Goal: Task Accomplishment & Management: Manage account settings

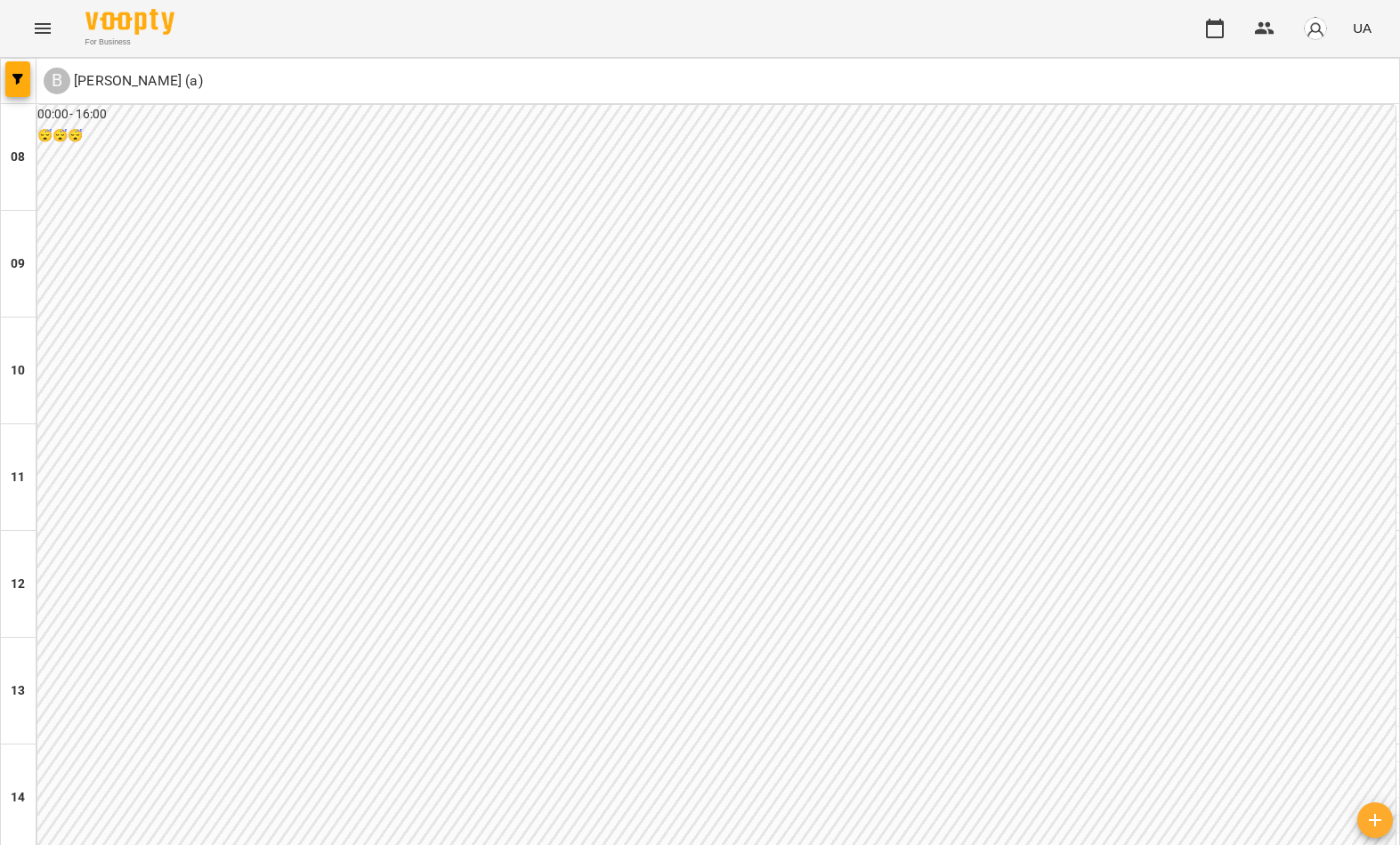
click at [9, 87] on button "button" at bounding box center [18, 78] width 25 height 35
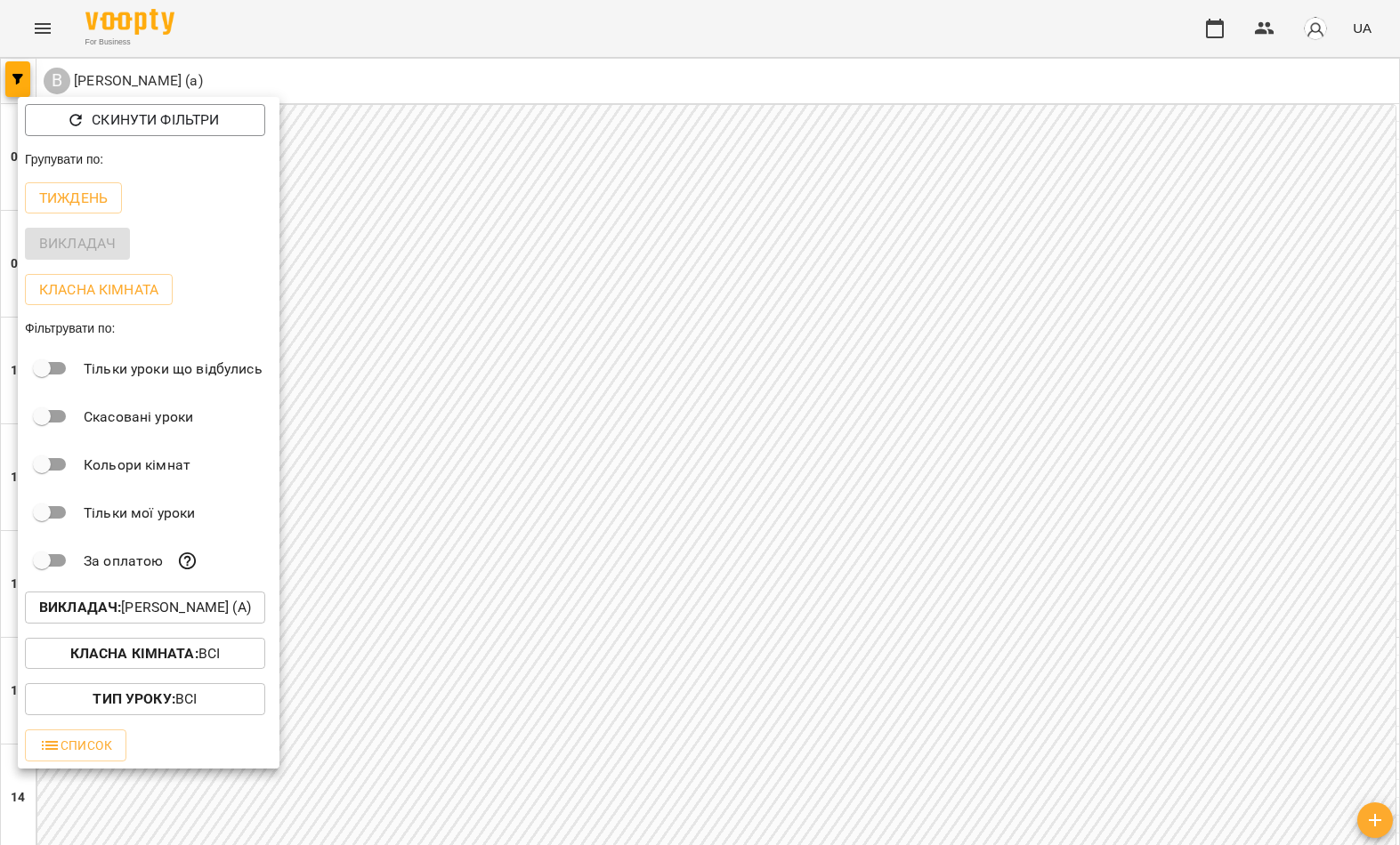
click at [135, 610] on p "Викладач : Валюшко Іванна (а)" at bounding box center [144, 608] width 212 height 22
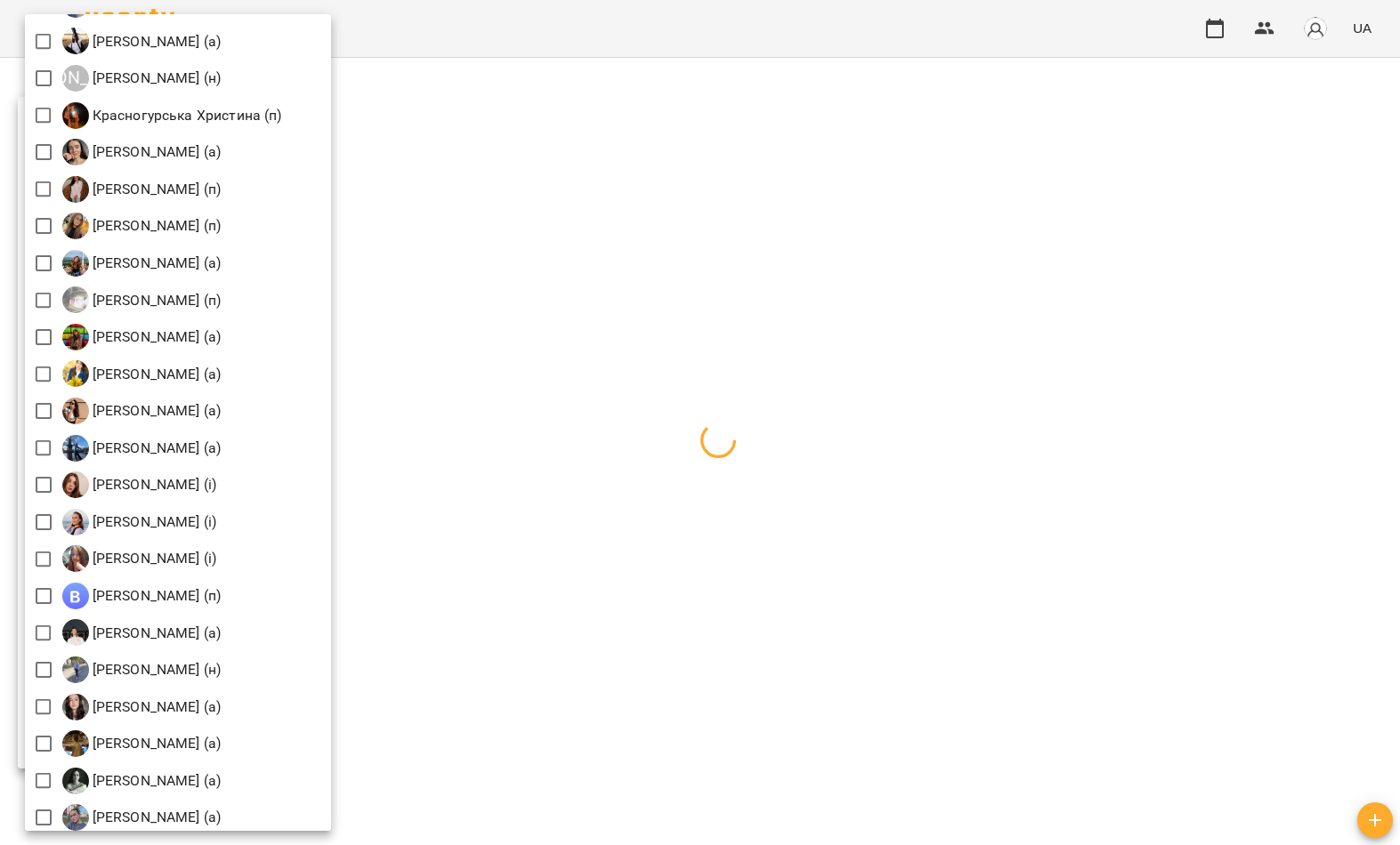
scroll to position [1591, 0]
click at [628, 229] on div at bounding box center [700, 422] width 1400 height 845
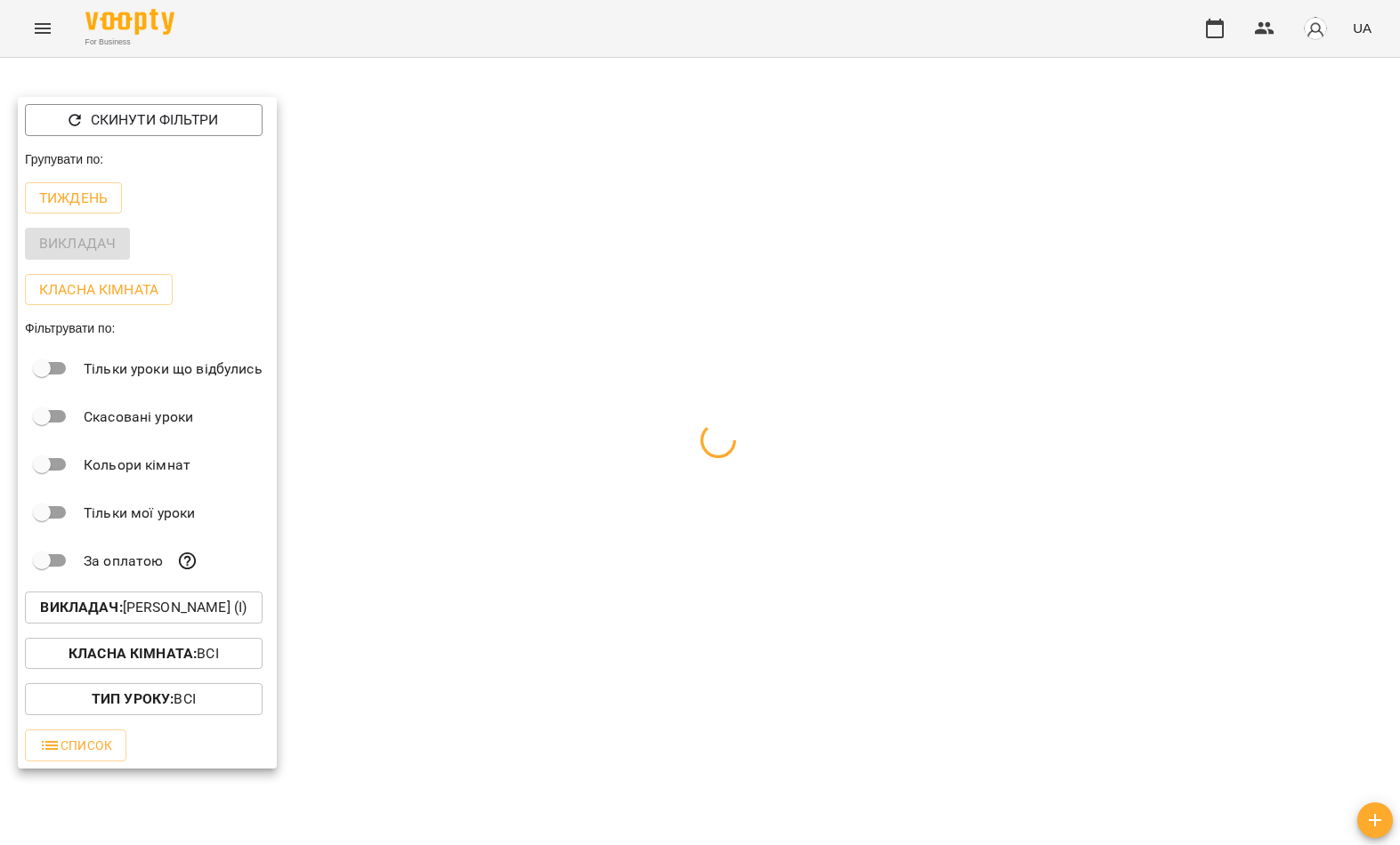
click at [659, 227] on div at bounding box center [700, 422] width 1400 height 845
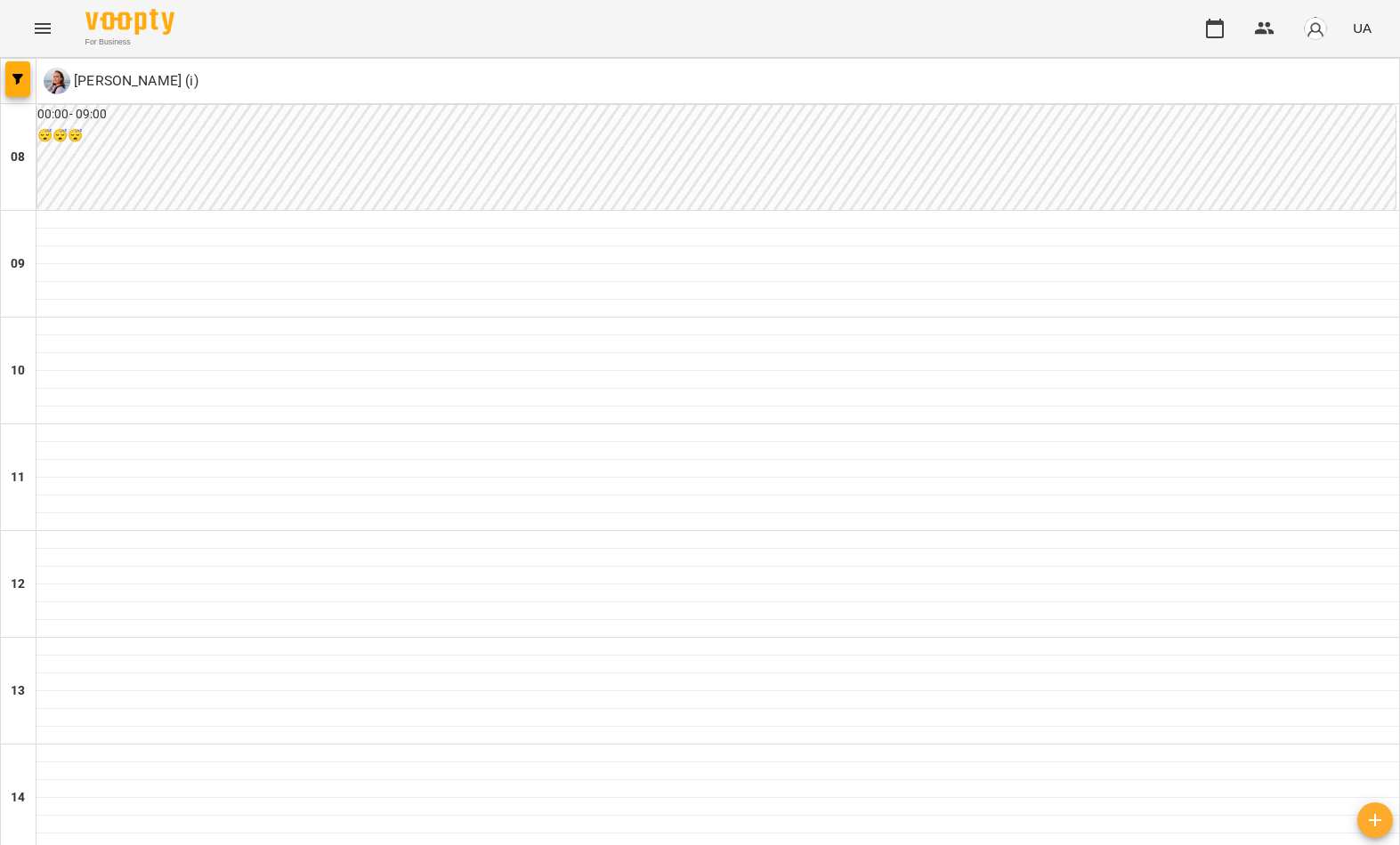
click at [23, 83] on icon "button" at bounding box center [18, 79] width 11 height 11
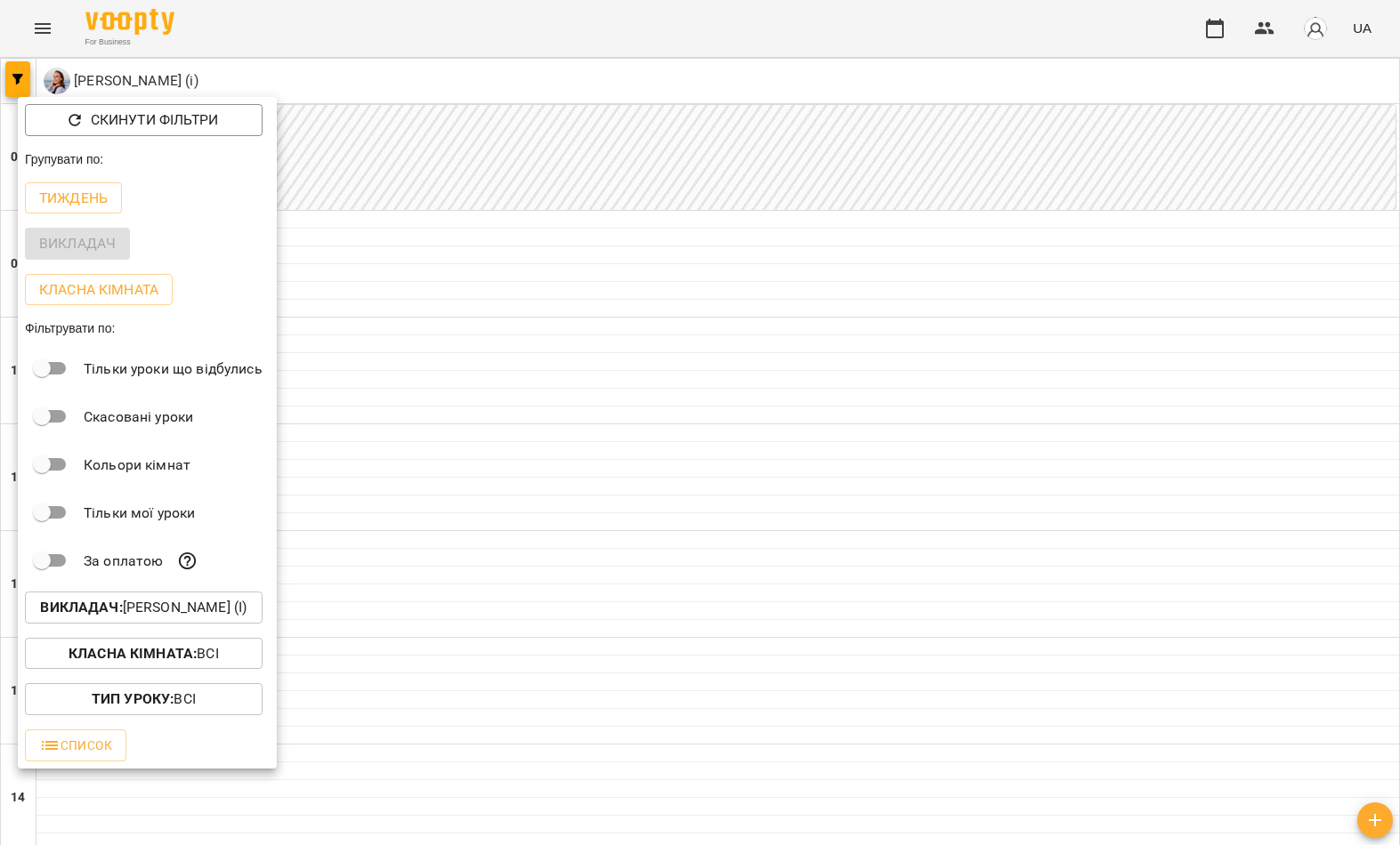
click at [172, 613] on p "Викладач : Мельник Надія (і)" at bounding box center [143, 608] width 207 height 22
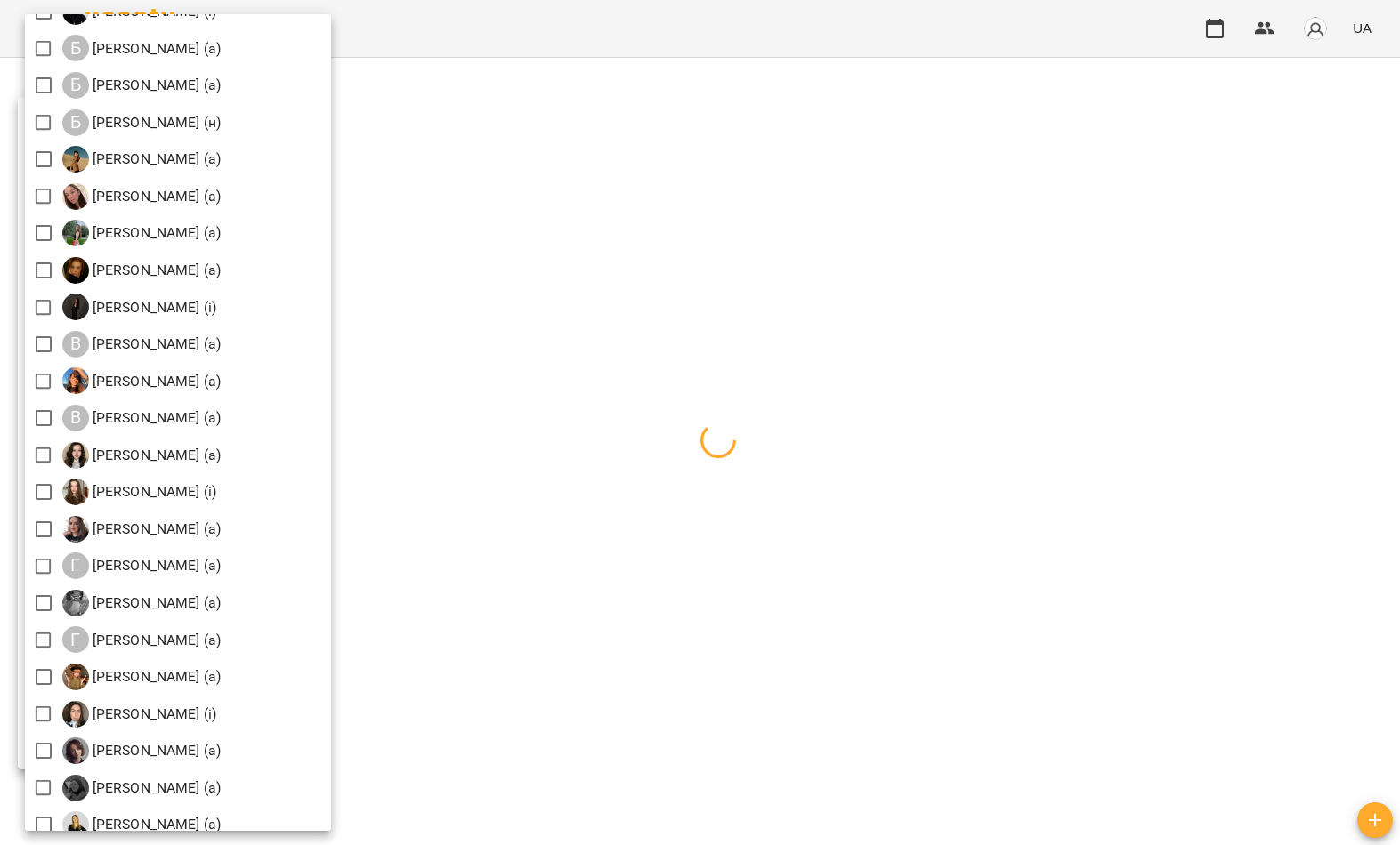
scroll to position [513, 0]
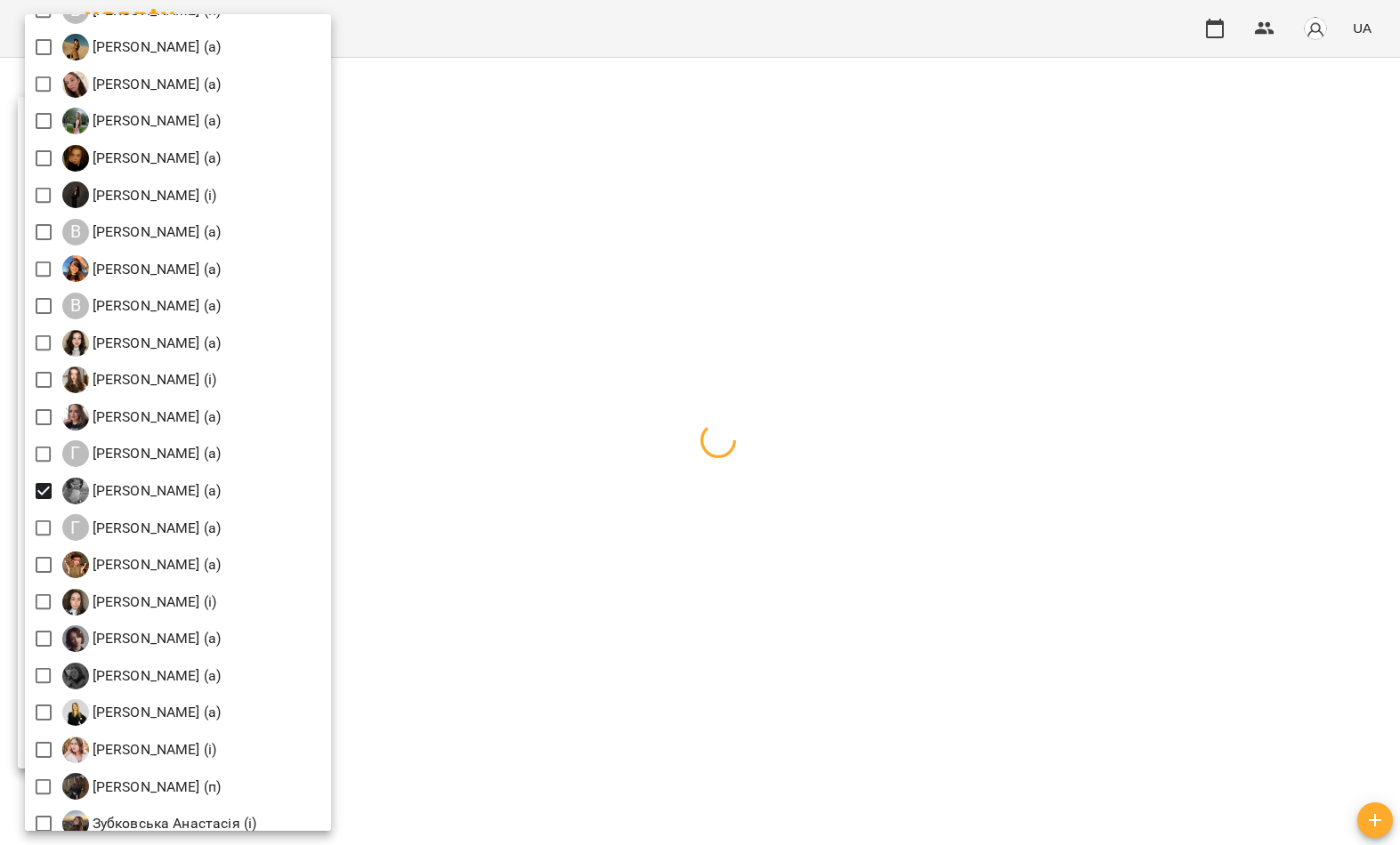
click at [601, 225] on div at bounding box center [700, 422] width 1400 height 845
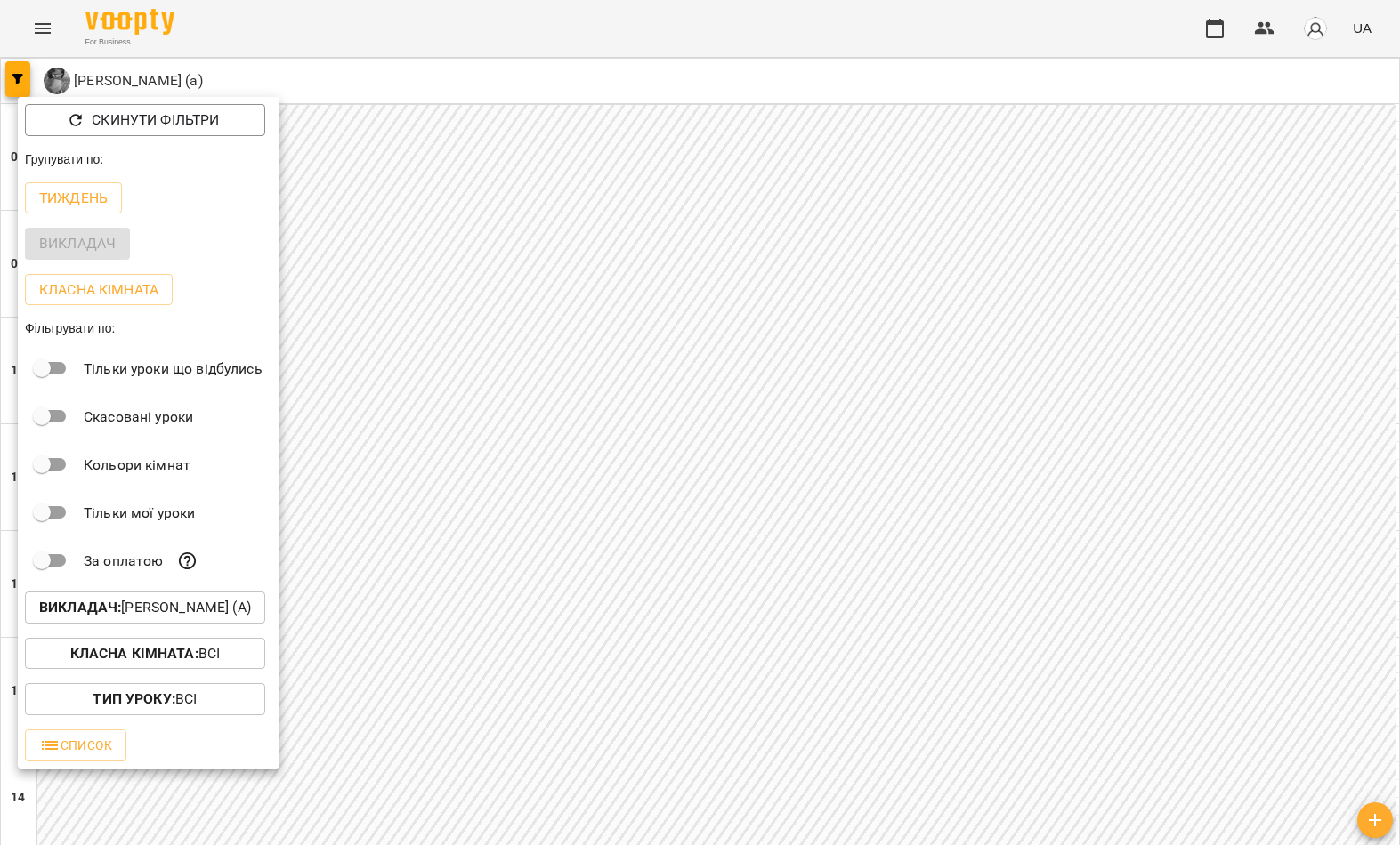
click at [560, 230] on div at bounding box center [700, 422] width 1400 height 845
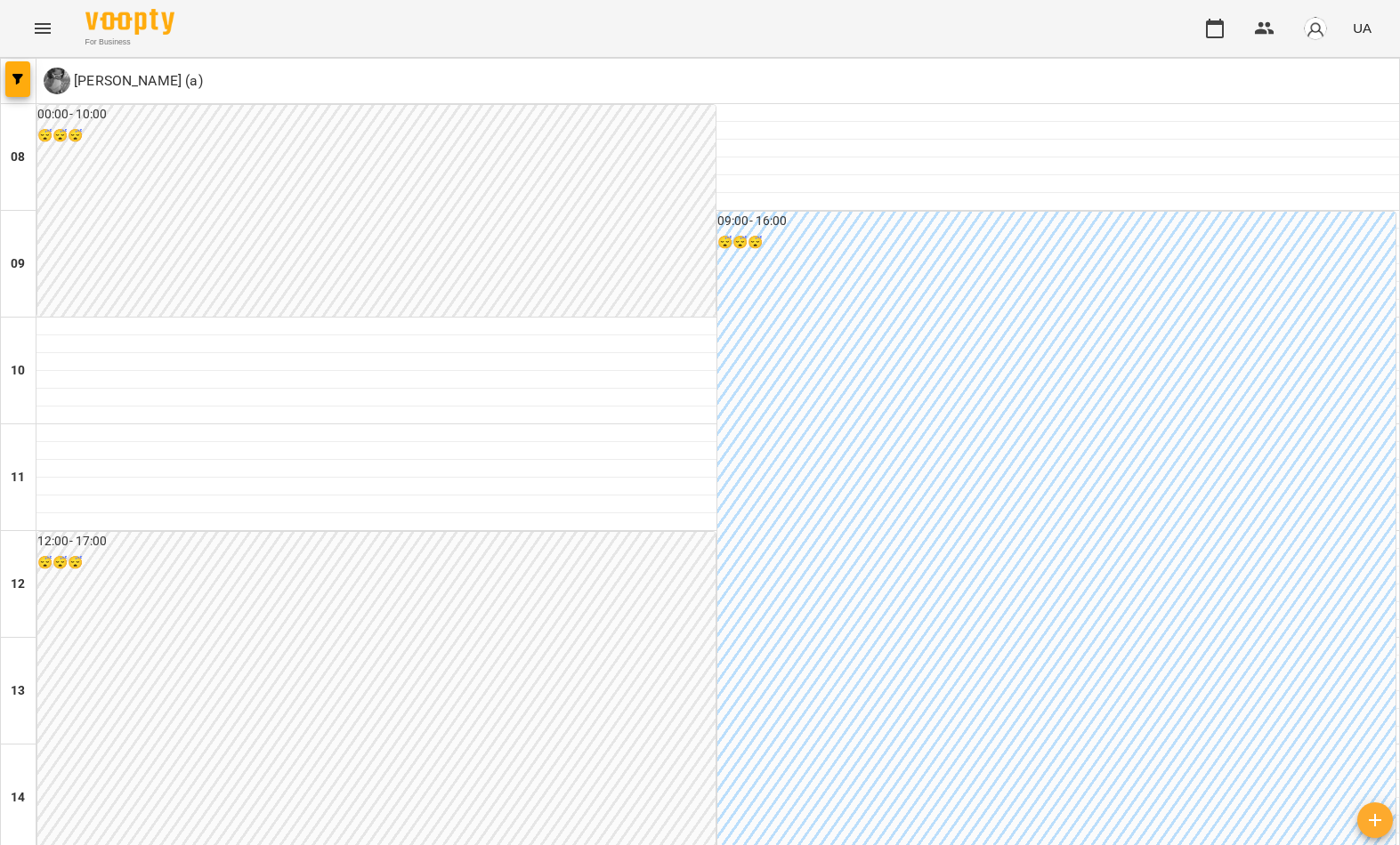
scroll to position [810, 0]
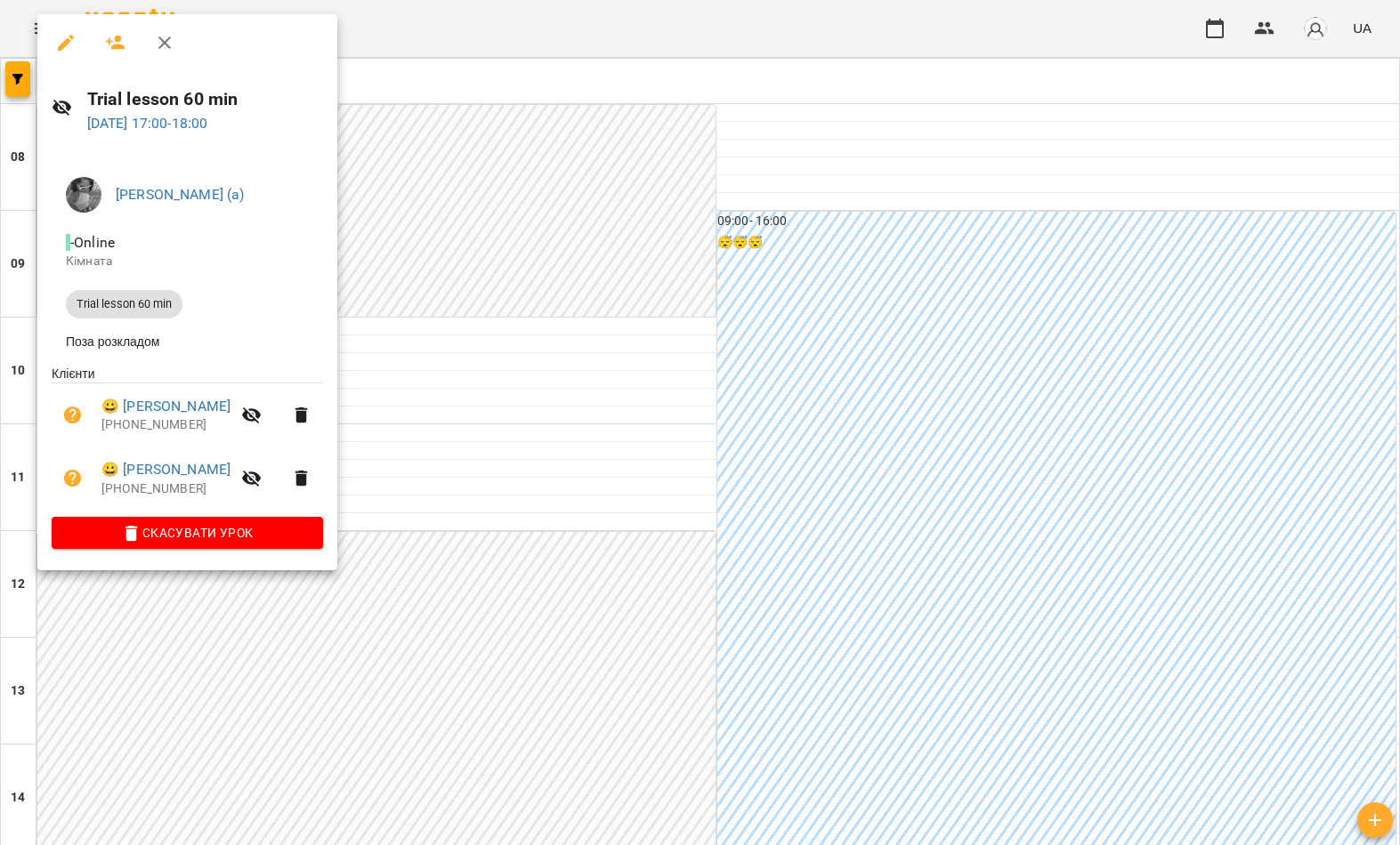
click at [622, 385] on div at bounding box center [700, 422] width 1400 height 845
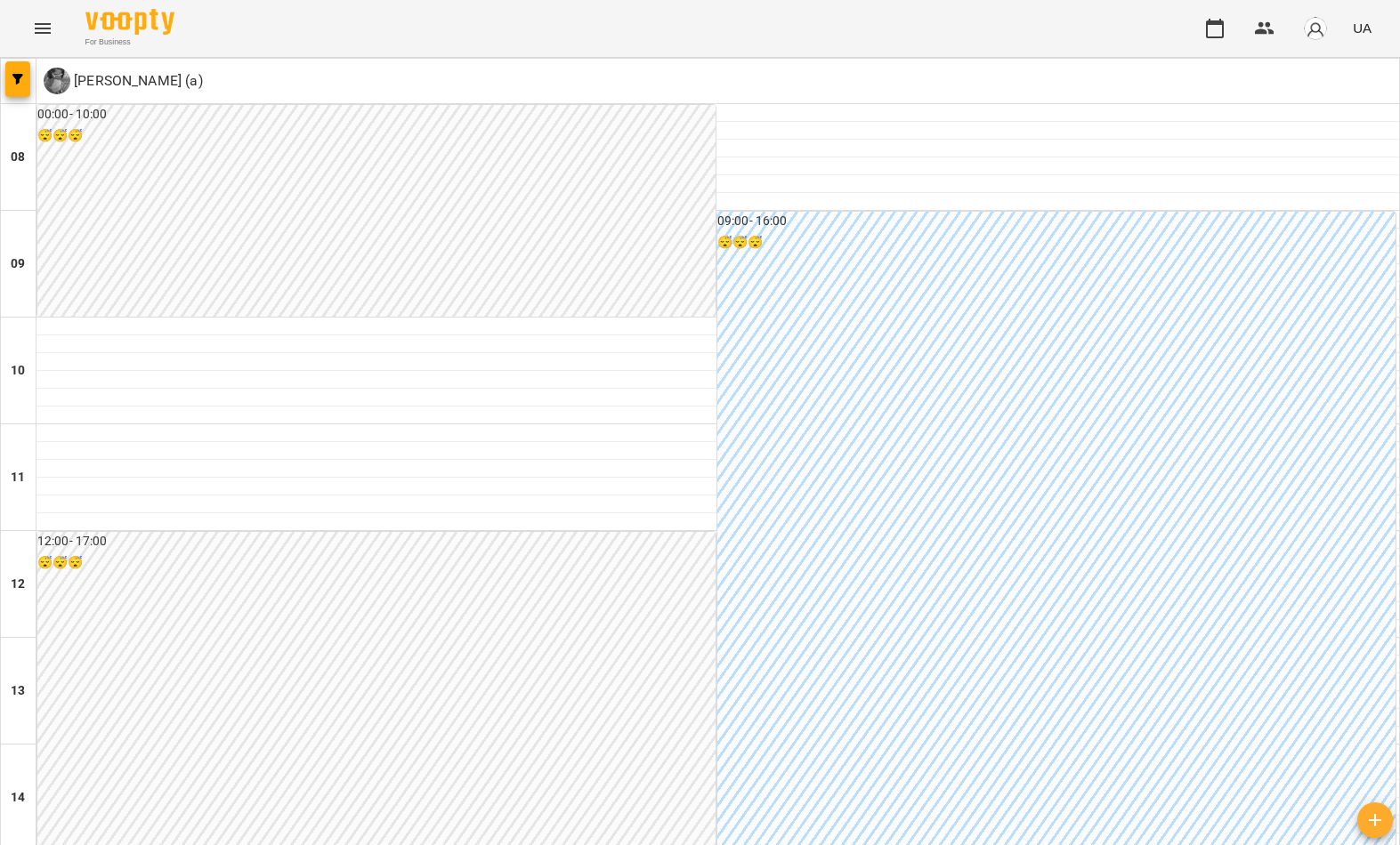
scroll to position [854, 0]
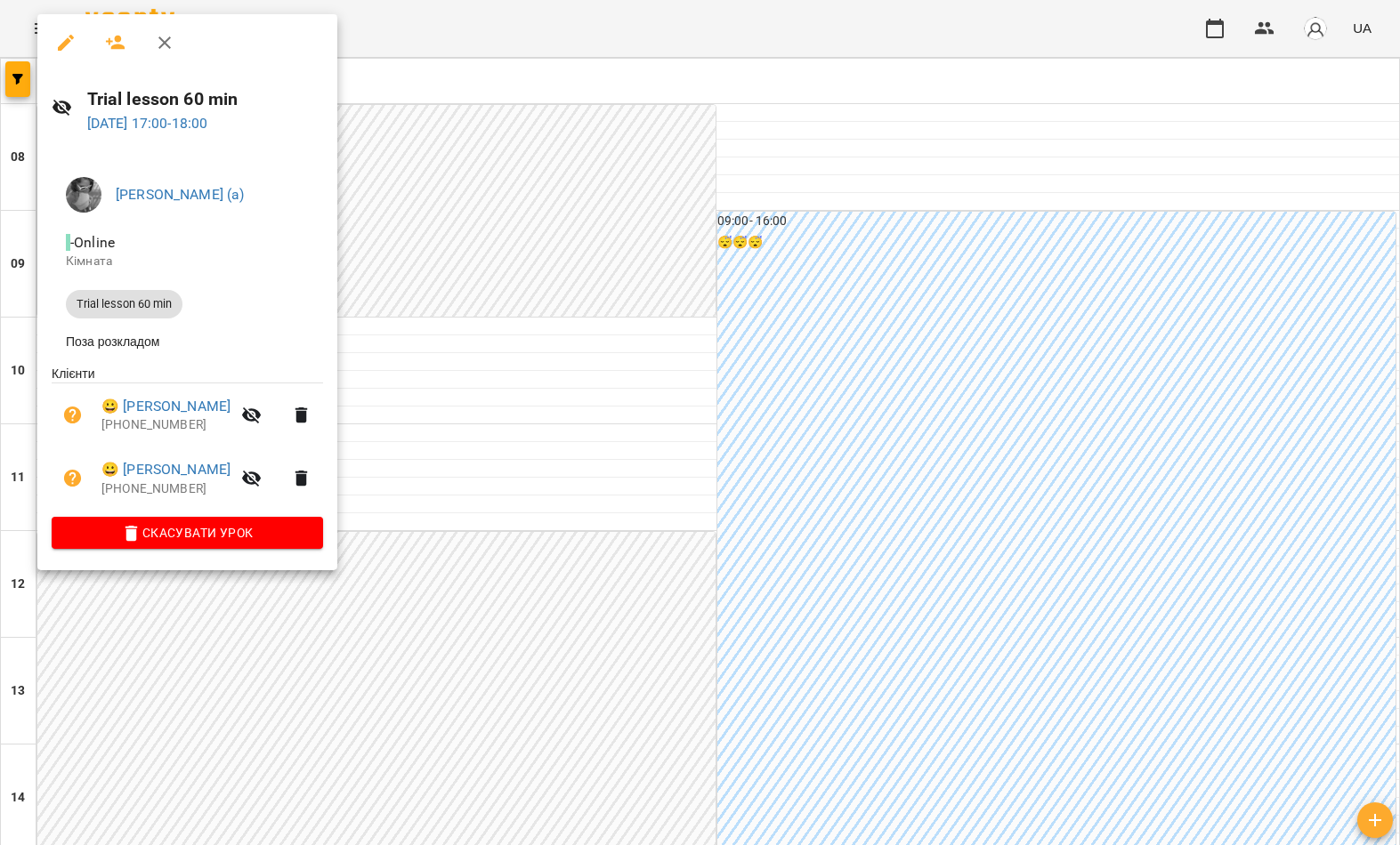
click at [548, 189] on div at bounding box center [700, 422] width 1400 height 845
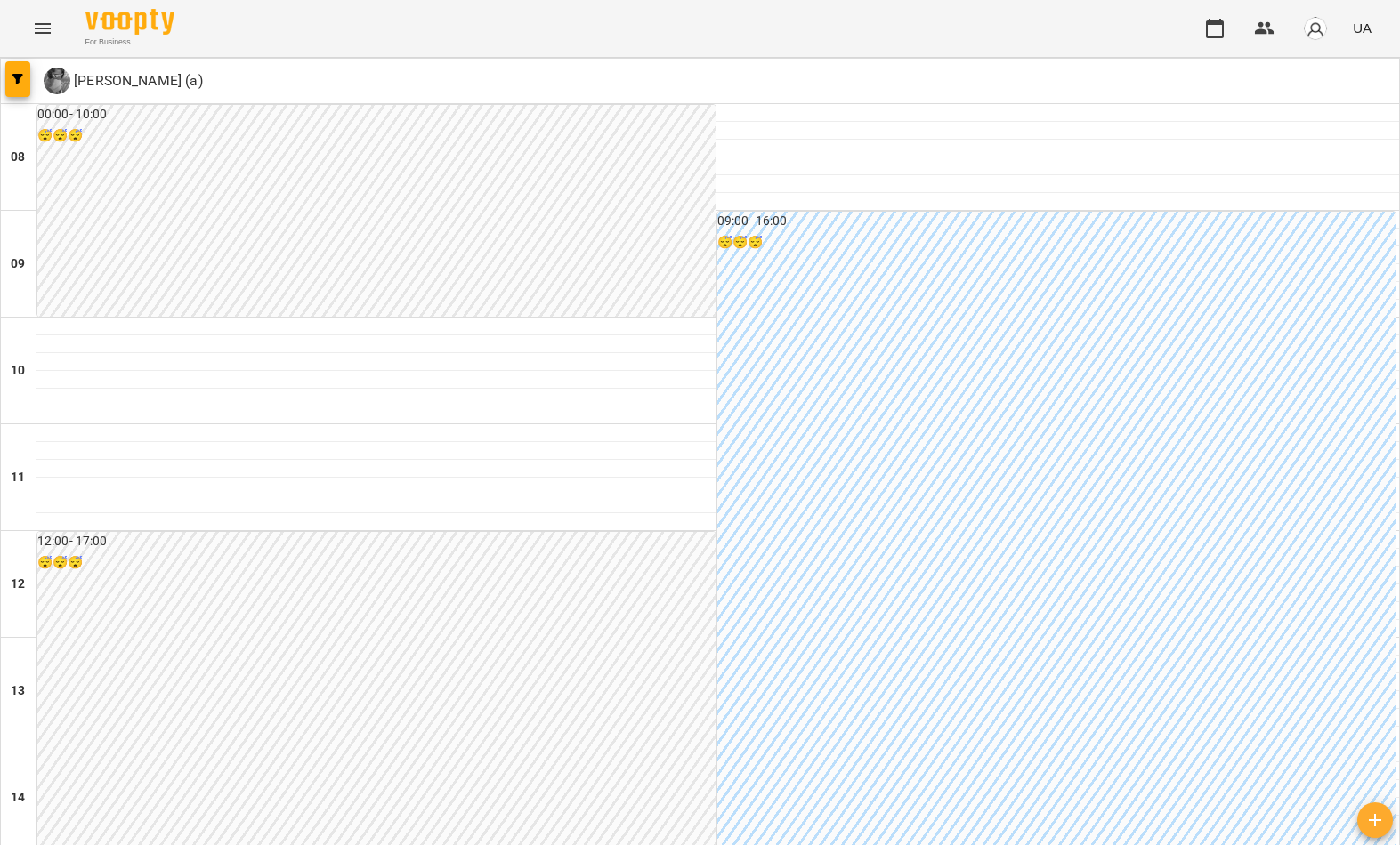
click at [10, 74] on span "button" at bounding box center [18, 79] width 25 height 11
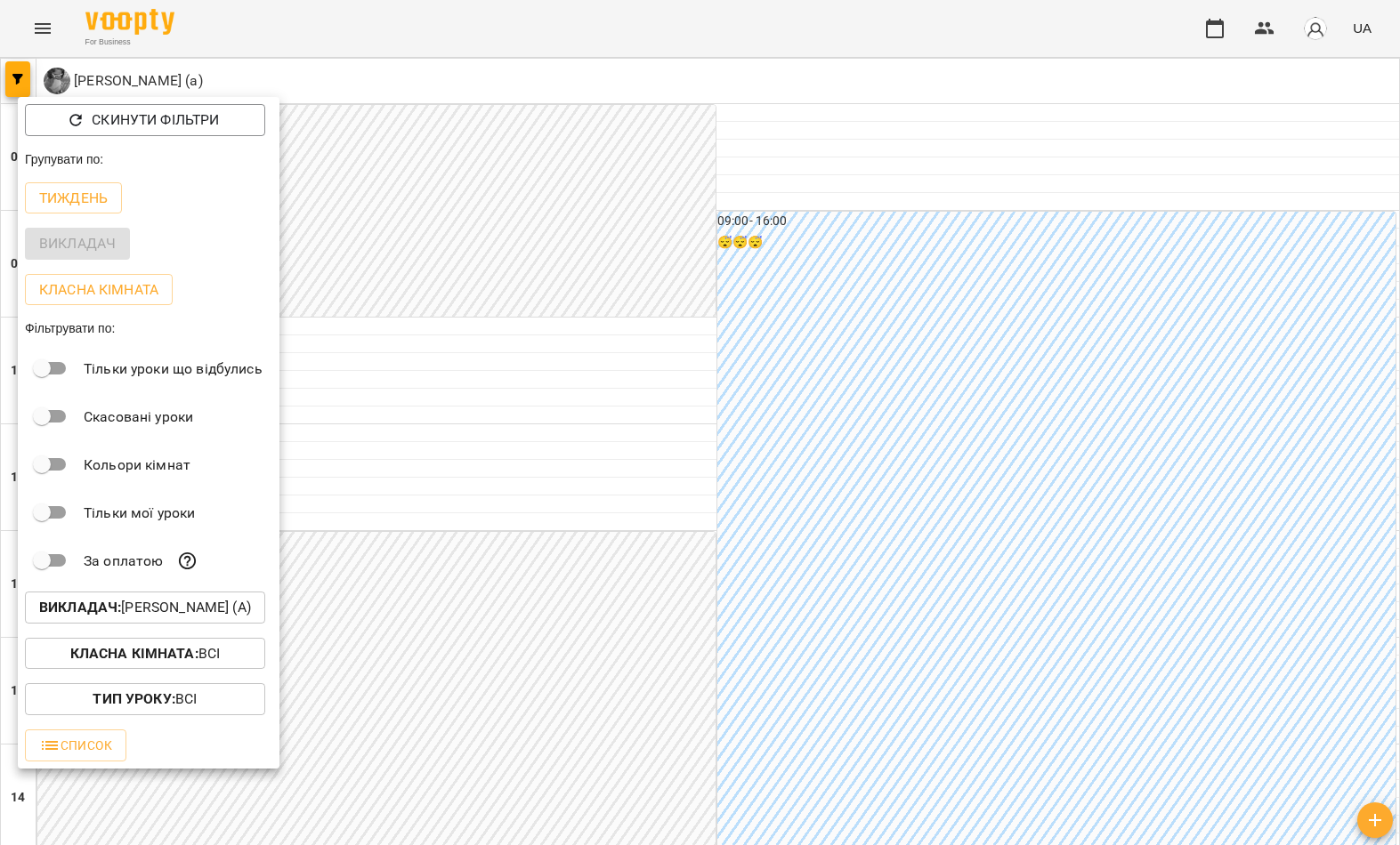
click at [185, 617] on p "Викладач : Гомзяк Юлія Максимівна (а)" at bounding box center [144, 608] width 212 height 22
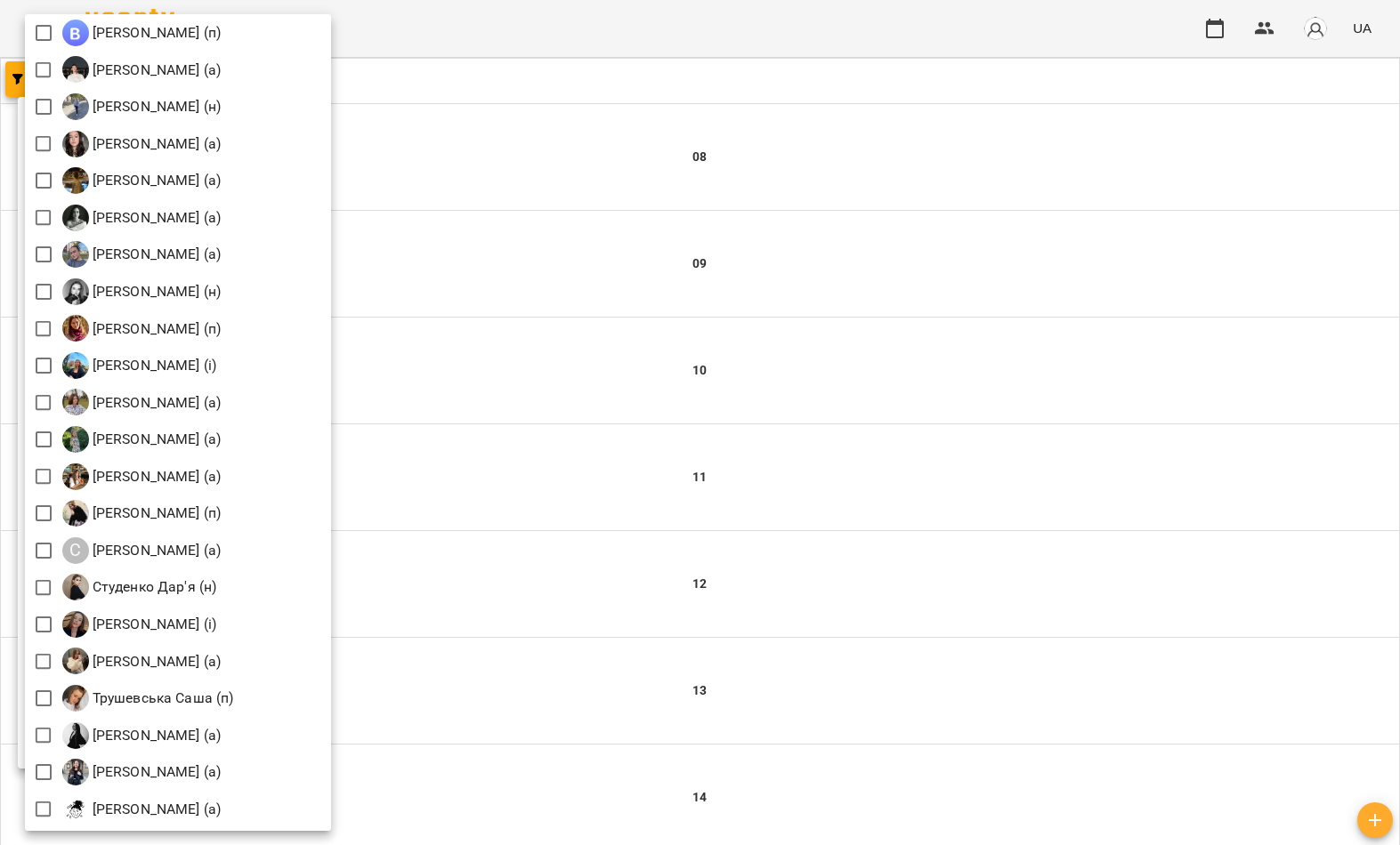
scroll to position [2167, 0]
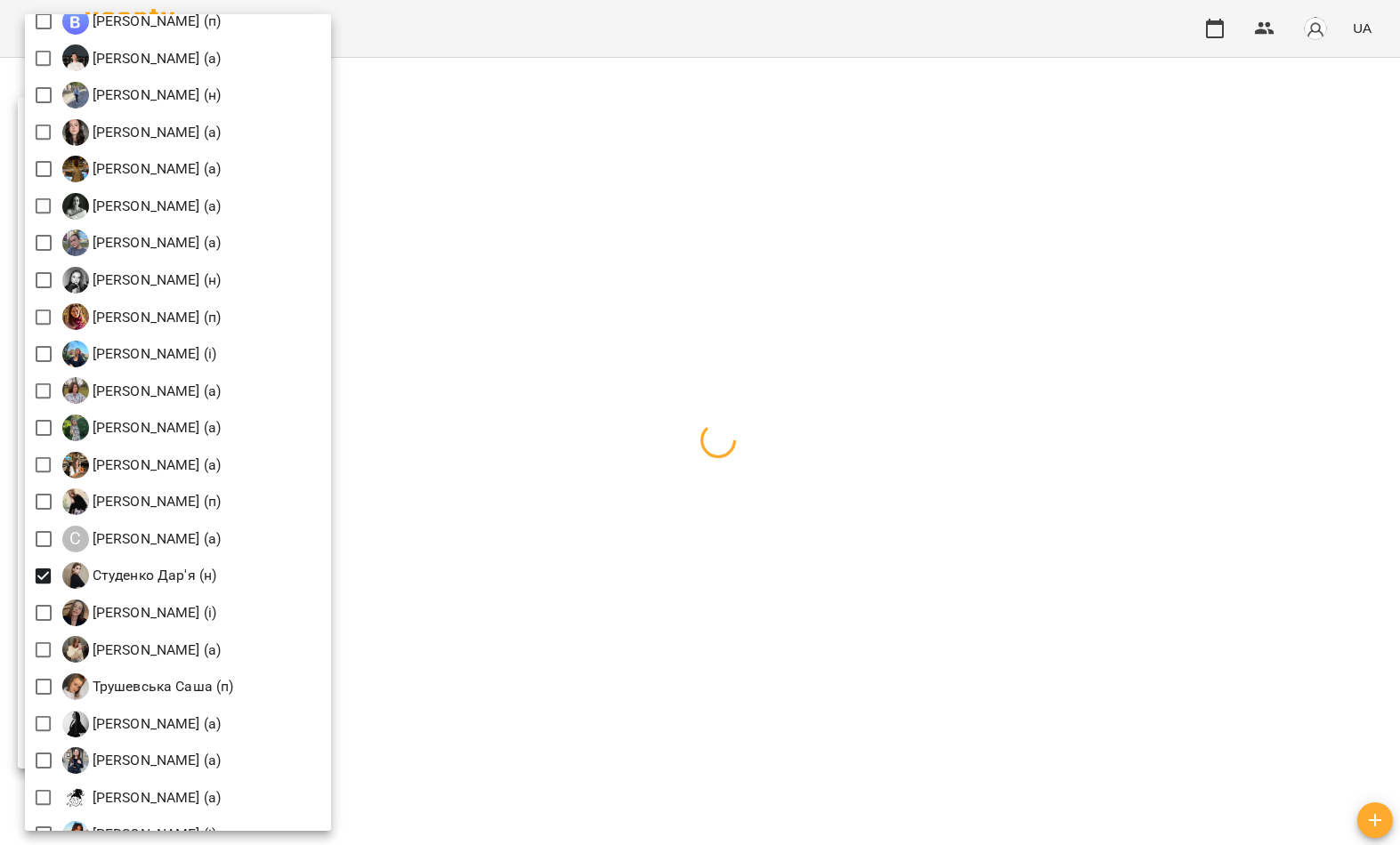
click at [613, 253] on div at bounding box center [700, 422] width 1400 height 845
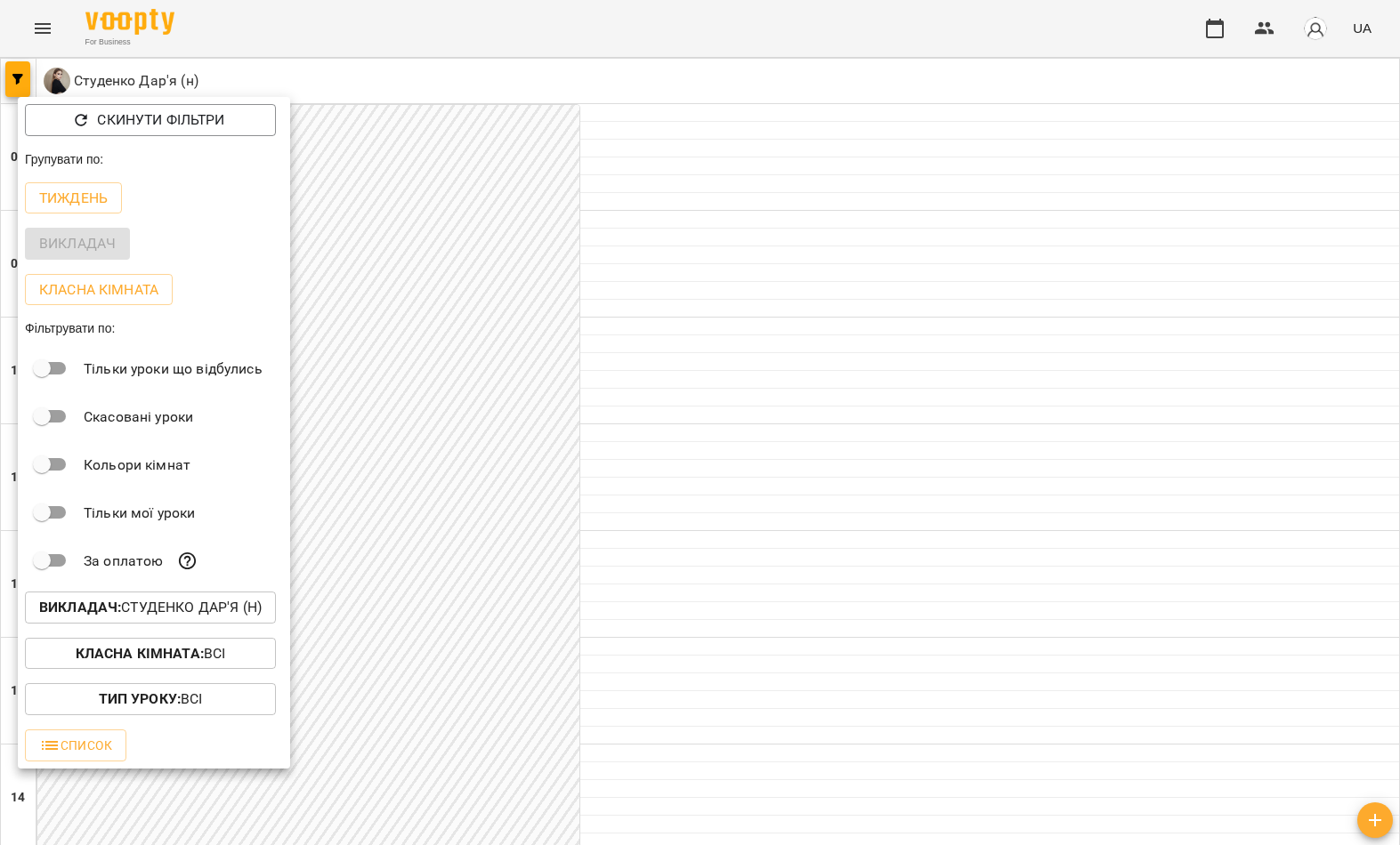
click at [499, 328] on div at bounding box center [700, 422] width 1400 height 845
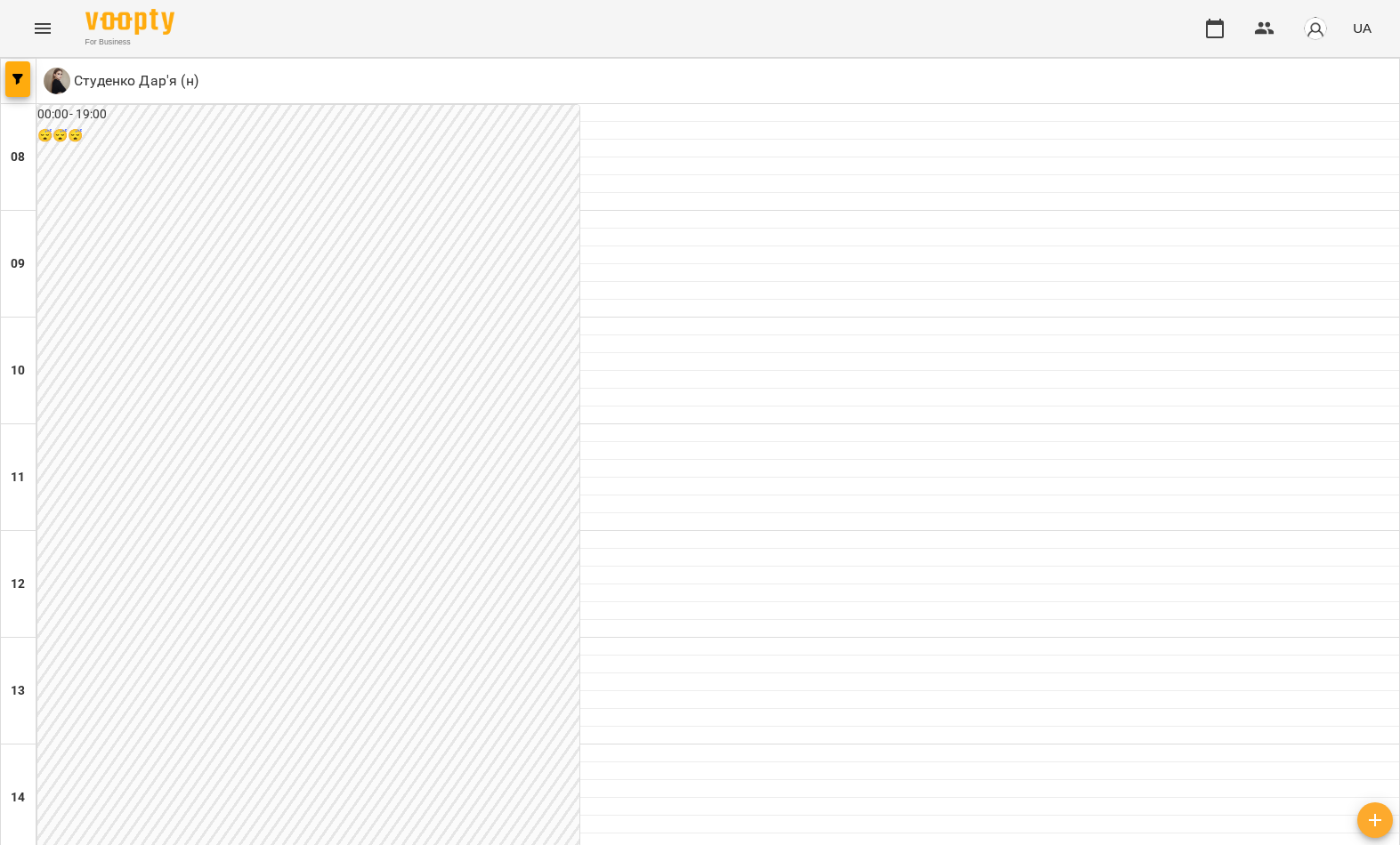
click at [12, 85] on button "button" at bounding box center [18, 78] width 25 height 35
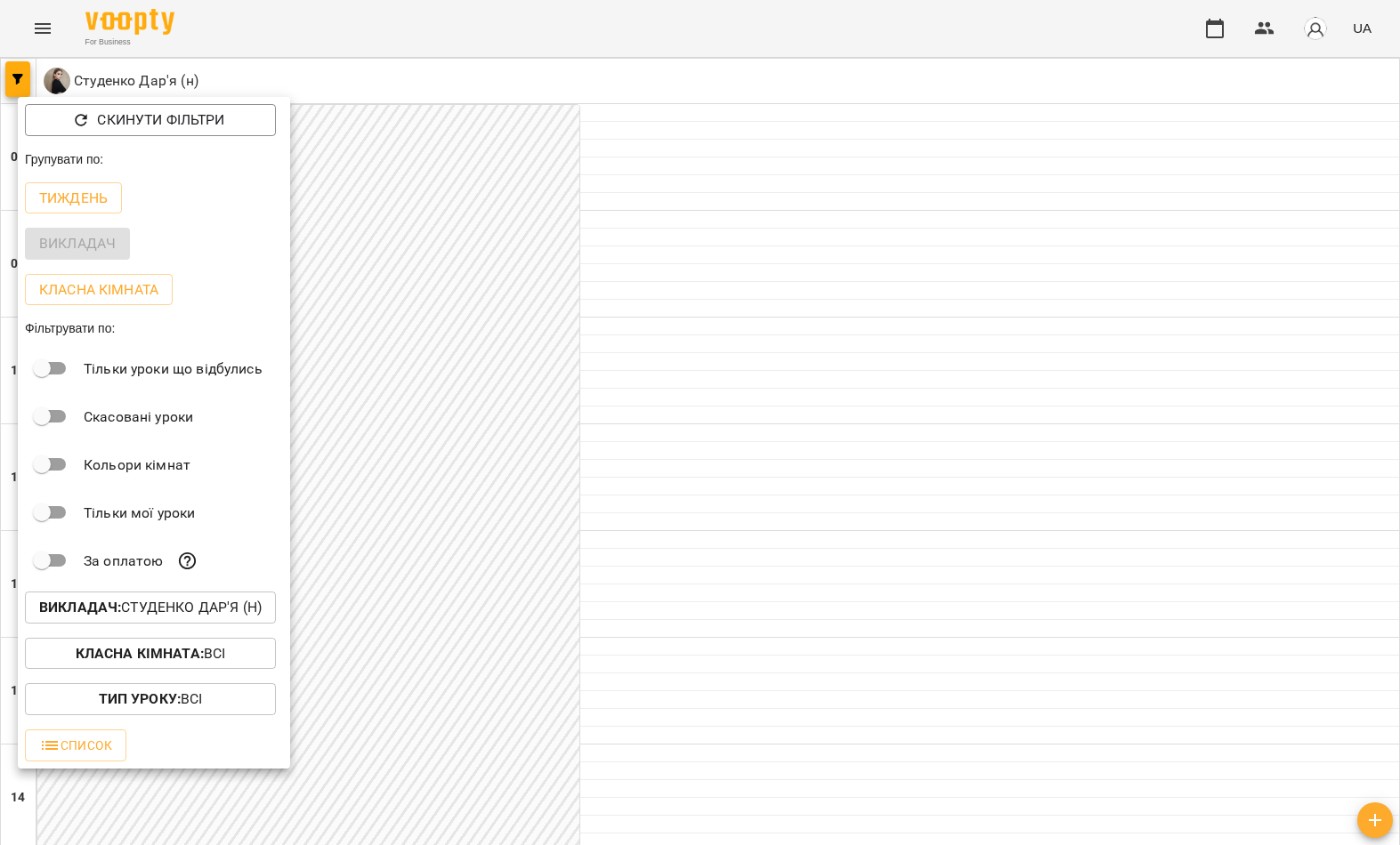
scroll to position [978, 0]
click at [142, 612] on p "Викладач : Студенко Дар'я (н)" at bounding box center [150, 608] width 223 height 22
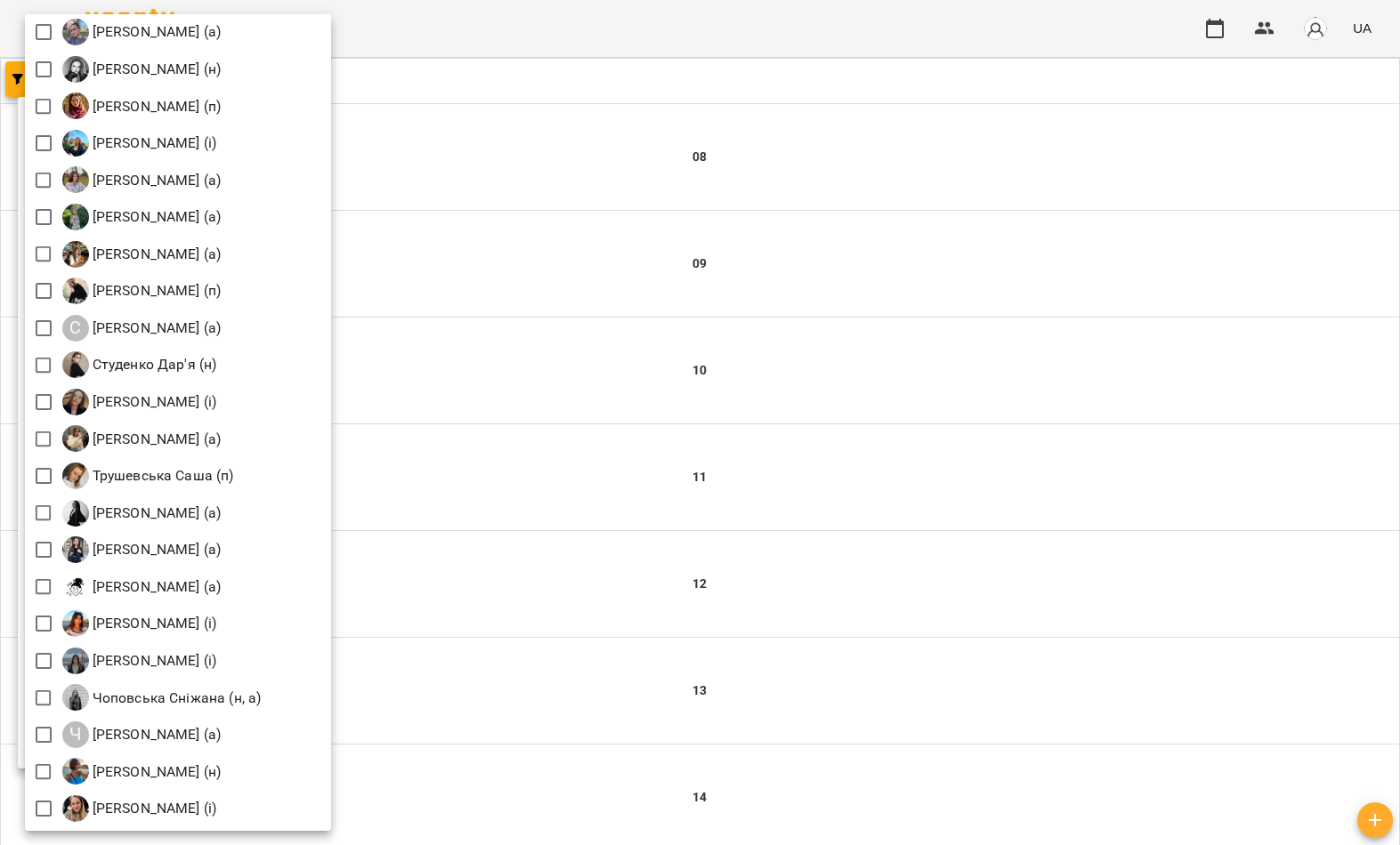
scroll to position [2377, 0]
click at [595, 142] on div at bounding box center [700, 422] width 1400 height 845
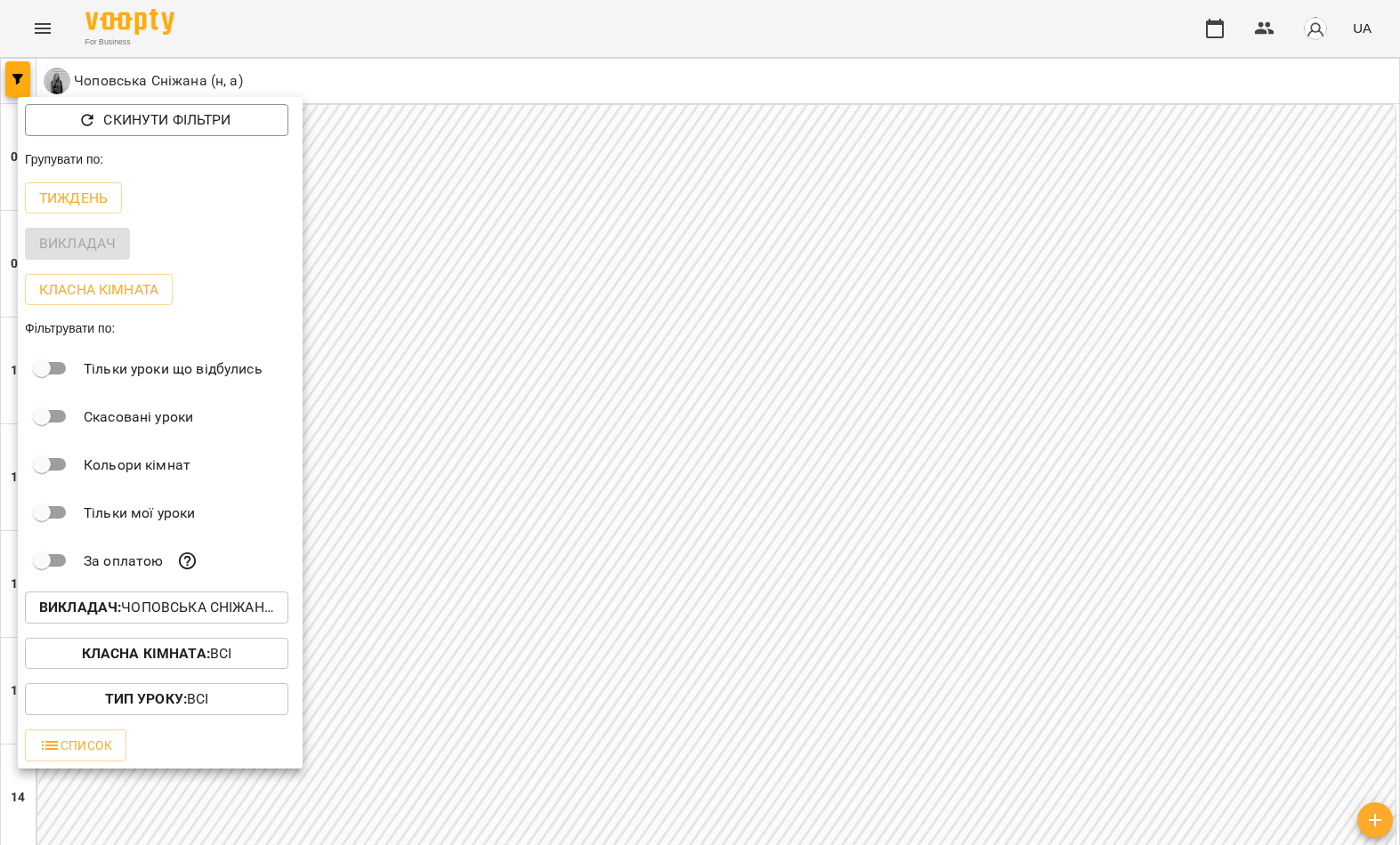
click at [484, 225] on div at bounding box center [700, 422] width 1400 height 845
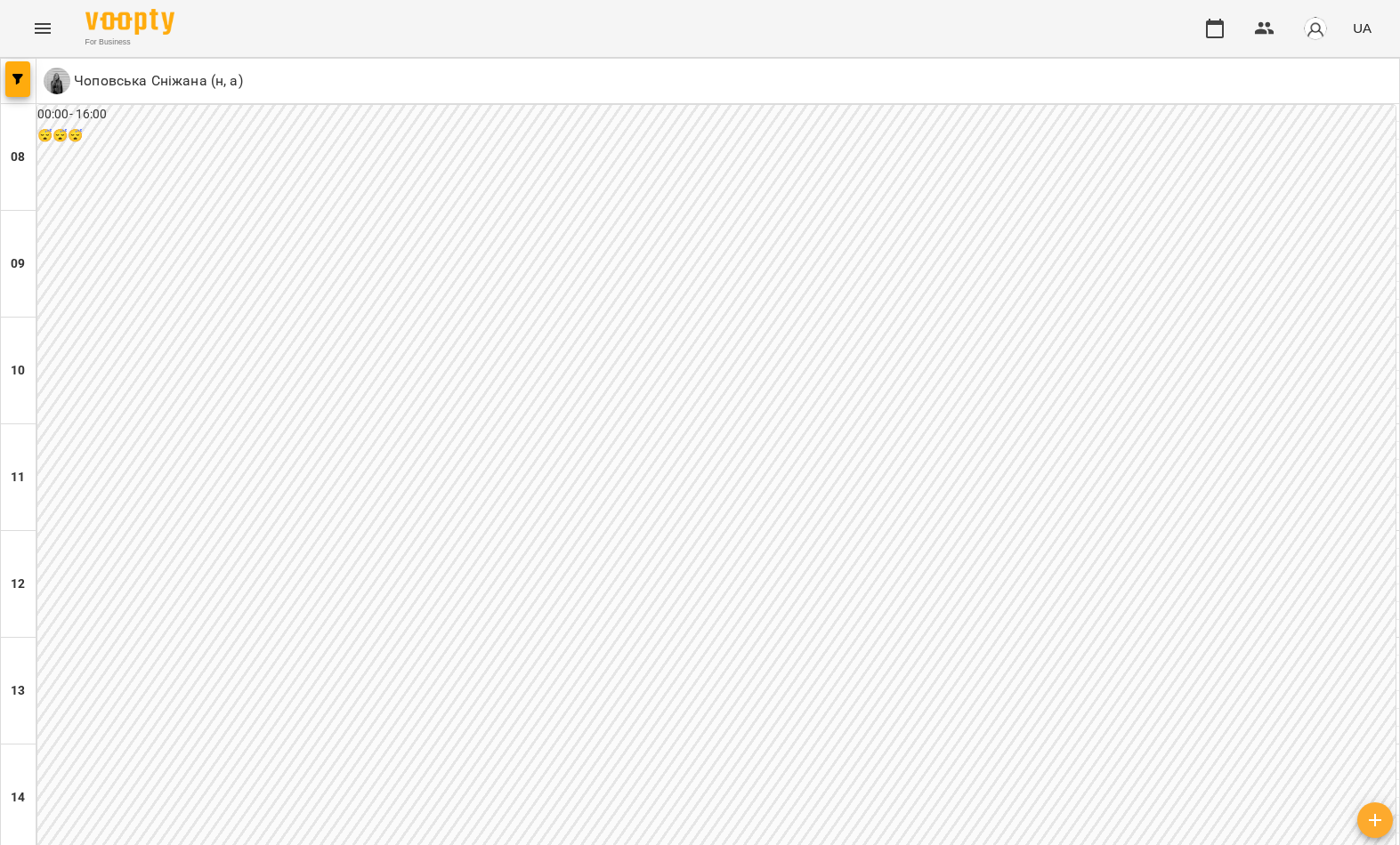
scroll to position [661, 0]
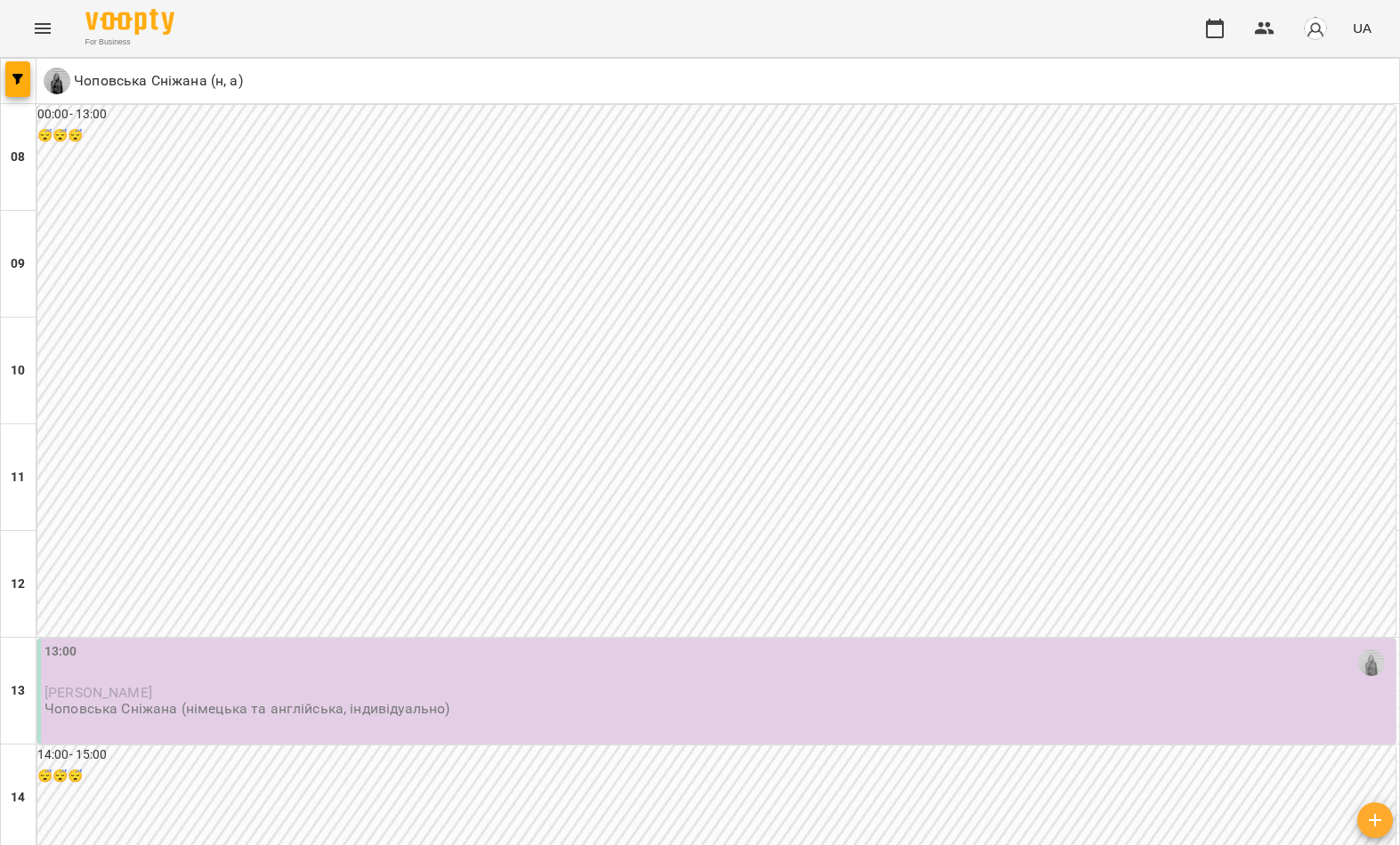
scroll to position [700, 0]
click at [20, 71] on button "button" at bounding box center [18, 78] width 25 height 35
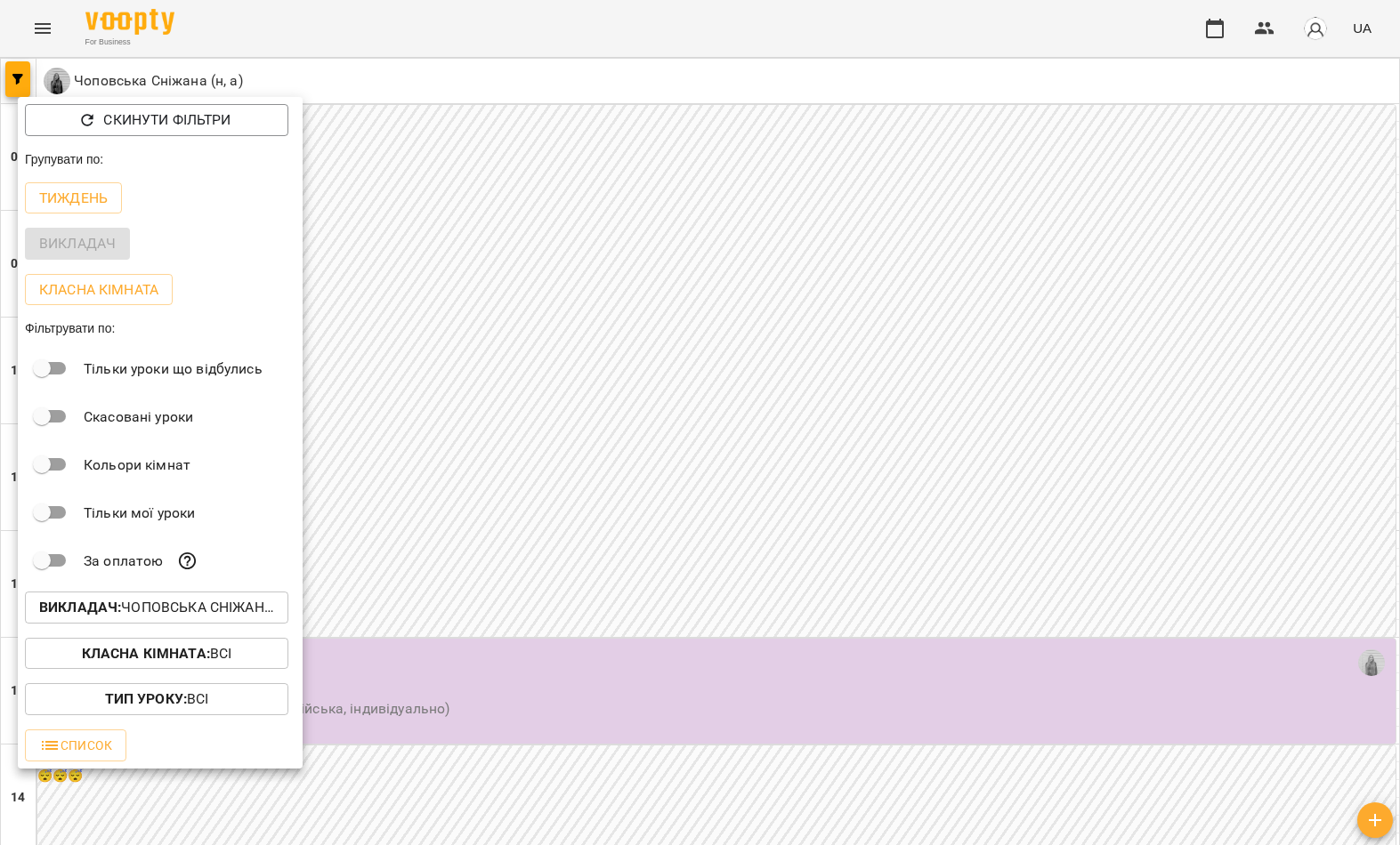
click at [147, 615] on p "Викладач : Чоповська Сніжана (н, а)" at bounding box center [156, 608] width 235 height 22
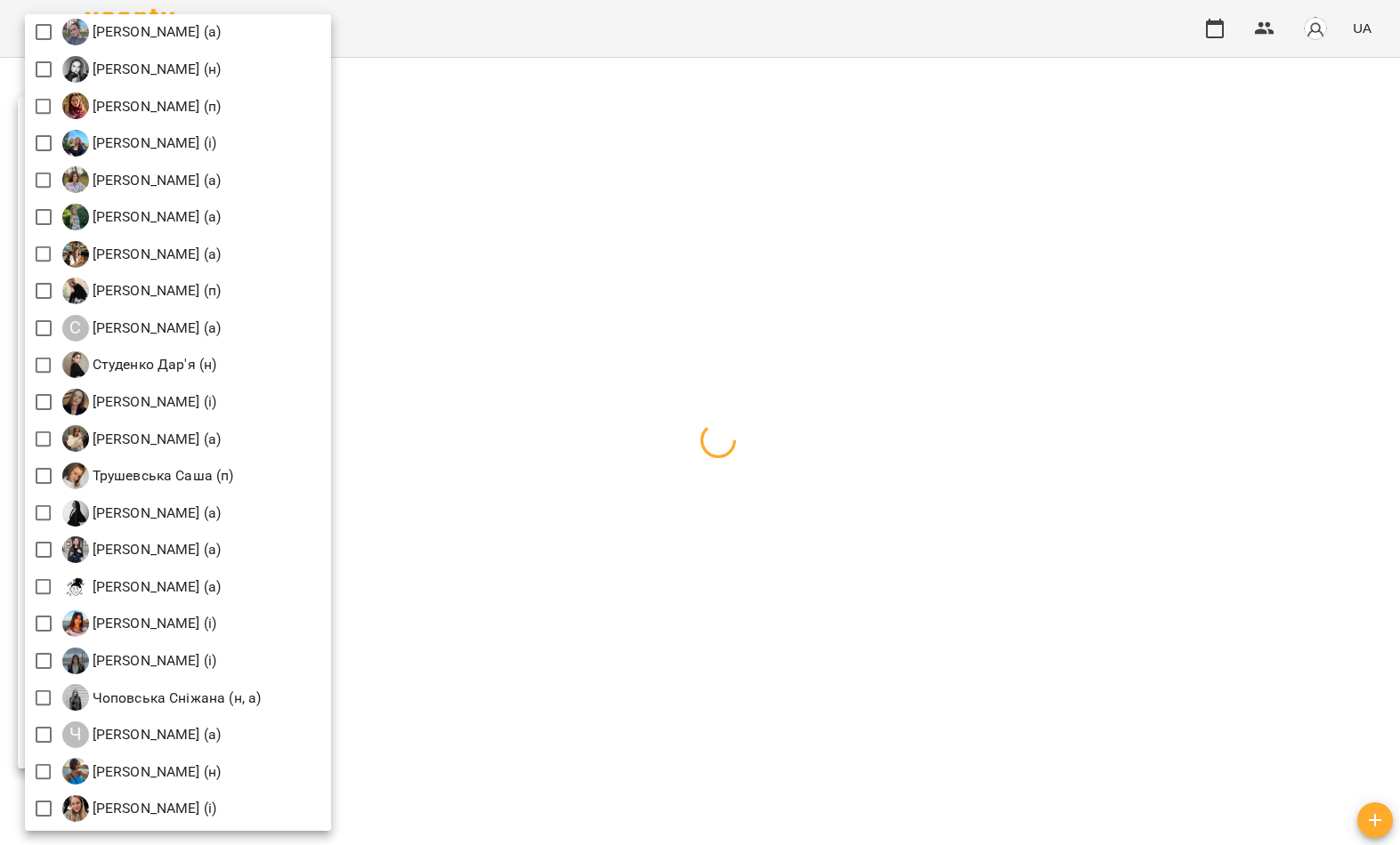
scroll to position [2377, 0]
click at [605, 264] on div at bounding box center [700, 422] width 1400 height 845
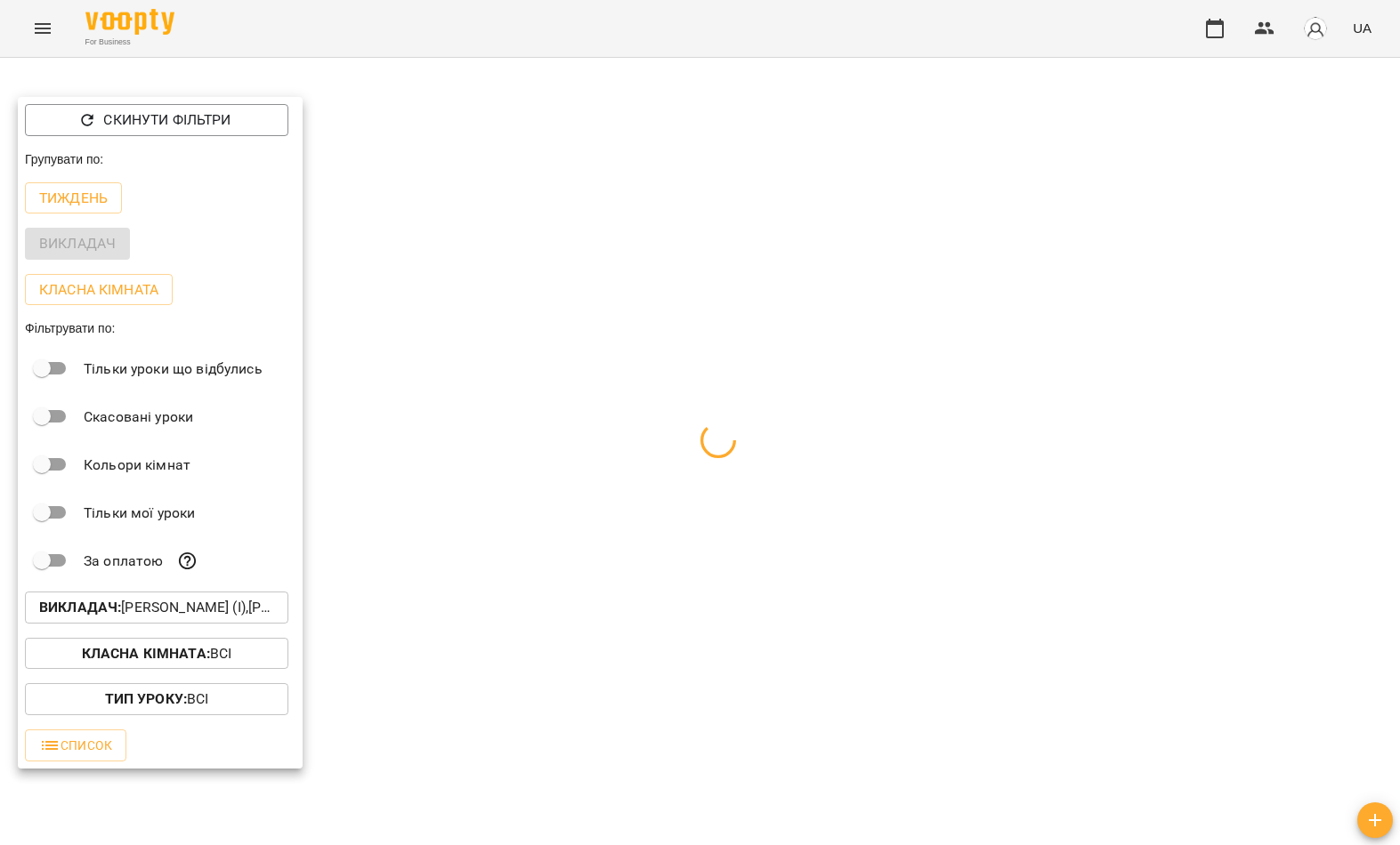
click at [579, 261] on div at bounding box center [700, 422] width 1400 height 845
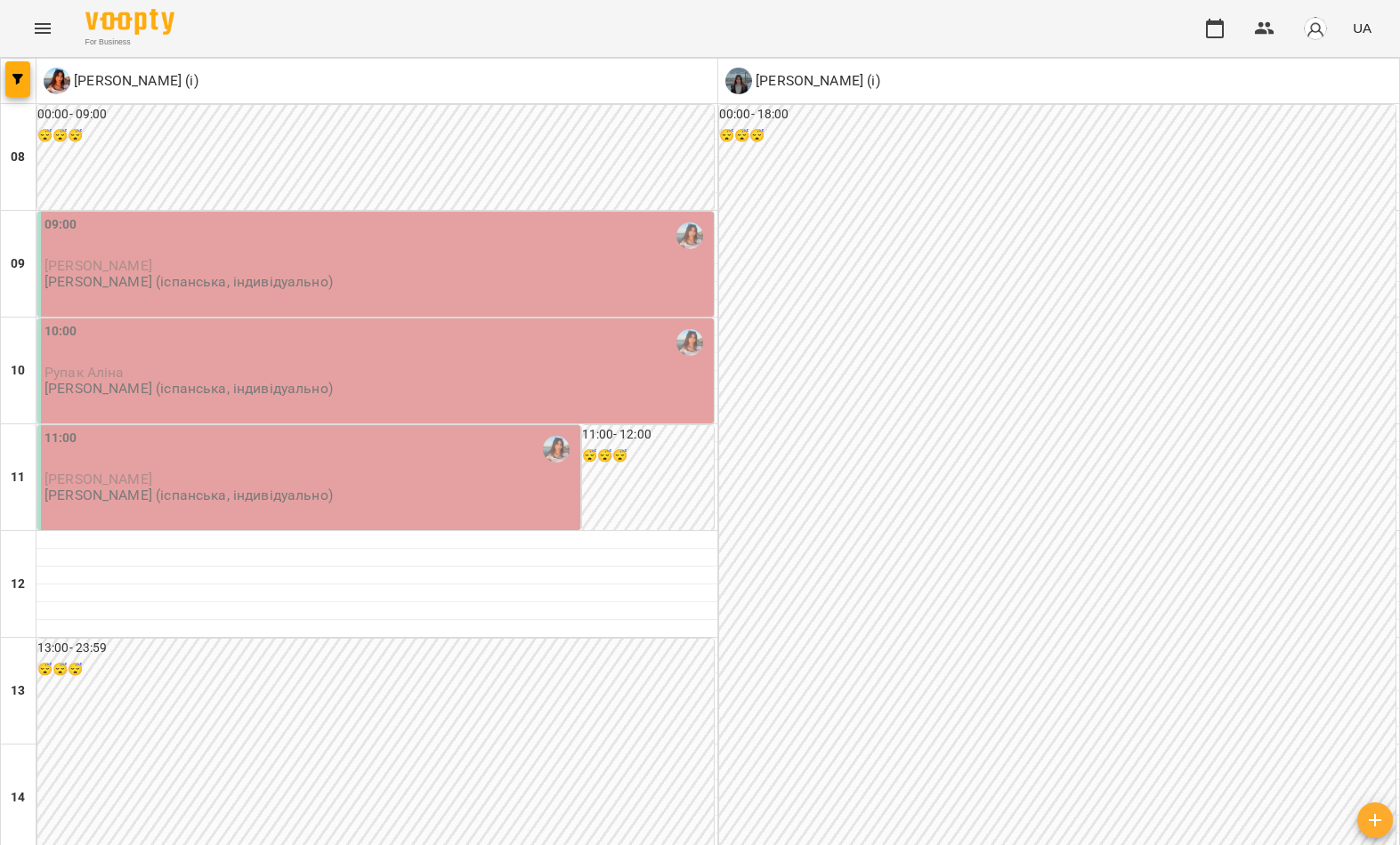
scroll to position [978, 0]
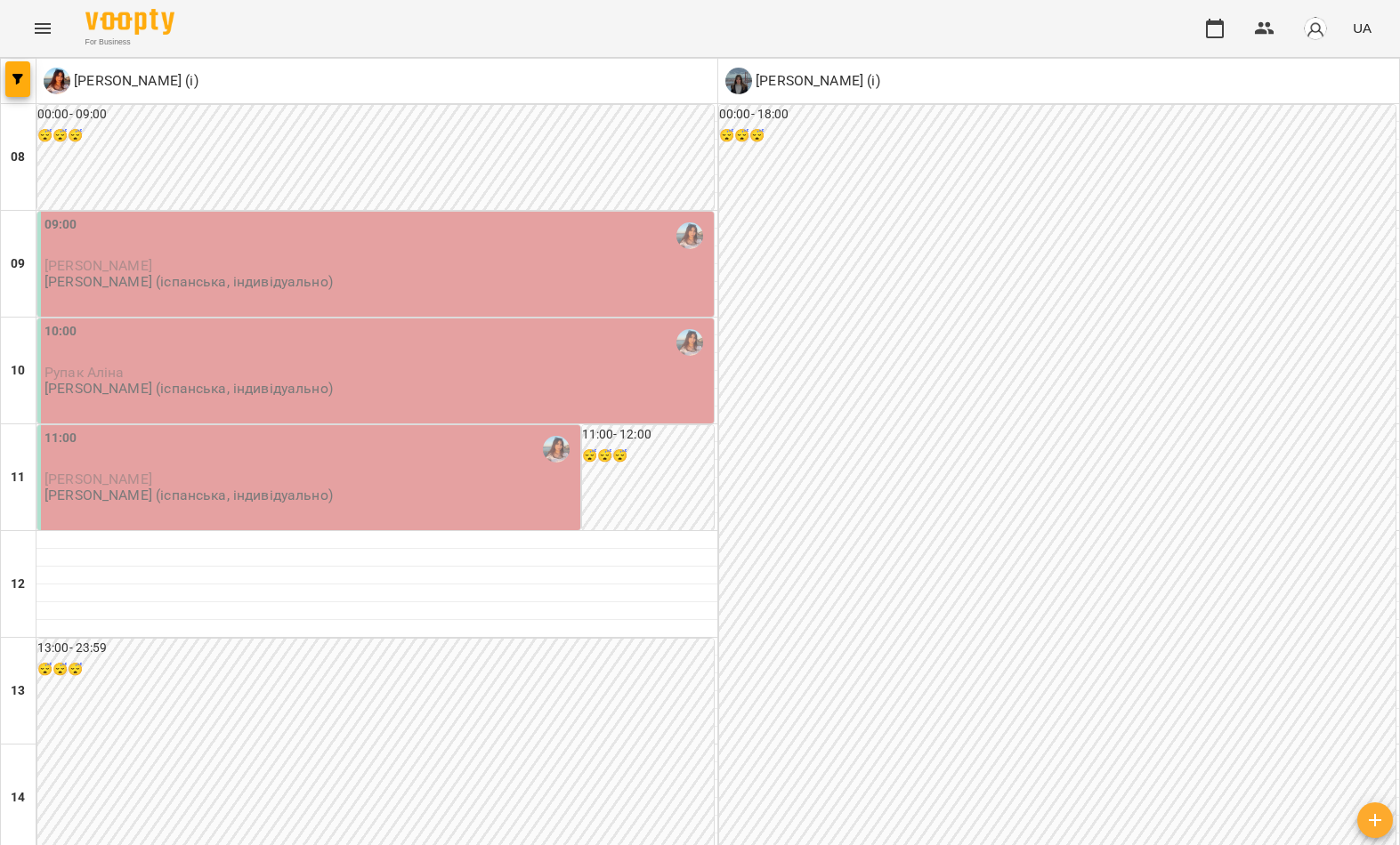
click at [8, 94] on button "button" at bounding box center [18, 78] width 25 height 35
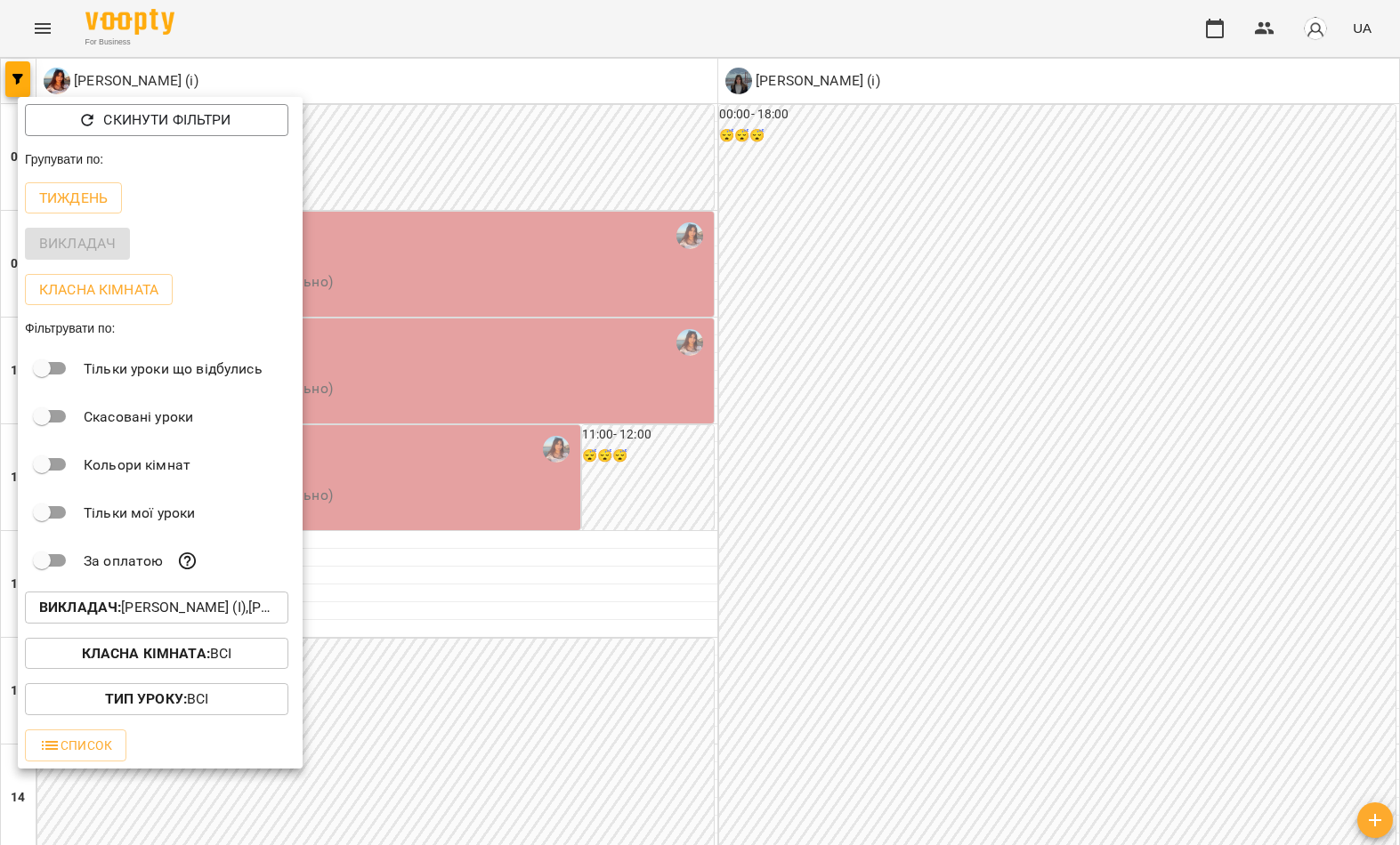
click at [182, 598] on button "Викладач : Циганова Єлизавета (і),Черниш Ніколь (і)" at bounding box center [157, 608] width 263 height 32
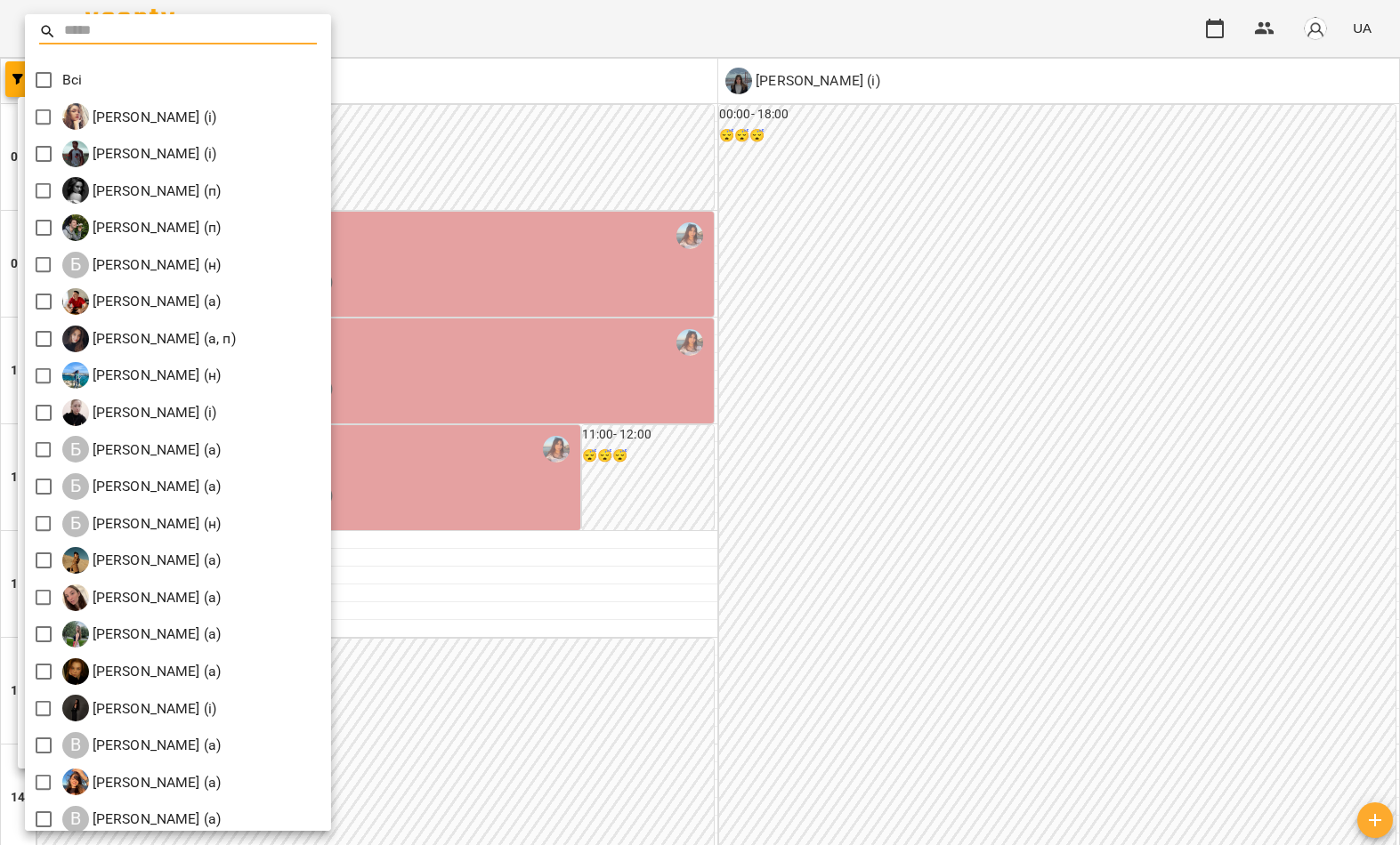
click at [548, 175] on div at bounding box center [700, 422] width 1400 height 845
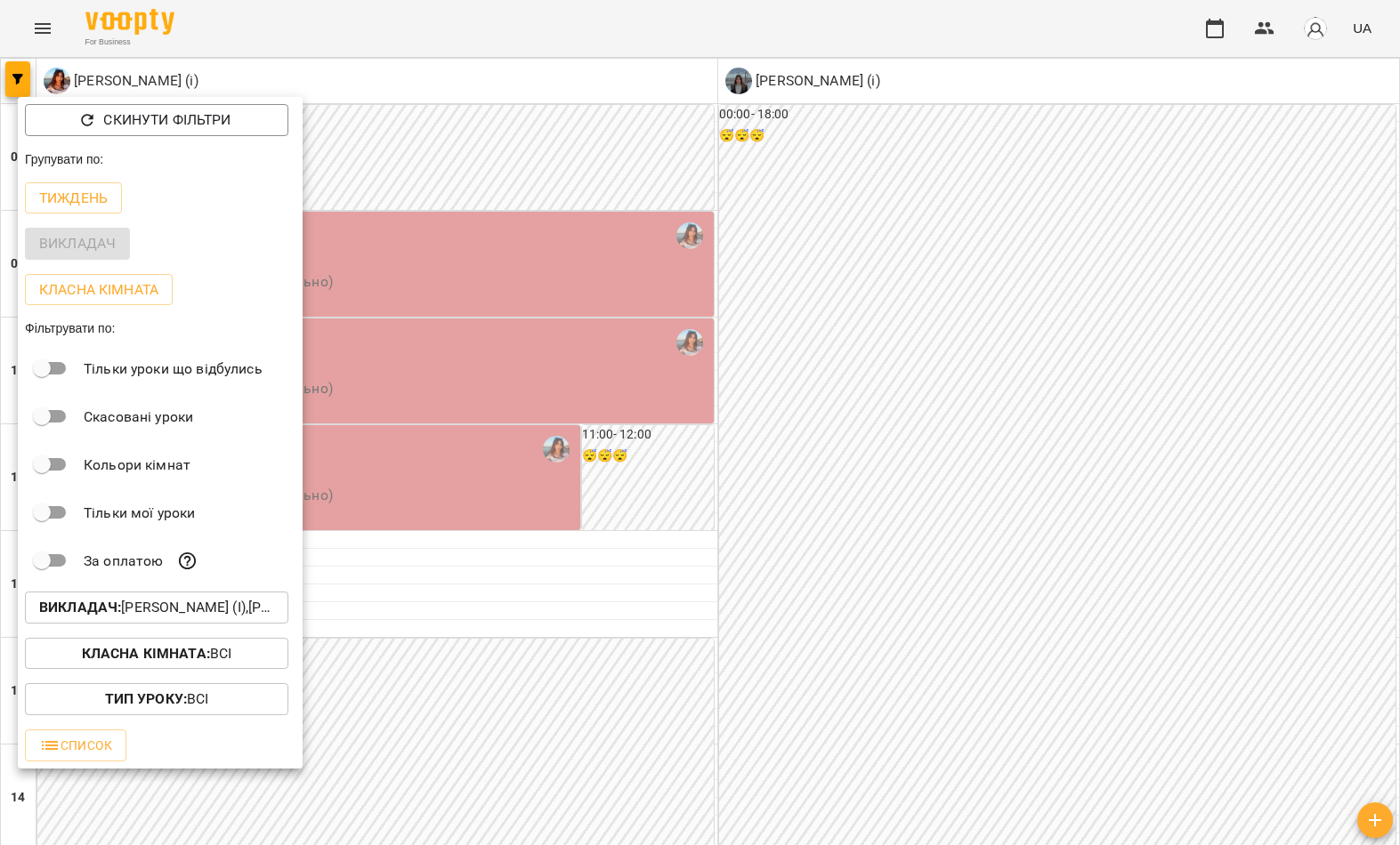
click at [499, 197] on div at bounding box center [700, 422] width 1400 height 845
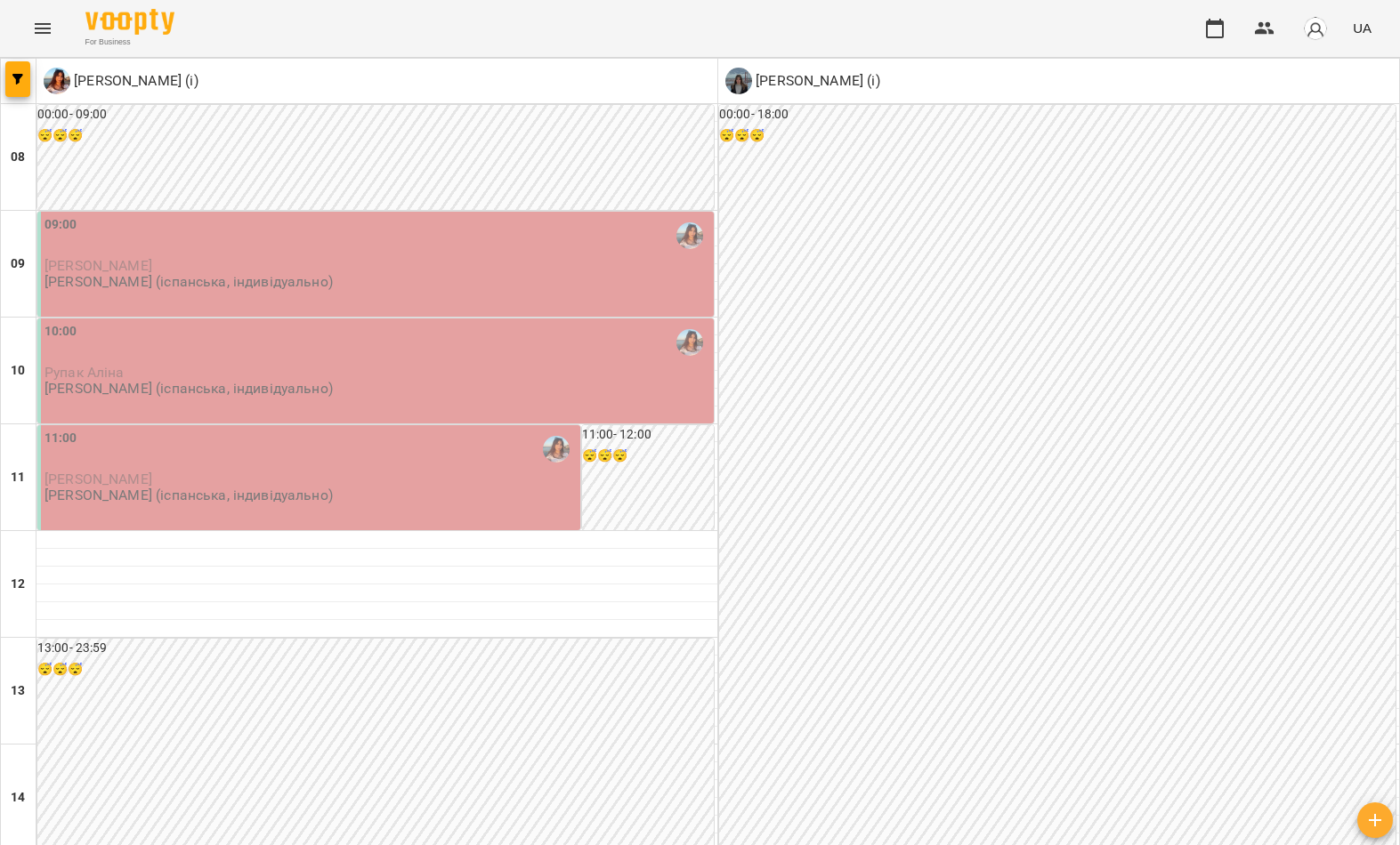
click at [9, 94] on button "button" at bounding box center [18, 78] width 25 height 35
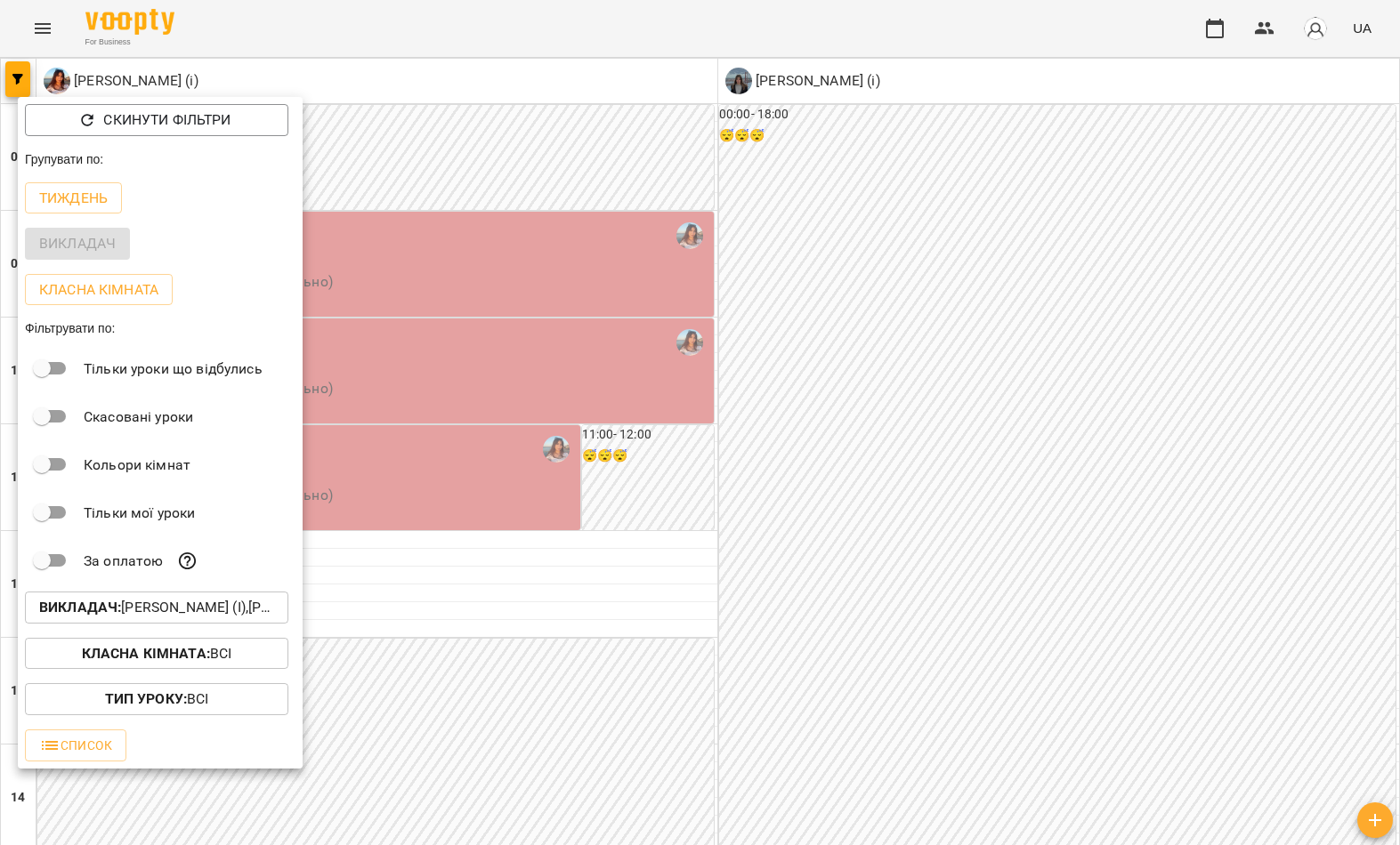
scroll to position [0, 0]
click at [152, 611] on p "Викладач : Циганова Єлизавета (і),Черниш Ніколь (і)" at bounding box center [156, 608] width 235 height 22
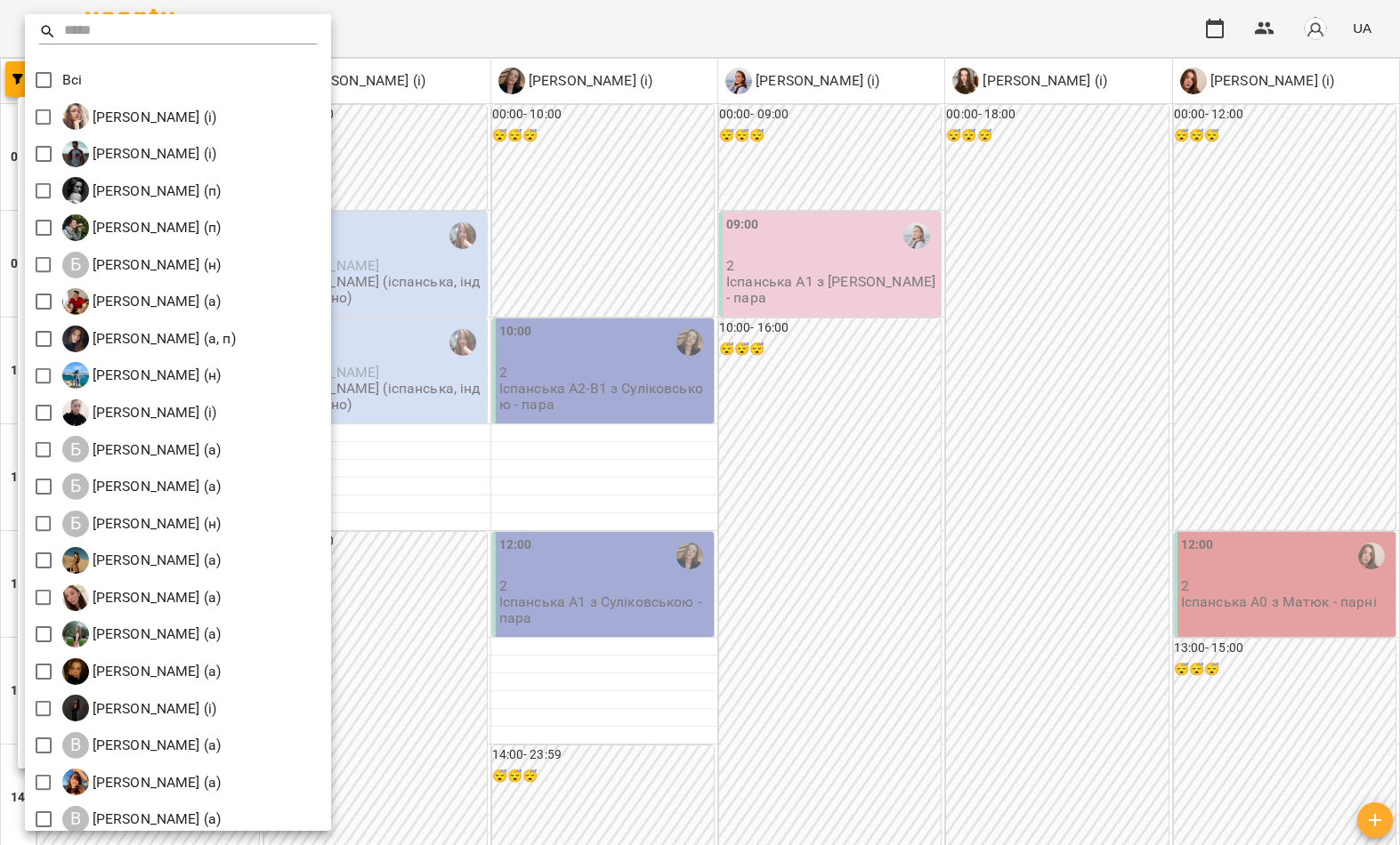
click at [484, 40] on div at bounding box center [700, 422] width 1400 height 845
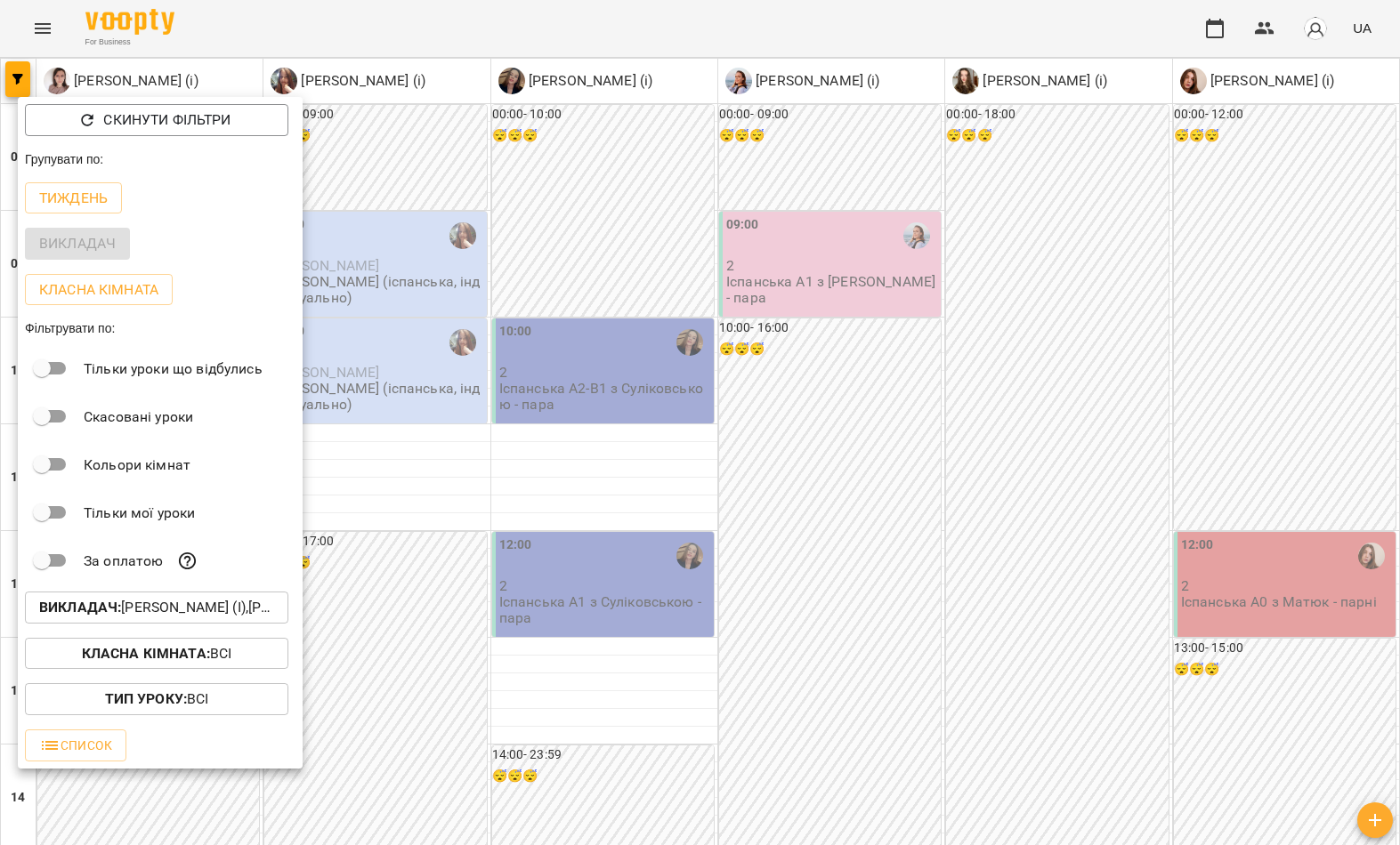
click at [530, 45] on div at bounding box center [700, 422] width 1400 height 845
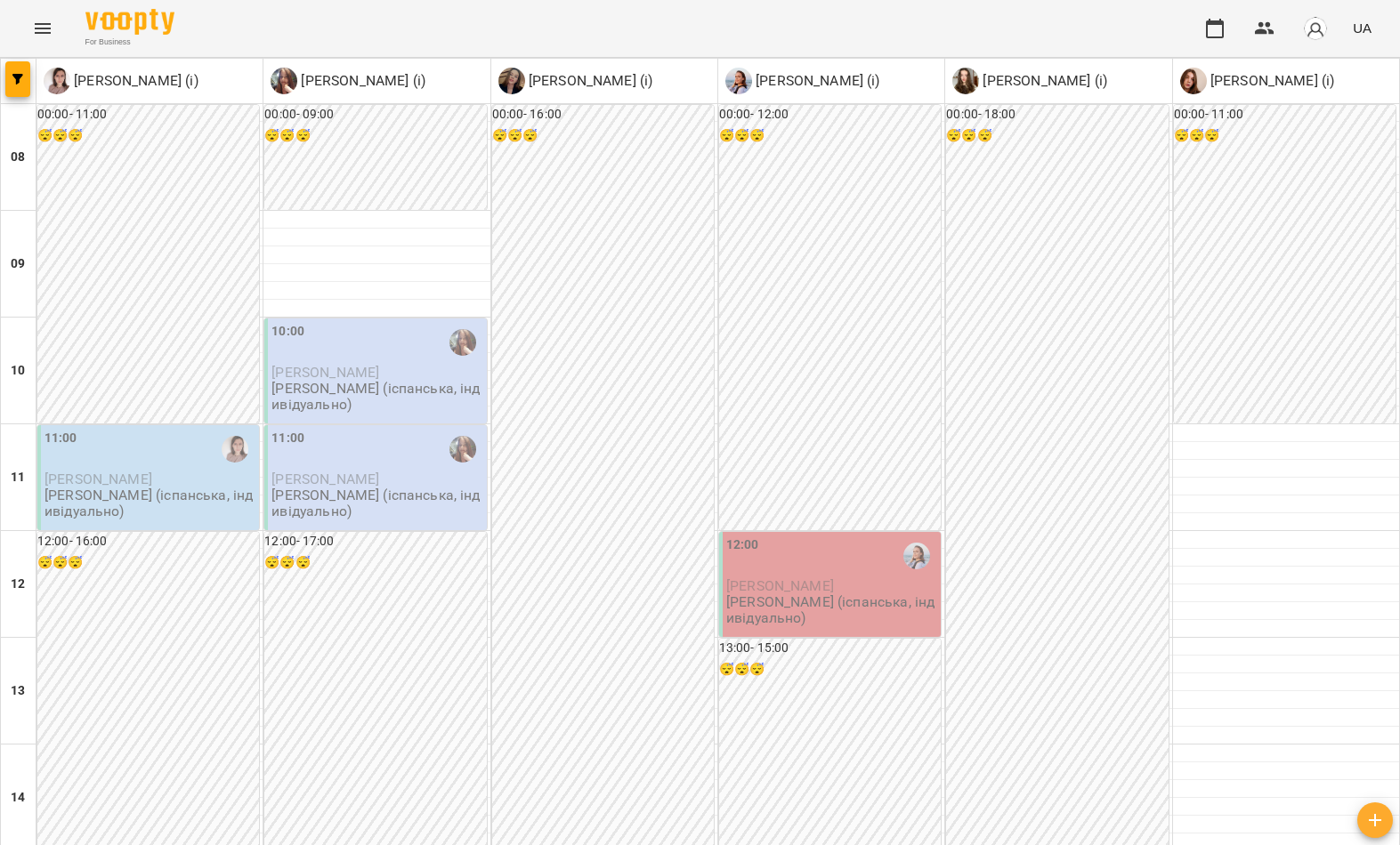
scroll to position [978, 0]
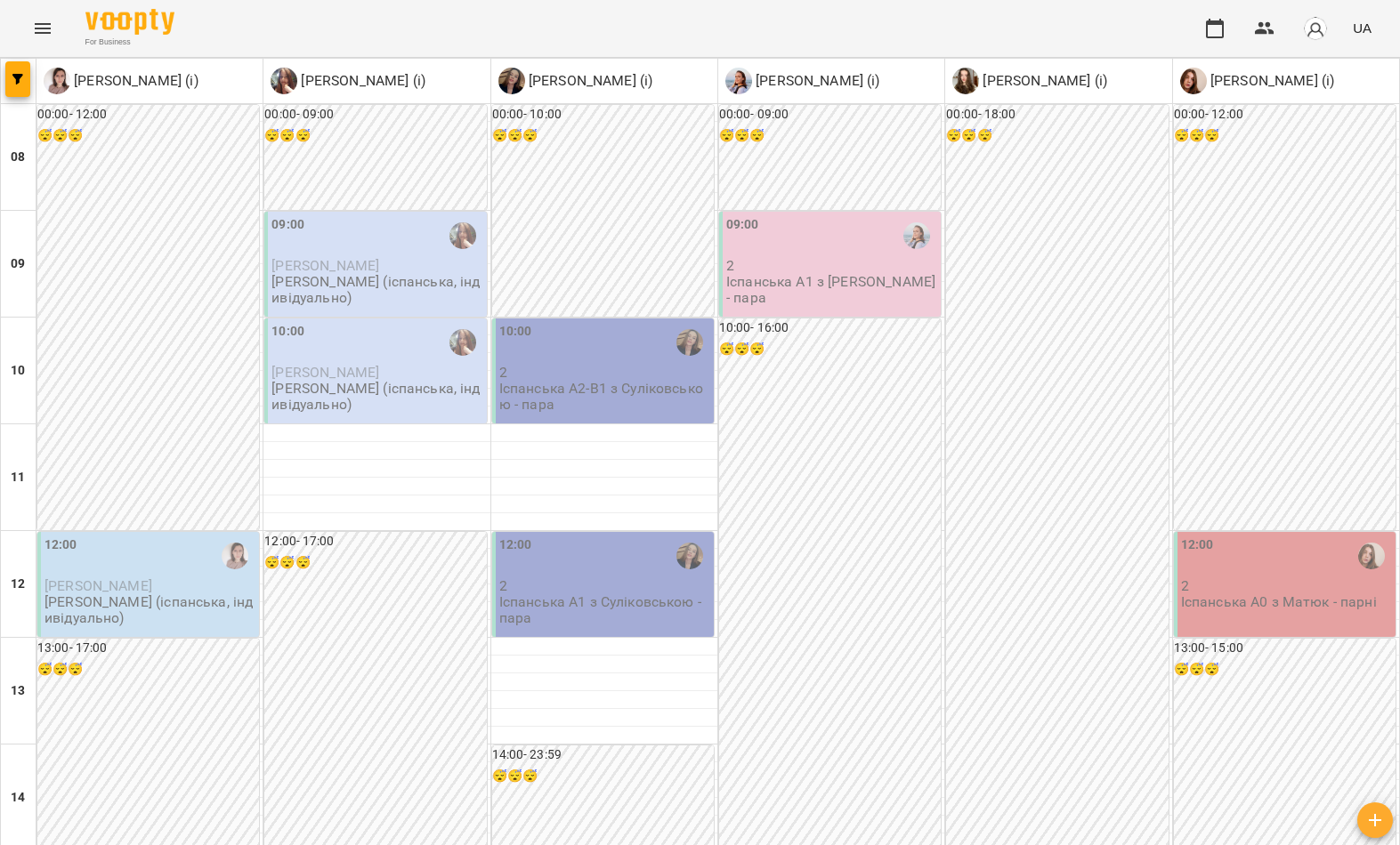
click at [14, 74] on icon "button" at bounding box center [18, 79] width 11 height 11
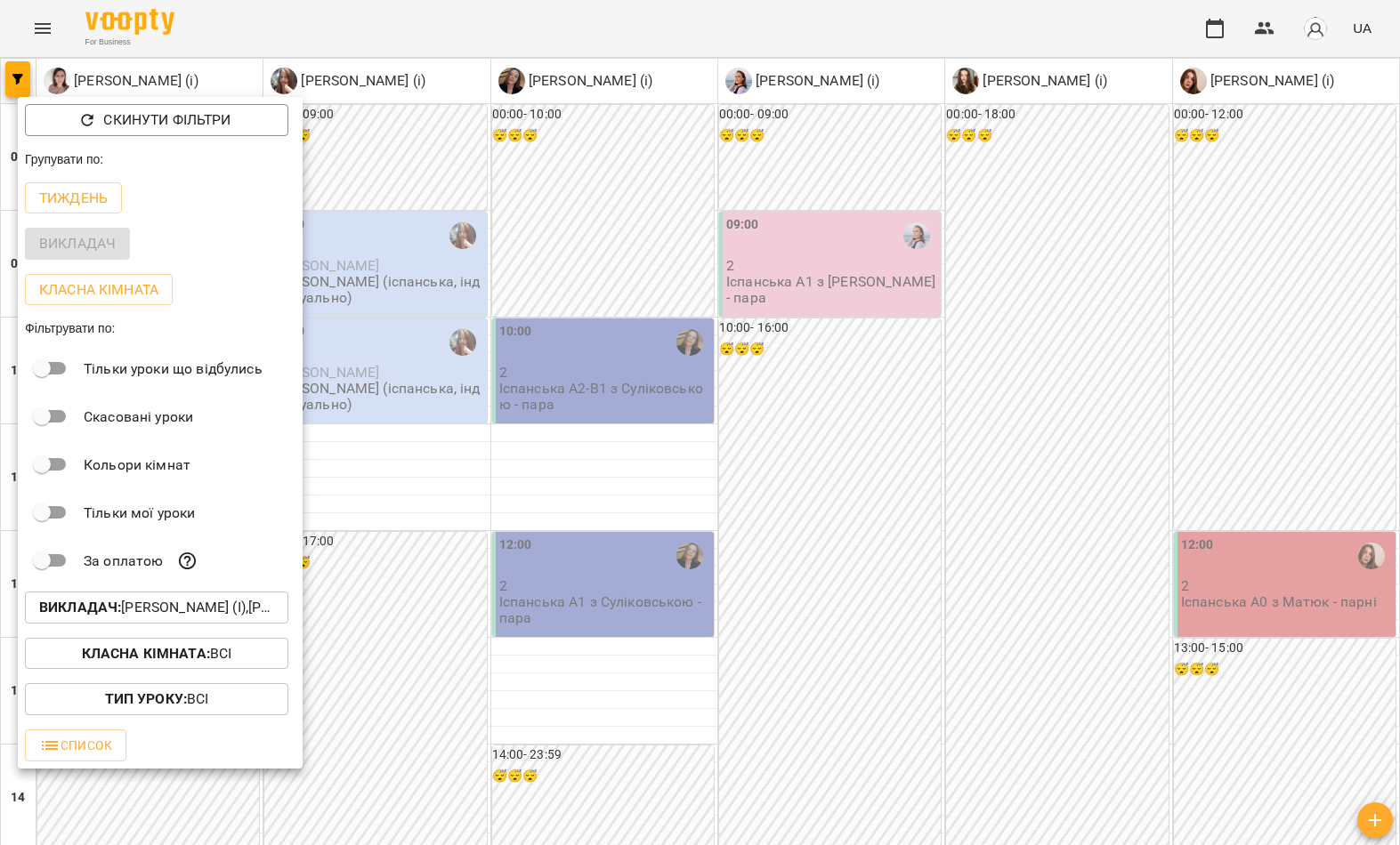
click at [176, 620] on button "Викладач : Гайдукевич Анна (і),Катерина Кропивницька (і),Матюк Маргарита (і),Ме…" at bounding box center [157, 608] width 263 height 32
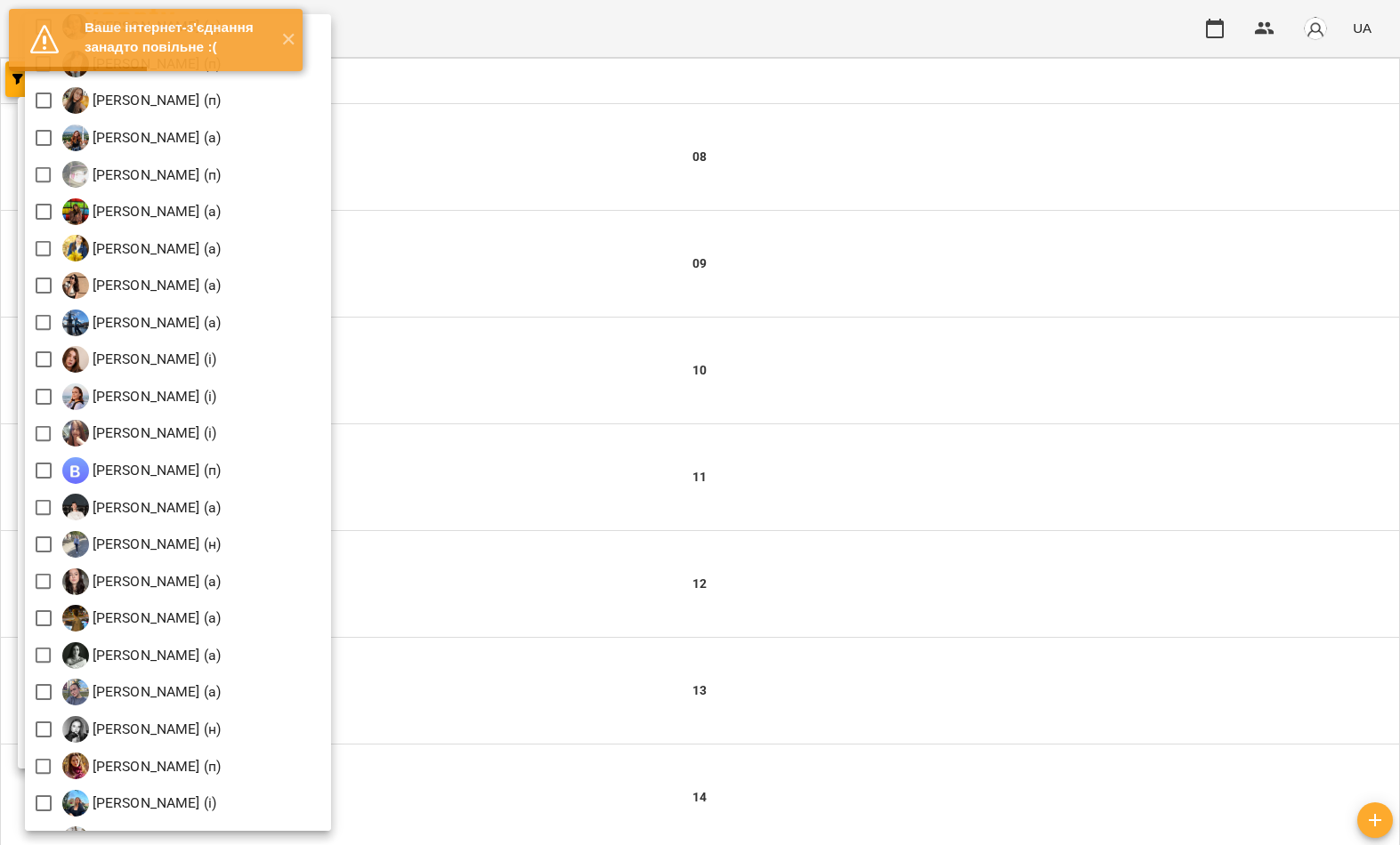
scroll to position [1715, 0]
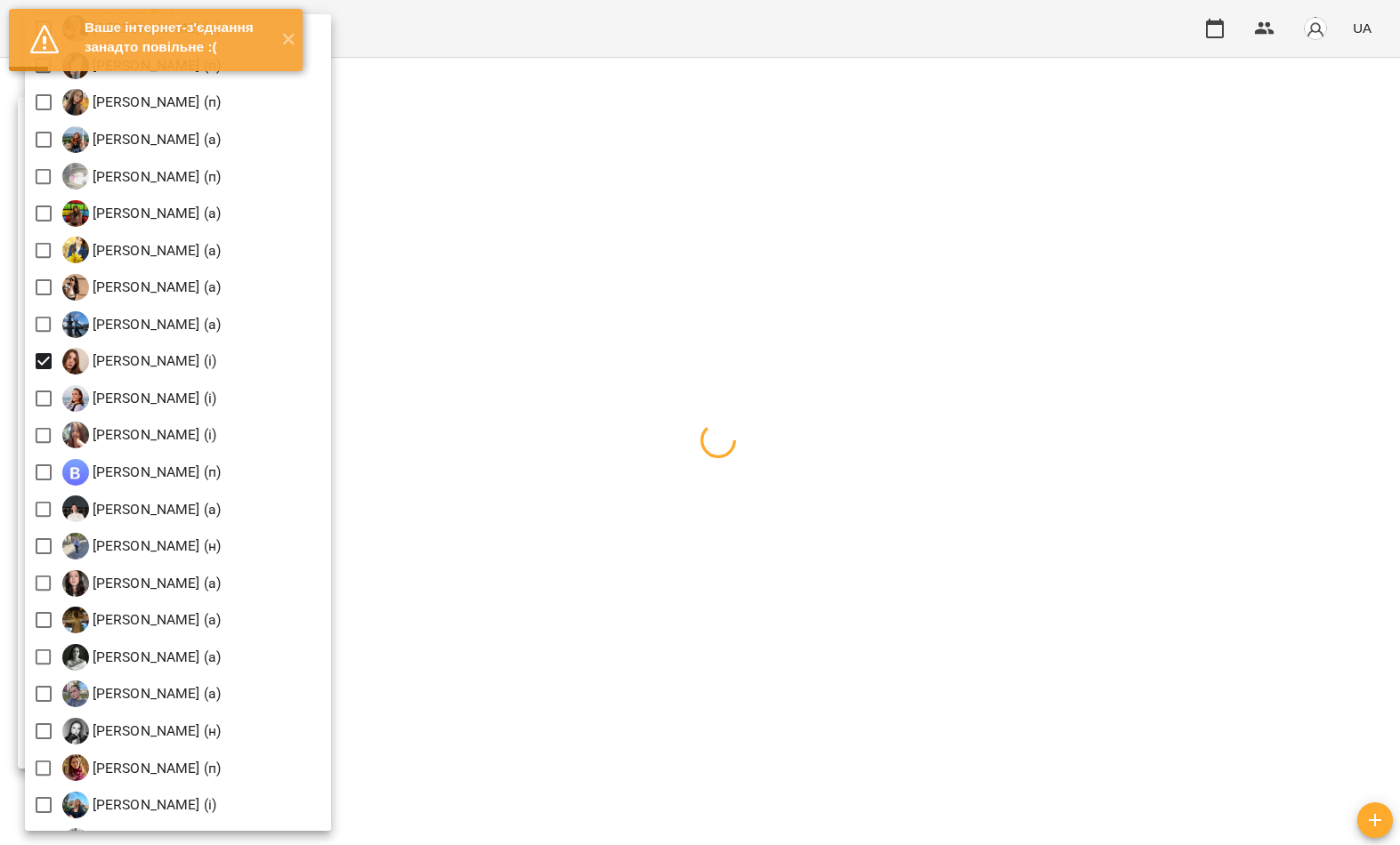
click at [693, 264] on div at bounding box center [700, 422] width 1400 height 845
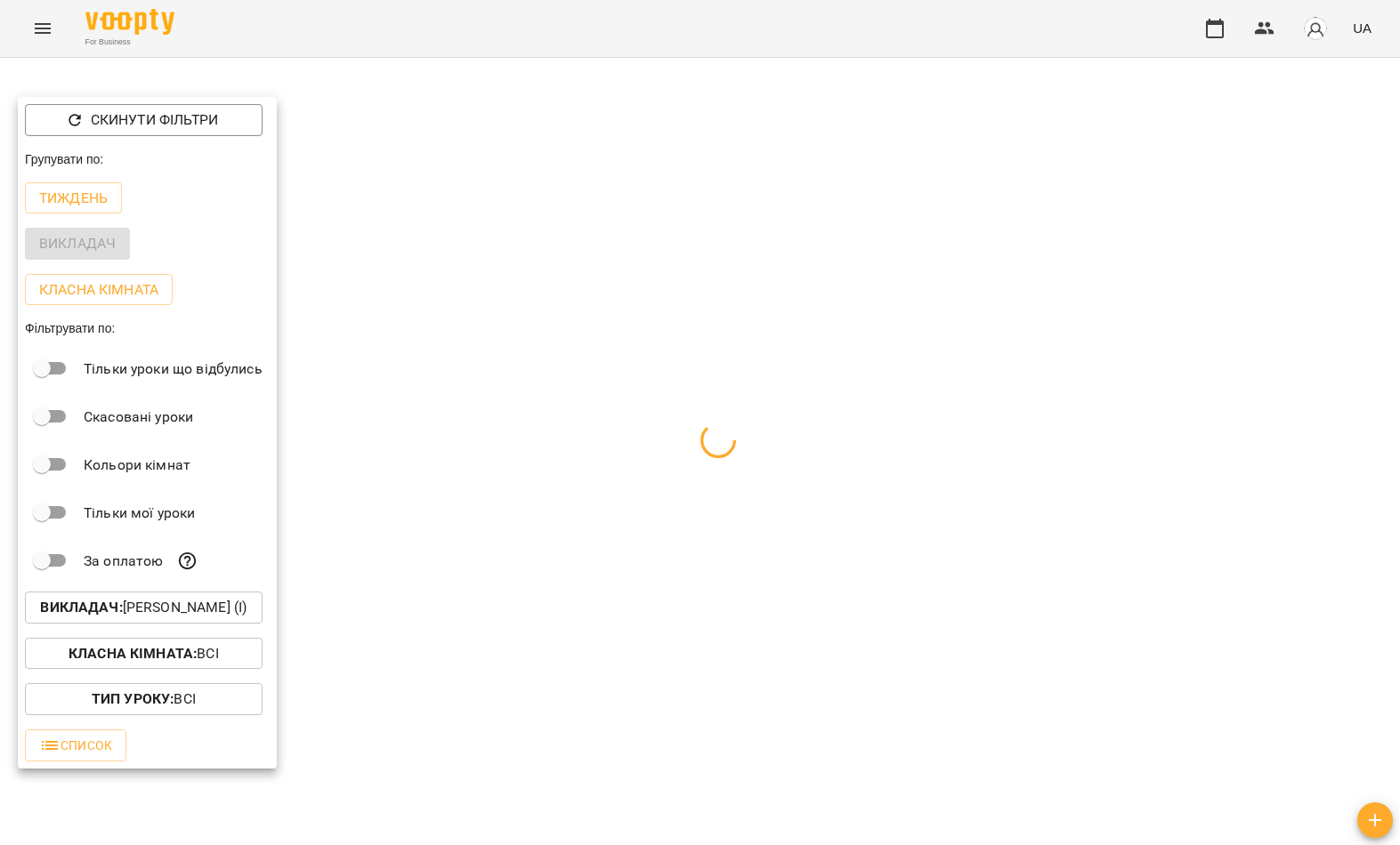
click at [604, 425] on div at bounding box center [700, 422] width 1400 height 845
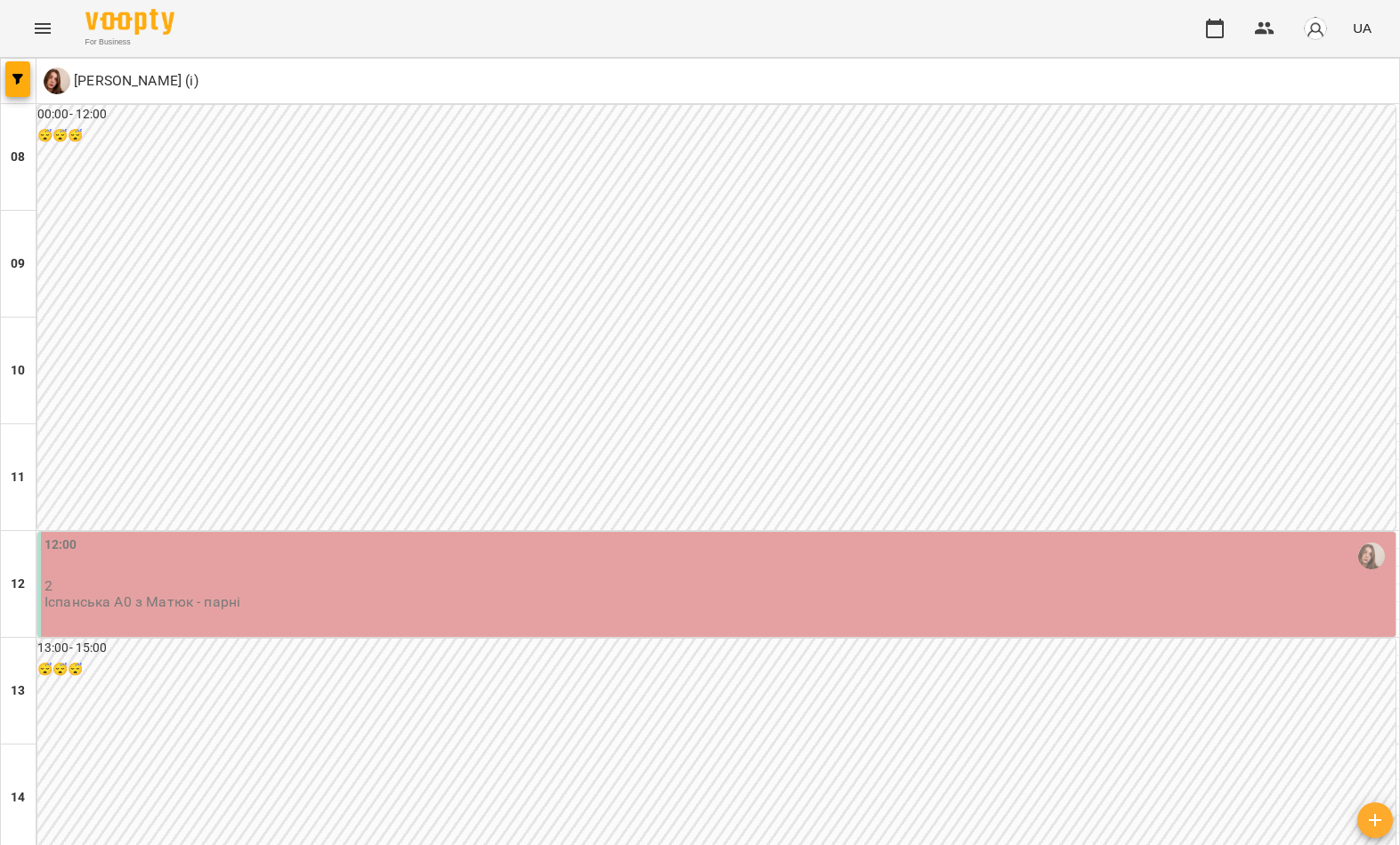
scroll to position [978, 0]
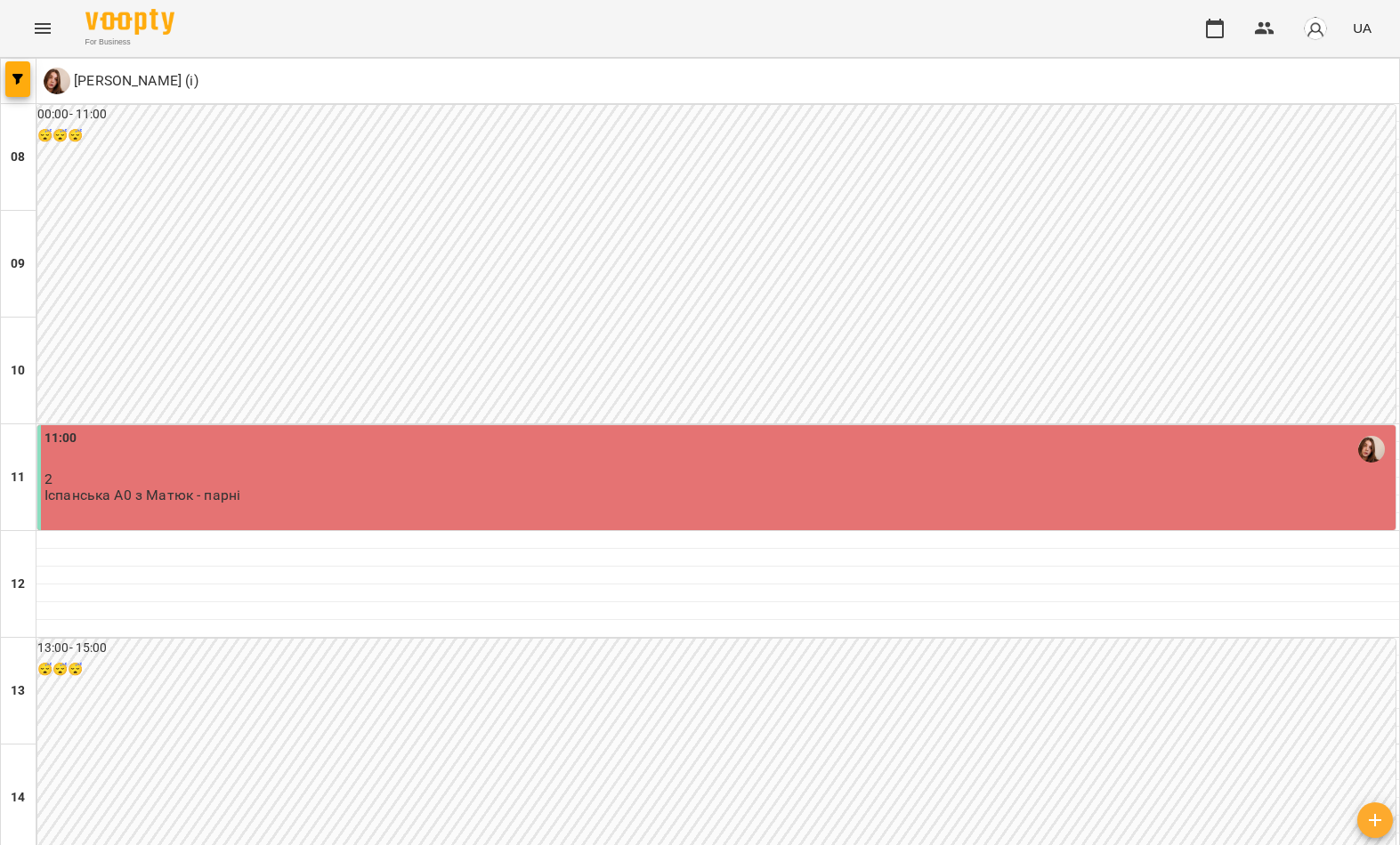
scroll to position [978, 0]
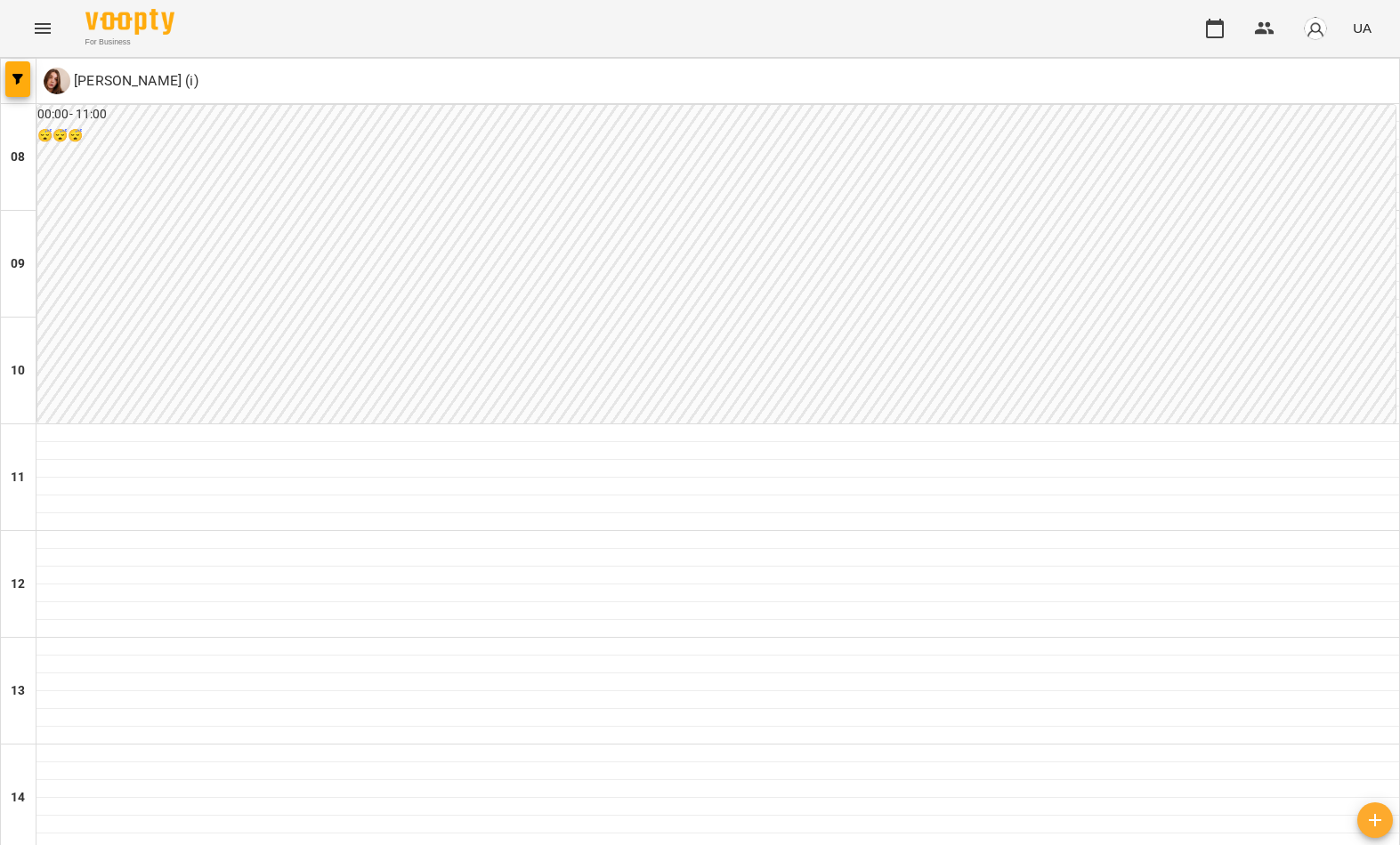
scroll to position [0, 0]
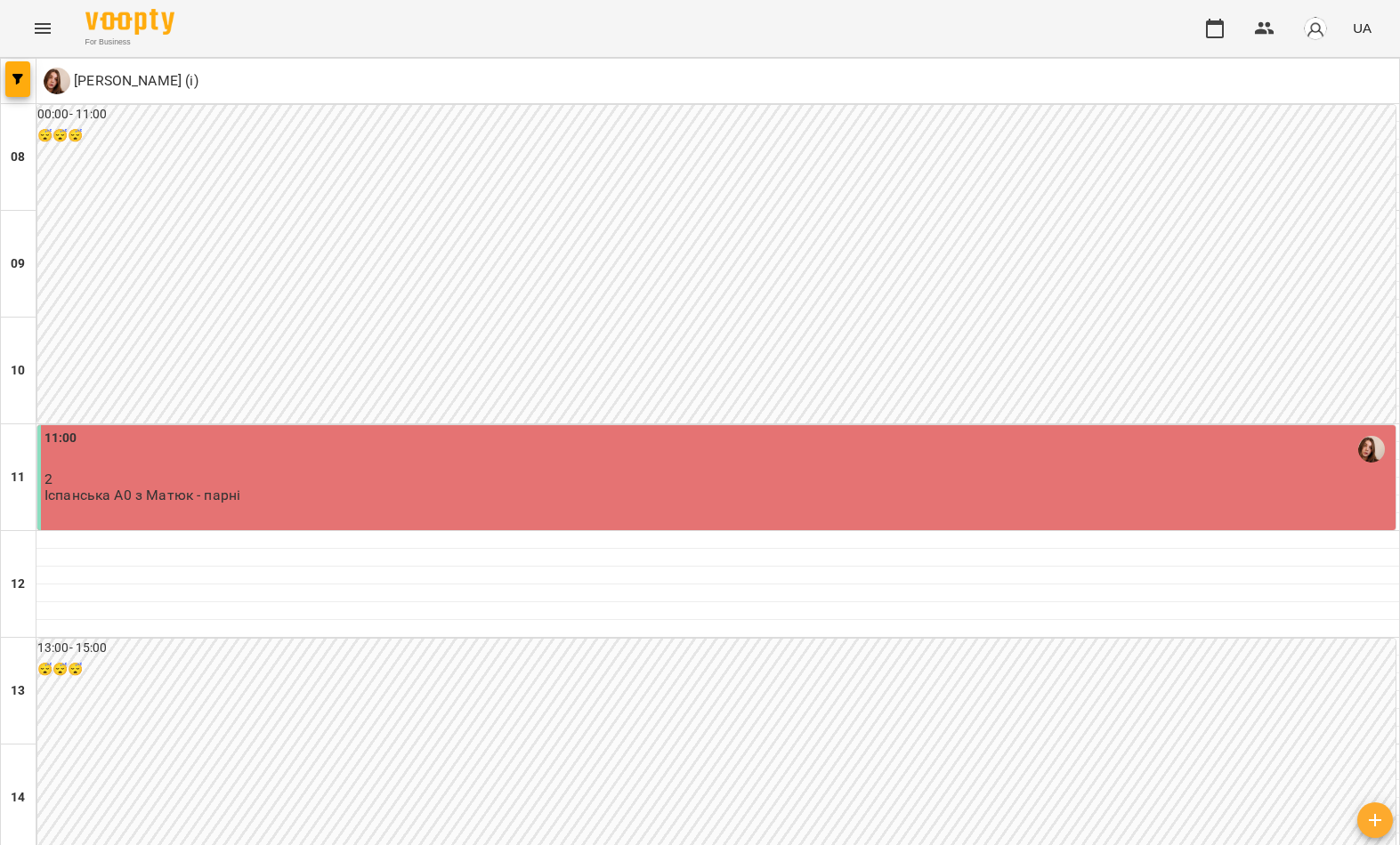
scroll to position [978, 0]
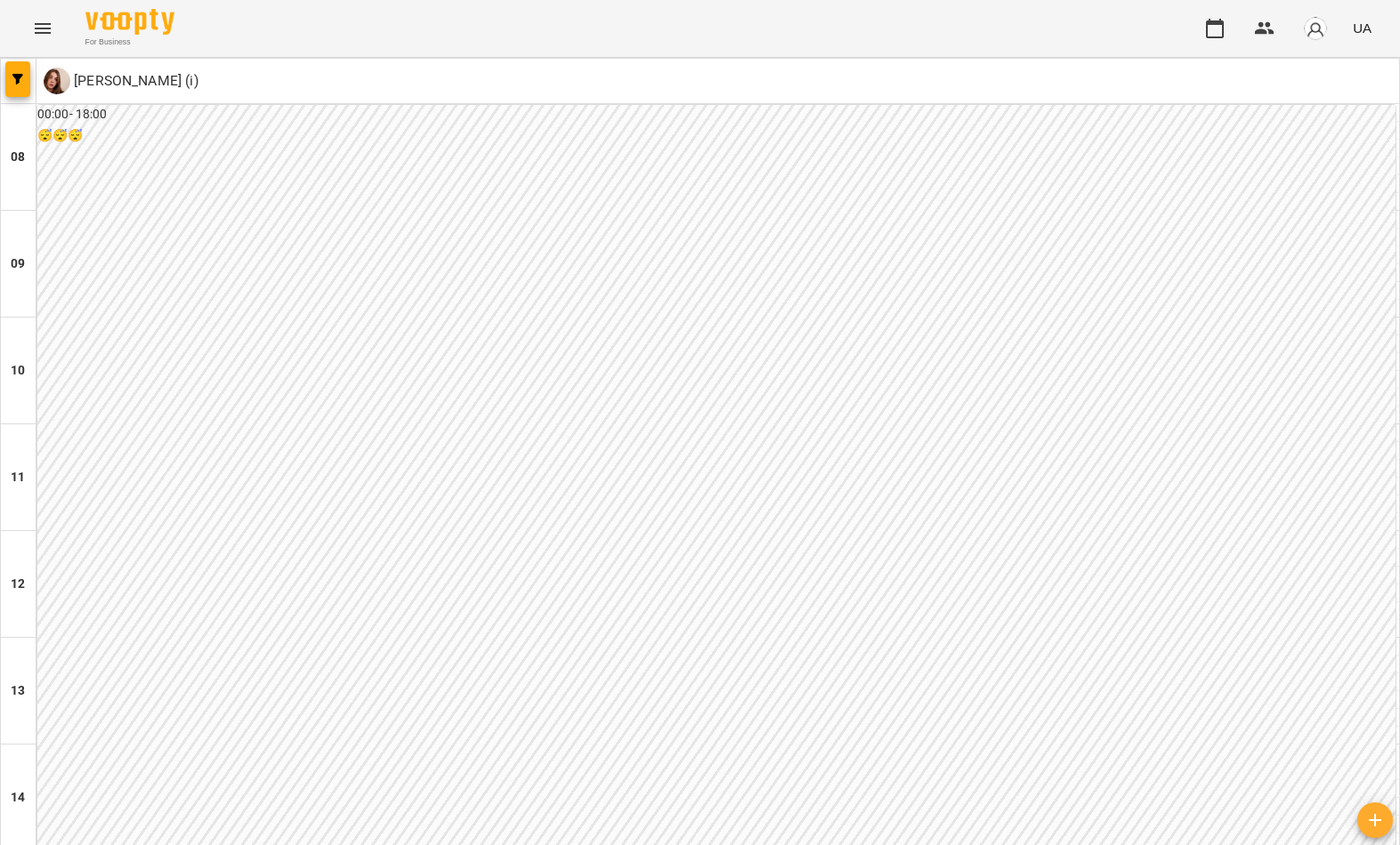
scroll to position [978, 0]
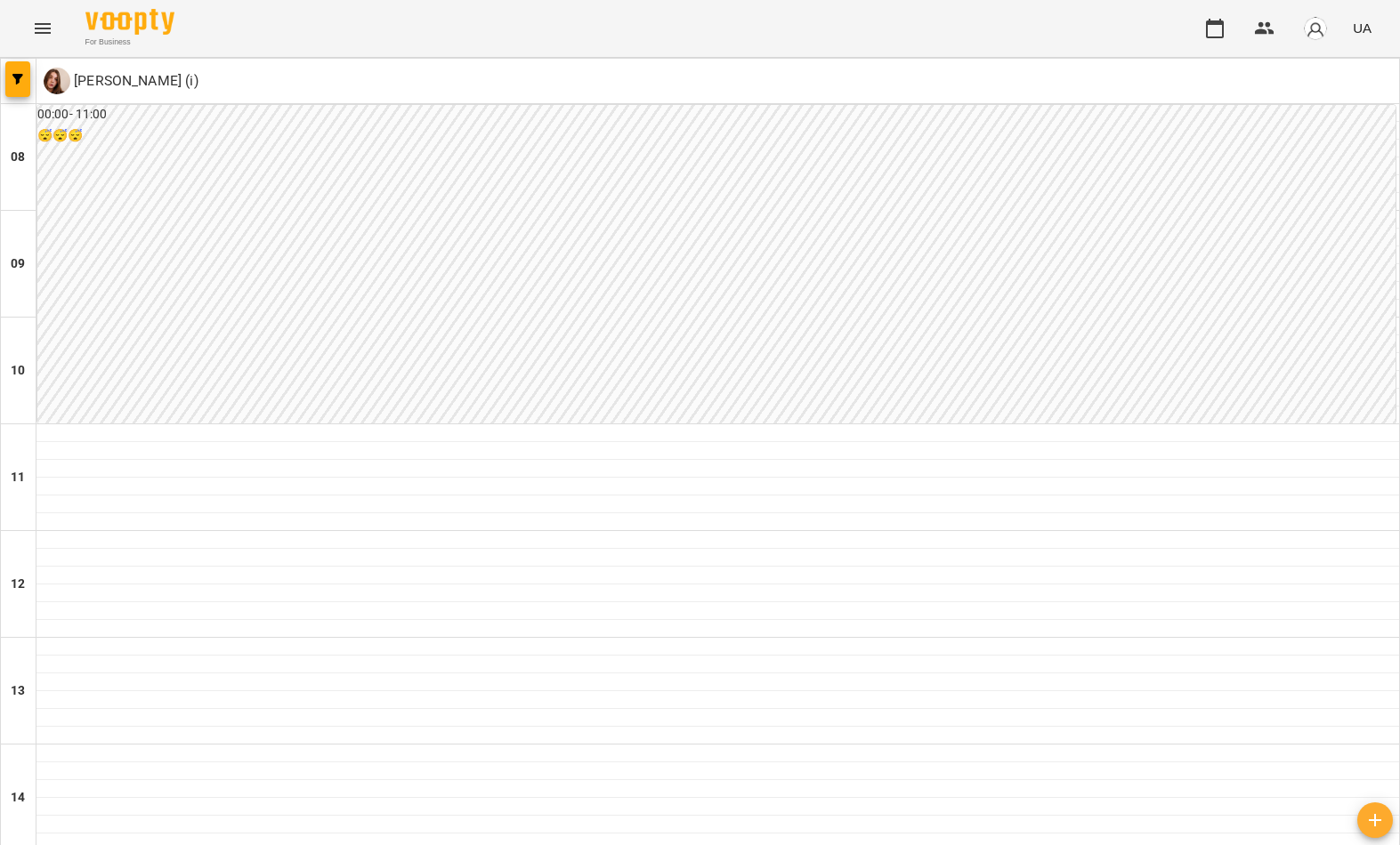
scroll to position [978, 0]
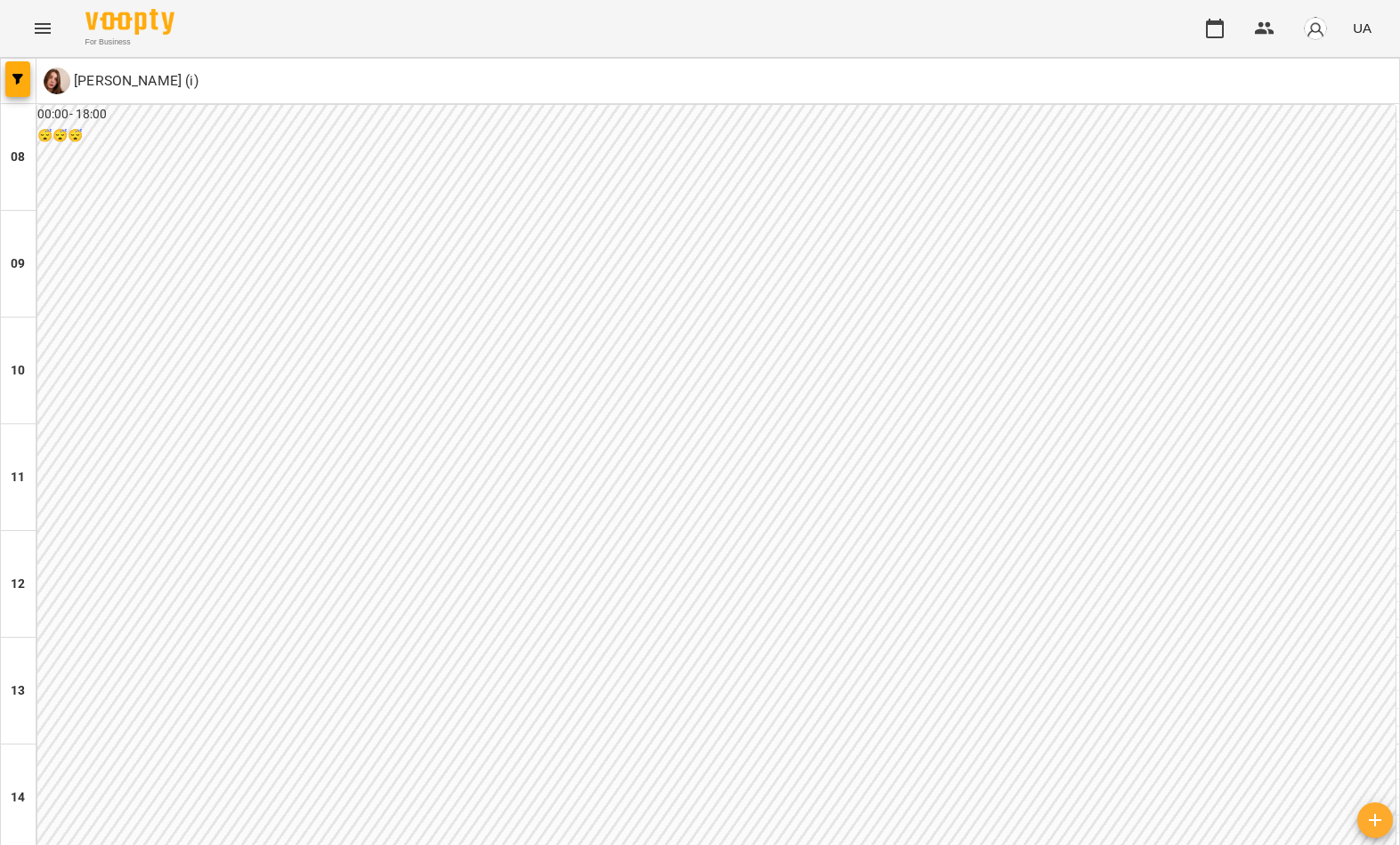
scroll to position [951, 0]
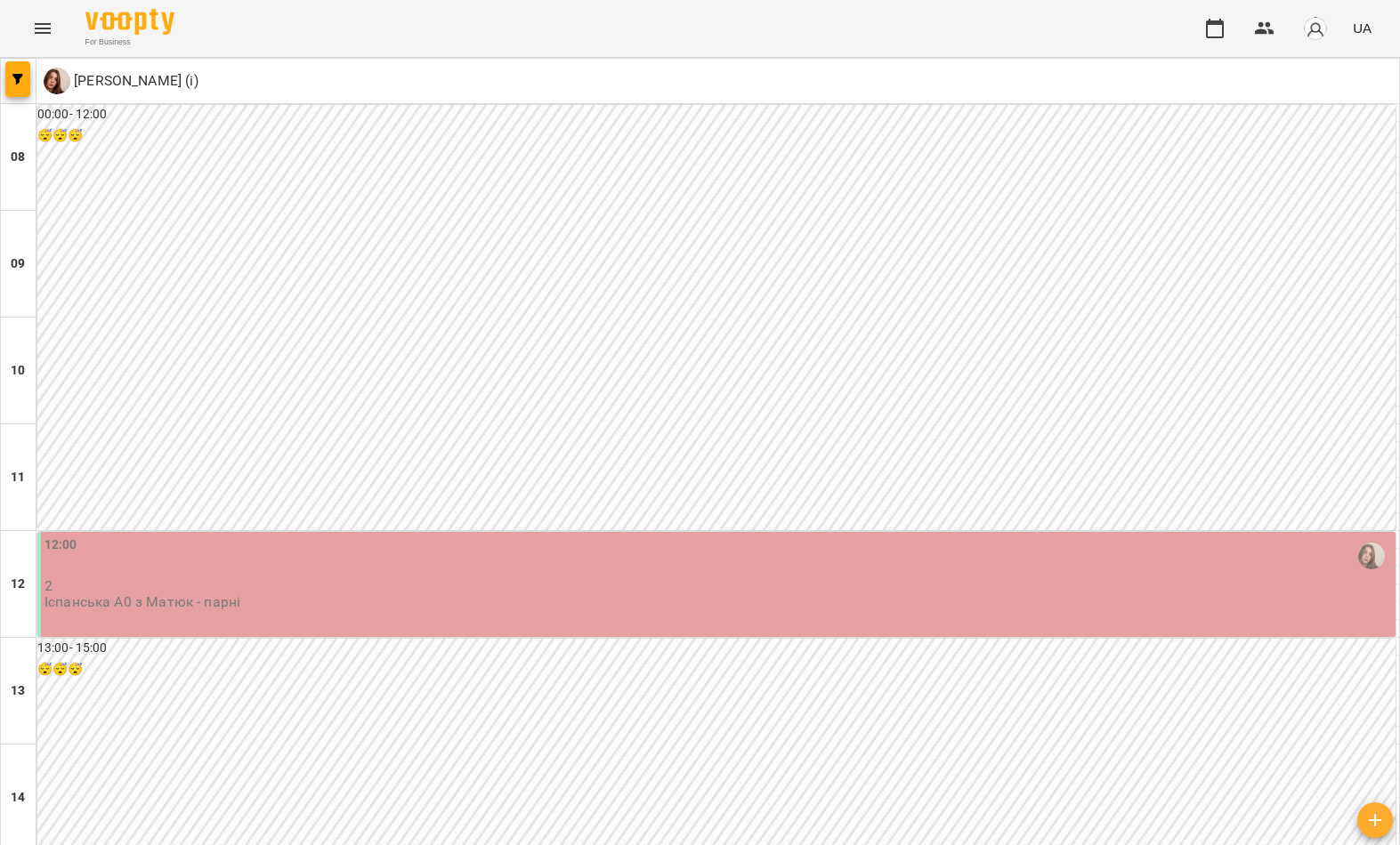
scroll to position [794, 0]
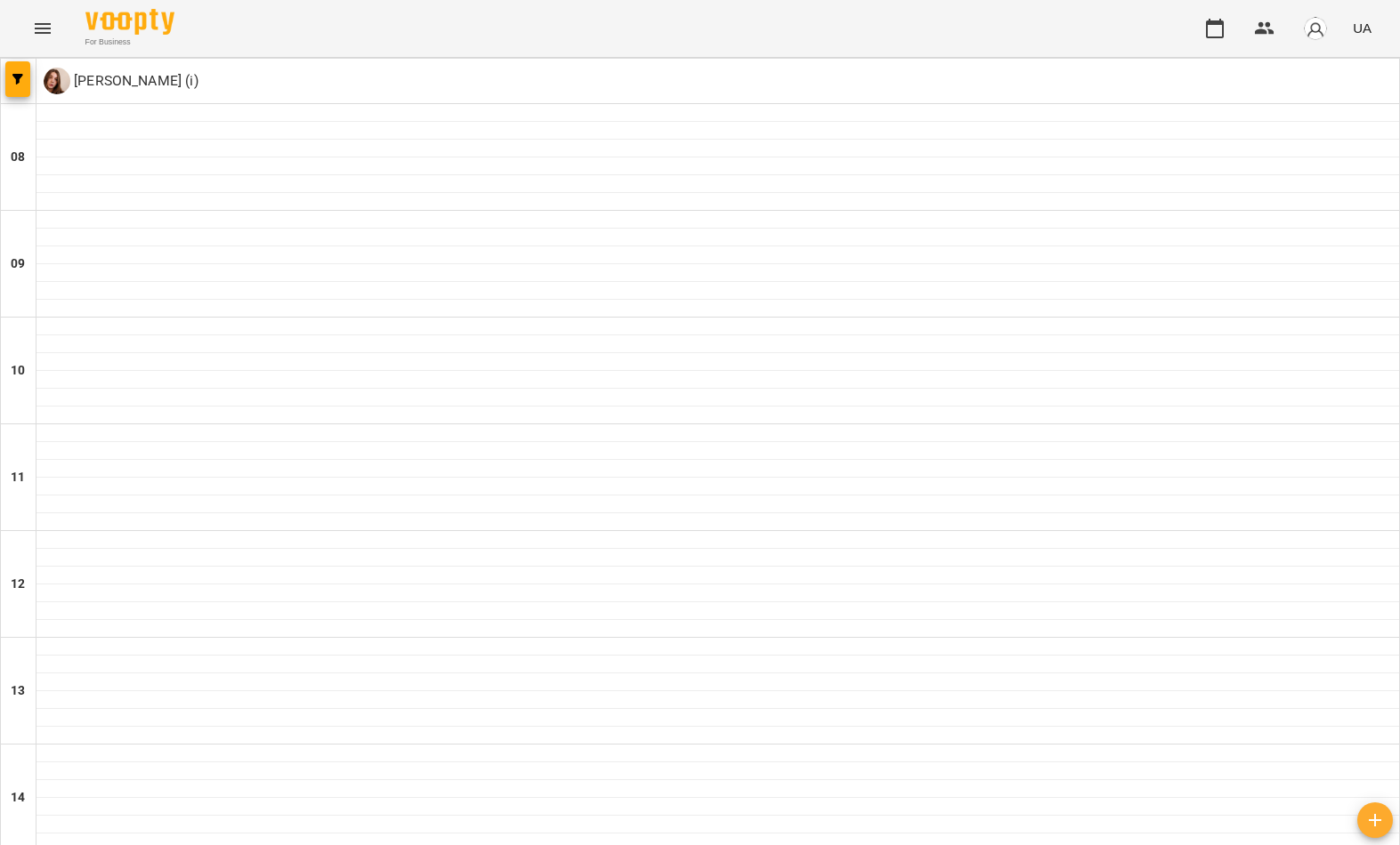
type input "**********"
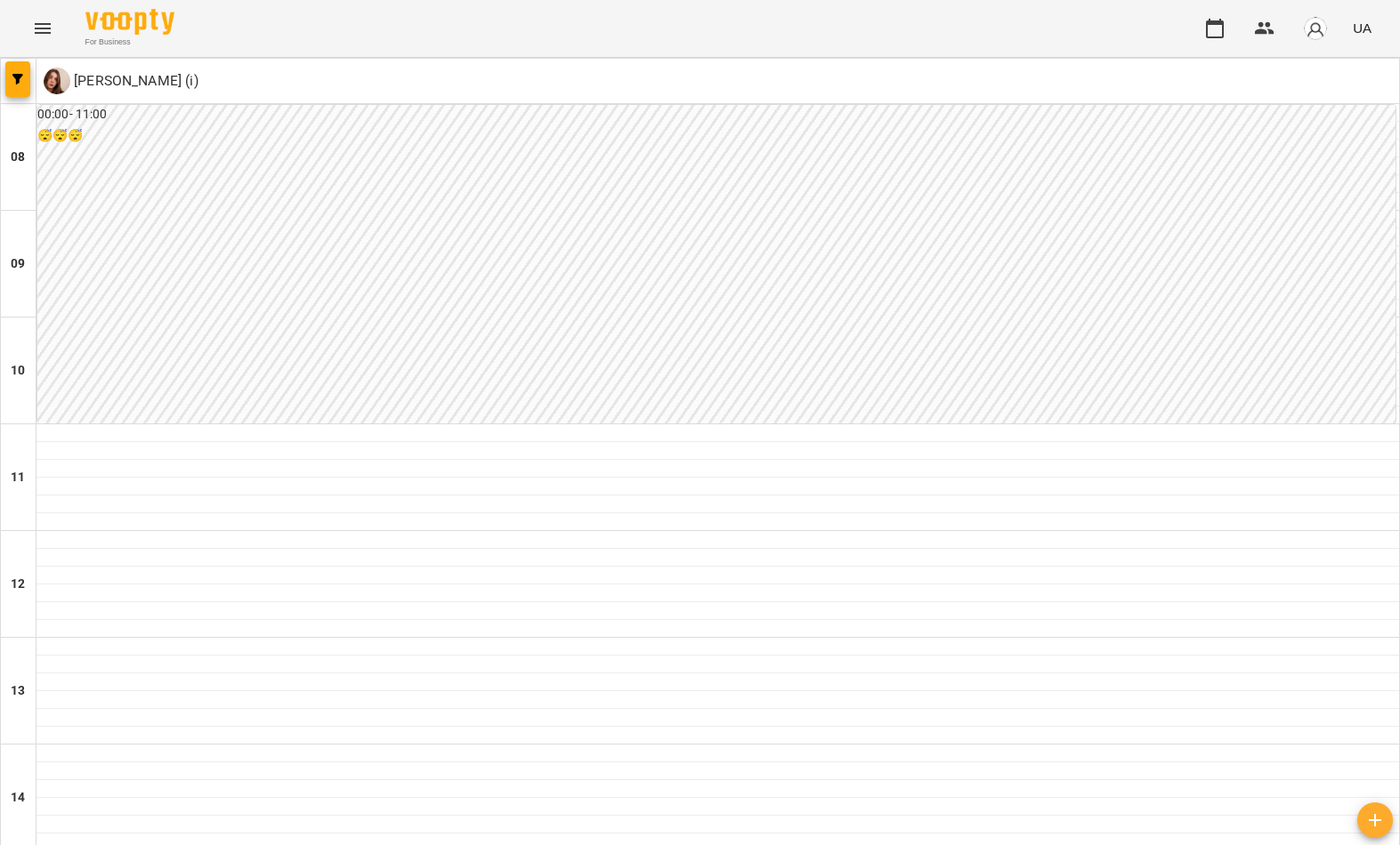
scroll to position [798, 0]
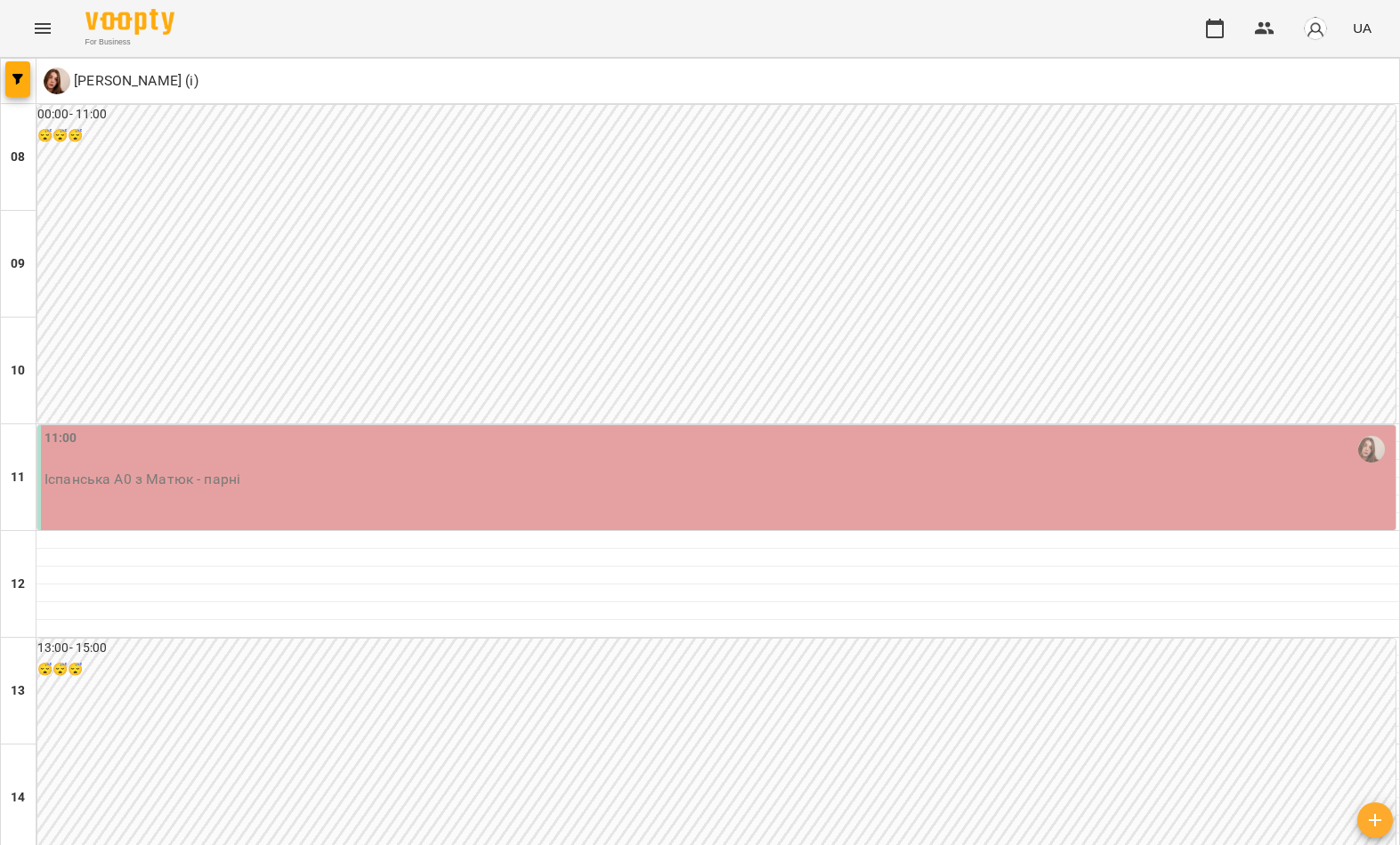
scroll to position [912, 0]
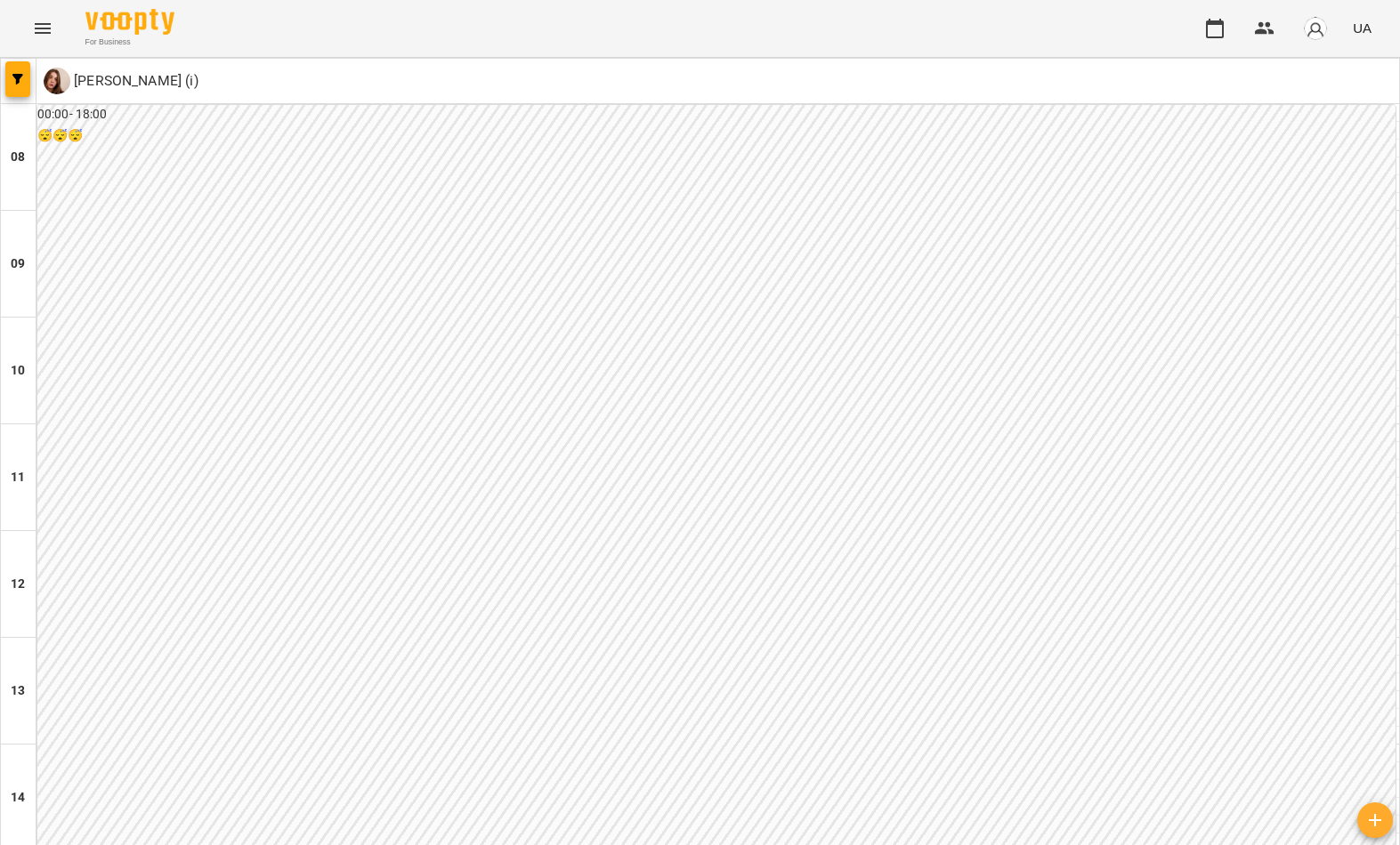
scroll to position [978, 0]
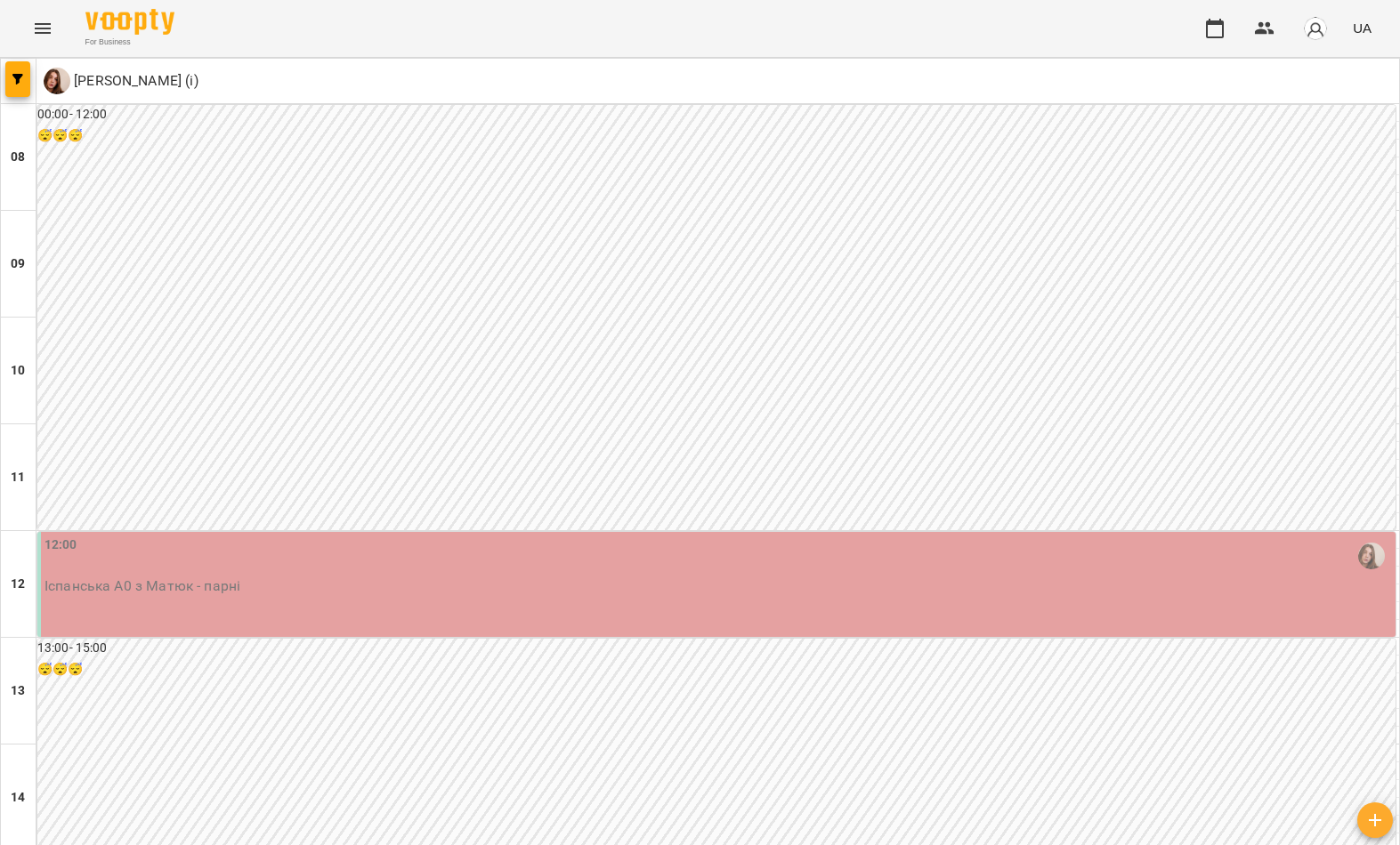
scroll to position [861, 0]
click at [7, 78] on span "button" at bounding box center [18, 79] width 25 height 11
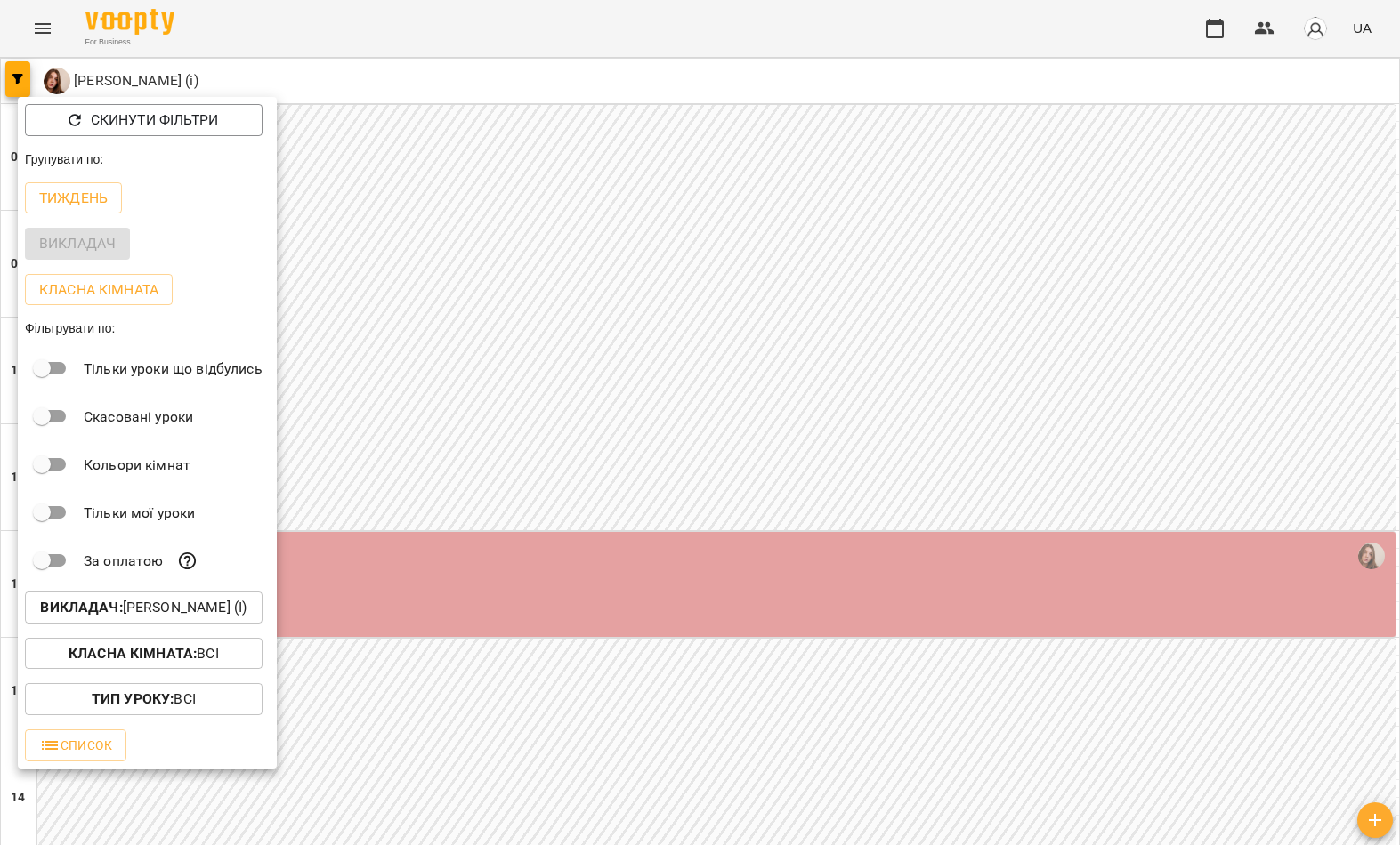
click at [157, 599] on p "Викладач : Матюк Маргарита (і)" at bounding box center [143, 608] width 207 height 22
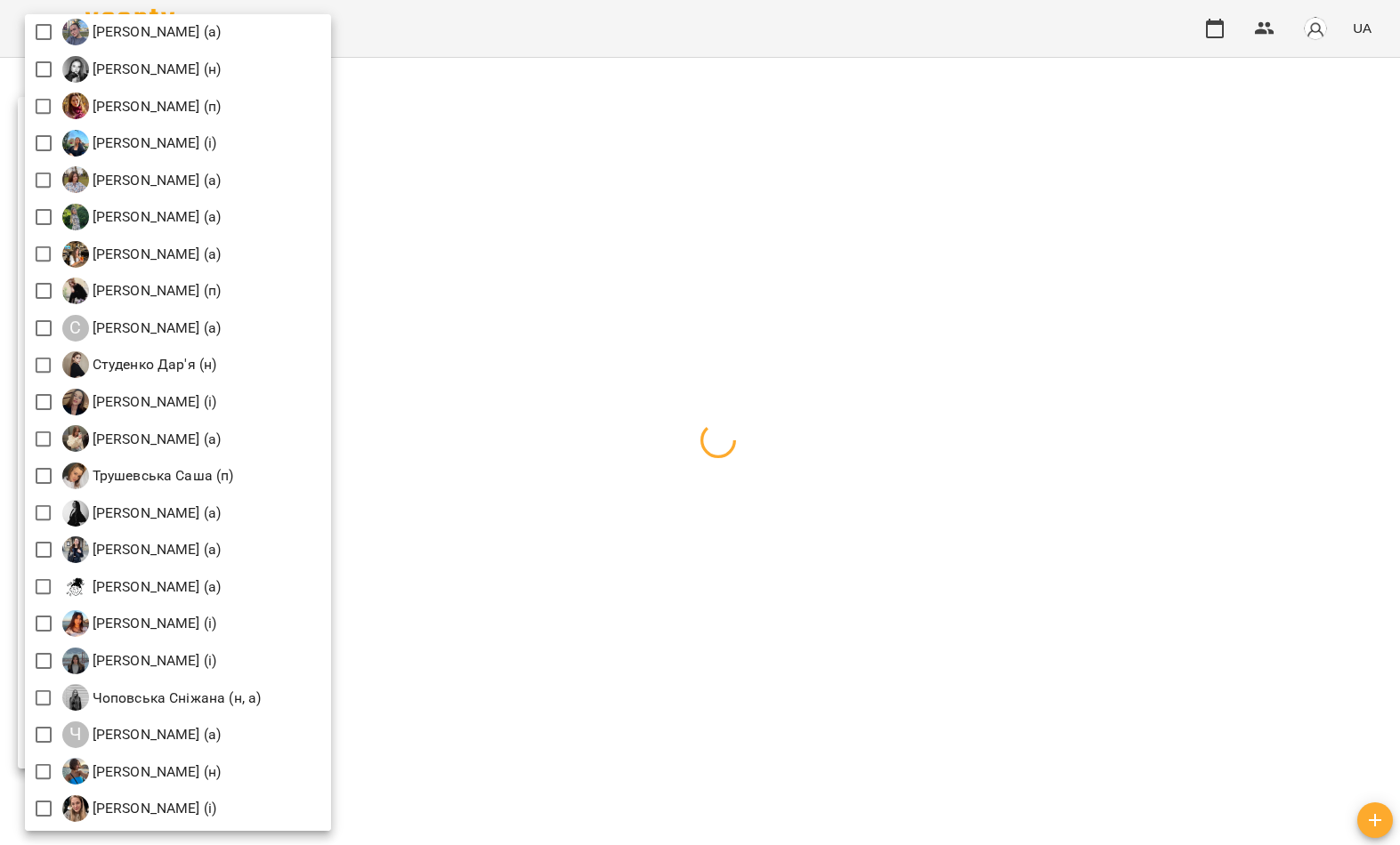
scroll to position [2377, 0]
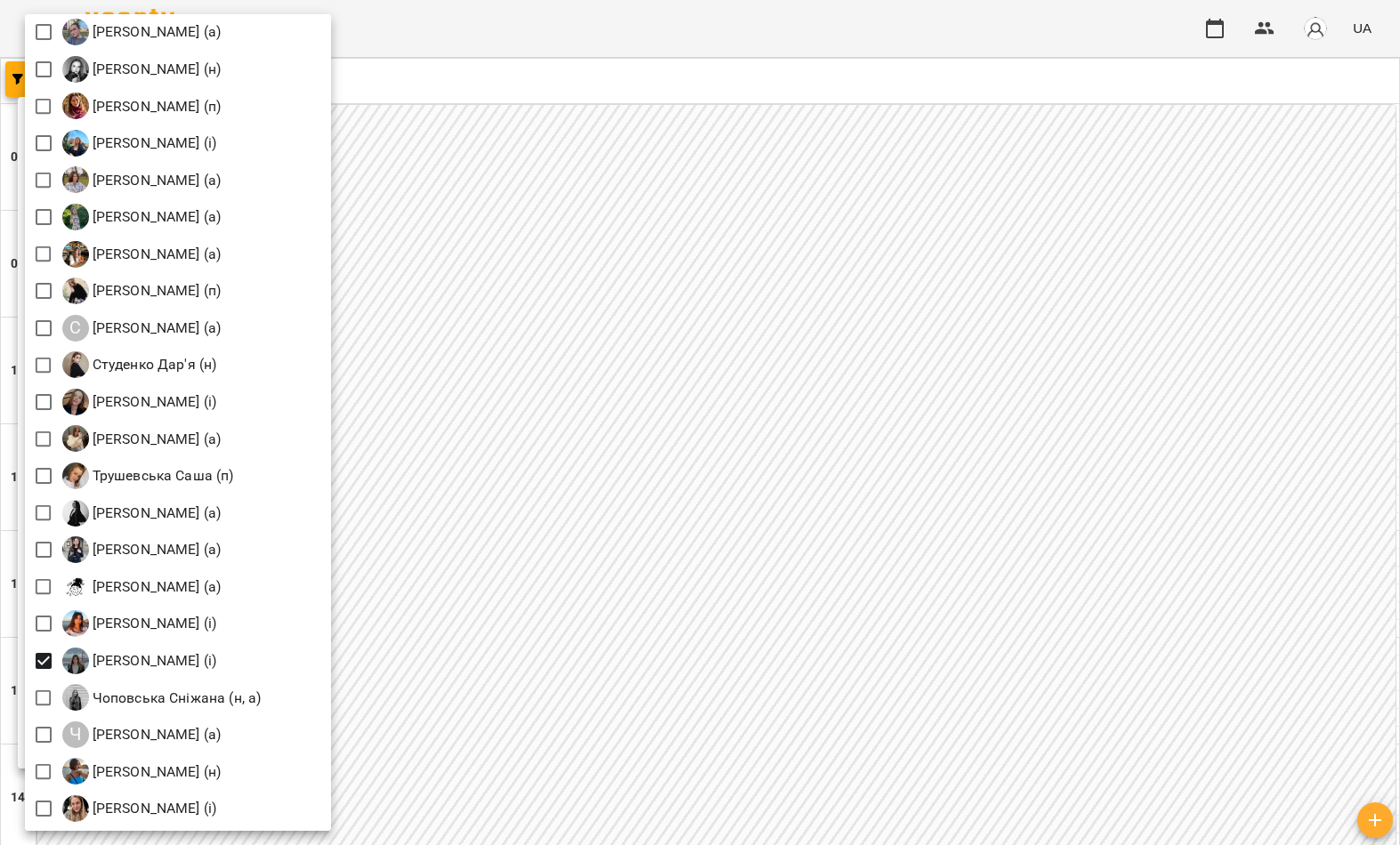
click at [544, 178] on div at bounding box center [700, 422] width 1400 height 845
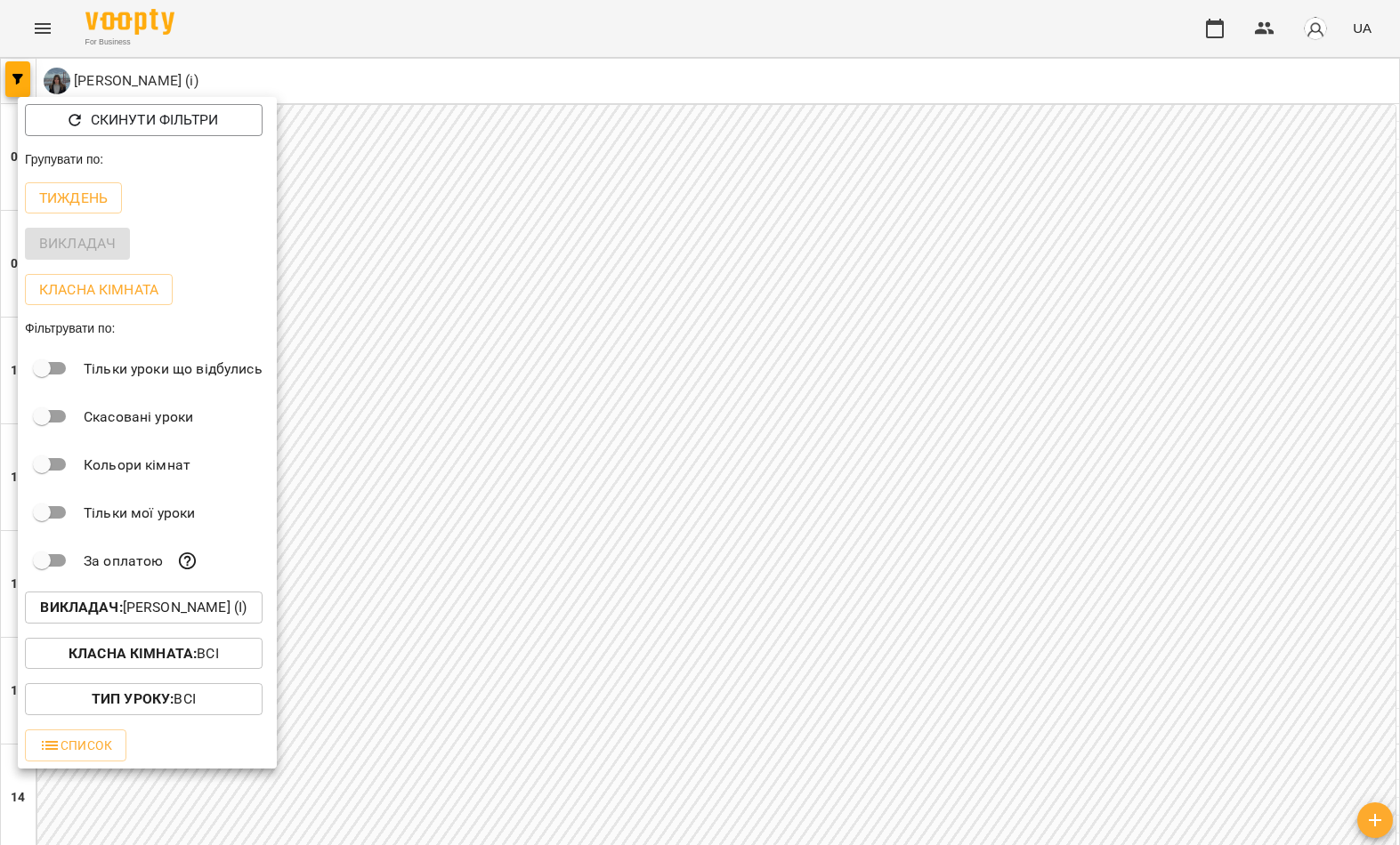
click at [485, 250] on div at bounding box center [700, 422] width 1400 height 845
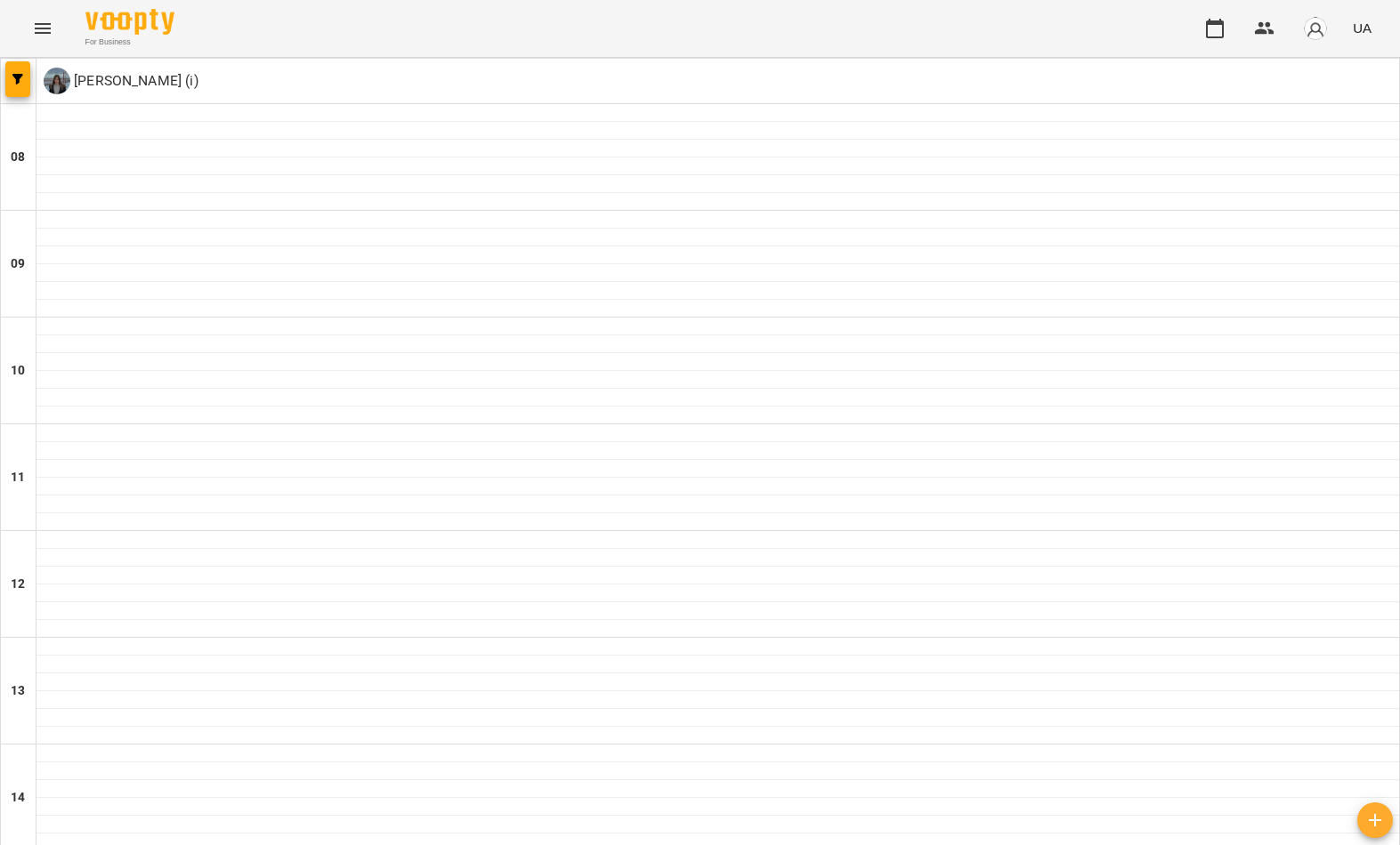
type input "**********"
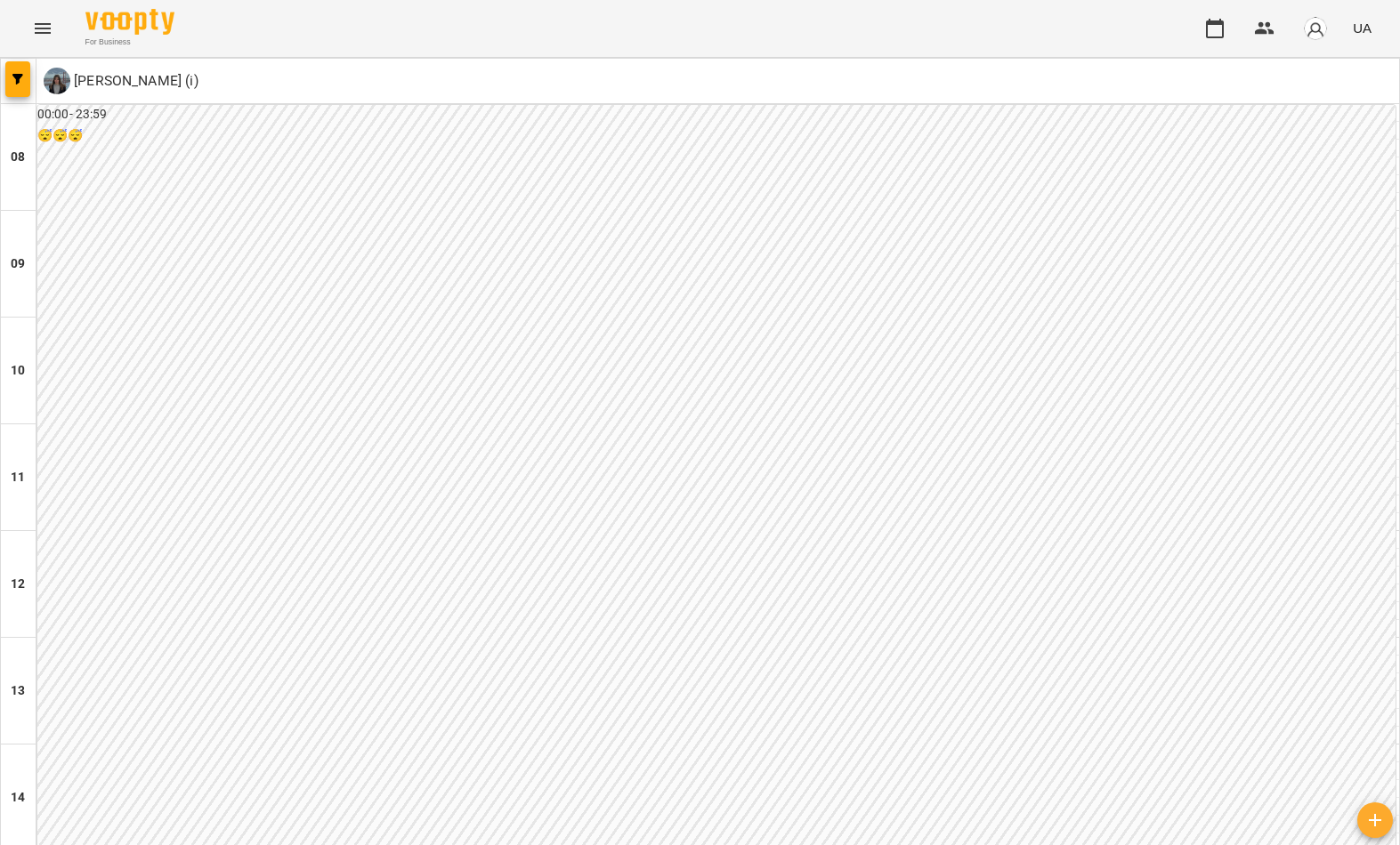
scroll to position [-1, 0]
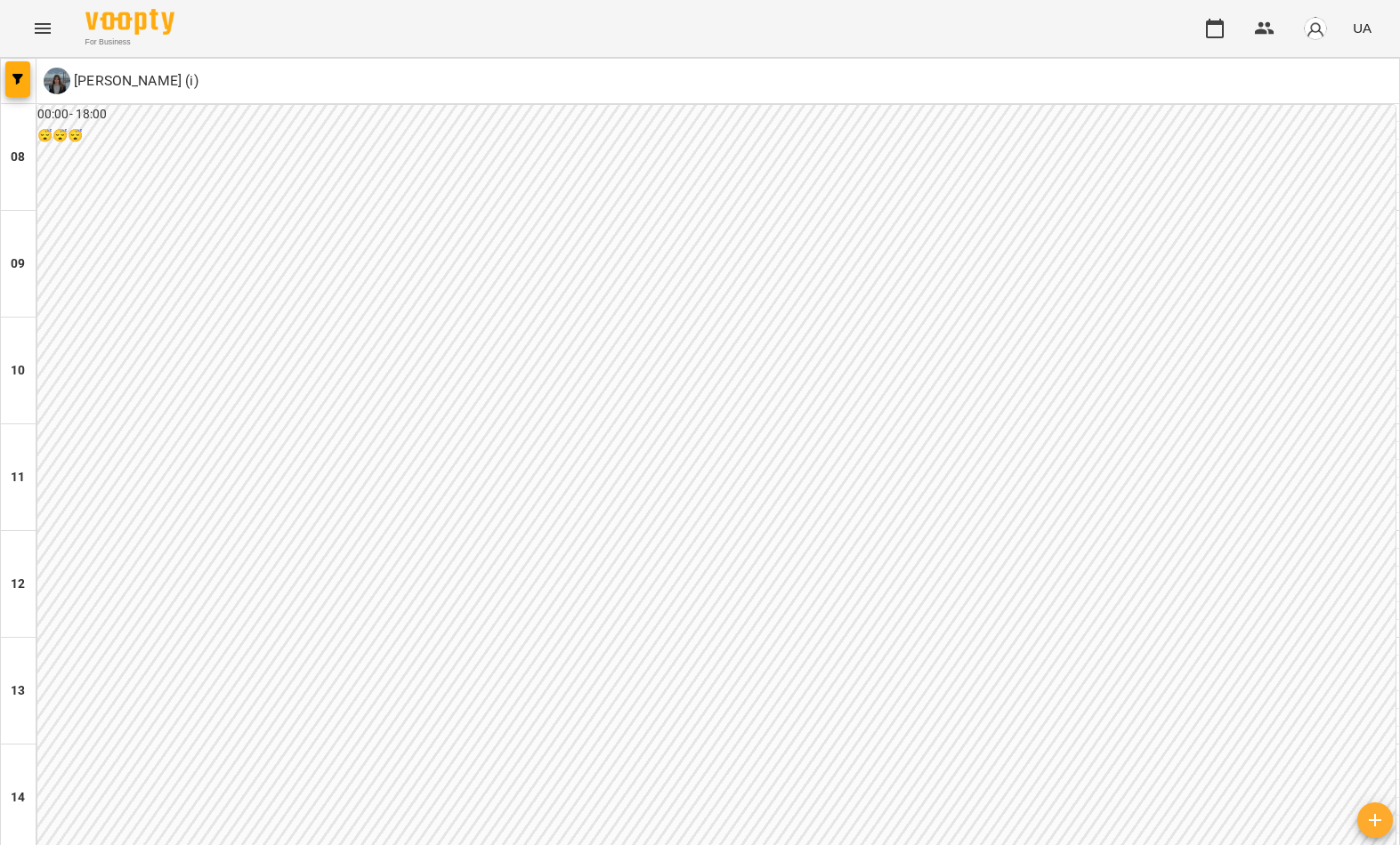
click at [25, 89] on button "button" at bounding box center [18, 78] width 25 height 35
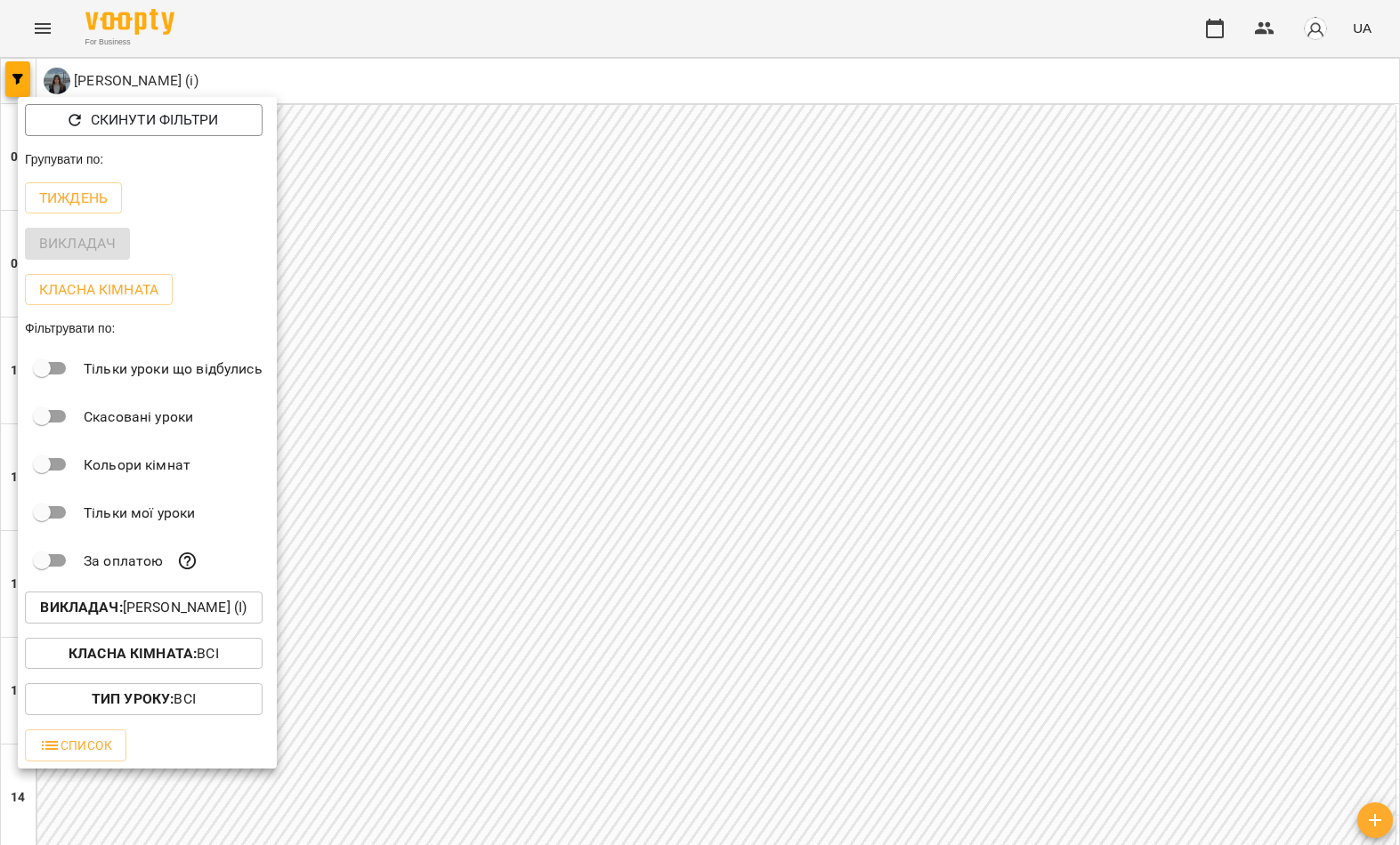
click at [163, 595] on button "Викладач : Черниш Ніколь (і)" at bounding box center [143, 608] width 237 height 32
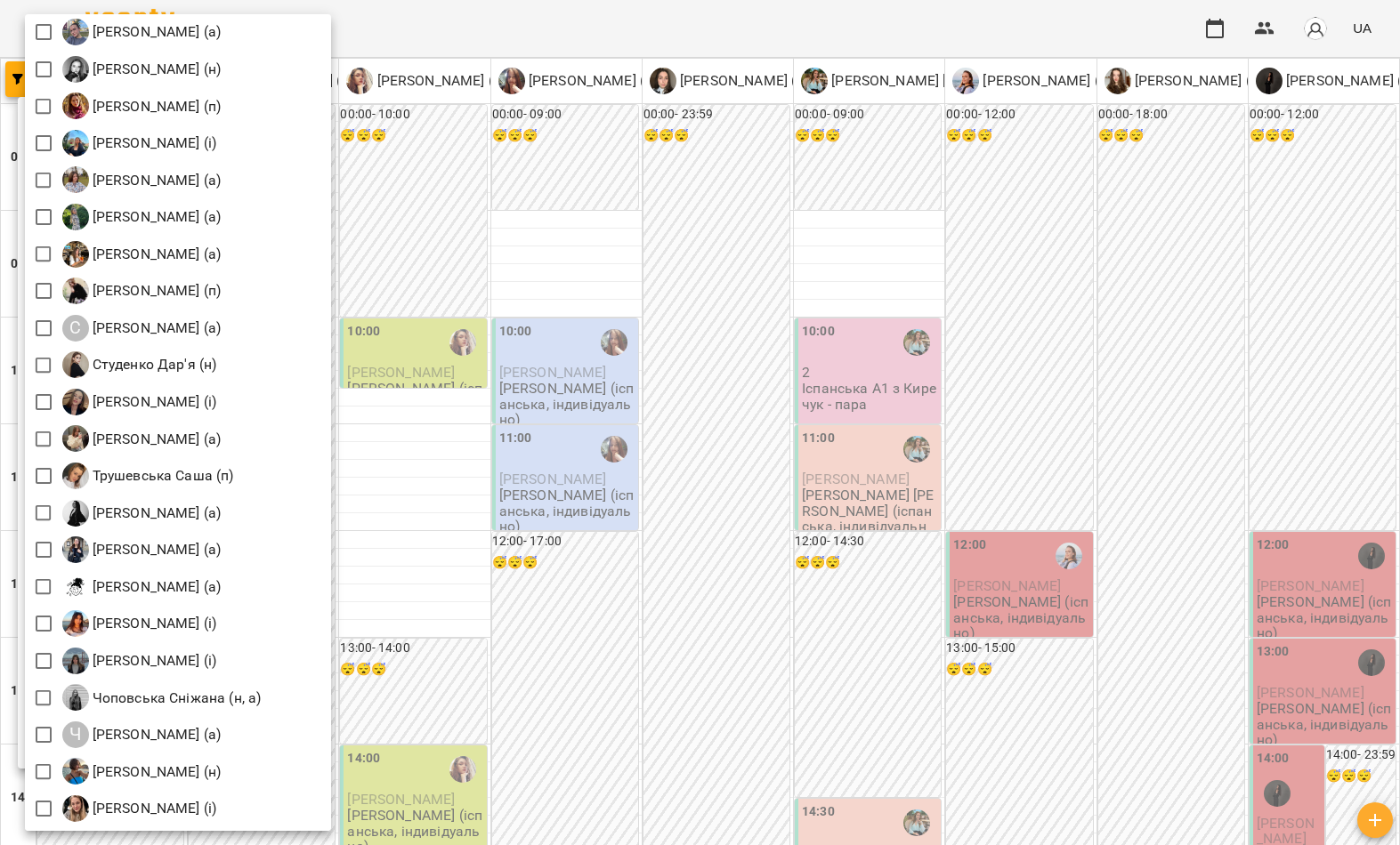
scroll to position [2377, 0]
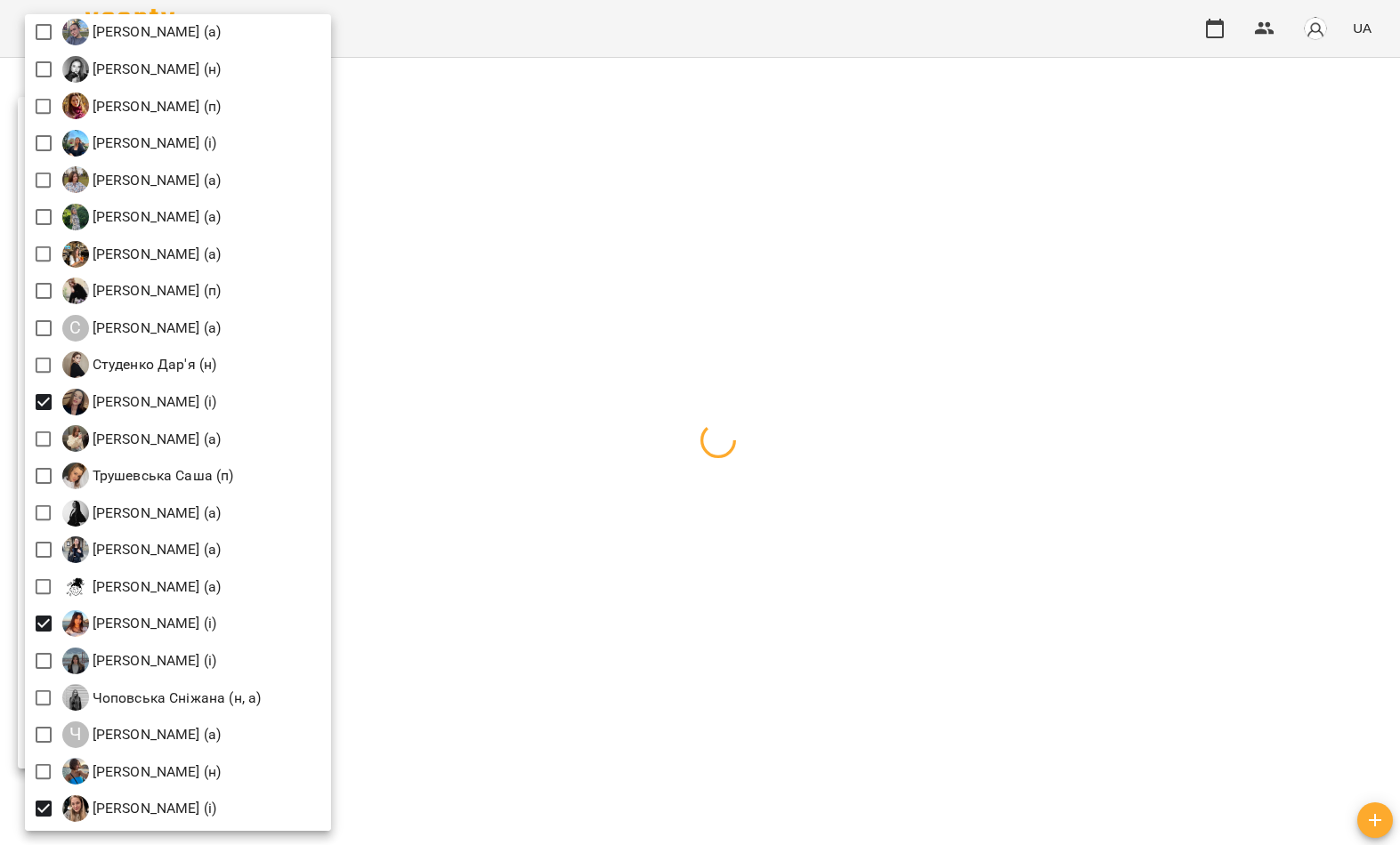
click at [528, 241] on div at bounding box center [700, 422] width 1400 height 845
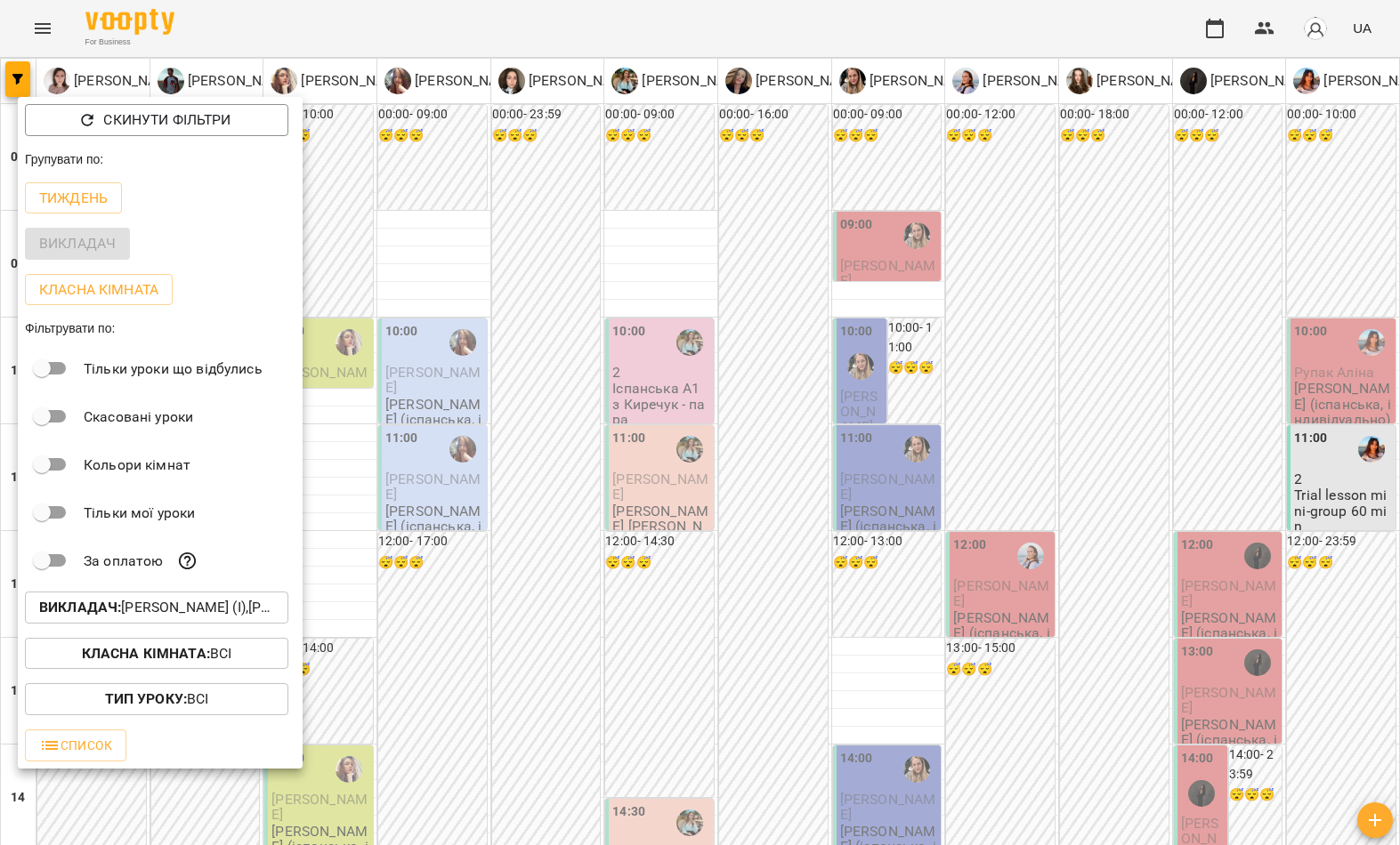
click at [358, 834] on div at bounding box center [700, 422] width 1400 height 845
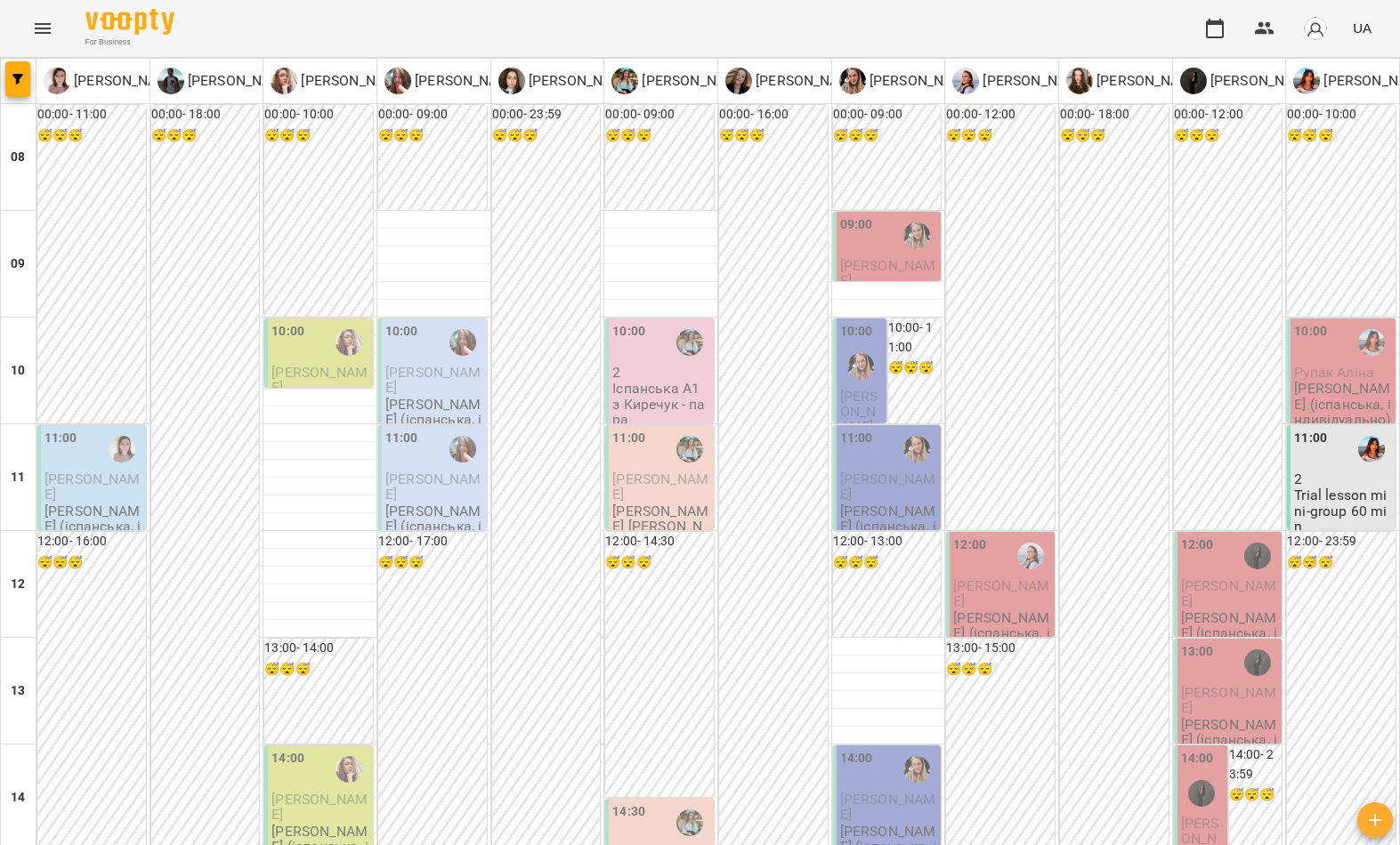
scroll to position [978, 0]
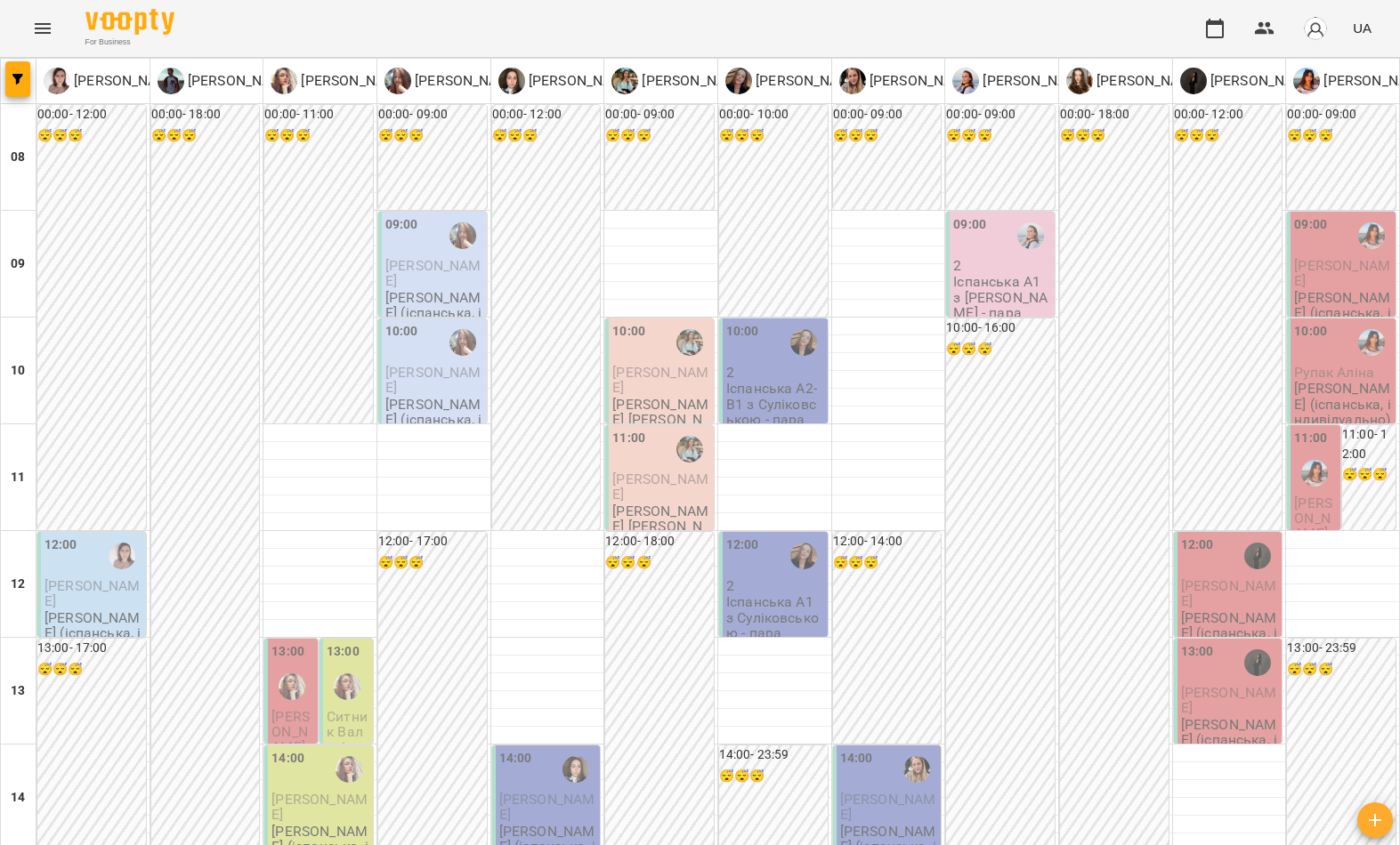
click at [7, 83] on span "button" at bounding box center [18, 79] width 25 height 11
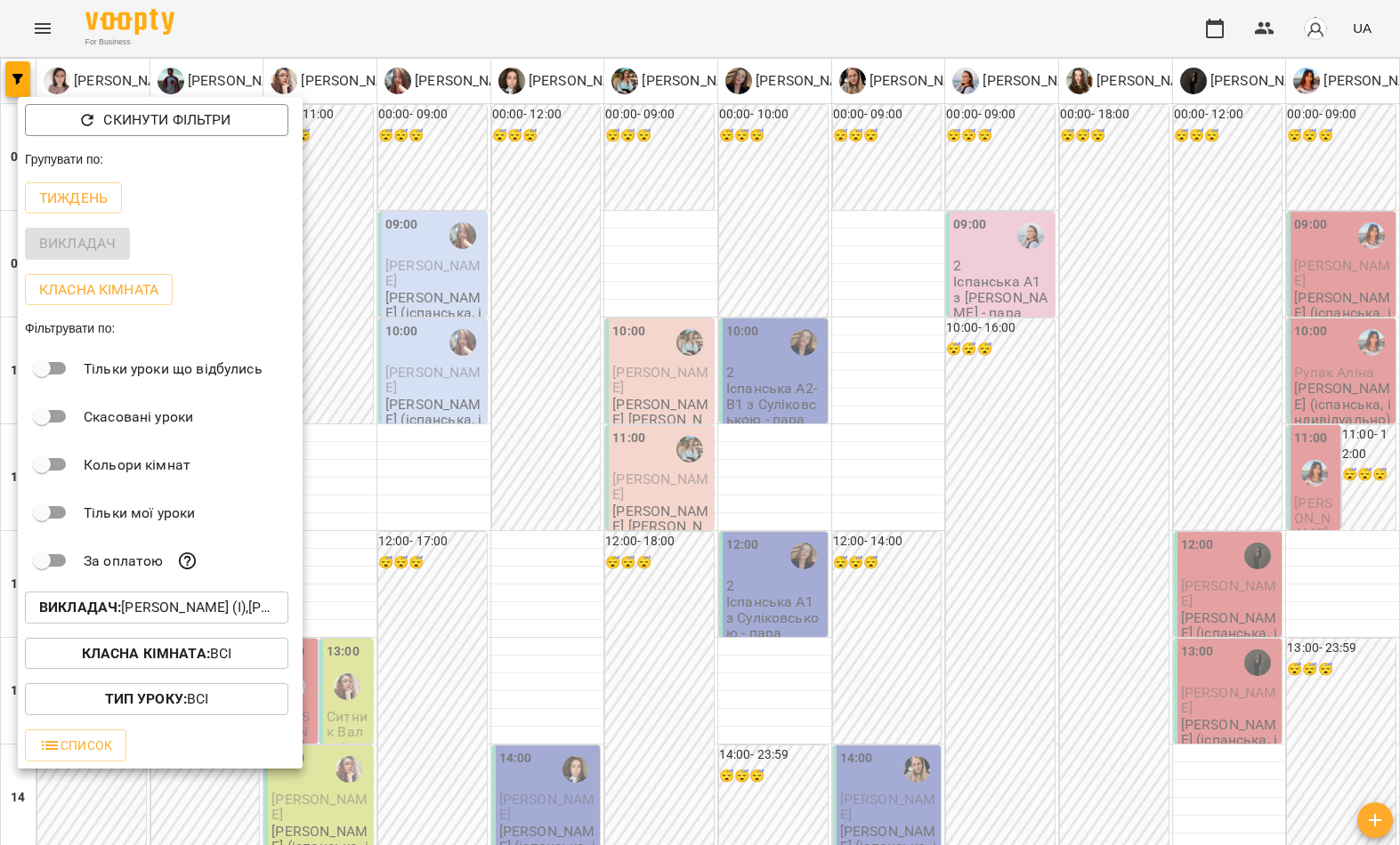
click at [171, 602] on p "Викладач : Івашура Анна Вікторівна (і),Ілля Закіров (і),Ваганова Юлія (і),Гайду…" at bounding box center [156, 608] width 235 height 22
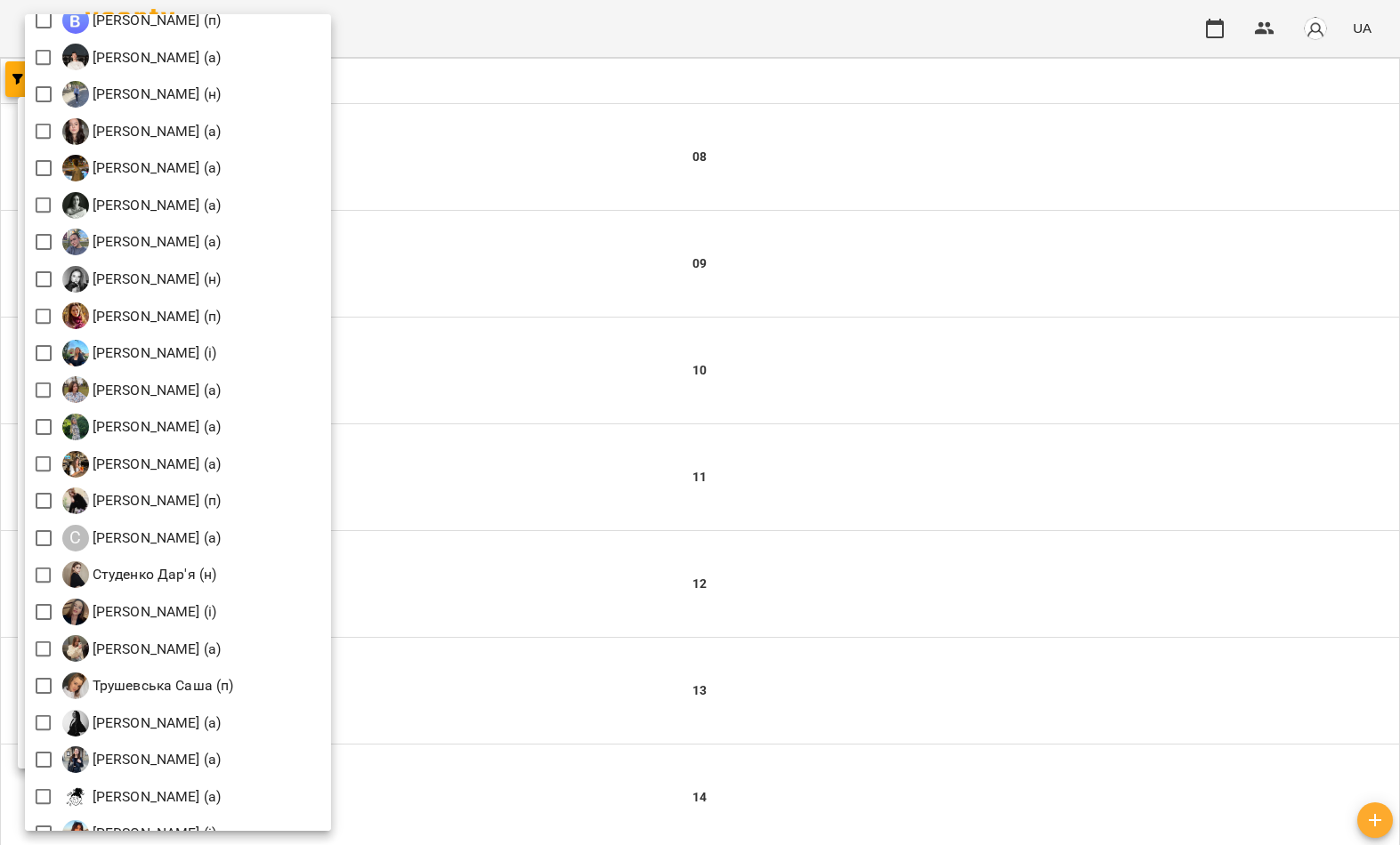
scroll to position [2235, 0]
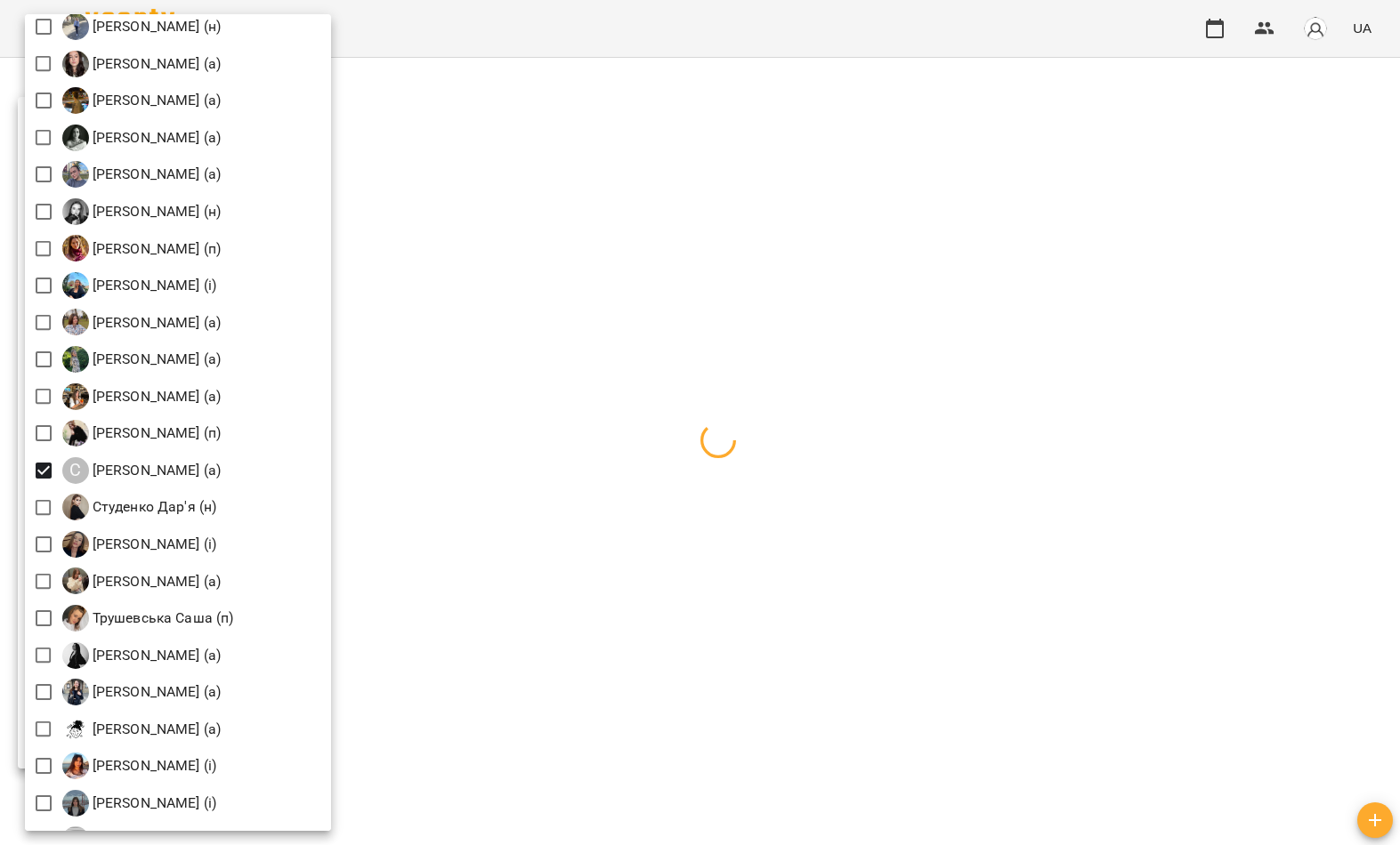
click at [617, 409] on div at bounding box center [700, 422] width 1400 height 845
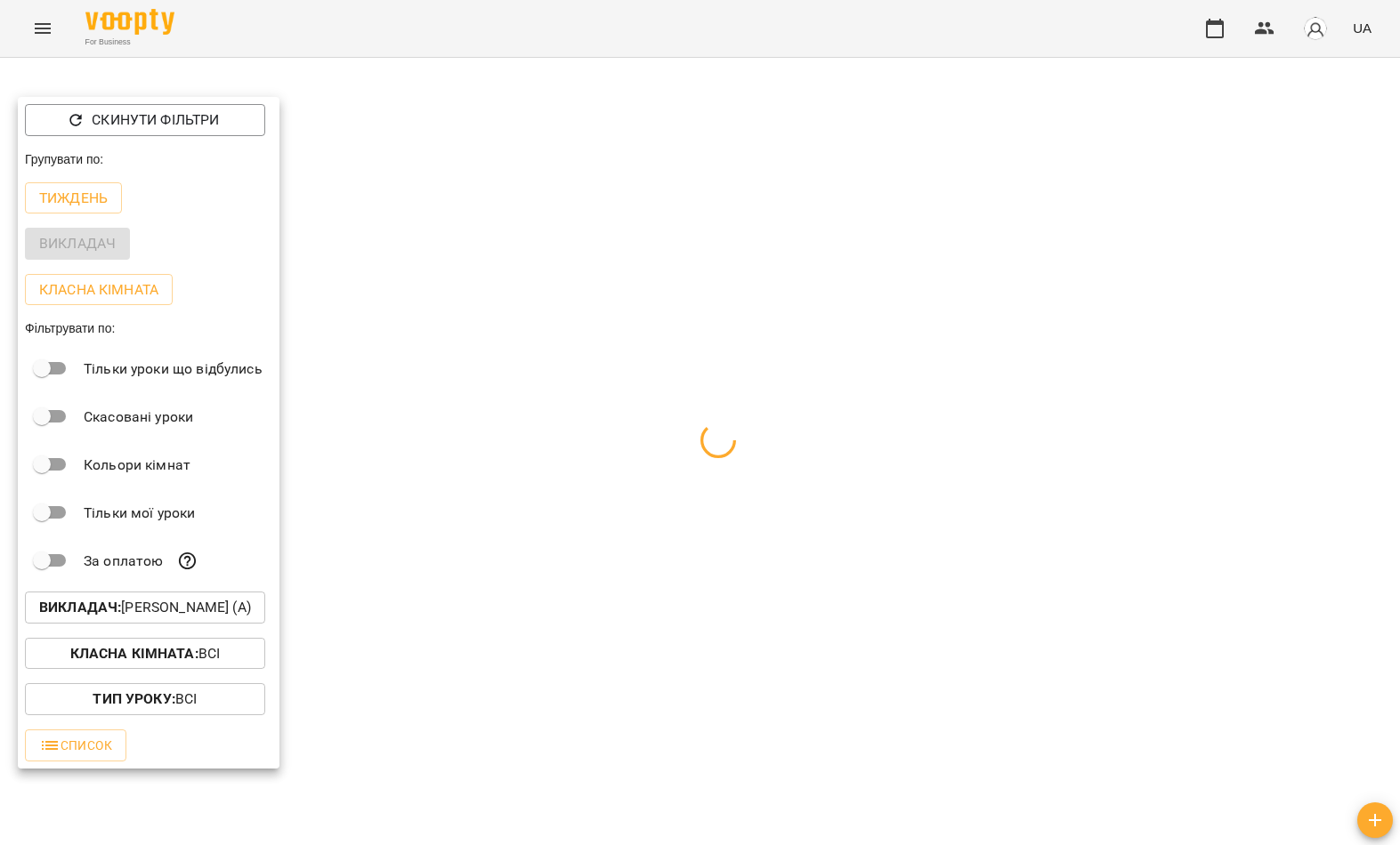
click at [601, 397] on div at bounding box center [700, 422] width 1400 height 845
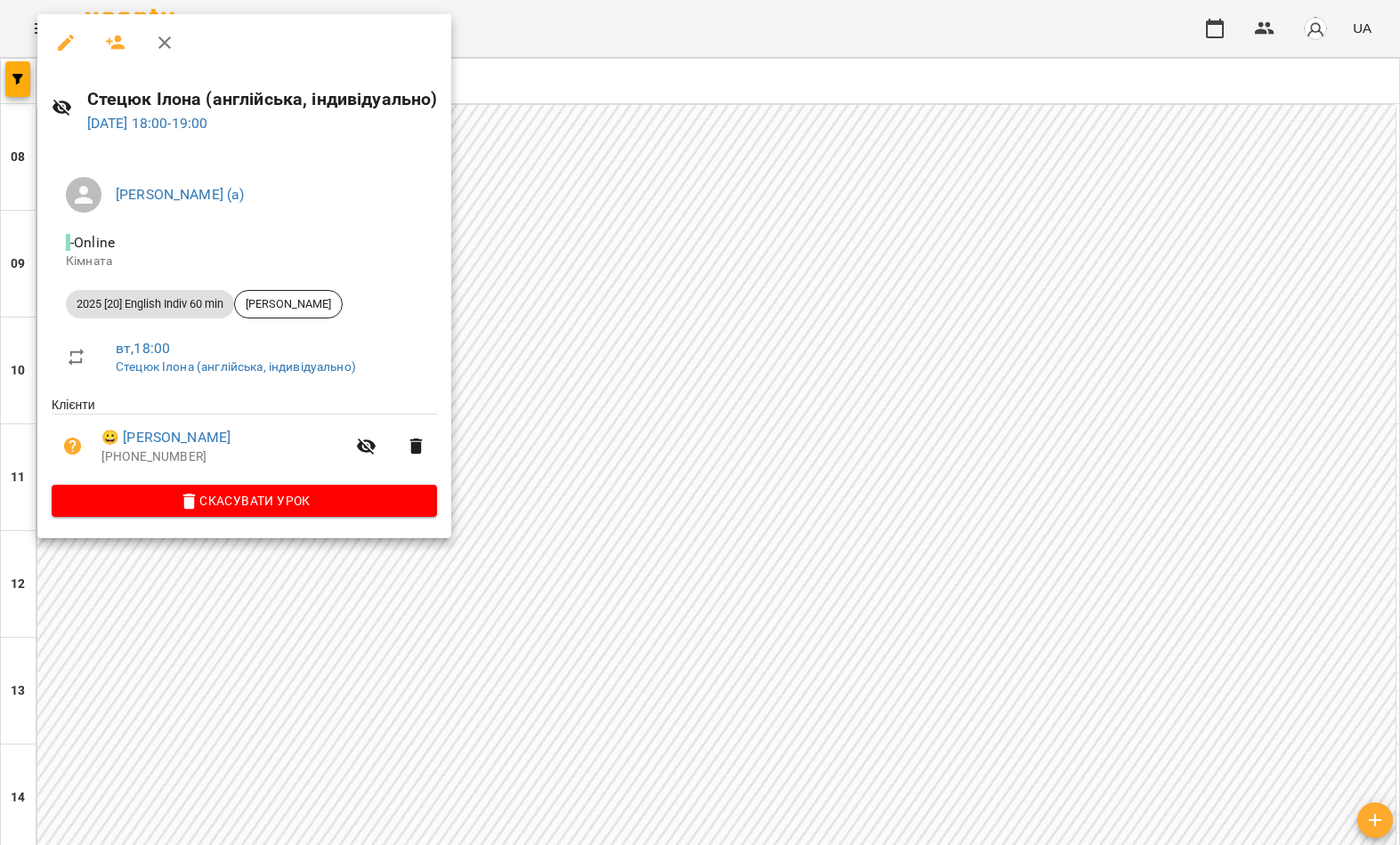
click at [60, 36] on icon "button" at bounding box center [66, 43] width 22 height 22
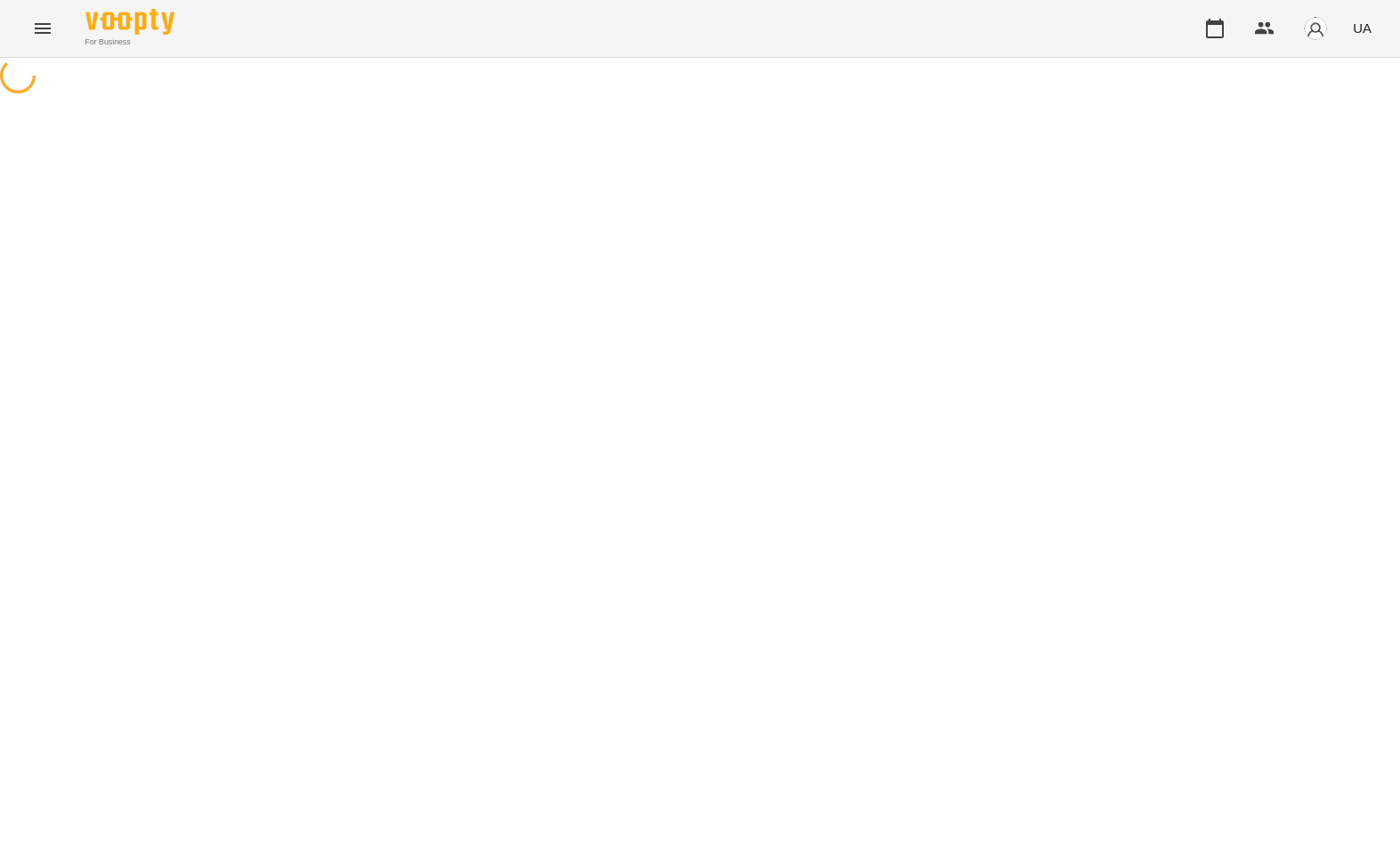
select select "**********"
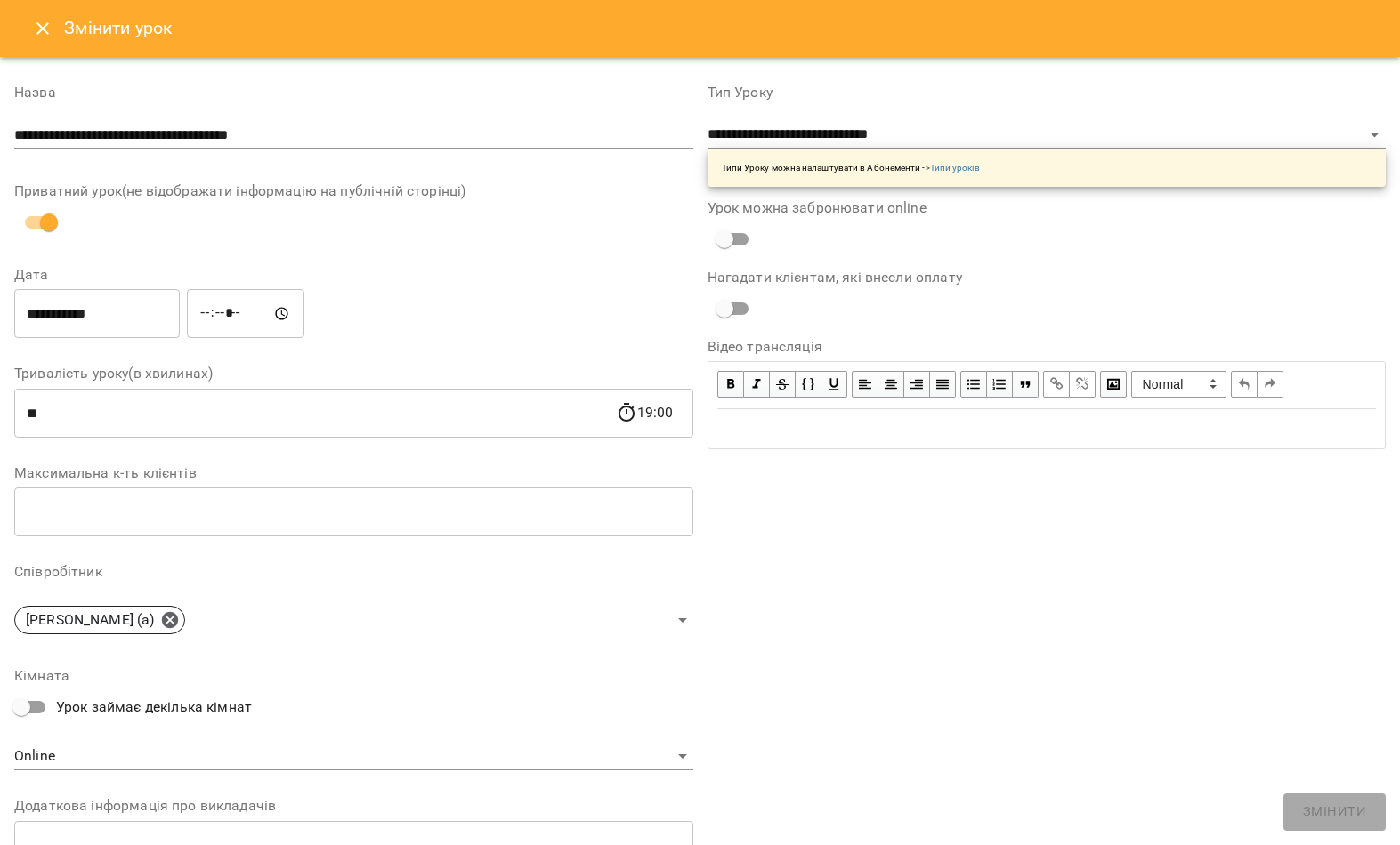
click at [411, 141] on input "**********" at bounding box center [354, 135] width 679 height 29
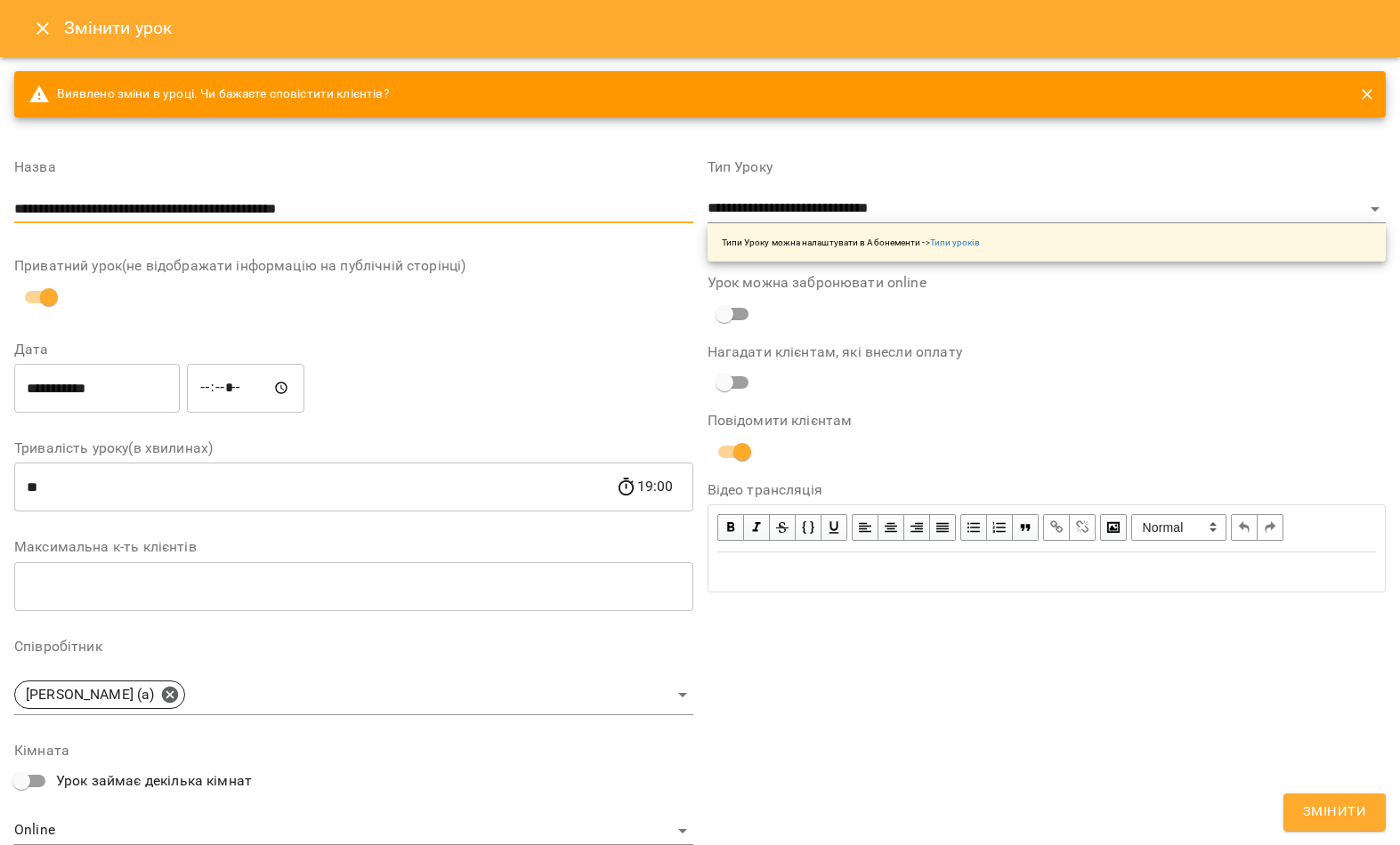
type input "**********"
click at [581, 293] on div "Приватний урок(не відображати інформацію на публічній сторінці)" at bounding box center [354, 286] width 679 height 55
click at [127, 393] on input "**********" at bounding box center [97, 388] width 166 height 50
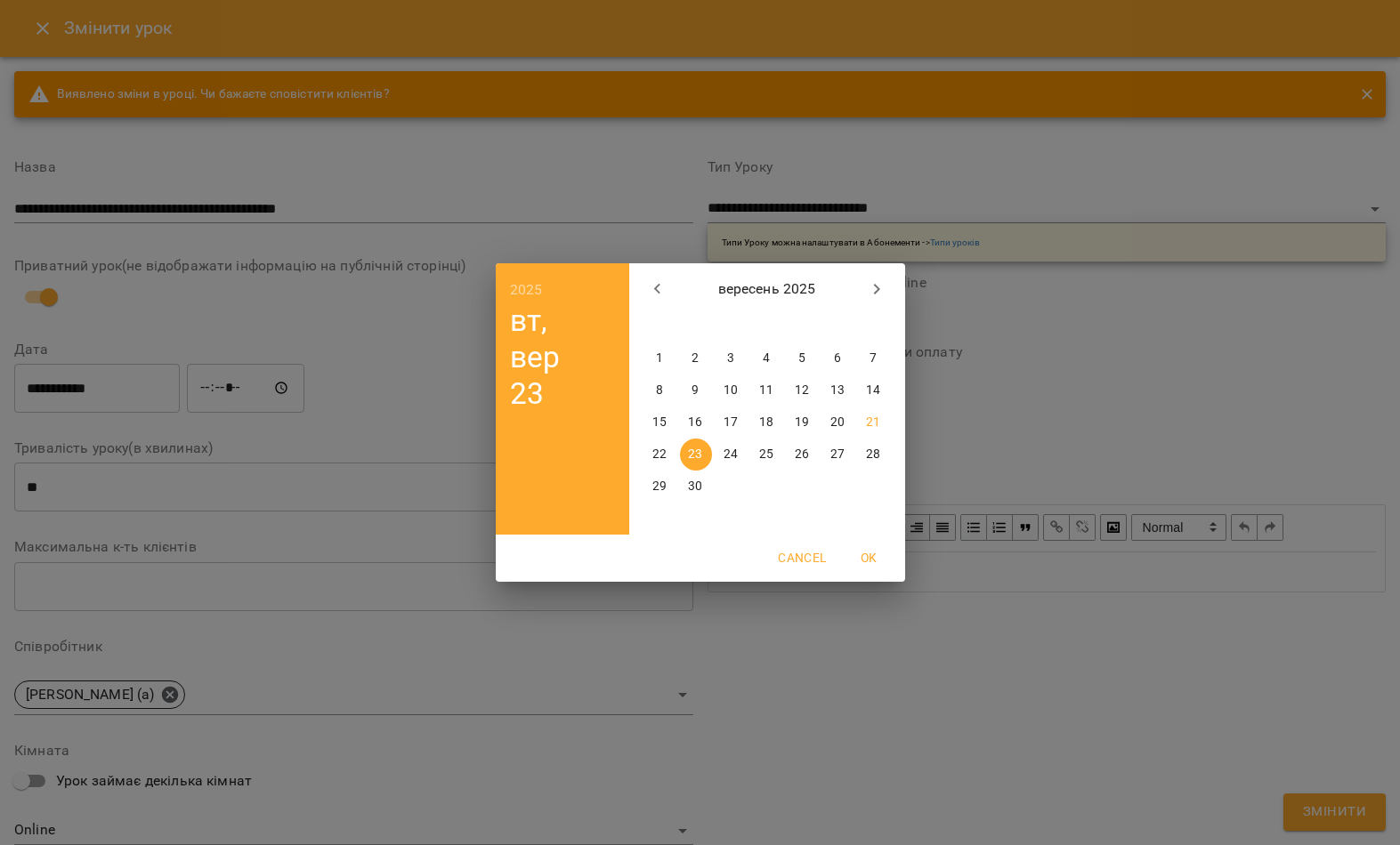
click at [665, 454] on p "22" at bounding box center [659, 455] width 14 height 18
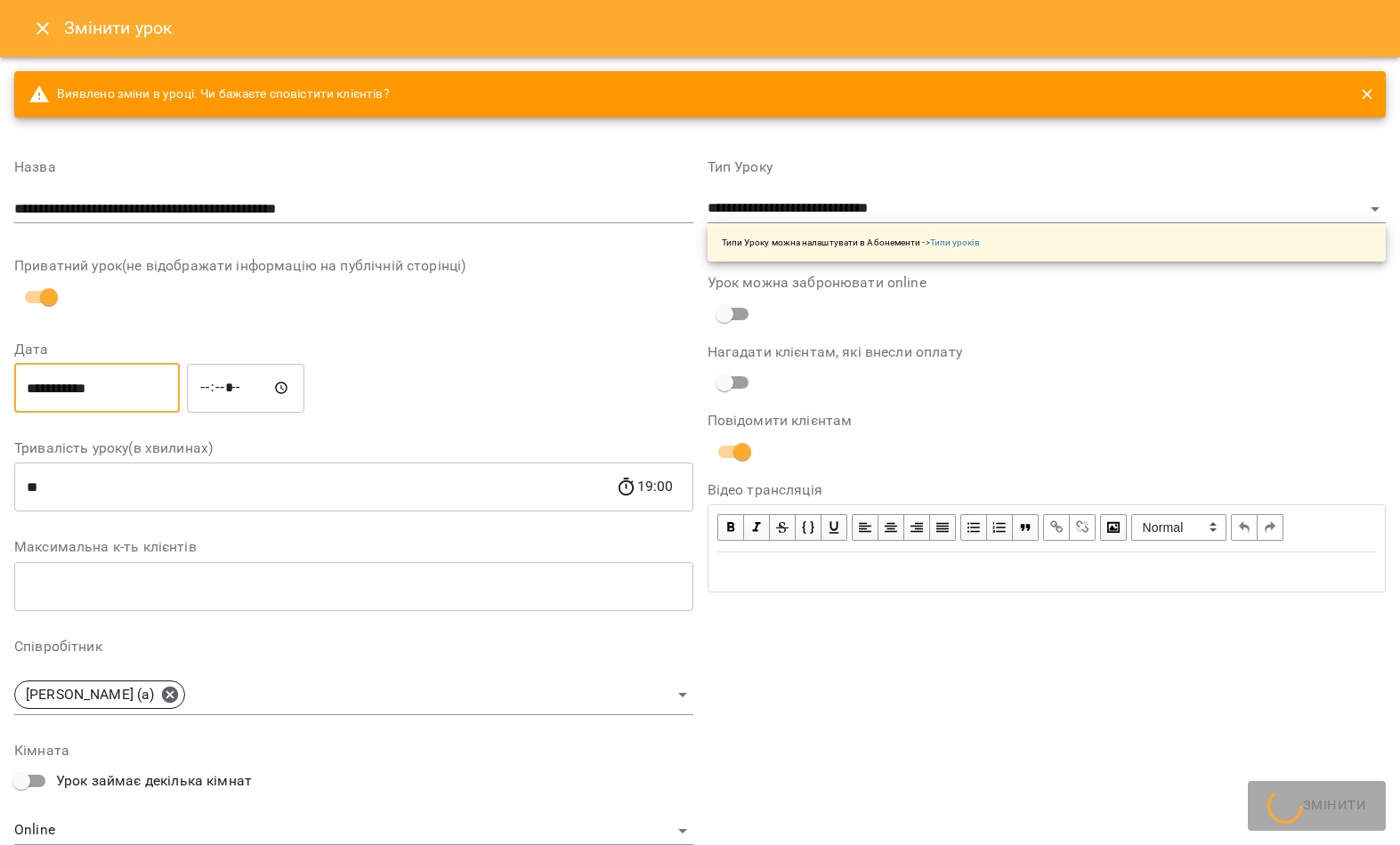
type input "**********"
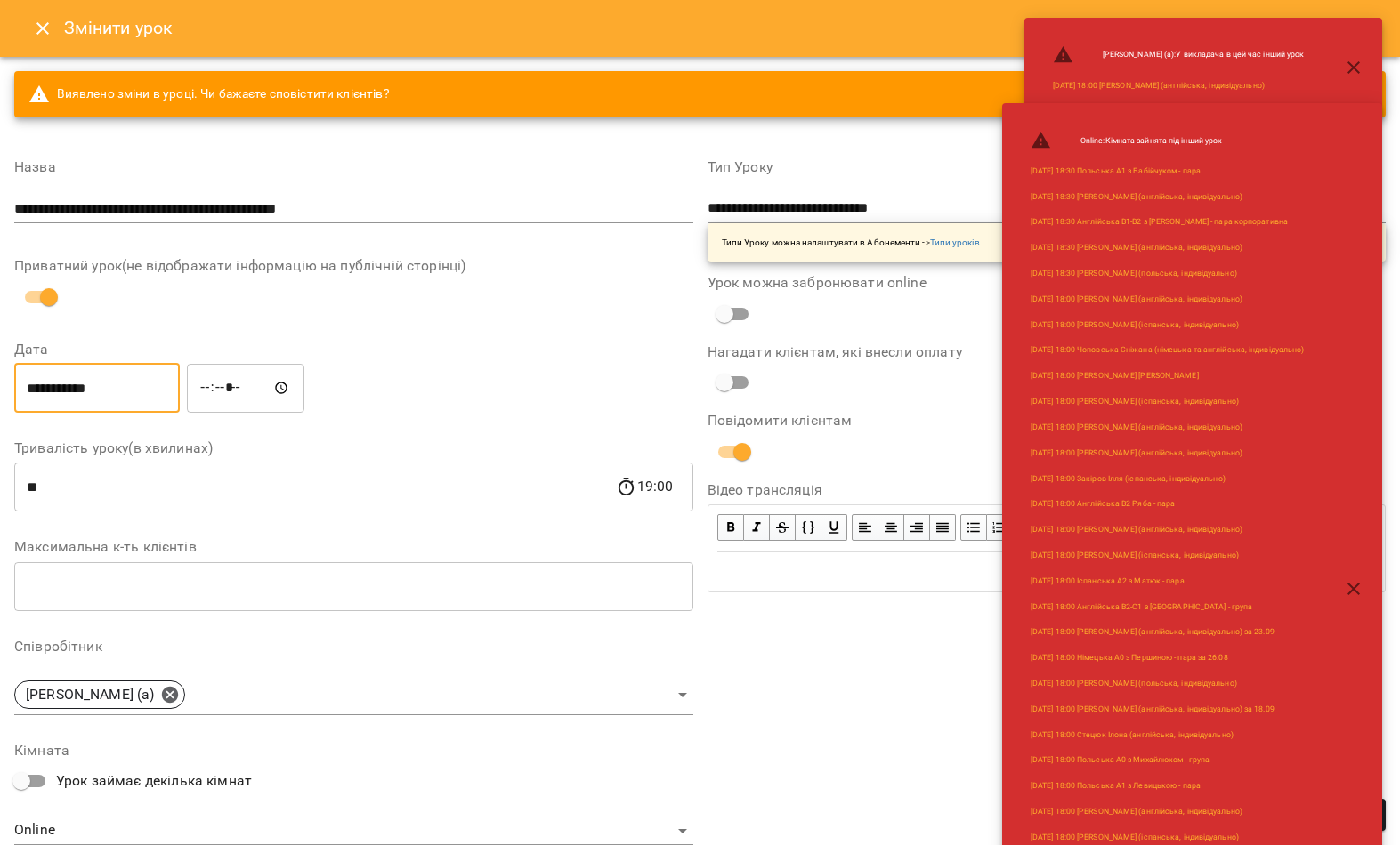
click at [216, 367] on input "*****" at bounding box center [245, 388] width 117 height 50
type input "*****"
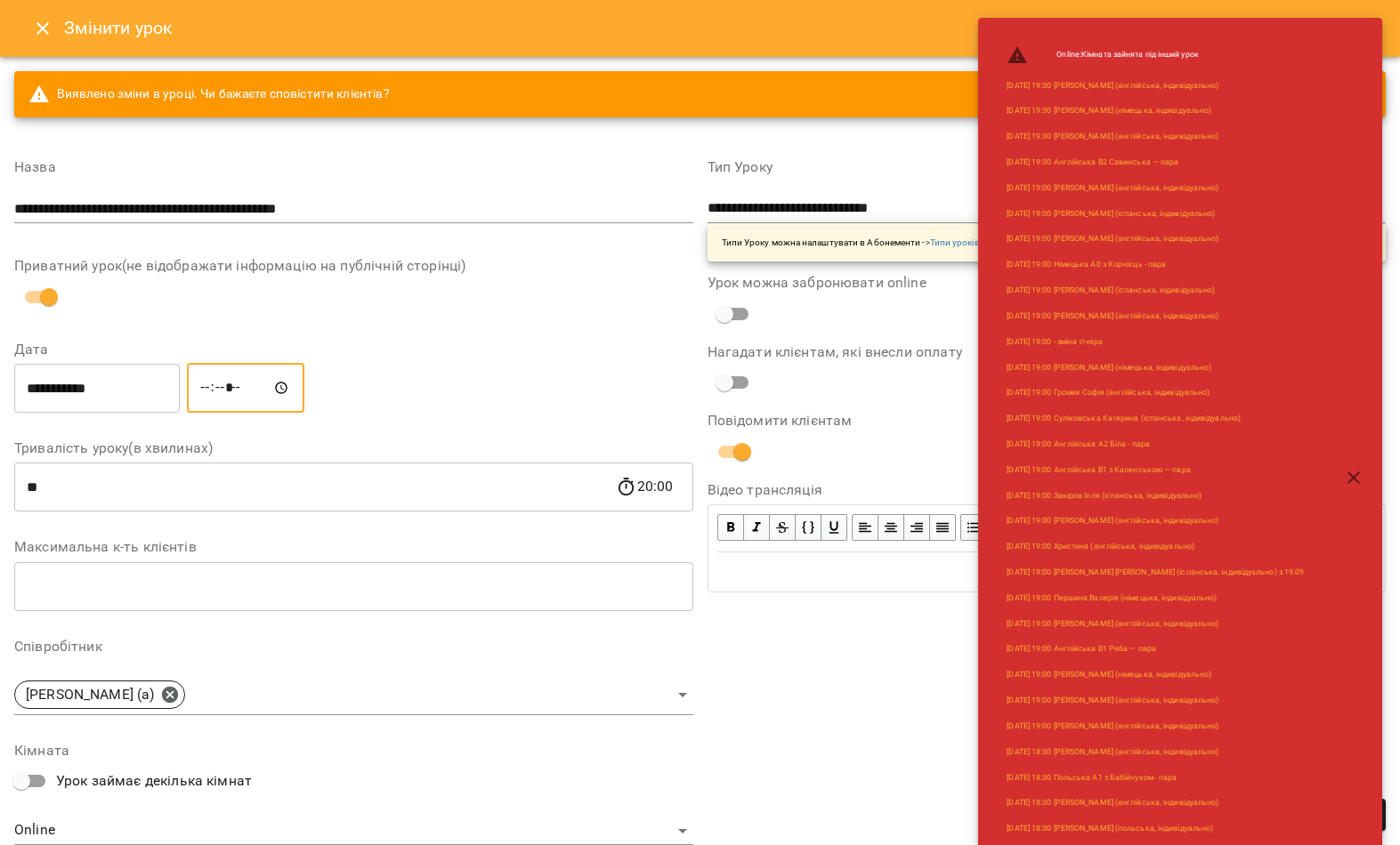
click at [1349, 467] on icon "button" at bounding box center [1354, 478] width 22 height 22
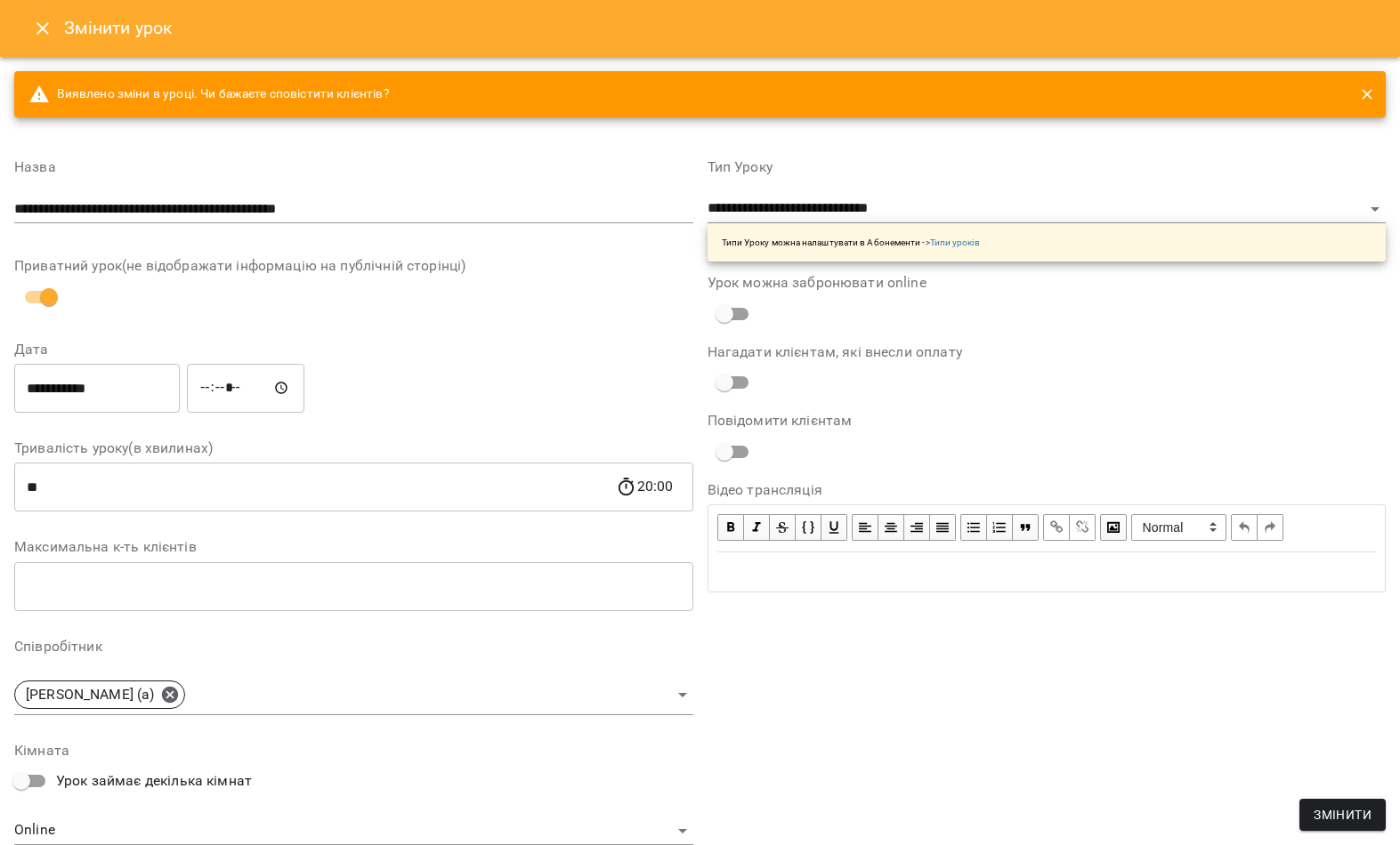
click at [1368, 813] on span "Змінити" at bounding box center [1342, 815] width 58 height 22
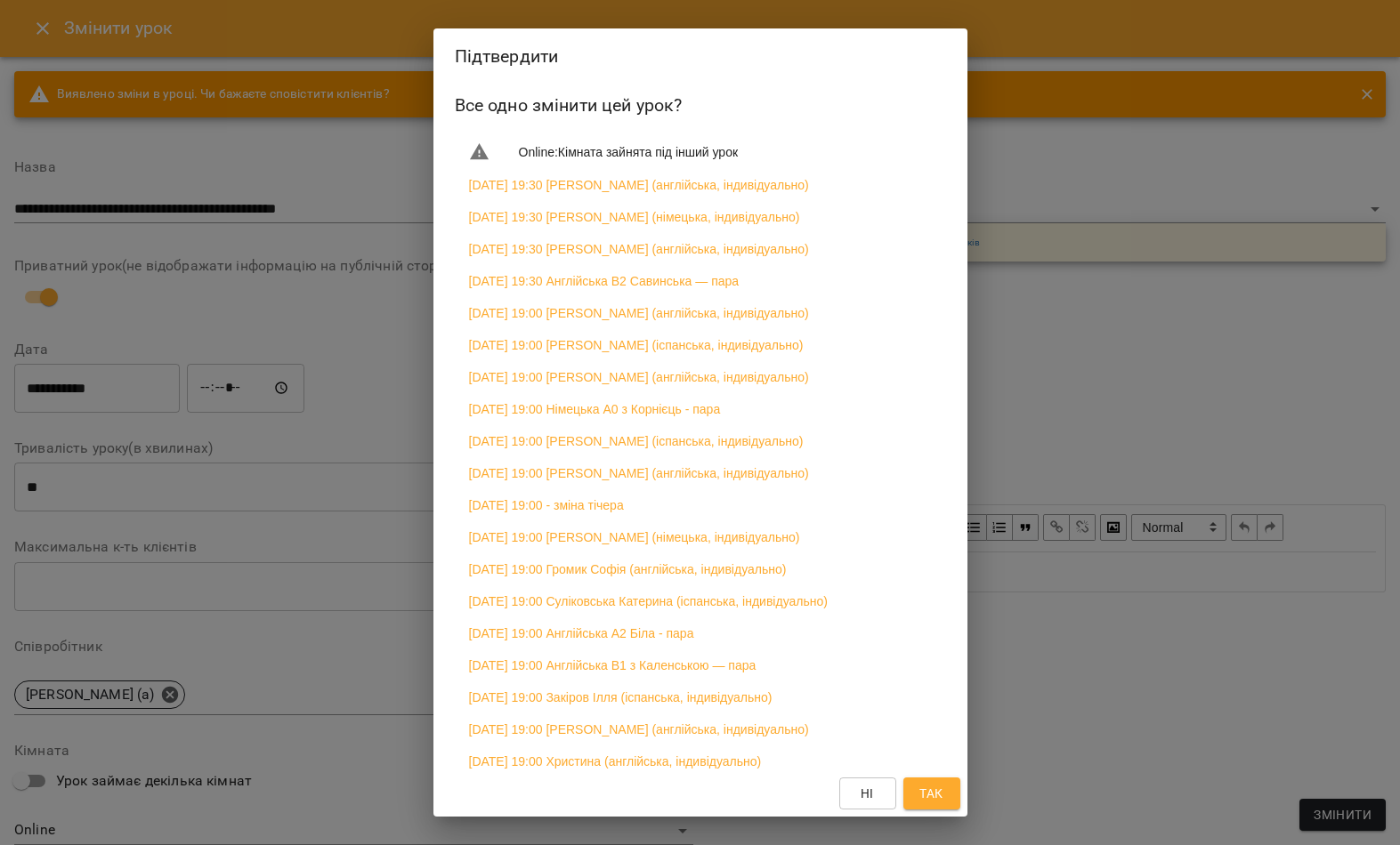
click at [953, 787] on button "Так" at bounding box center [931, 794] width 57 height 32
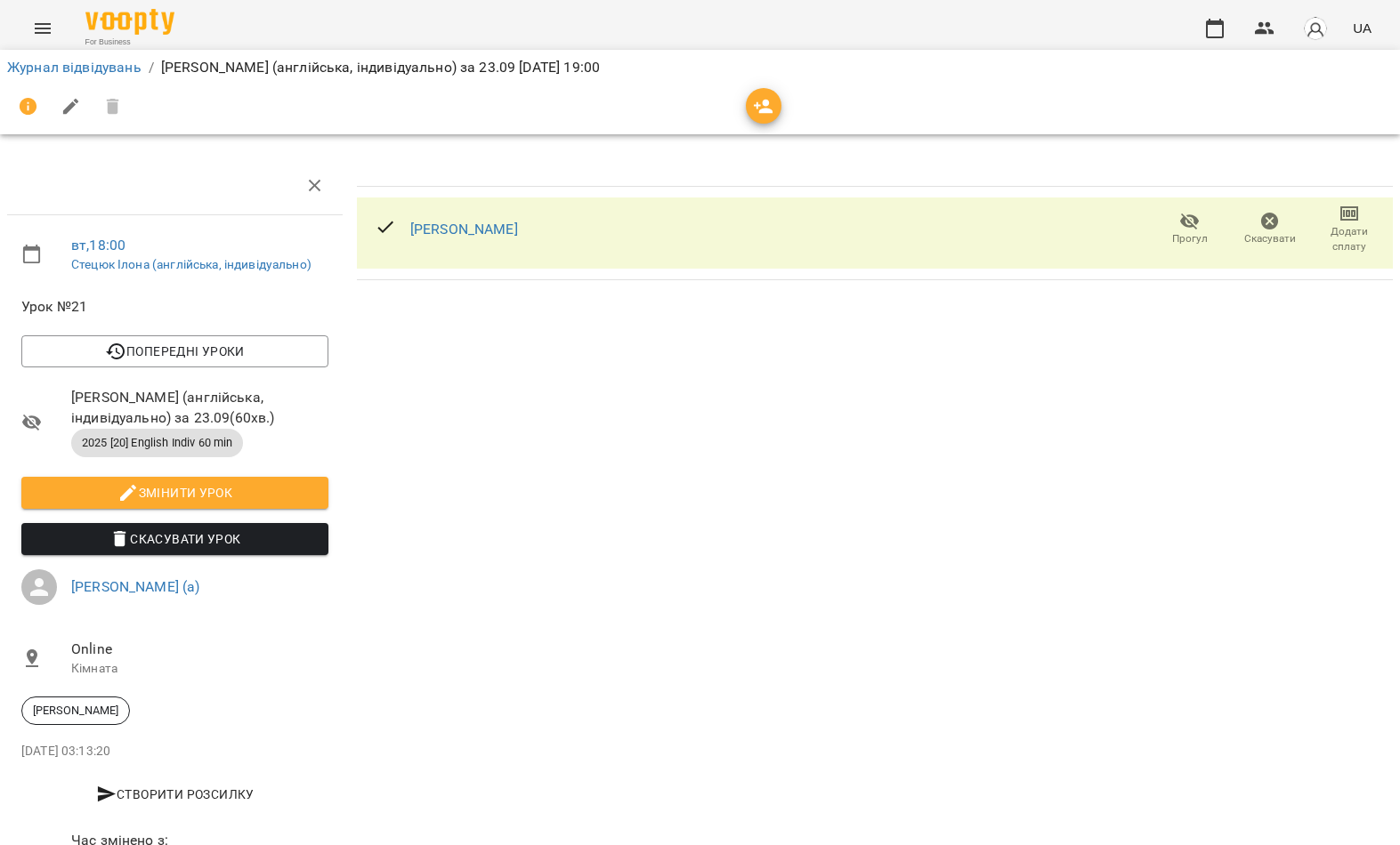
click at [77, 65] on link "Журнал відвідувань" at bounding box center [74, 67] width 134 height 17
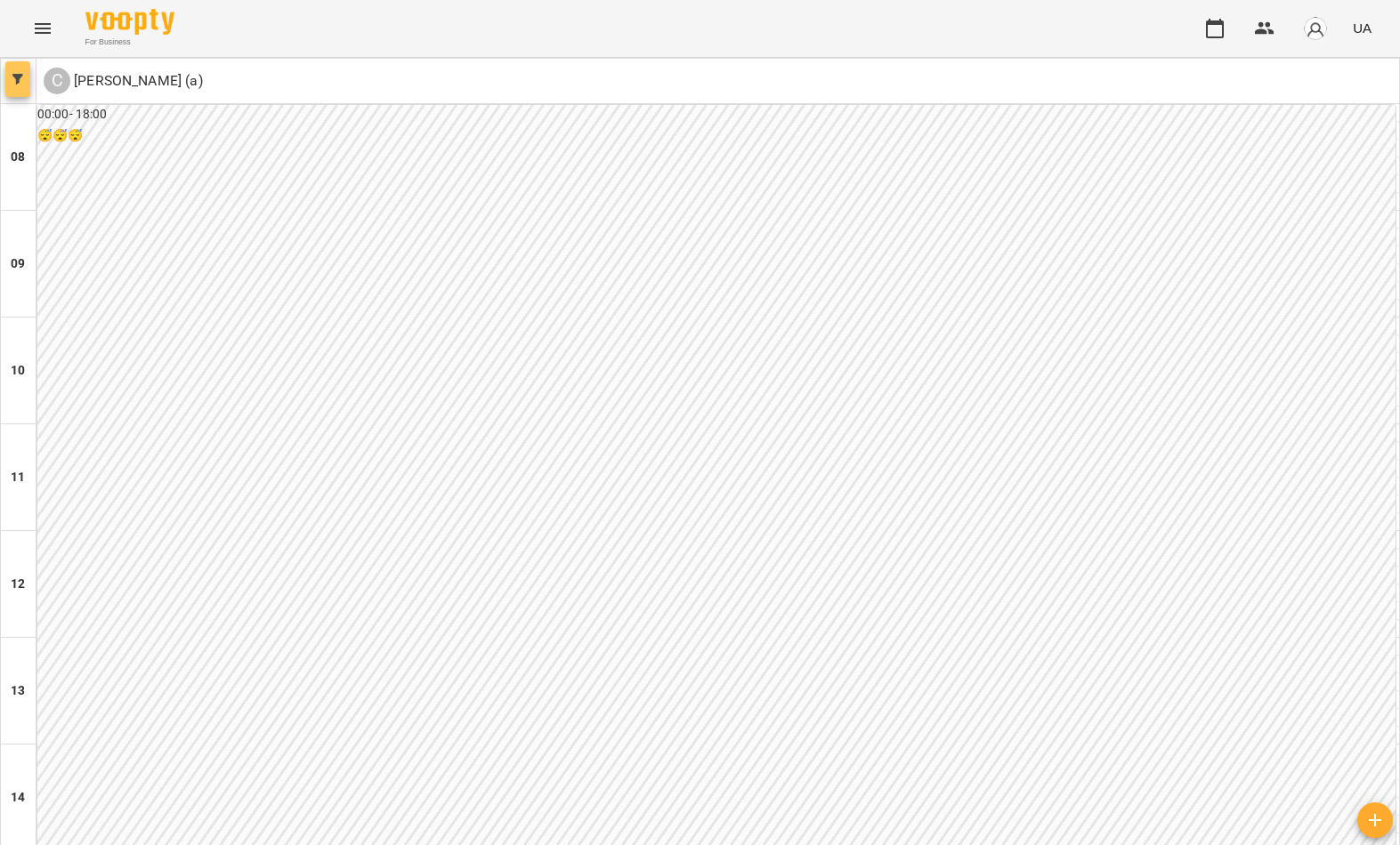
click at [17, 71] on button "button" at bounding box center [18, 78] width 25 height 35
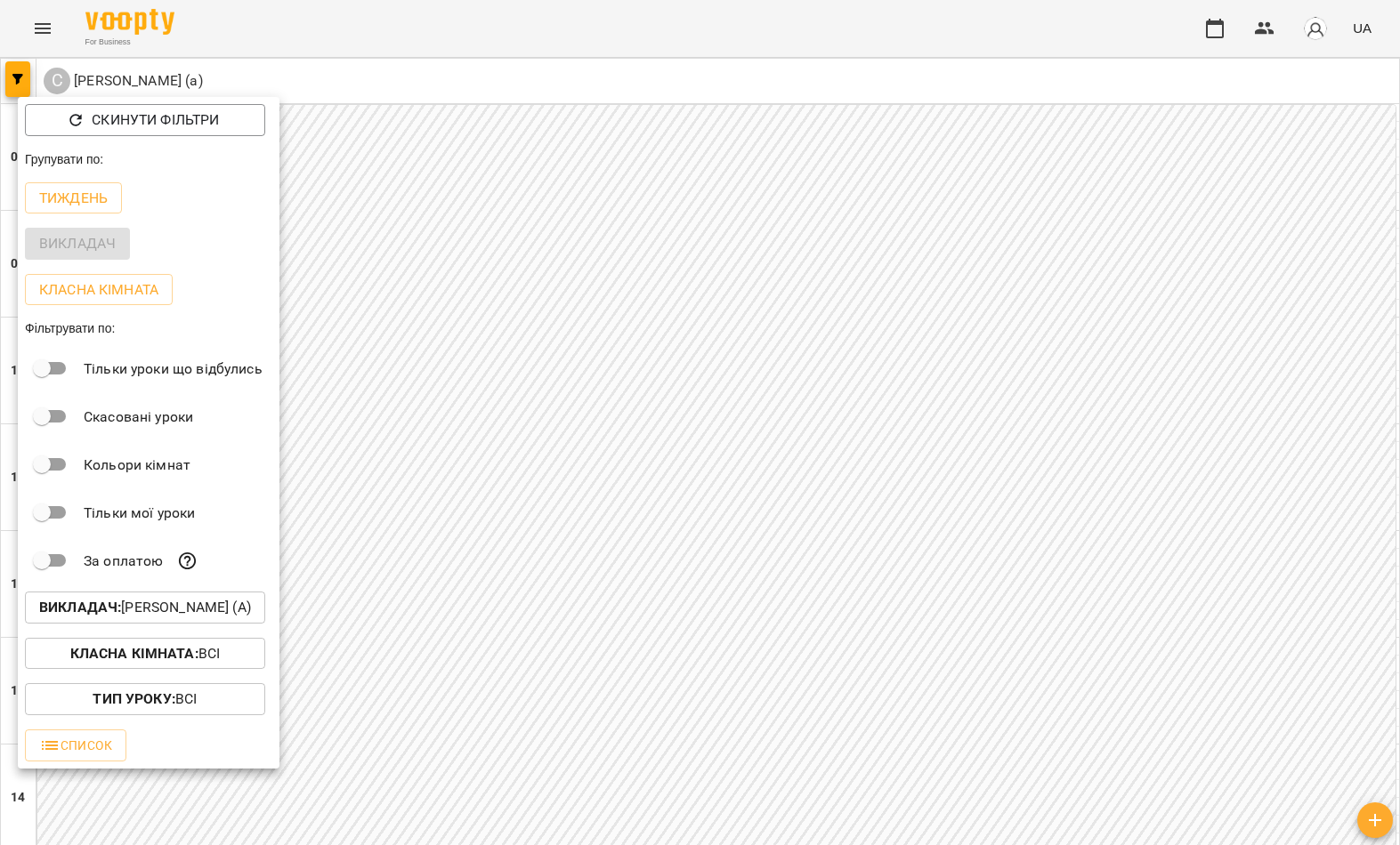
click at [180, 613] on p "Викладач : Стецюк Ілона (а)" at bounding box center [144, 608] width 212 height 22
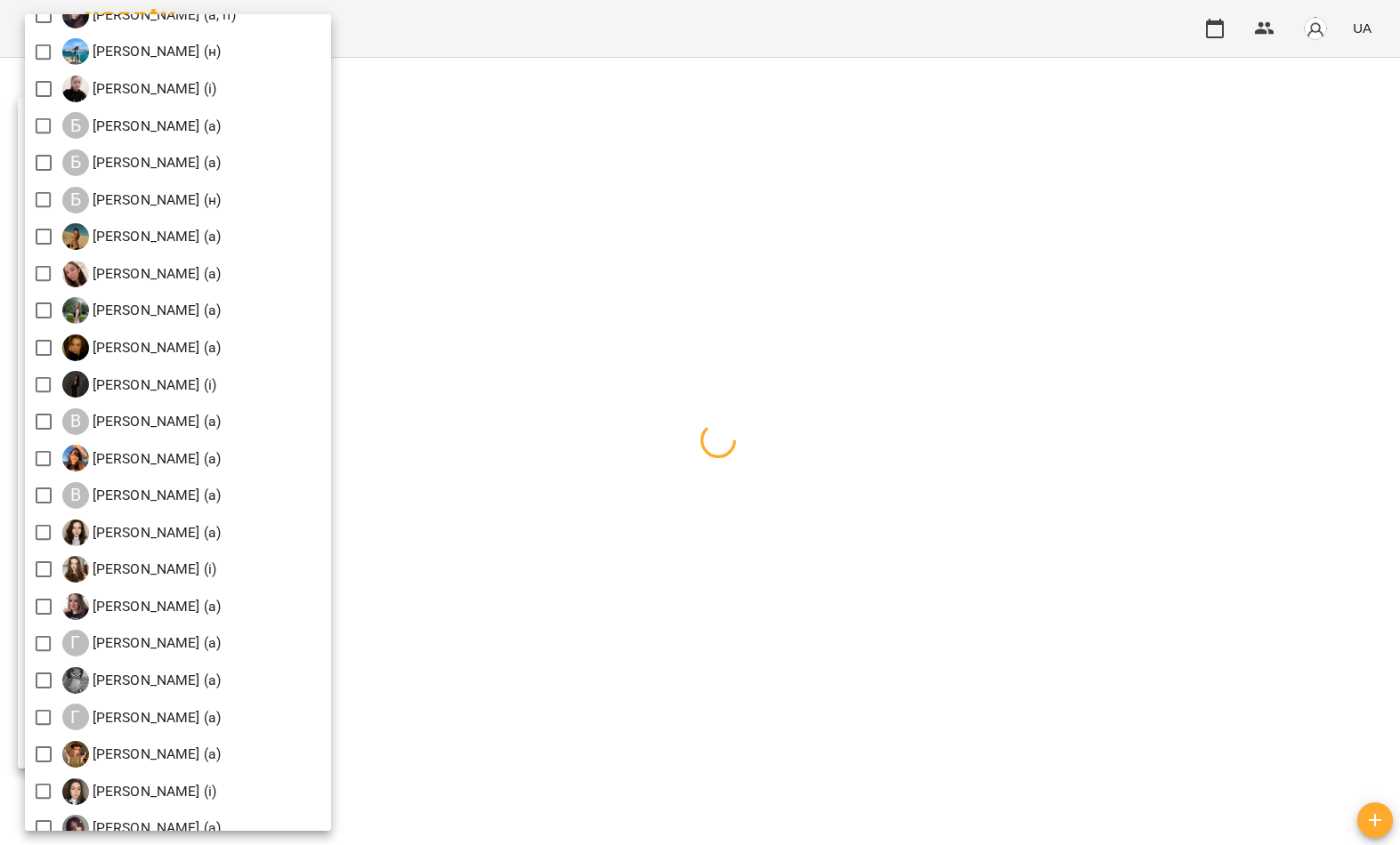
scroll to position [333, 0]
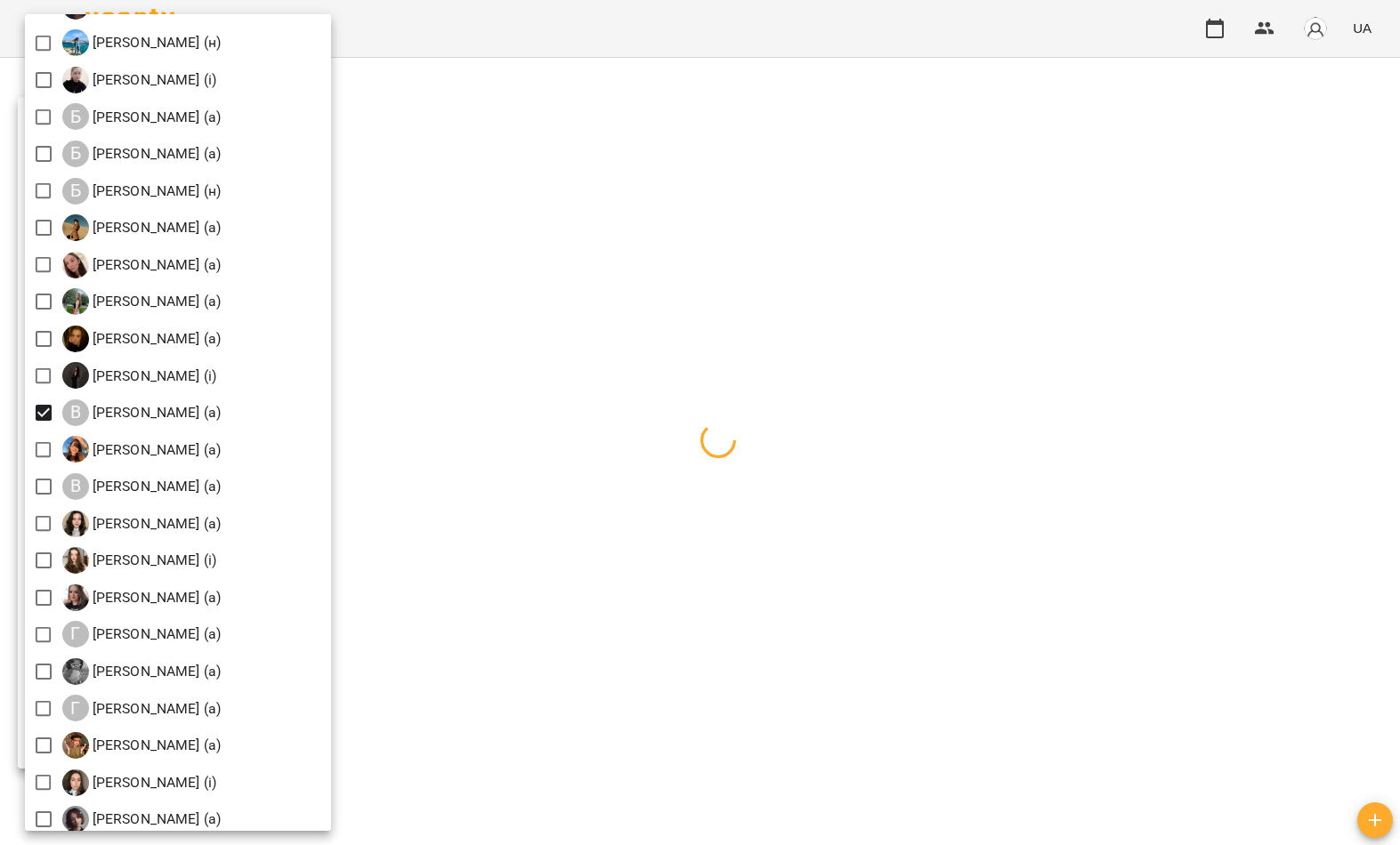
click at [623, 428] on div at bounding box center [700, 422] width 1400 height 845
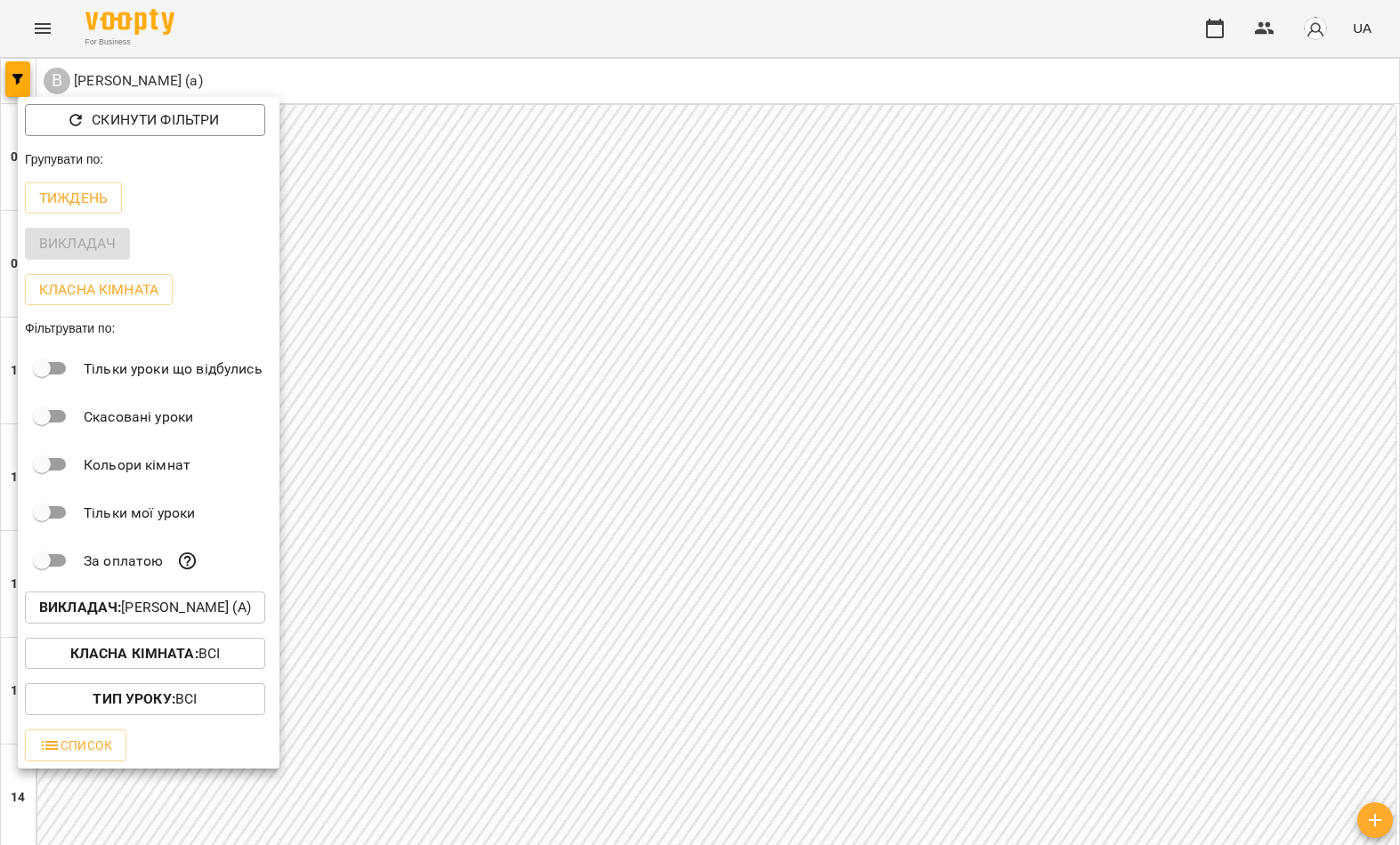
click at [562, 445] on div at bounding box center [700, 422] width 1400 height 845
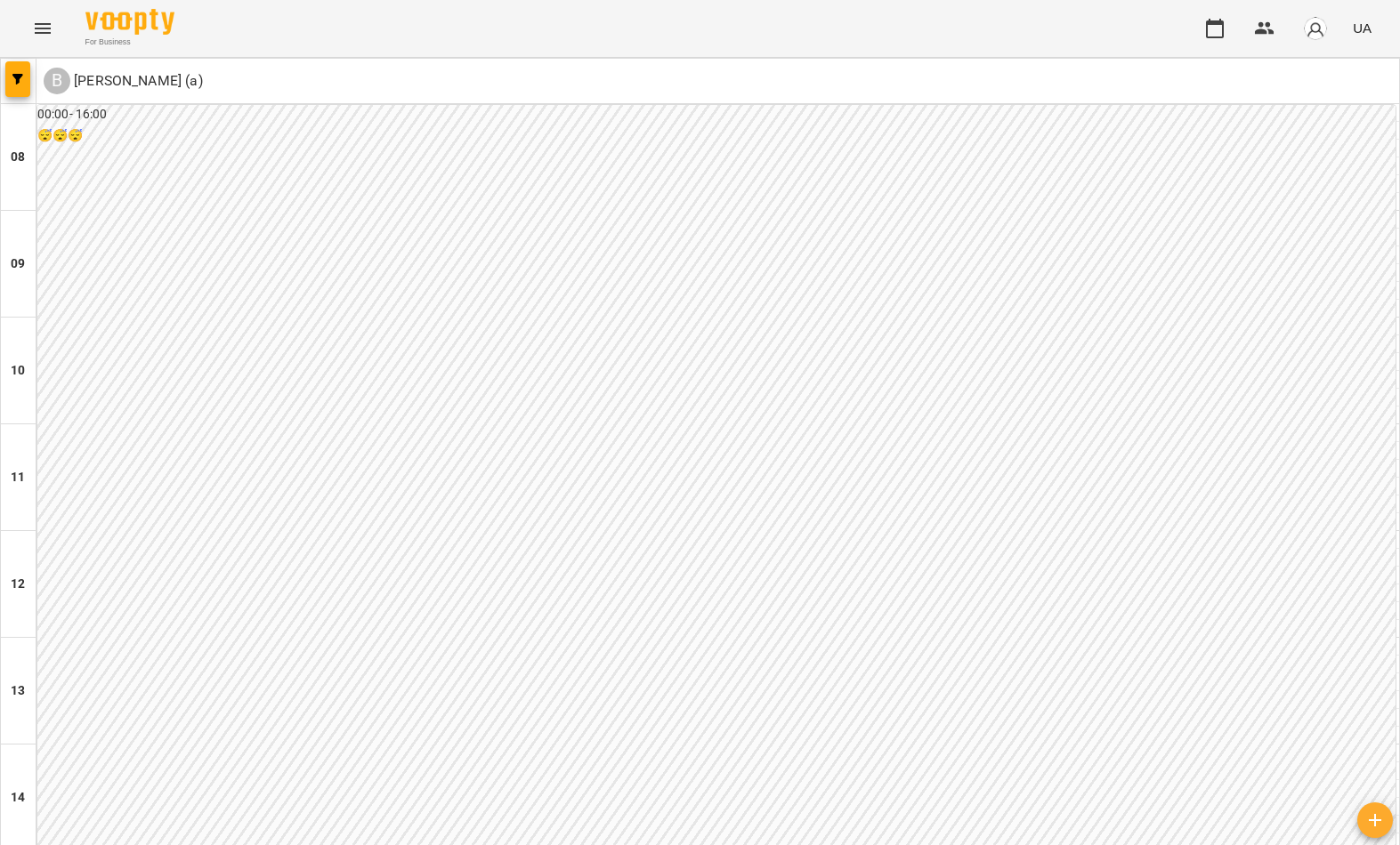
scroll to position [978, 0]
click at [8, 78] on span "button" at bounding box center [18, 79] width 25 height 11
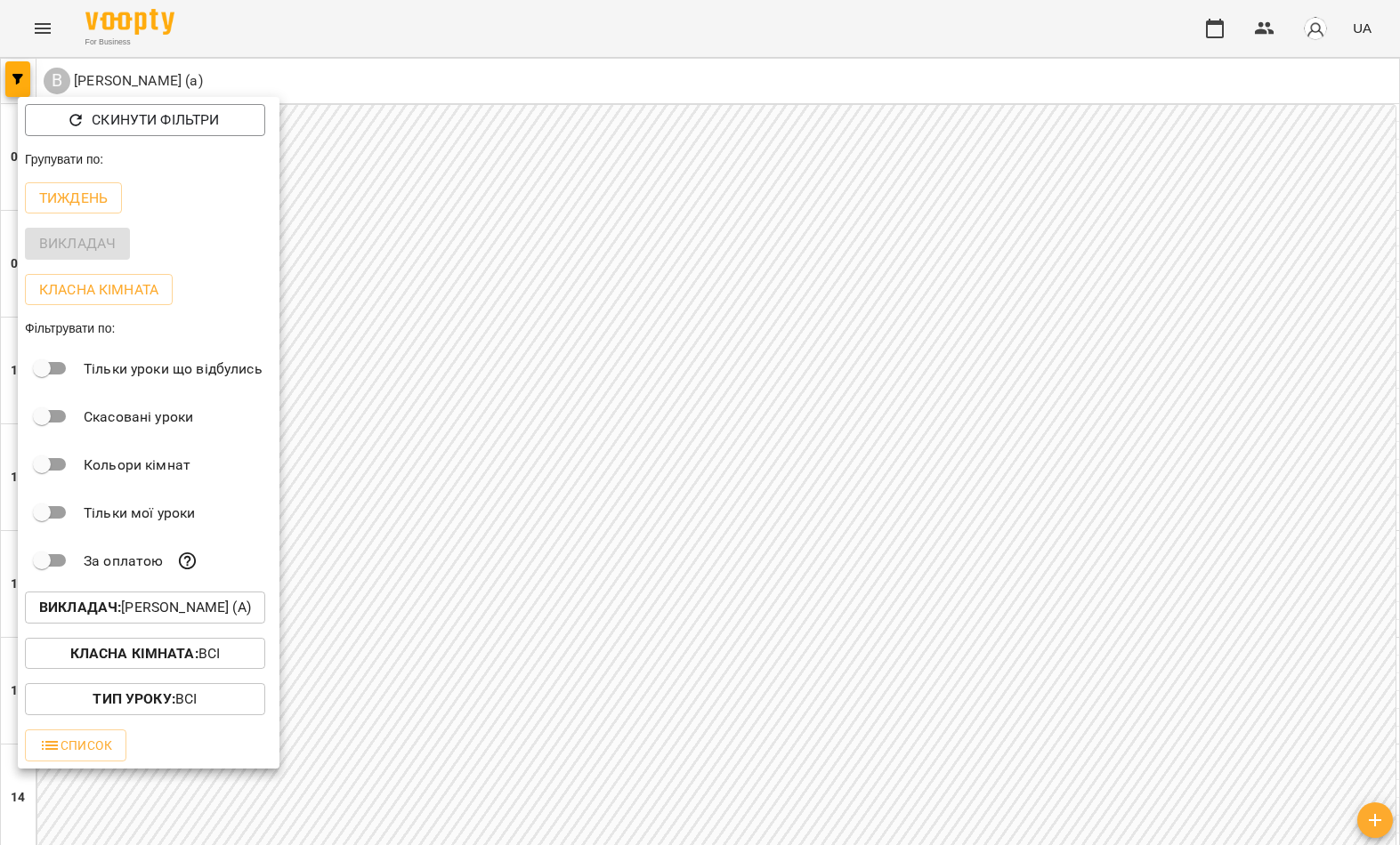
click at [199, 605] on p "Викладач : Валюшко Іванна (а)" at bounding box center [144, 608] width 212 height 22
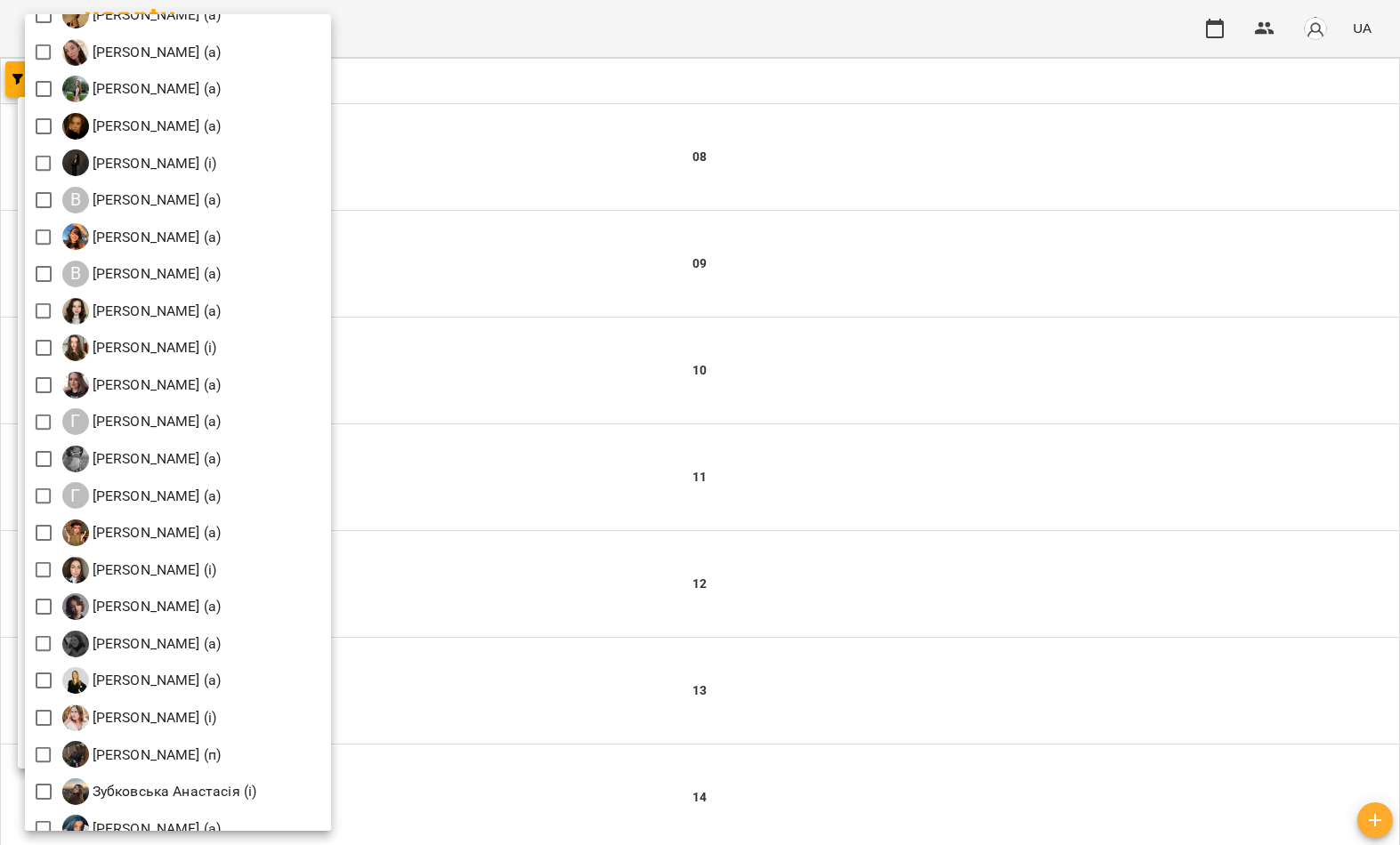
scroll to position [547, 0]
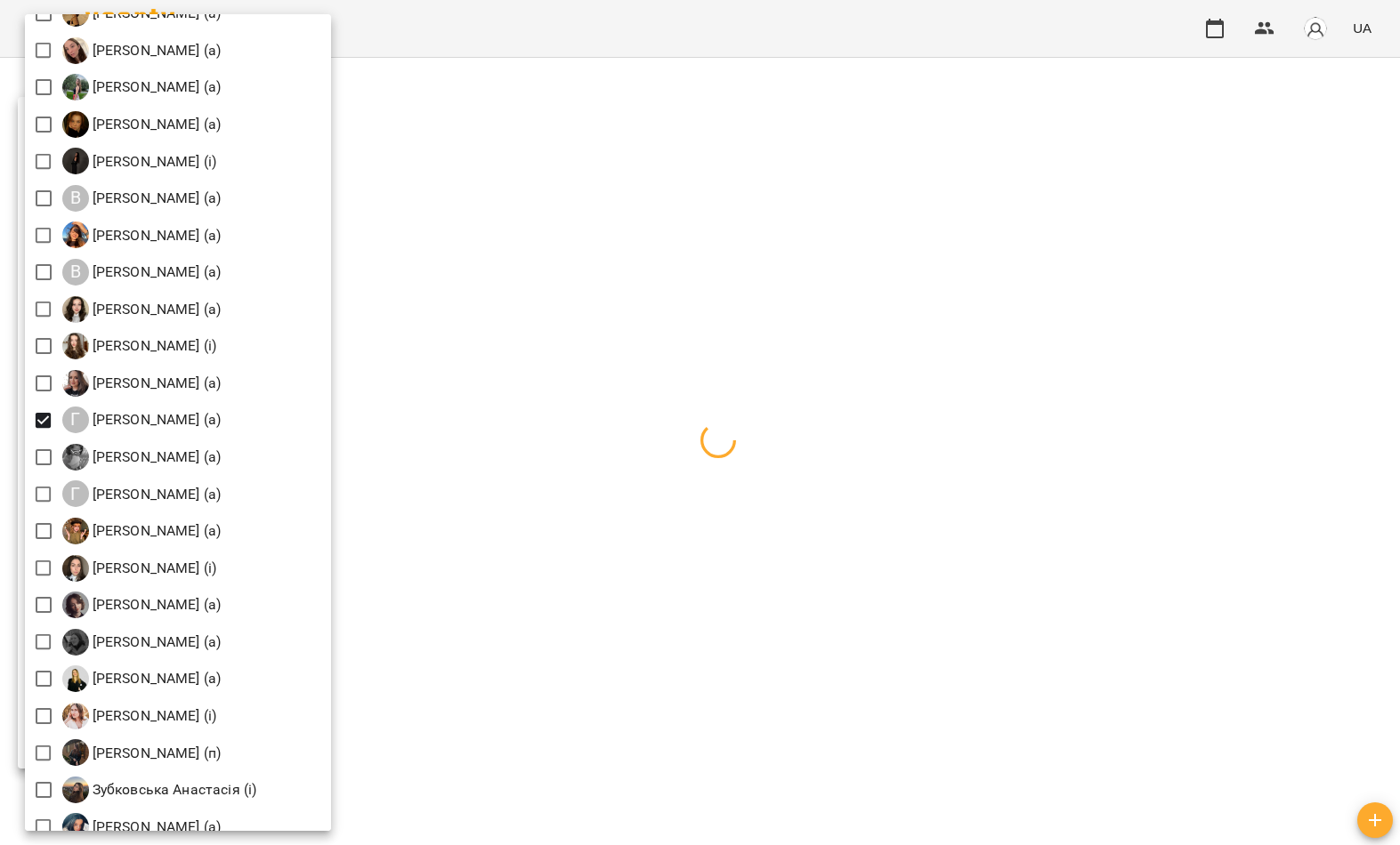
click at [583, 399] on div at bounding box center [700, 422] width 1400 height 845
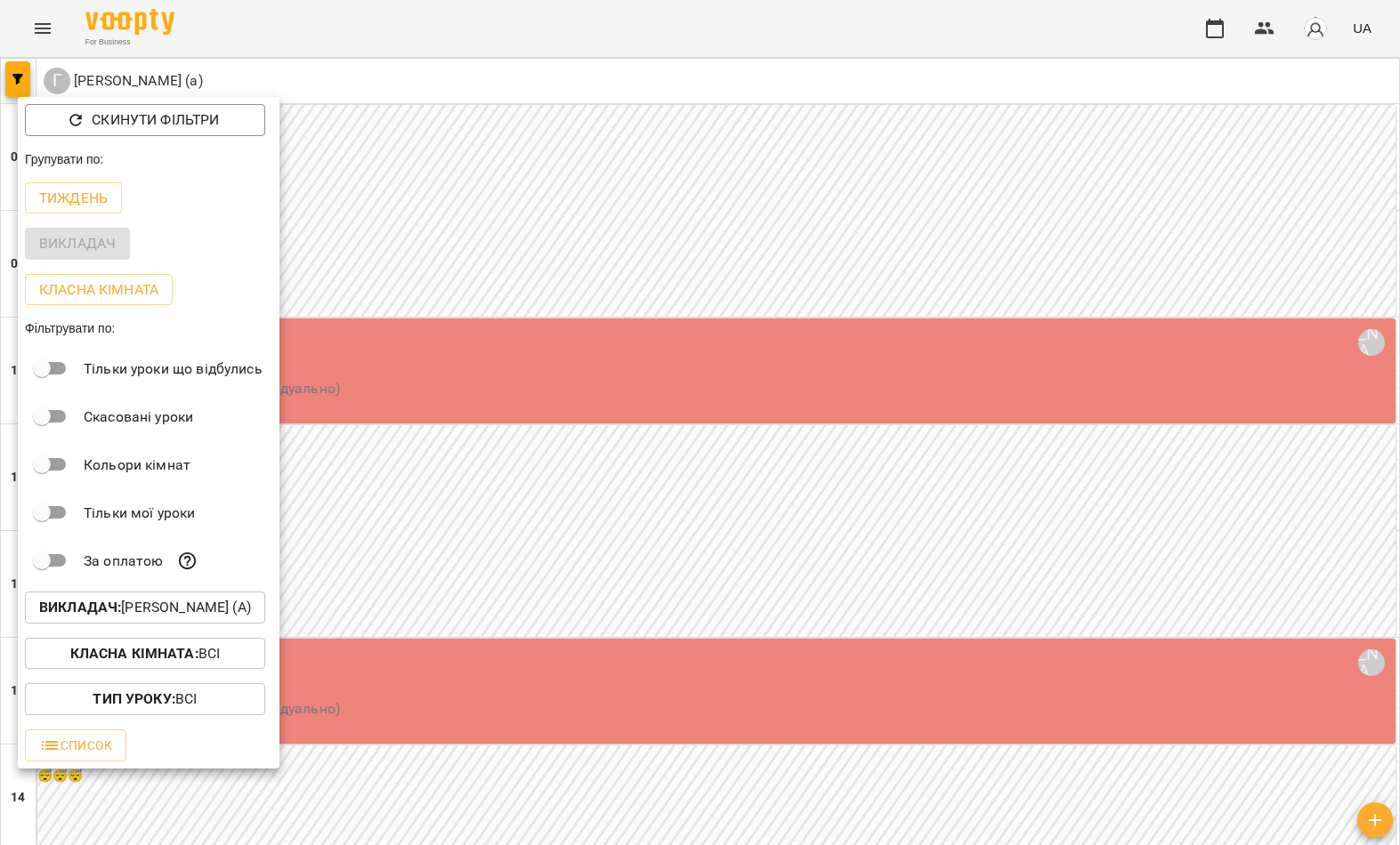
click at [535, 381] on div at bounding box center [700, 422] width 1400 height 845
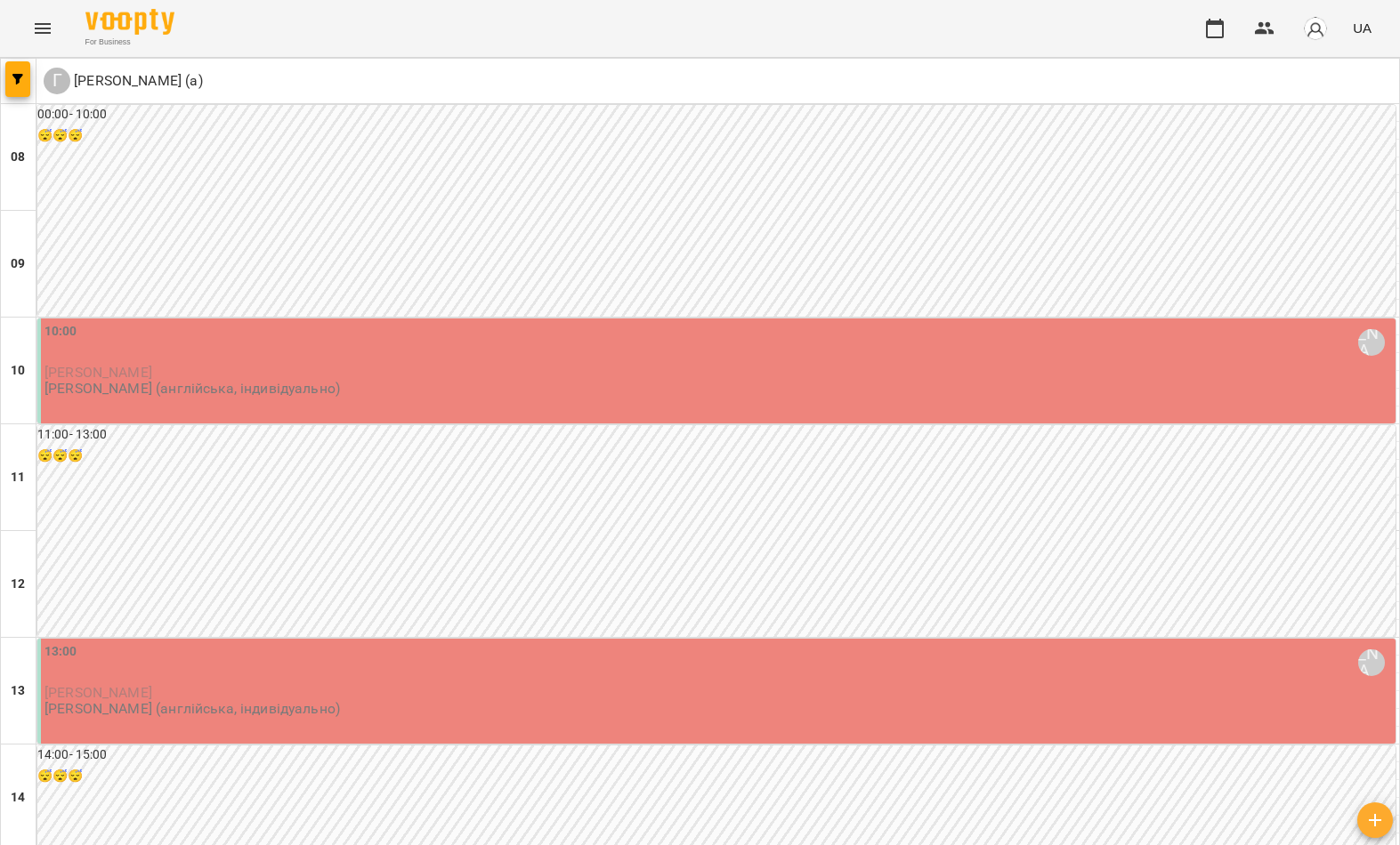
scroll to position [612, 0]
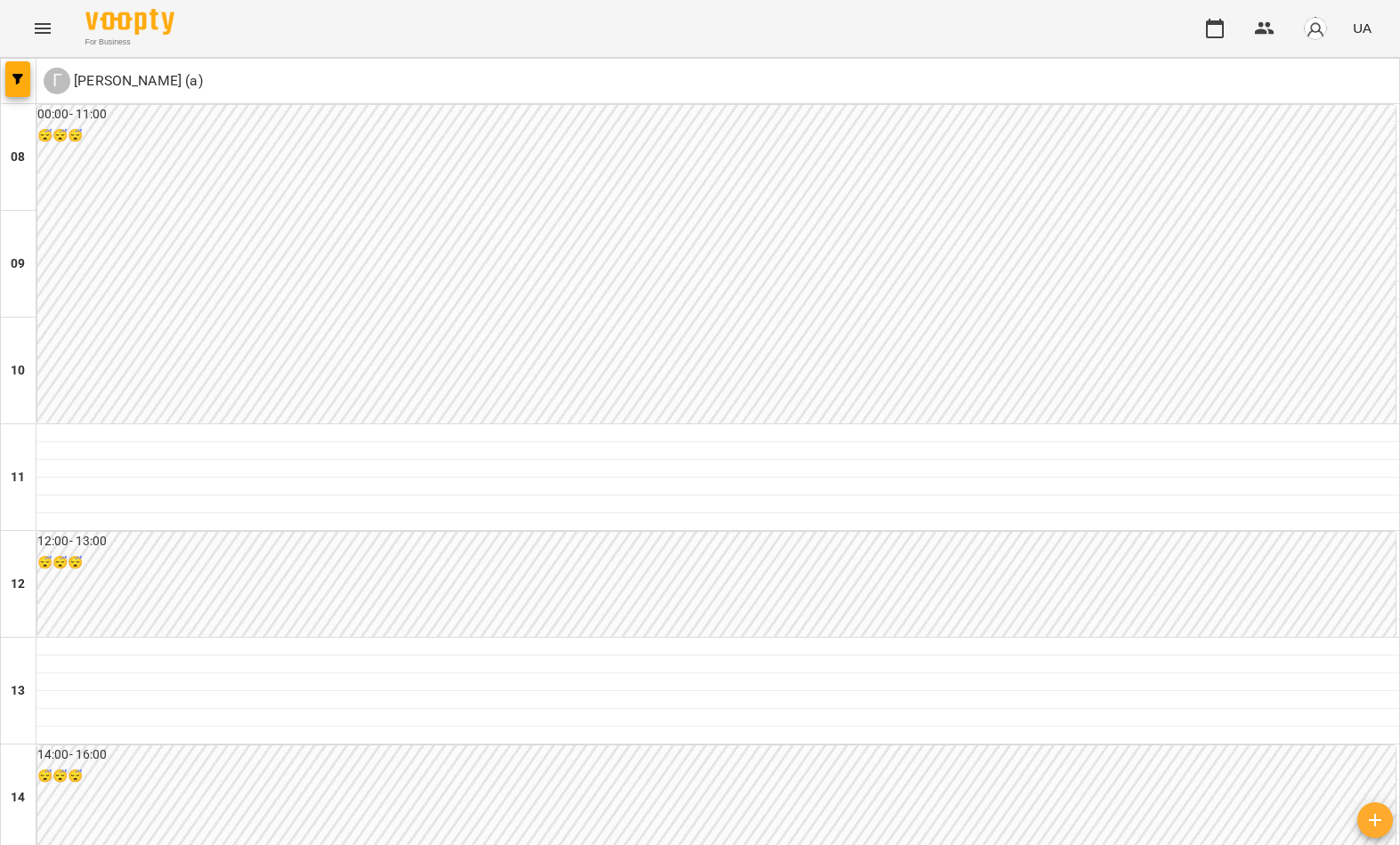
scroll to position [711, 0]
click at [5, 94] on button "button" at bounding box center [18, 78] width 25 height 35
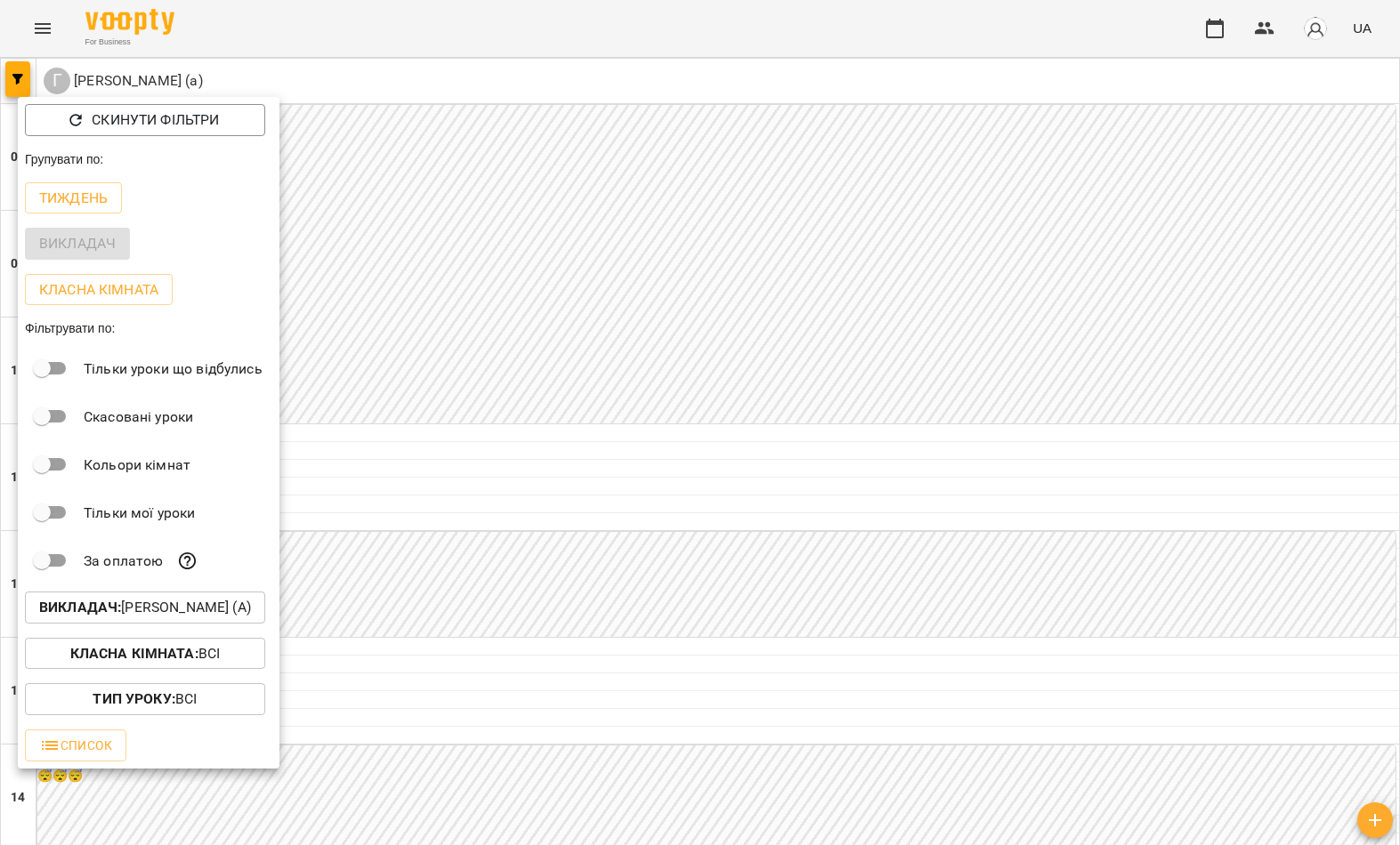
click at [202, 616] on p "Викладач : Гирич Кароліна (а)" at bounding box center [144, 608] width 212 height 22
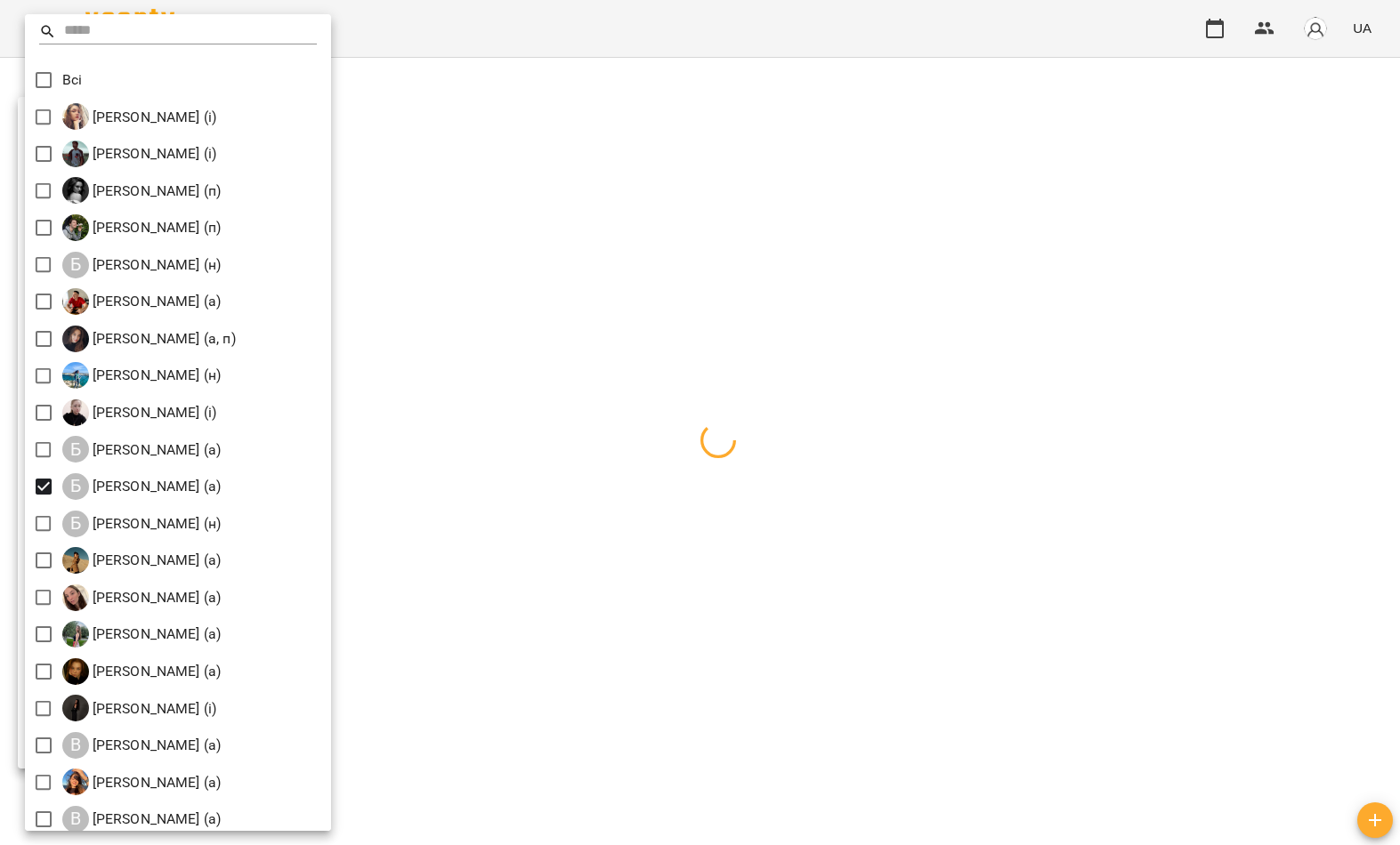
click at [612, 425] on div at bounding box center [700, 422] width 1400 height 845
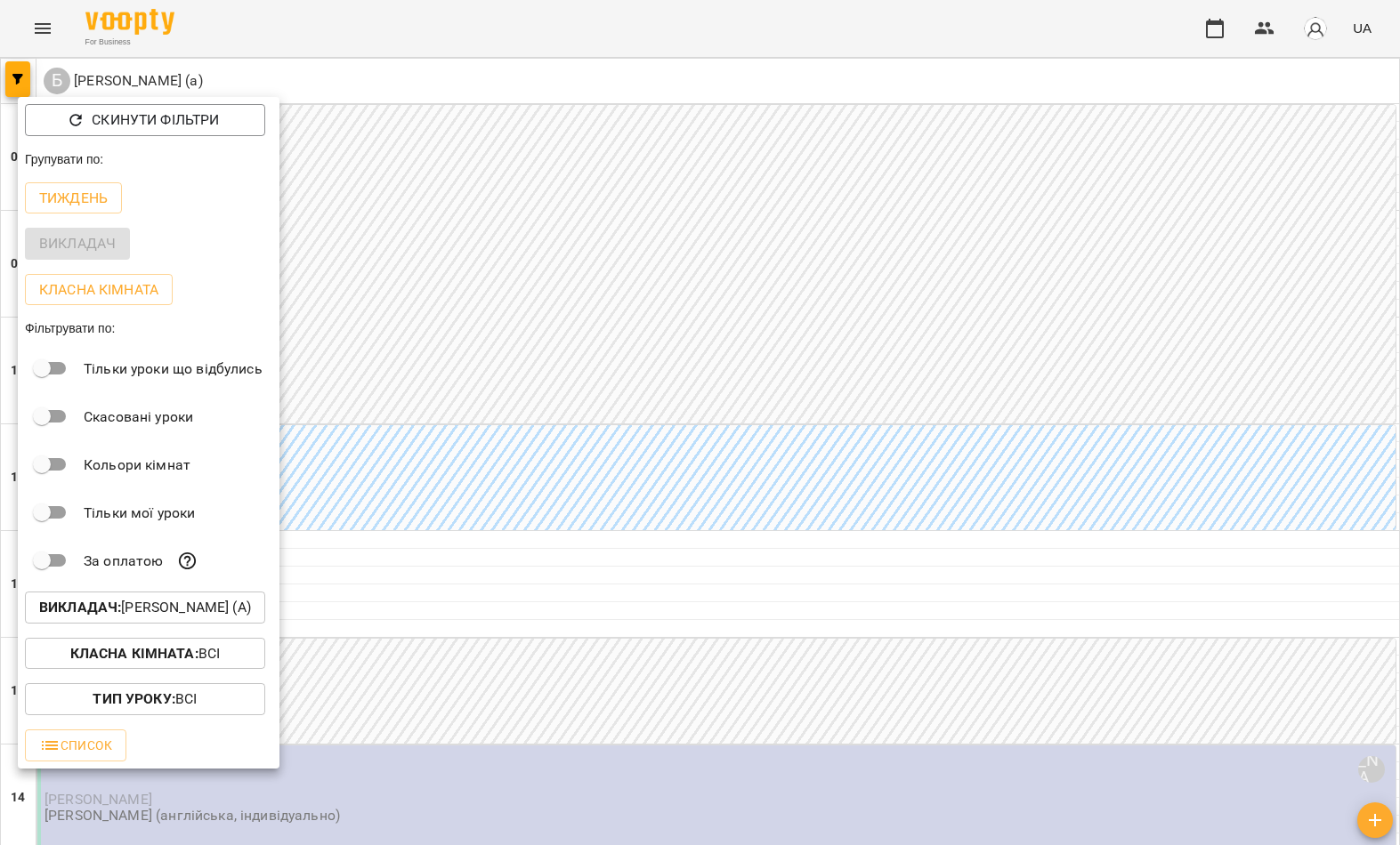
click at [551, 421] on div at bounding box center [700, 422] width 1400 height 845
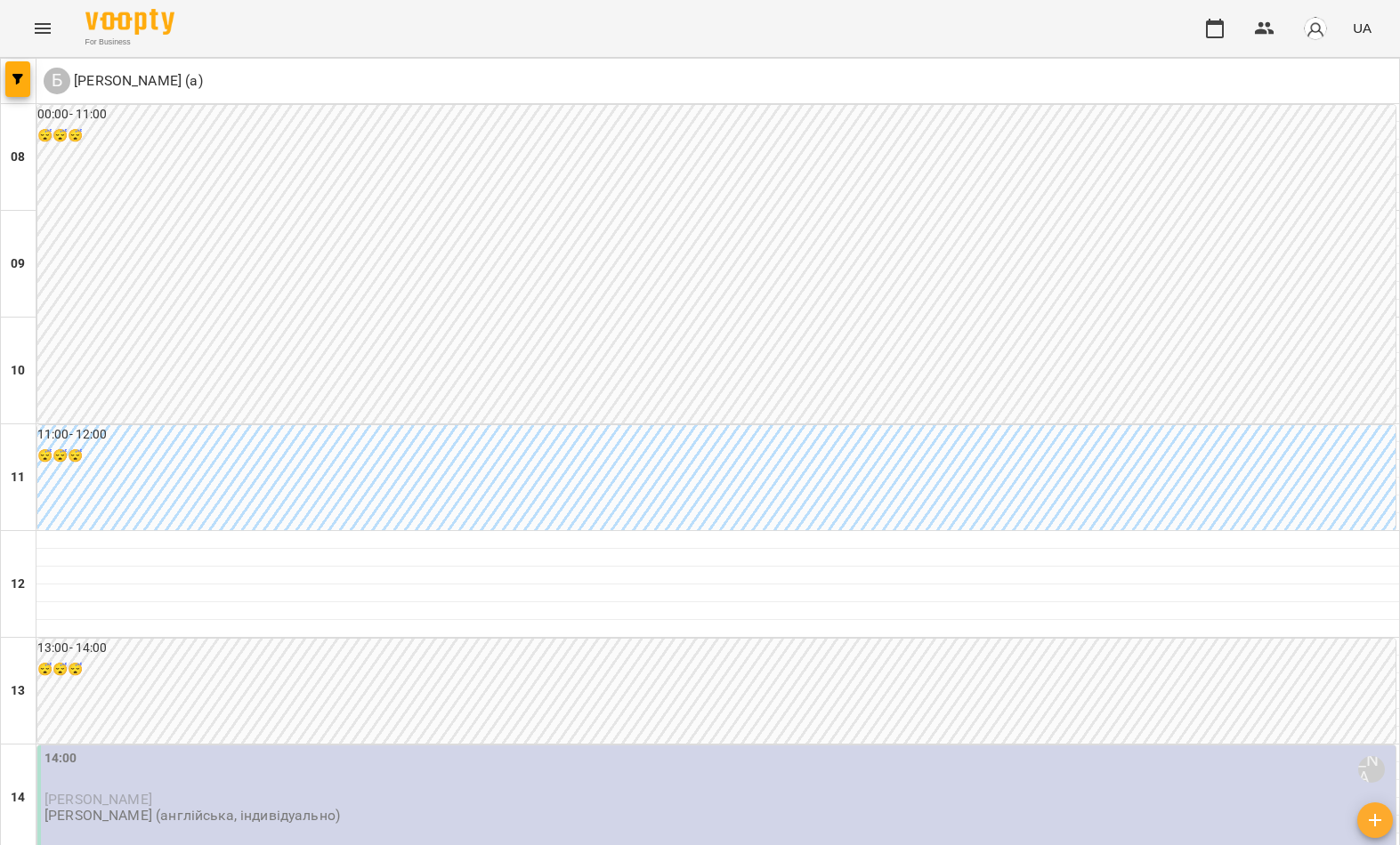
scroll to position [596, 0]
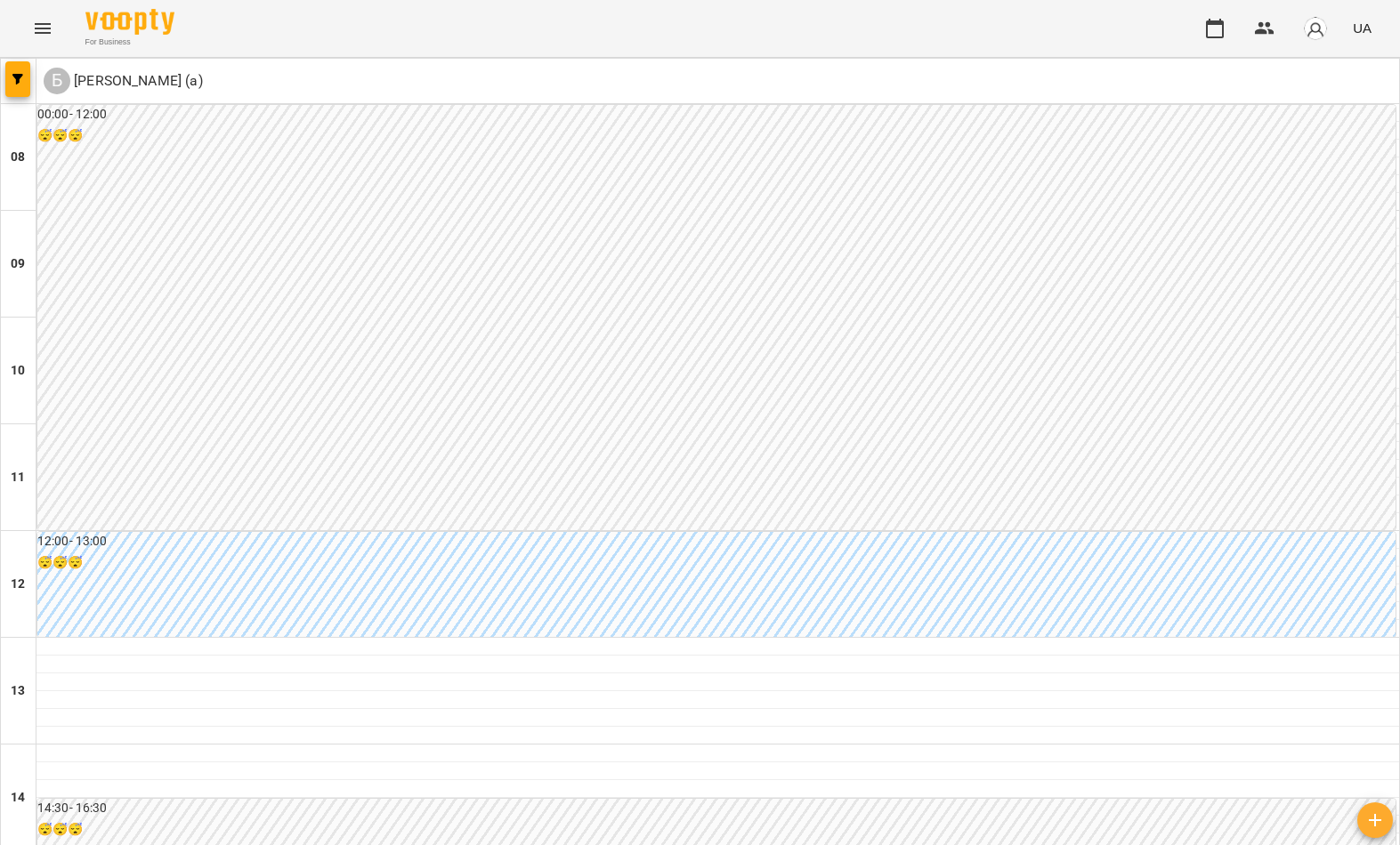
scroll to position [882, 0]
click at [7, 81] on span "button" at bounding box center [18, 79] width 25 height 11
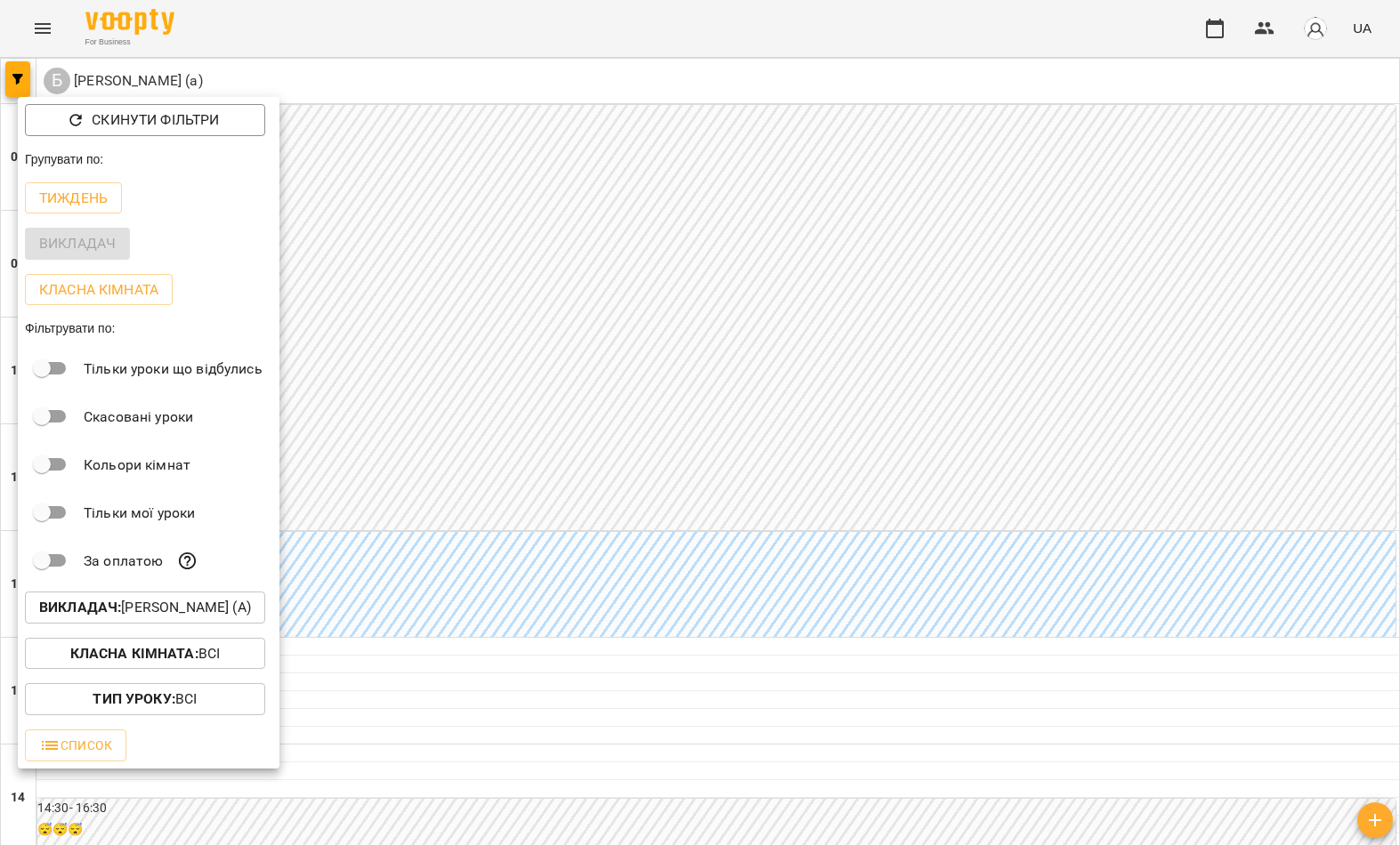
click at [188, 619] on p "Викладач : Боднар Вікторія (а)" at bounding box center [144, 608] width 212 height 22
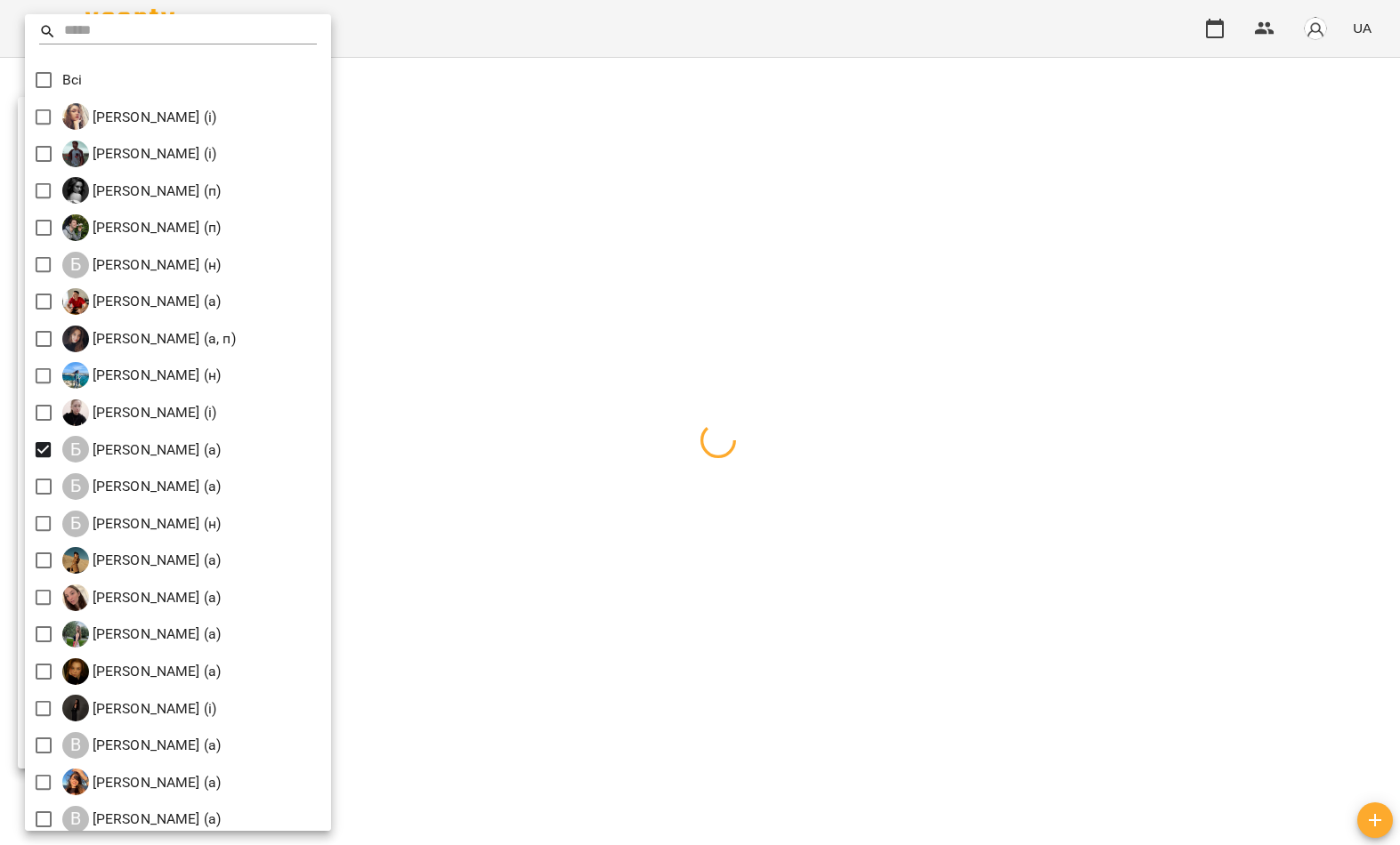
click at [568, 367] on div at bounding box center [700, 422] width 1400 height 845
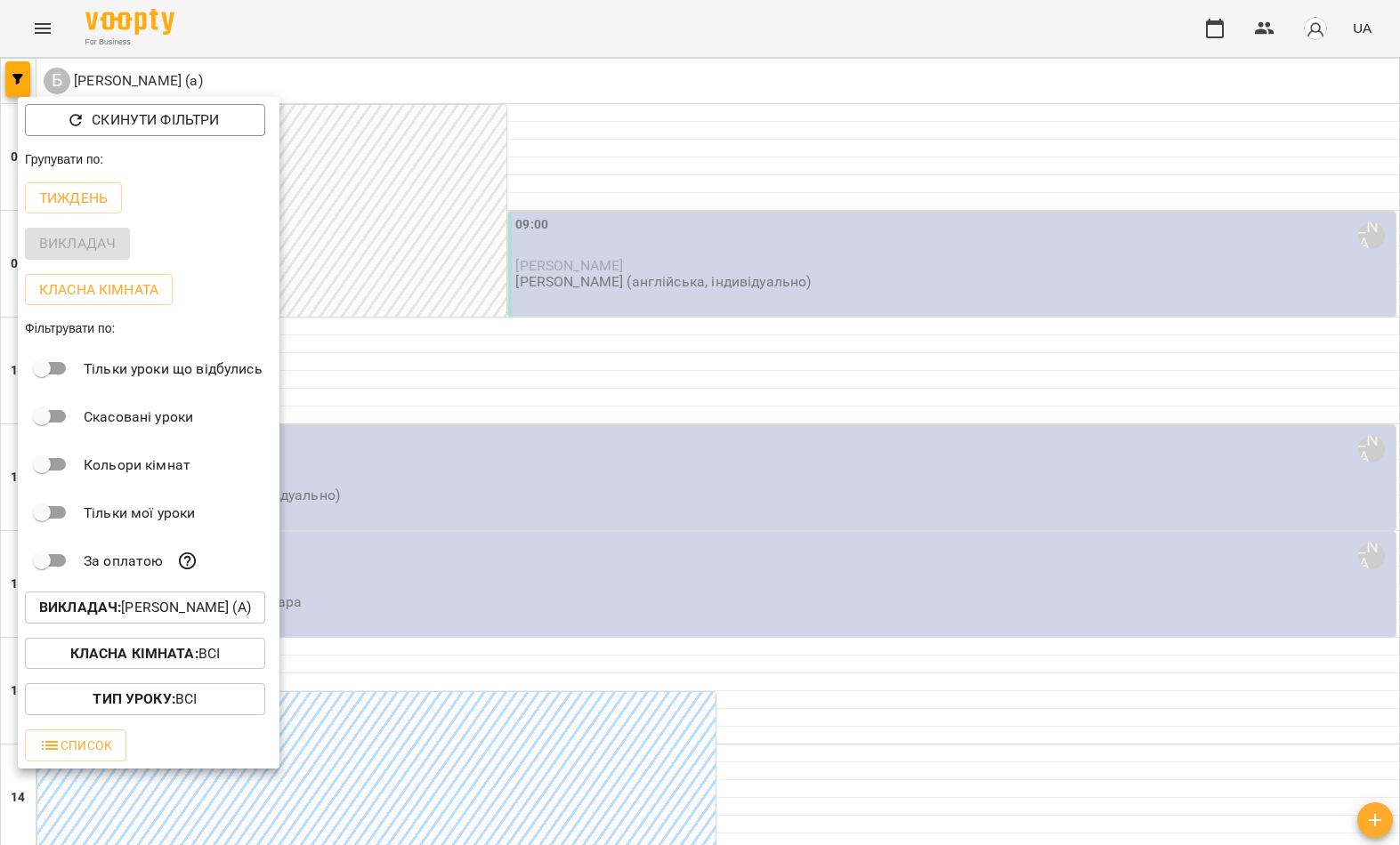
click at [515, 371] on div at bounding box center [700, 422] width 1400 height 845
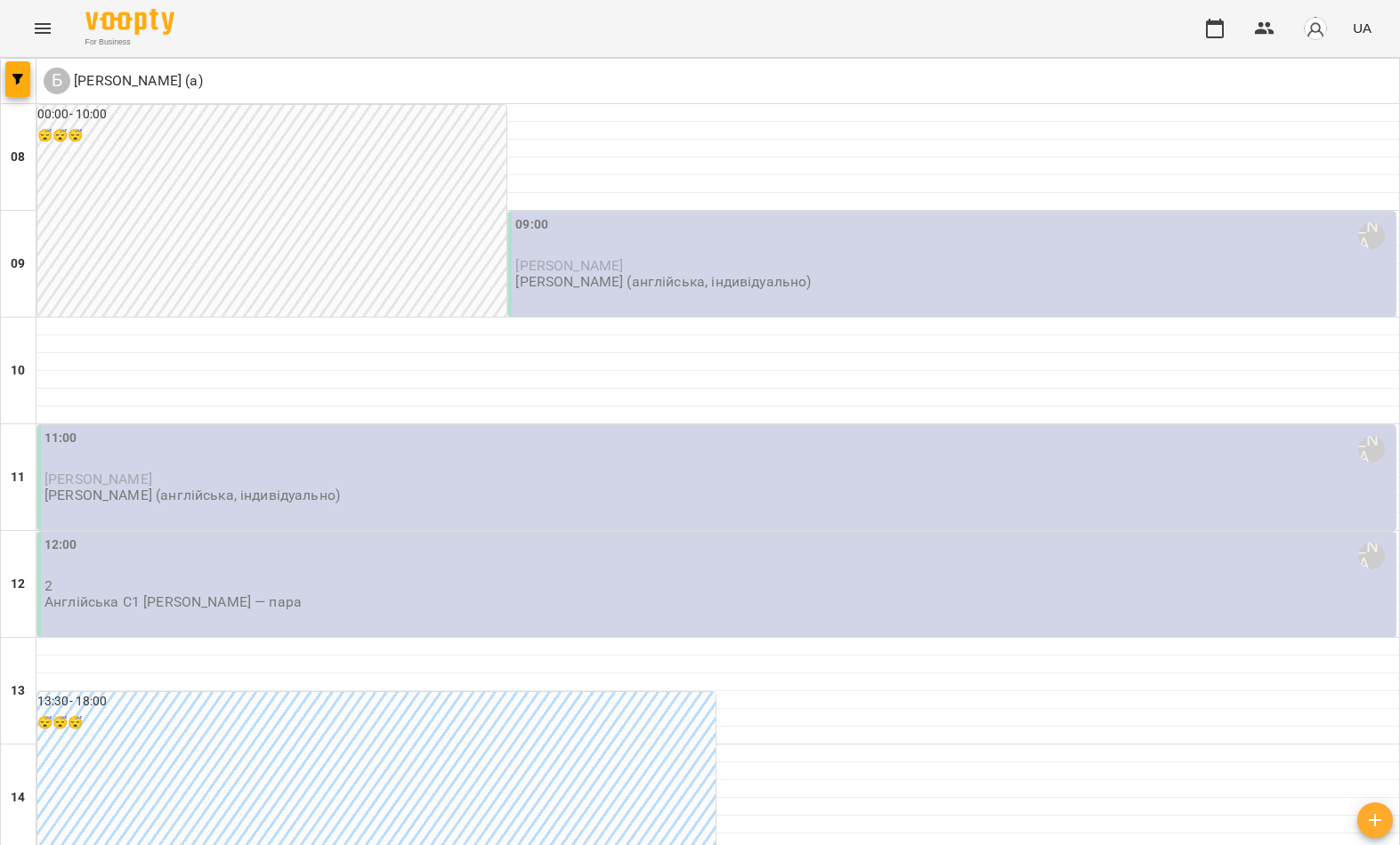
scroll to position [978, 0]
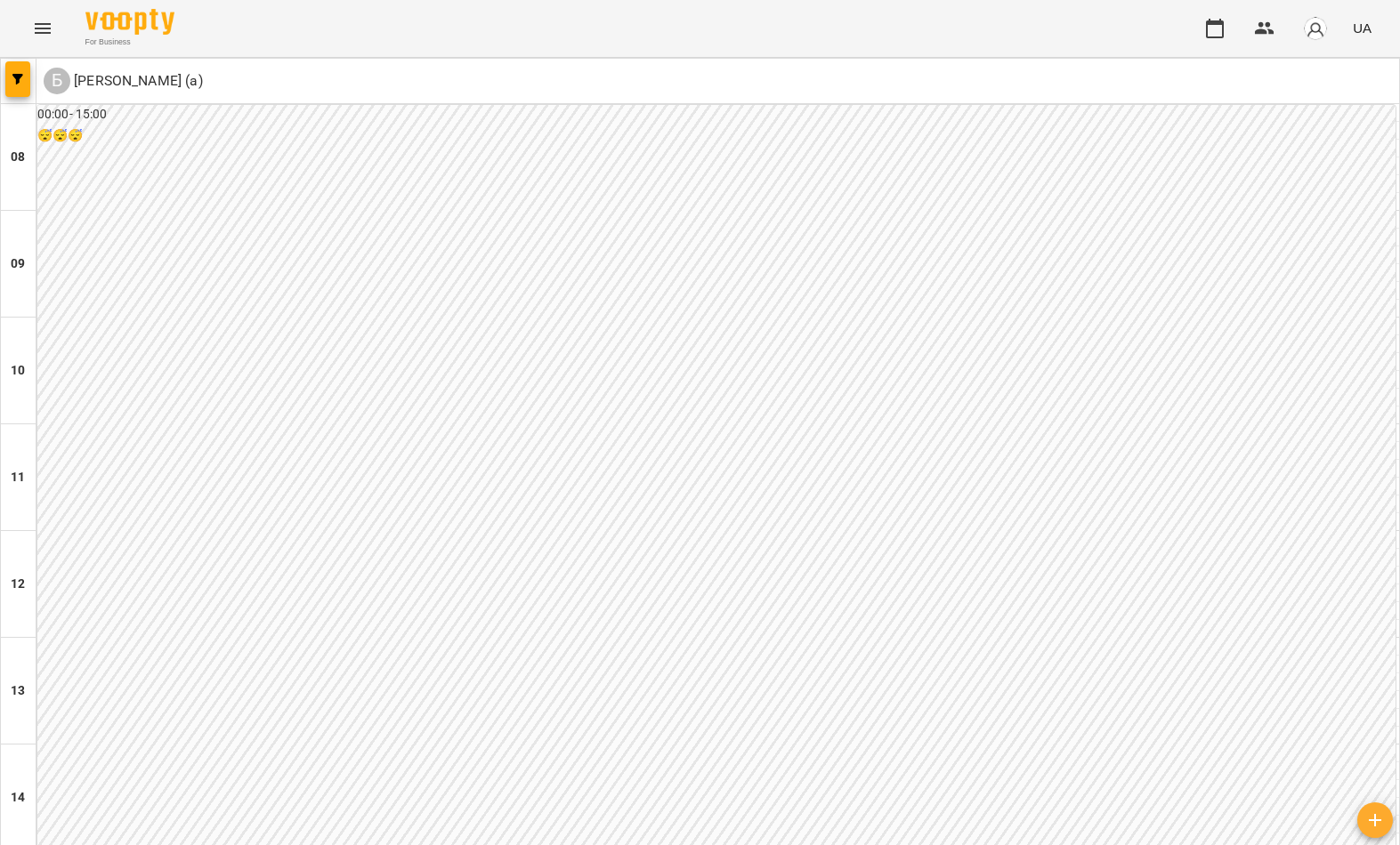
scroll to position [0, 0]
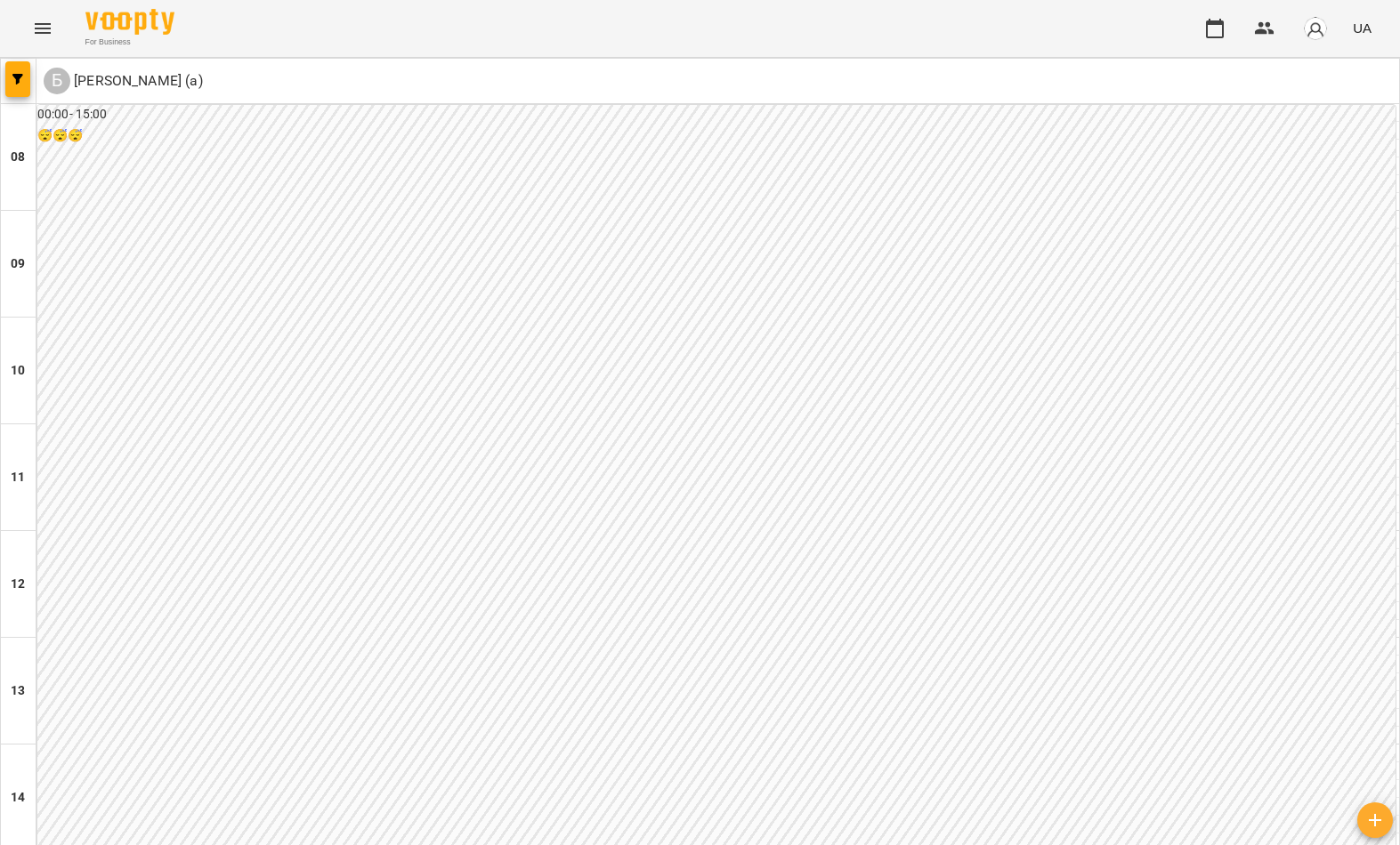
click at [16, 69] on button "button" at bounding box center [18, 78] width 25 height 35
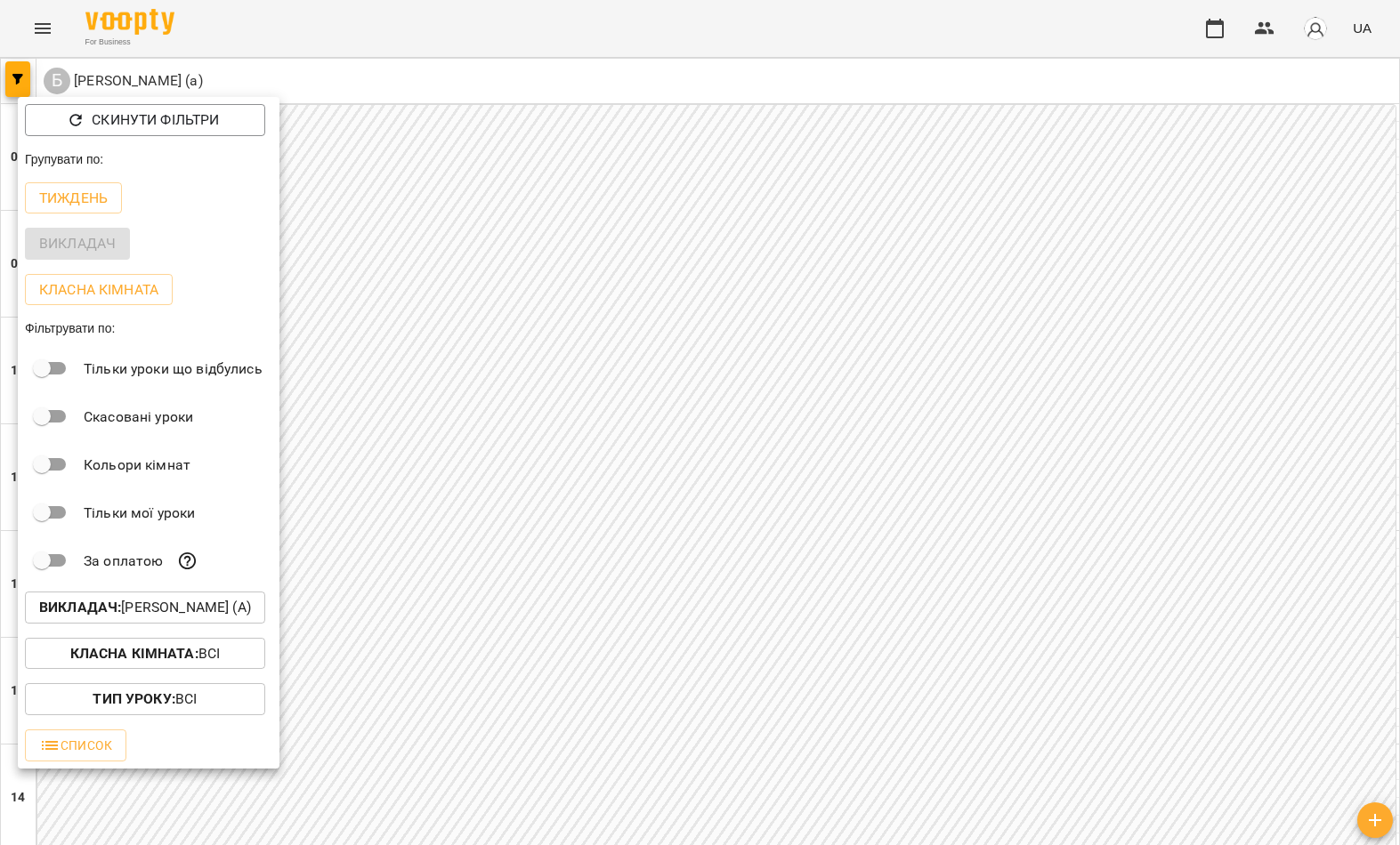
click at [202, 622] on button "Викладач : Богуш Альбіна (а)" at bounding box center [145, 608] width 240 height 32
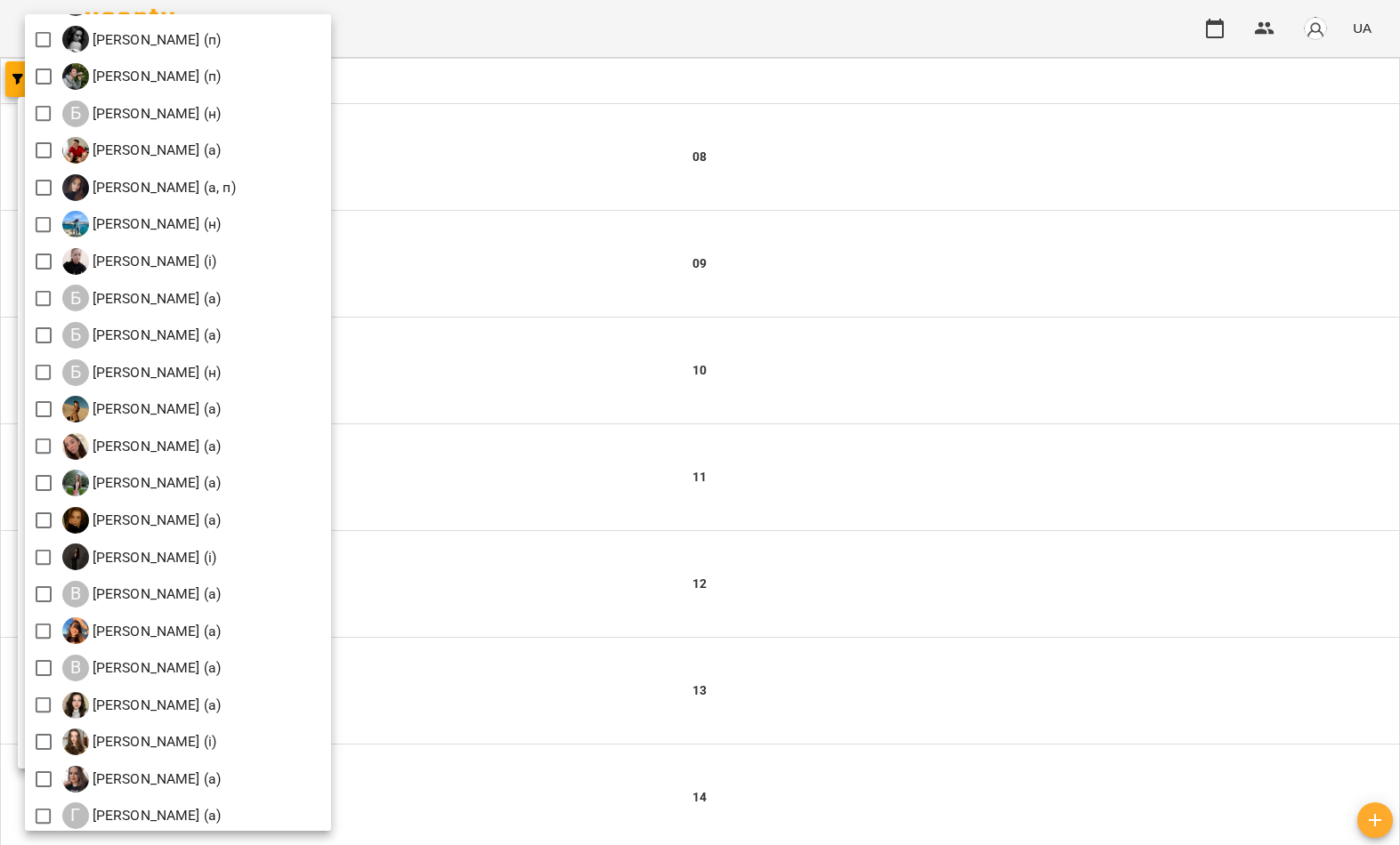
scroll to position [161, 0]
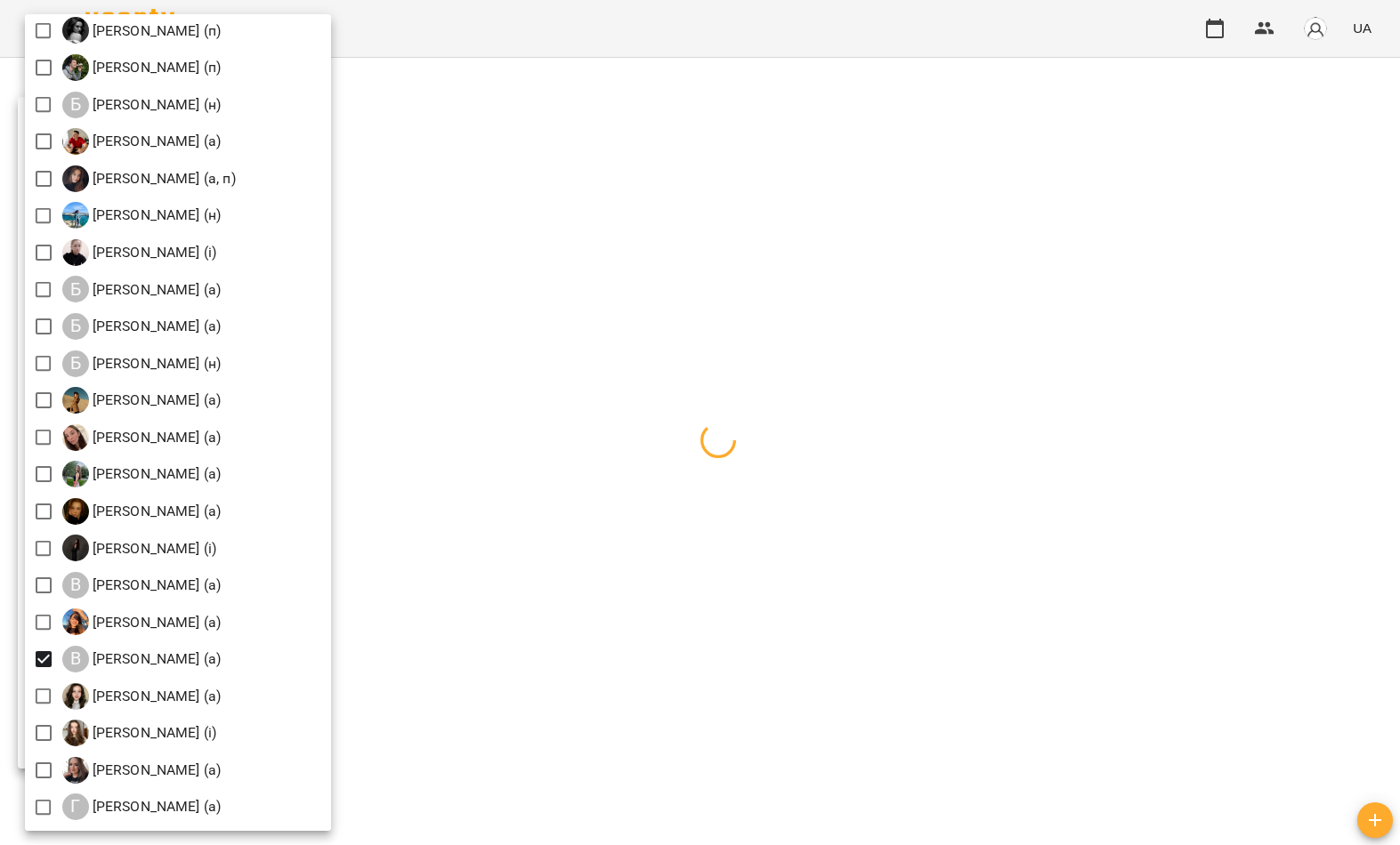
click at [602, 430] on div at bounding box center [700, 422] width 1400 height 845
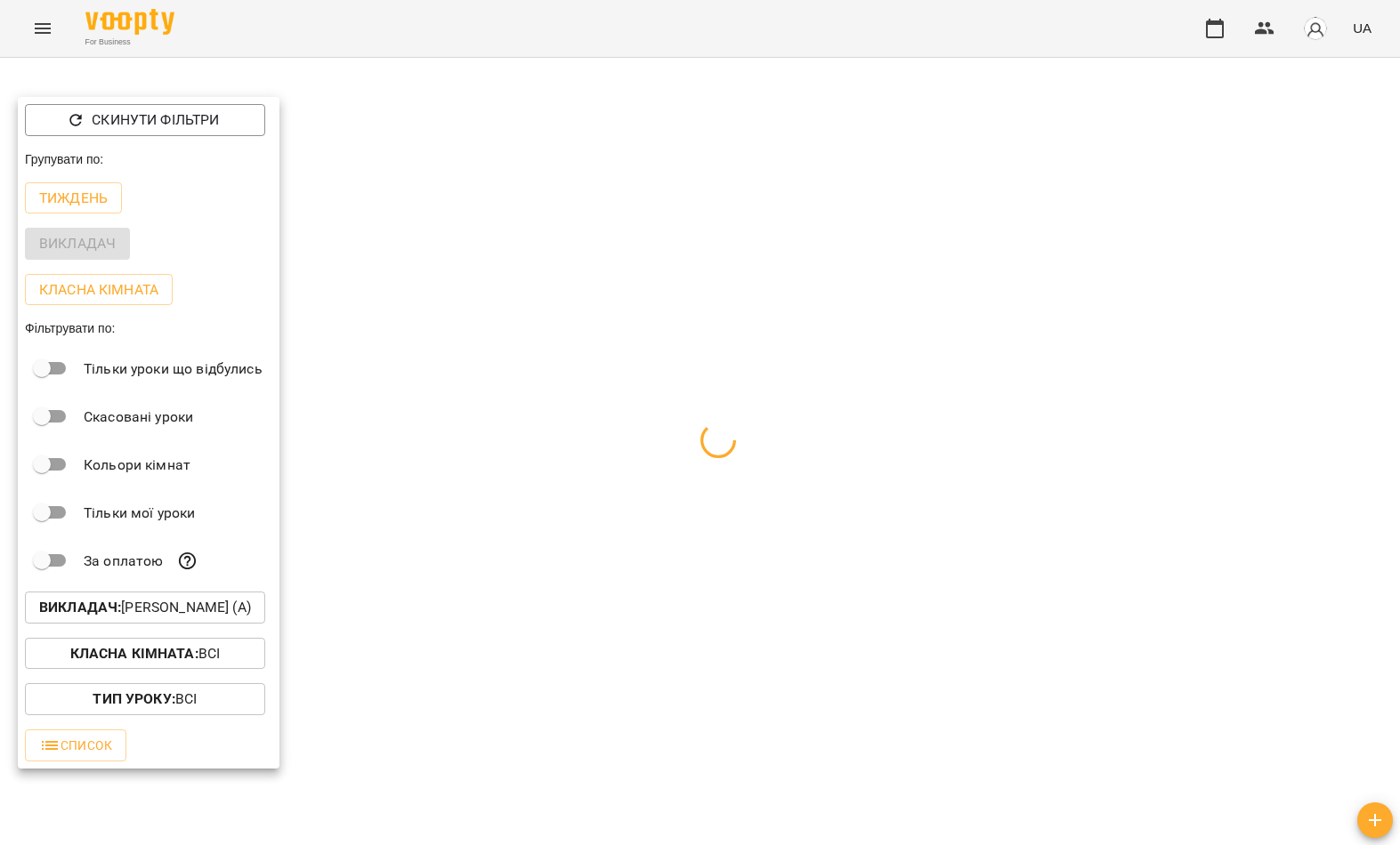
click at [513, 449] on div at bounding box center [700, 422] width 1400 height 845
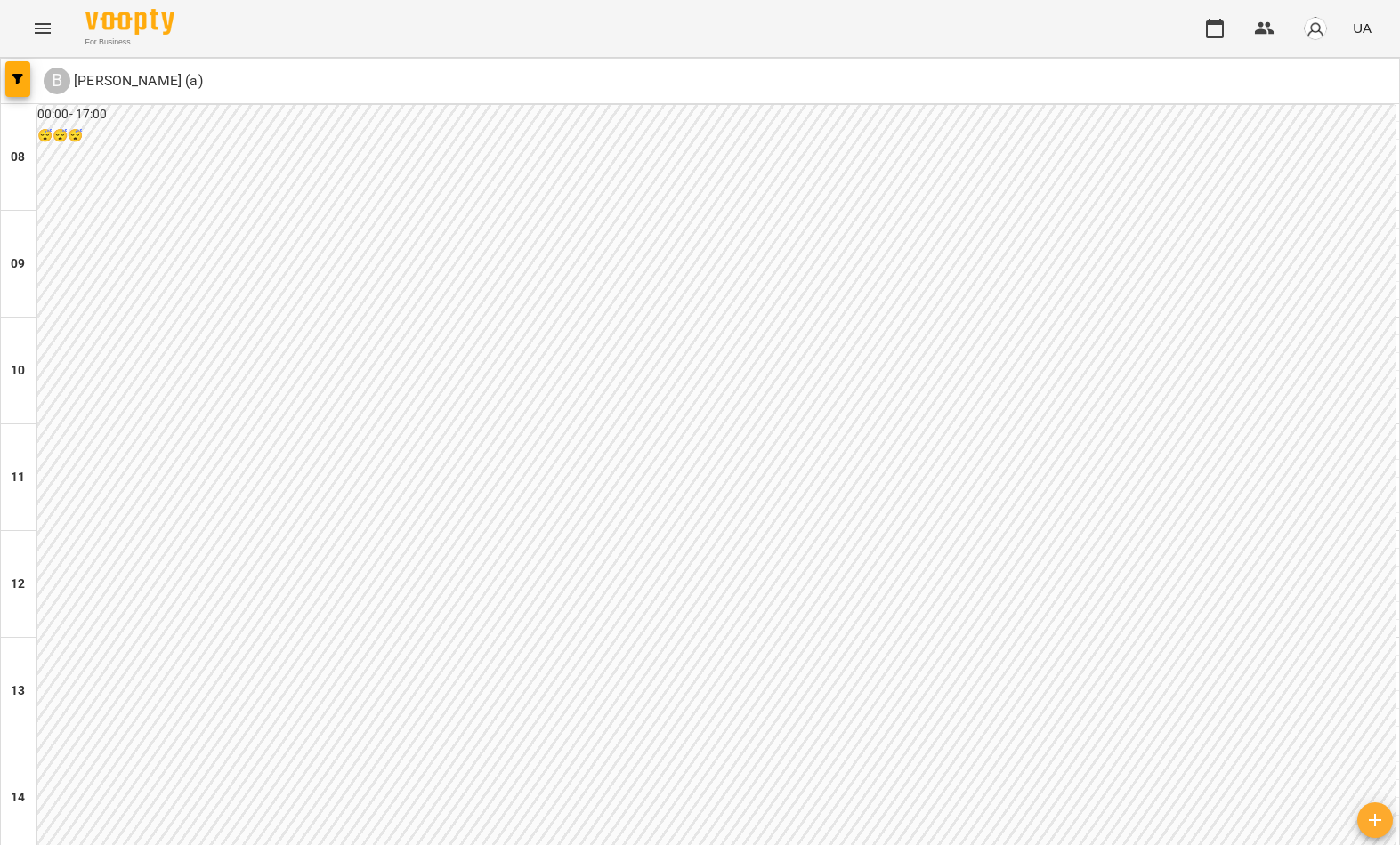
scroll to position [978, 0]
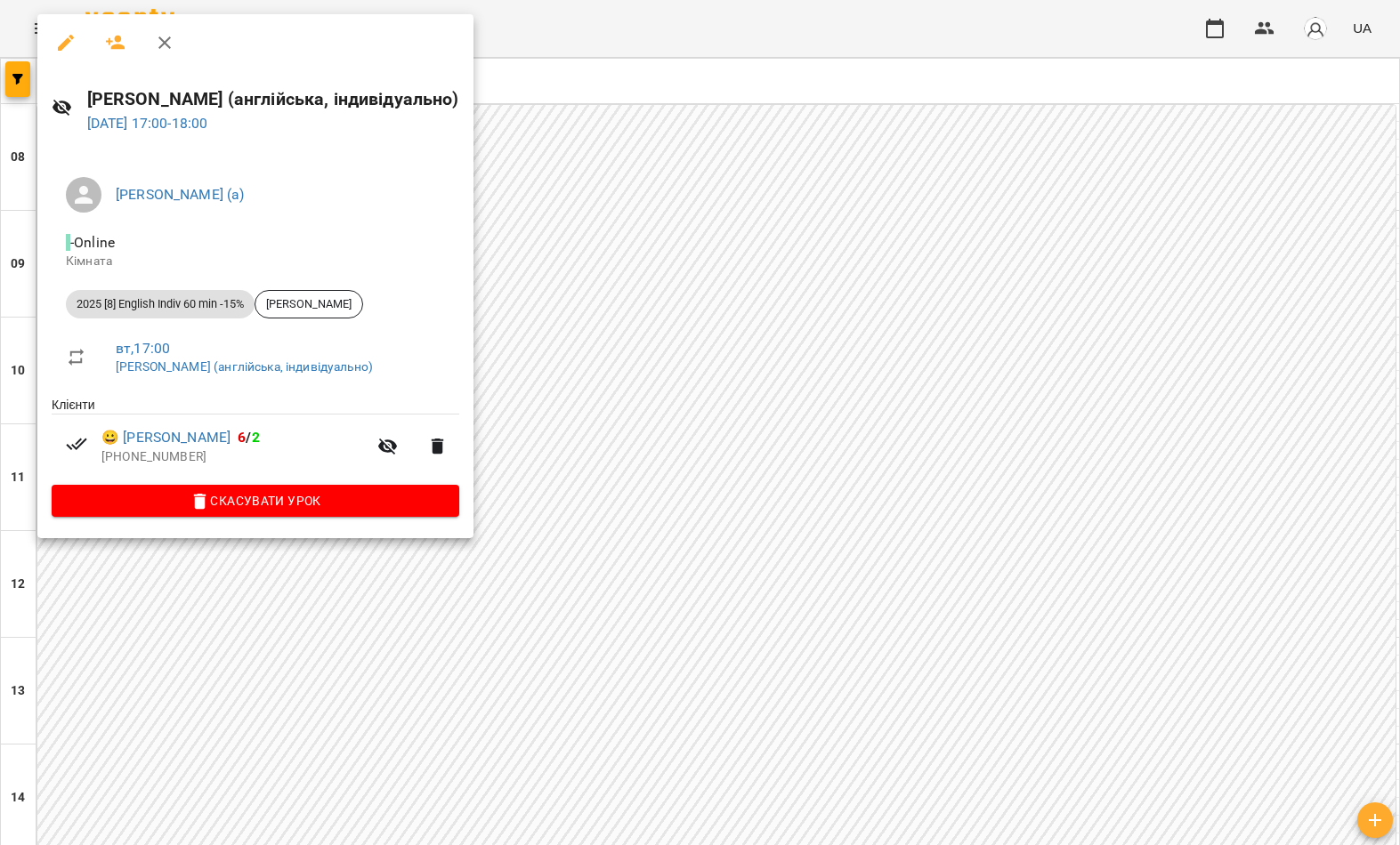
click at [570, 650] on div at bounding box center [700, 422] width 1400 height 845
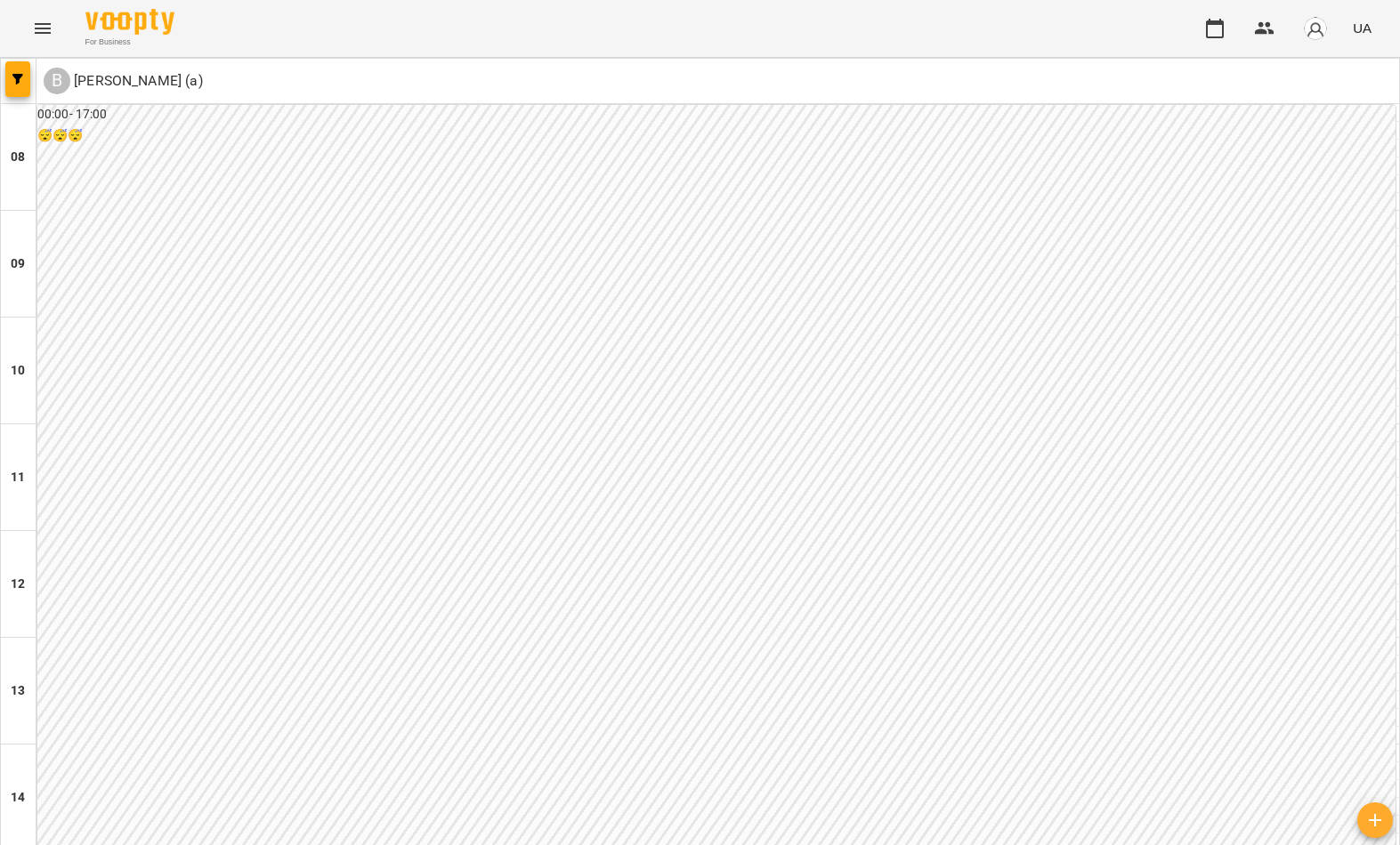
click at [10, 90] on button "button" at bounding box center [18, 78] width 25 height 35
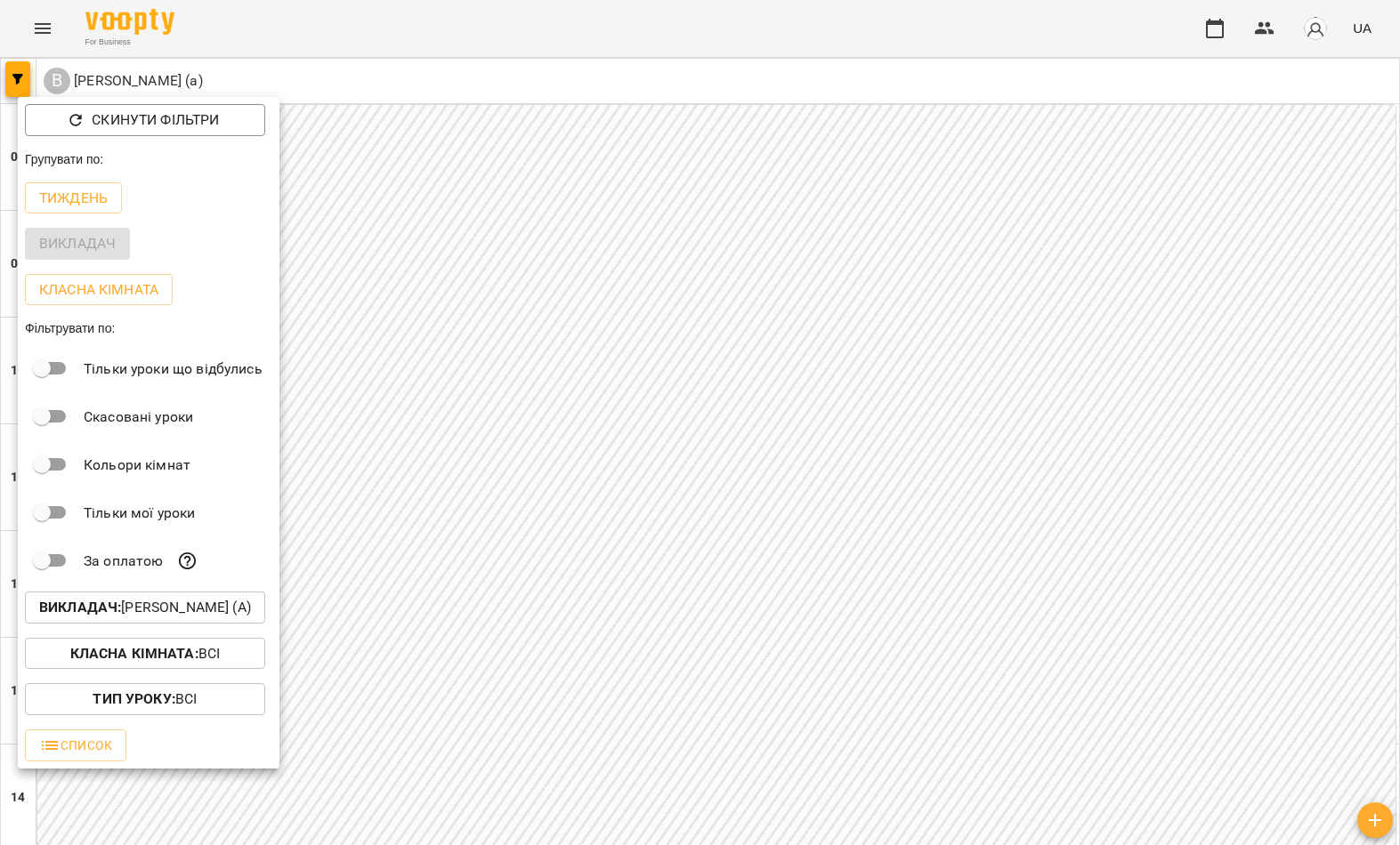
click at [206, 620] on button "Викладач : Войтенко Богдан (а)" at bounding box center [145, 608] width 240 height 32
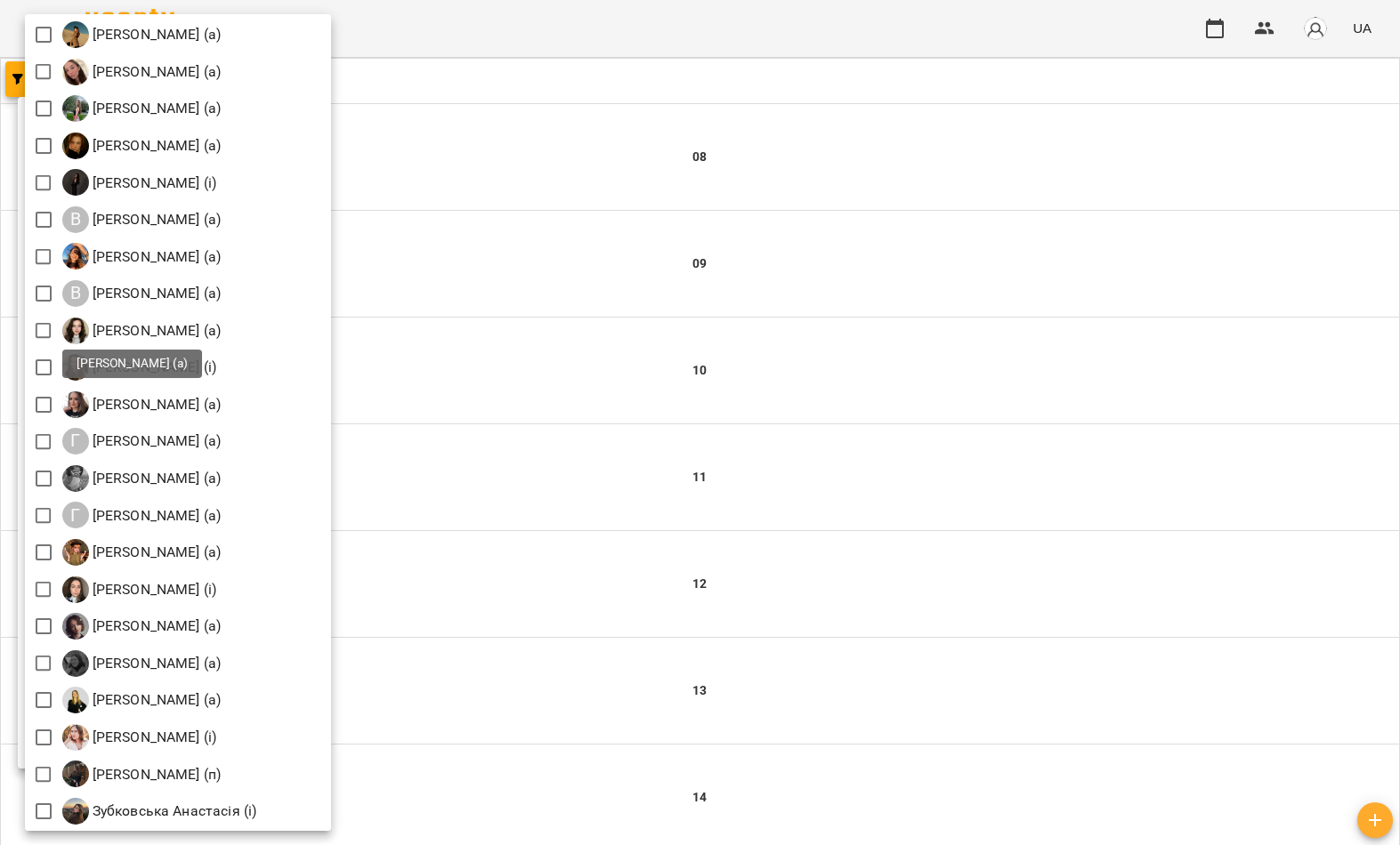
scroll to position [528, 0]
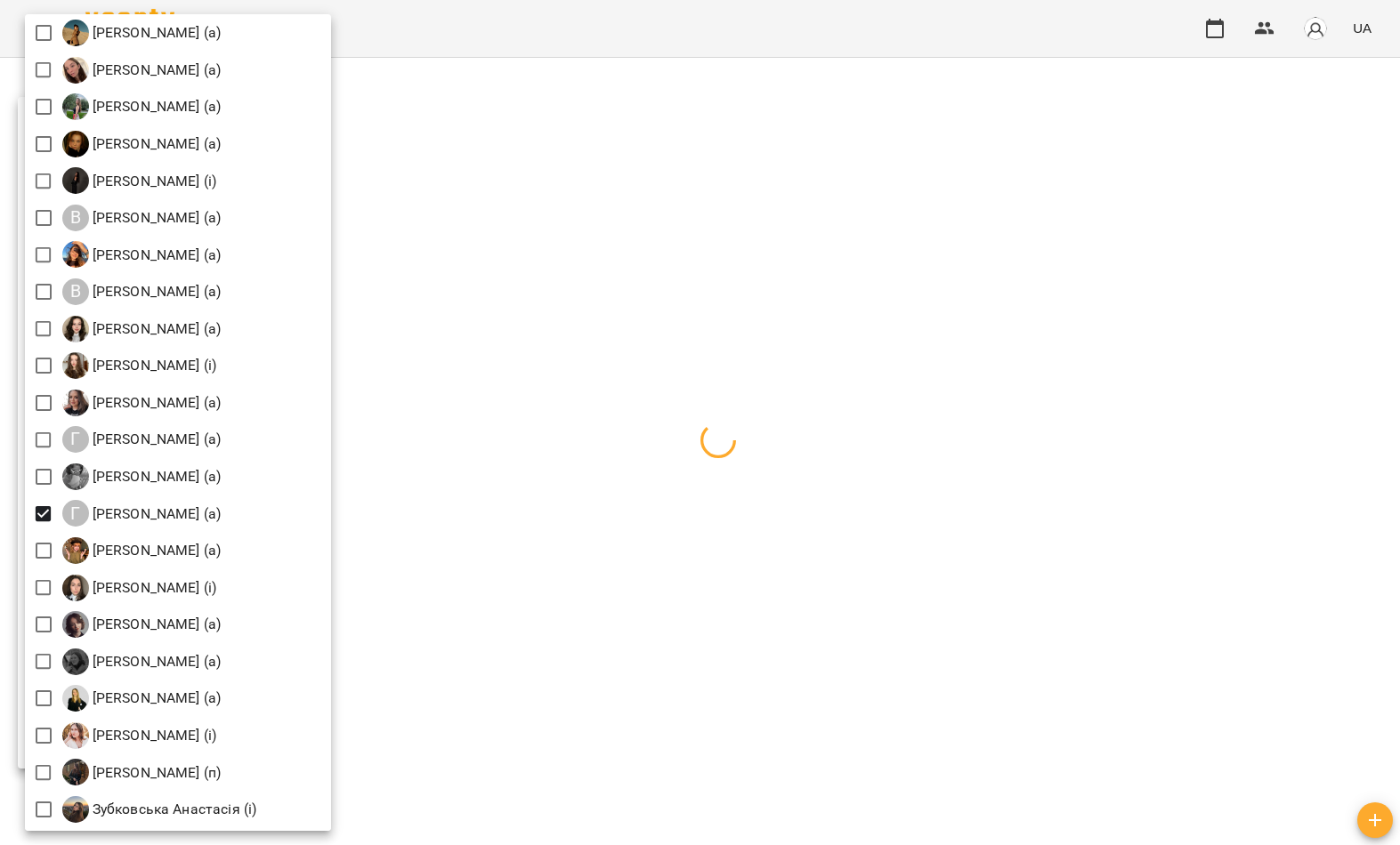
click at [555, 405] on div at bounding box center [700, 422] width 1400 height 845
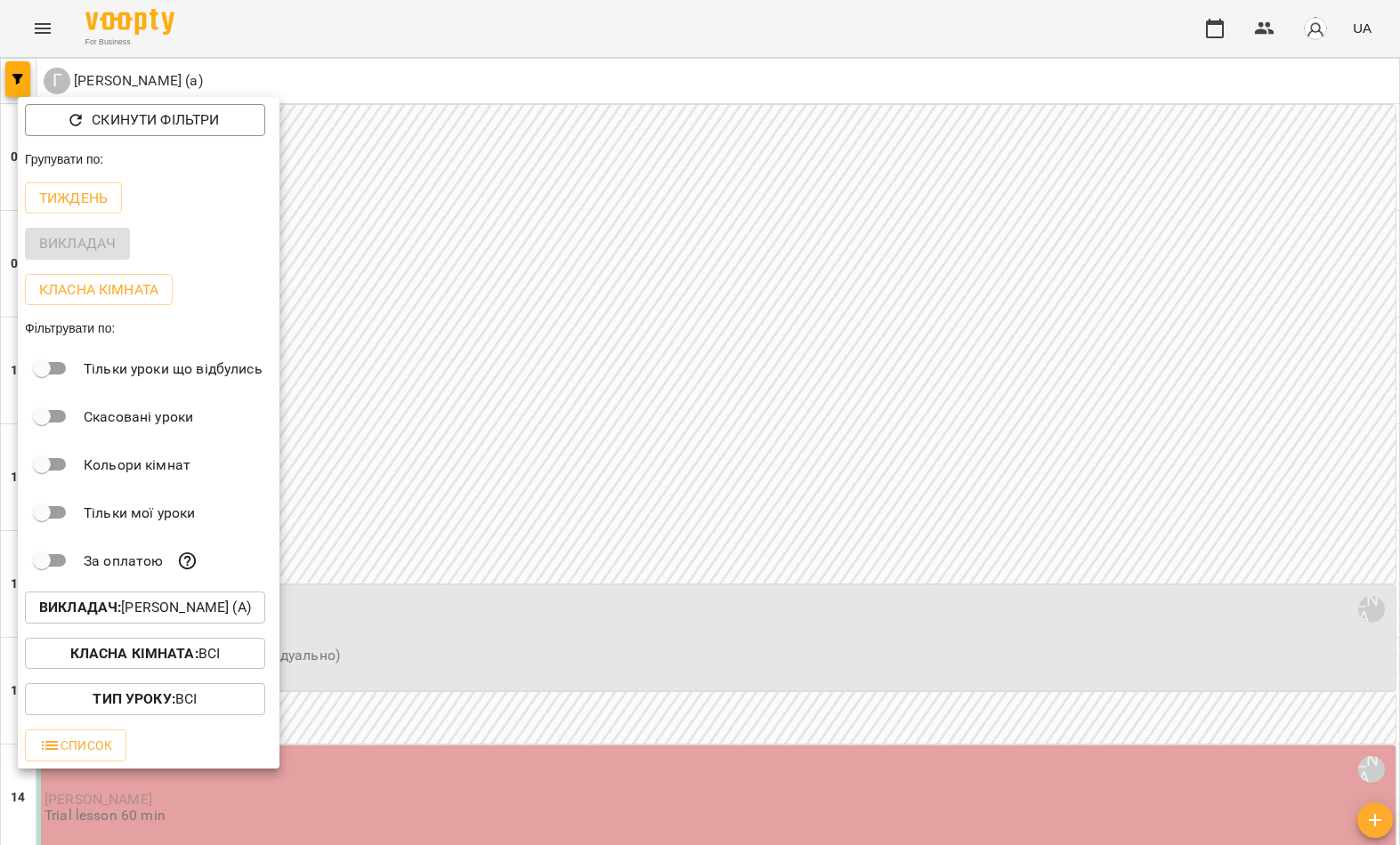
click at [505, 410] on div at bounding box center [700, 422] width 1400 height 845
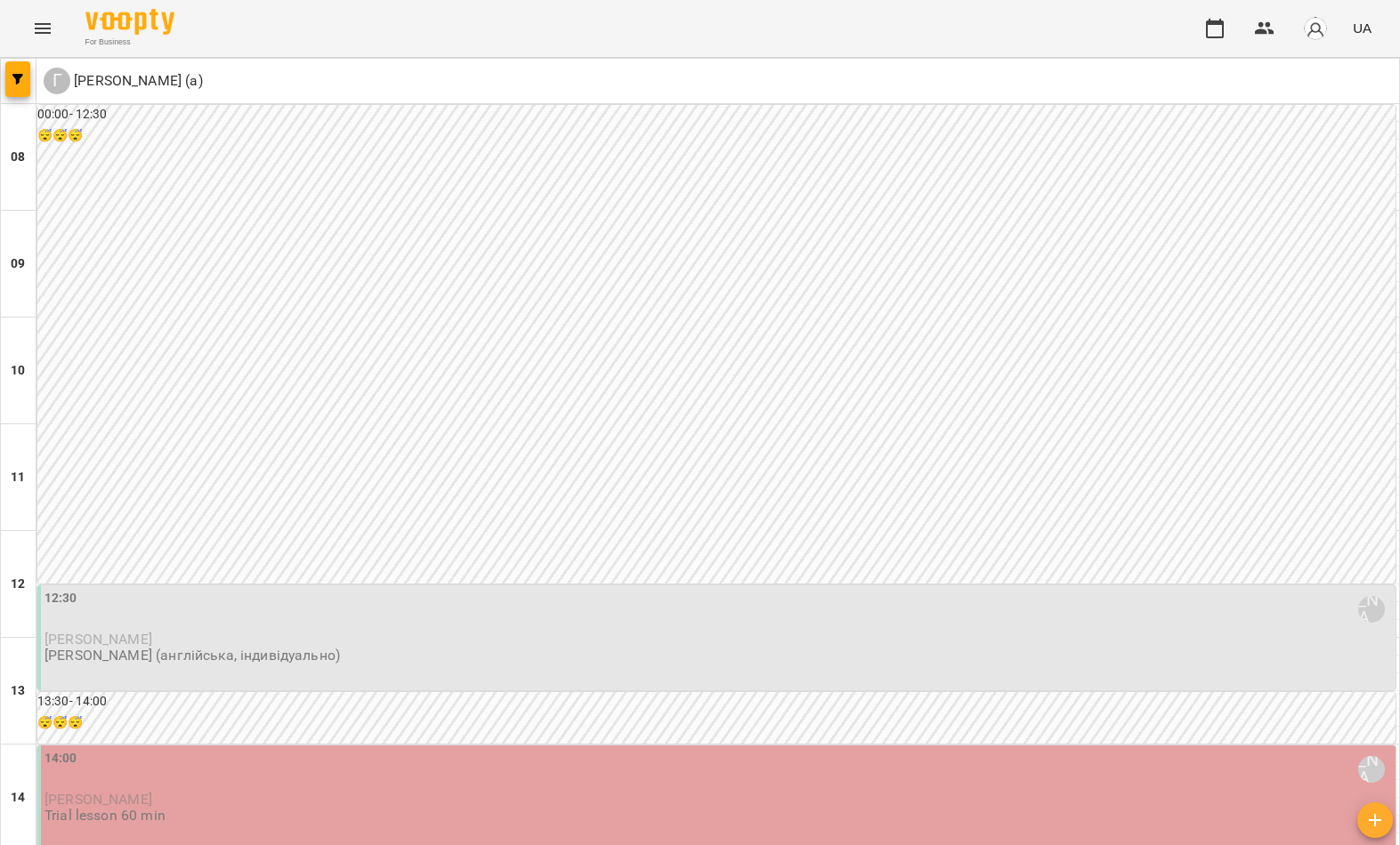
scroll to position [981, 0]
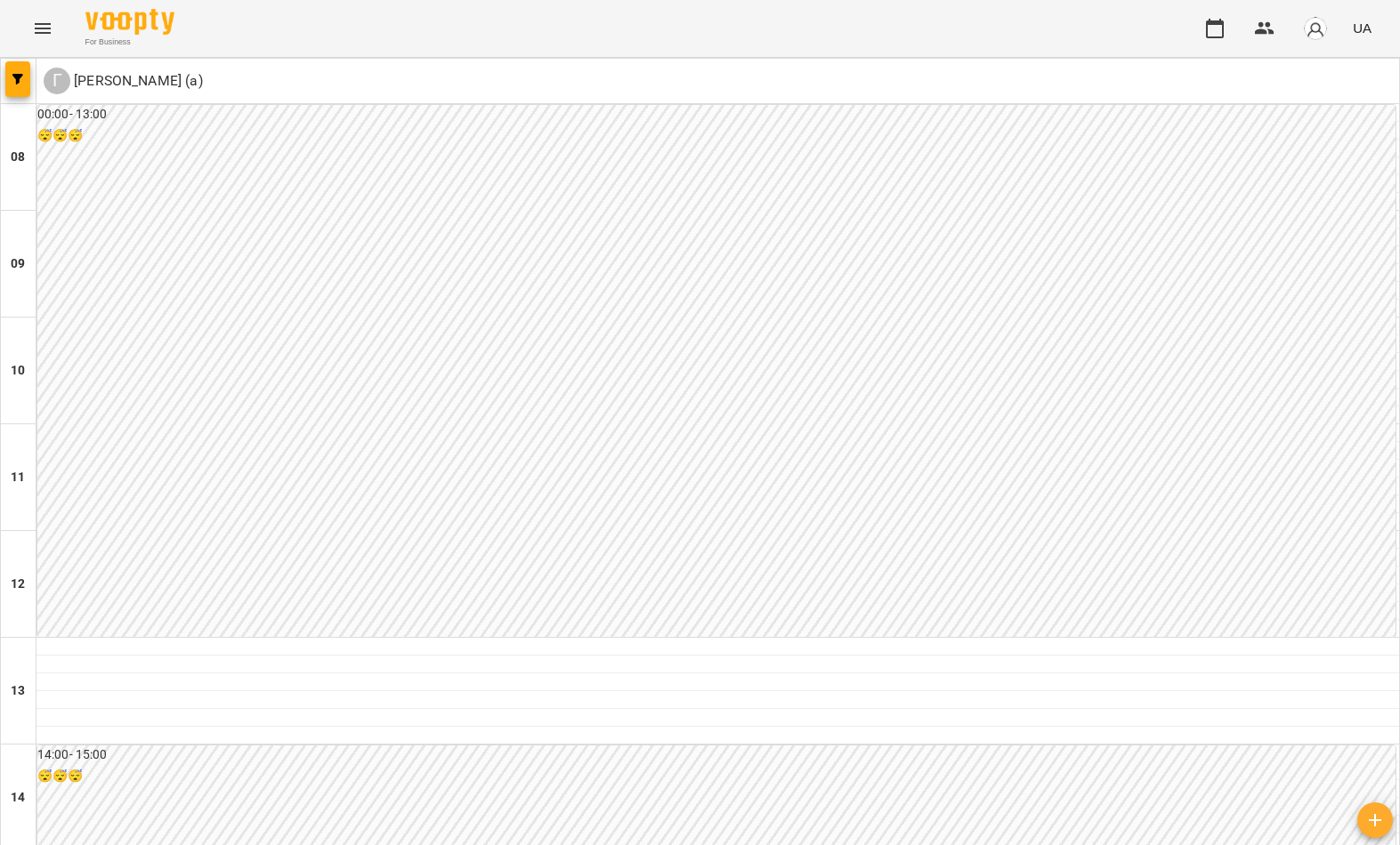
scroll to position [978, 0]
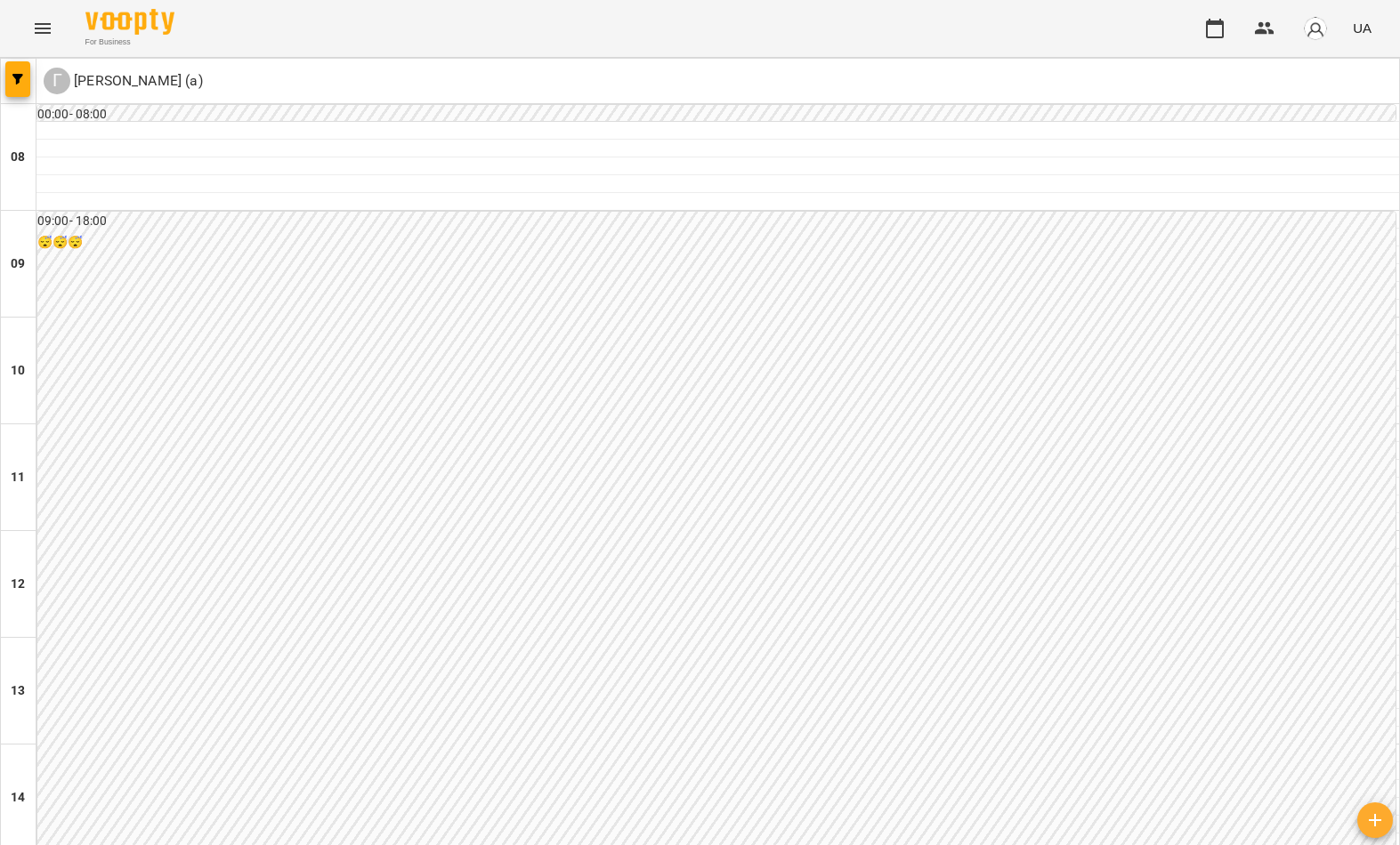
click at [7, 81] on span "button" at bounding box center [18, 79] width 25 height 11
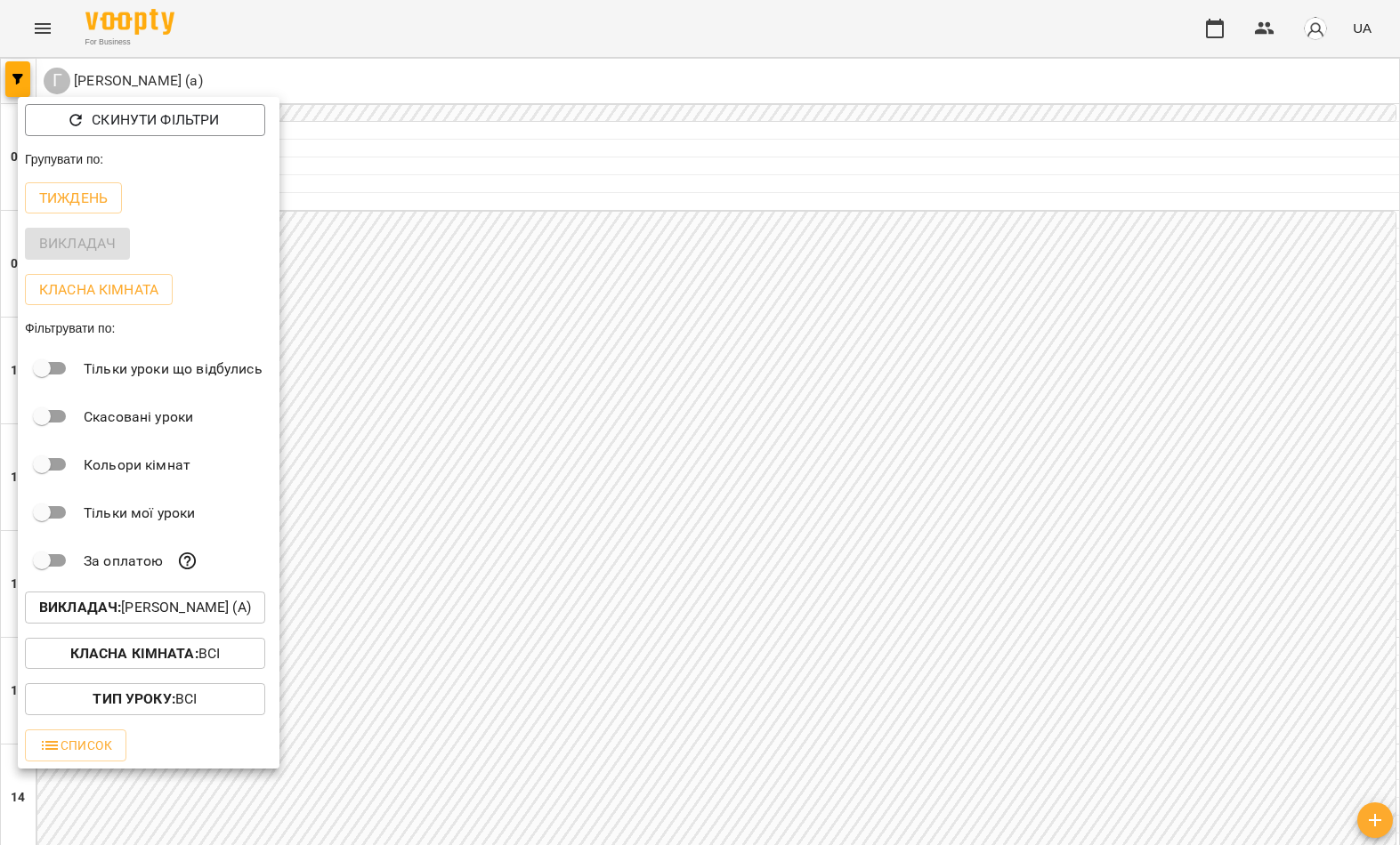
click at [143, 602] on p "Викладач : Гончаренко Максим (а)" at bounding box center [144, 608] width 212 height 22
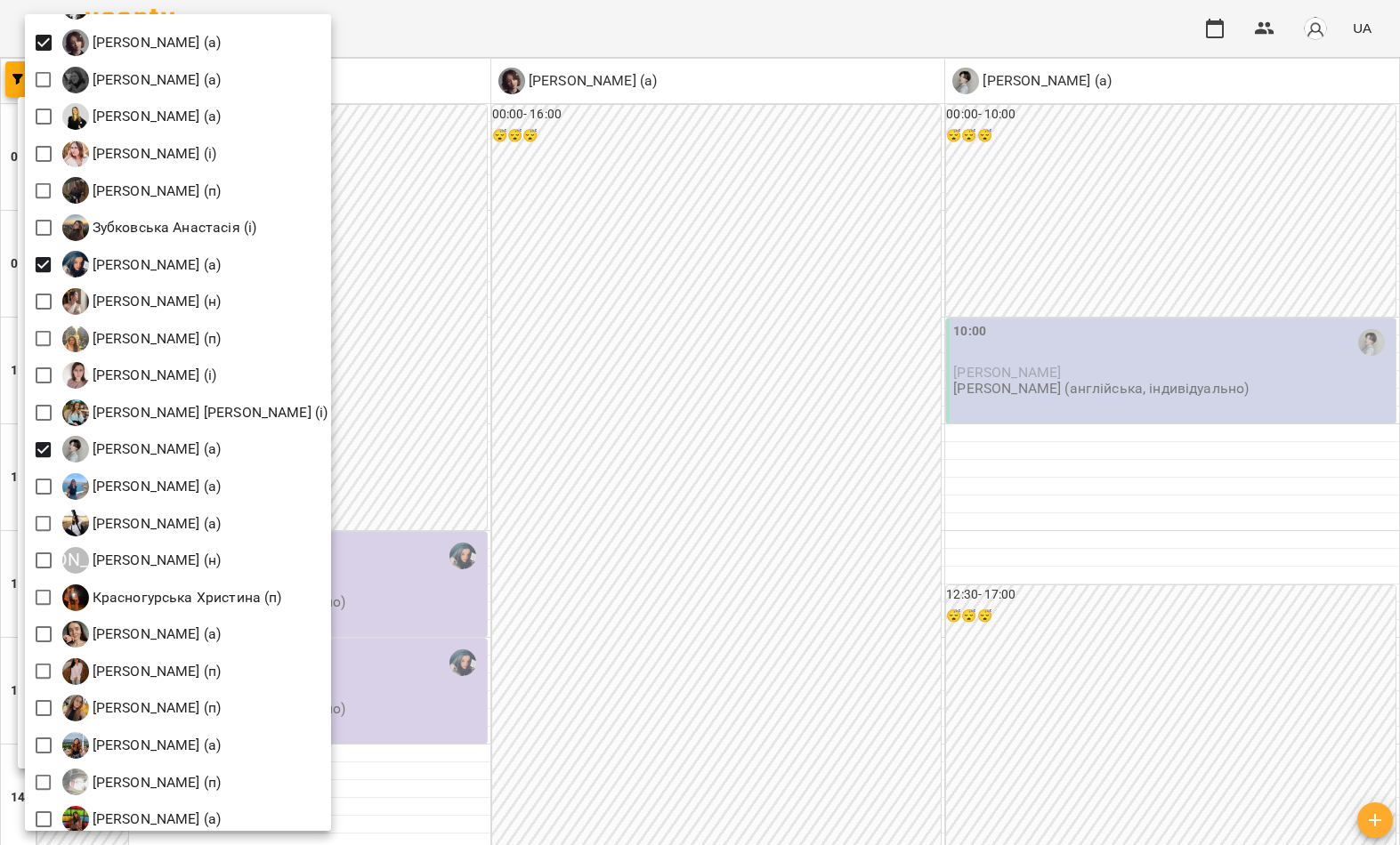
scroll to position [1114, 0]
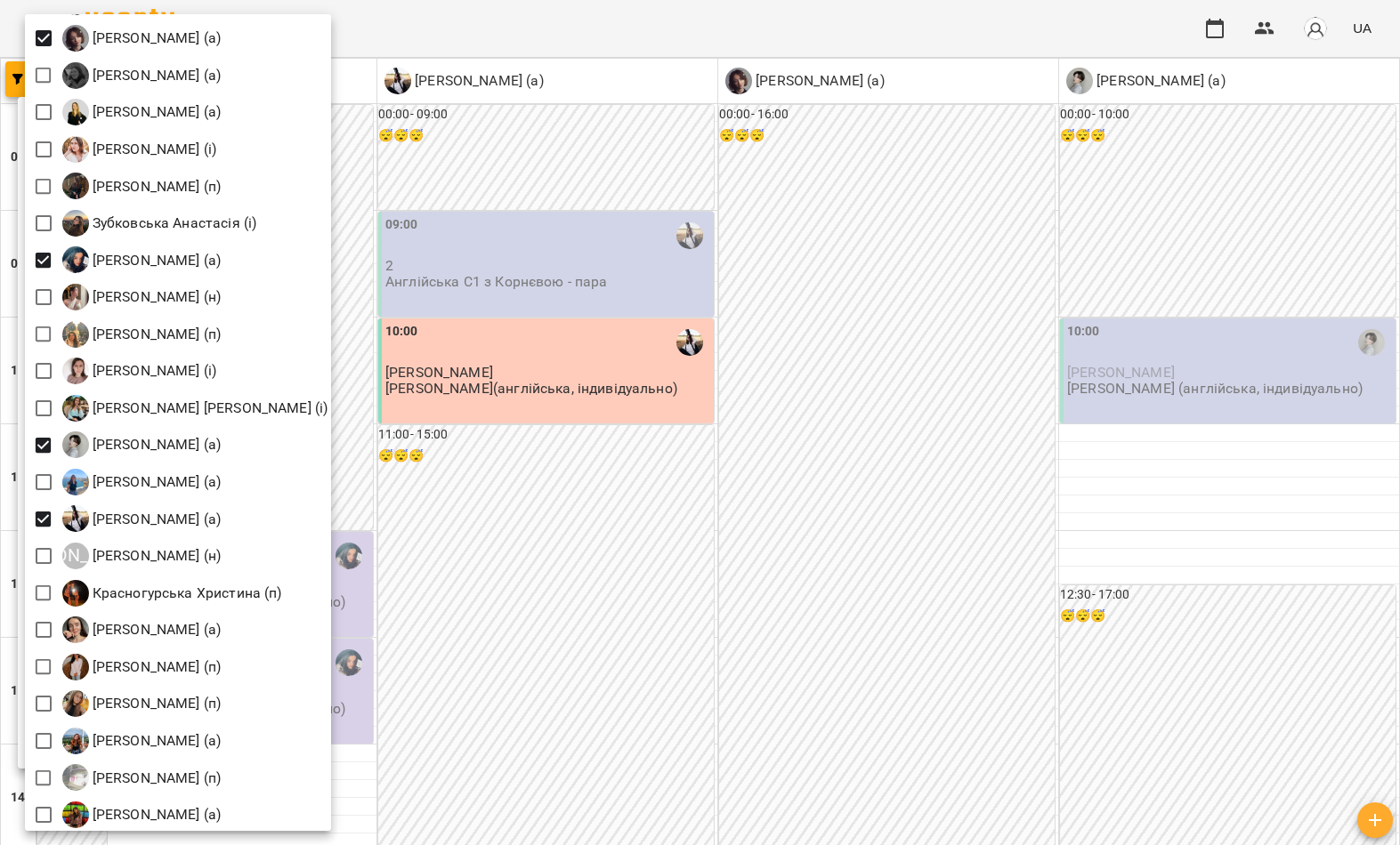
click at [434, 392] on div at bounding box center [700, 422] width 1400 height 845
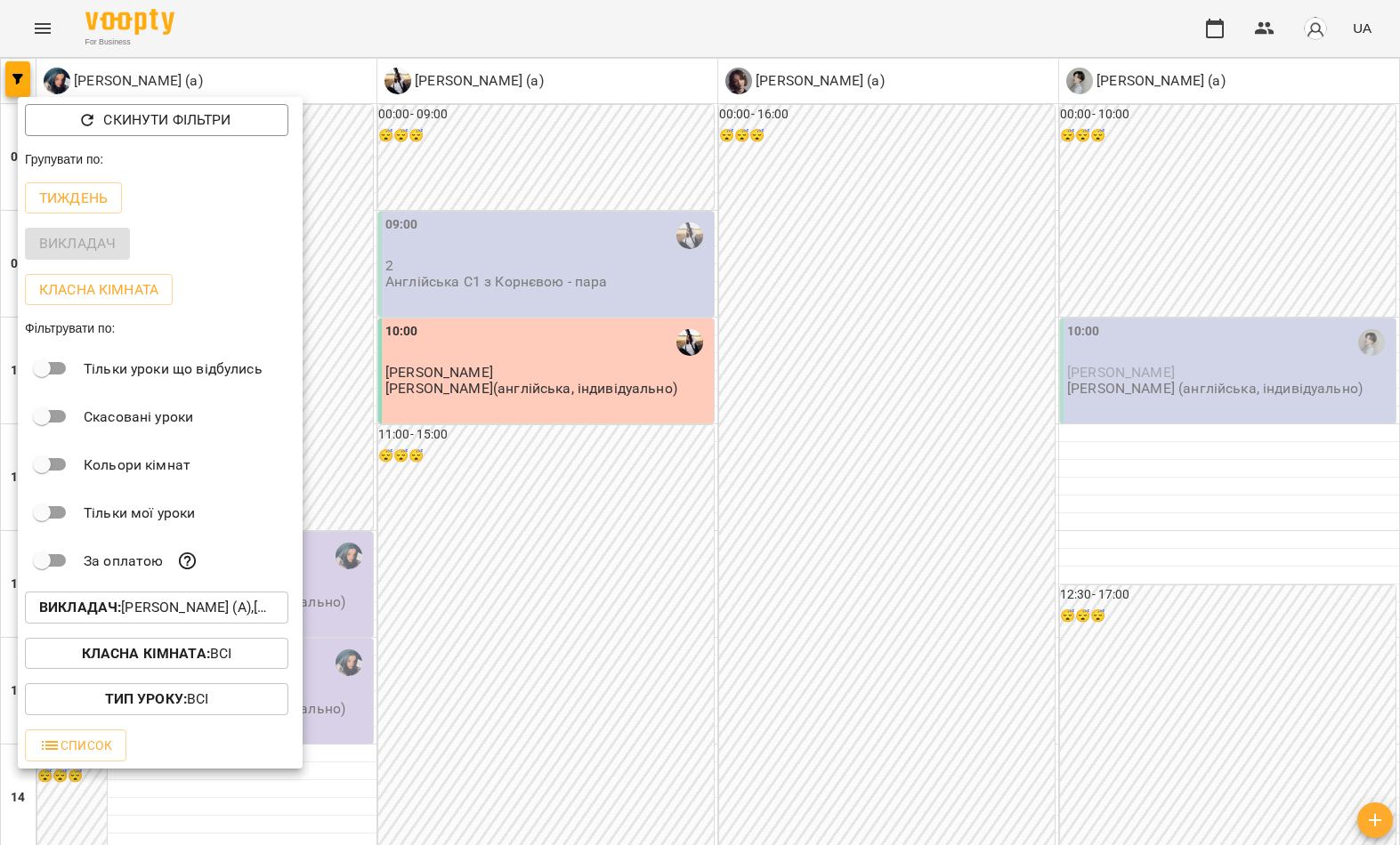
click at [484, 396] on div at bounding box center [700, 422] width 1400 height 845
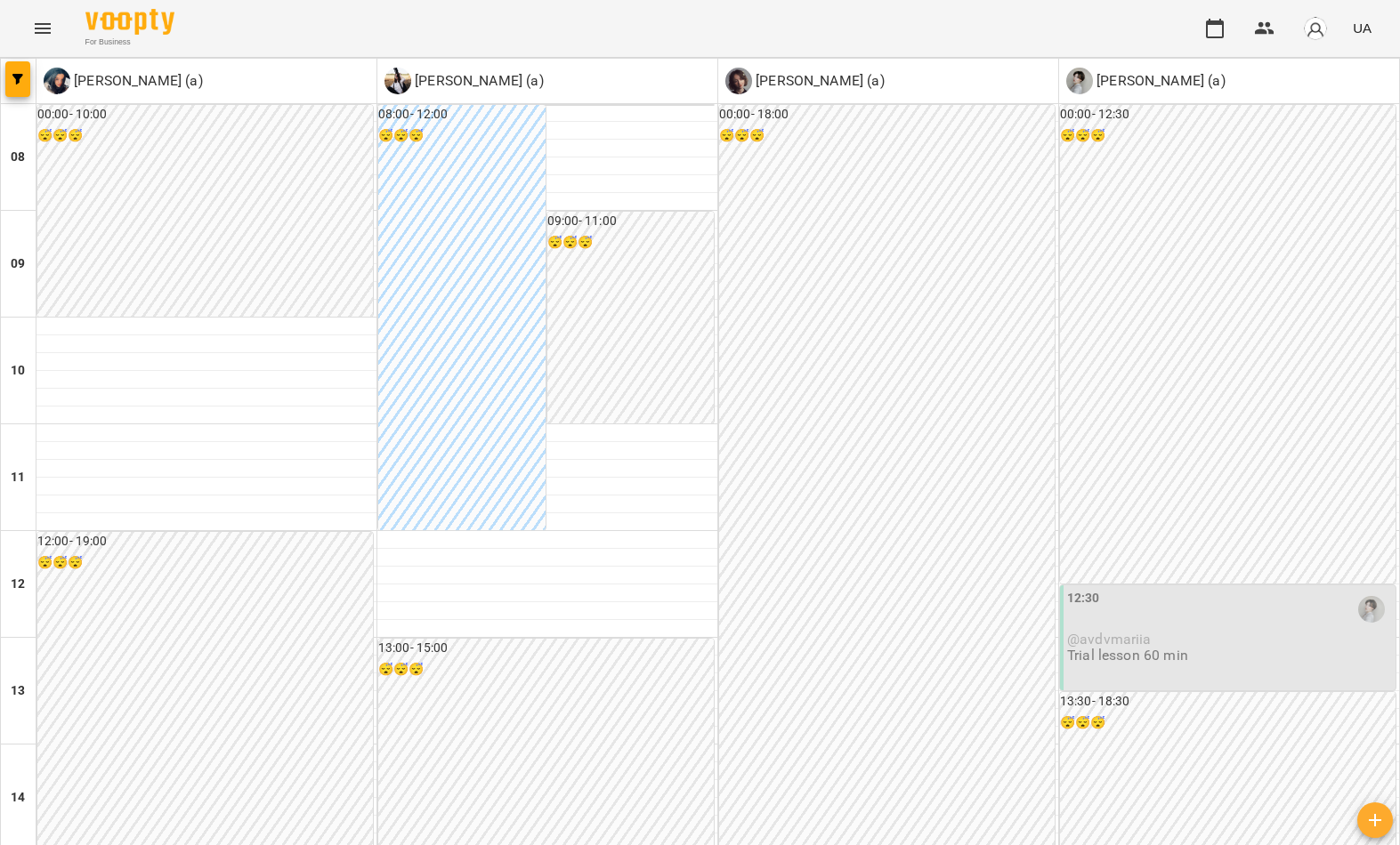
scroll to position [0, 0]
click at [8, 87] on button "button" at bounding box center [18, 78] width 25 height 35
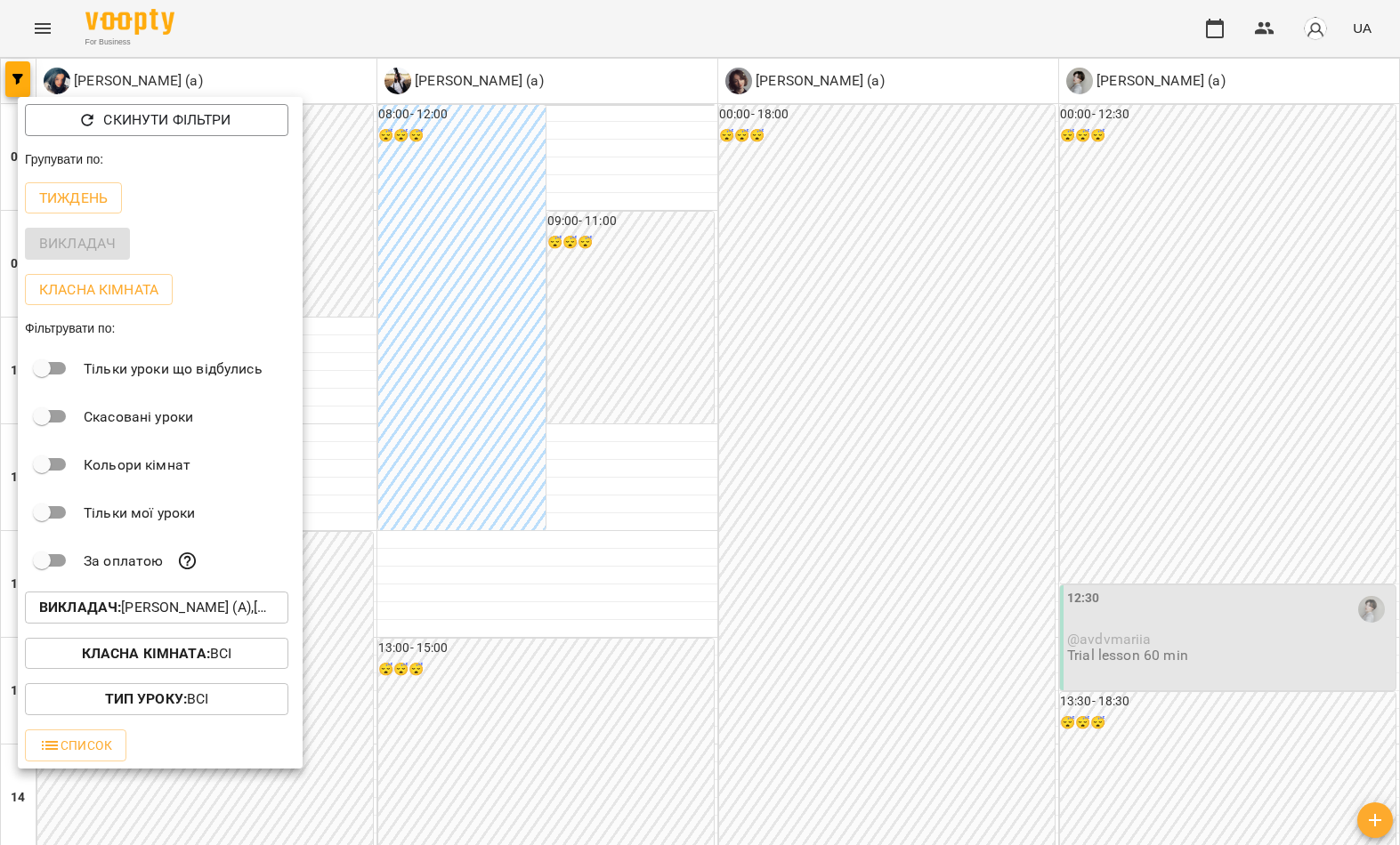
click at [171, 610] on p "Викладач : Громик Софія (а),Каленська Ольга Анатоліївна (а),Коваленко Тетяна (а…" at bounding box center [156, 608] width 235 height 22
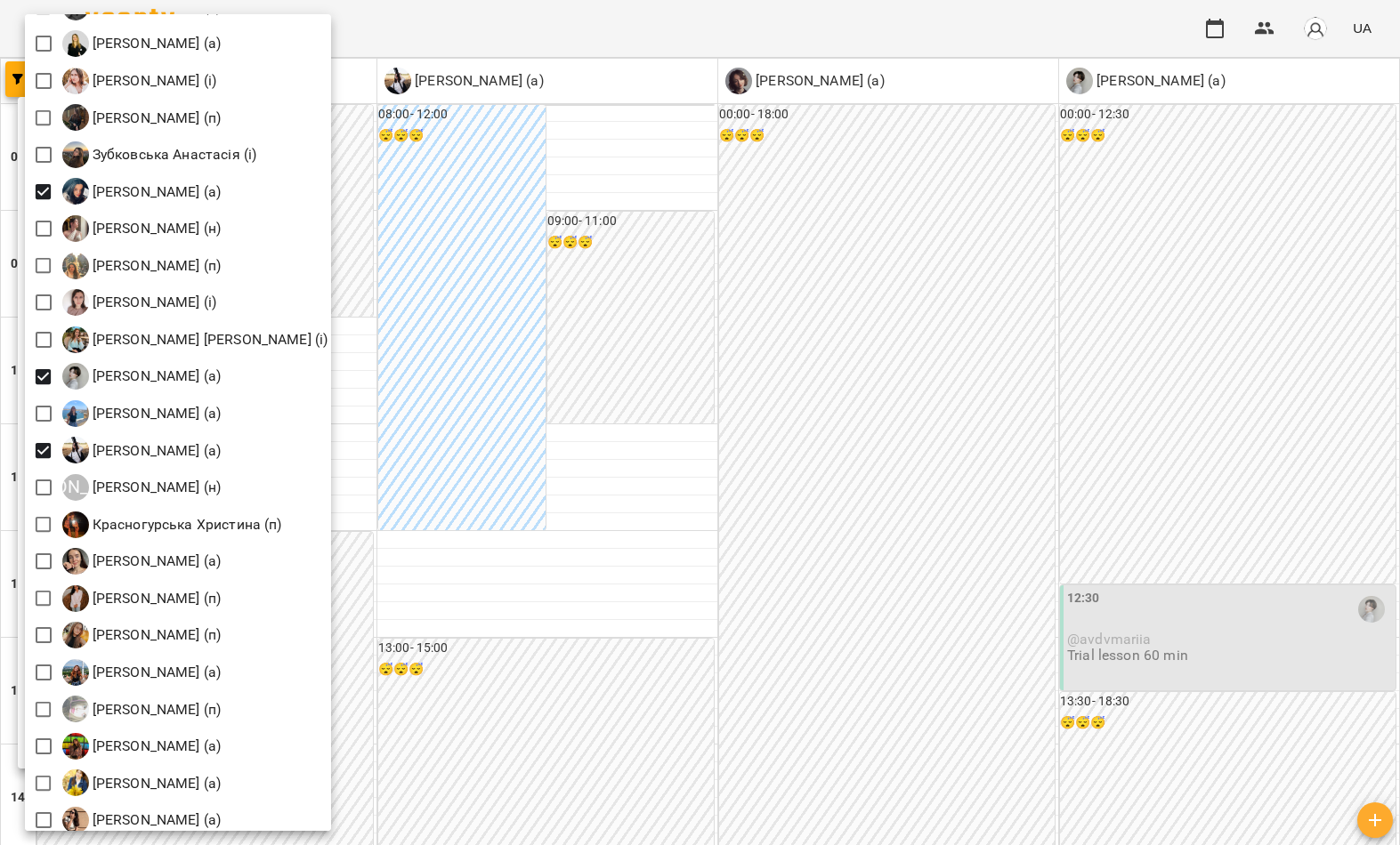
scroll to position [1188, 0]
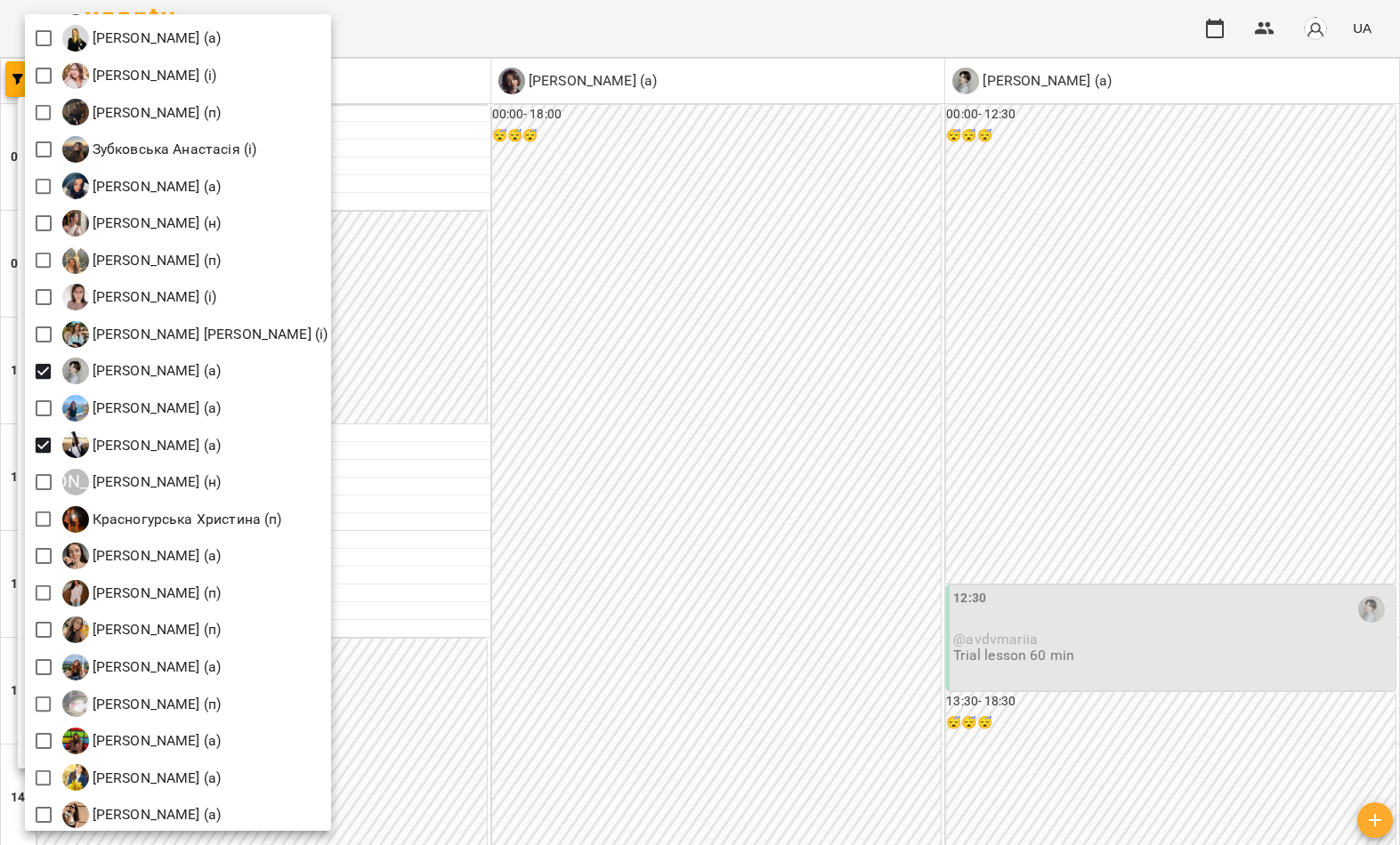
click at [571, 240] on div at bounding box center [700, 422] width 1400 height 845
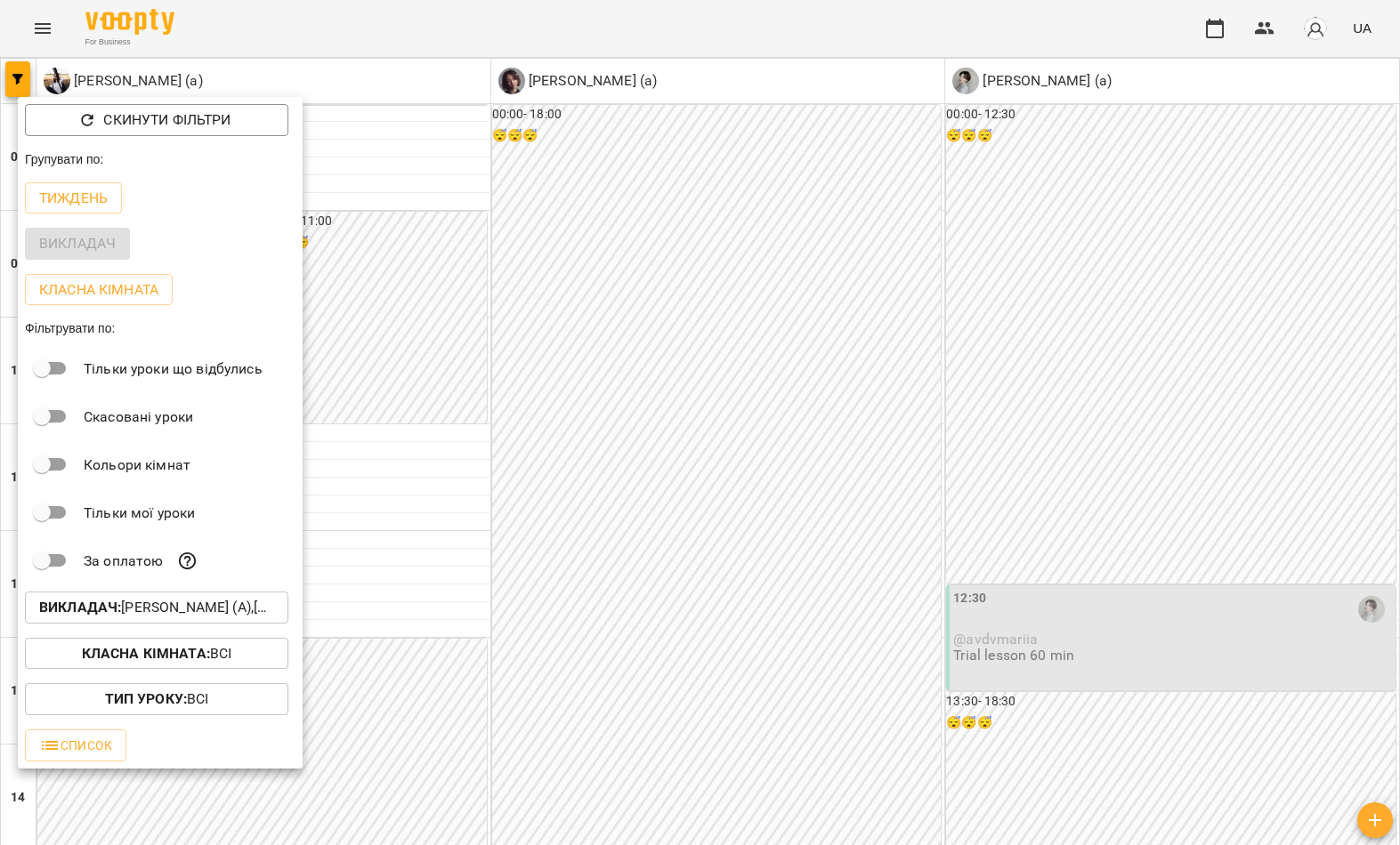
click at [555, 241] on div at bounding box center [700, 422] width 1400 height 845
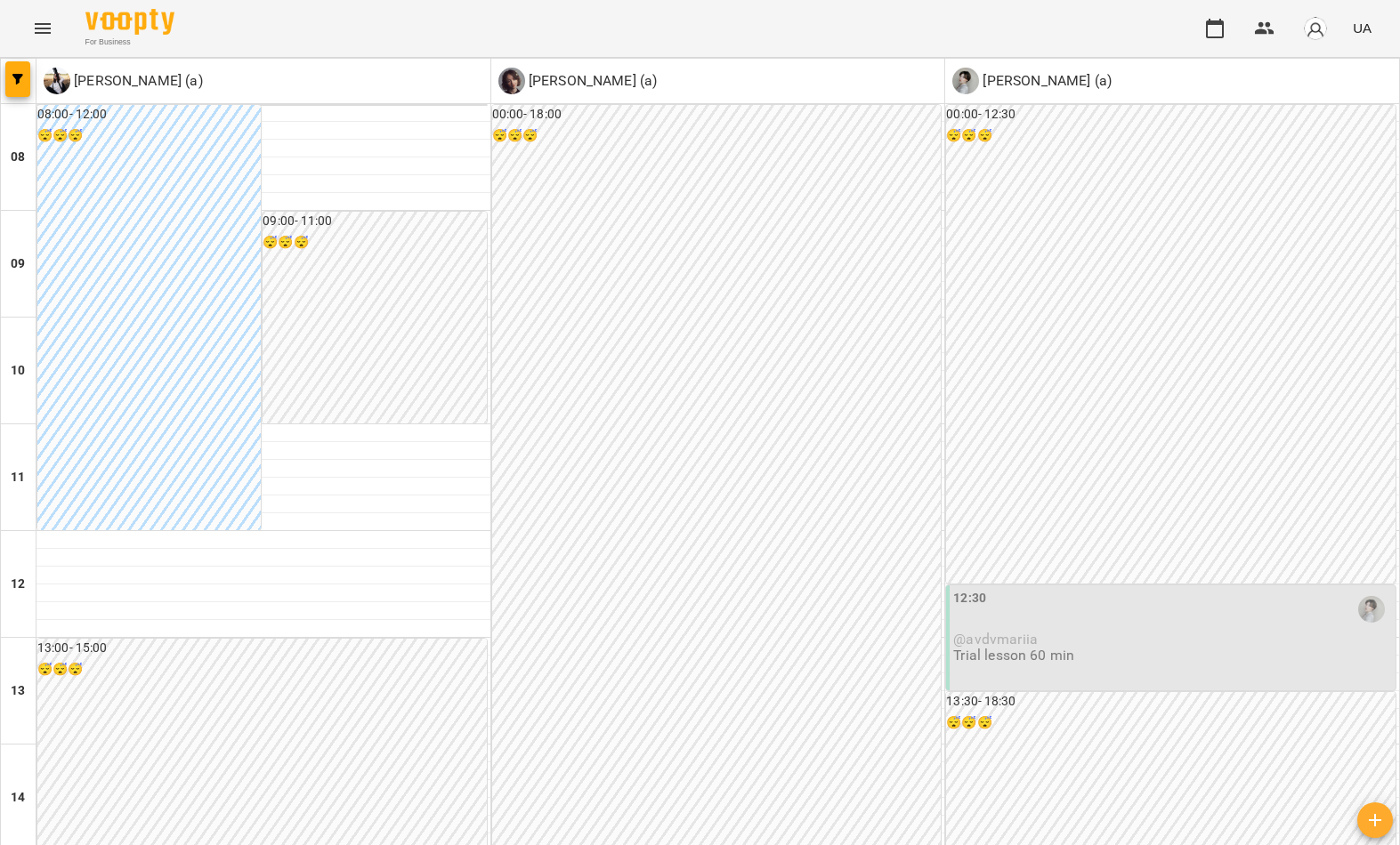
scroll to position [978, 0]
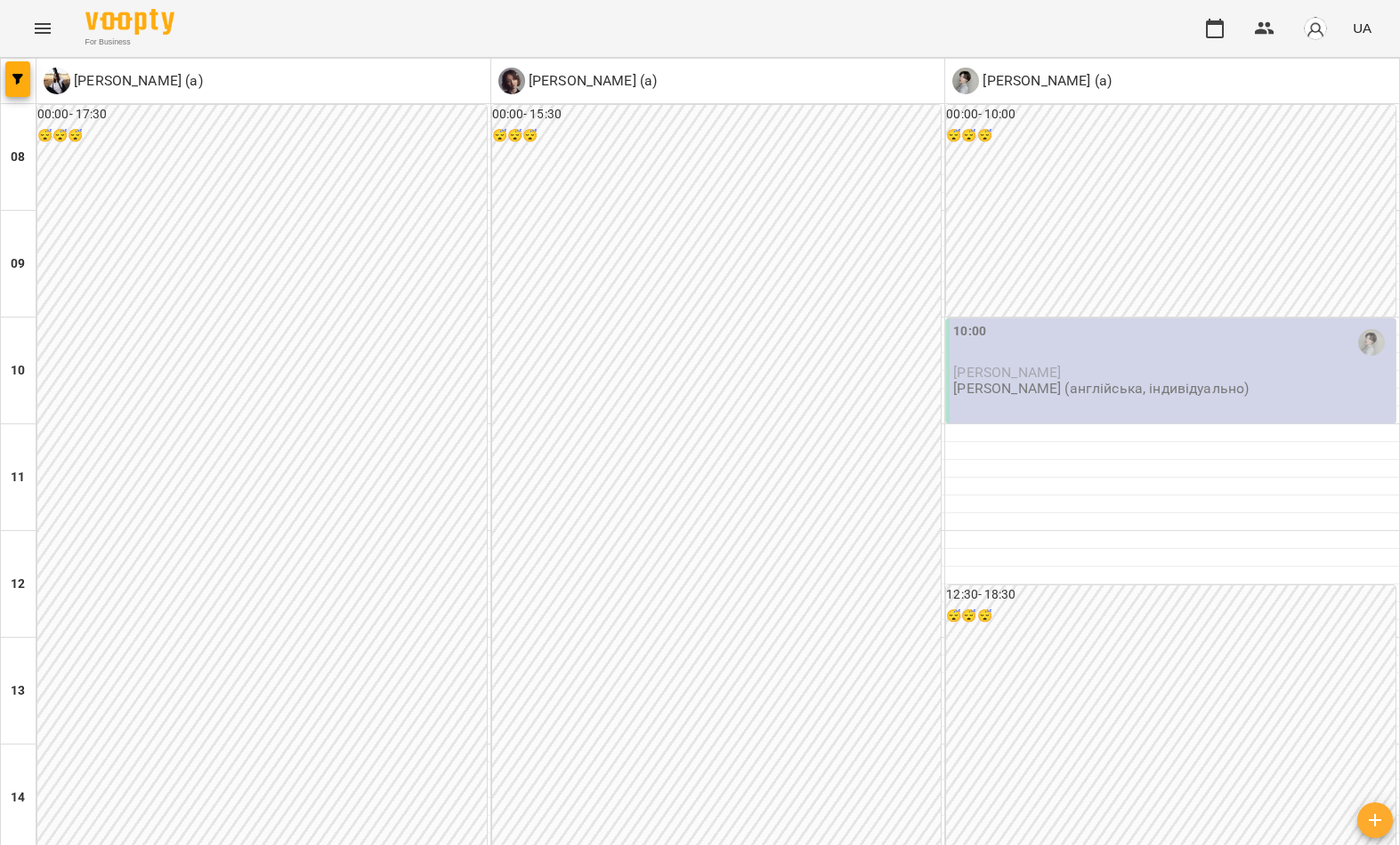
scroll to position [-3, 0]
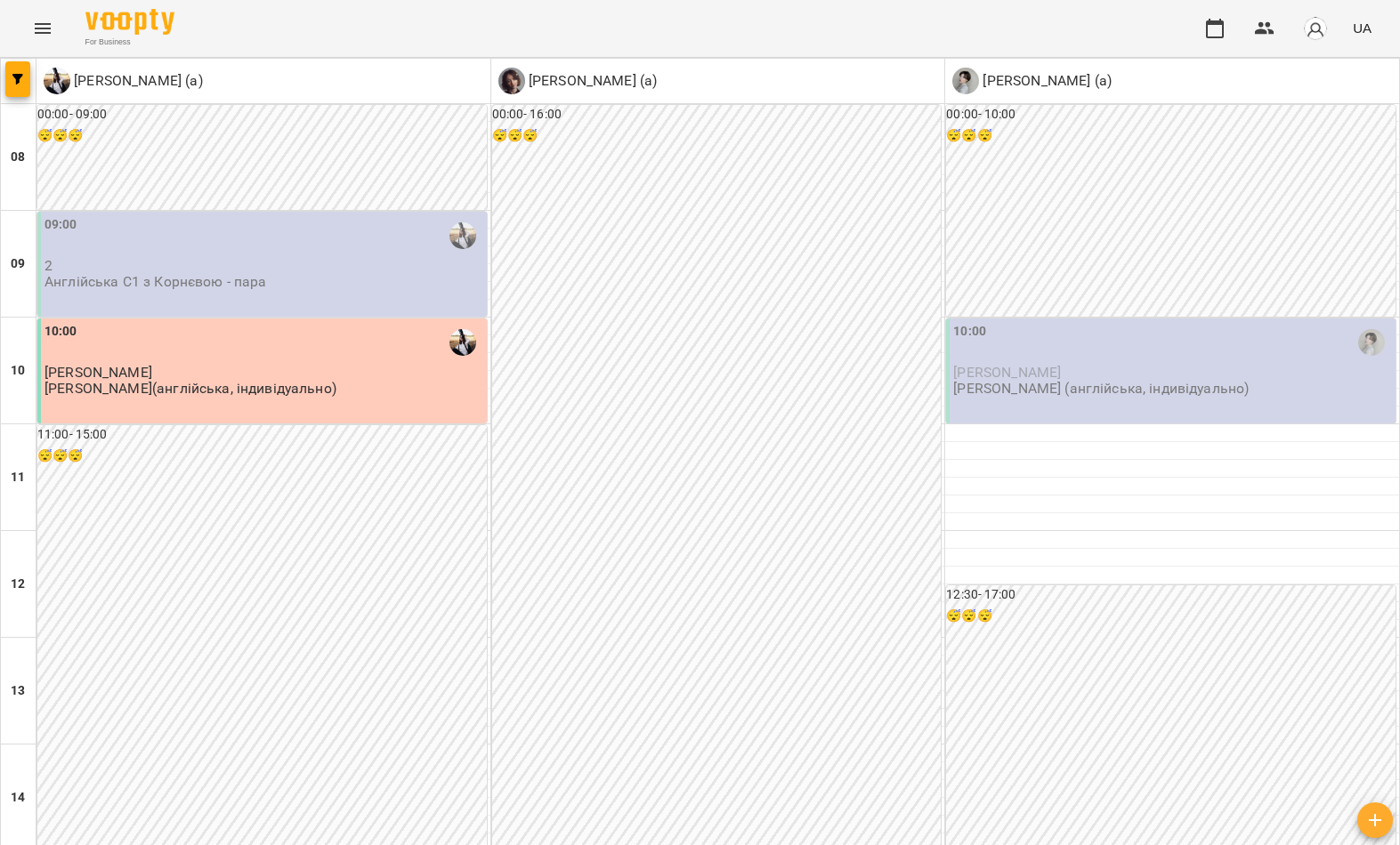
scroll to position [978, 0]
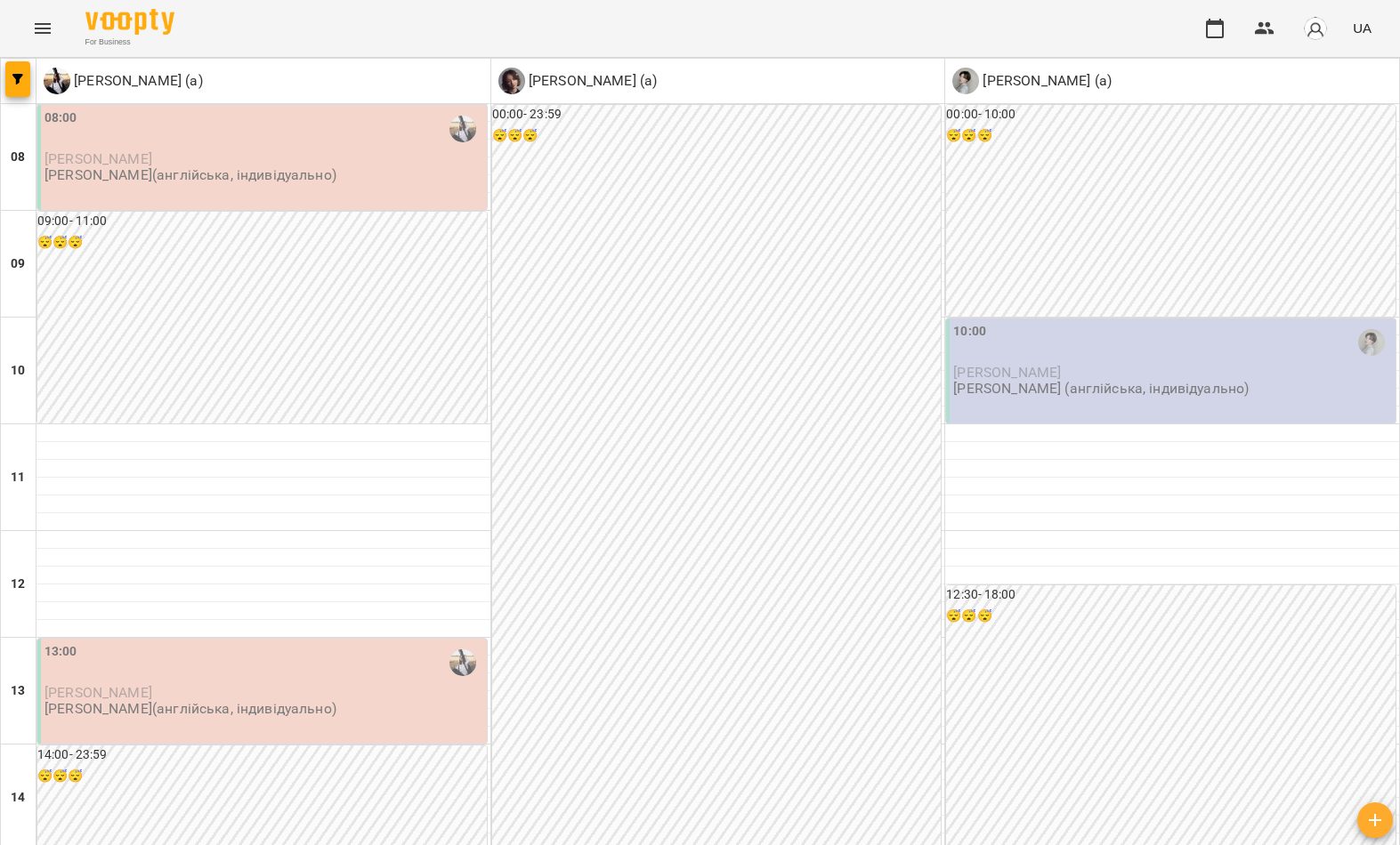
scroll to position [0, 0]
click at [14, 81] on icon "button" at bounding box center [18, 79] width 11 height 11
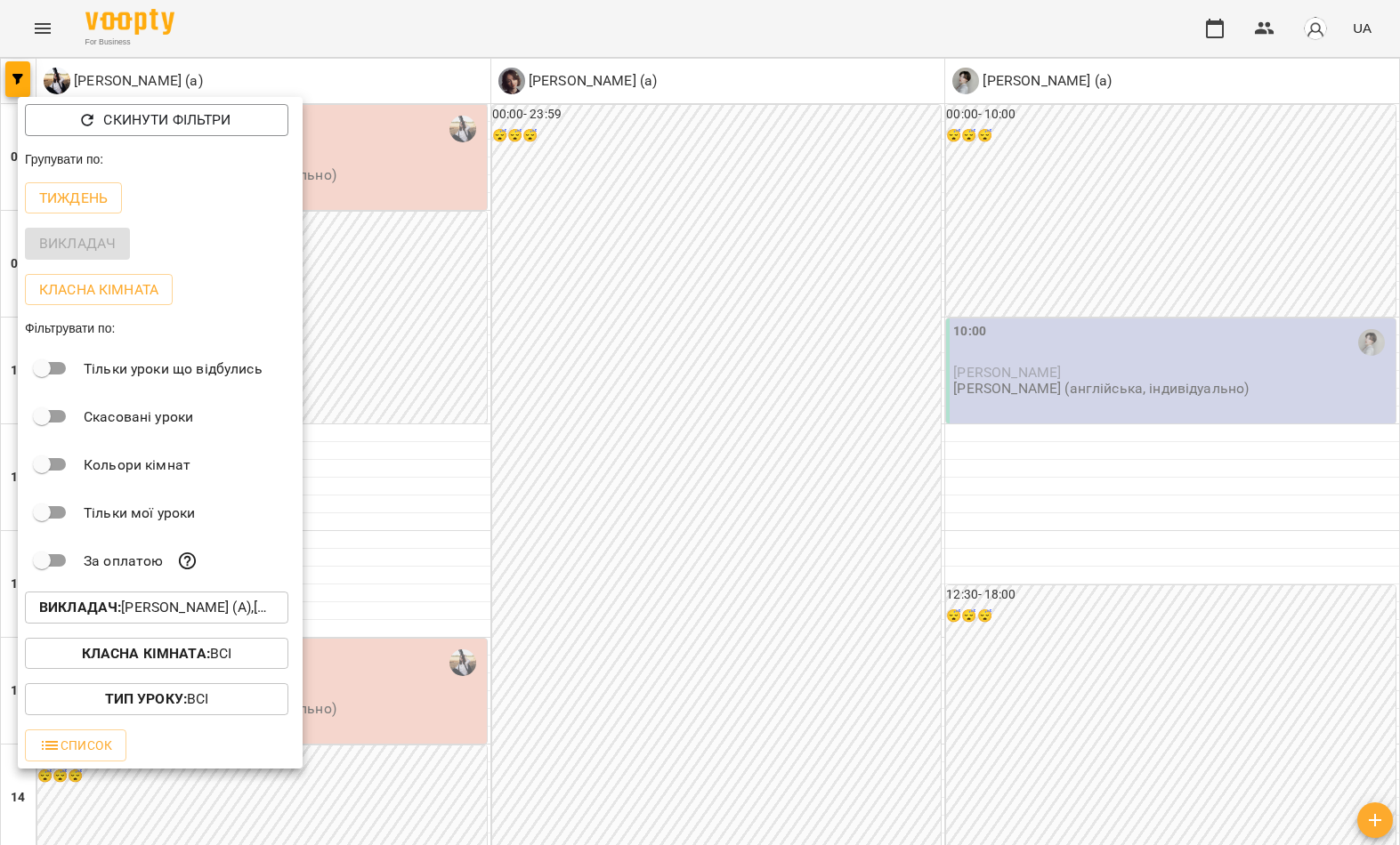
click at [143, 611] on p "Викладач : Громик Софія (а),Коваленко Тетяна (а),Корнєва Марина Володимирівна (…" at bounding box center [156, 608] width 235 height 22
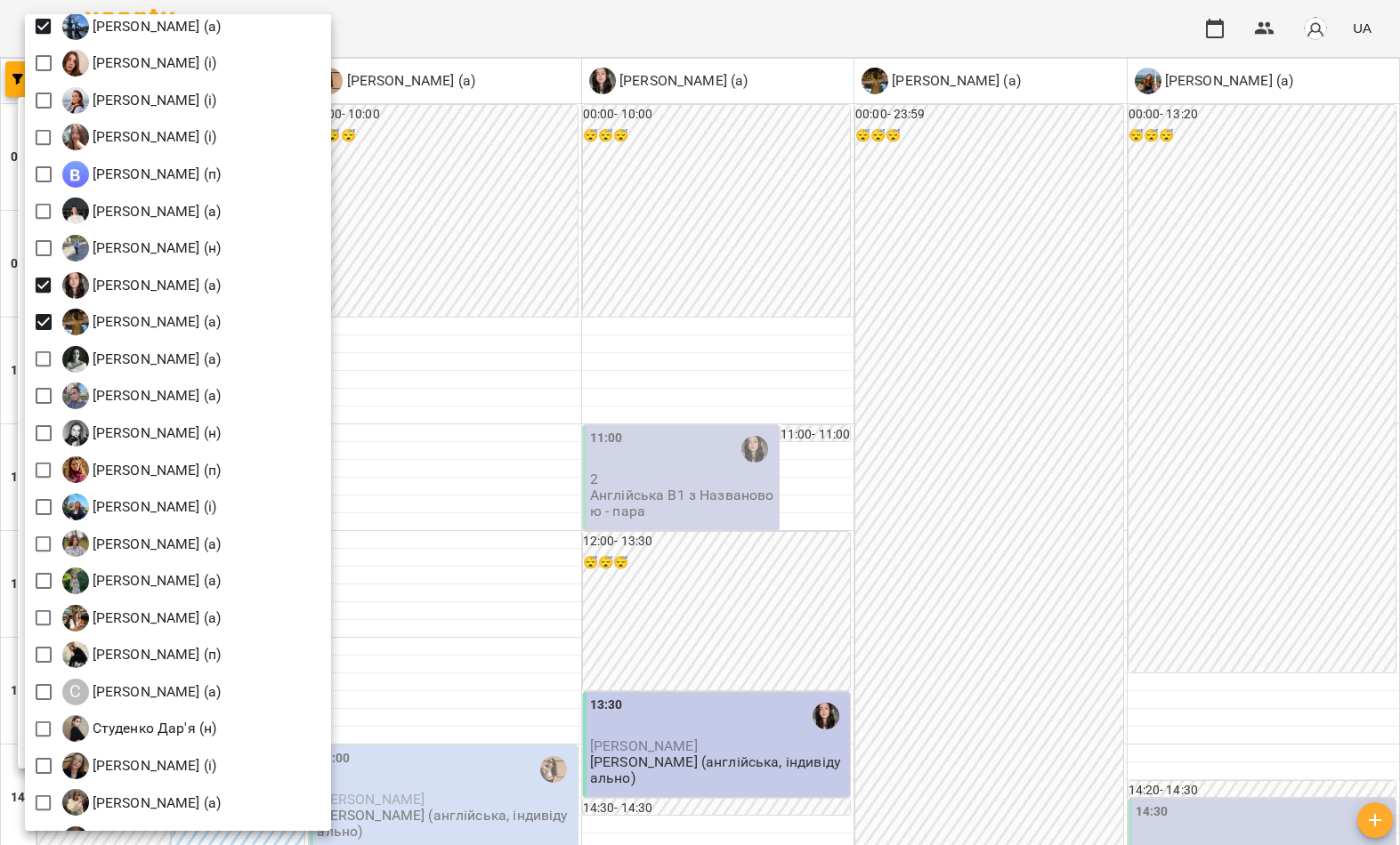
scroll to position [2016, 0]
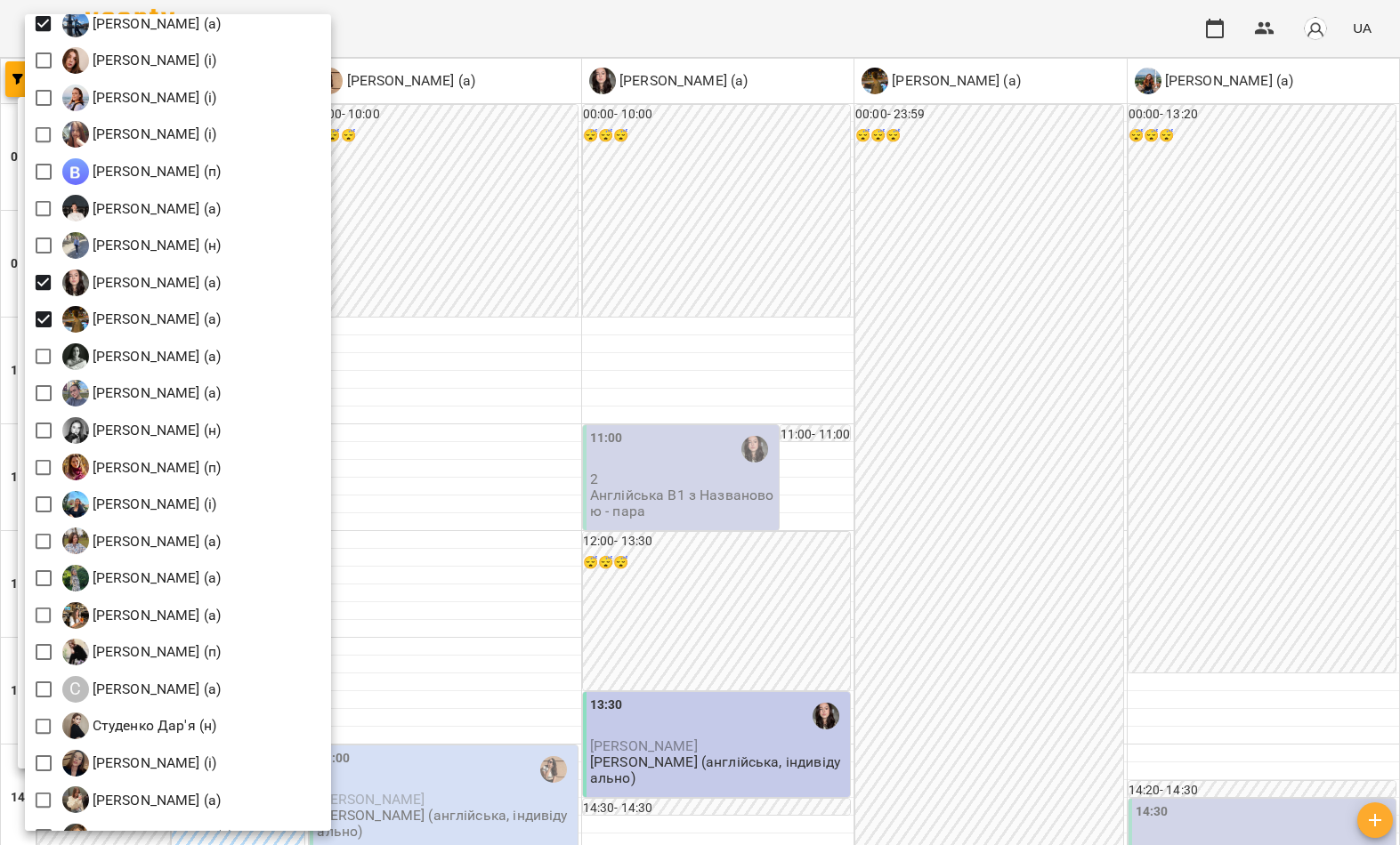
click at [580, 301] on div at bounding box center [700, 422] width 1400 height 845
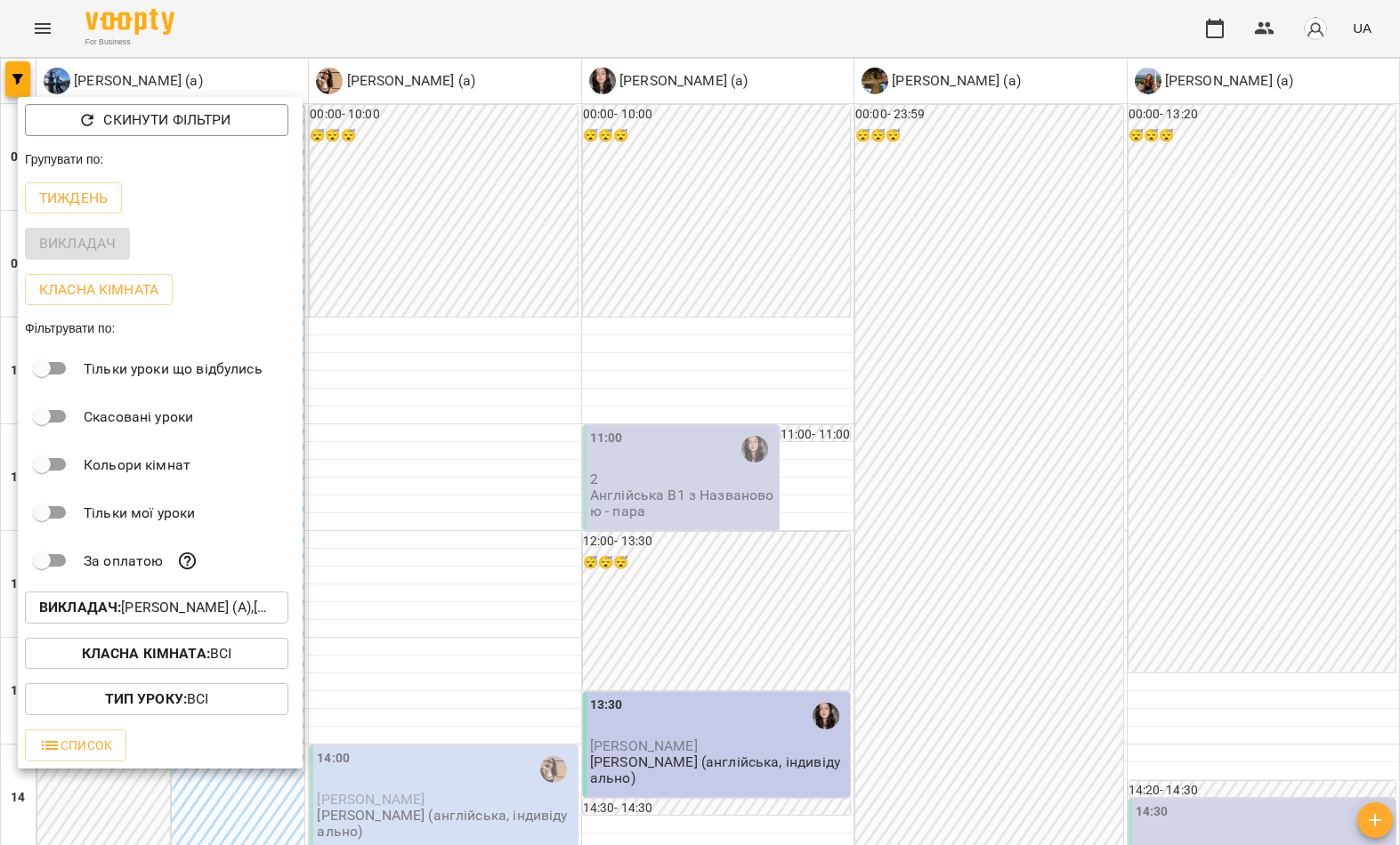
click at [540, 365] on div at bounding box center [700, 422] width 1400 height 845
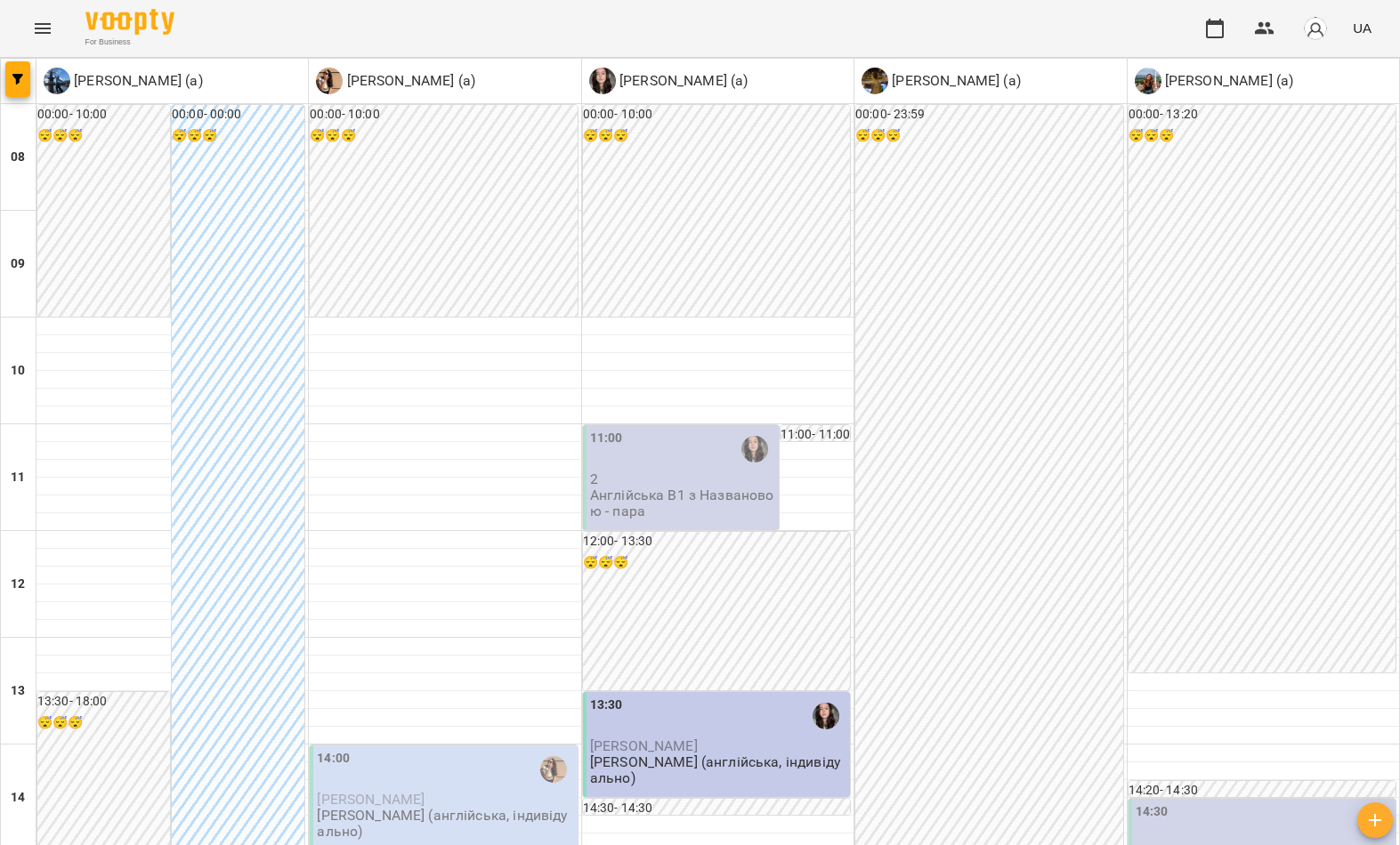
scroll to position [978, 0]
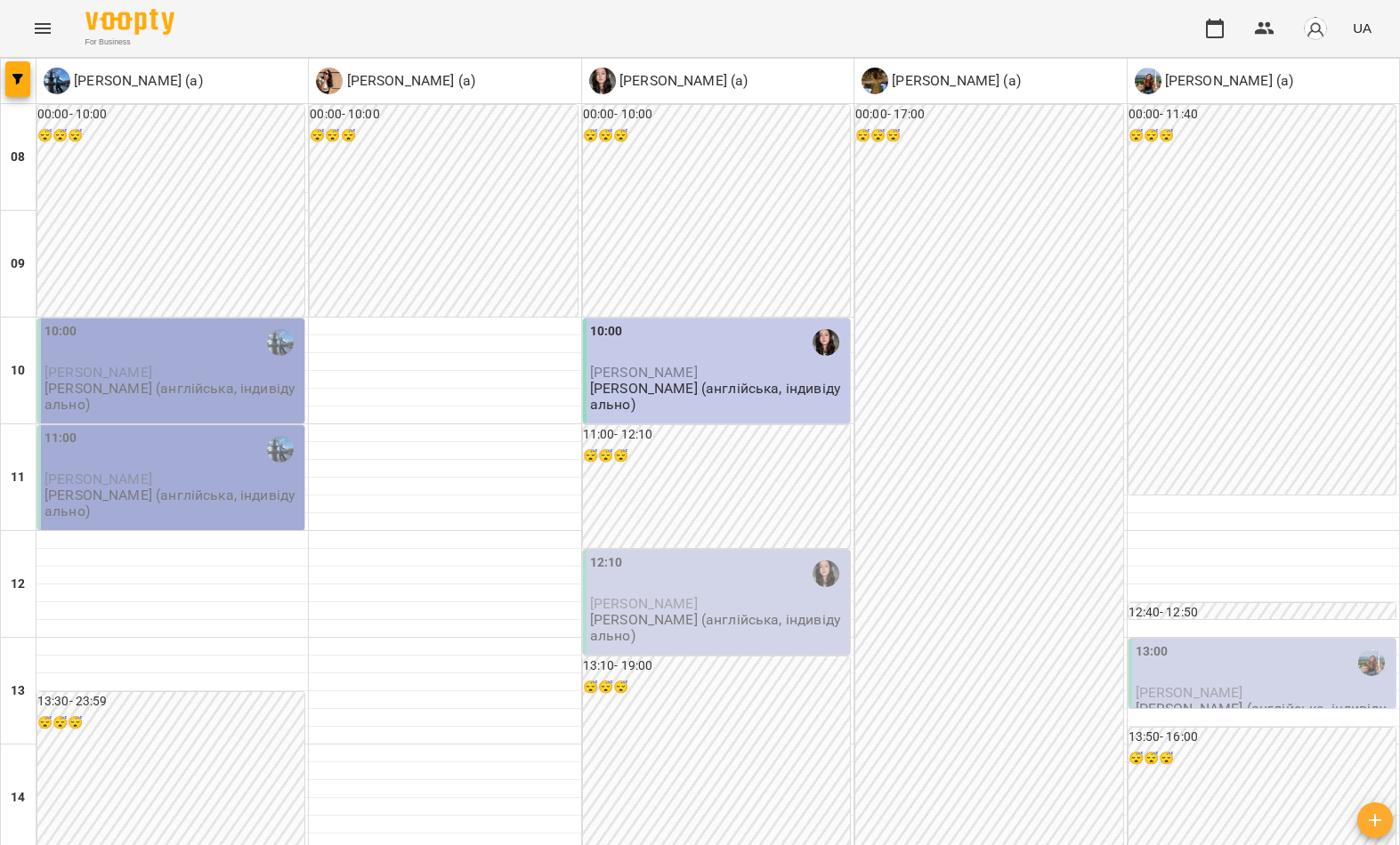
scroll to position [839, 0]
click at [15, 78] on icon "button" at bounding box center [18, 79] width 11 height 11
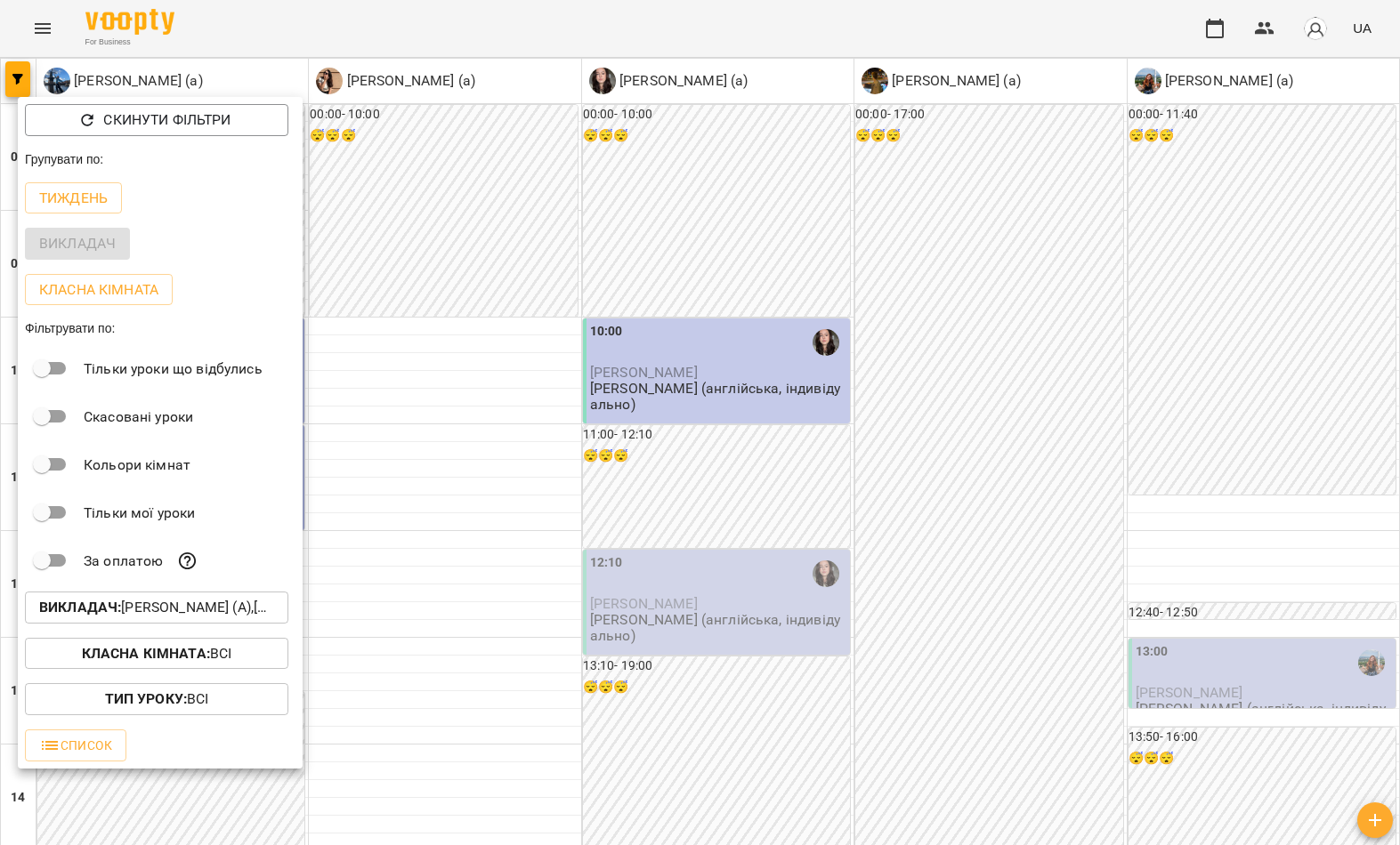
click at [171, 613] on p "Викладач : Лебеденко Катерина (а),Малярська Христина Борисівна (а),Мартем’янова…" at bounding box center [156, 608] width 235 height 22
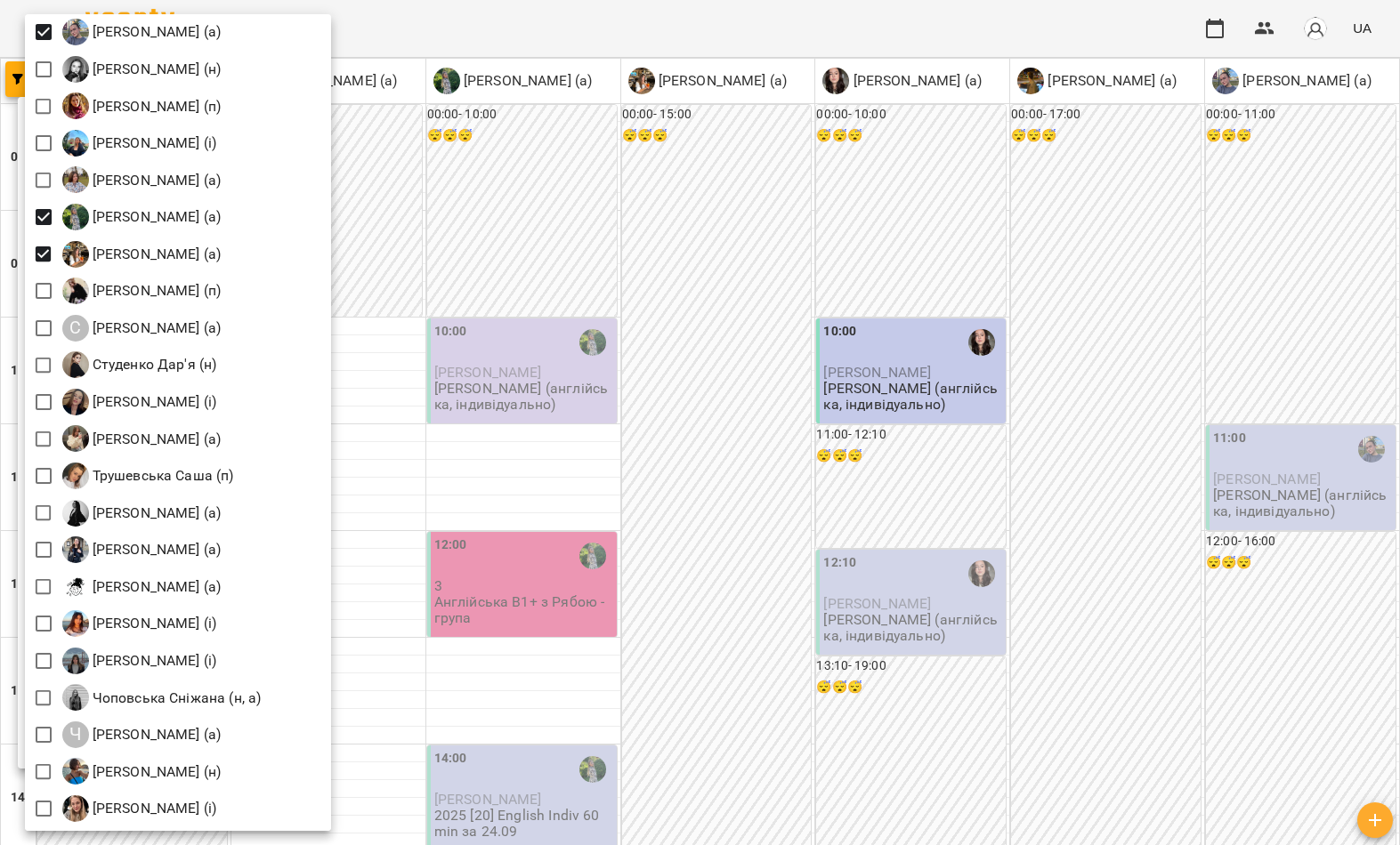
scroll to position [2377, 0]
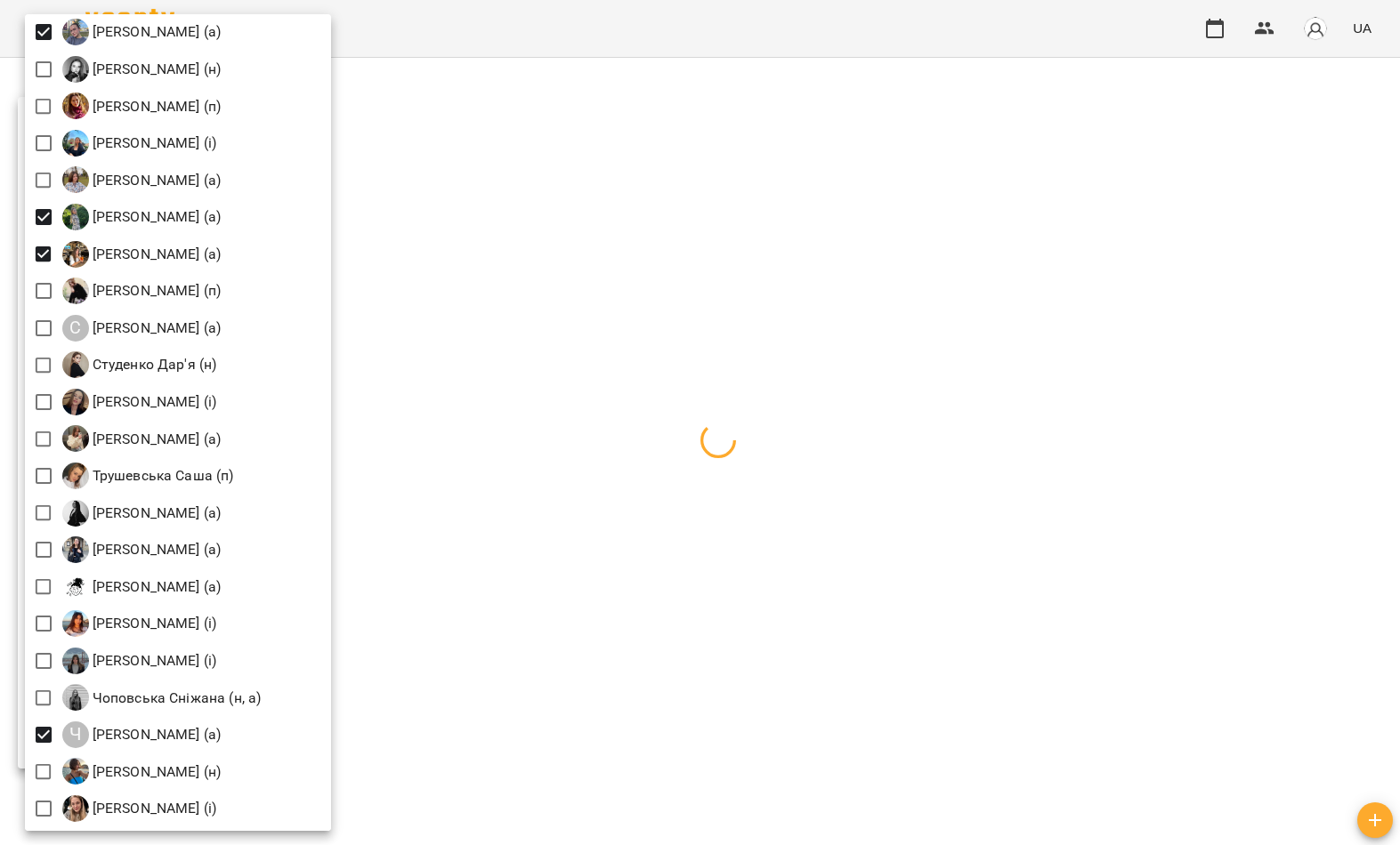
click at [562, 245] on div at bounding box center [700, 422] width 1400 height 845
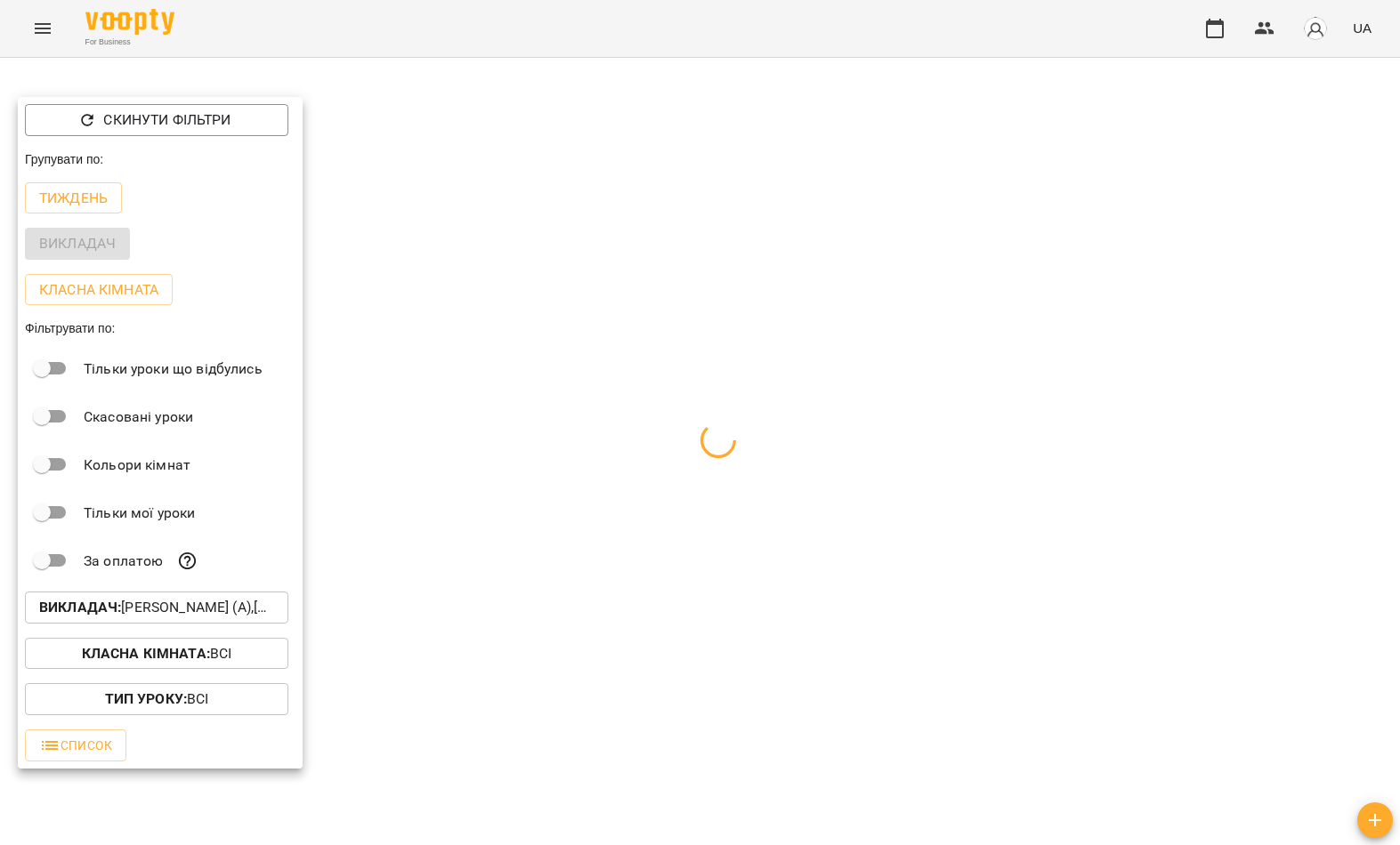
click at [581, 206] on div at bounding box center [700, 422] width 1400 height 845
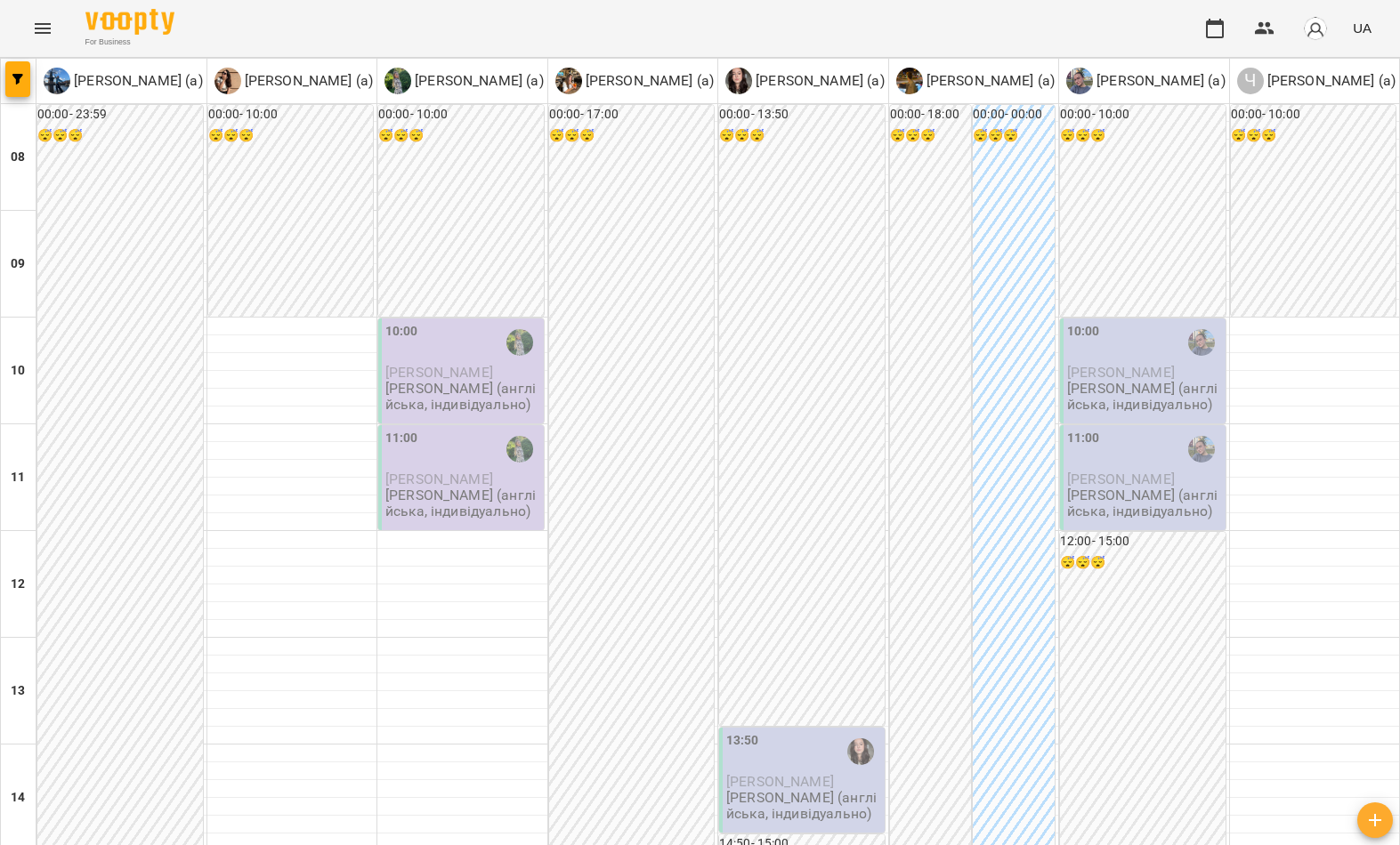
scroll to position [978, 0]
click at [14, 89] on button "button" at bounding box center [18, 78] width 25 height 35
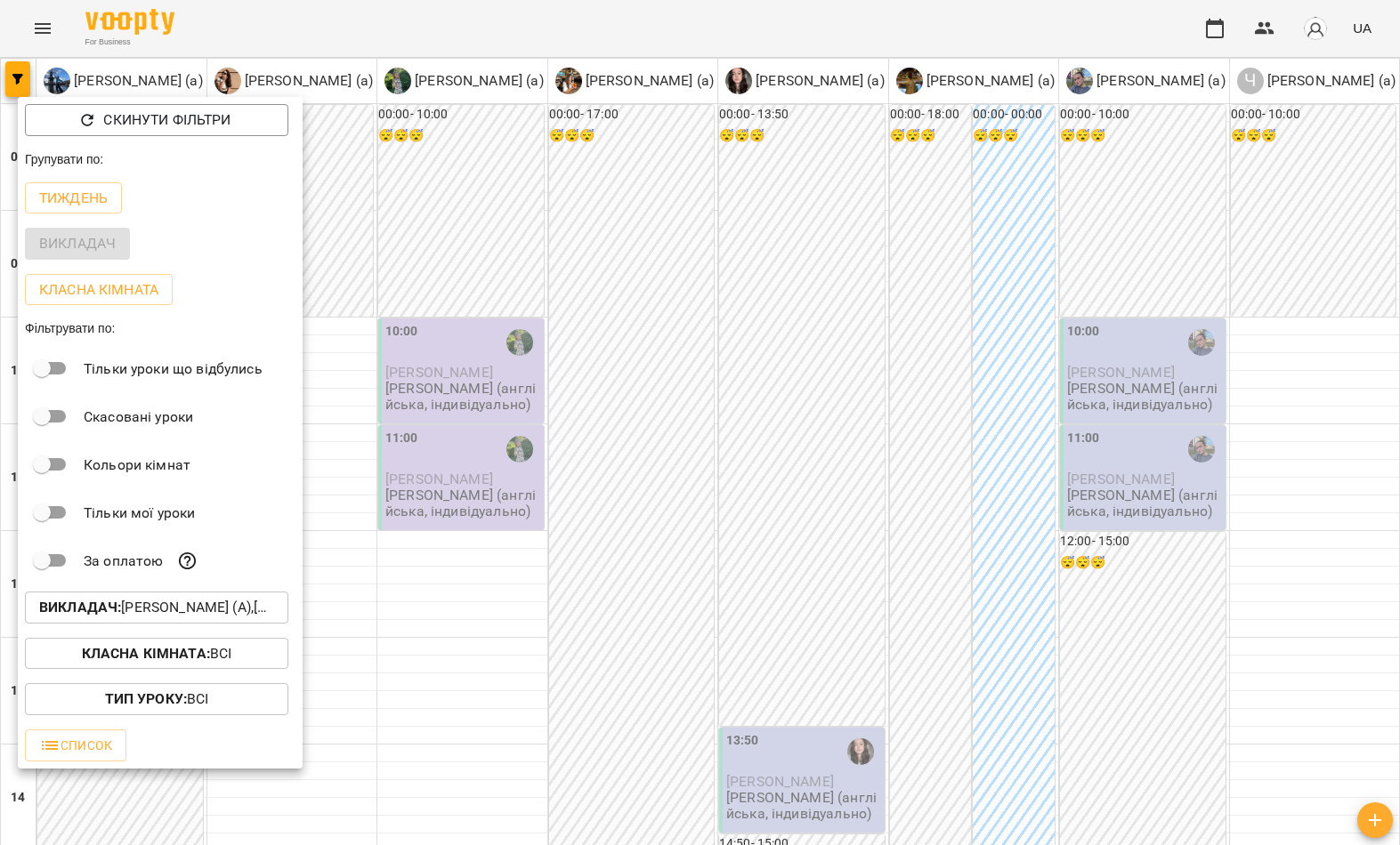
click at [125, 612] on p "Викладач : Малярська Христина Борисівна (а),Мартем’янова Маргарита Анатоліївна …" at bounding box center [156, 608] width 235 height 22
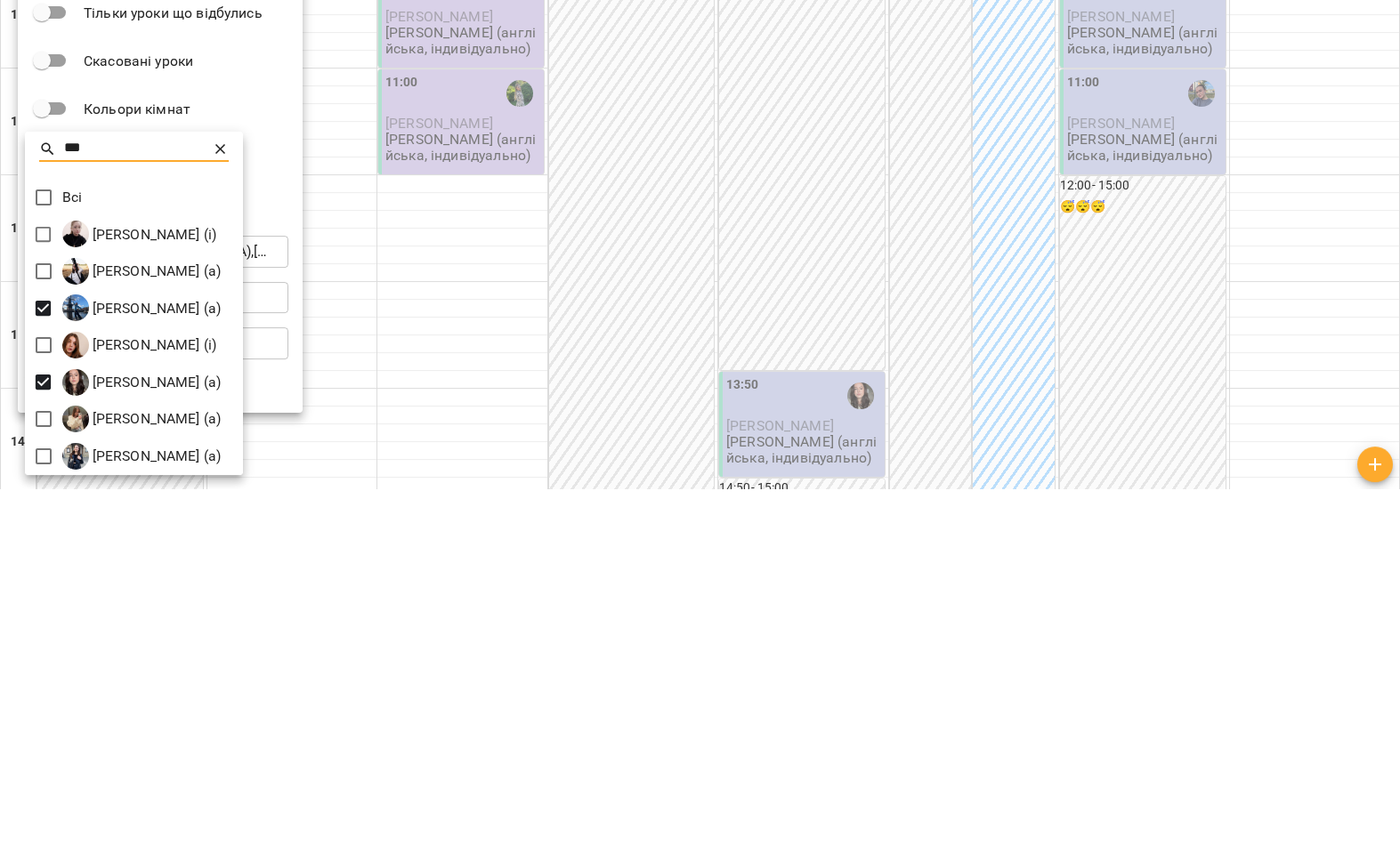
type input "***"
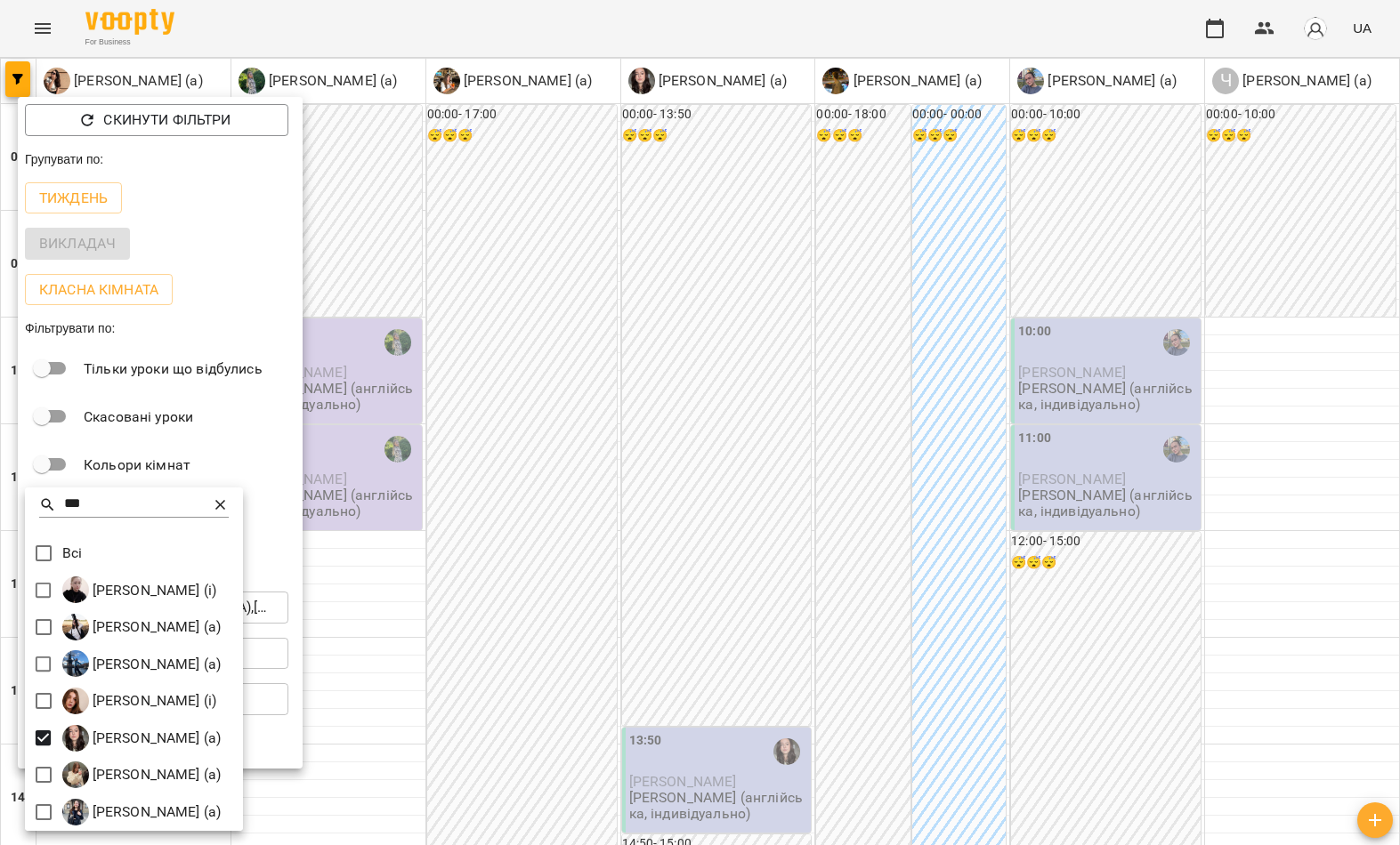
click at [542, 250] on div at bounding box center [700, 422] width 1400 height 845
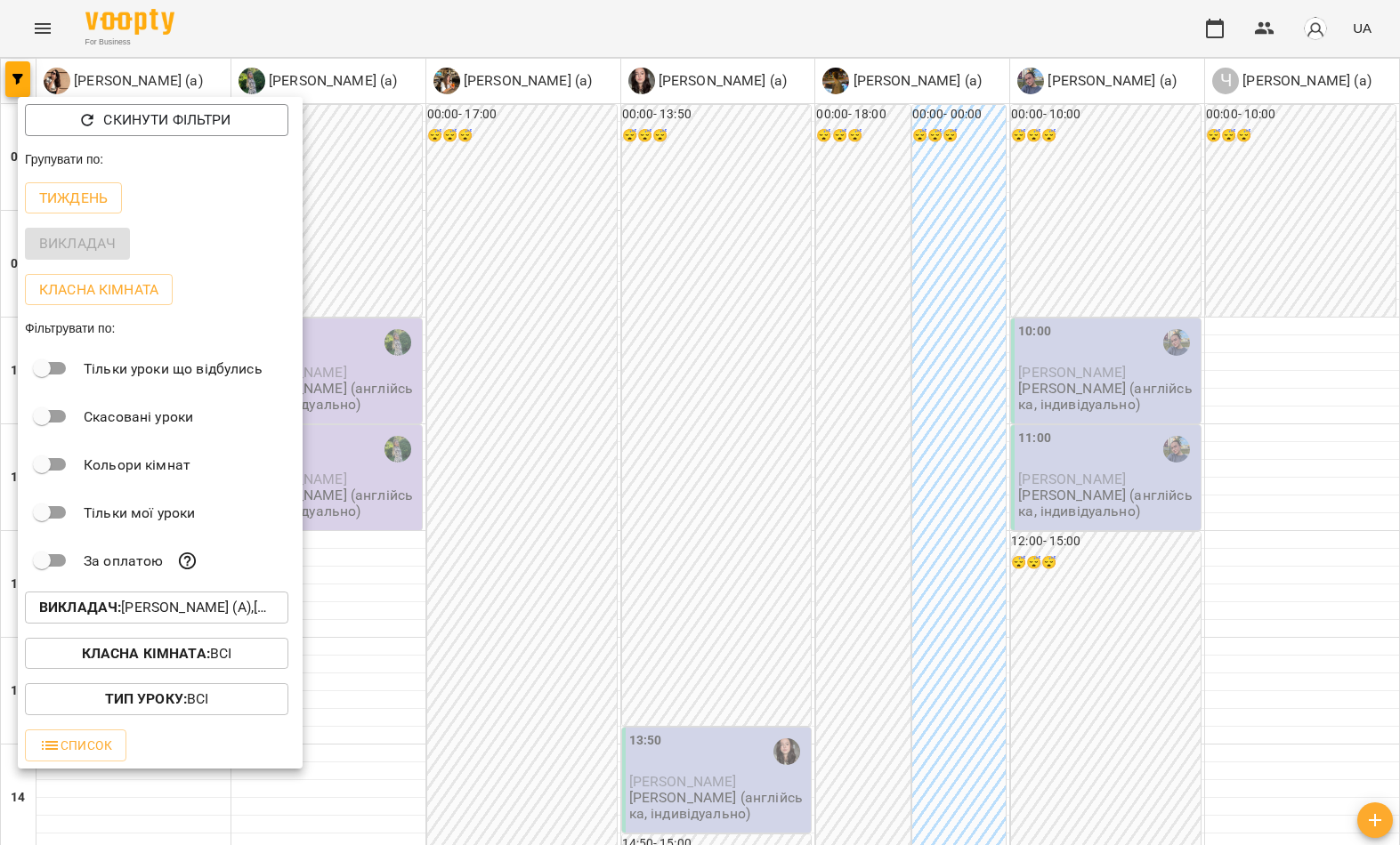
click at [540, 266] on div at bounding box center [700, 422] width 1400 height 845
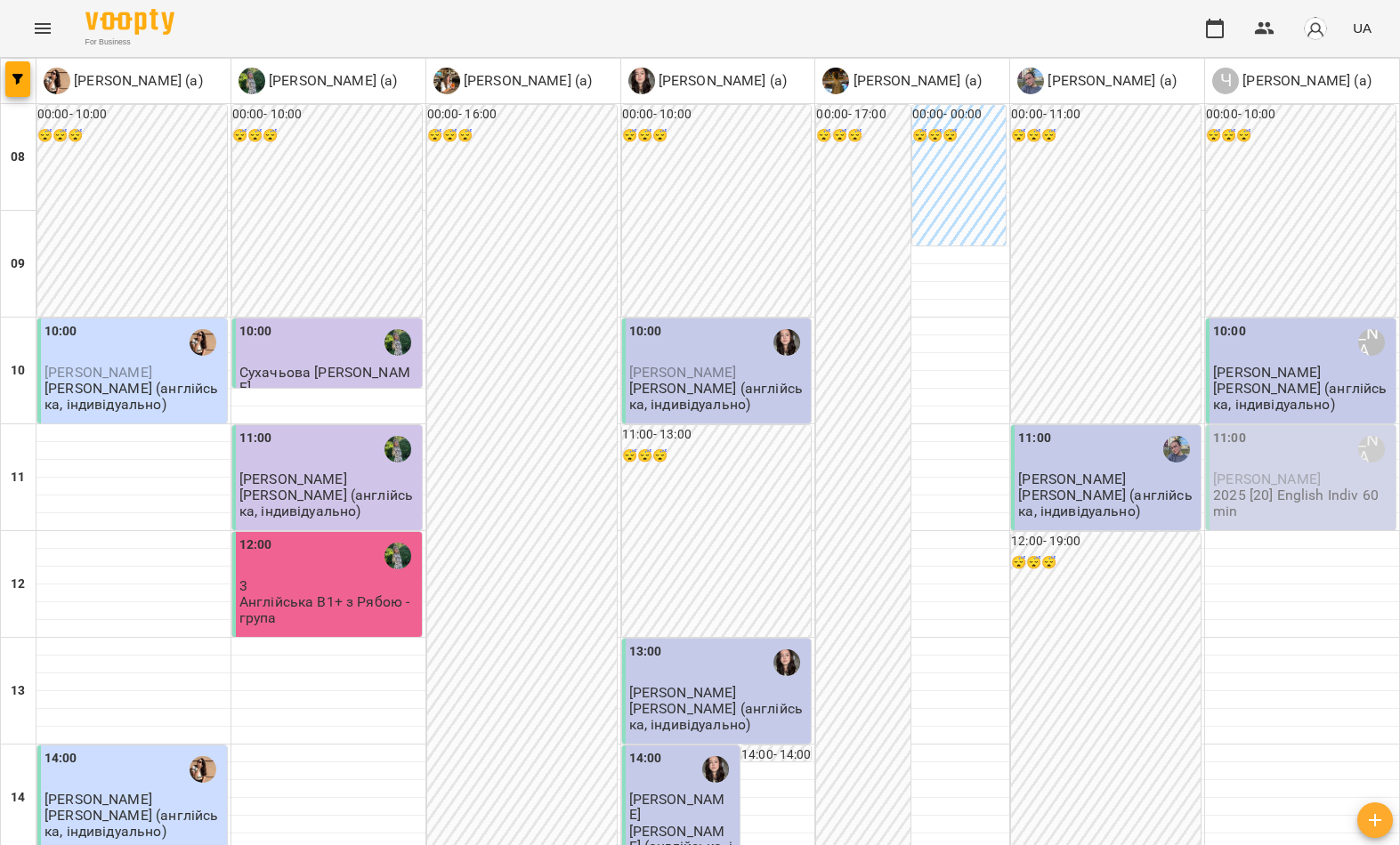
click at [17, 79] on icon "button" at bounding box center [18, 79] width 11 height 11
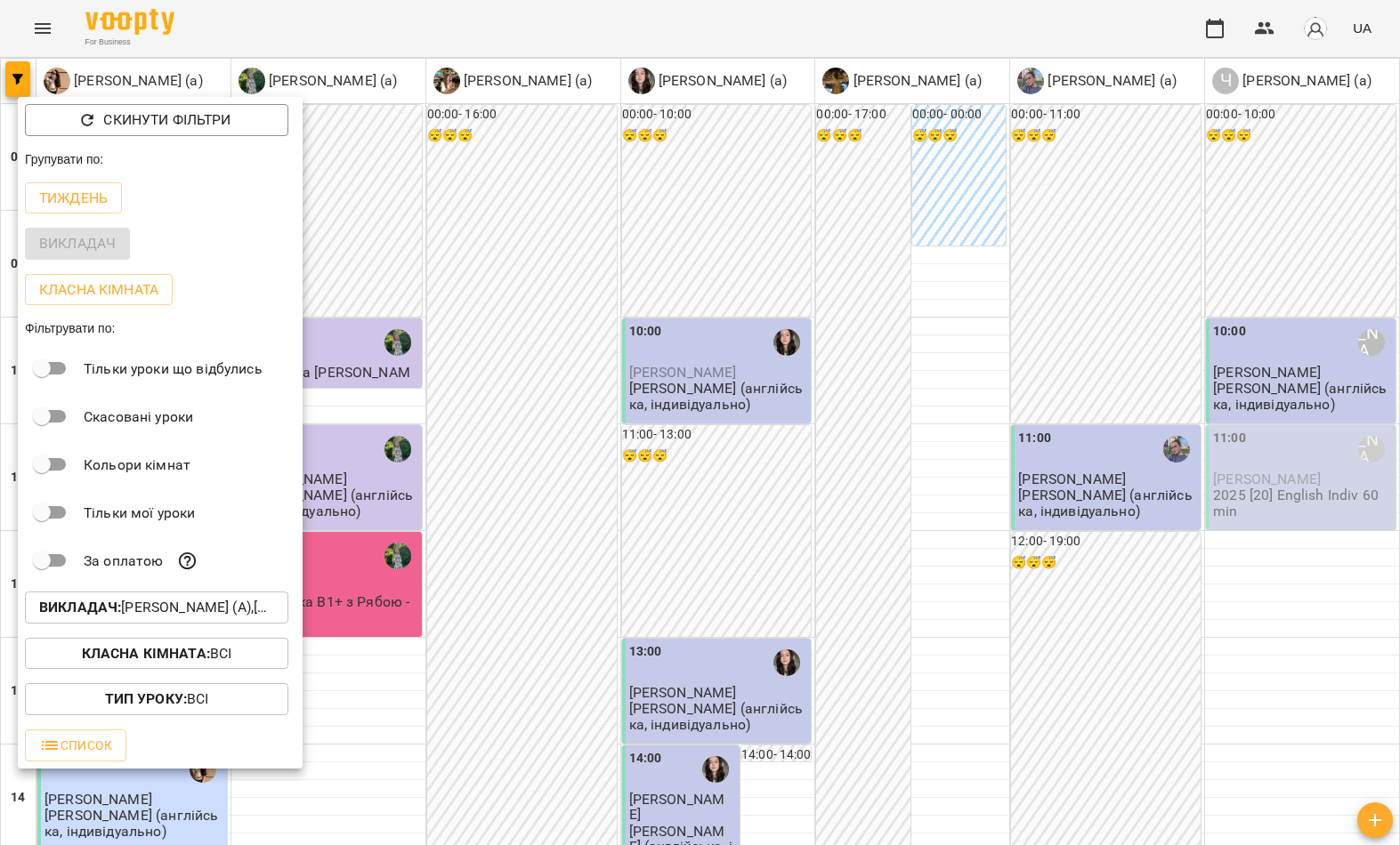
click at [140, 619] on p "Викладач : Малярська Христина Борисівна (а),Названова Марія Олегівна (а),Налива…" at bounding box center [156, 608] width 235 height 22
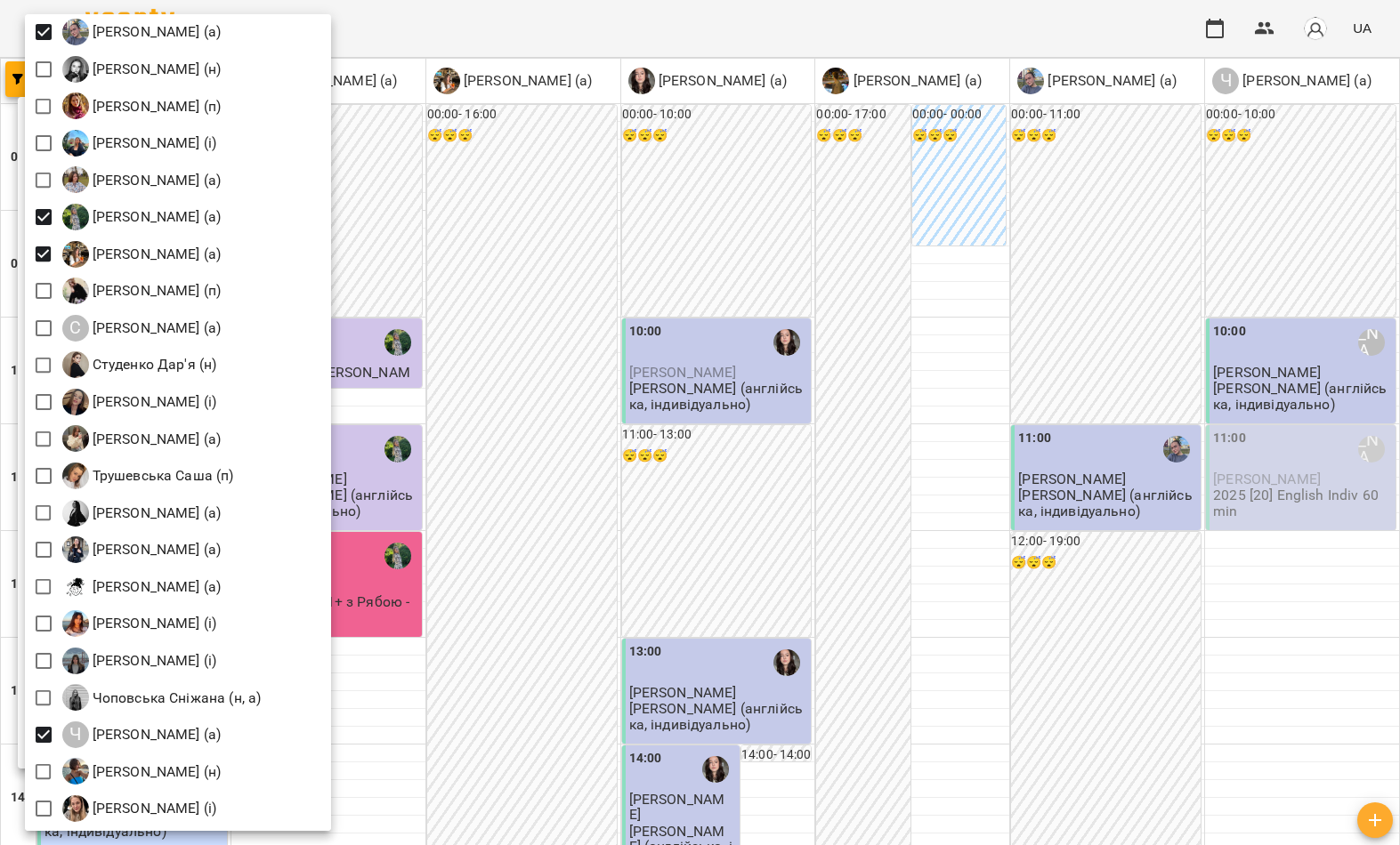
scroll to position [2377, 0]
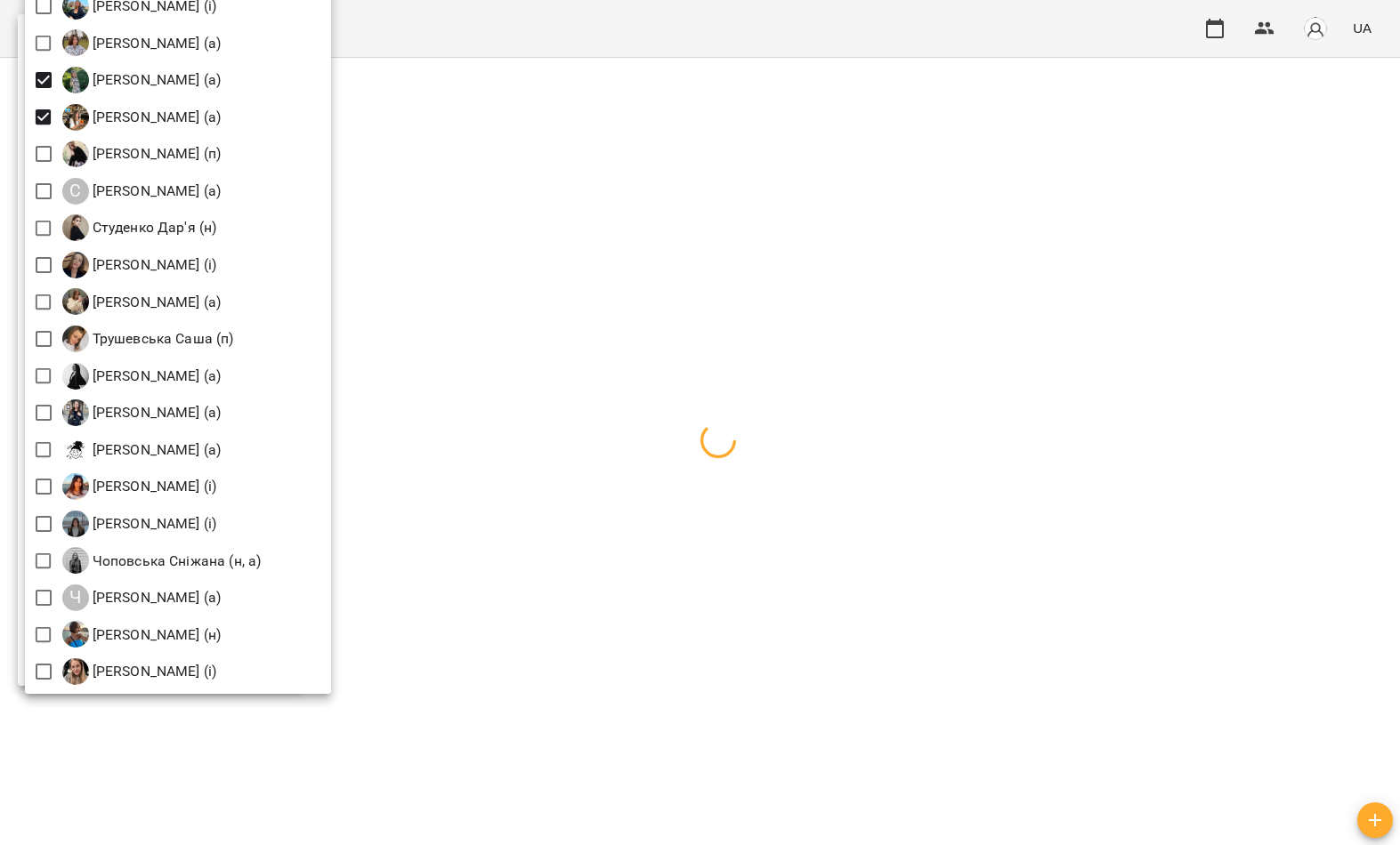
click at [539, 323] on div at bounding box center [700, 422] width 1400 height 845
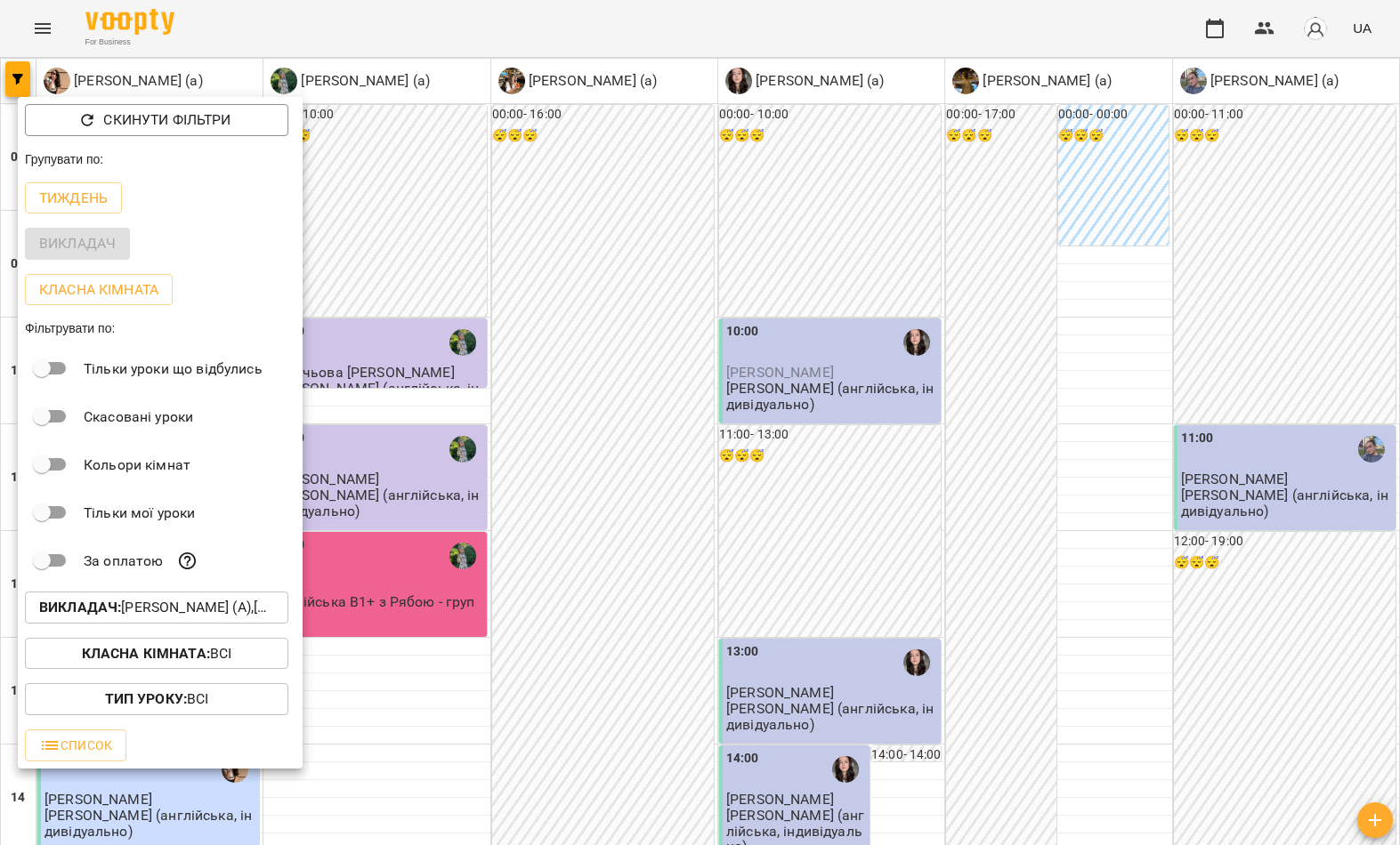
click at [585, 272] on div at bounding box center [700, 422] width 1400 height 845
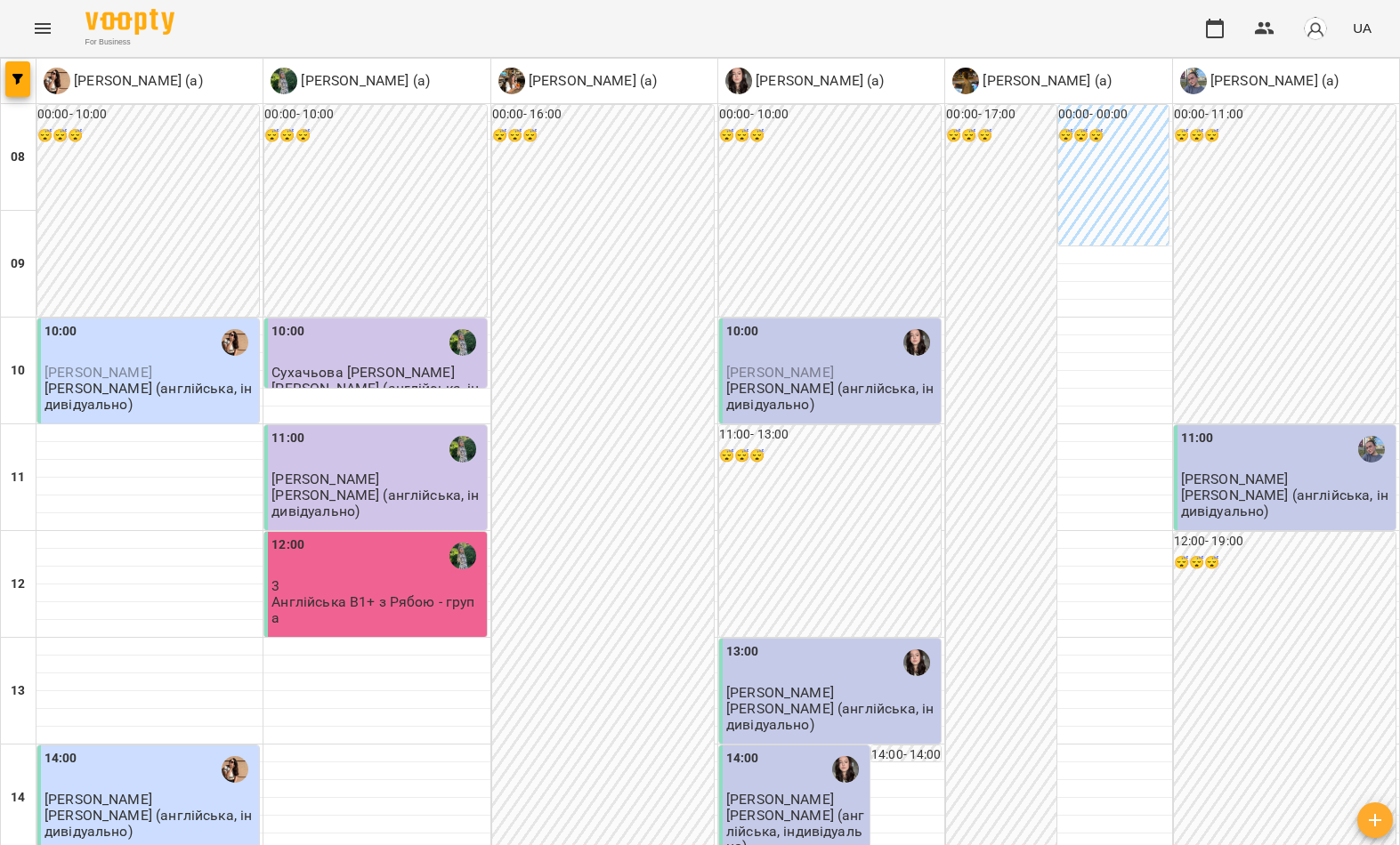
scroll to position [978, 0]
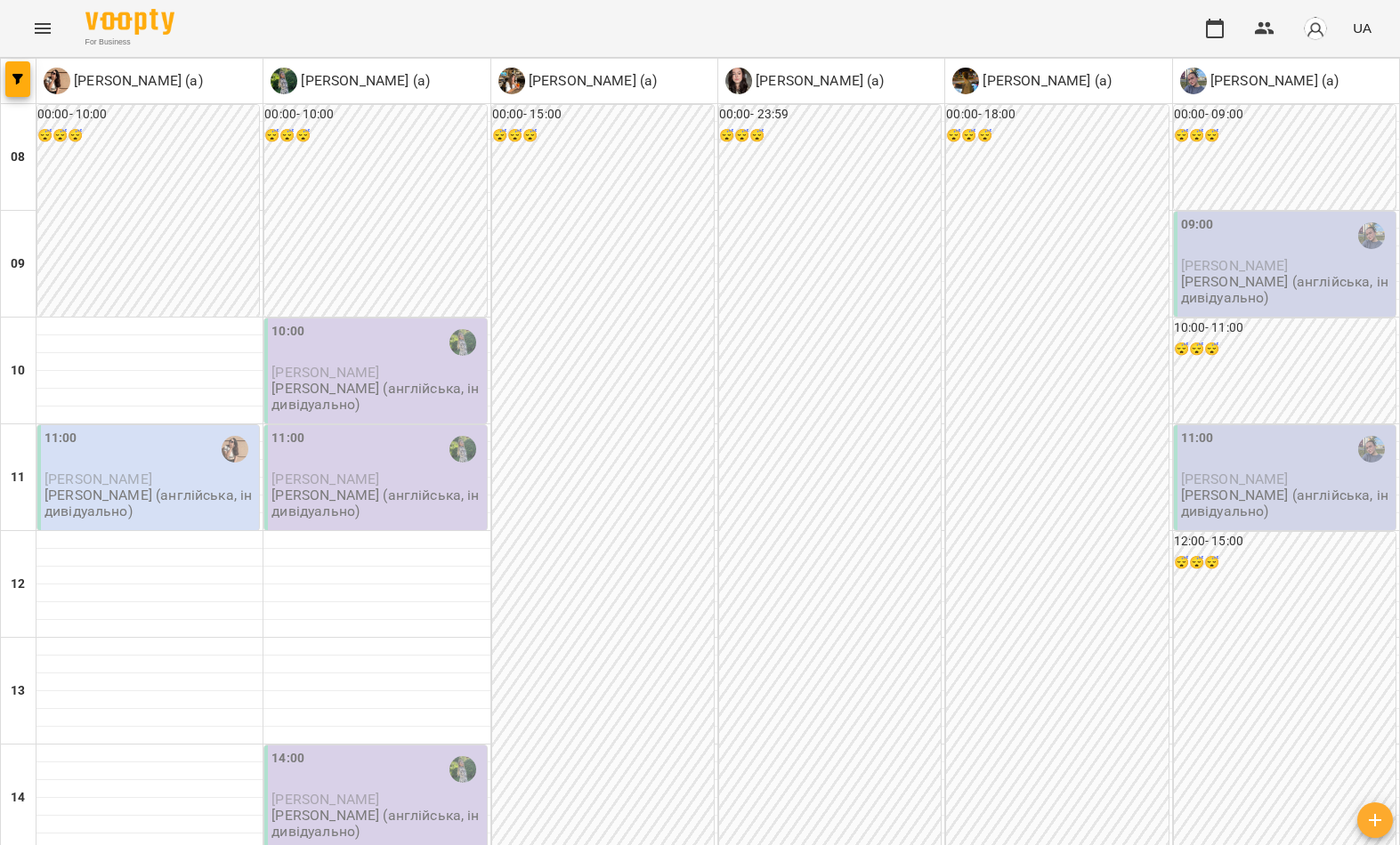
scroll to position [806, 0]
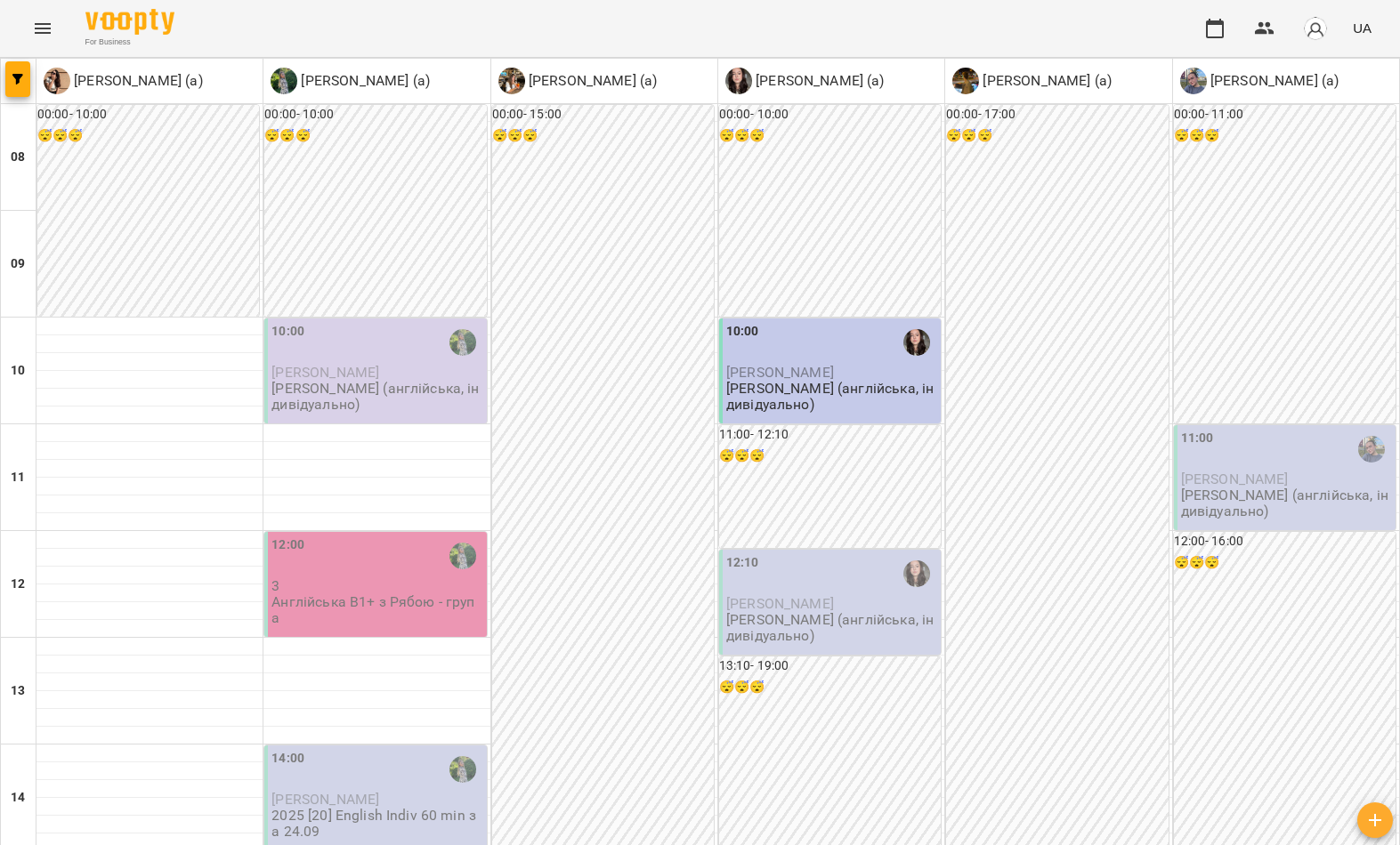
scroll to position [978, 0]
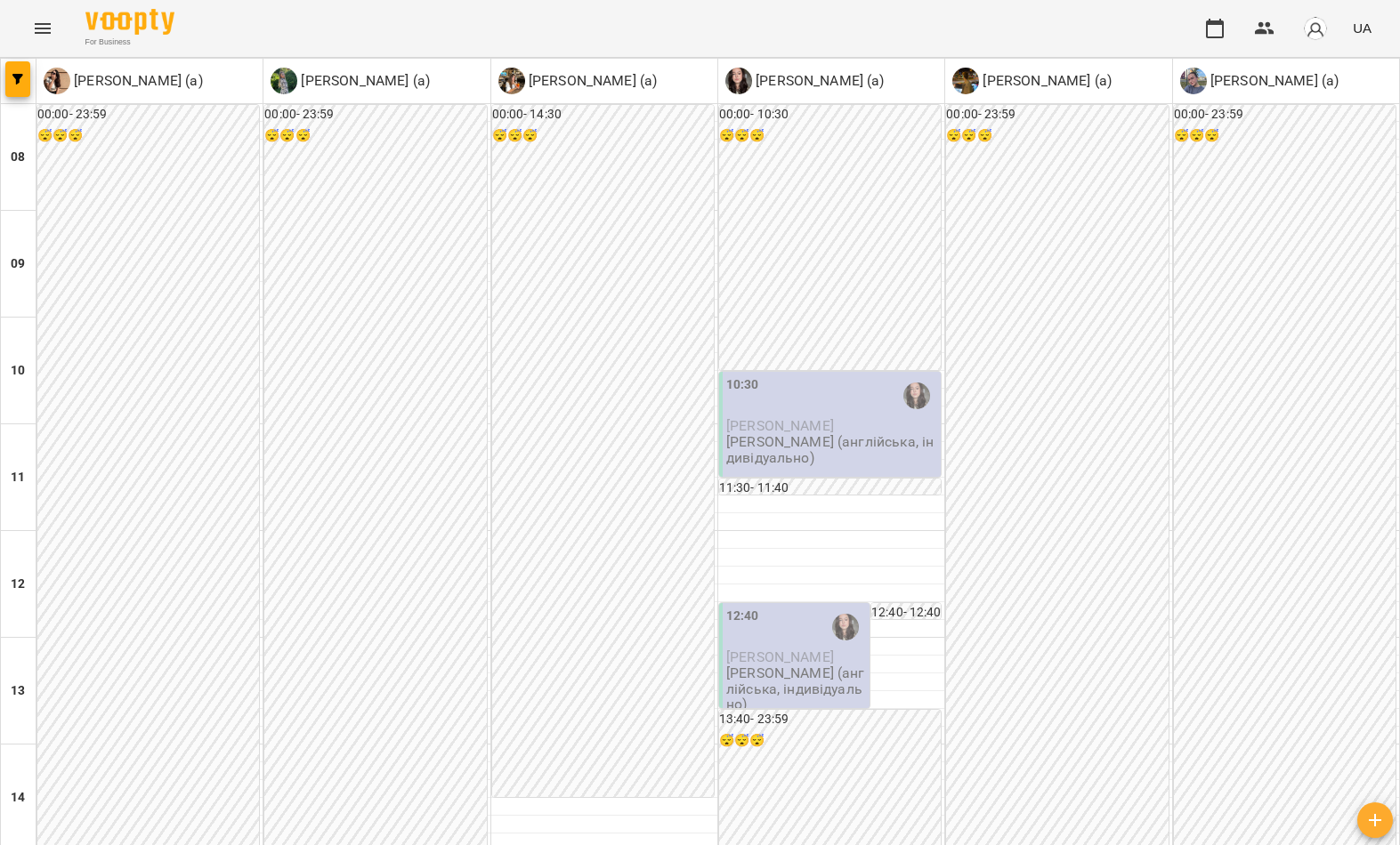
scroll to position [575, 0]
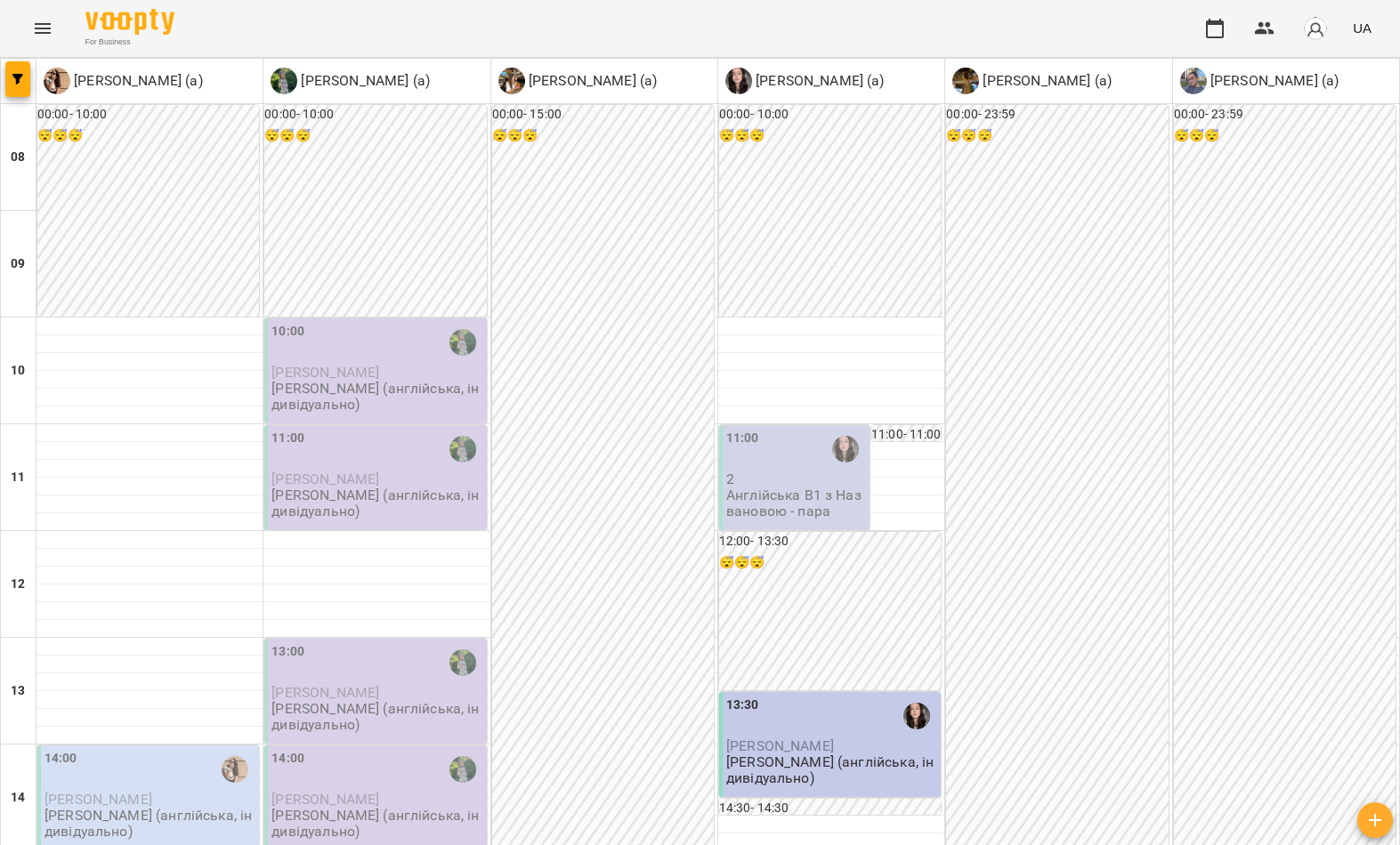
click at [31, 59] on div at bounding box center [18, 80] width 35 height 44
click at [19, 86] on button "button" at bounding box center [18, 78] width 25 height 35
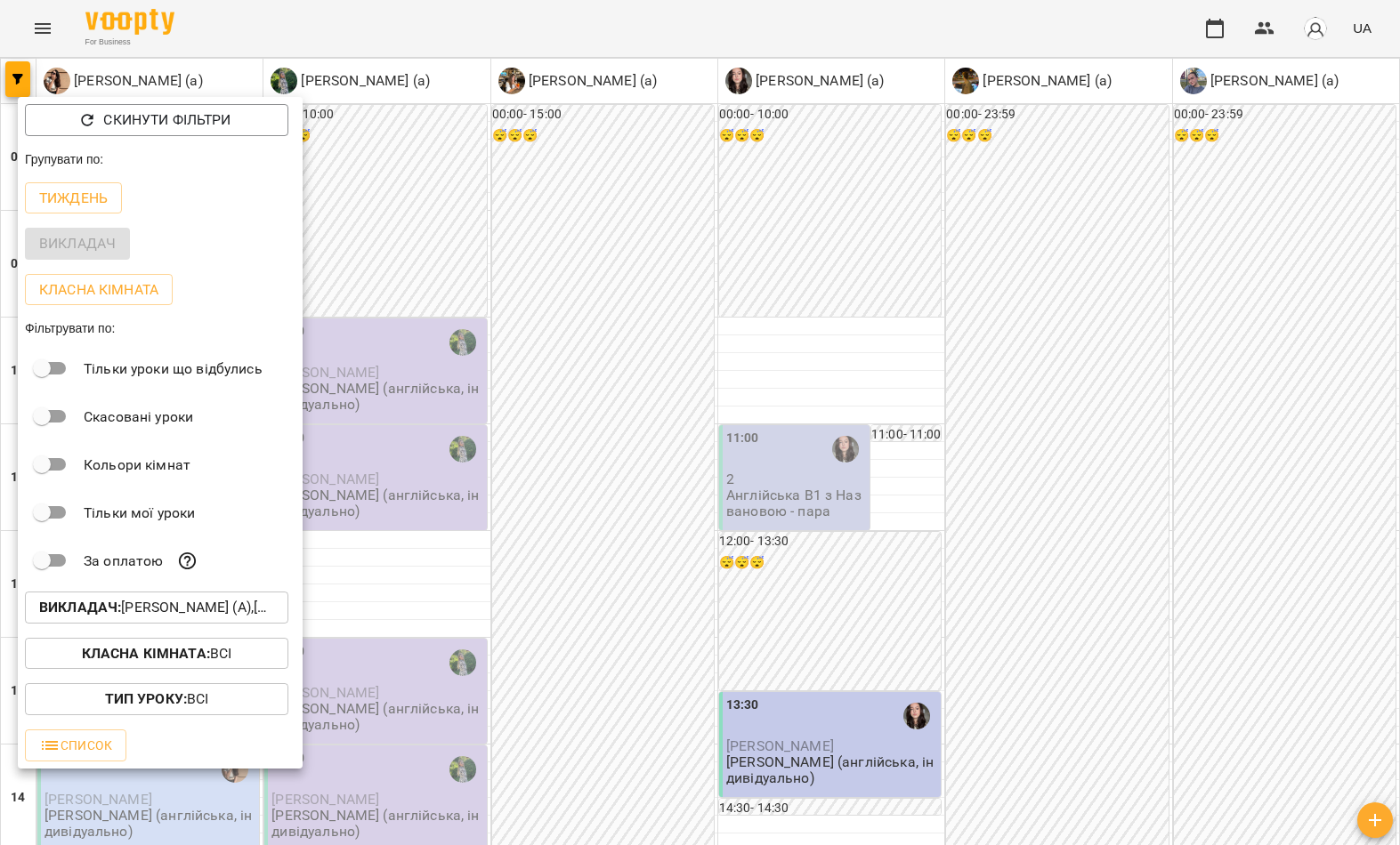
click at [161, 614] on p "Викладач : Малярська Христина Борисівна (а),Названова Марія Олегівна (а),Налива…" at bounding box center [156, 608] width 235 height 22
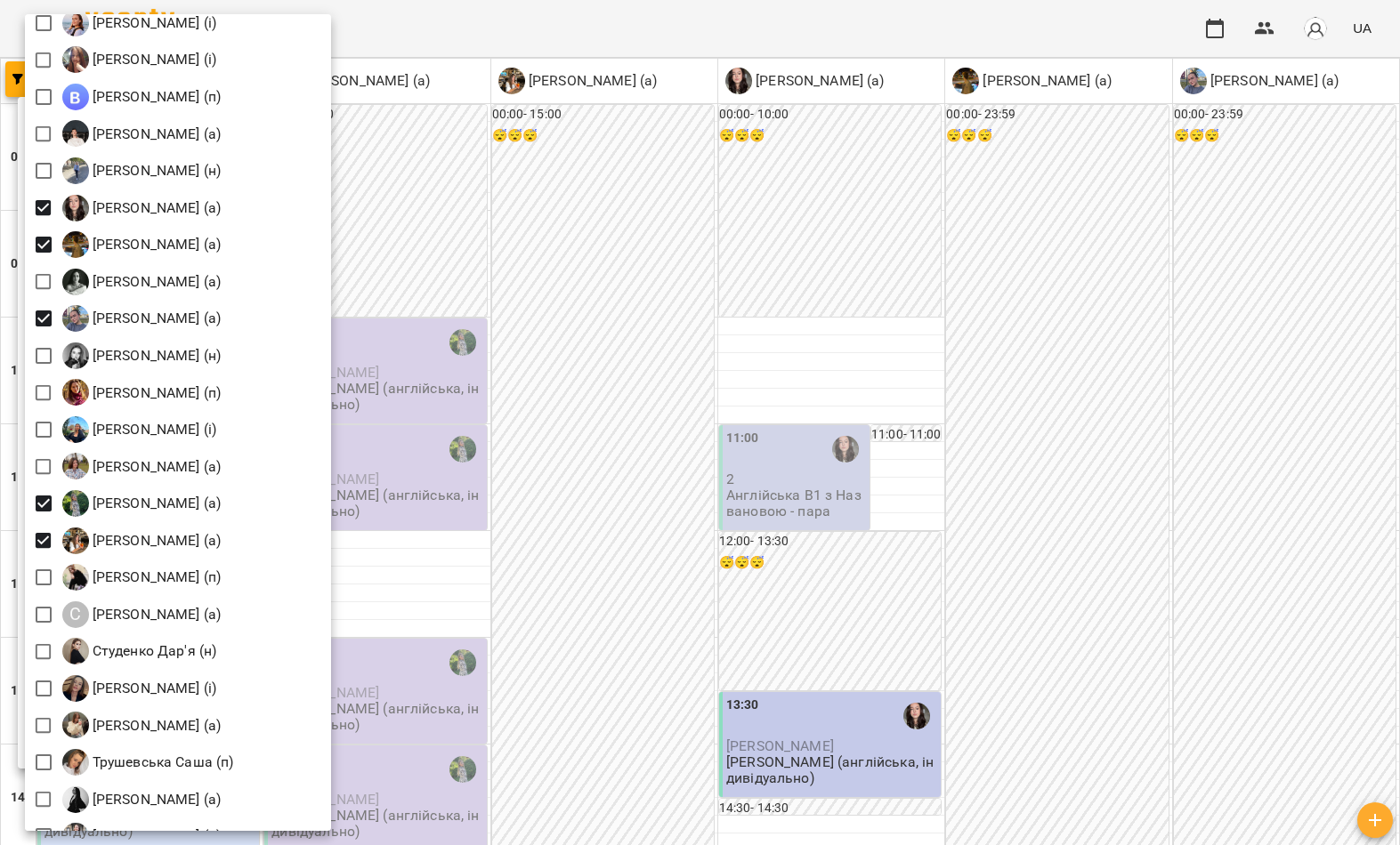
scroll to position [2197, 0]
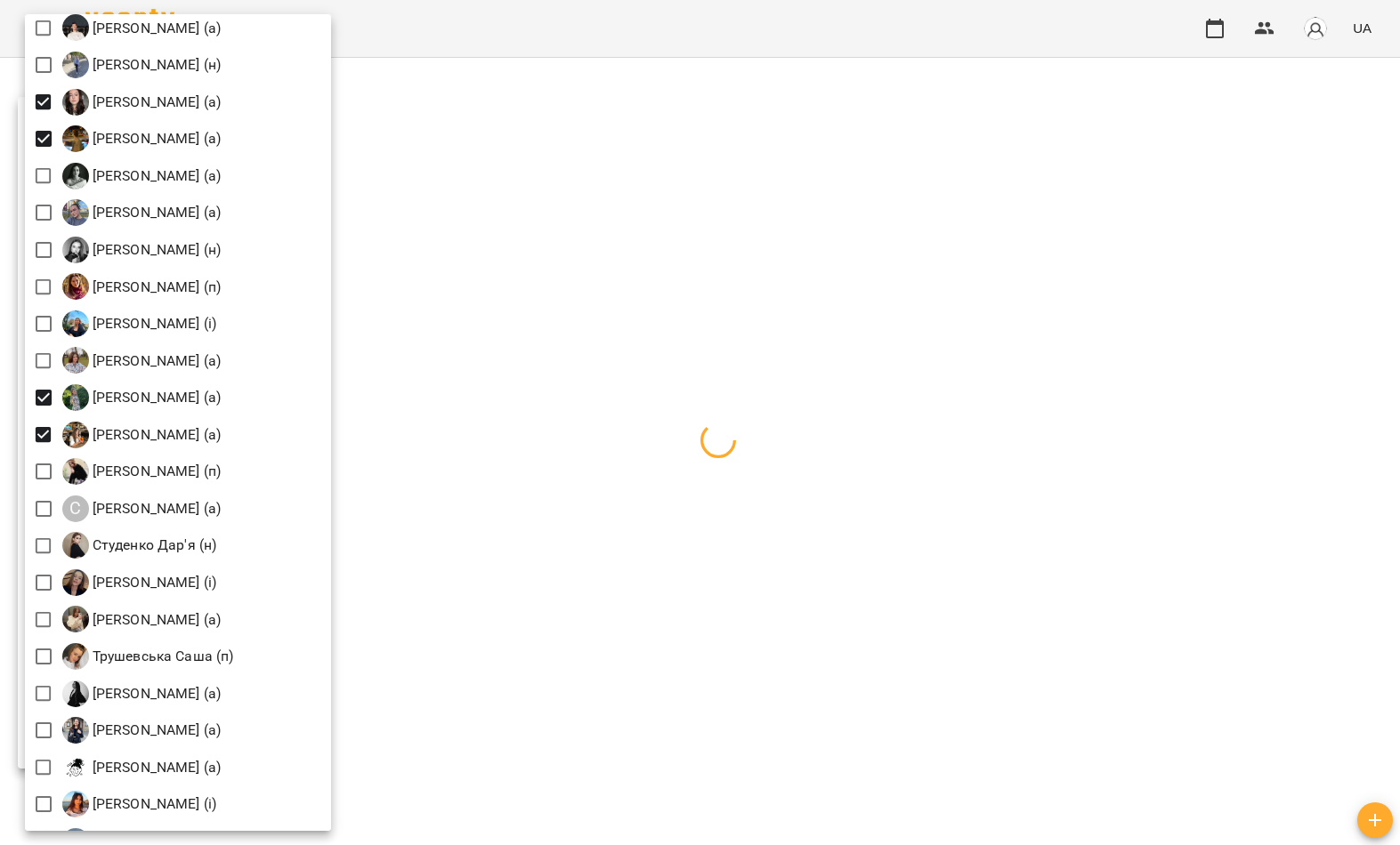
click at [660, 329] on div at bounding box center [700, 422] width 1400 height 845
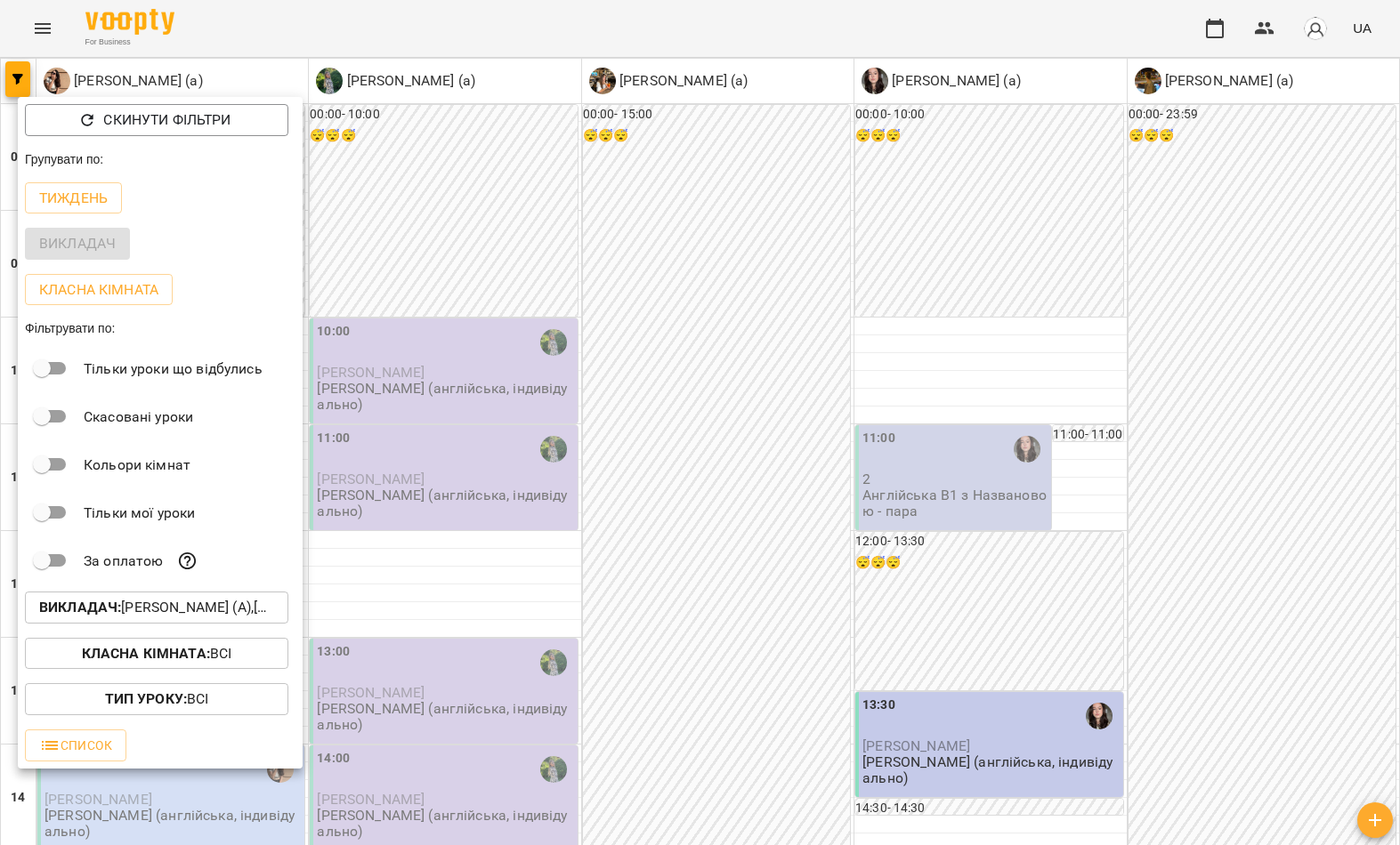
click at [1095, 253] on div at bounding box center [700, 422] width 1400 height 845
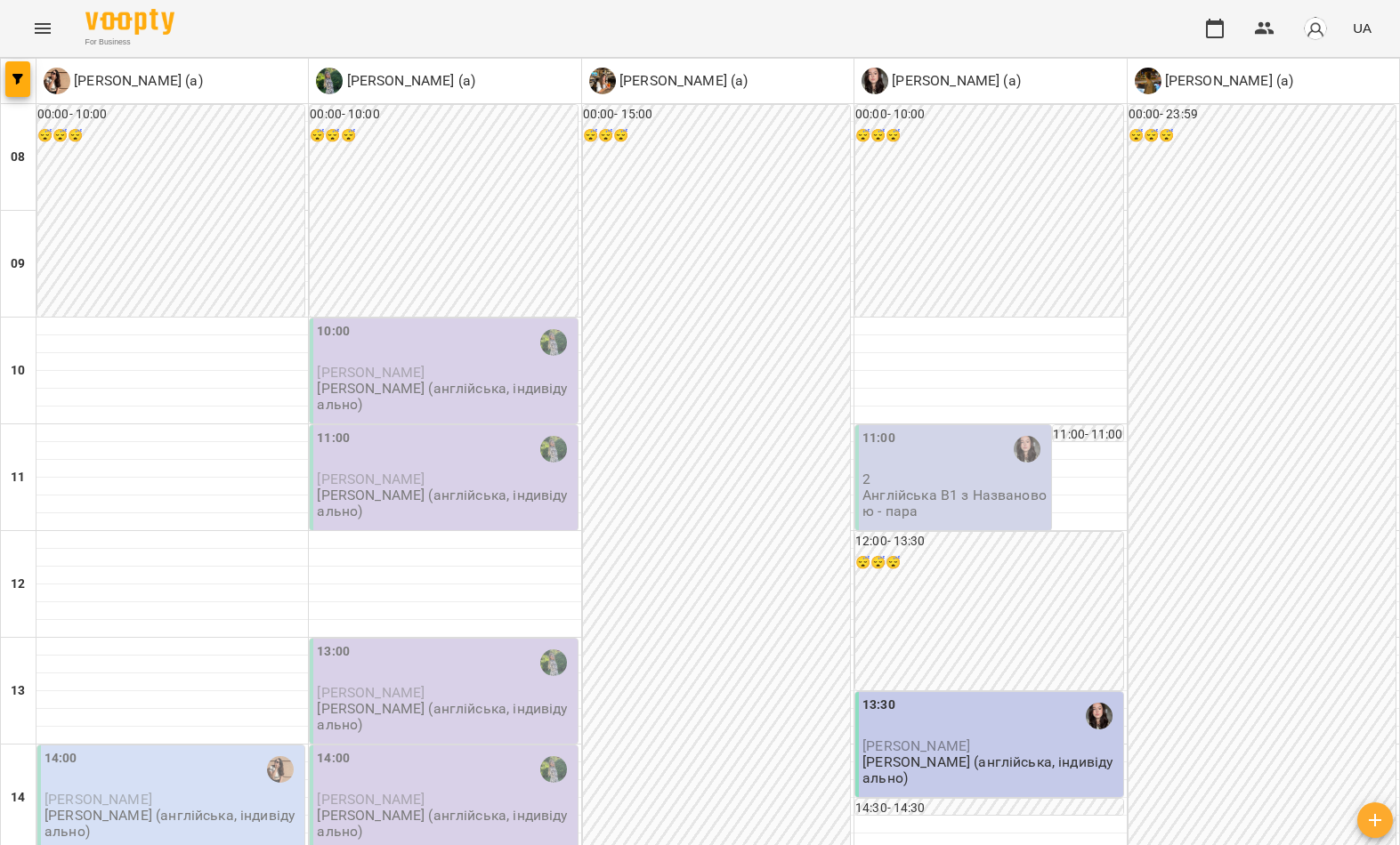
scroll to position [0, 0]
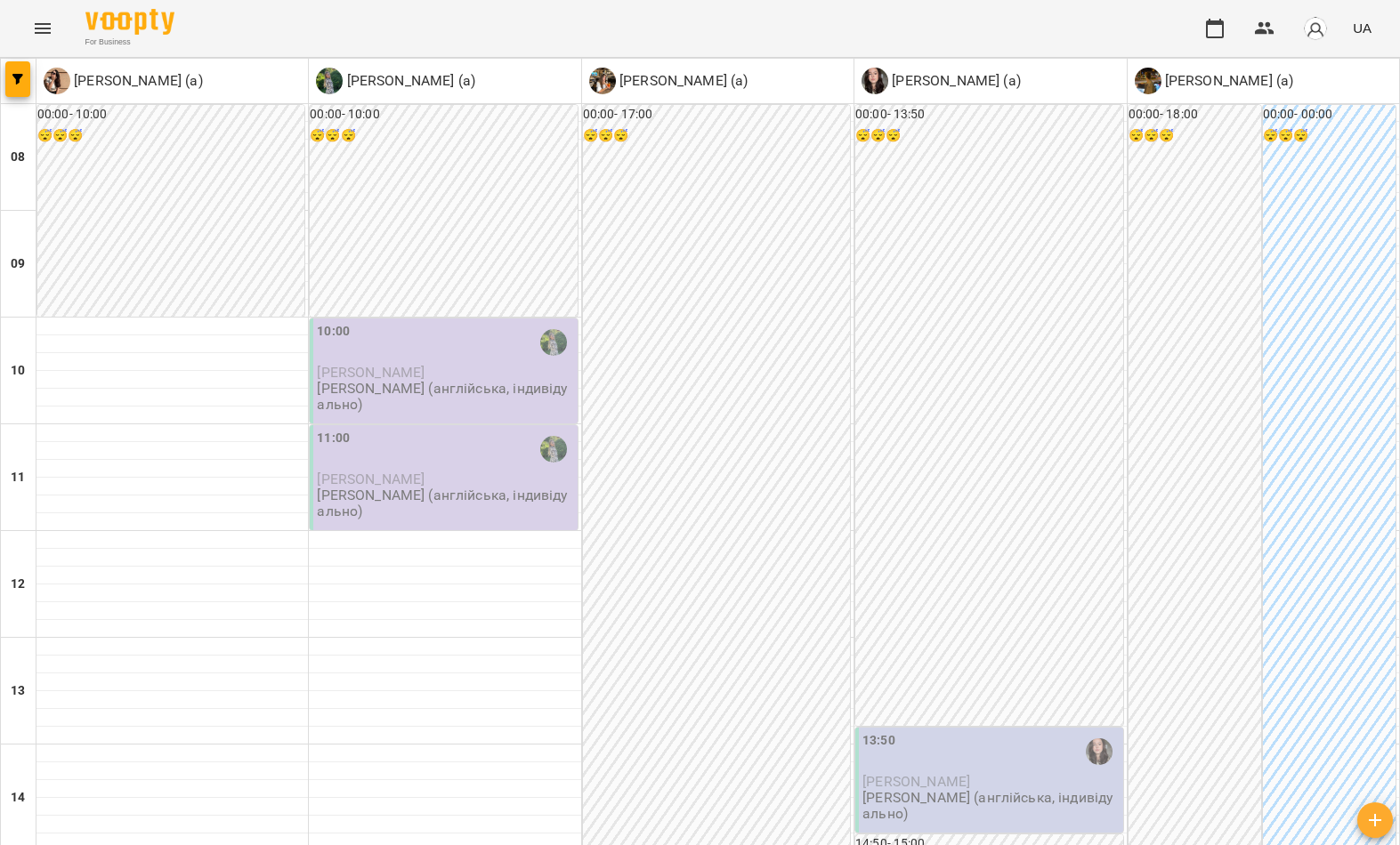
scroll to position [878, 0]
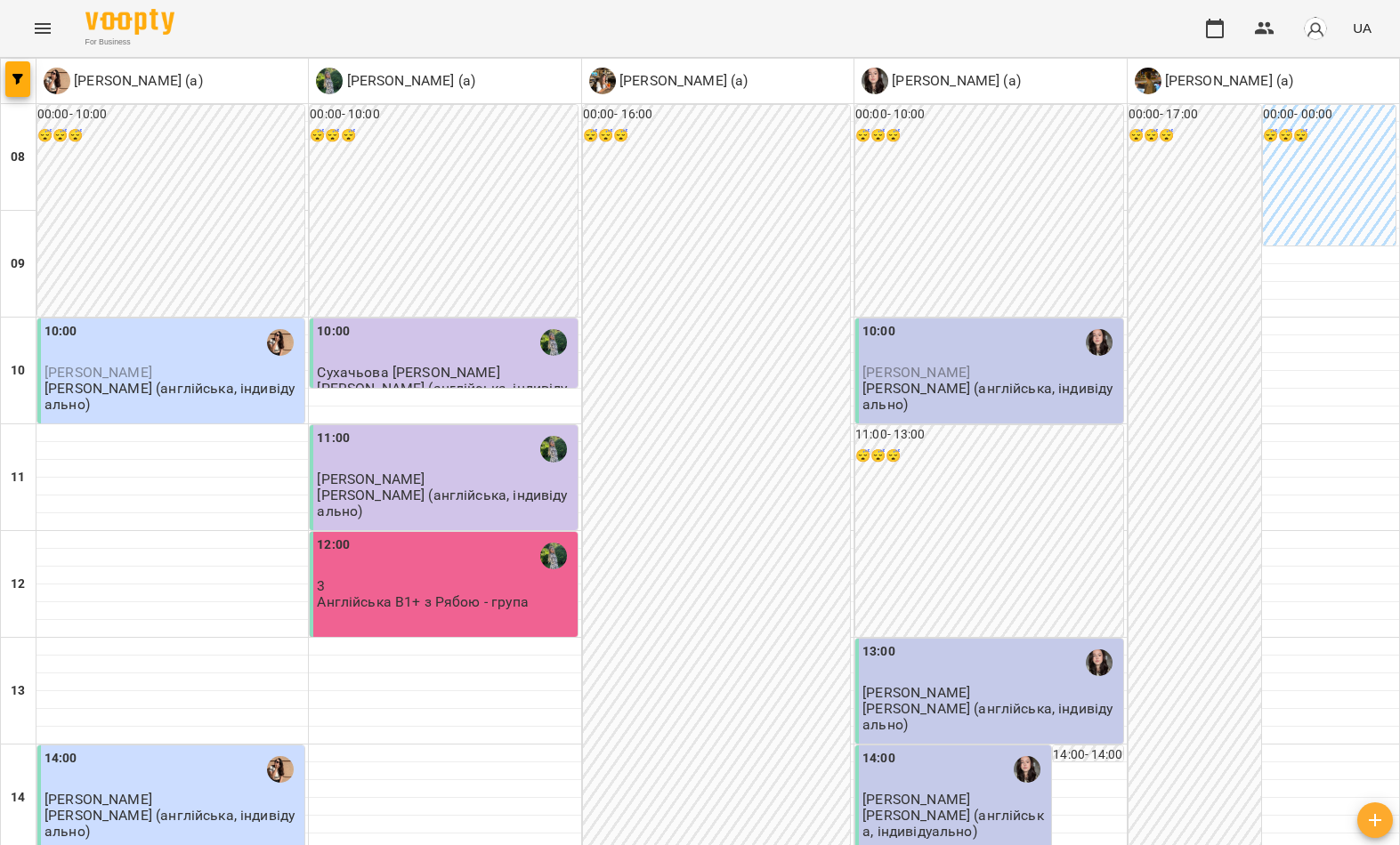
scroll to position [894, 0]
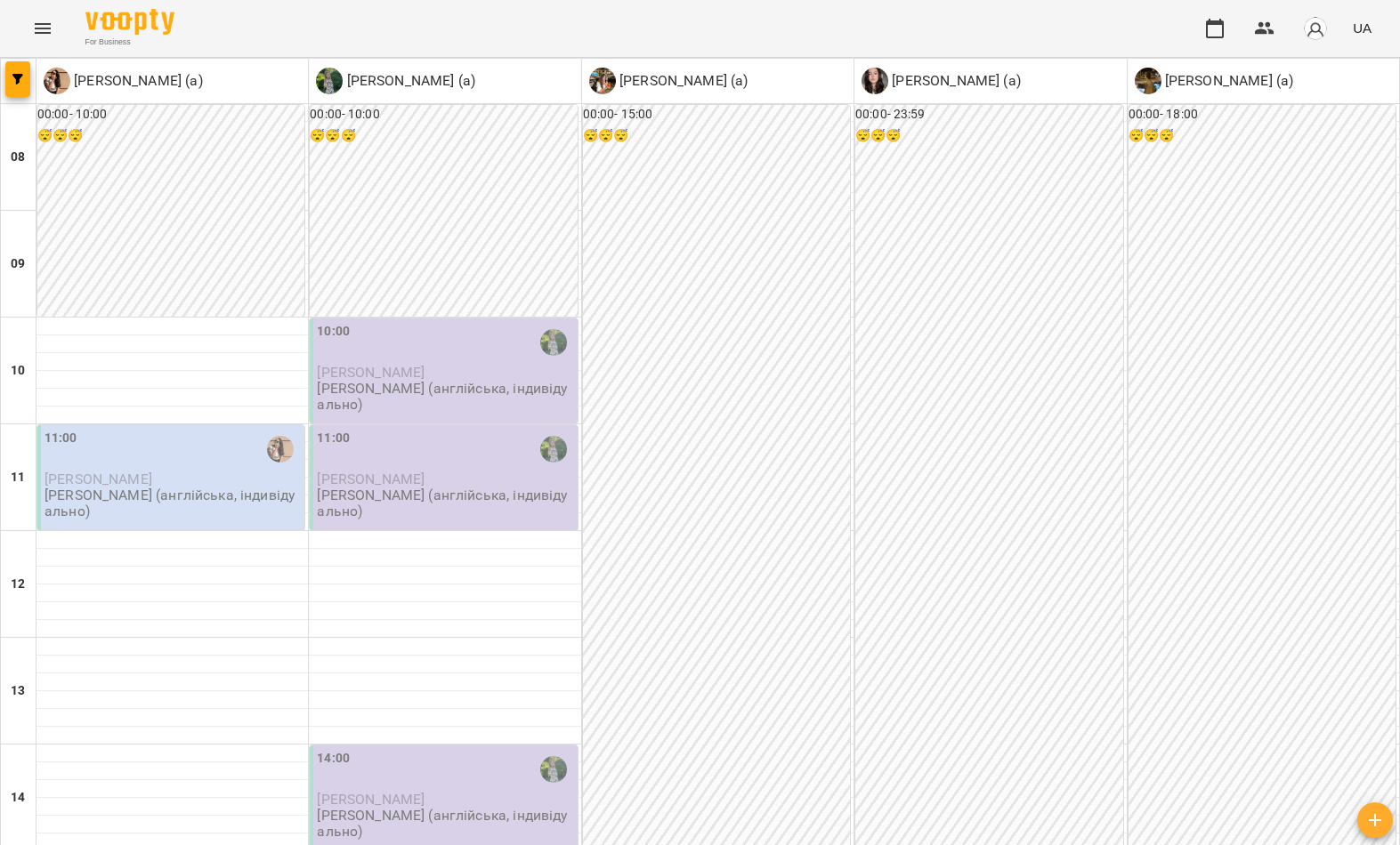
scroll to position [978, 0]
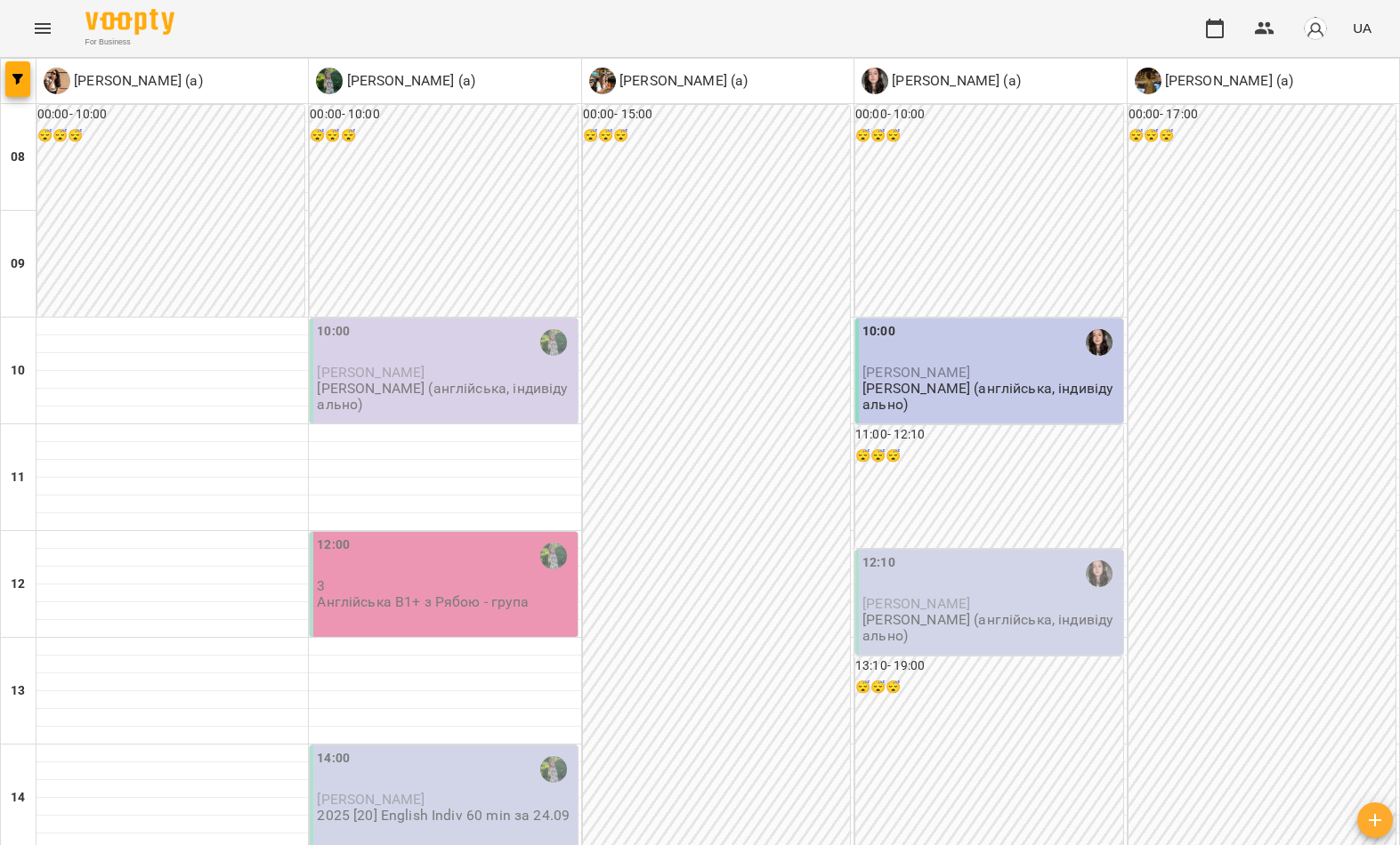
scroll to position [957, 0]
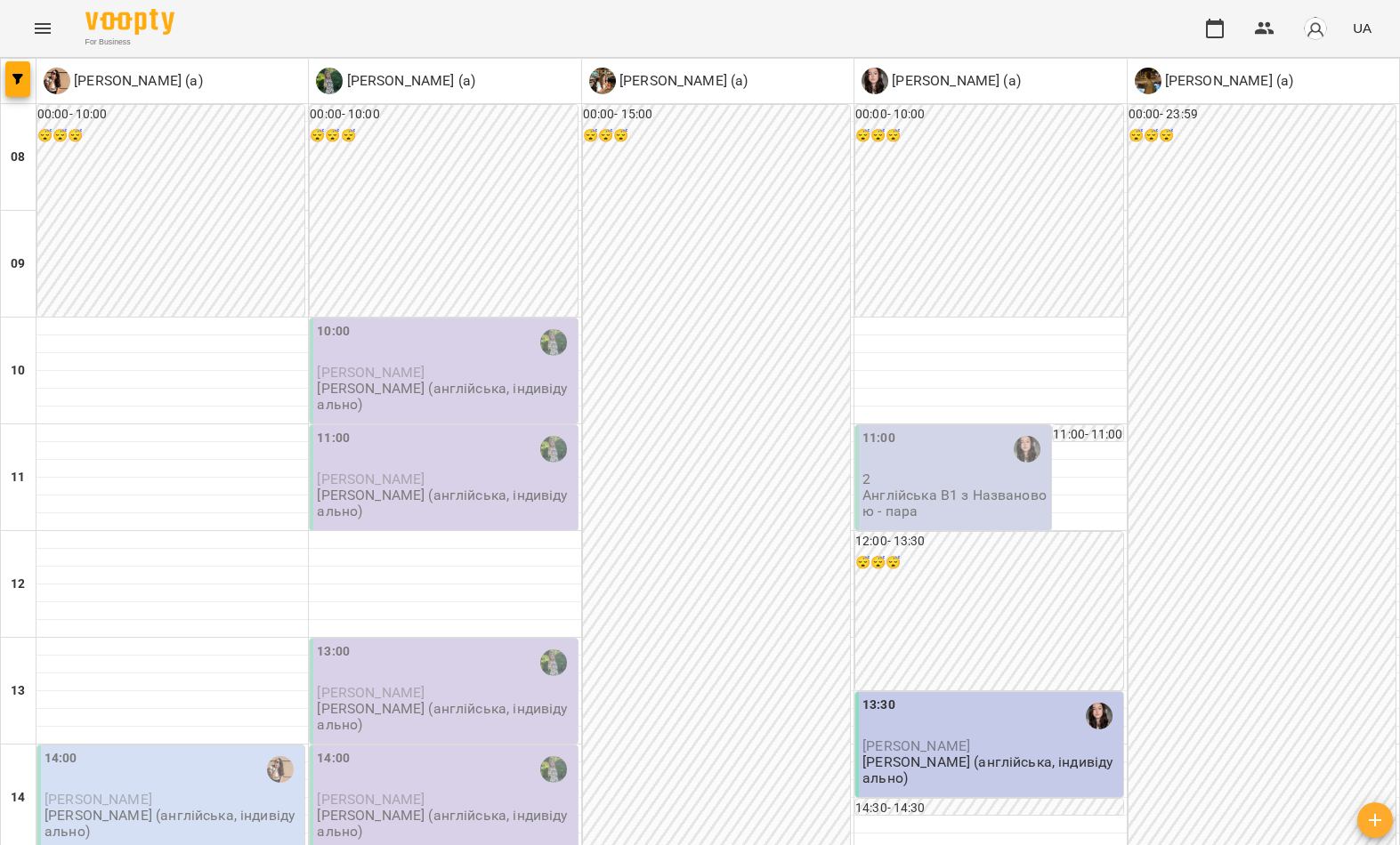
scroll to position [840, 0]
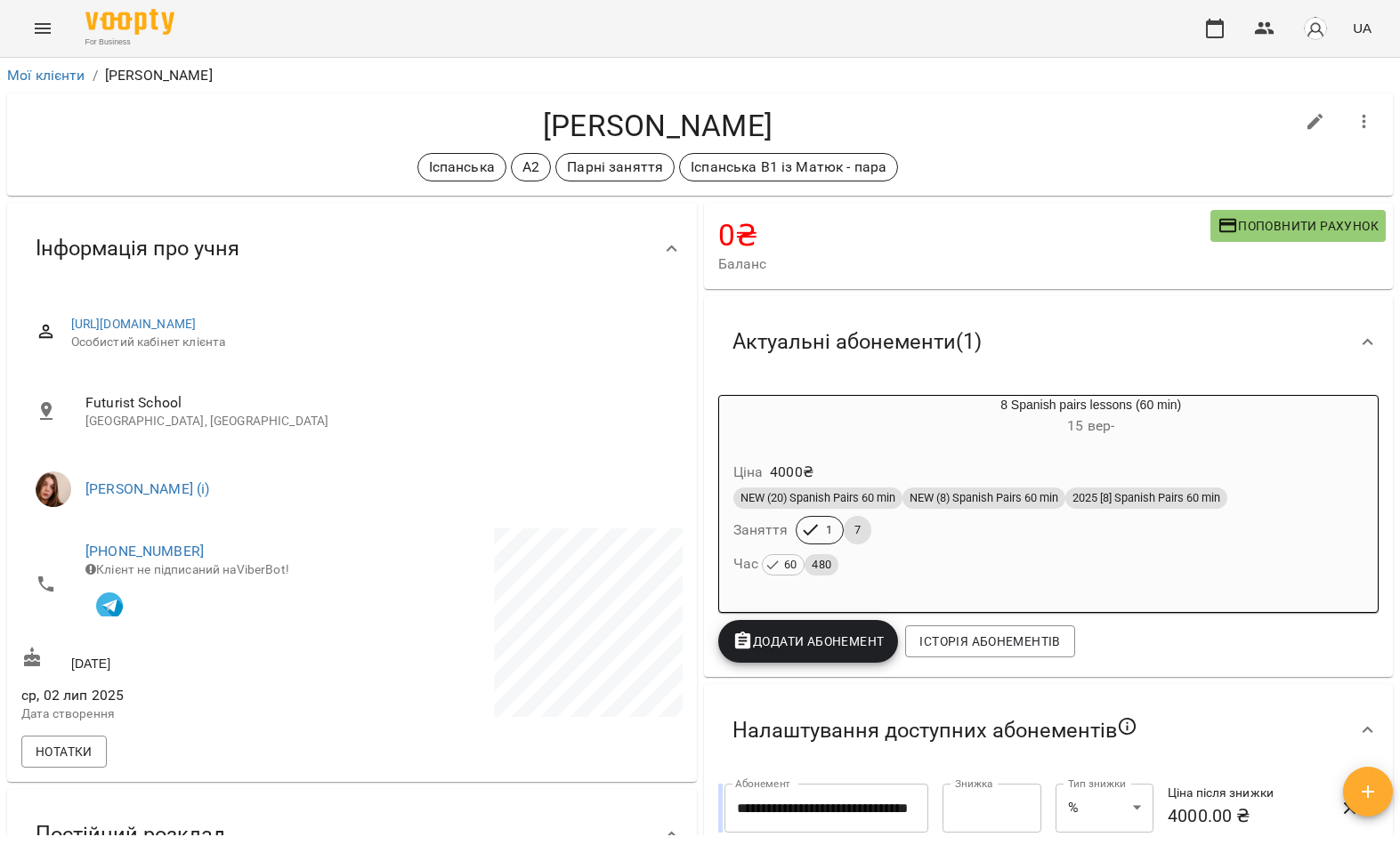
click at [24, 19] on button "Menu" at bounding box center [42, 28] width 42 height 42
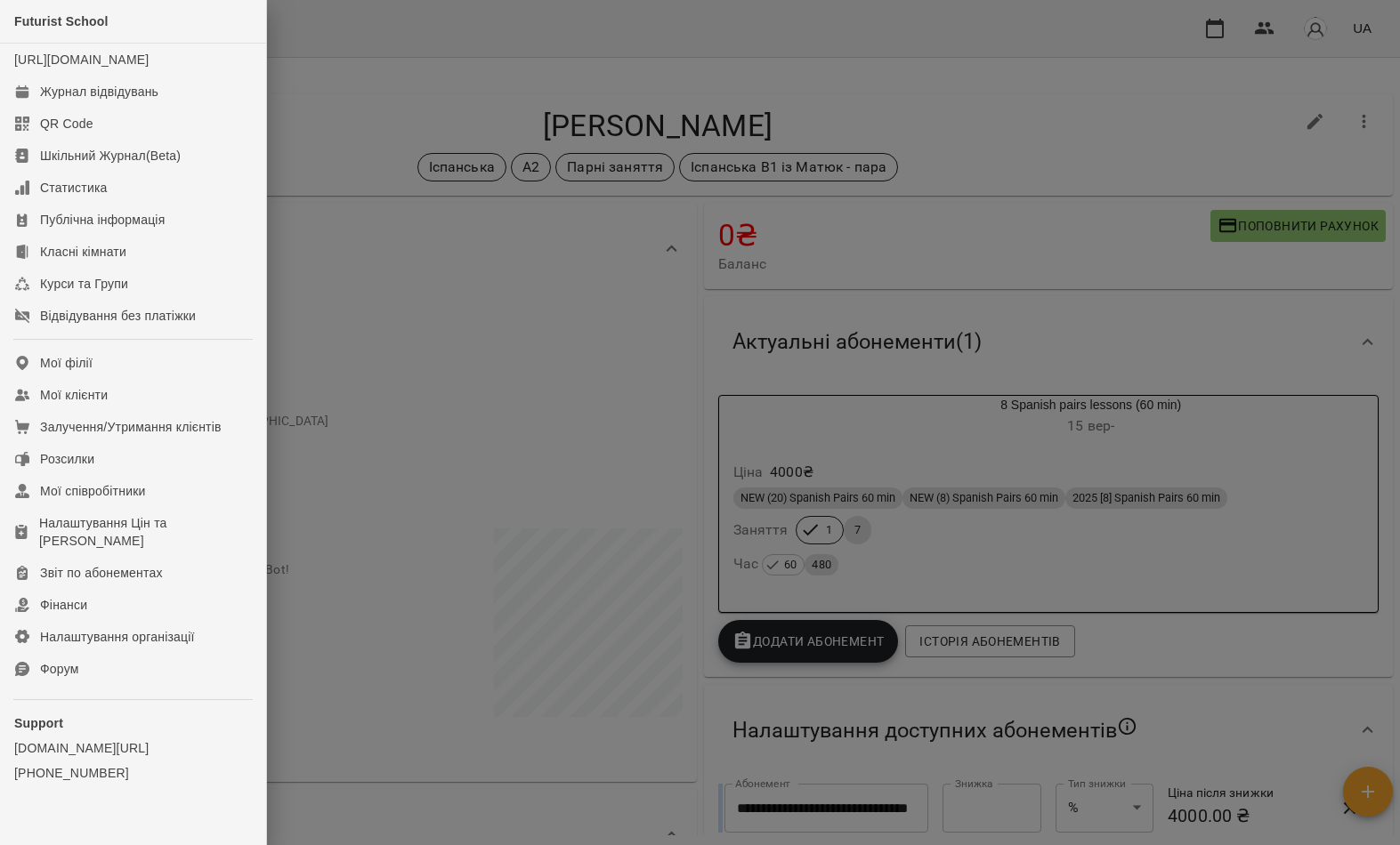
click at [170, 411] on link "Мої клієнти" at bounding box center [133, 395] width 266 height 32
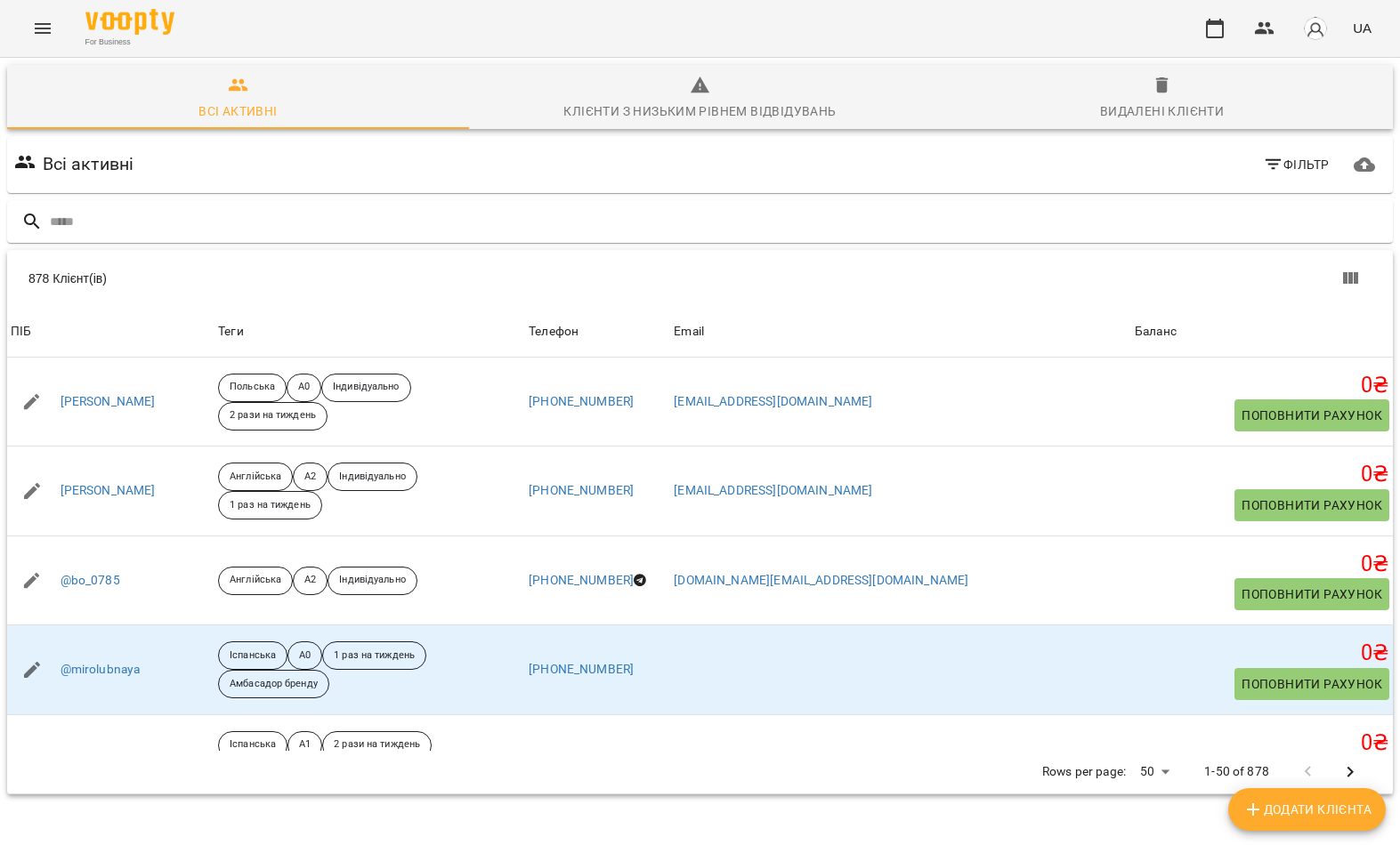
click at [845, 225] on input "text" at bounding box center [717, 222] width 1336 height 30
type input "*"
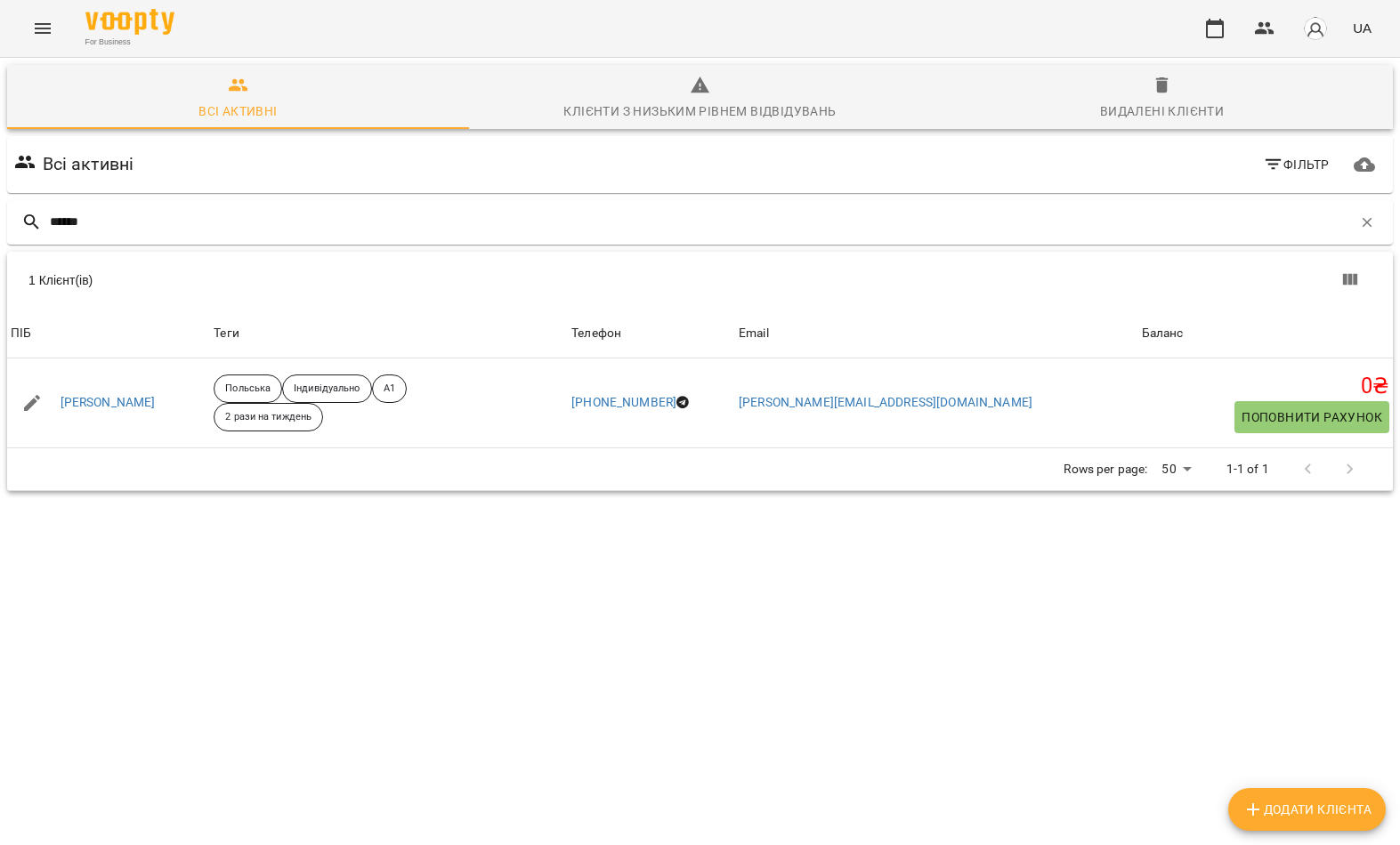
type input "******"
click at [197, 314] on th "ПІБ" at bounding box center [108, 333] width 203 height 50
click at [129, 407] on link "Гребенюк Вікторія" at bounding box center [108, 403] width 96 height 18
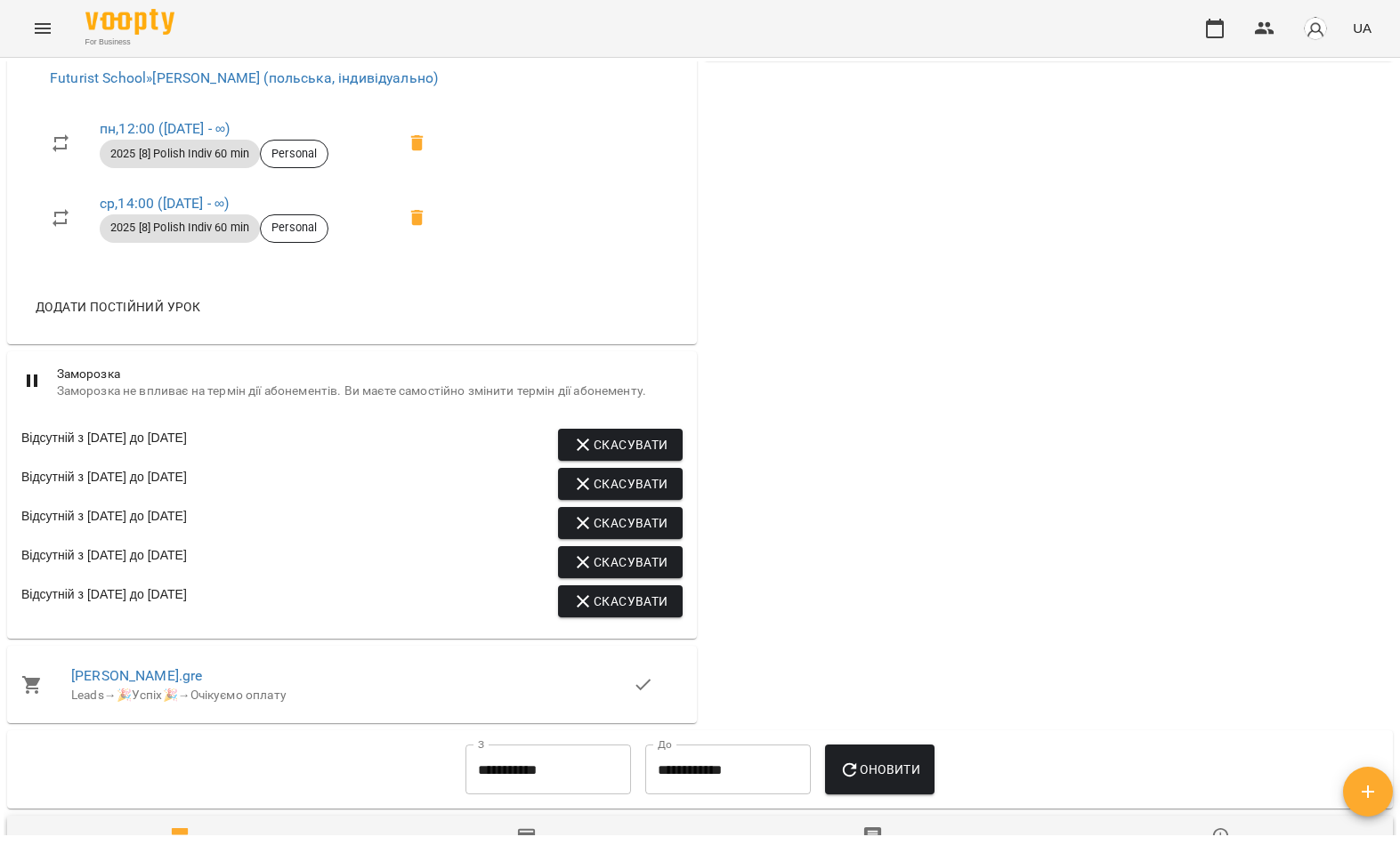
scroll to position [1017, 0]
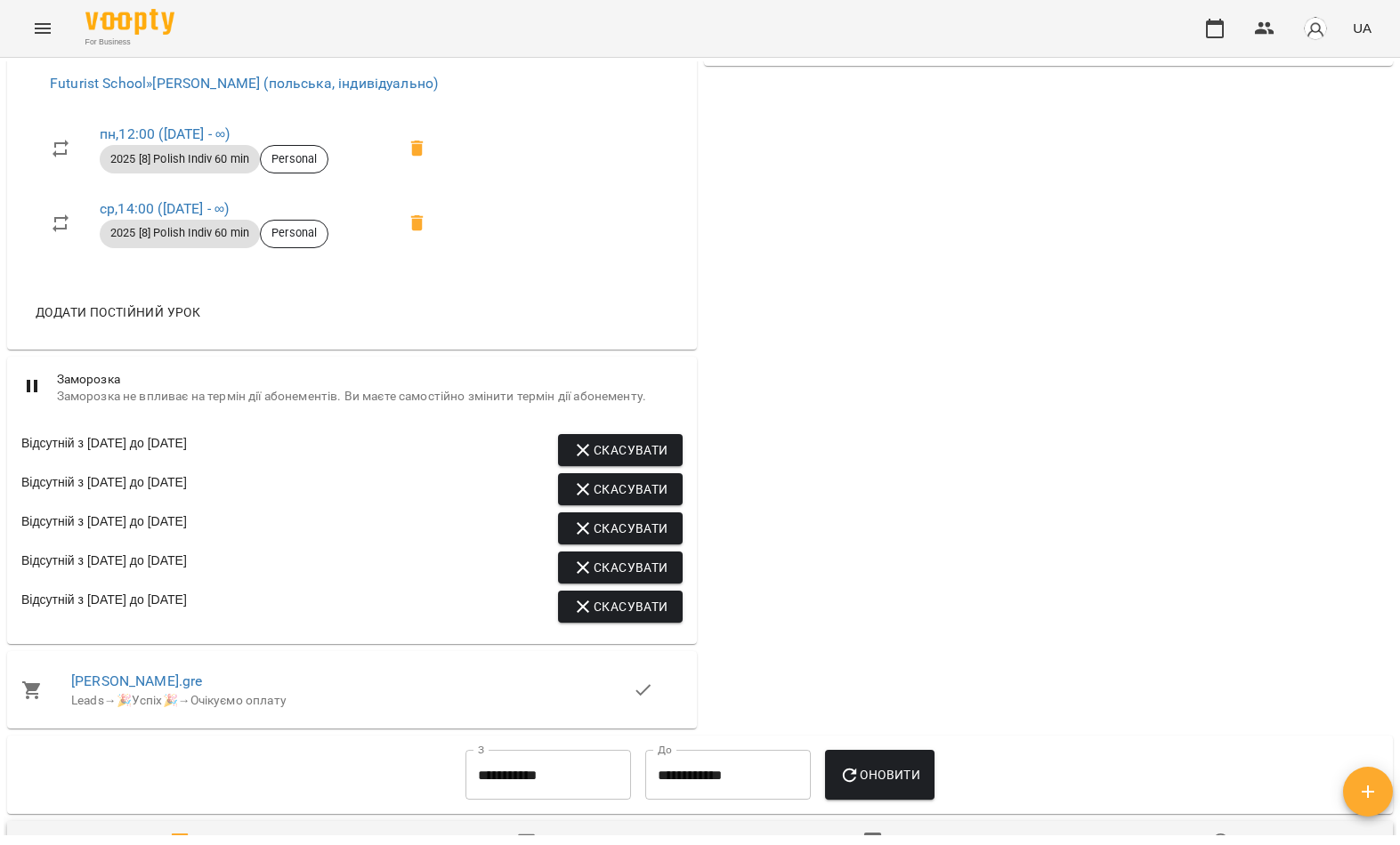
click at [35, 23] on icon "Menu" at bounding box center [43, 29] width 22 height 22
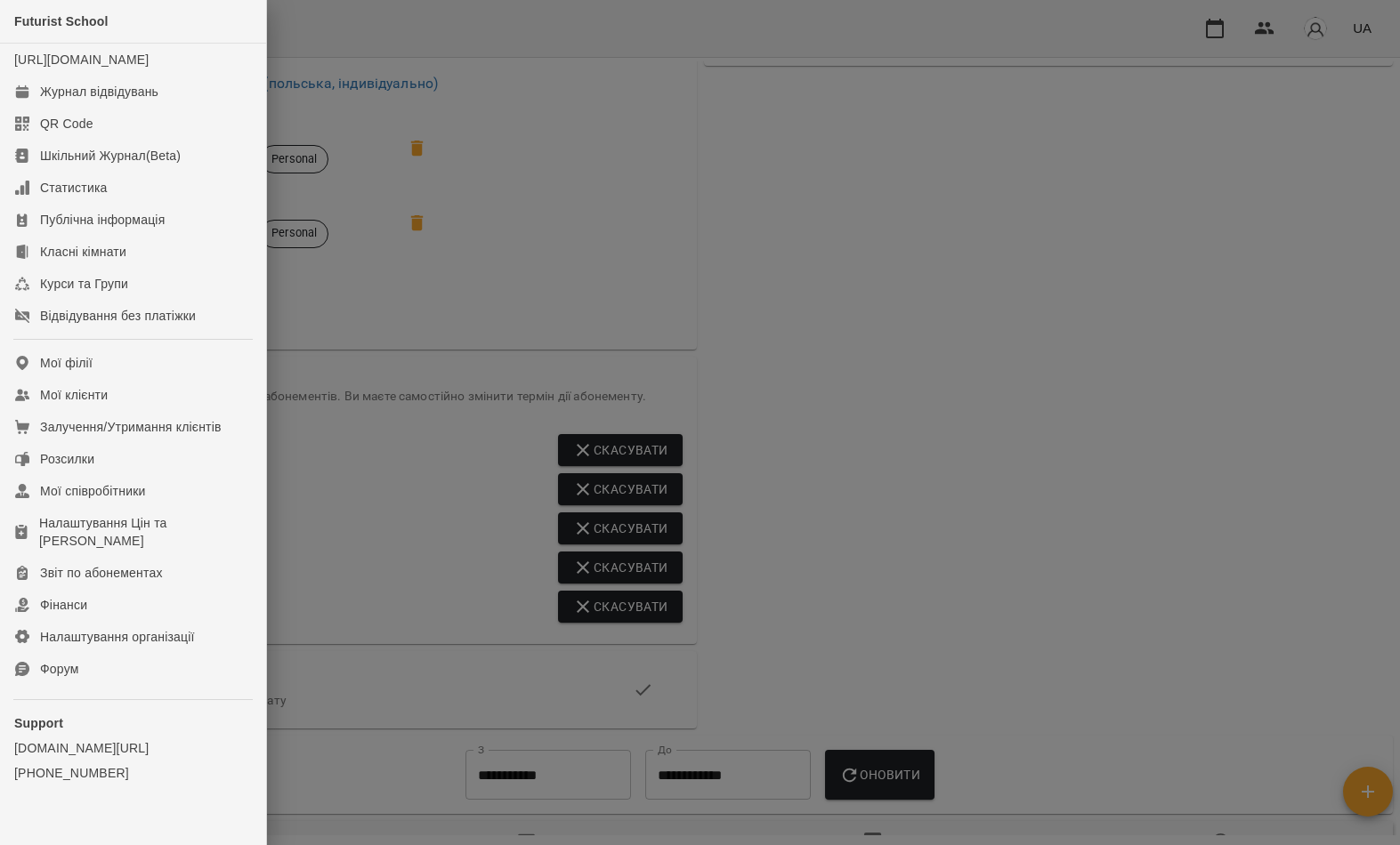
click at [188, 411] on link "Мої клієнти" at bounding box center [133, 395] width 266 height 32
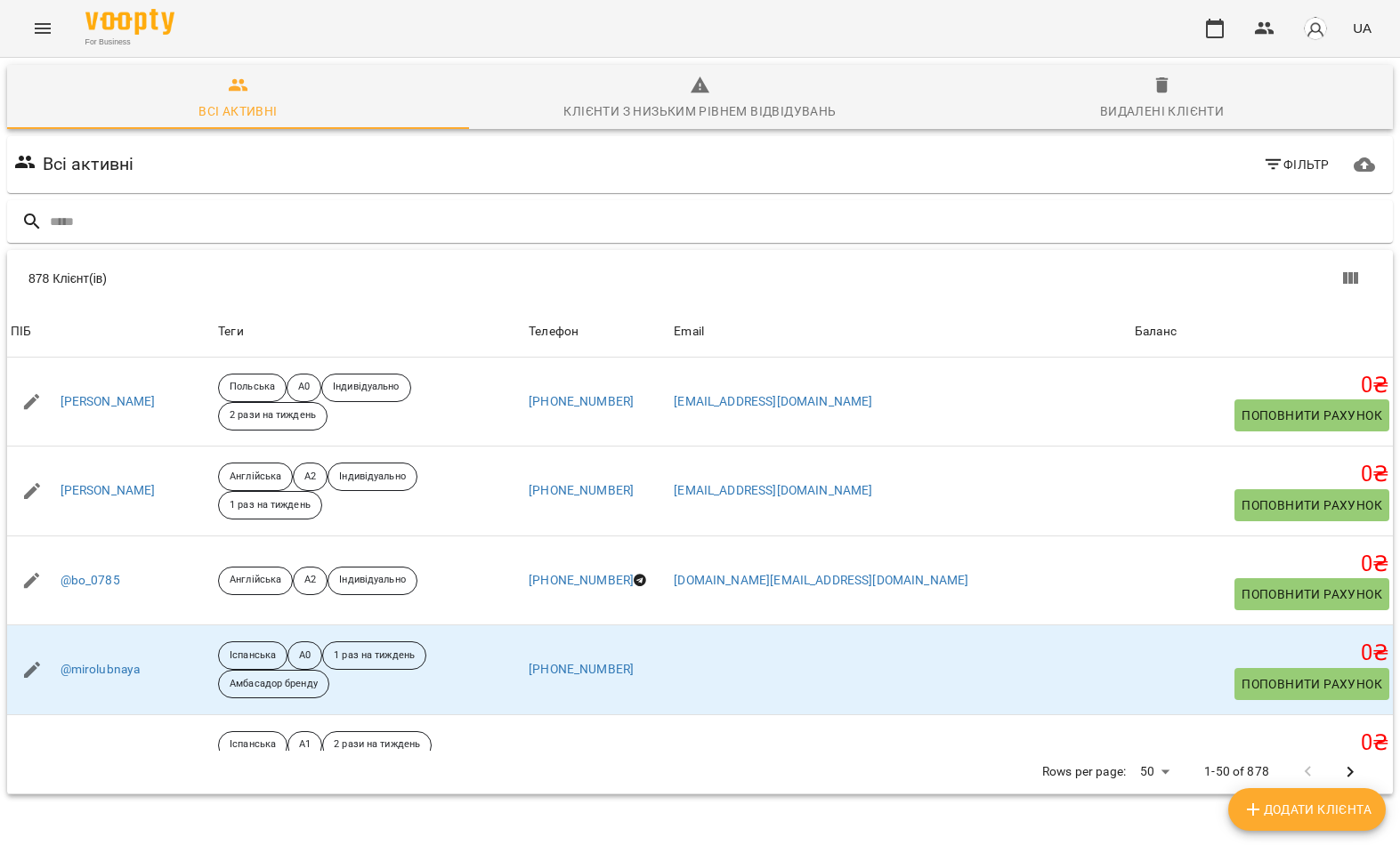
click at [833, 218] on input "text" at bounding box center [717, 222] width 1336 height 30
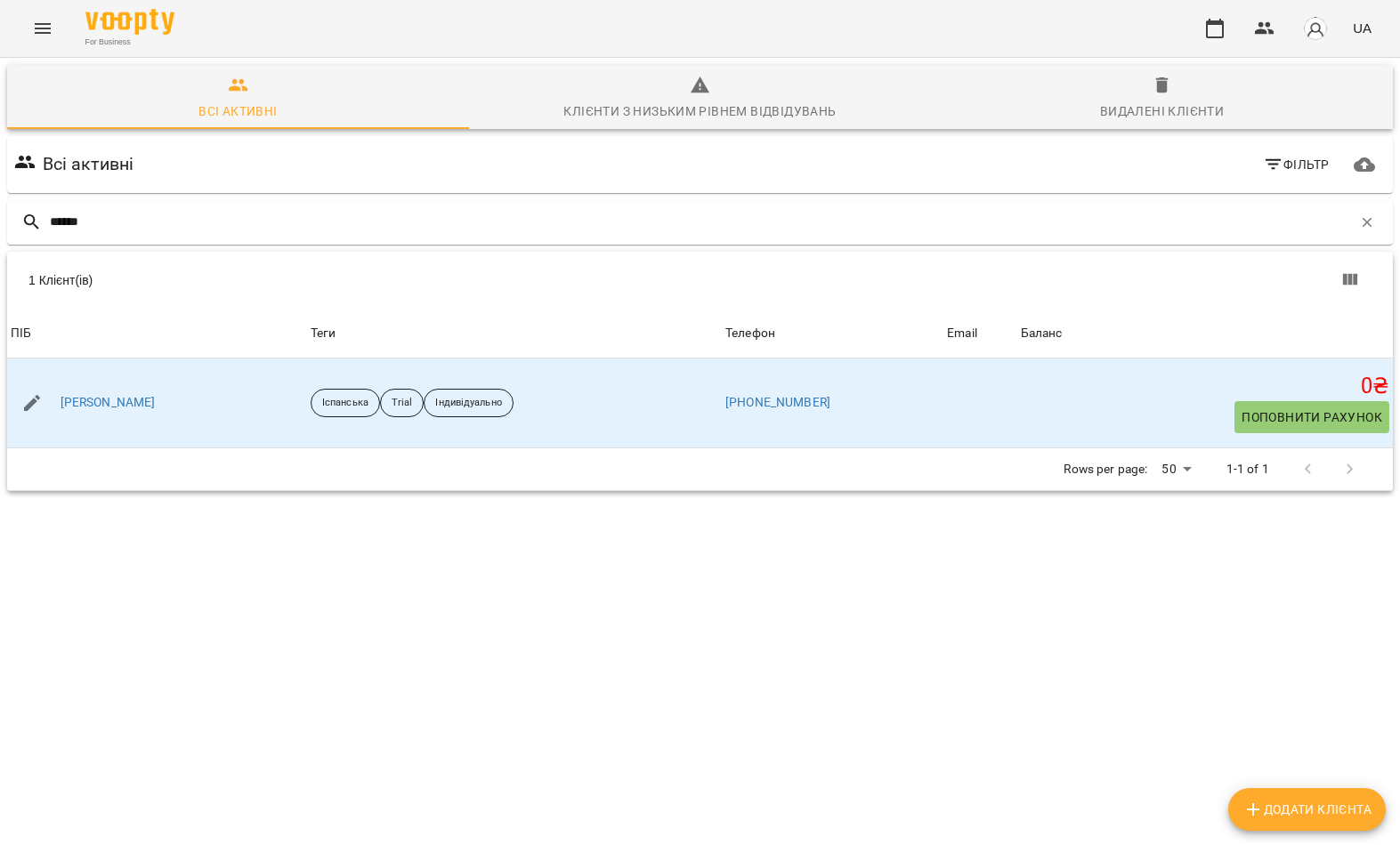
type input "******"
click at [207, 298] on div "1 Клієнт(ів)" at bounding box center [700, 280] width 1386 height 57
click at [126, 409] on link "Людмила Шкурак" at bounding box center [108, 403] width 96 height 18
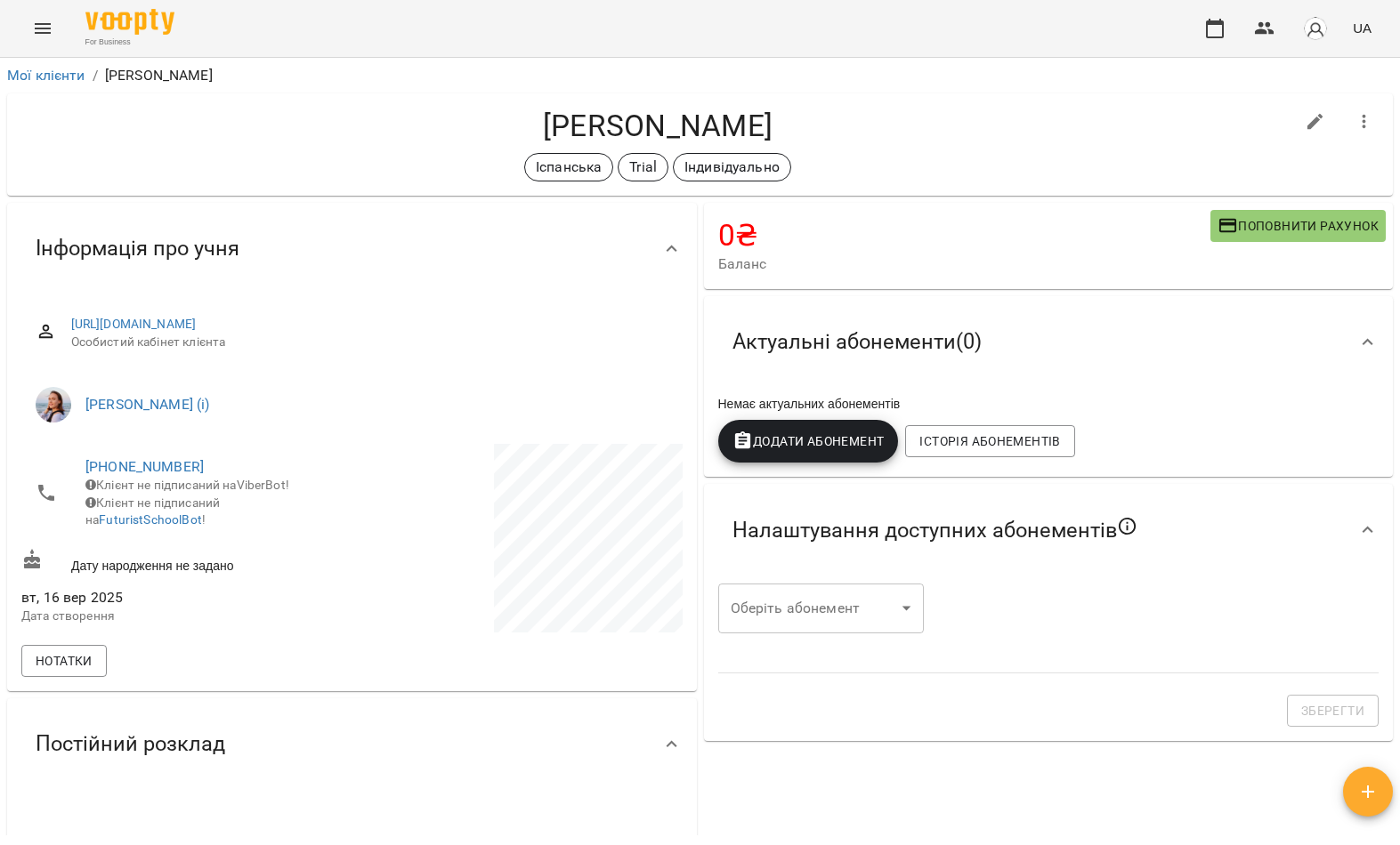
click at [861, 608] on body "For Business UA Мої клієнти / Людмила Шкурак Людмила Шкурак Іспанська Trial Інд…" at bounding box center [700, 451] width 1400 height 903
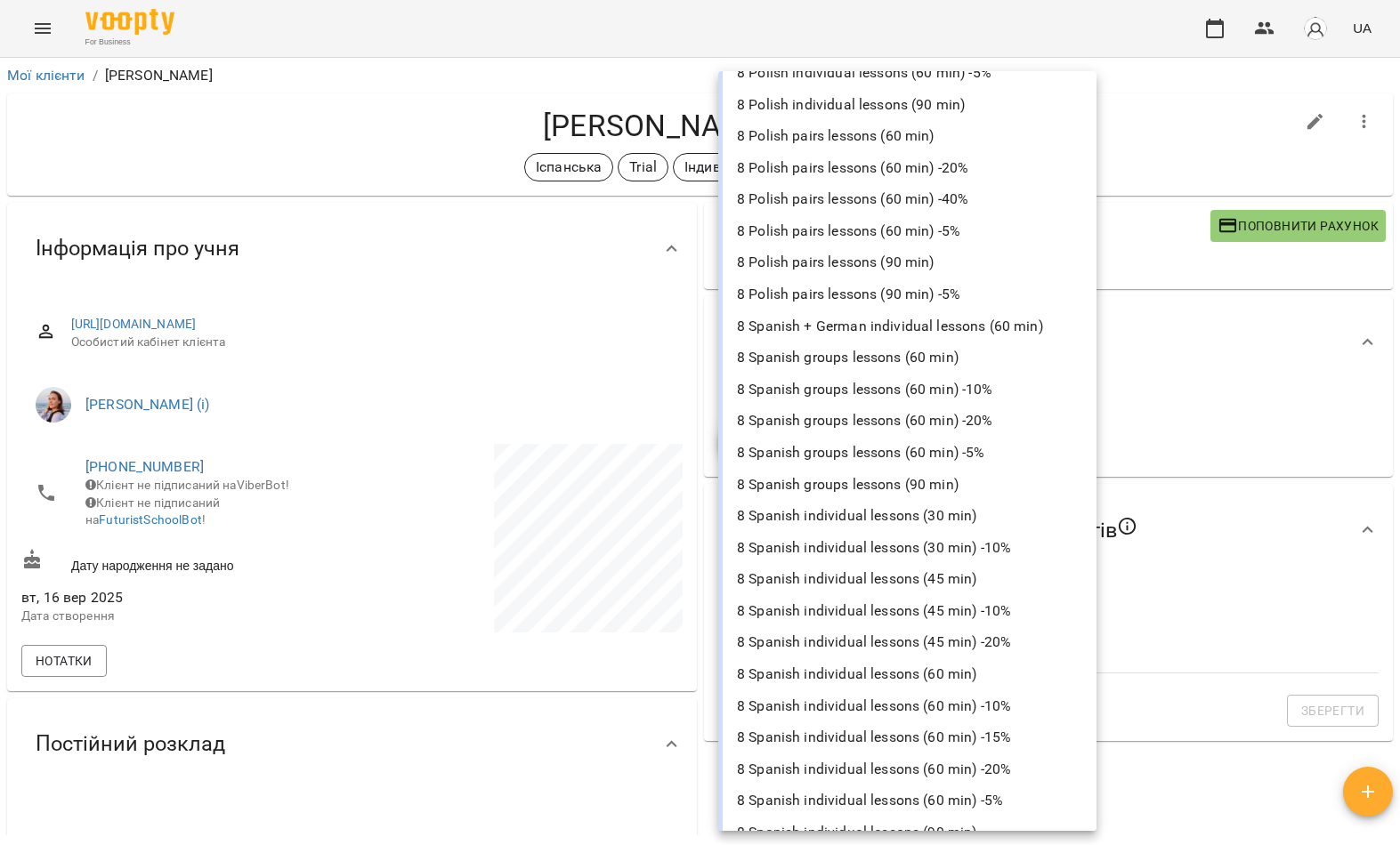
scroll to position [2662, 0]
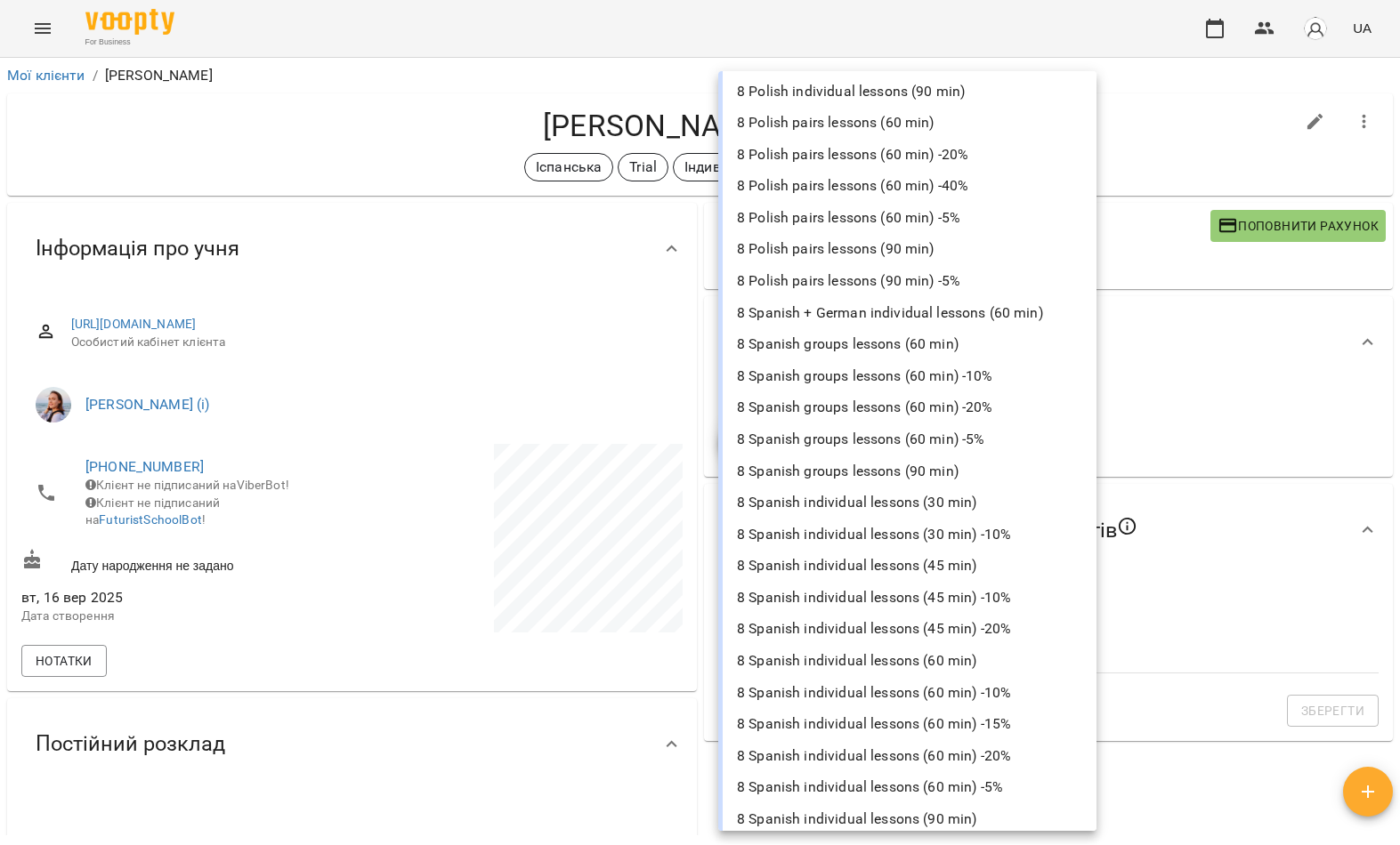
click at [898, 645] on li "8 Spanish individual lessons (60 min)" at bounding box center [907, 661] width 378 height 32
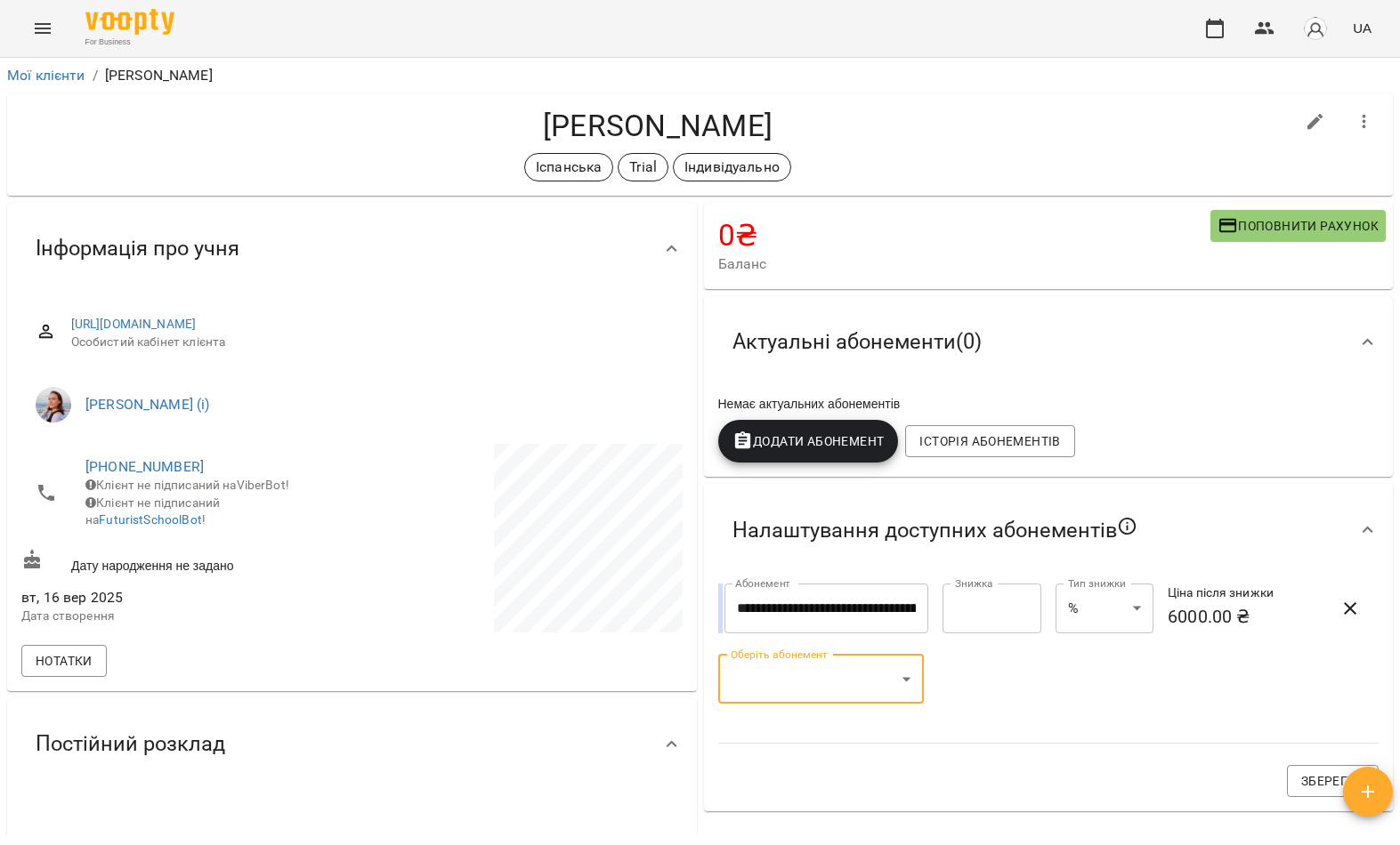
click at [886, 679] on body "**********" at bounding box center [700, 451] width 1400 height 903
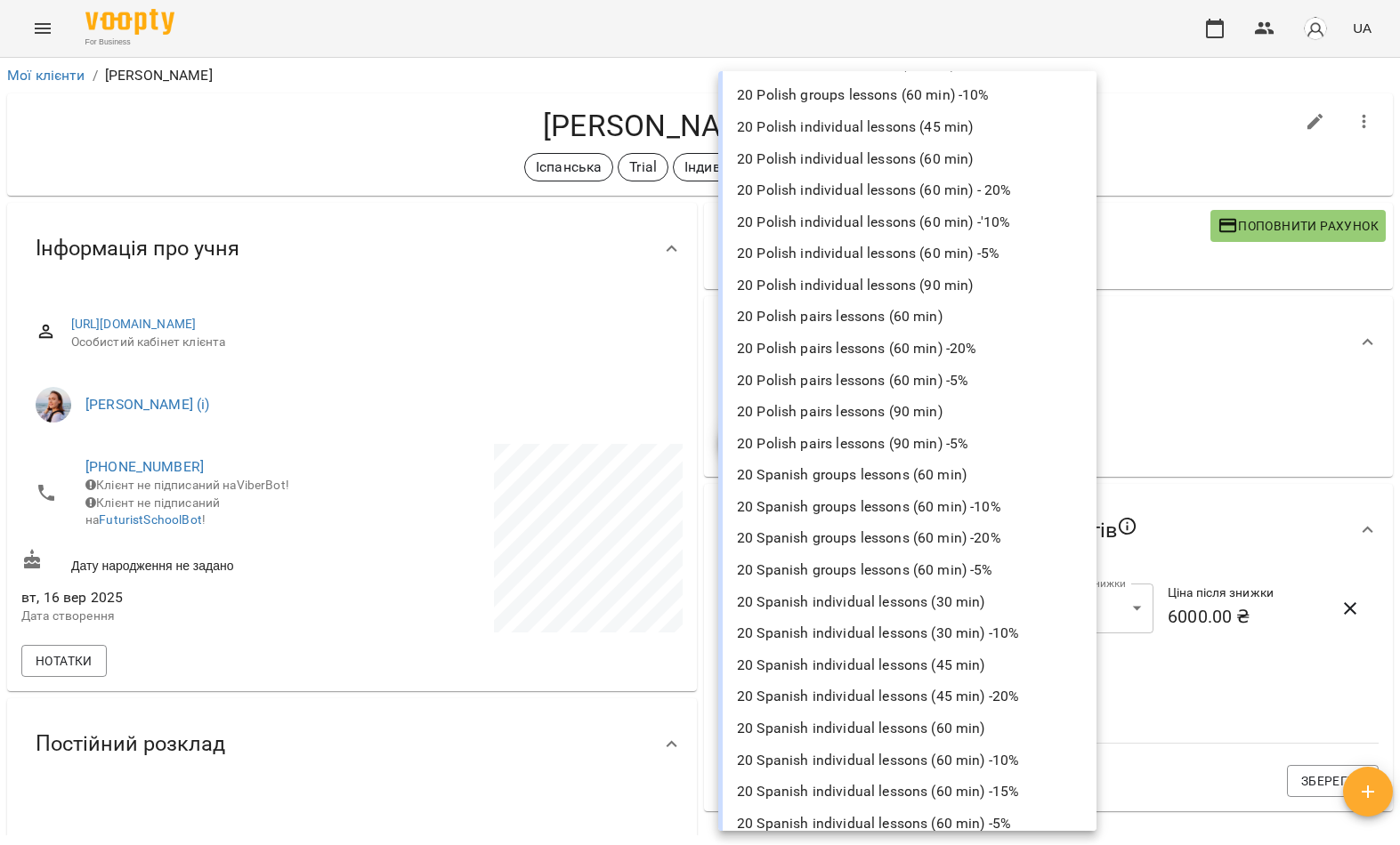
scroll to position [5249, 0]
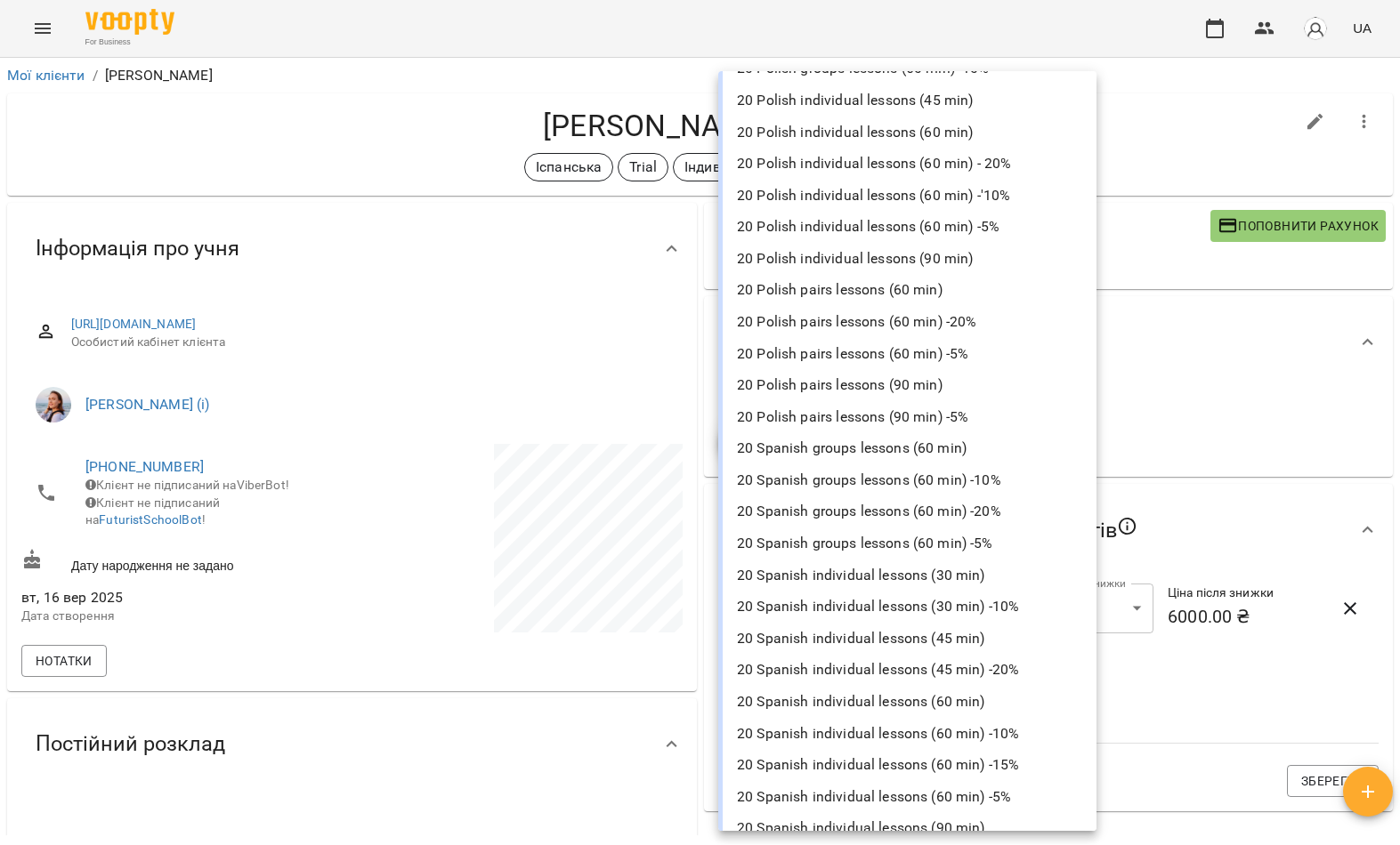
click at [944, 686] on li "20 Spanish individual lessons (60 min)" at bounding box center [907, 703] width 378 height 32
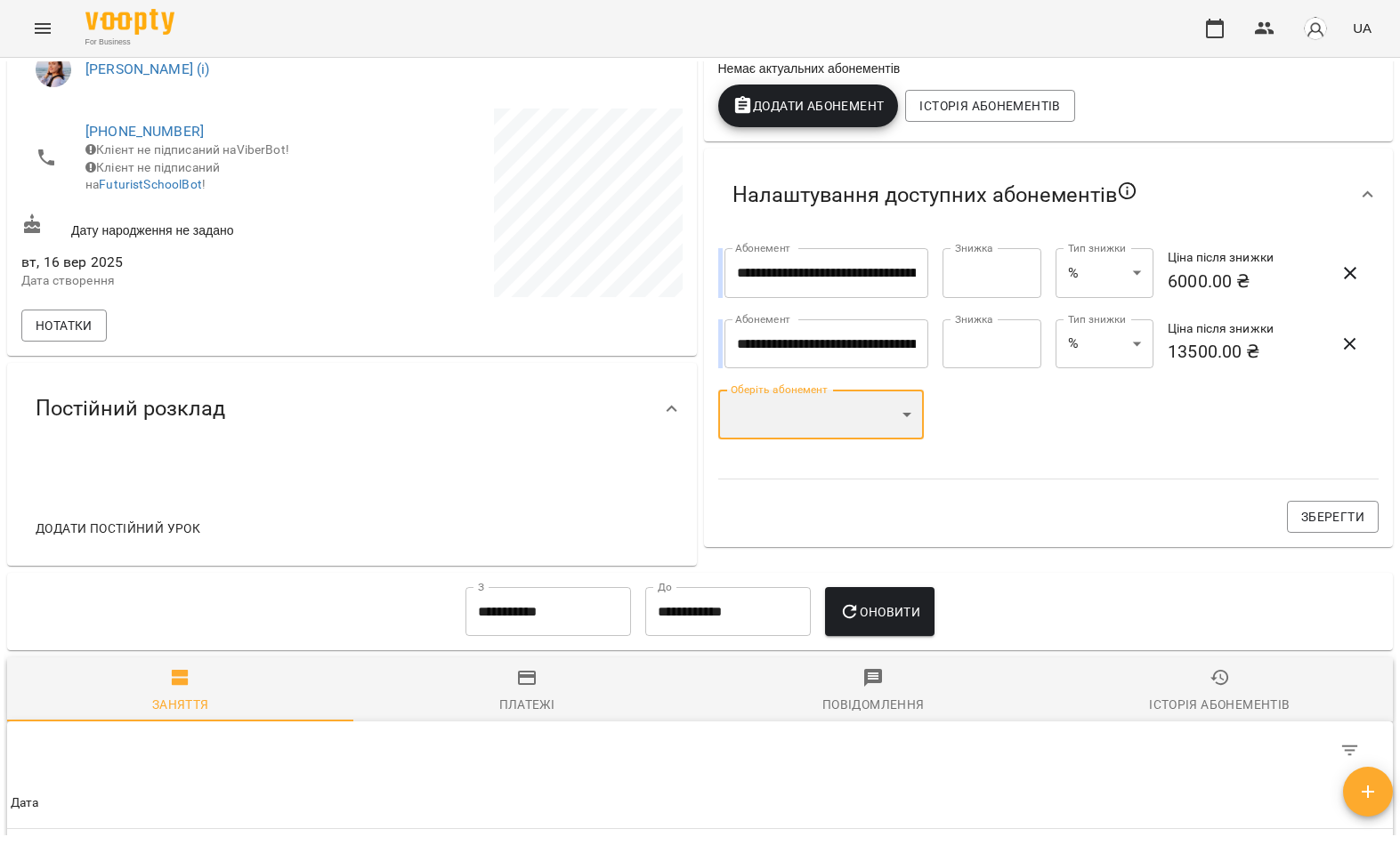
scroll to position [336, 0]
click at [1320, 510] on span "Зберегти" at bounding box center [1333, 516] width 63 height 22
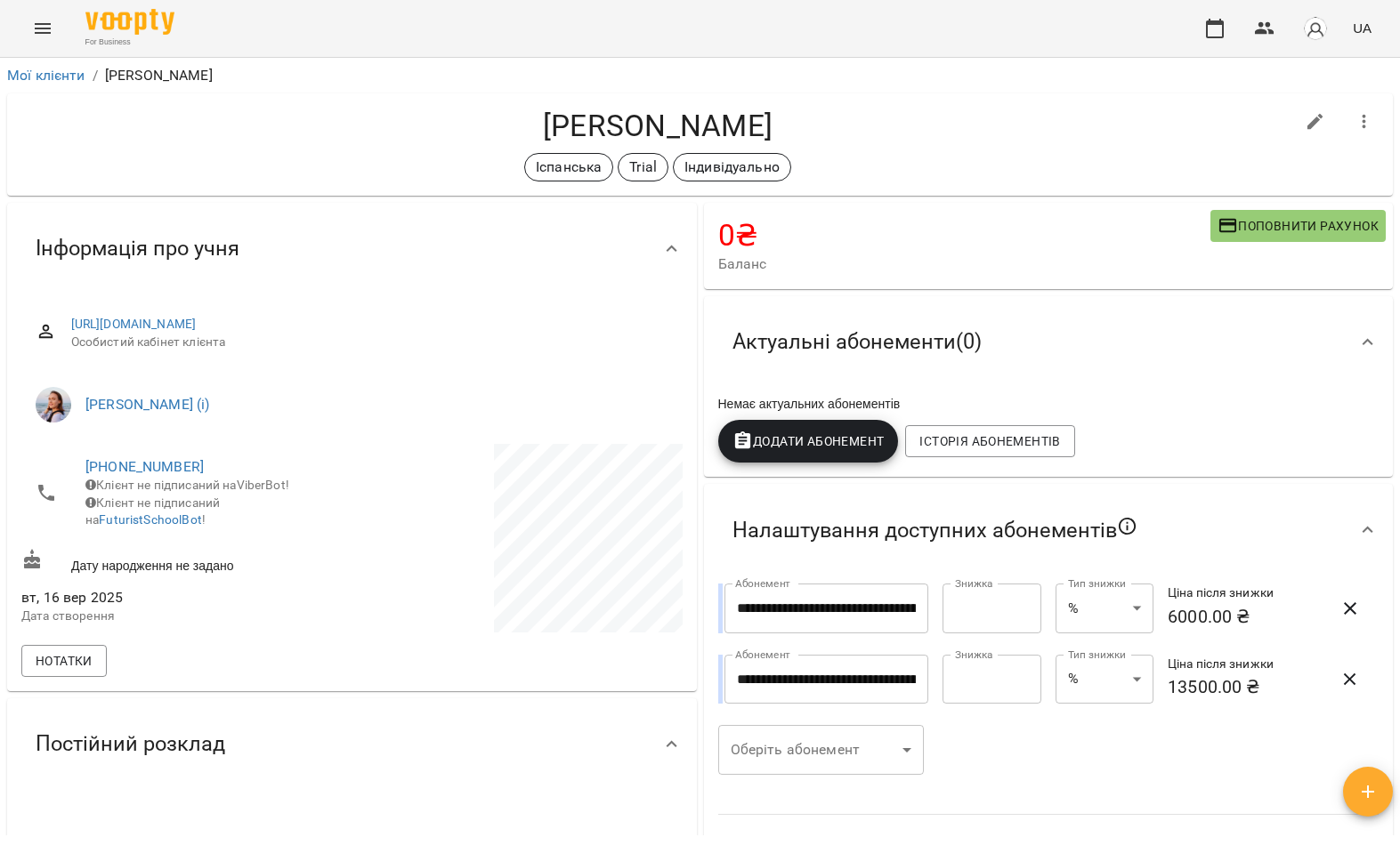
scroll to position [0, 0]
click at [369, 1] on div "For Business UA" at bounding box center [700, 28] width 1400 height 57
click at [37, 34] on icon "Menu" at bounding box center [43, 29] width 22 height 22
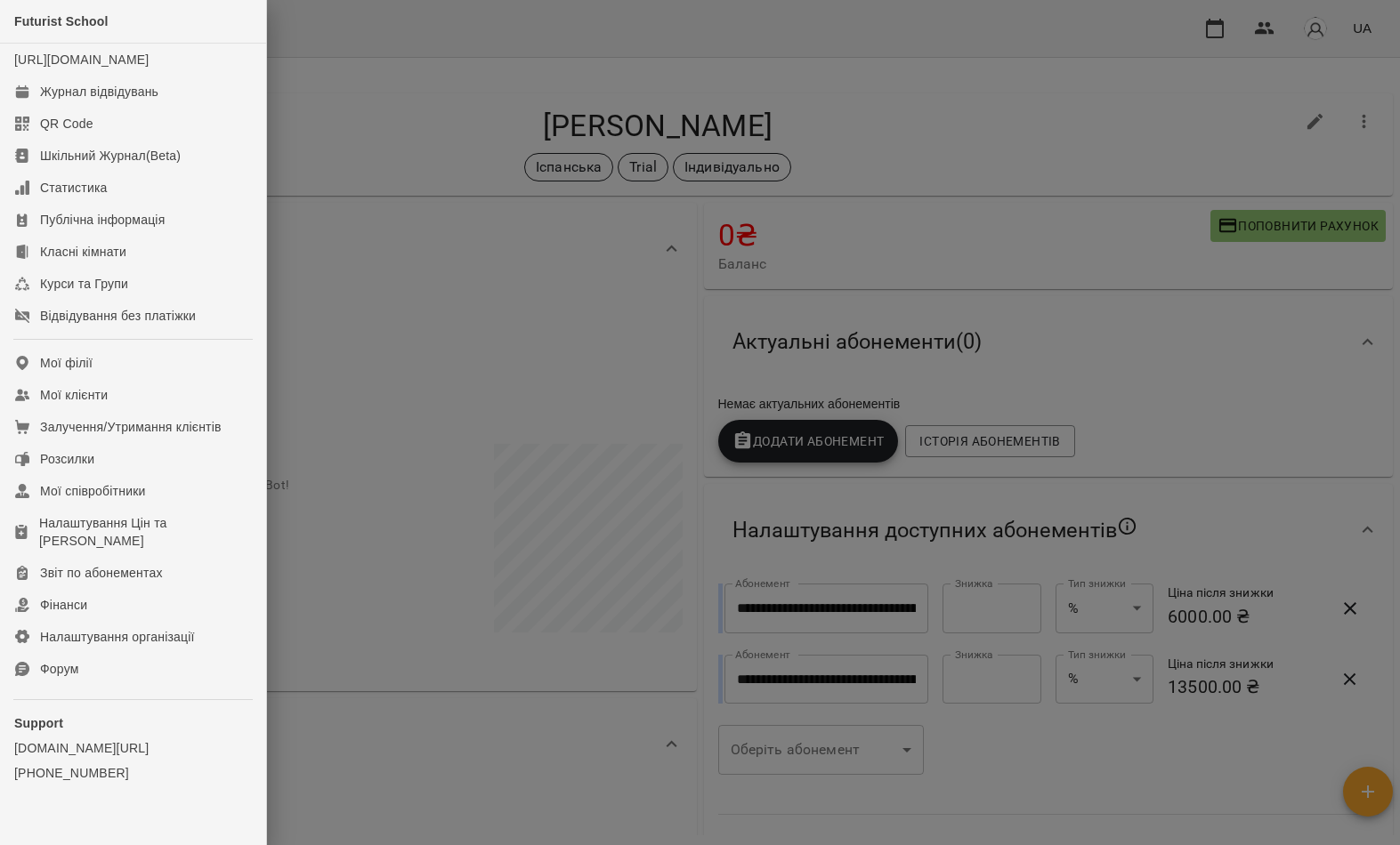
click at [206, 411] on link "Мої клієнти" at bounding box center [133, 395] width 266 height 32
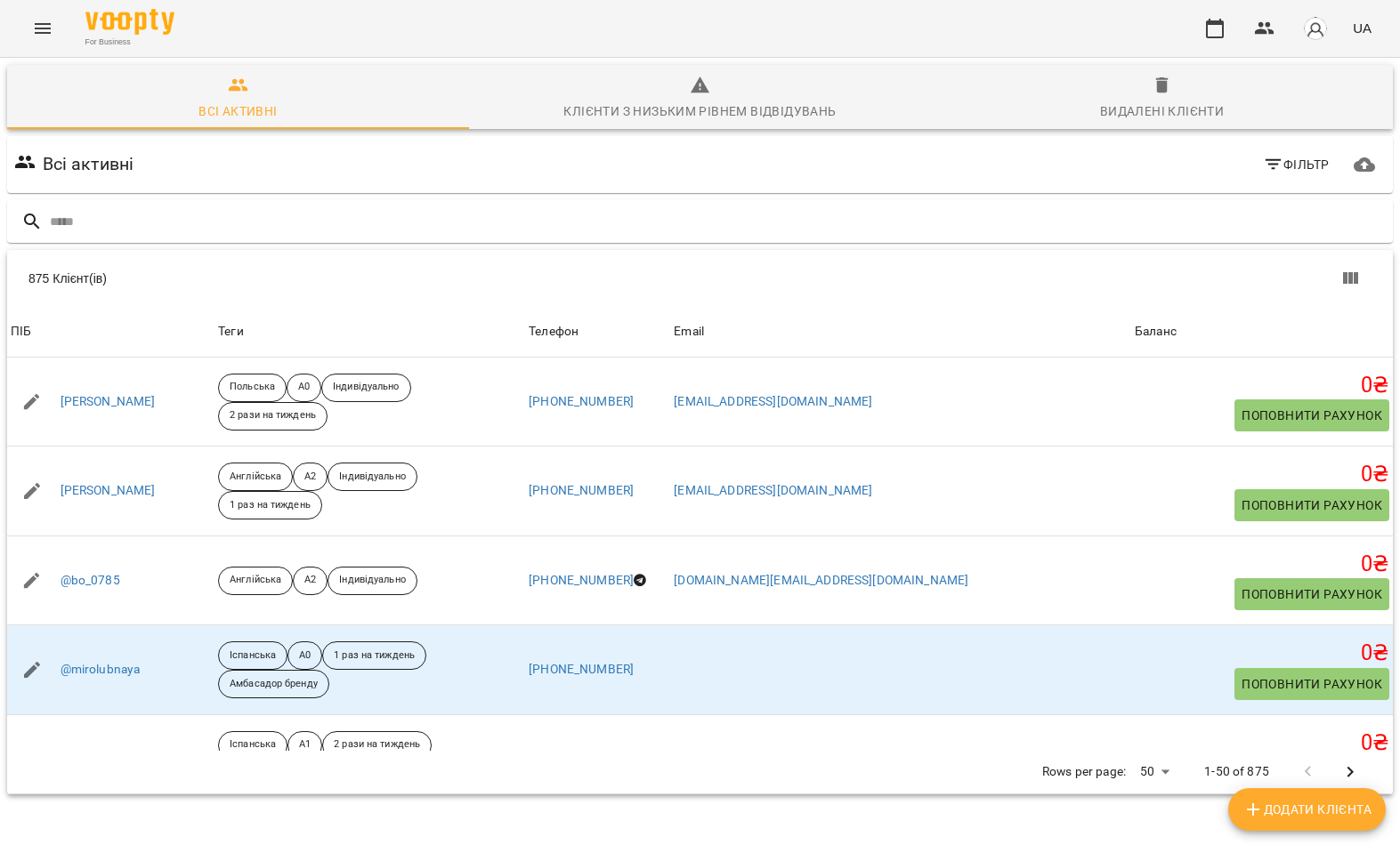
click at [870, 218] on input "text" at bounding box center [717, 222] width 1336 height 30
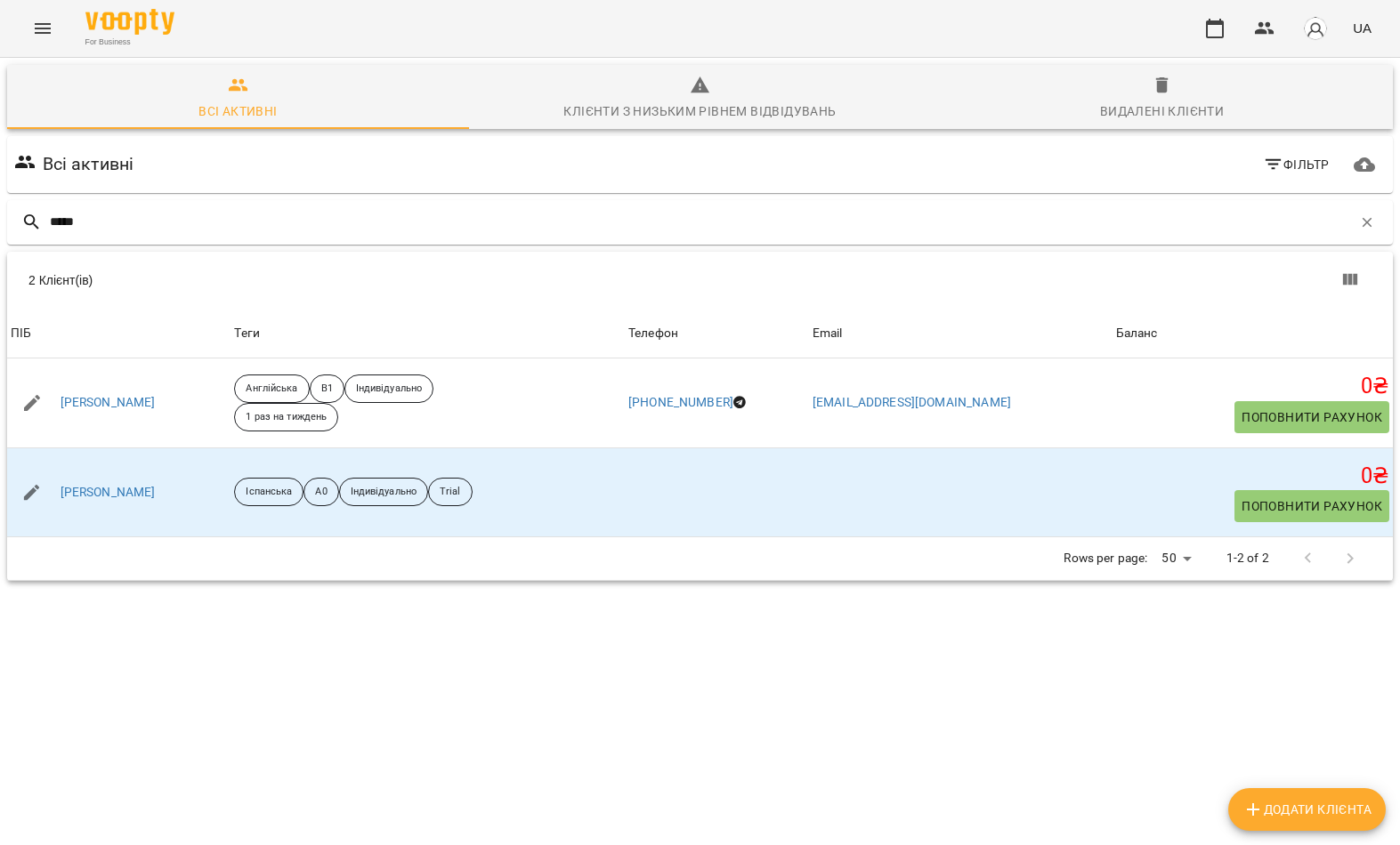
type input "*****"
click at [216, 297] on div "2 Клієнт(ів)" at bounding box center [700, 280] width 1386 height 57
click at [124, 497] on link "[PERSON_NAME]" at bounding box center [108, 493] width 96 height 18
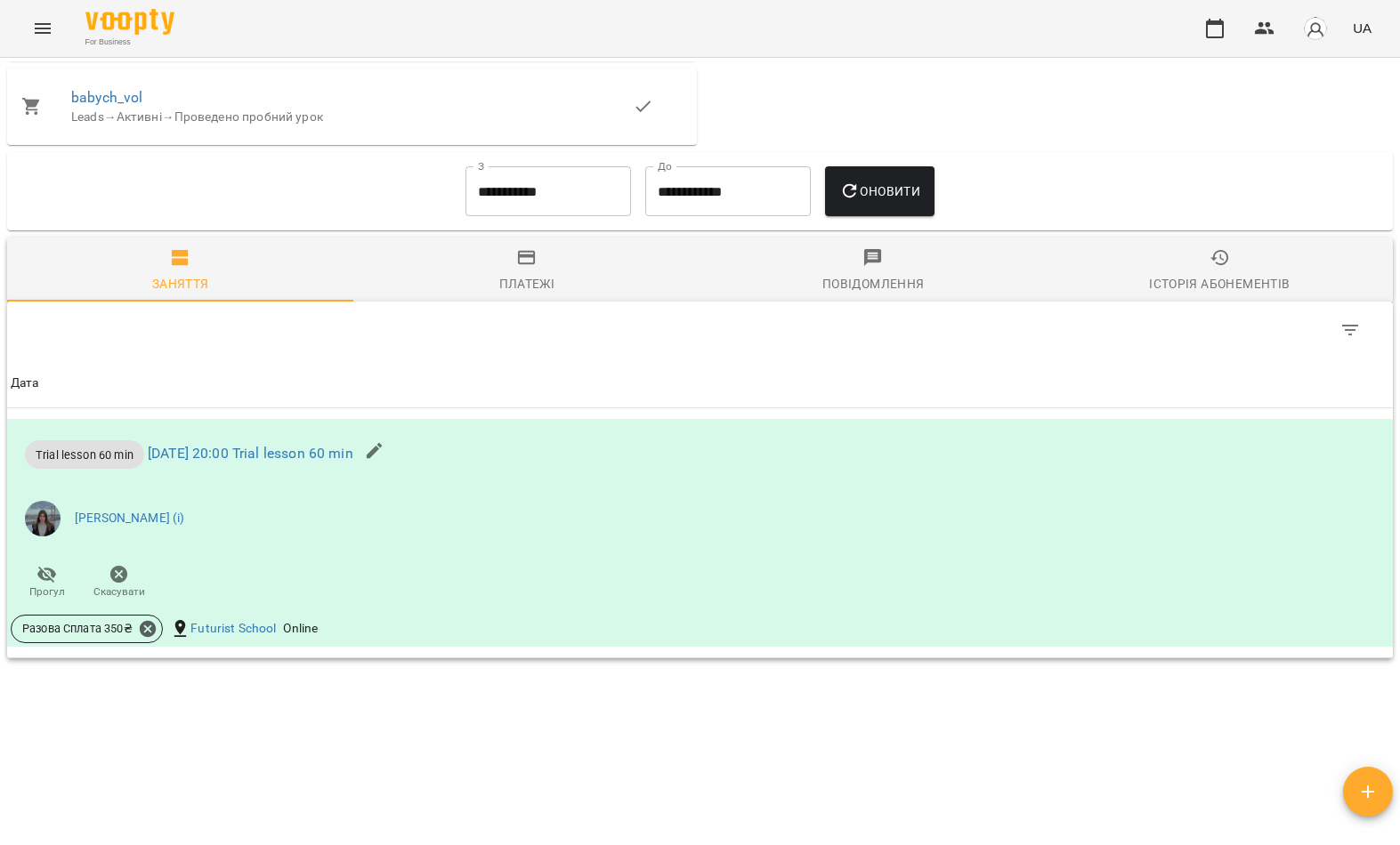
scroll to position [923, 0]
click at [44, 48] on button "Menu" at bounding box center [42, 28] width 42 height 42
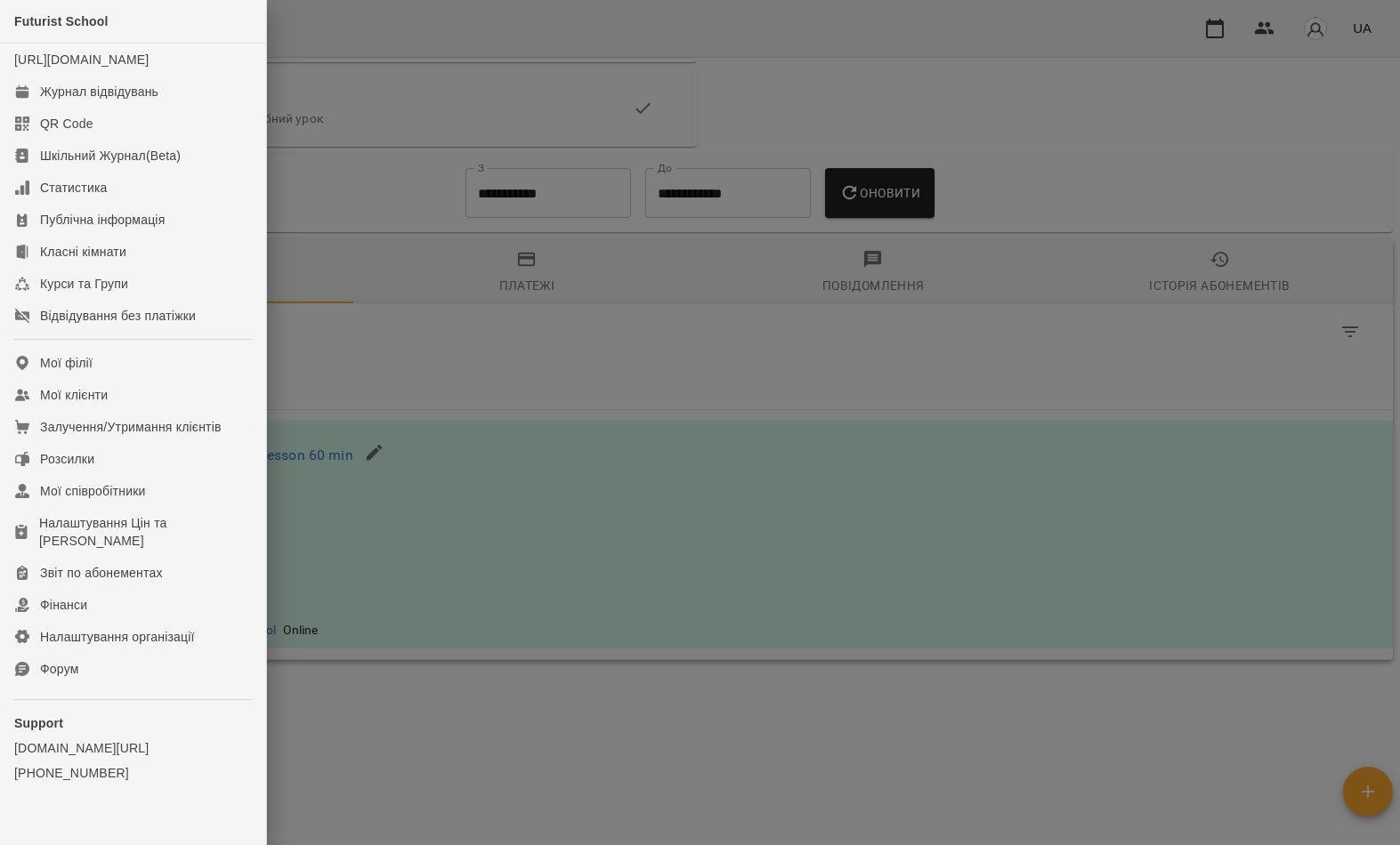
click at [178, 411] on link "Мої клієнти" at bounding box center [133, 395] width 266 height 32
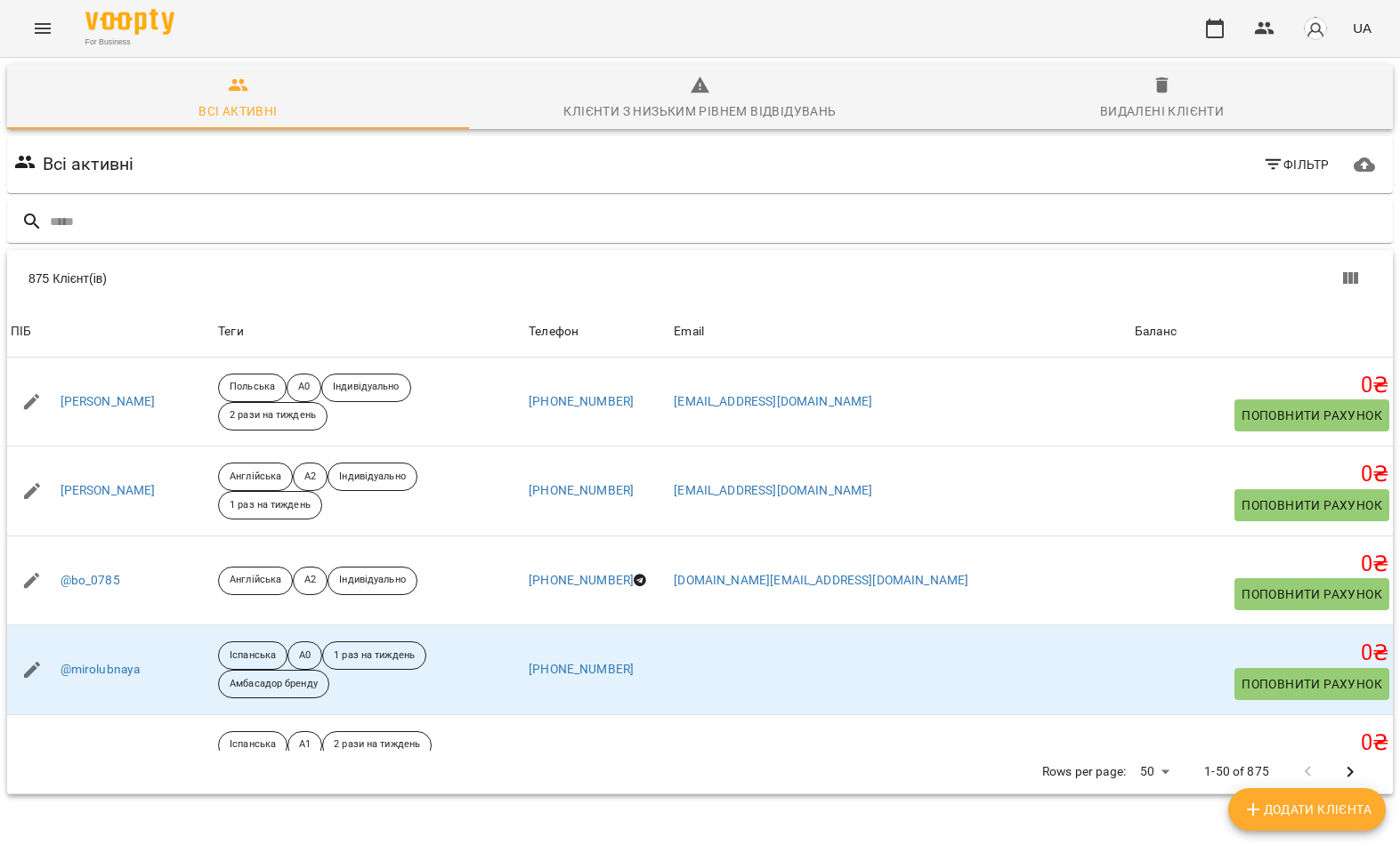
click at [797, 209] on input "text" at bounding box center [717, 222] width 1336 height 30
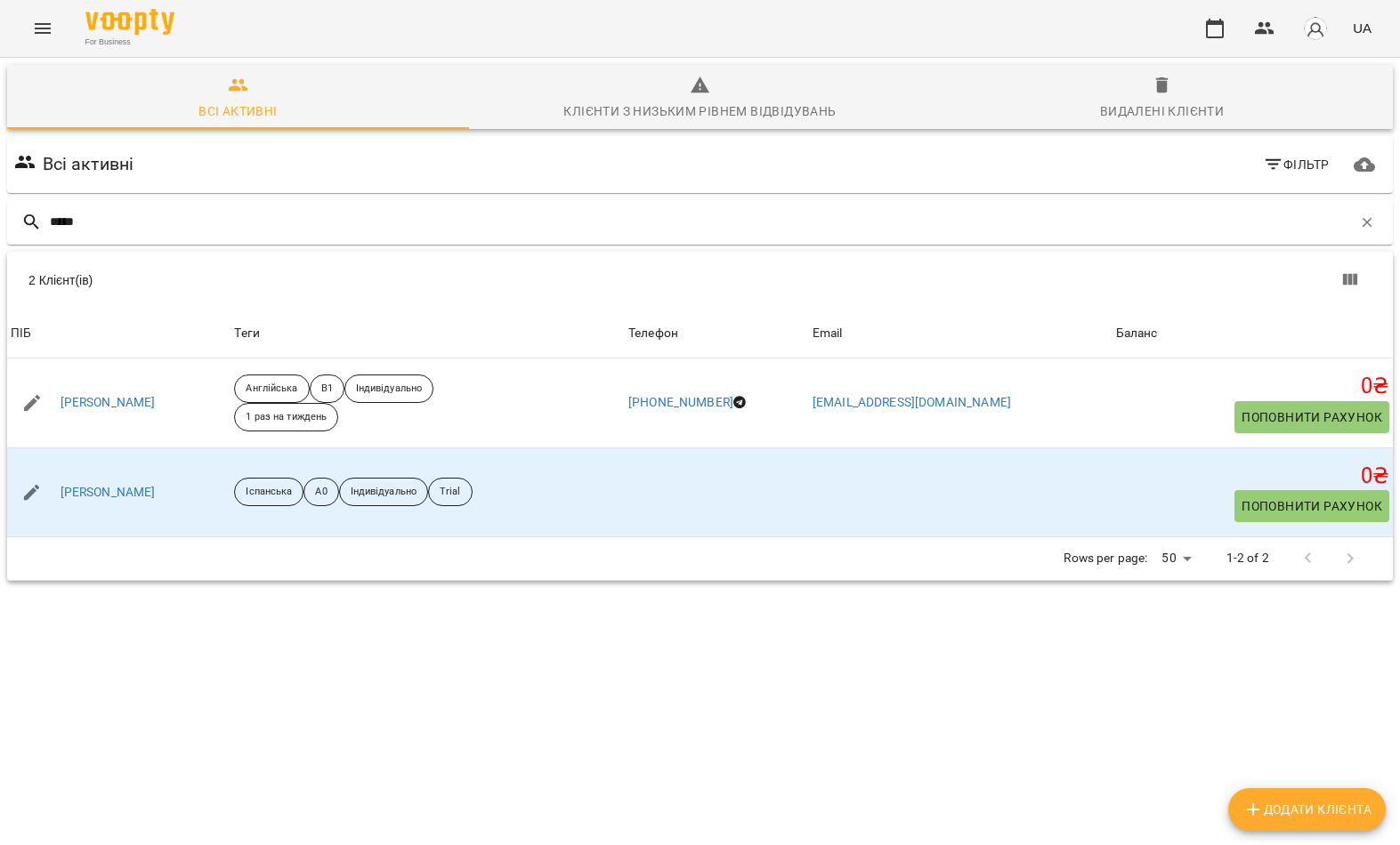
type input "*****"
click at [180, 300] on div "2 Клієнт(ів)" at bounding box center [700, 280] width 1386 height 57
click at [101, 498] on link "[PERSON_NAME]" at bounding box center [108, 493] width 96 height 18
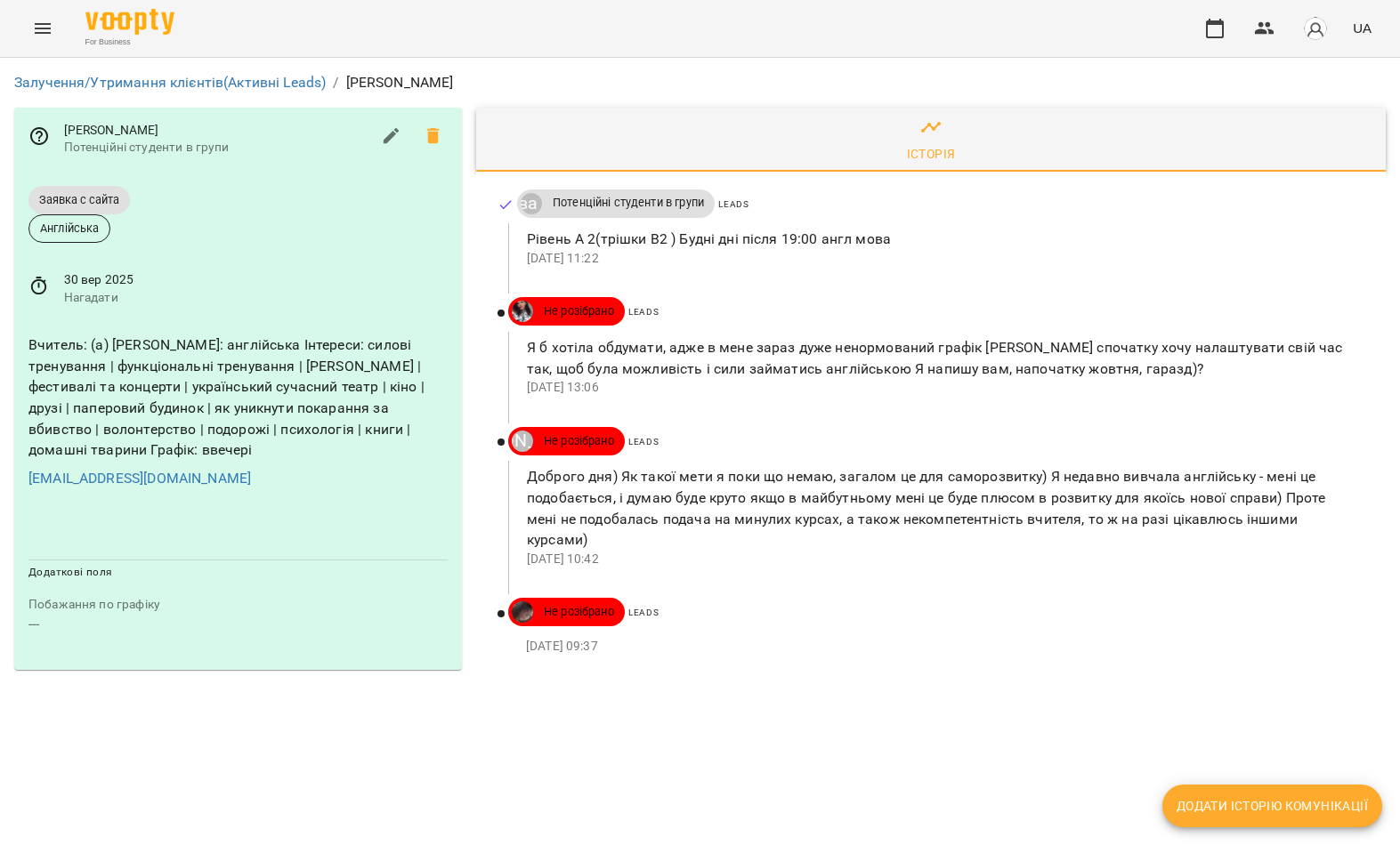
click at [41, 32] on icon "Menu" at bounding box center [43, 29] width 22 height 22
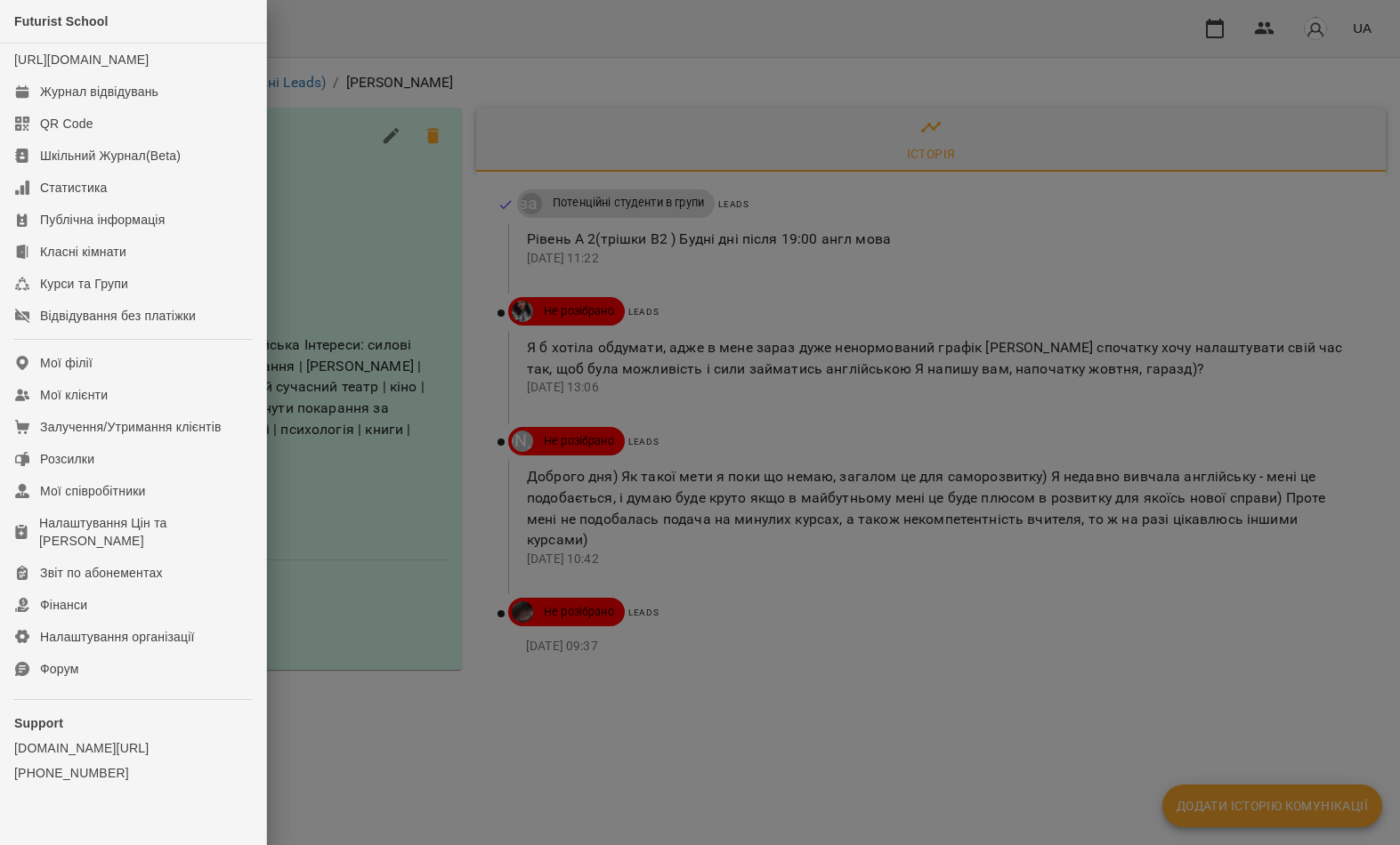
click at [210, 436] on div "Залучення/Утримання клієнтів" at bounding box center [130, 427] width 181 height 18
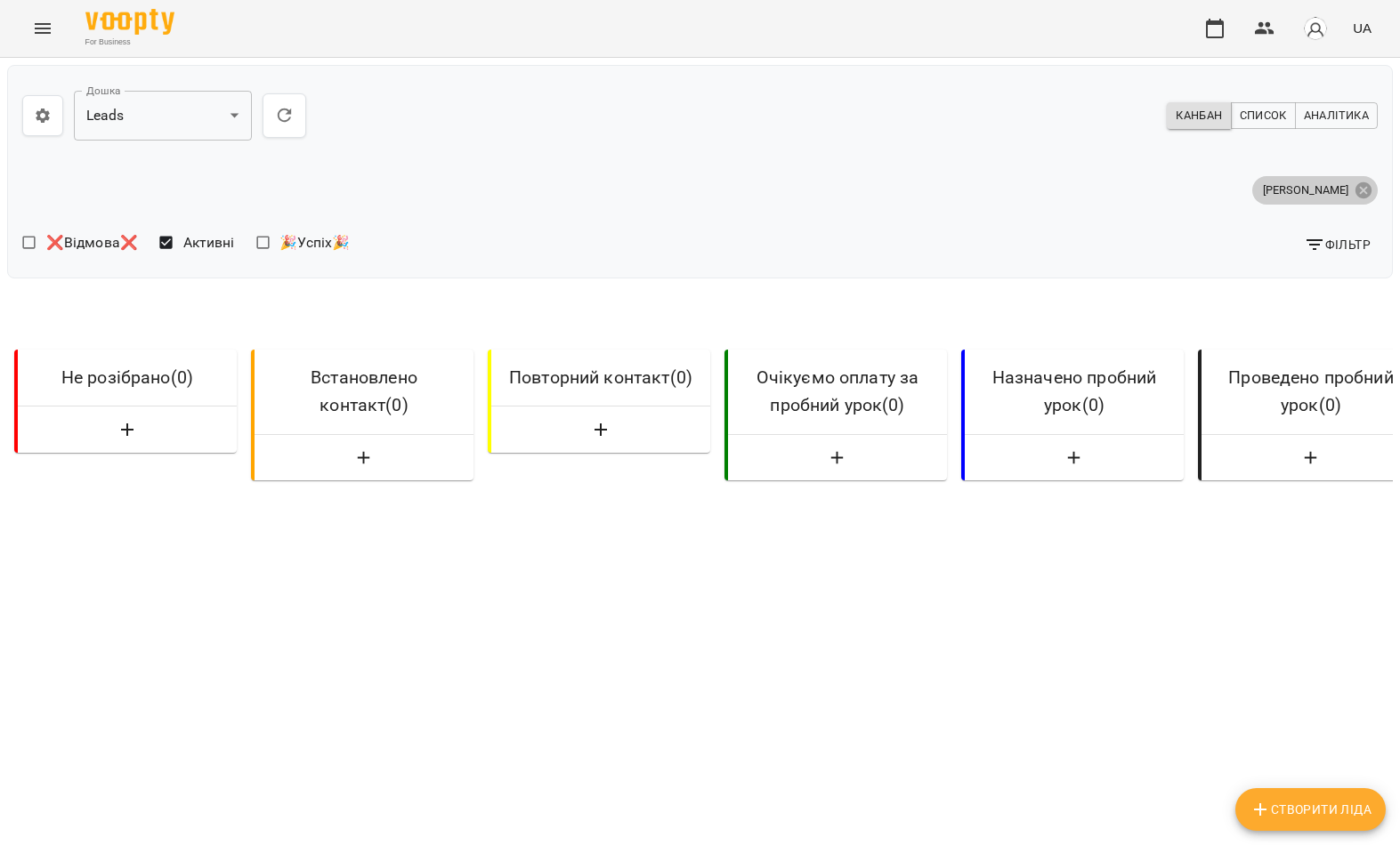
click at [1369, 184] on icon at bounding box center [1364, 190] width 20 height 20
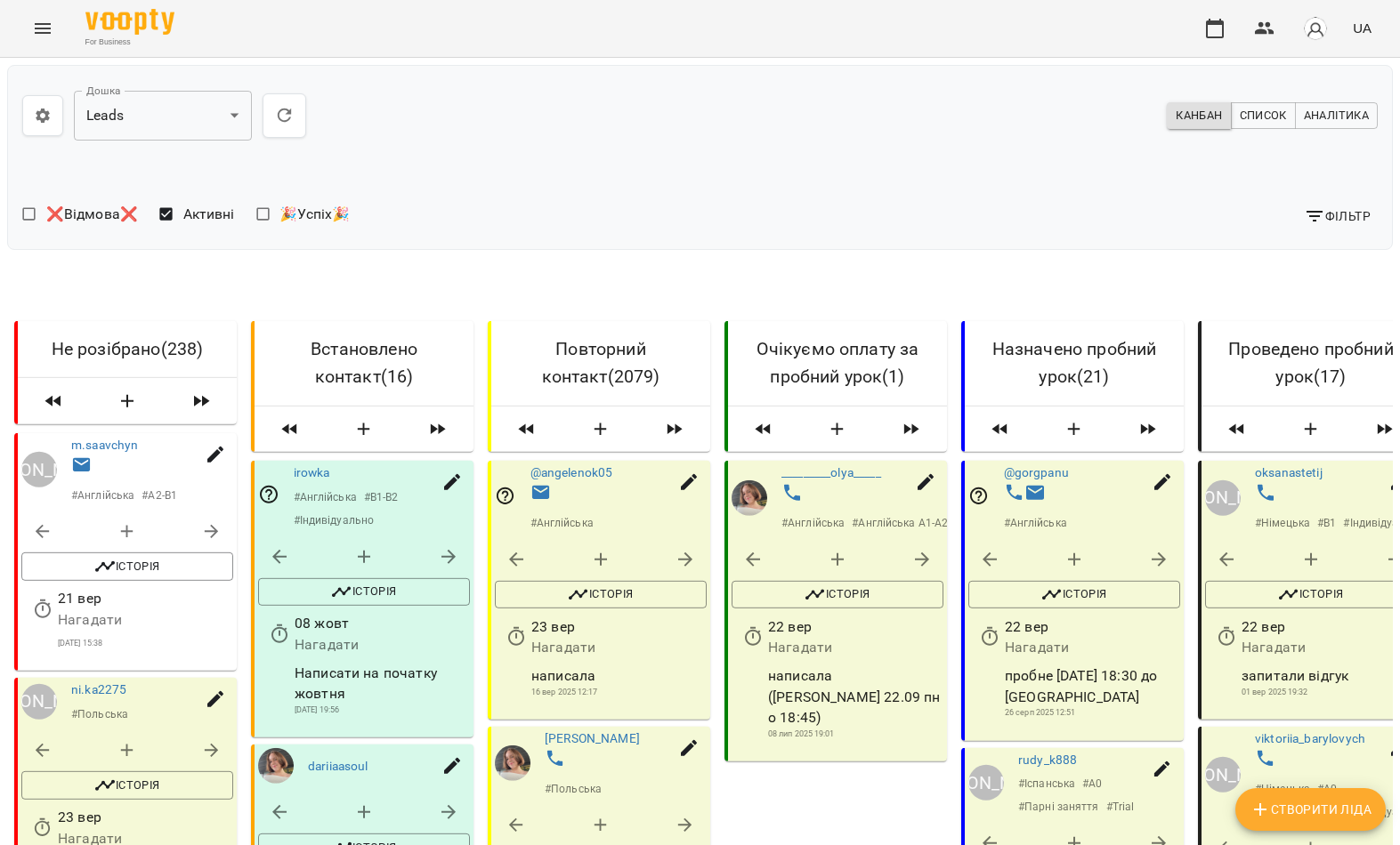
click at [1340, 220] on span "Фільтр" at bounding box center [1337, 216] width 67 height 22
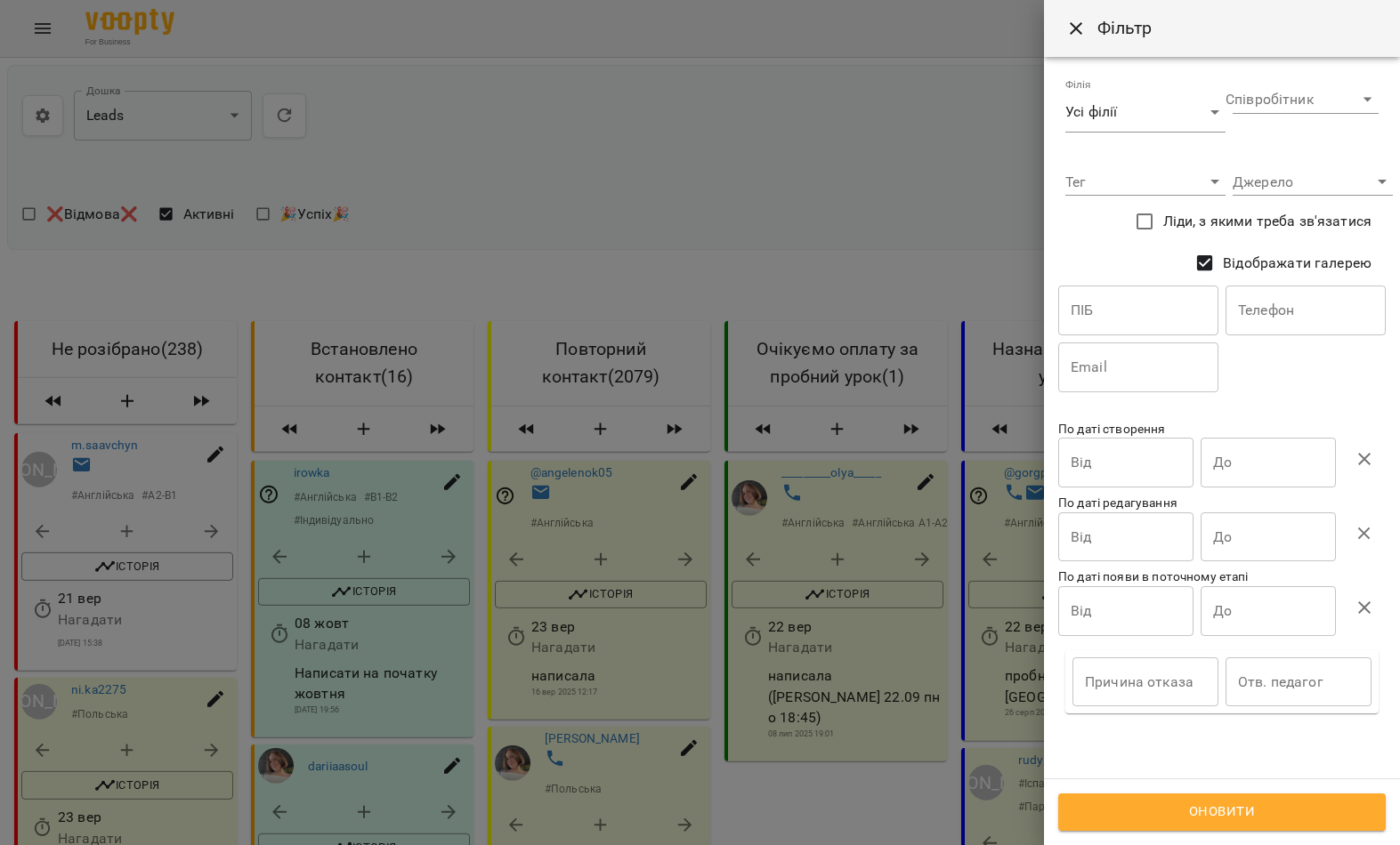
click at [1176, 319] on input "text" at bounding box center [1138, 310] width 161 height 50
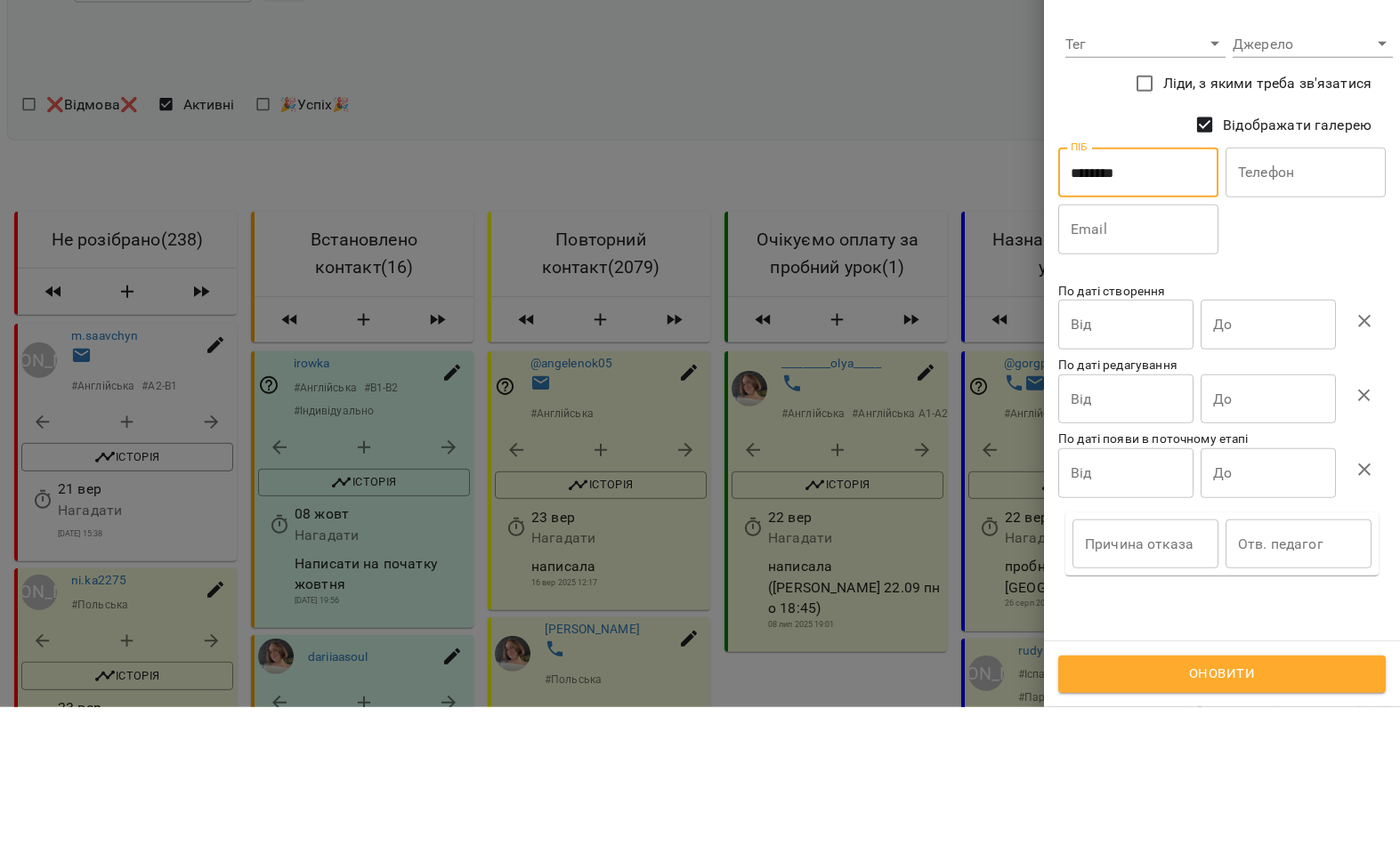
type input "********"
click at [1320, 282] on div "ПІБ ******** ПІБ Телефон Телефон Email Email" at bounding box center [1221, 338] width 335 height 113
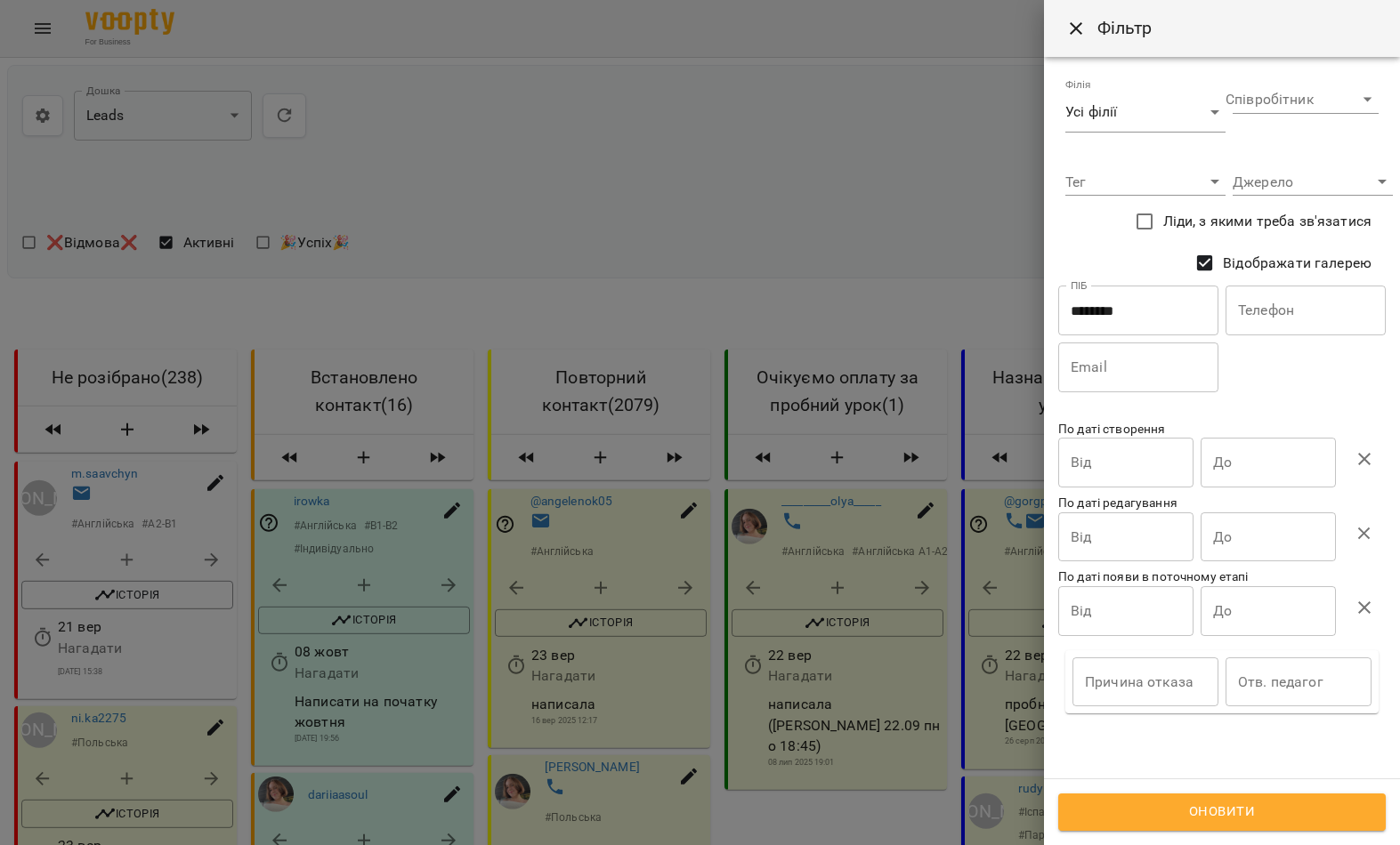
click at [1234, 805] on span "Оновити" at bounding box center [1222, 813] width 289 height 23
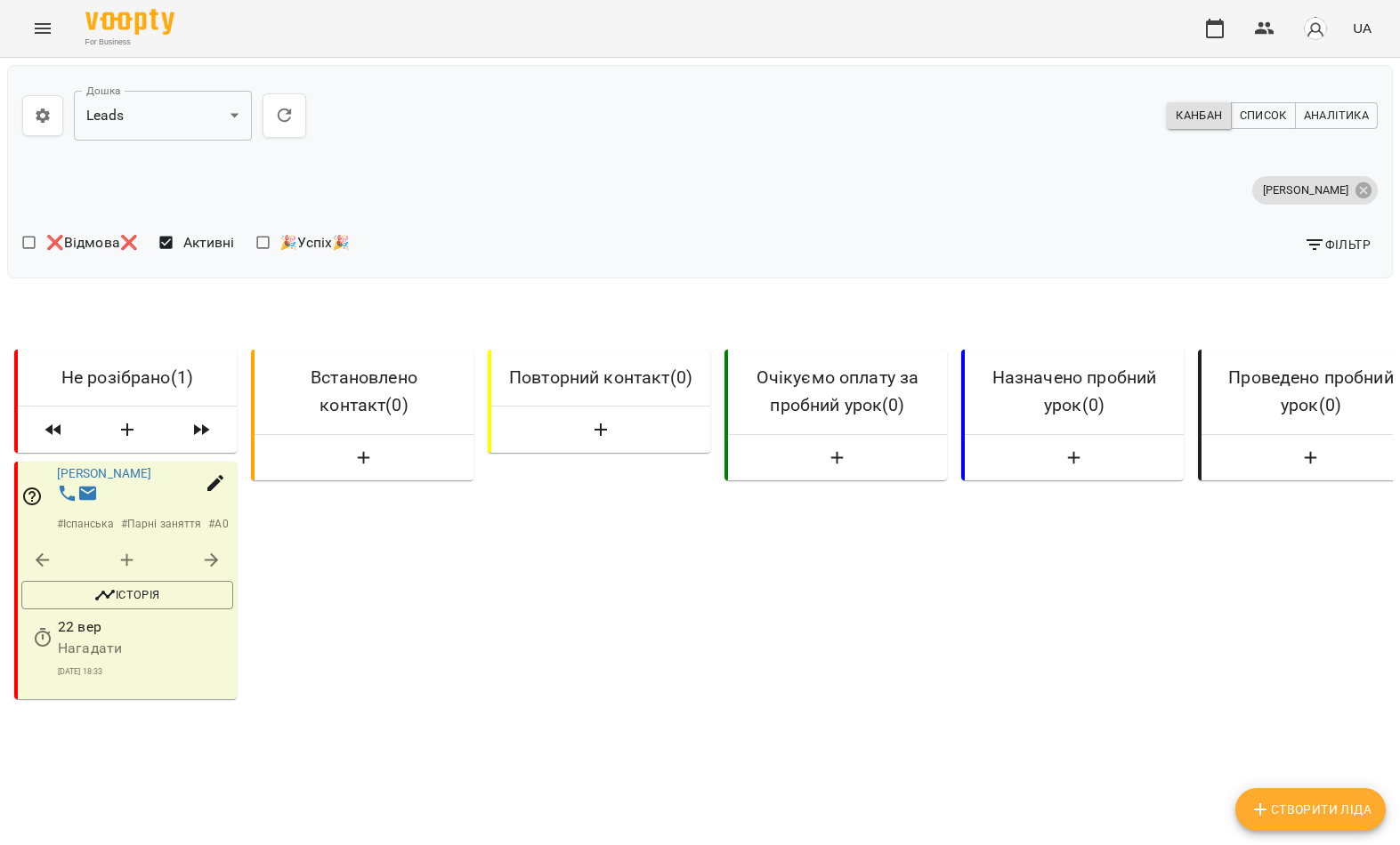
click at [152, 478] on link "Максим Ільченко" at bounding box center [105, 473] width 96 height 14
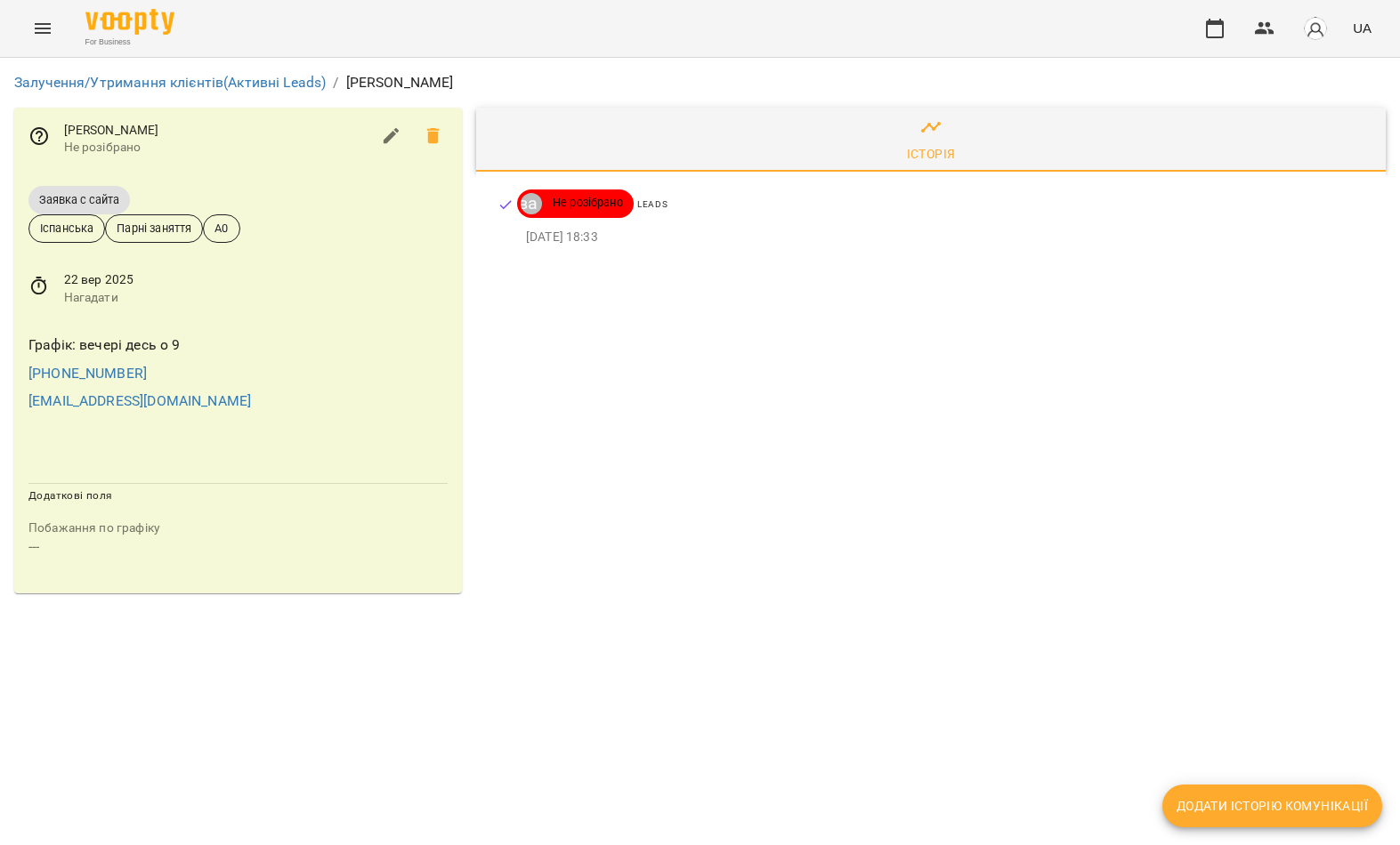
click at [1255, 815] on span "Додати історію комунікації" at bounding box center [1272, 806] width 191 height 22
select select "*"
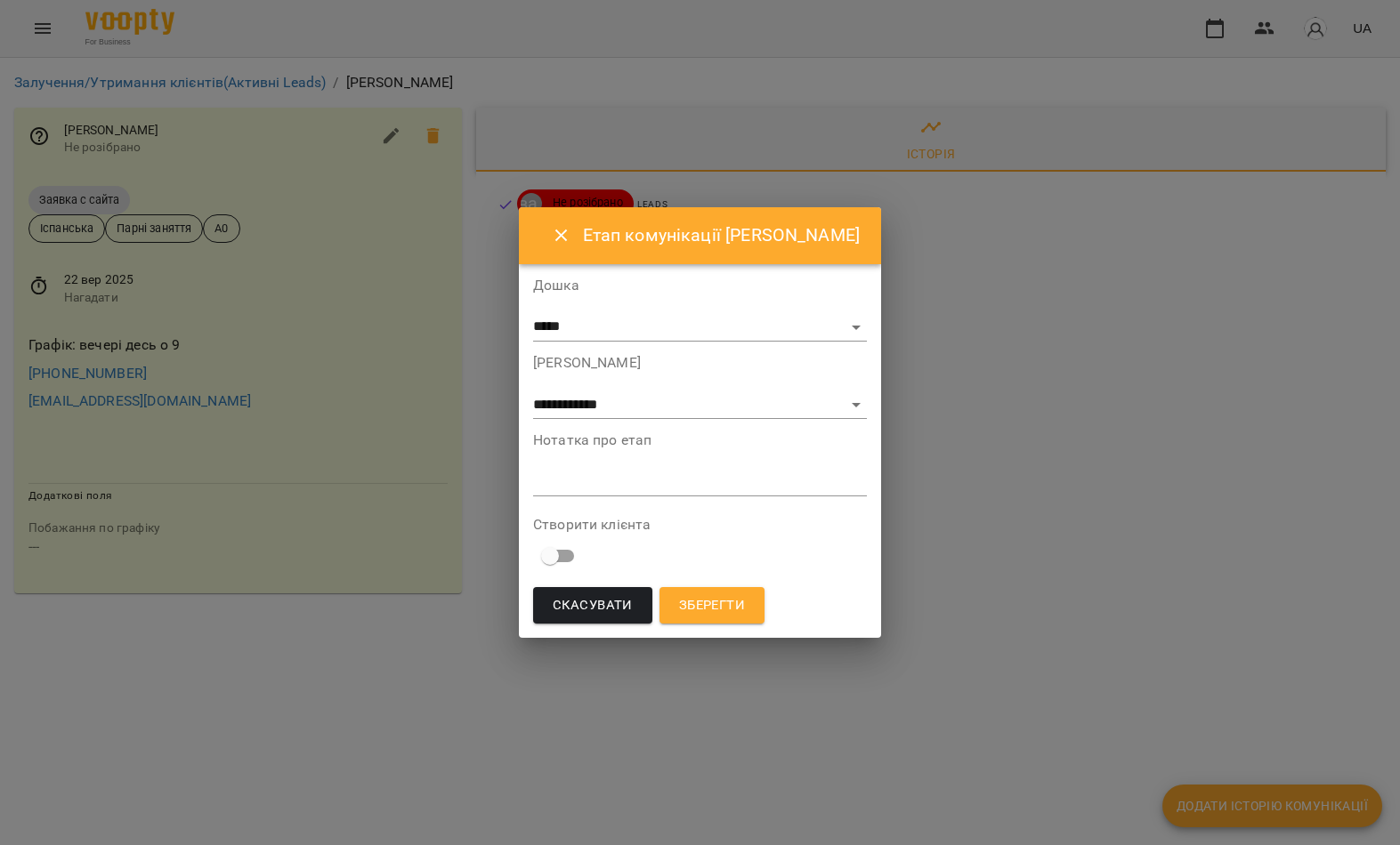
click at [657, 482] on textarea at bounding box center [700, 482] width 334 height 16
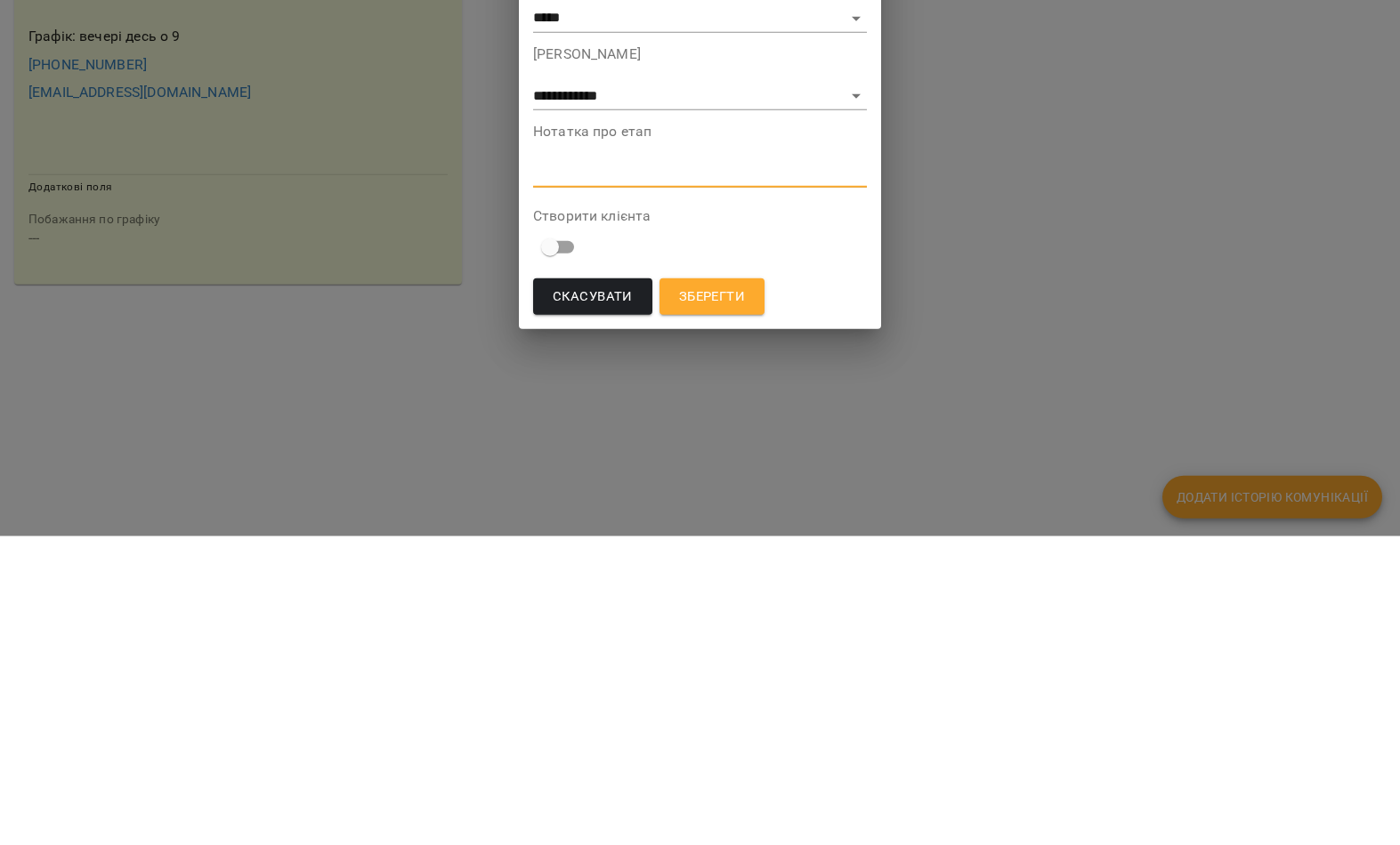
click at [569, 474] on textarea at bounding box center [700, 482] width 334 height 16
paste textarea "**********"
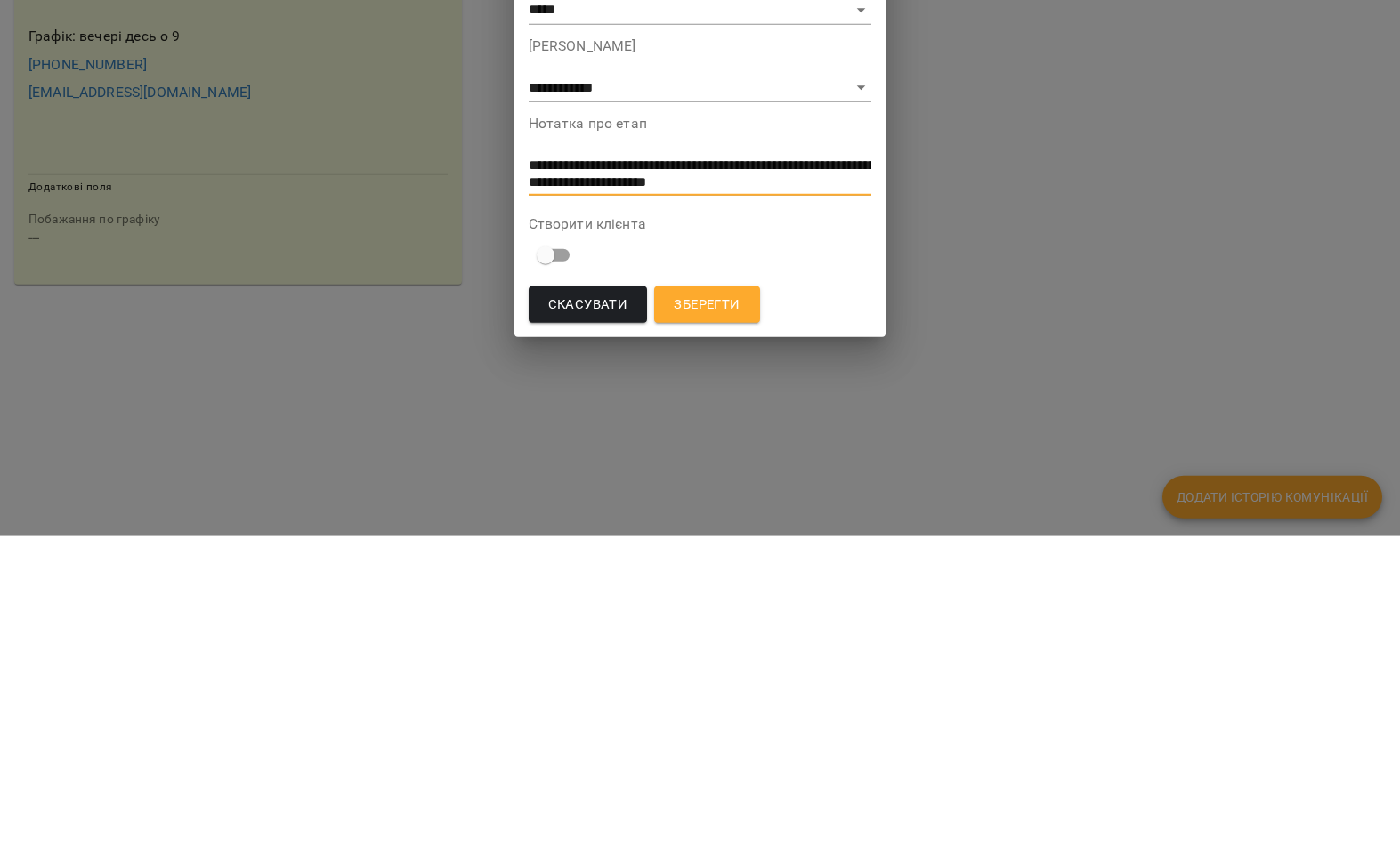
type textarea "**********"
click at [723, 595] on button "Зберегти" at bounding box center [706, 613] width 105 height 37
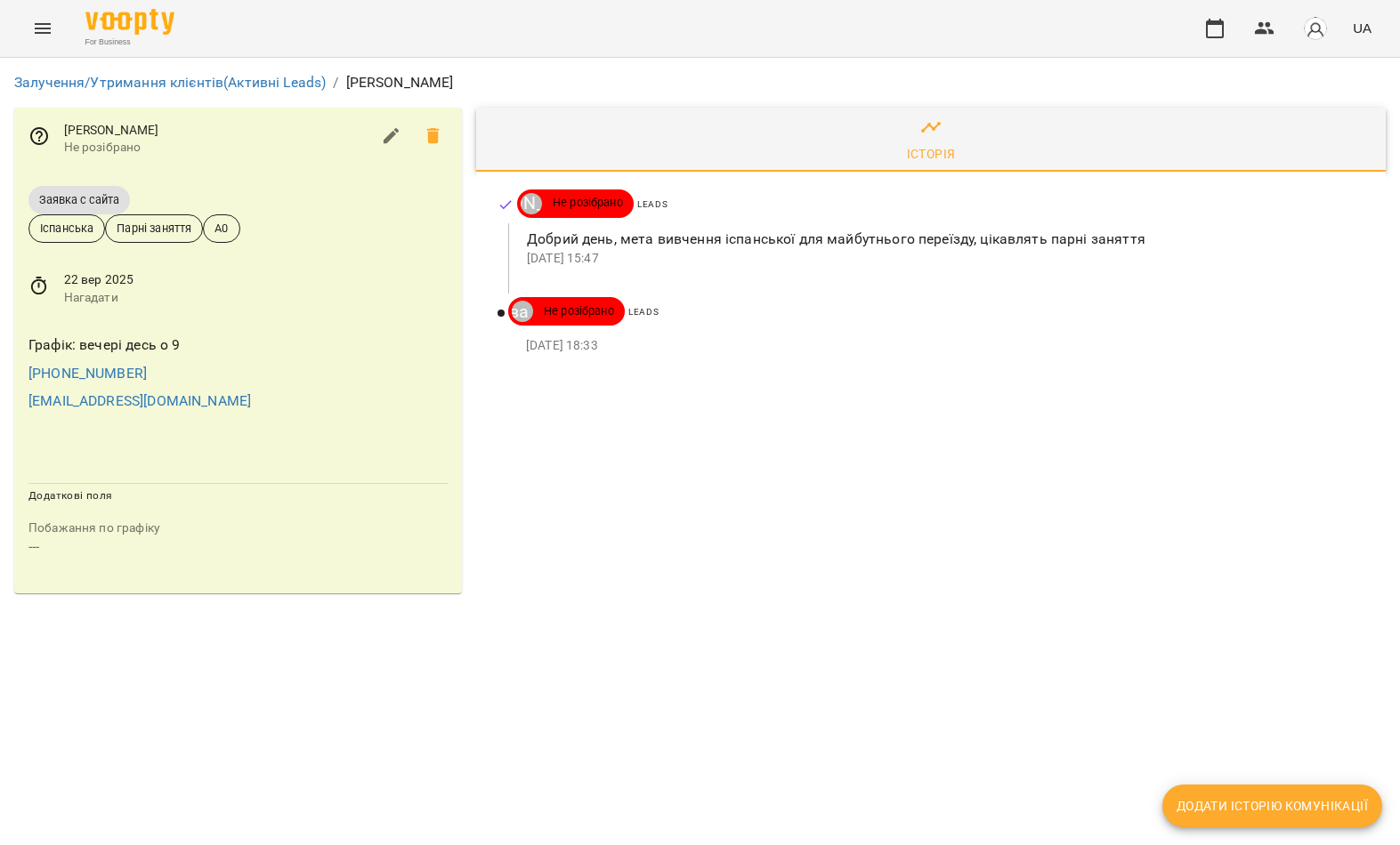
click at [526, 300] on div "Іванова Дарʼя" at bounding box center [522, 311] width 22 height 22
click at [1239, 822] on button "Додати історію комунікації" at bounding box center [1273, 805] width 220 height 42
select select "*"
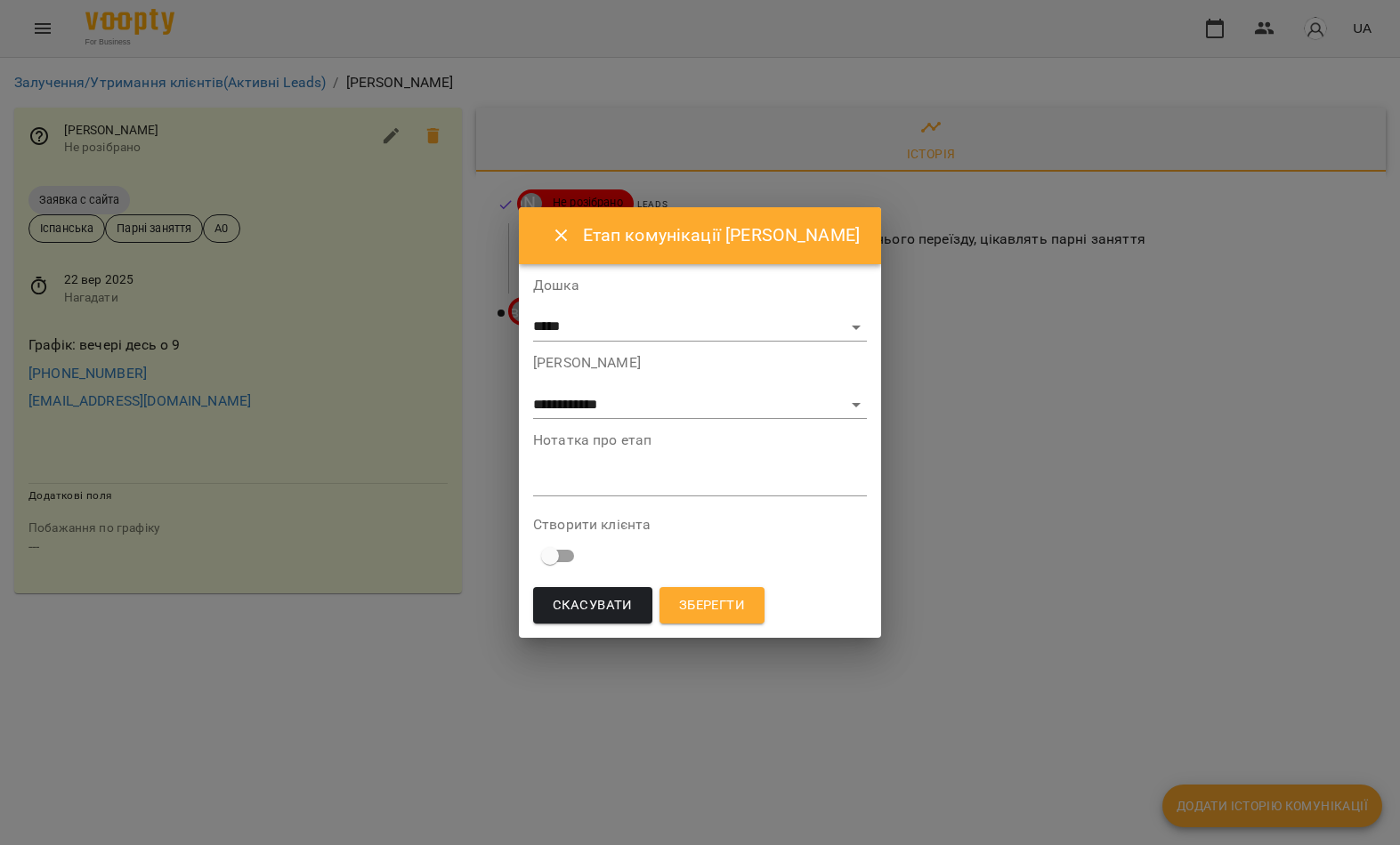
click at [642, 485] on textarea at bounding box center [700, 482] width 334 height 16
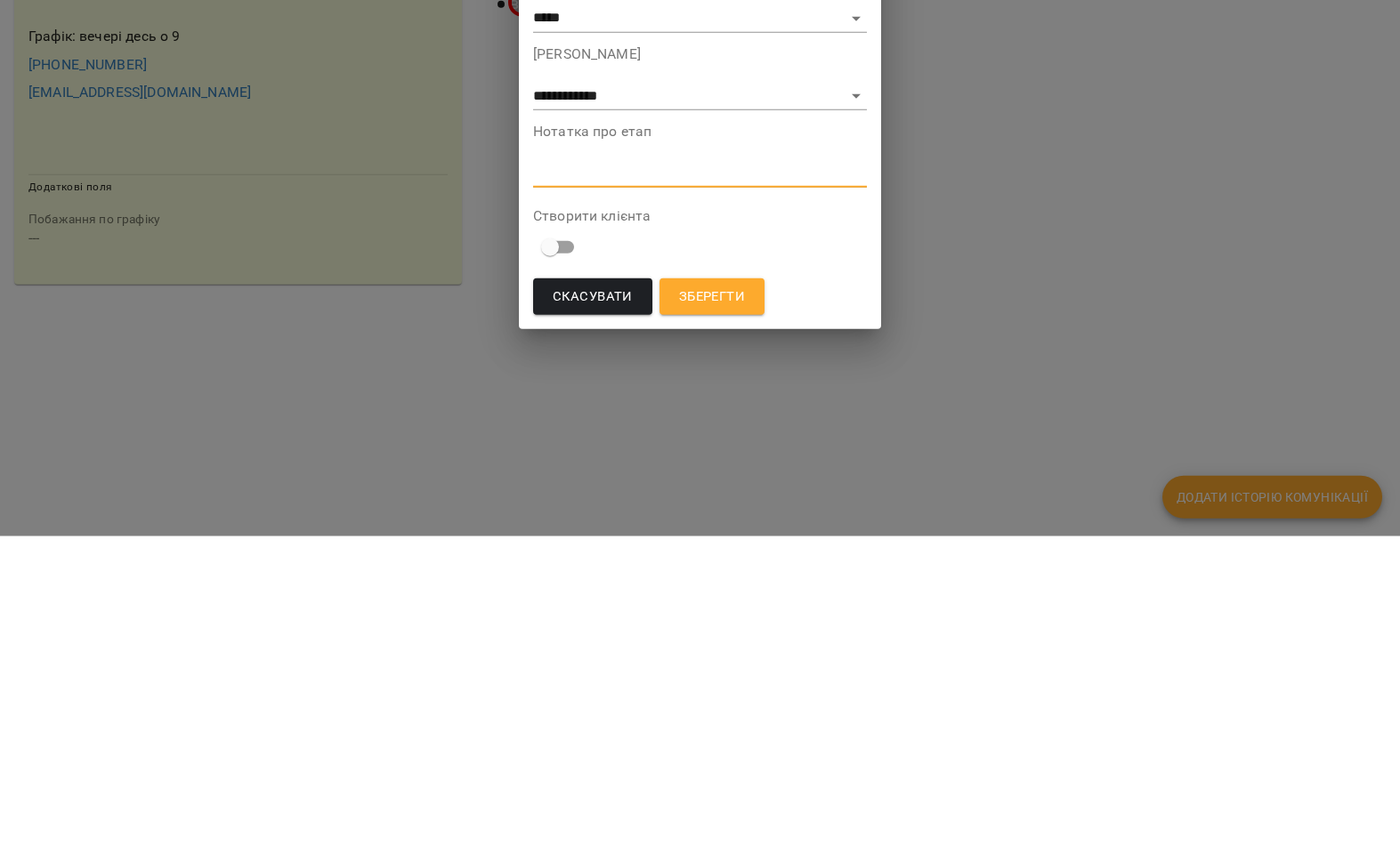
click at [545, 474] on textarea at bounding box center [700, 482] width 334 height 16
paste textarea "**********"
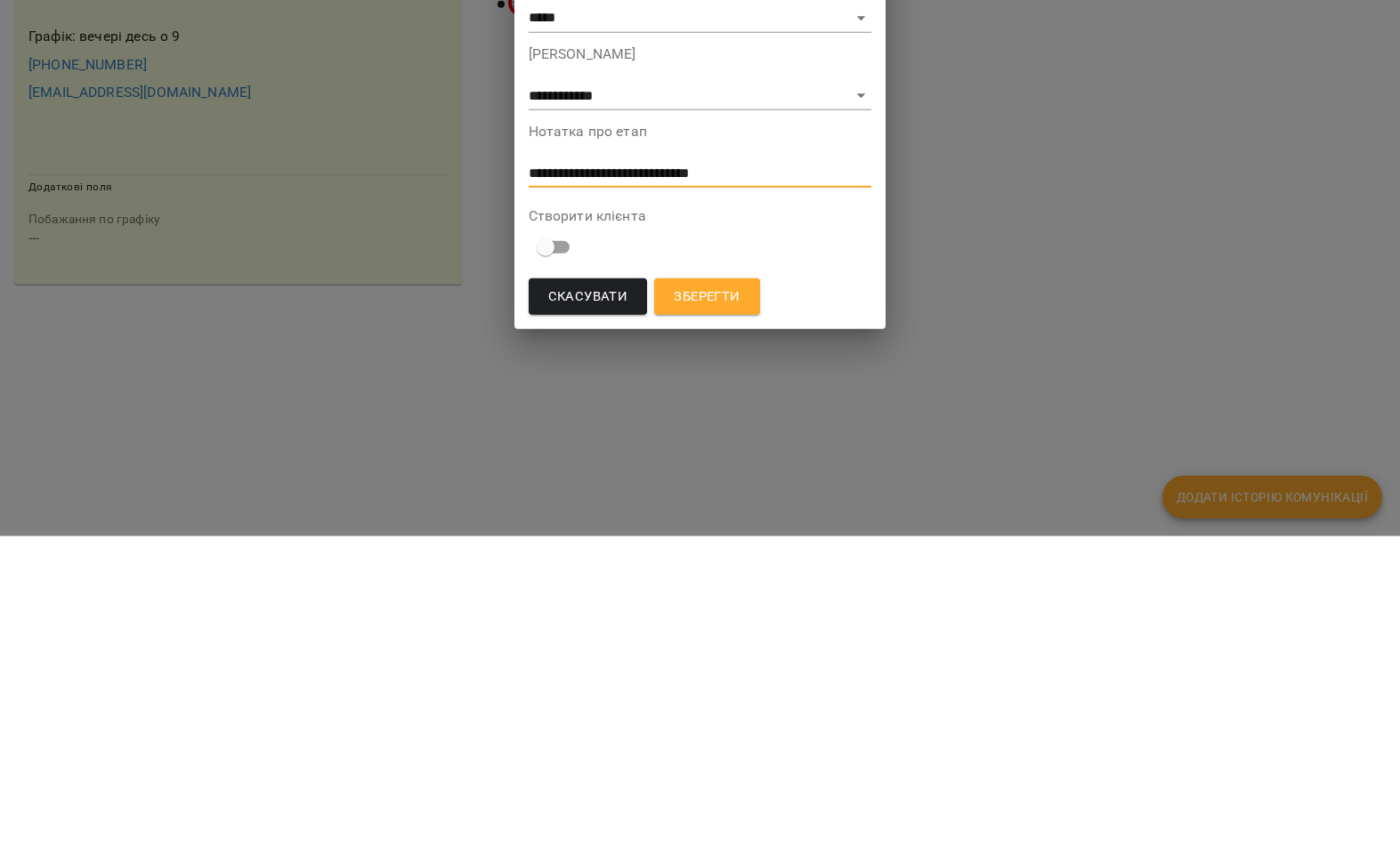
type textarea "**********"
click at [723, 587] on button "Зберегти" at bounding box center [706, 605] width 105 height 37
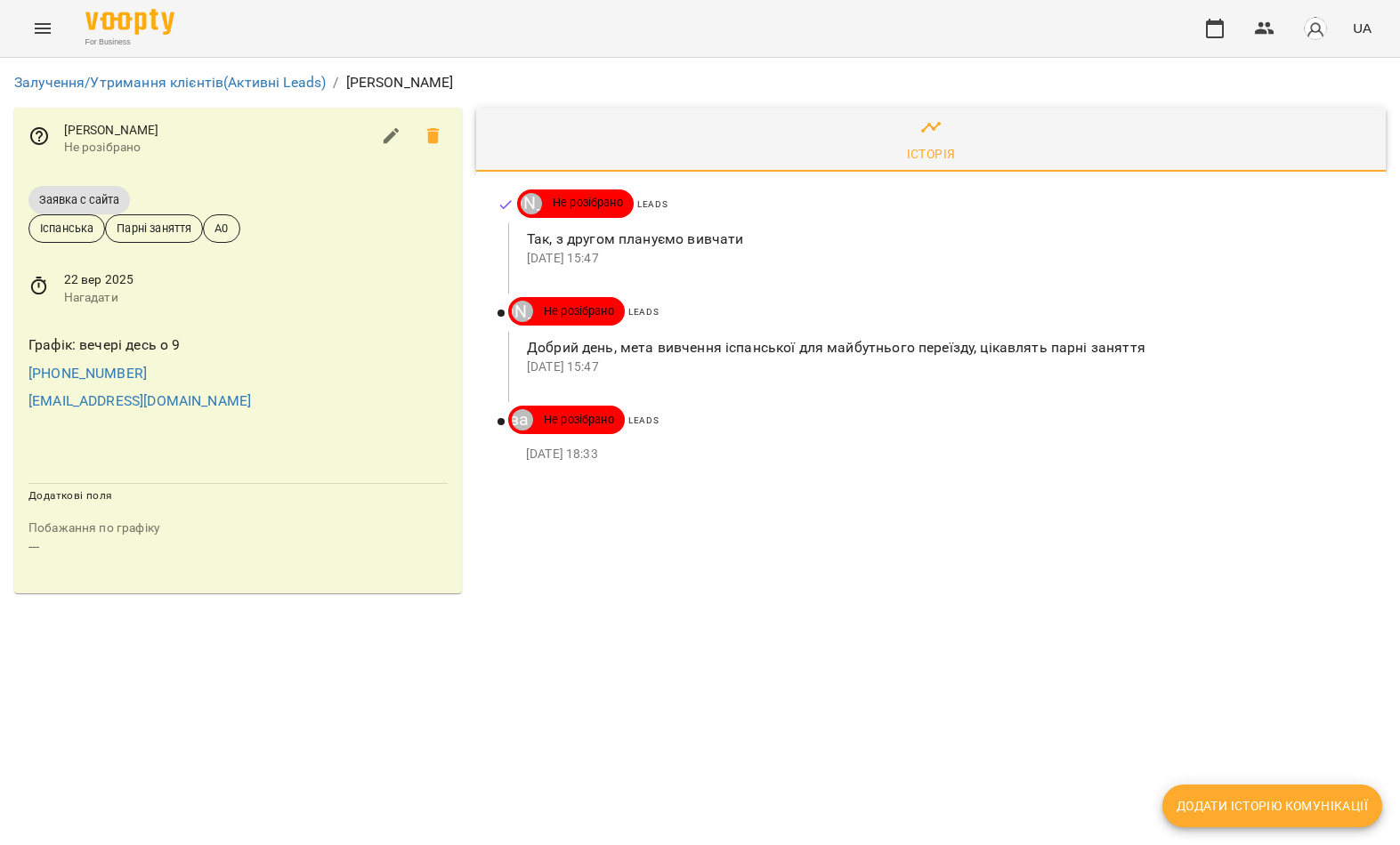
click at [1289, 813] on span "Додати історію комунікації" at bounding box center [1272, 806] width 191 height 22
select select "*"
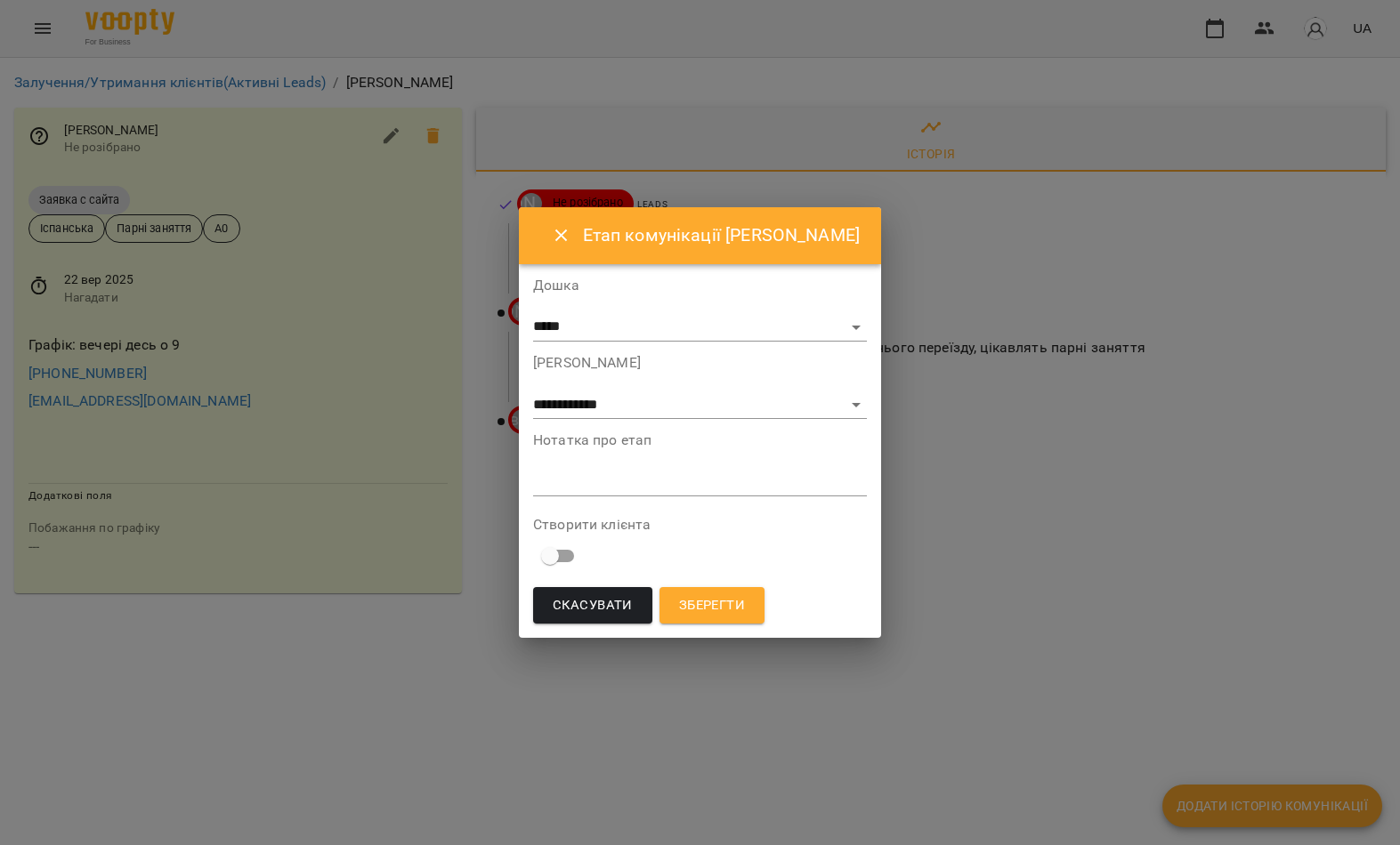
click at [620, 474] on textarea at bounding box center [700, 482] width 334 height 16
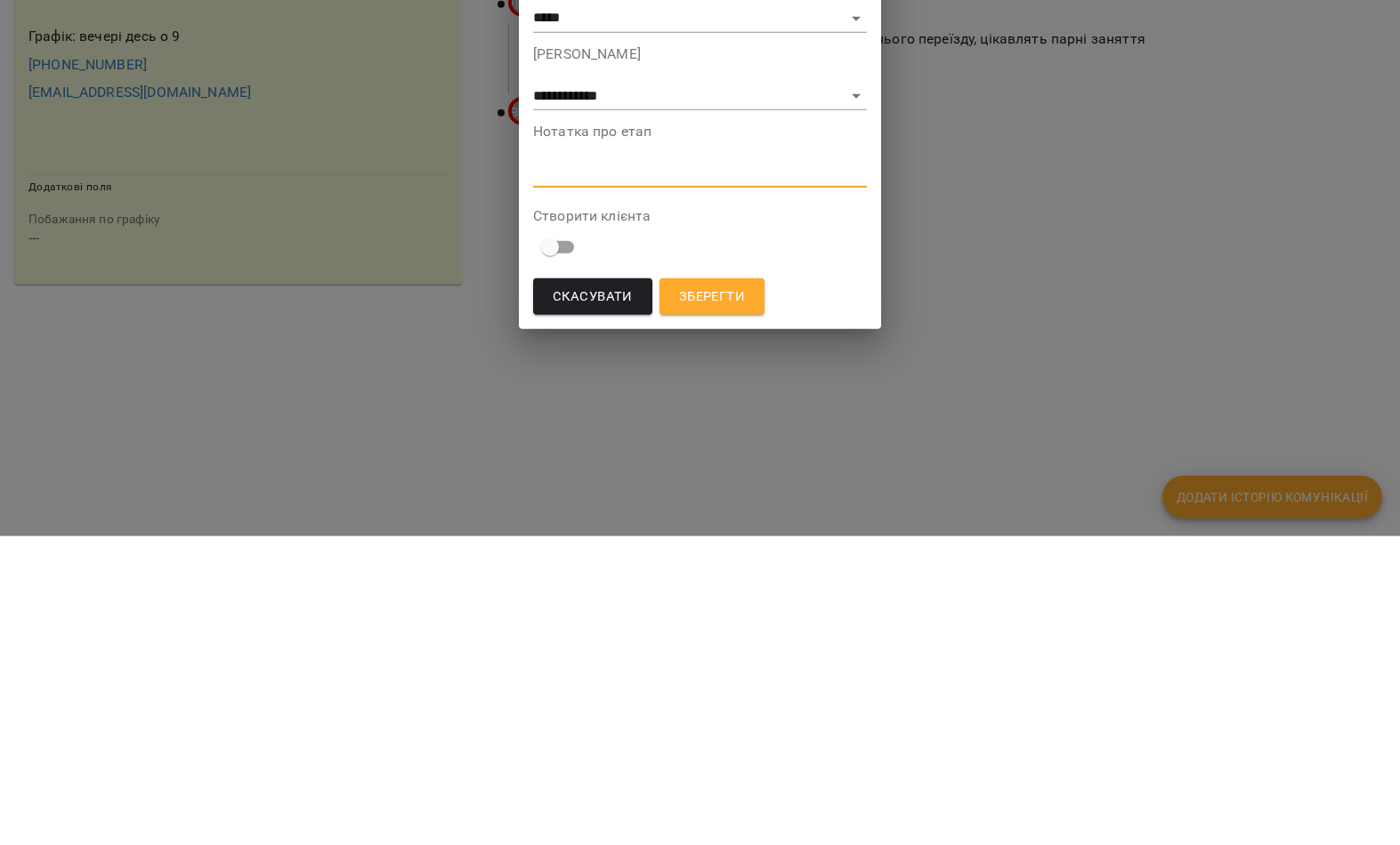
click at [600, 474] on textarea at bounding box center [700, 482] width 334 height 16
paste textarea "**********"
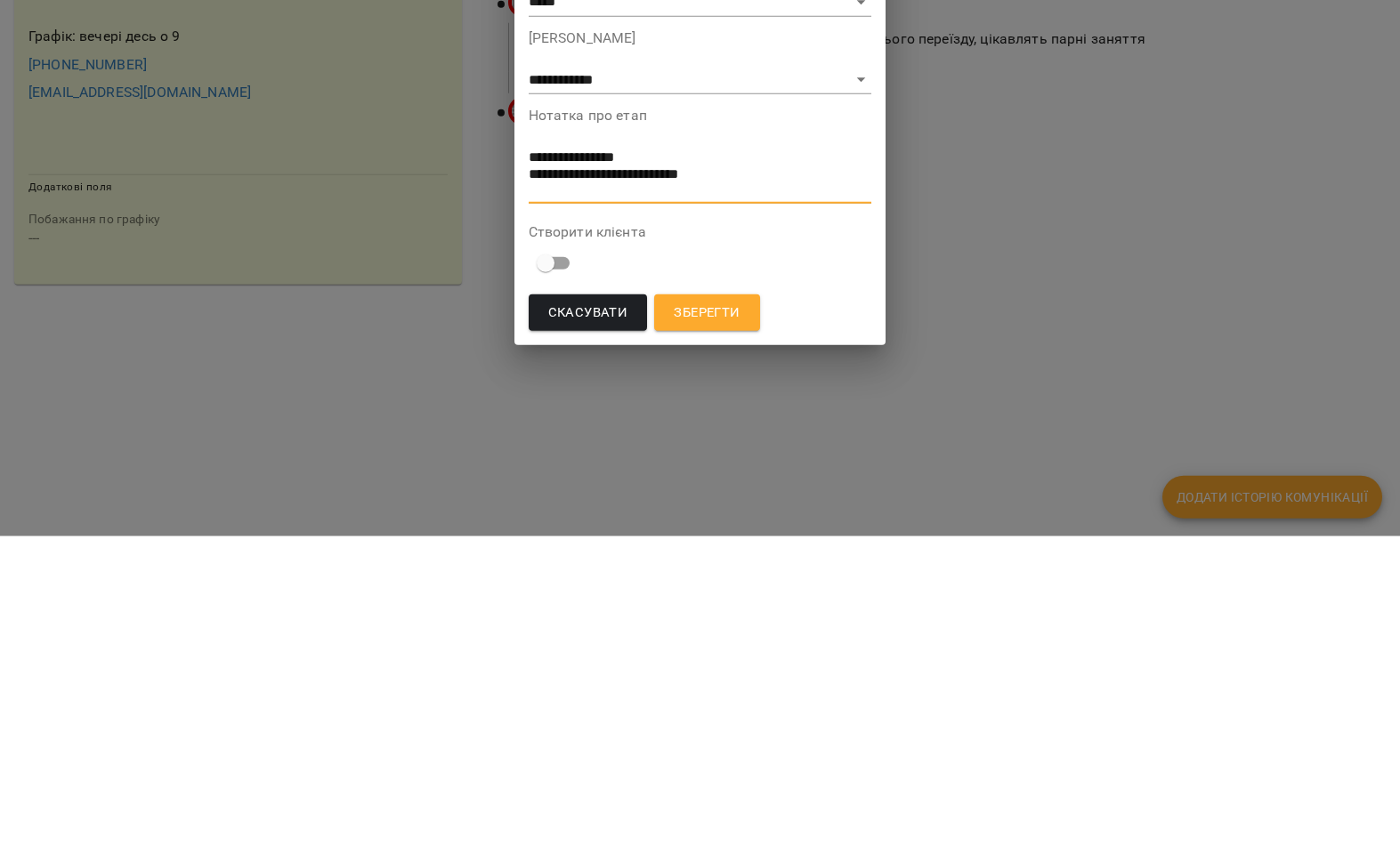
click at [582, 458] on textarea "**********" at bounding box center [700, 482] width 344 height 48
paste textarea "**********"
type textarea "**********"
click at [730, 611] on span "Зберегти" at bounding box center [706, 622] width 66 height 23
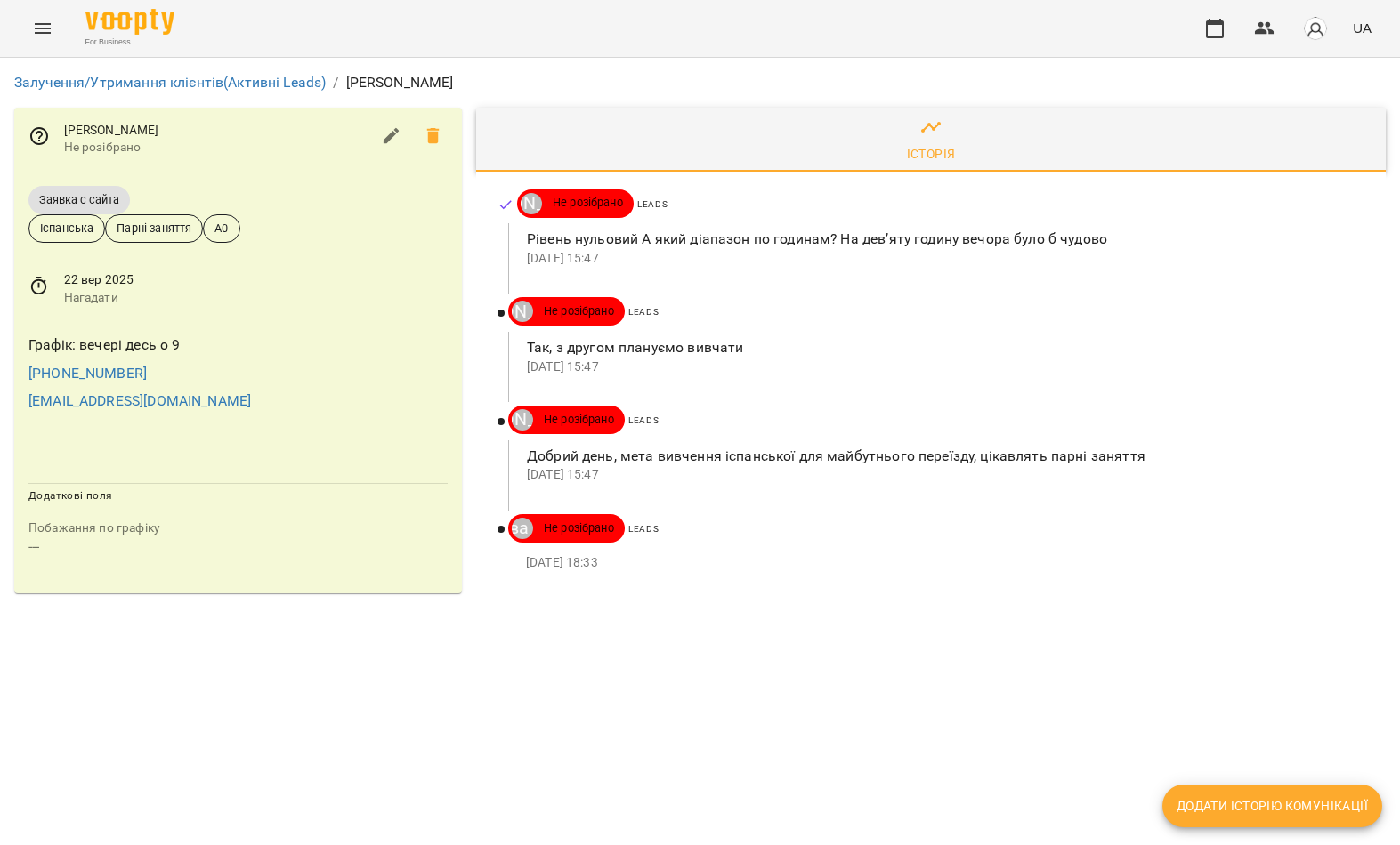
click at [1264, 805] on span "Додати історію комунікації" at bounding box center [1272, 806] width 191 height 22
select select "*"
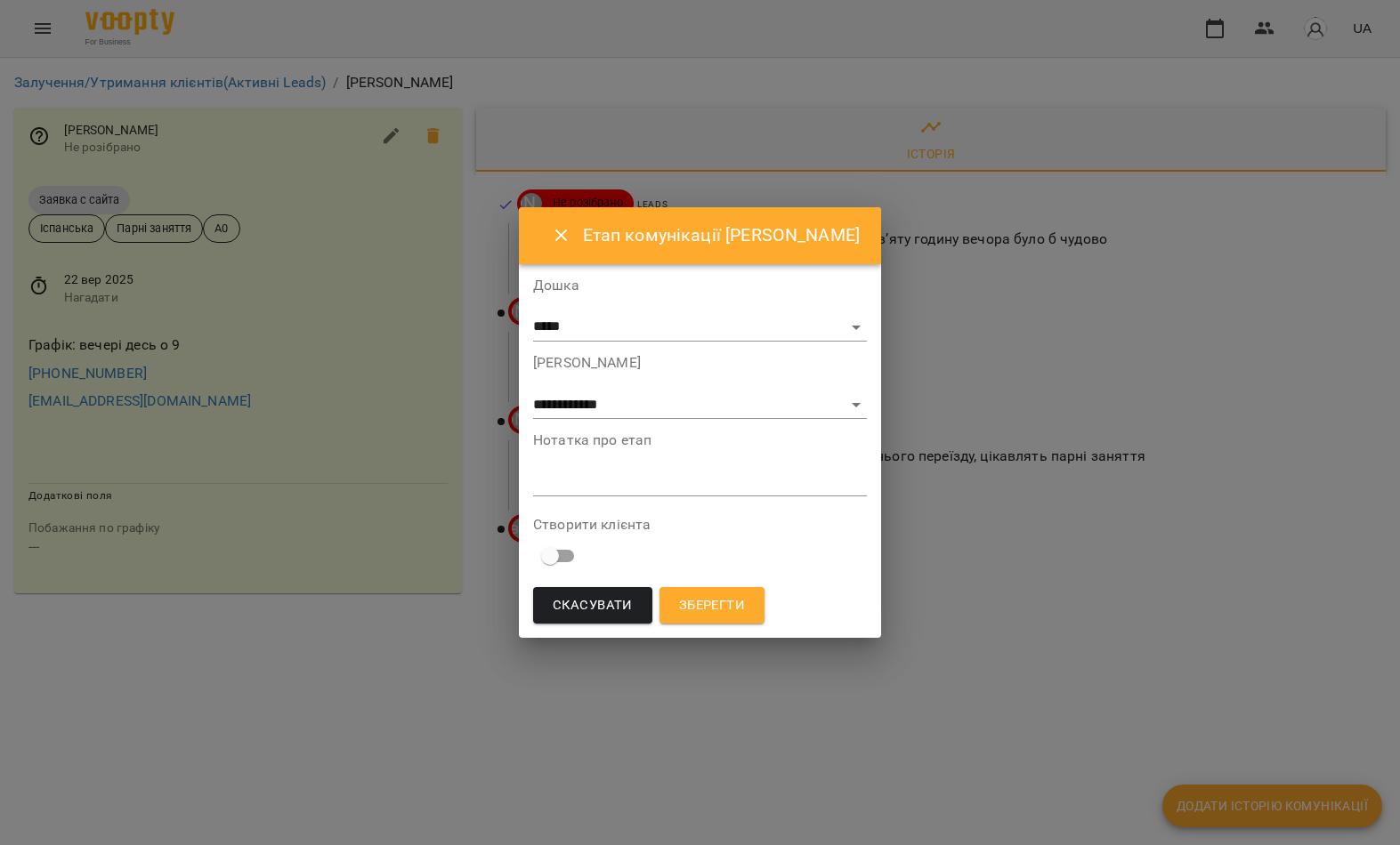
click at [695, 487] on textarea at bounding box center [700, 482] width 334 height 16
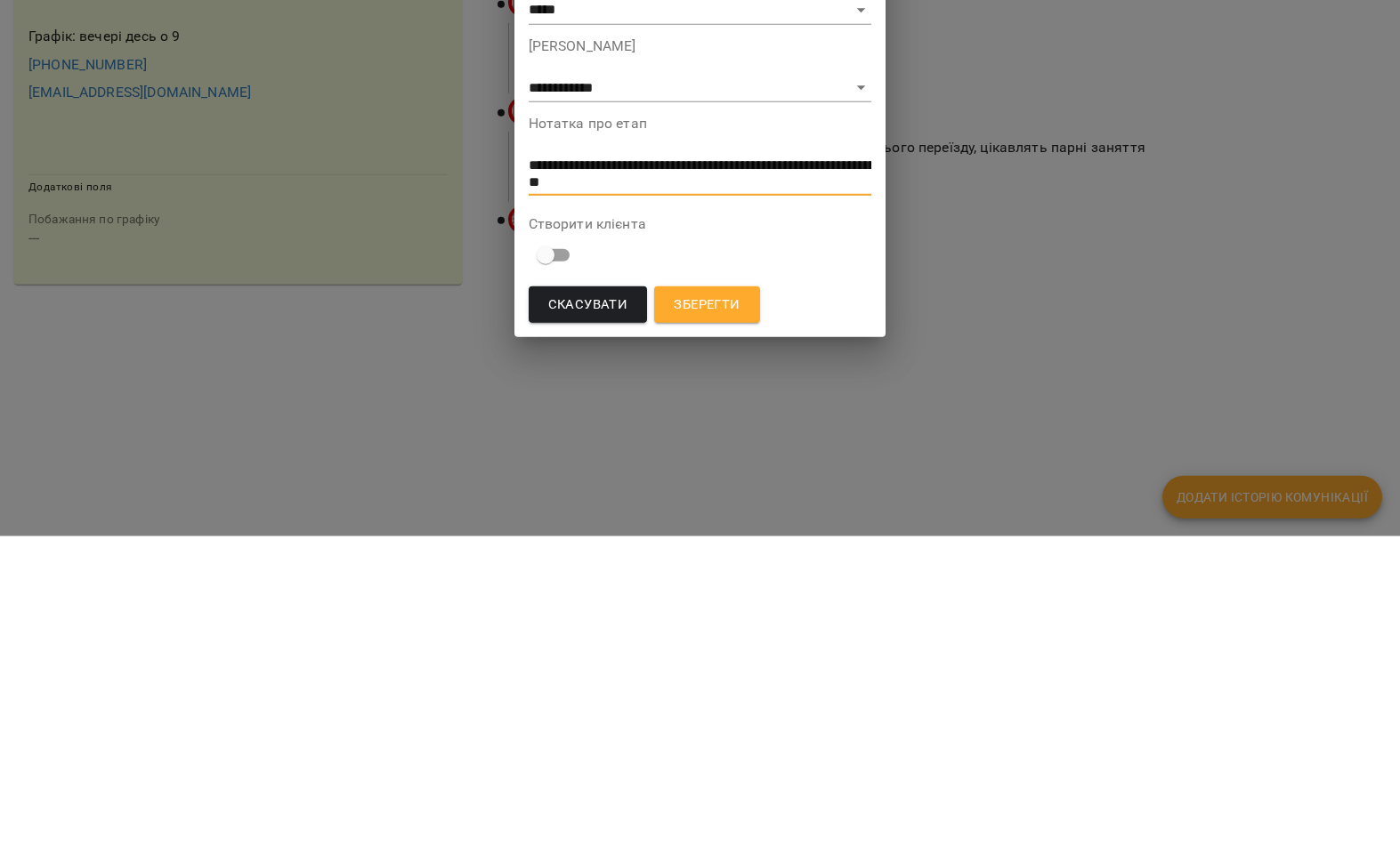
type textarea "**********"
click at [742, 595] on button "Зберегти" at bounding box center [706, 613] width 105 height 37
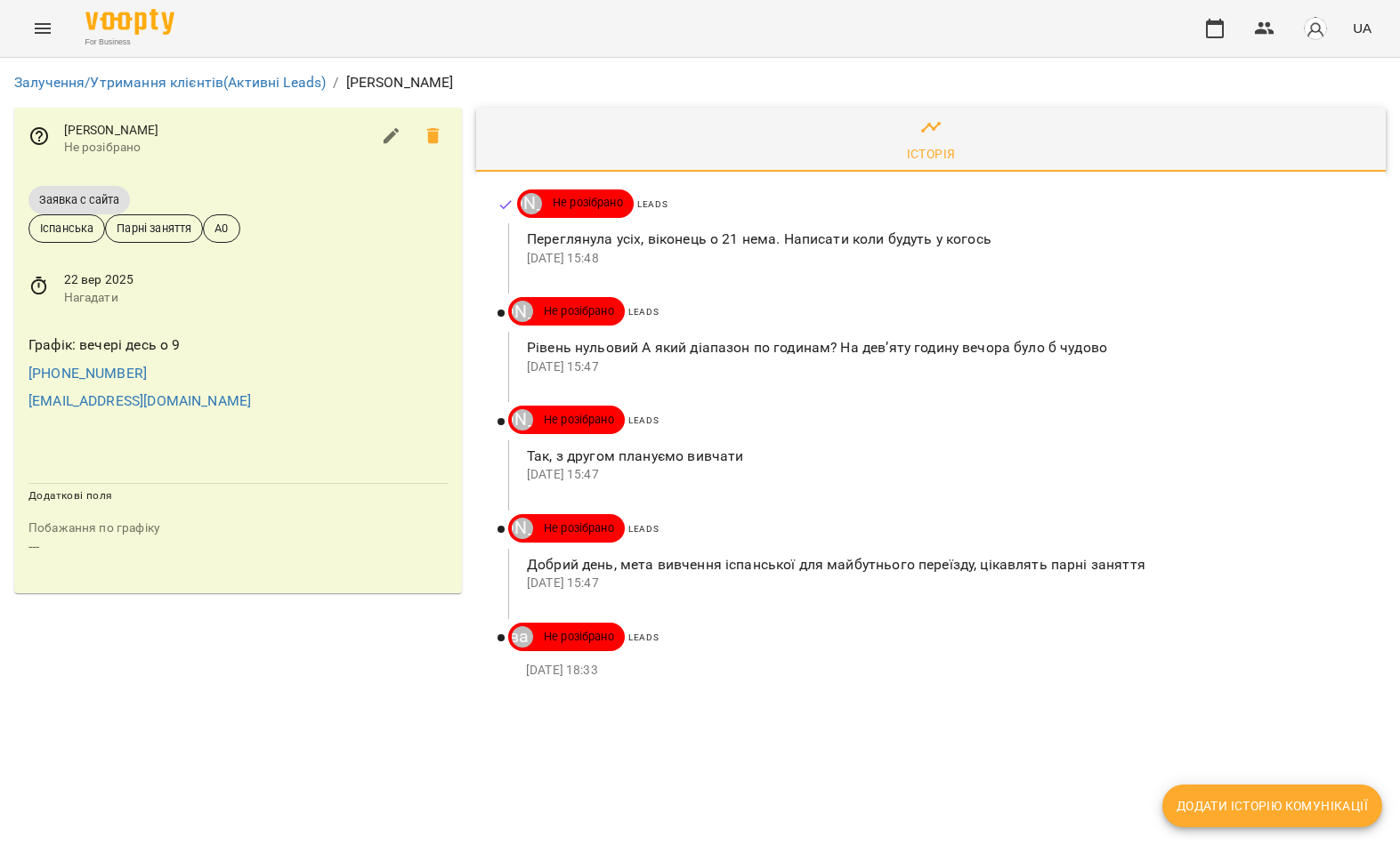
click at [98, 286] on span "22 вер 2025" at bounding box center [255, 280] width 383 height 18
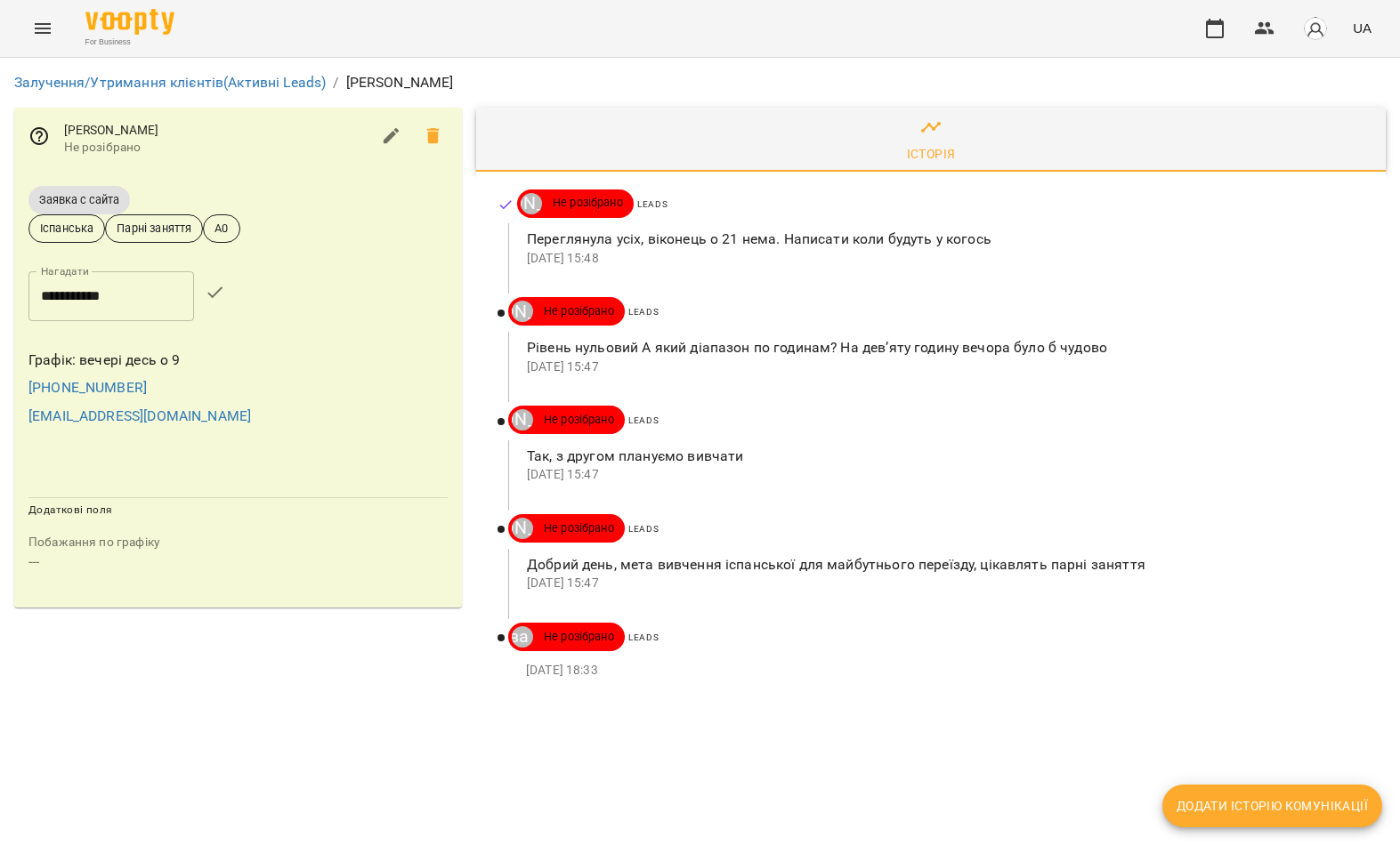
click at [129, 290] on input "**********" at bounding box center [112, 296] width 166 height 50
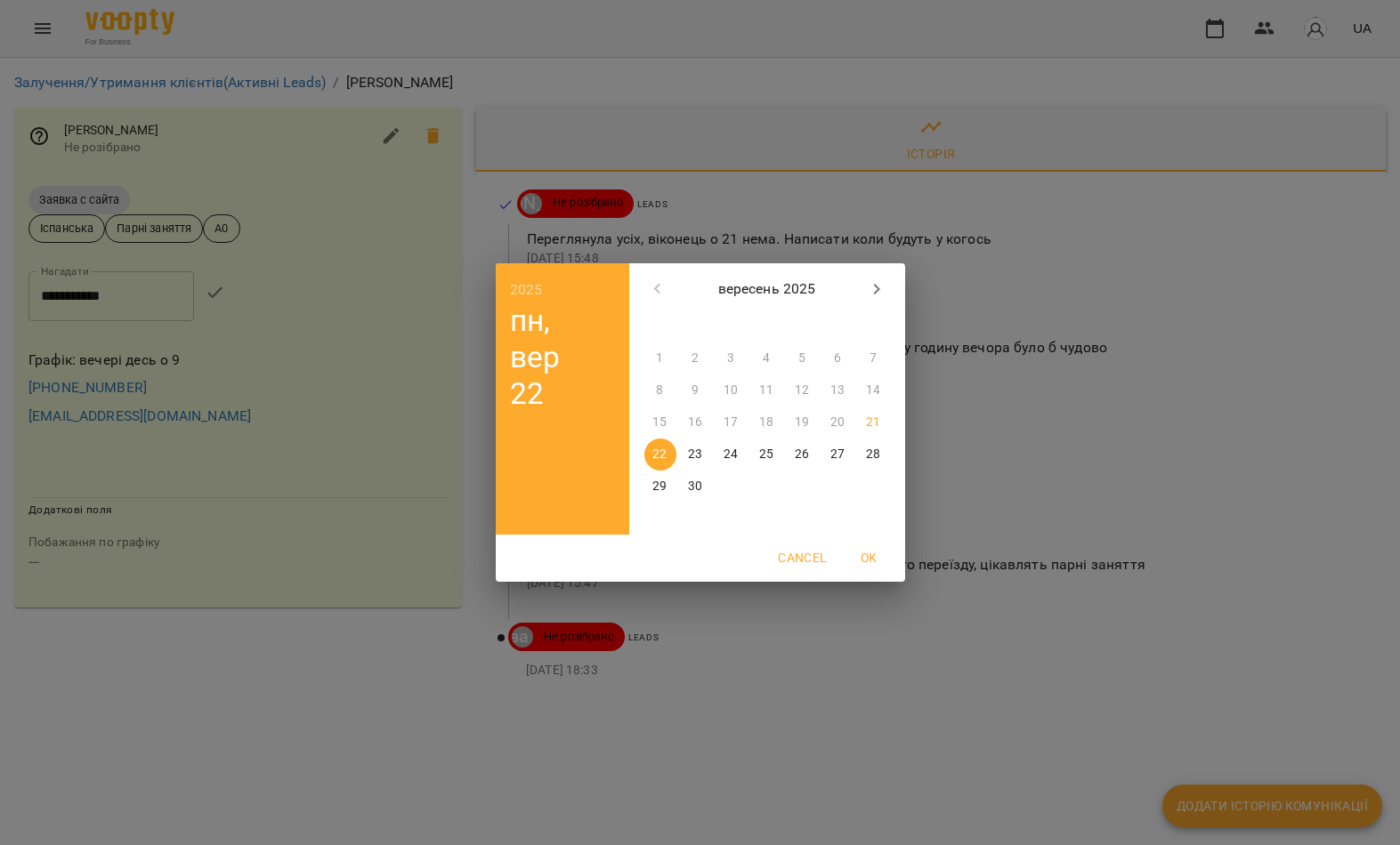
click at [885, 285] on icon "button" at bounding box center [877, 289] width 22 height 22
click at [658, 418] on p "13" at bounding box center [659, 423] width 14 height 18
type input "**********"
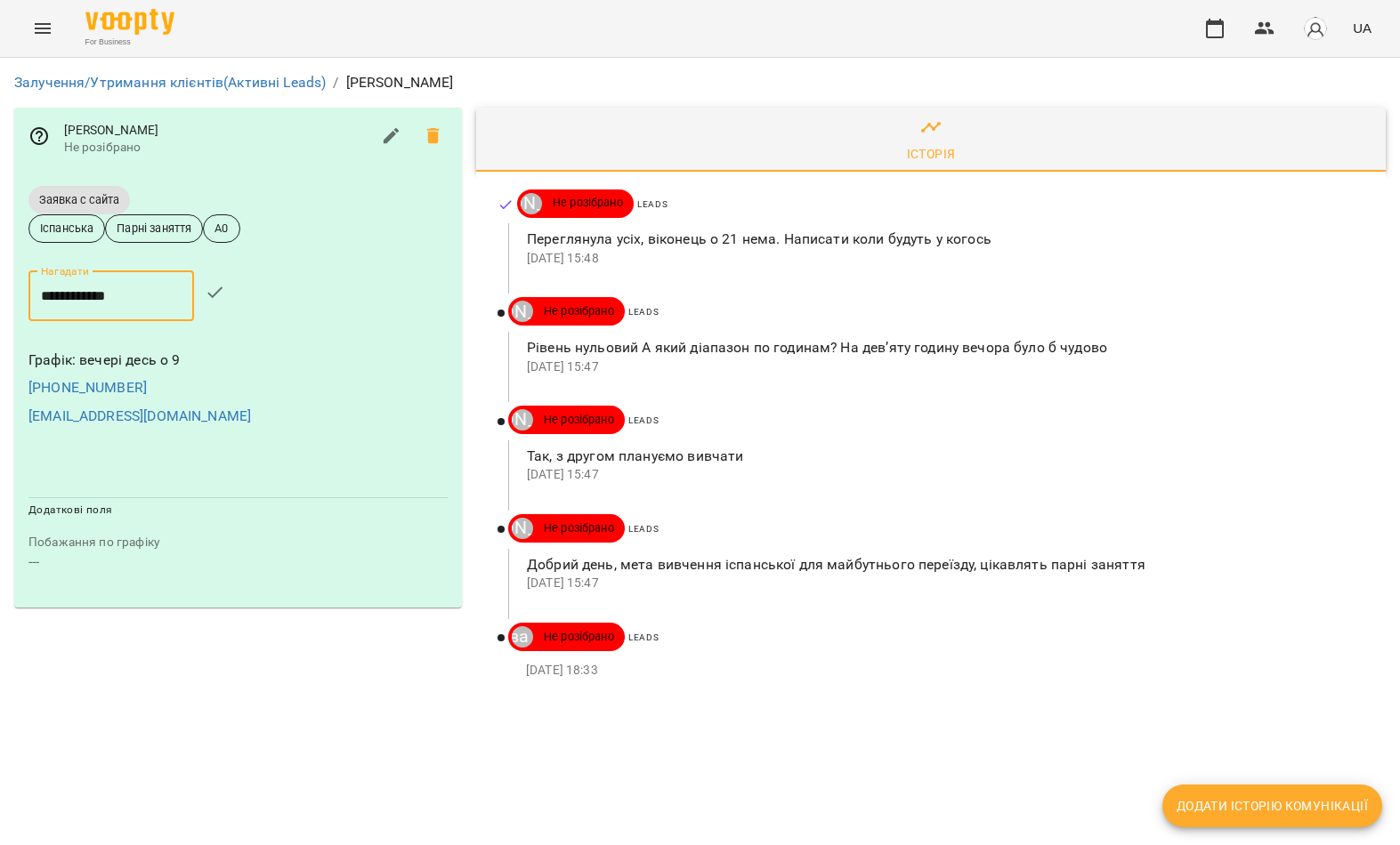
click at [210, 297] on icon "button" at bounding box center [216, 293] width 22 height 22
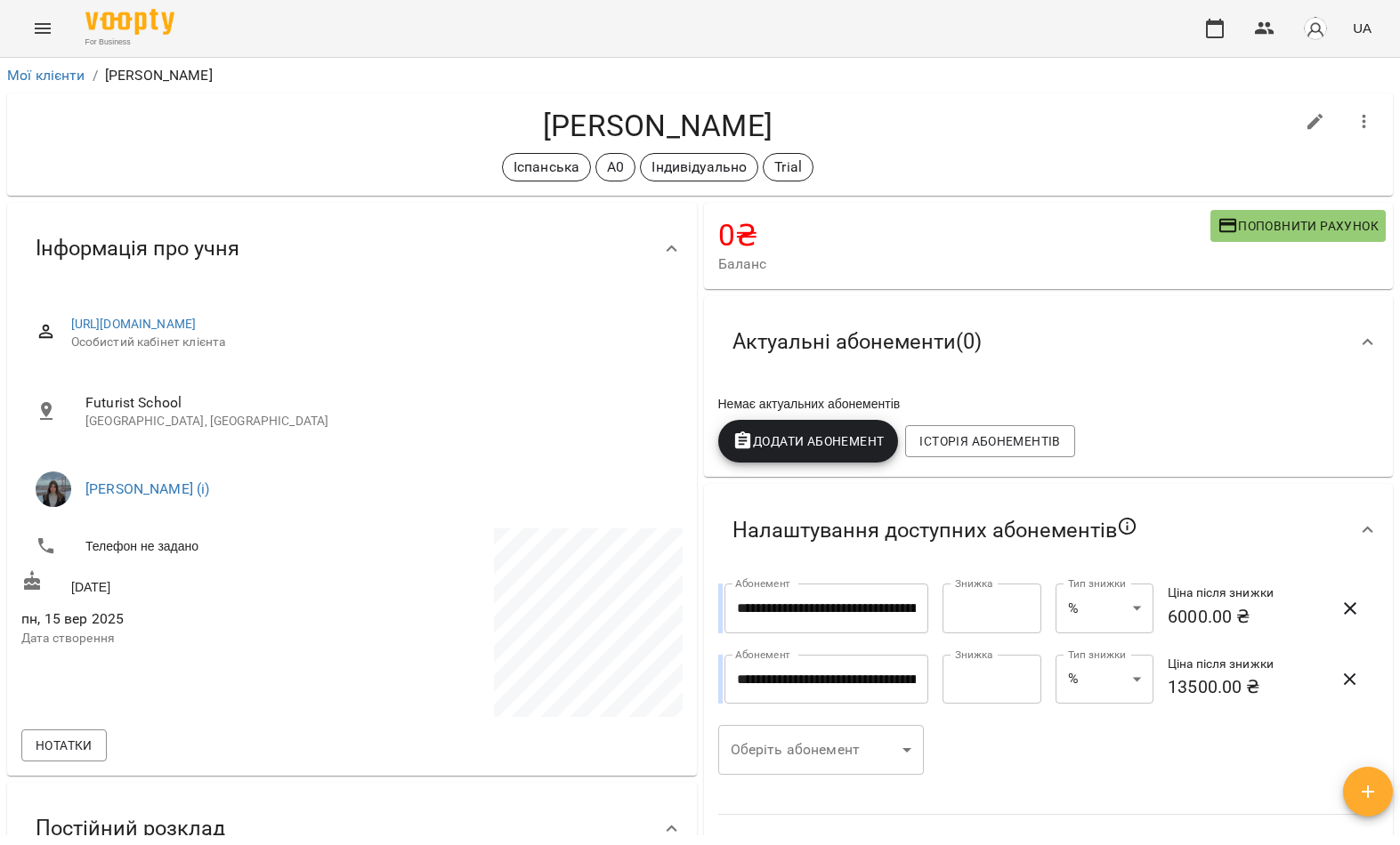
click at [1270, 222] on span "Поповнити рахунок" at bounding box center [1298, 226] width 161 height 22
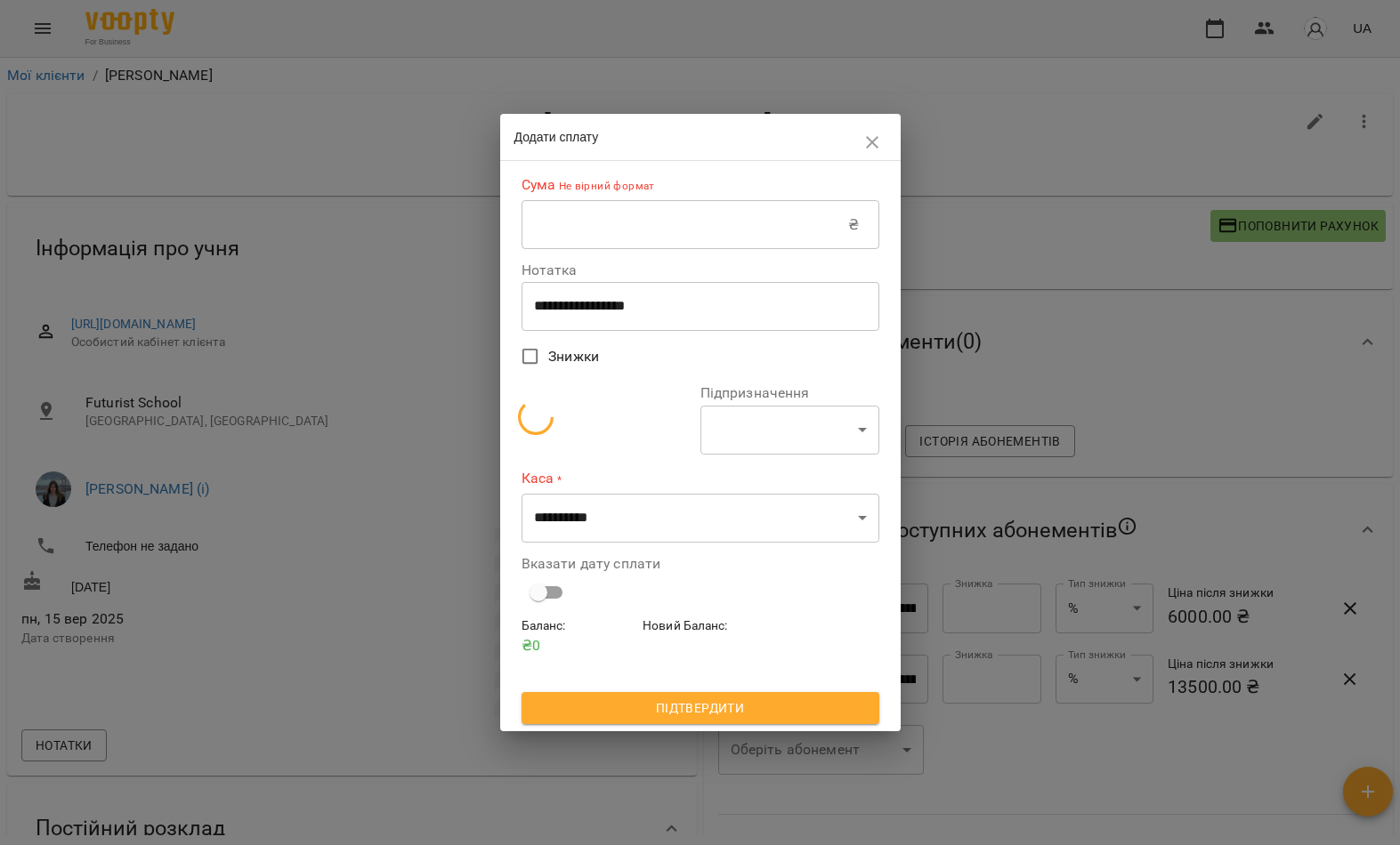
click at [769, 229] on input "text" at bounding box center [685, 225] width 327 height 50
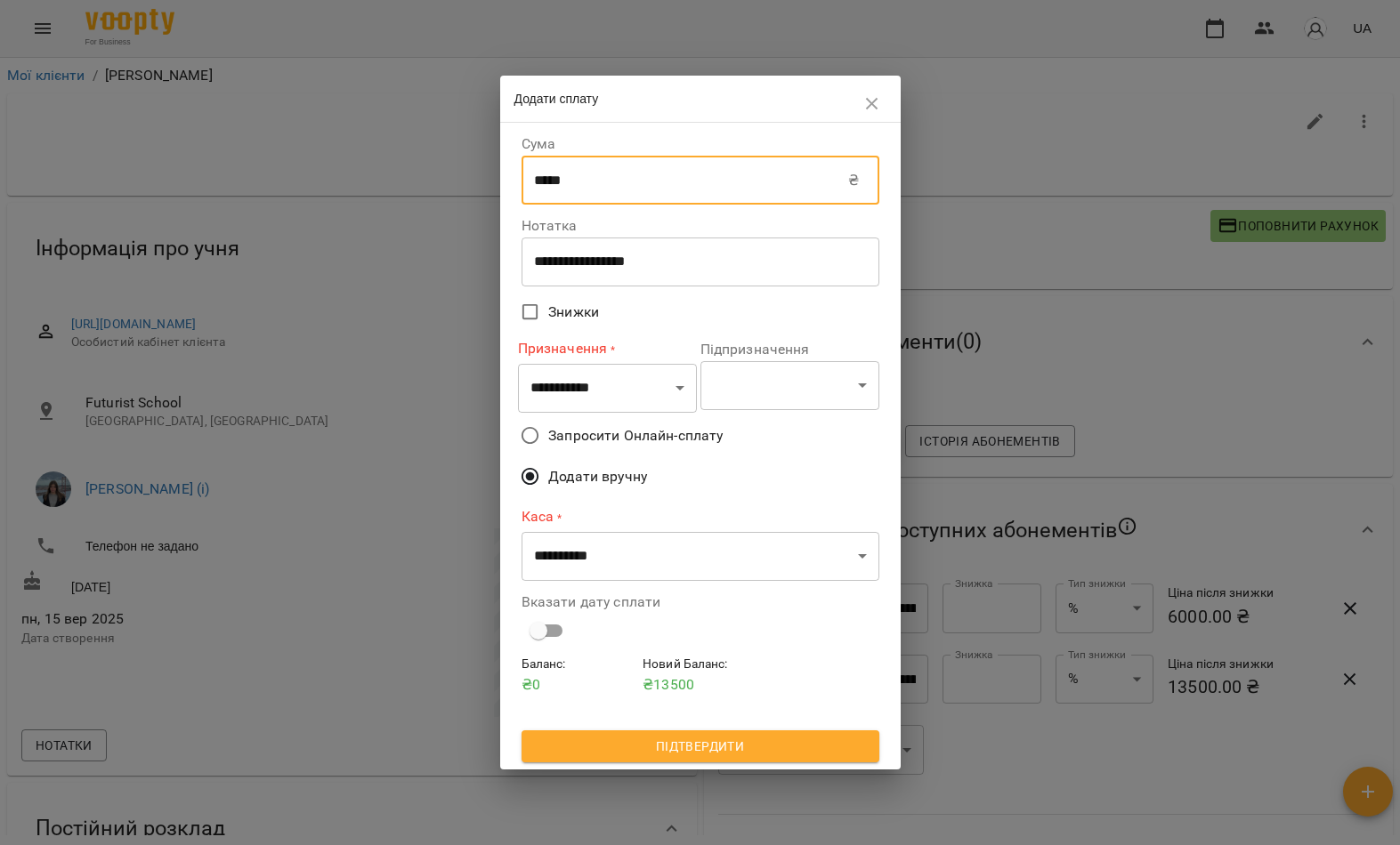
type input "*****"
click at [763, 119] on div "Додати сплату" at bounding box center [701, 99] width 401 height 47
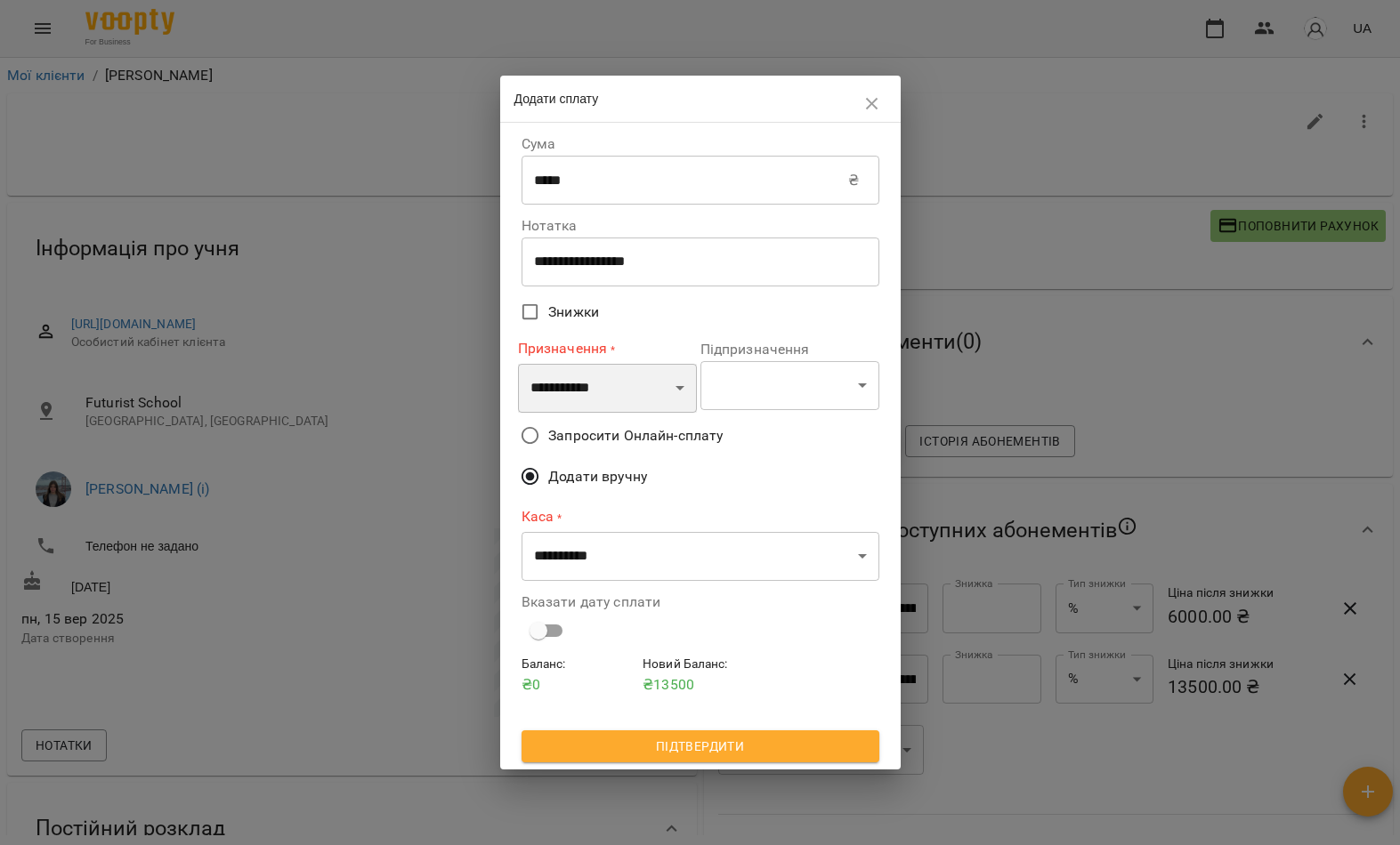
click at [650, 393] on select "**********" at bounding box center [607, 389] width 179 height 50
select select "**********"
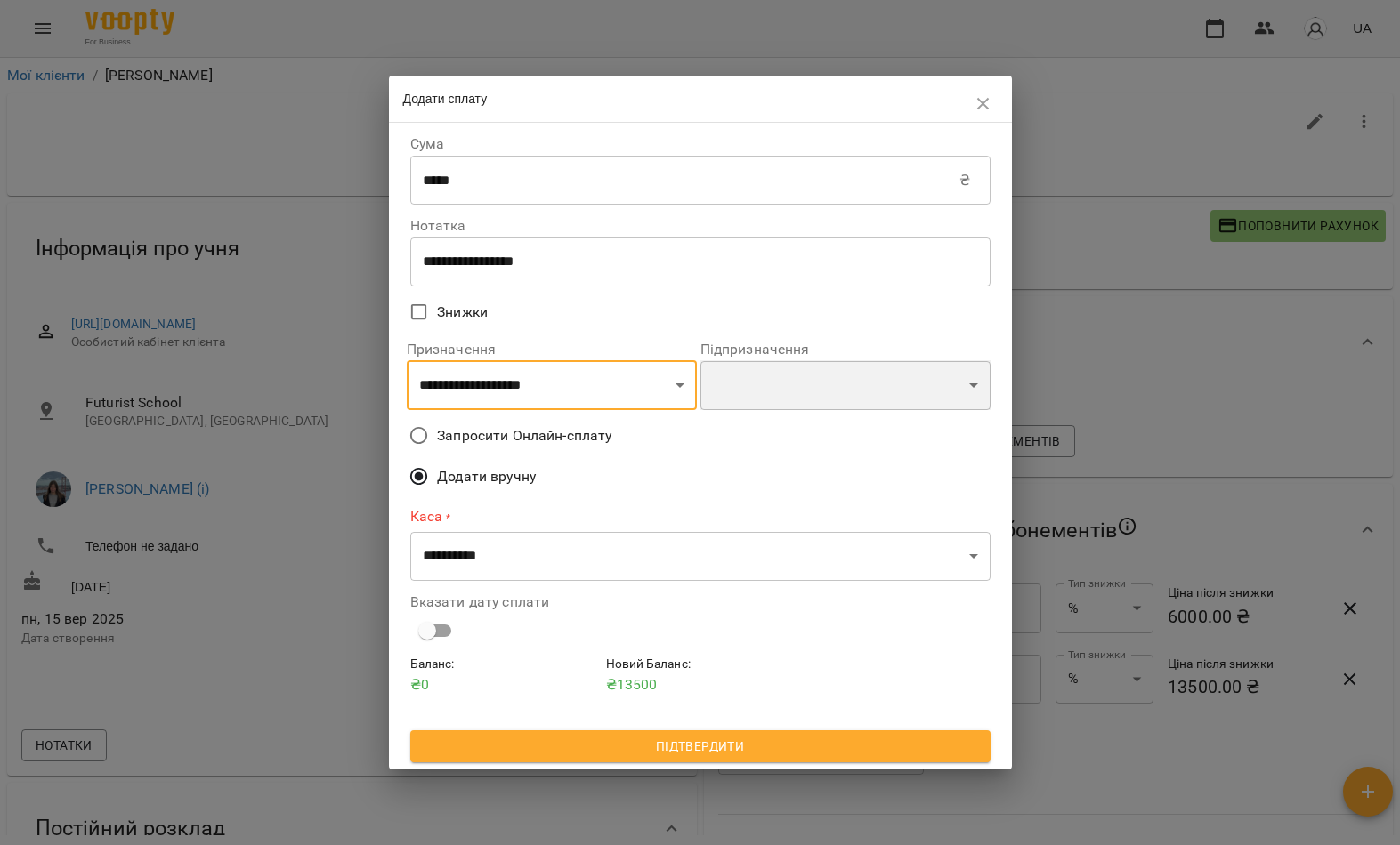
click at [765, 399] on select "**********" at bounding box center [846, 385] width 290 height 50
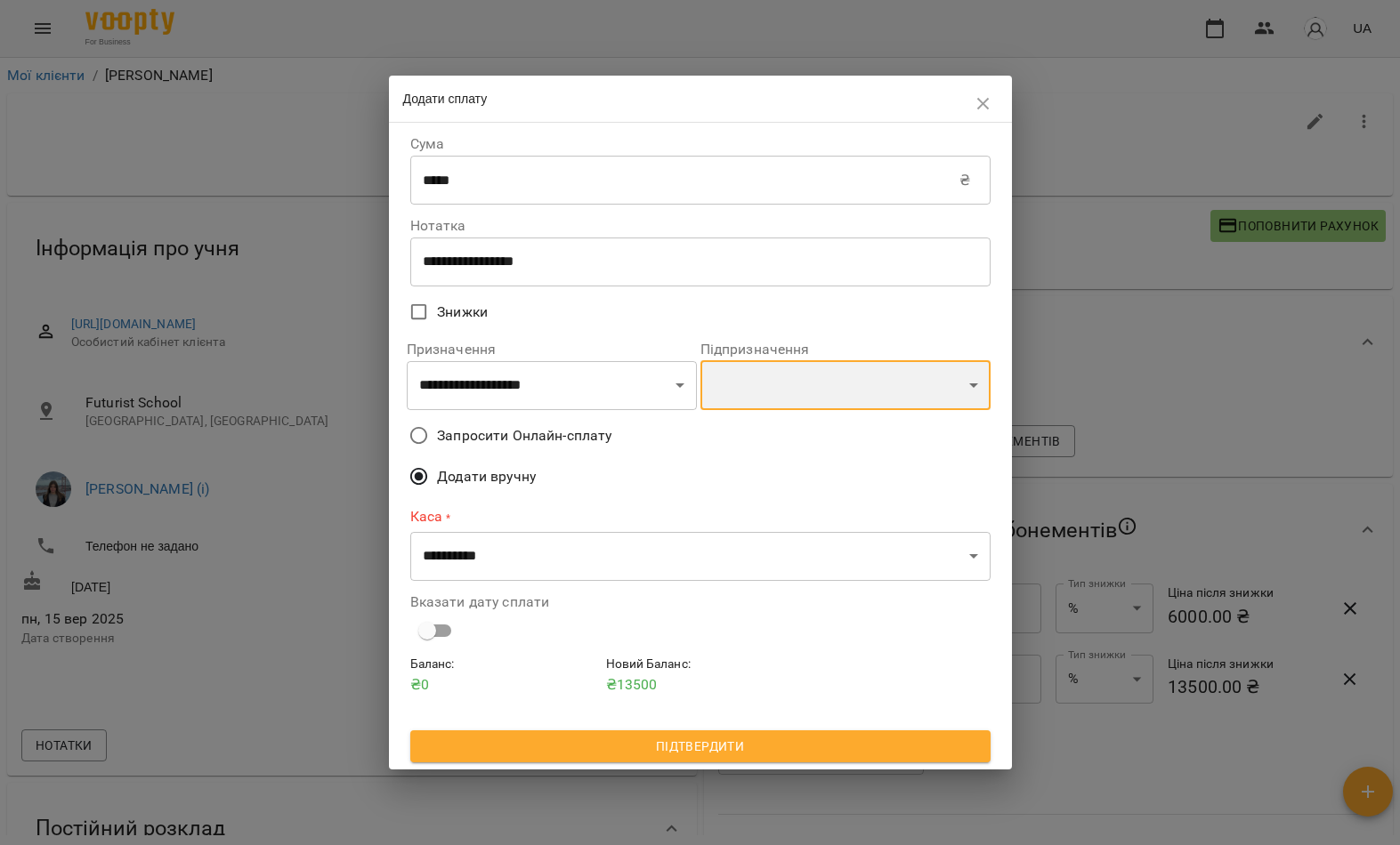
select select "**********"
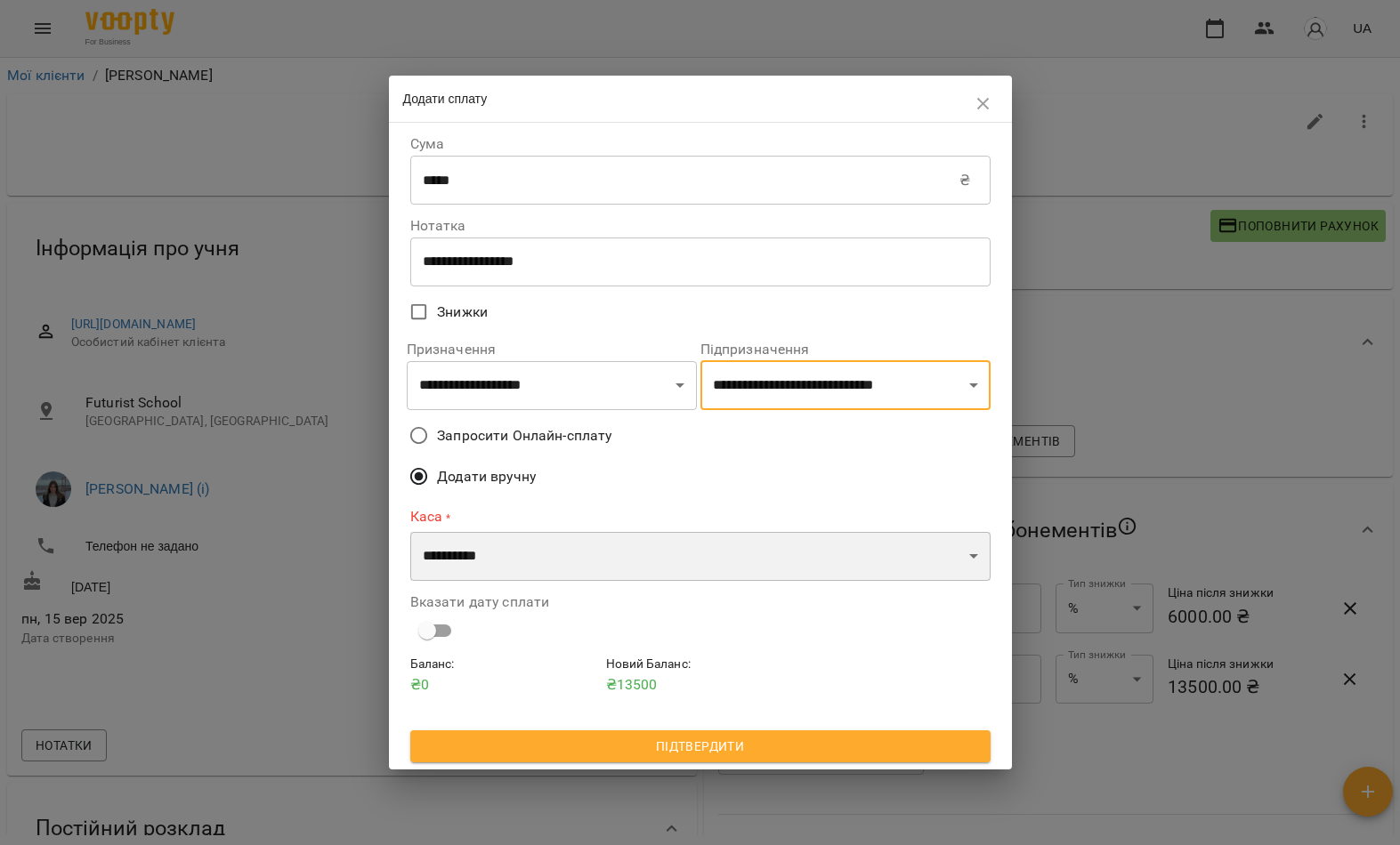
click at [735, 567] on select "**********" at bounding box center [700, 556] width 580 height 50
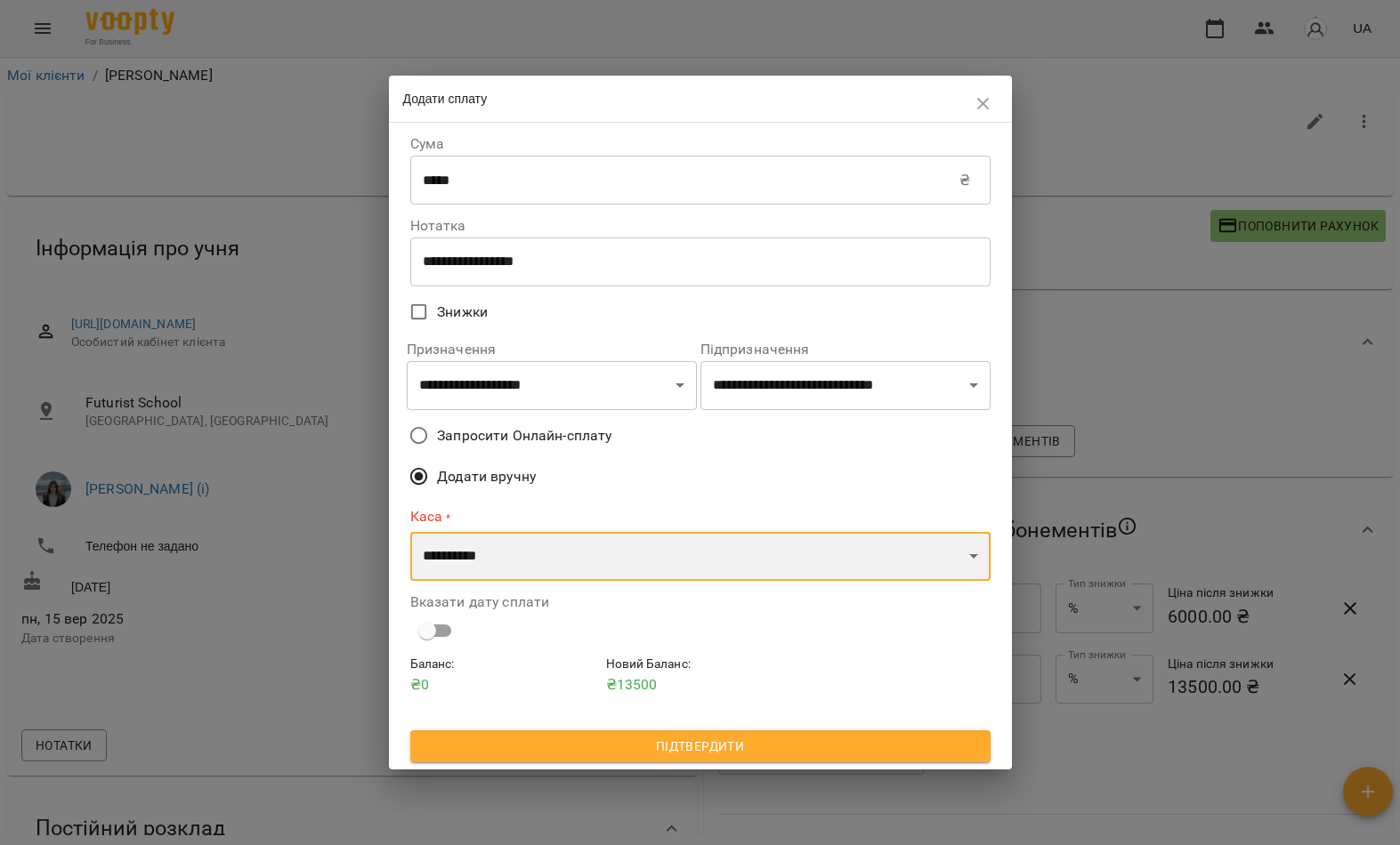
select select "****"
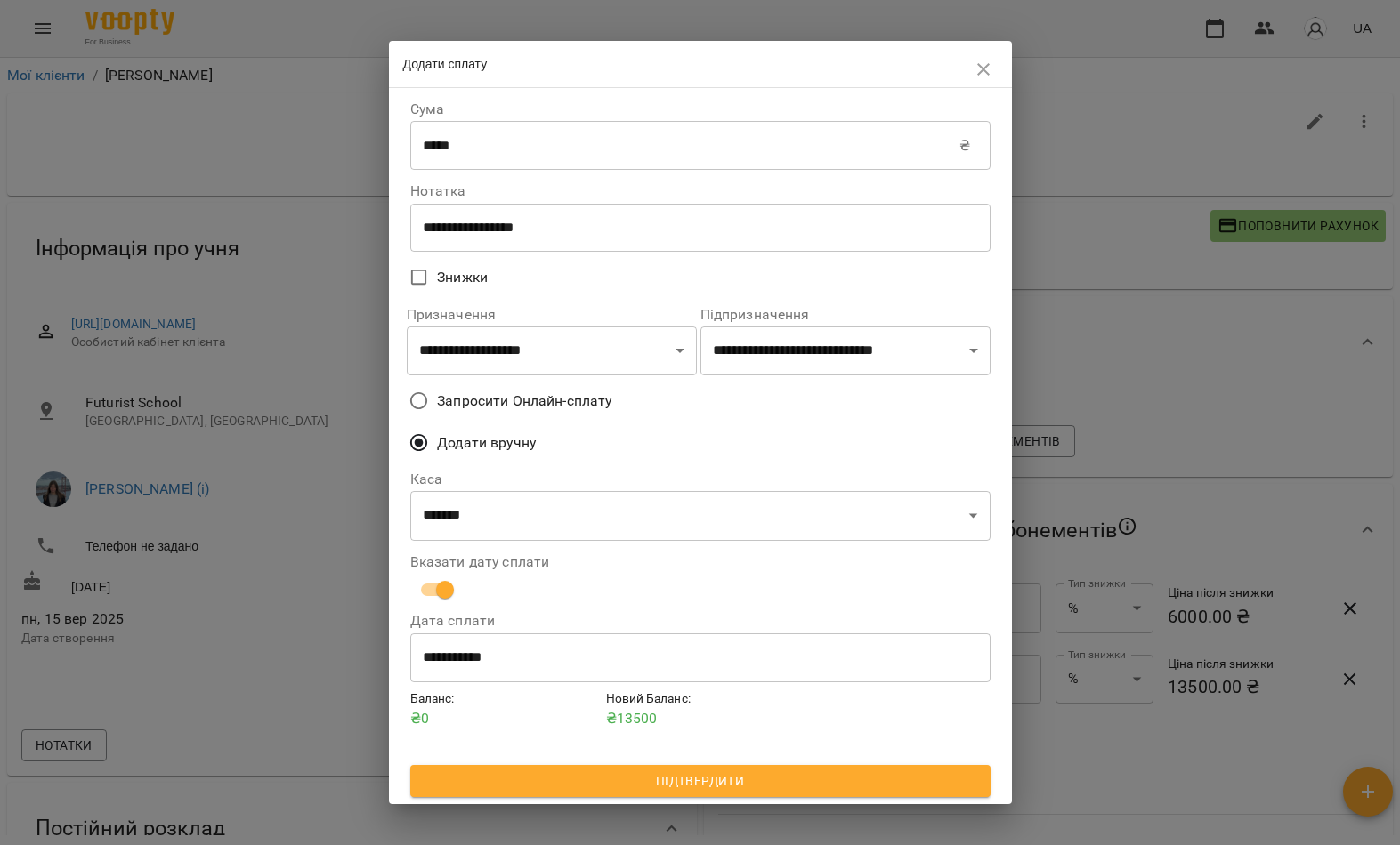
click at [636, 792] on button "Підтвердити" at bounding box center [700, 782] width 580 height 32
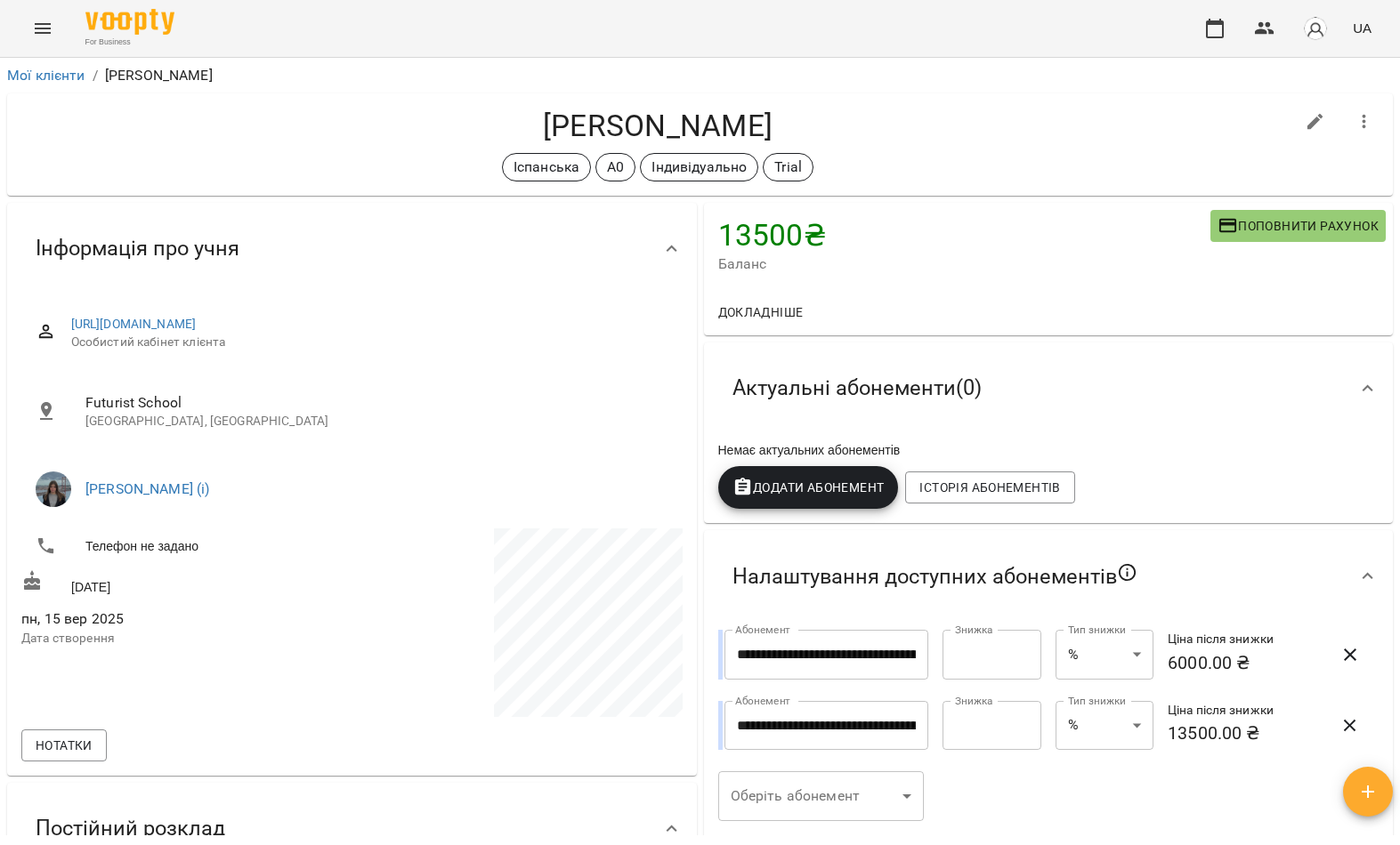
click at [839, 499] on span "Додати Абонемент" at bounding box center [808, 488] width 152 height 22
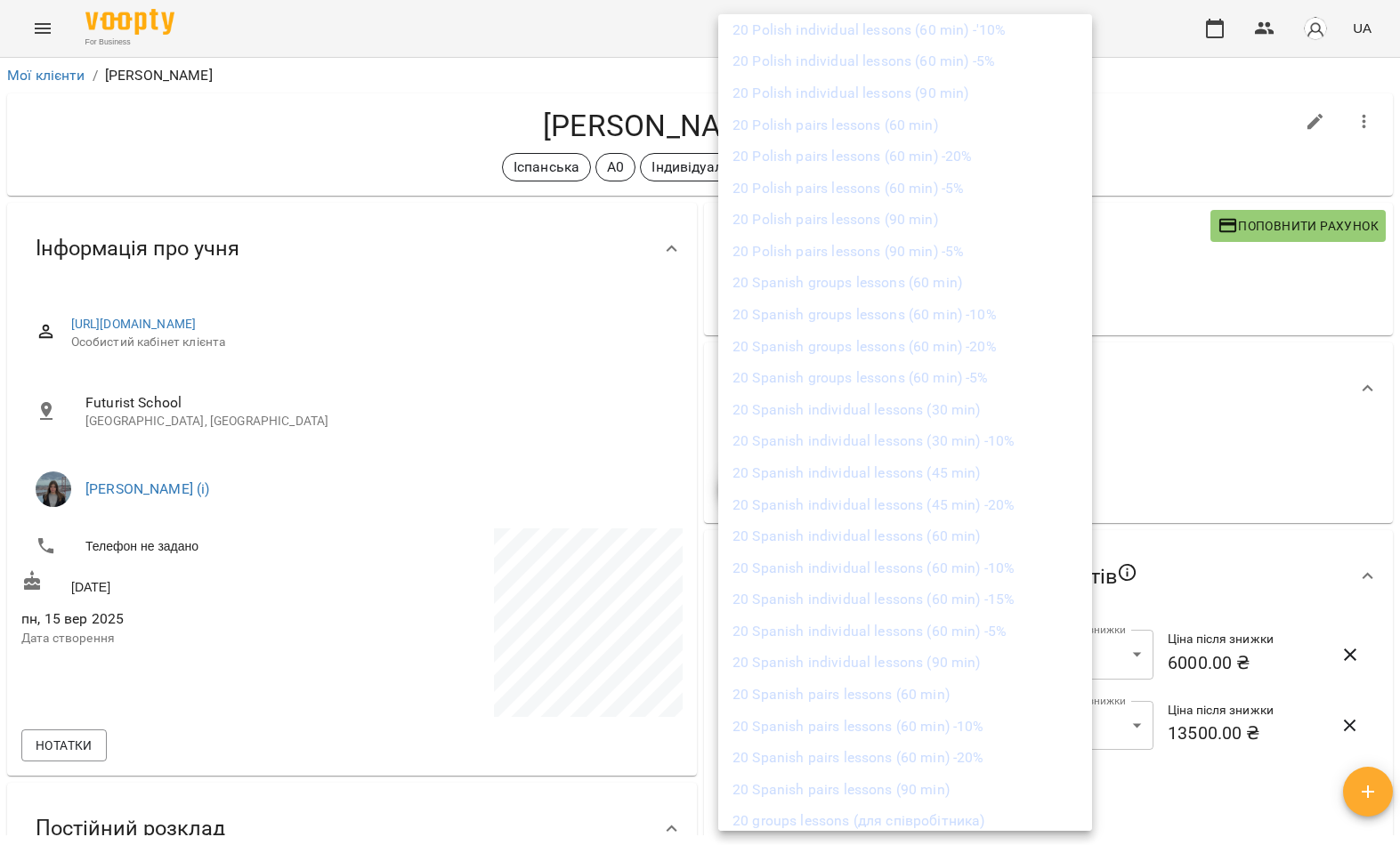
scroll to position [5461, 0]
click at [895, 517] on li "20 Spanish individual lessons (60 min)" at bounding box center [905, 533] width 373 height 32
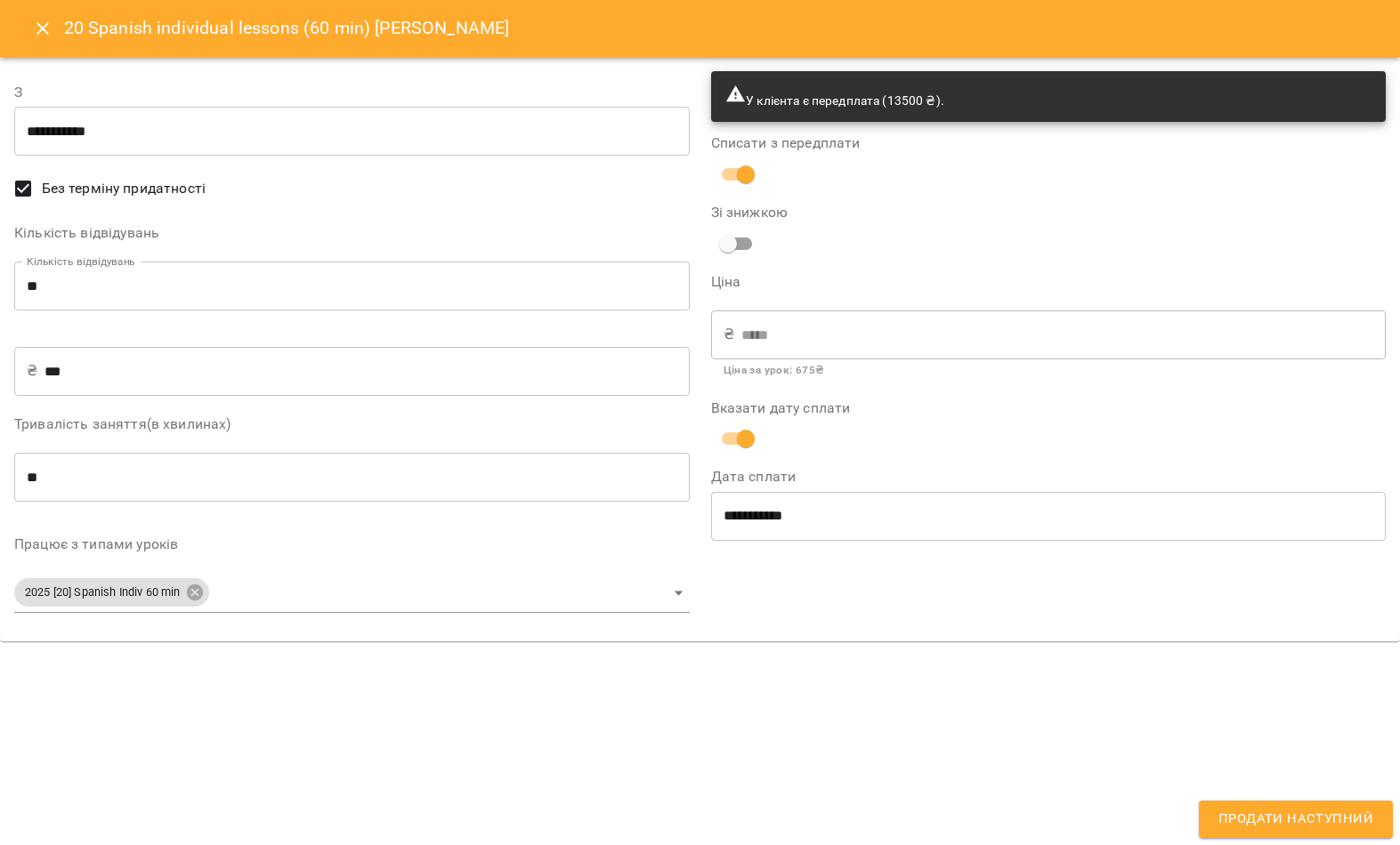
click at [1338, 832] on button "Продати наступний" at bounding box center [1295, 819] width 194 height 37
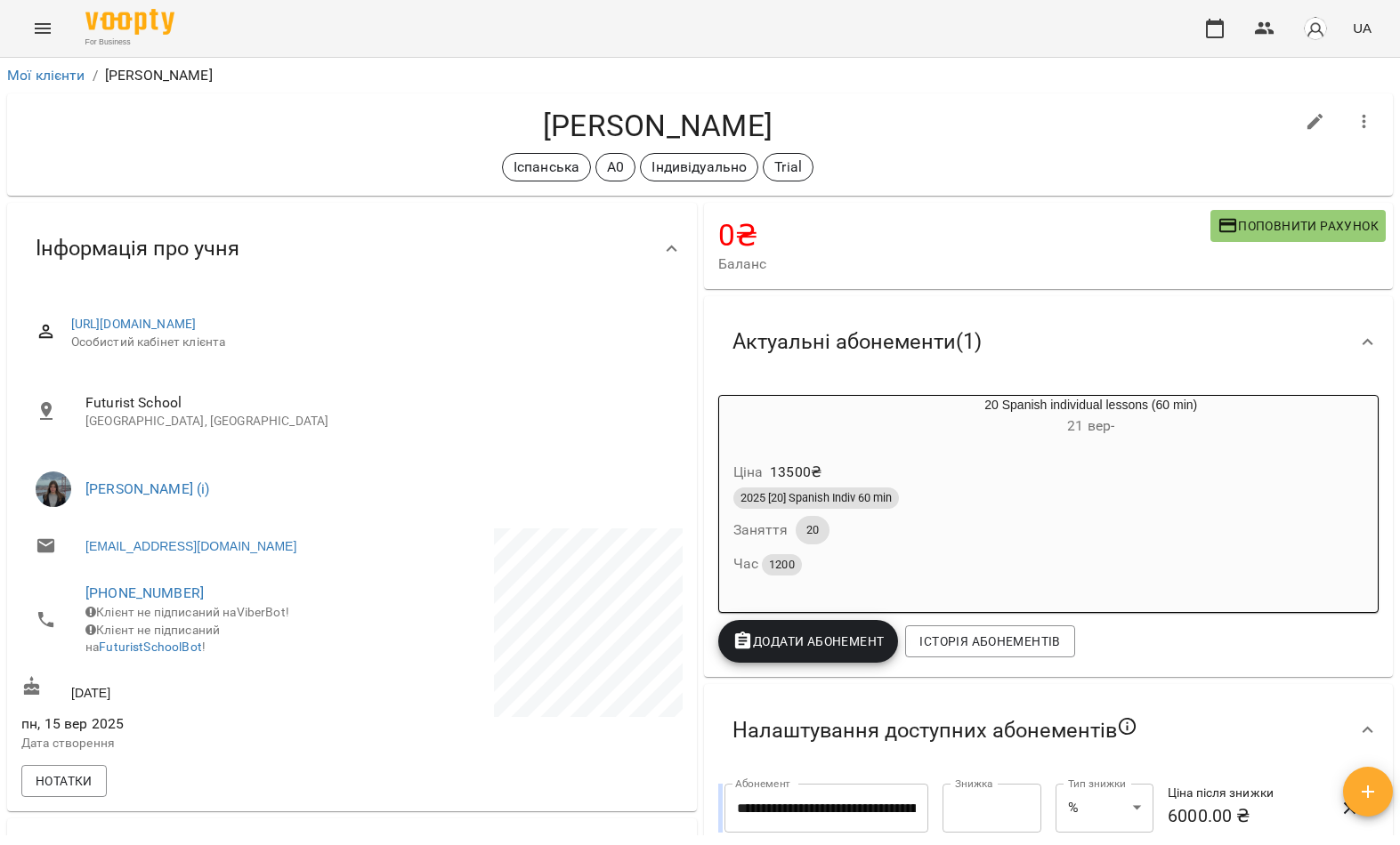
click at [1307, 118] on icon "button" at bounding box center [1315, 122] width 22 height 22
select select "**"
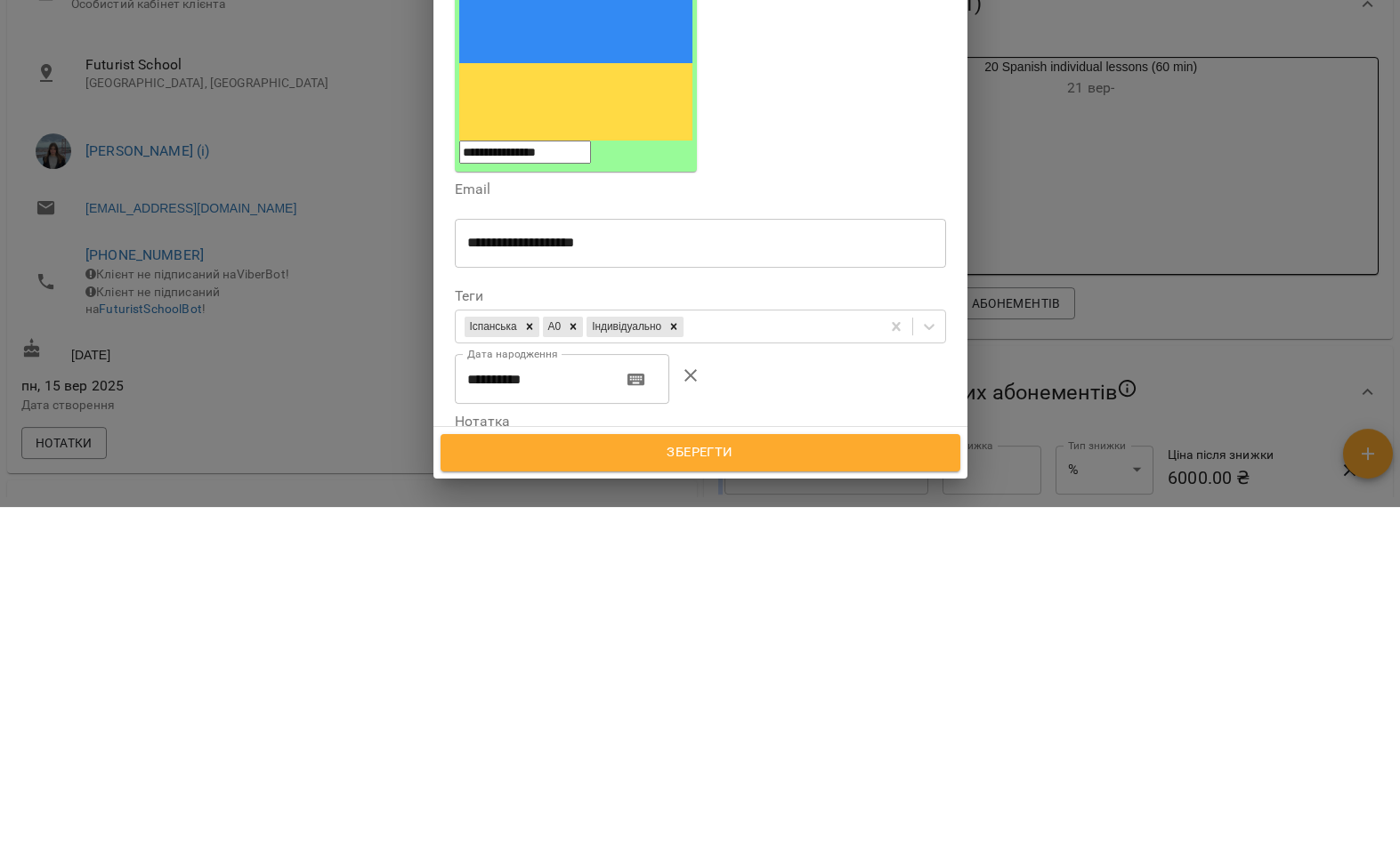
scroll to position [337, 0]
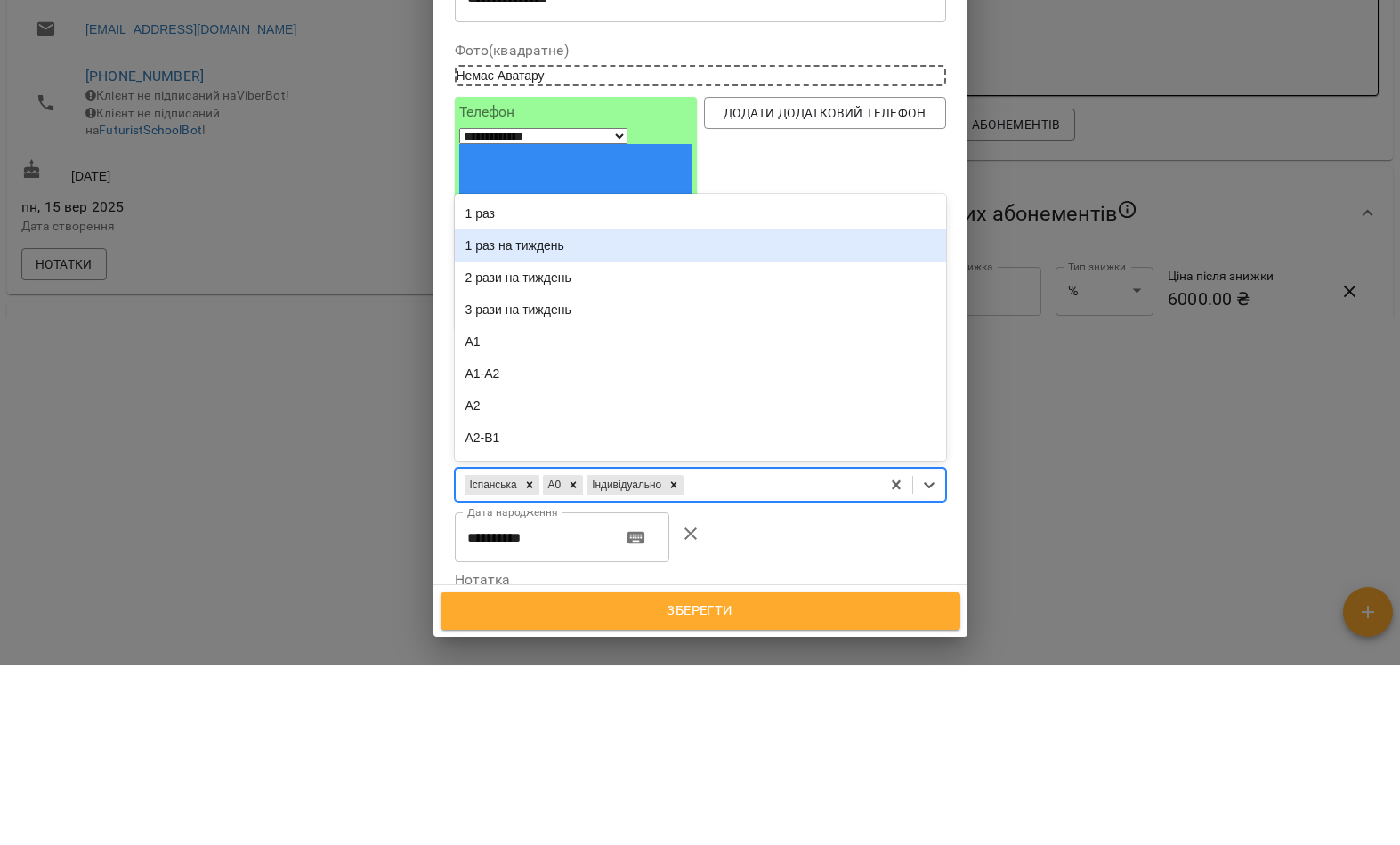
click at [631, 409] on div "1 раз на тиждень" at bounding box center [700, 426] width 492 height 32
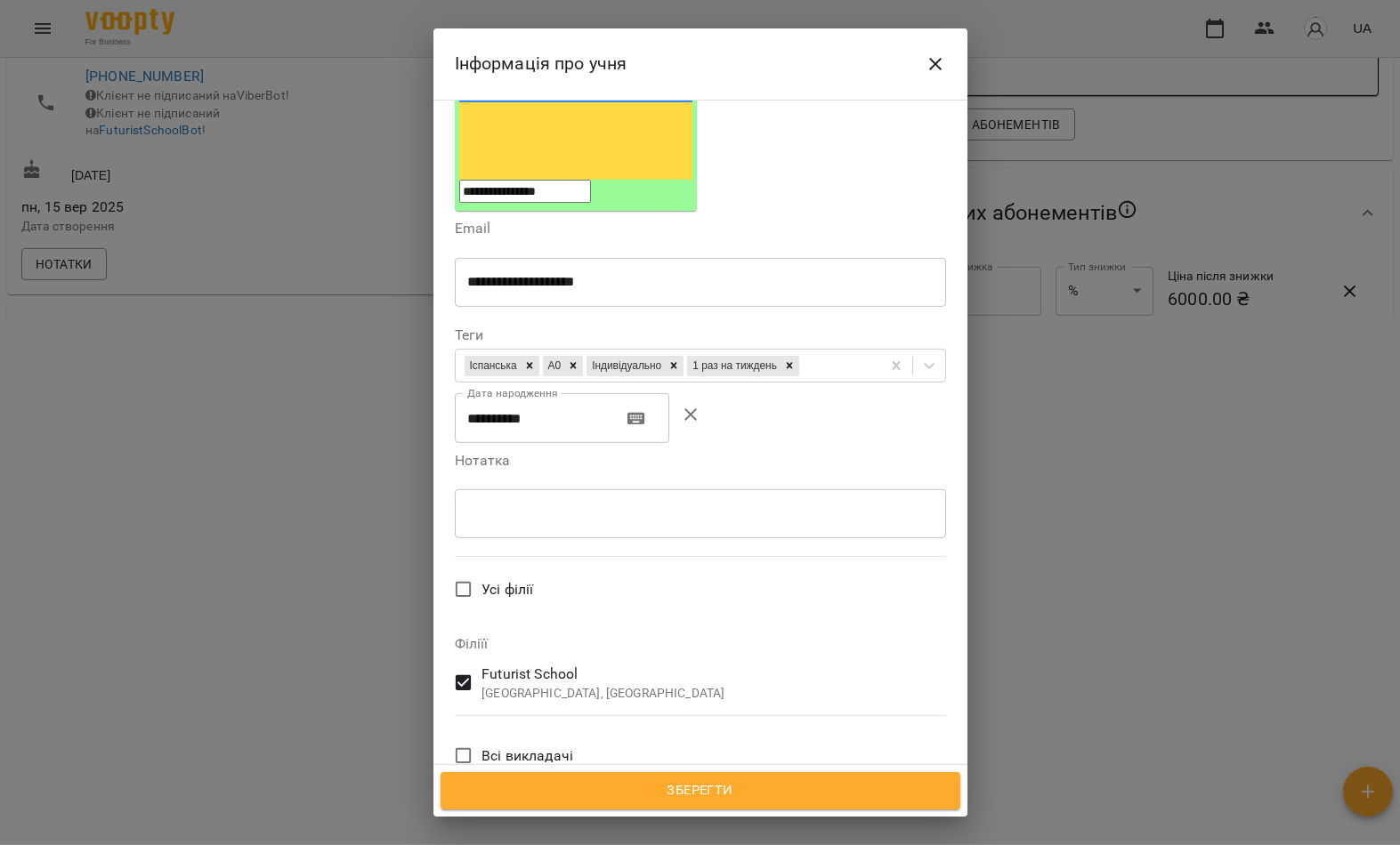
scroll to position [308, 0]
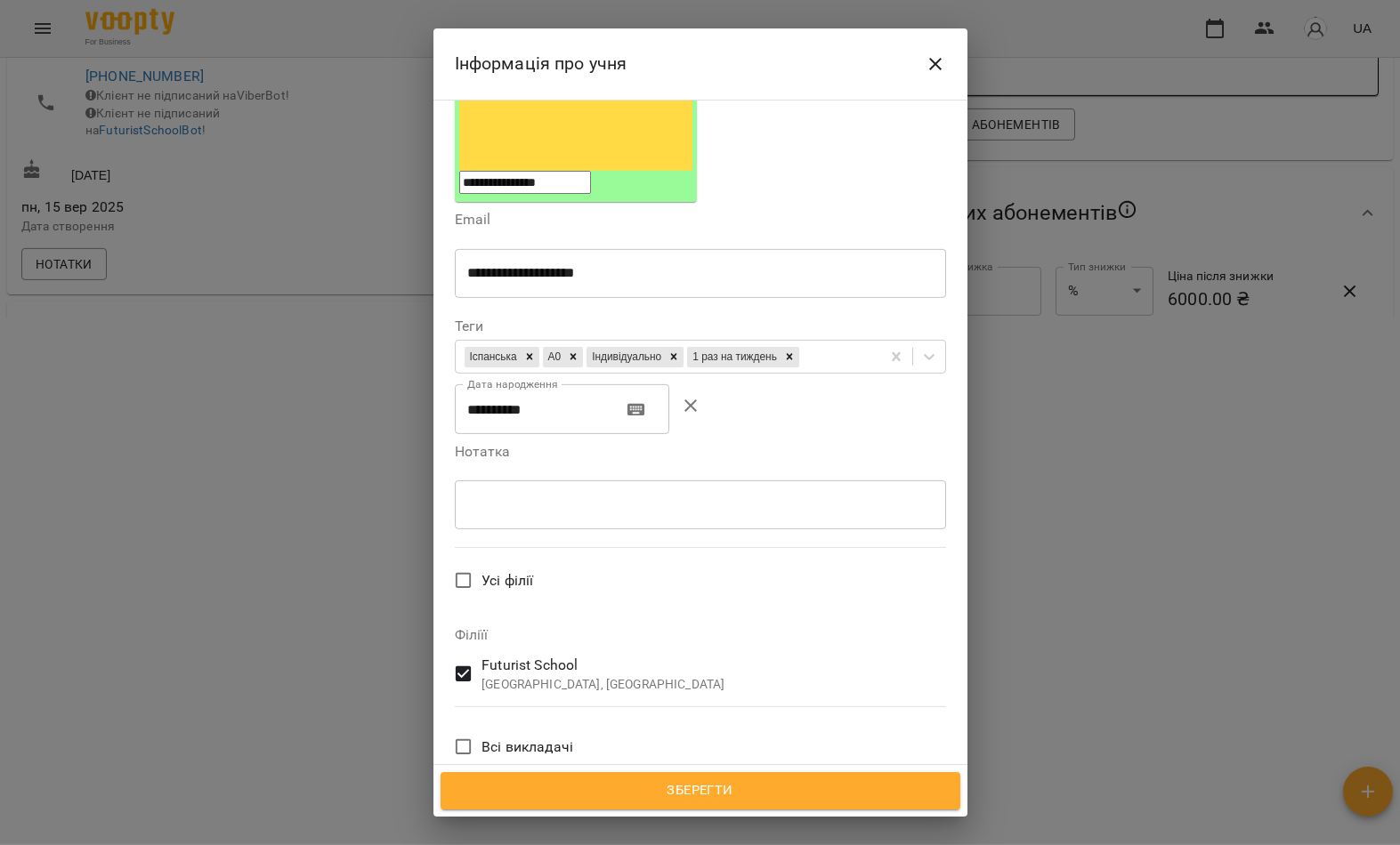
click at [589, 790] on span "Зберегти" at bounding box center [700, 791] width 481 height 23
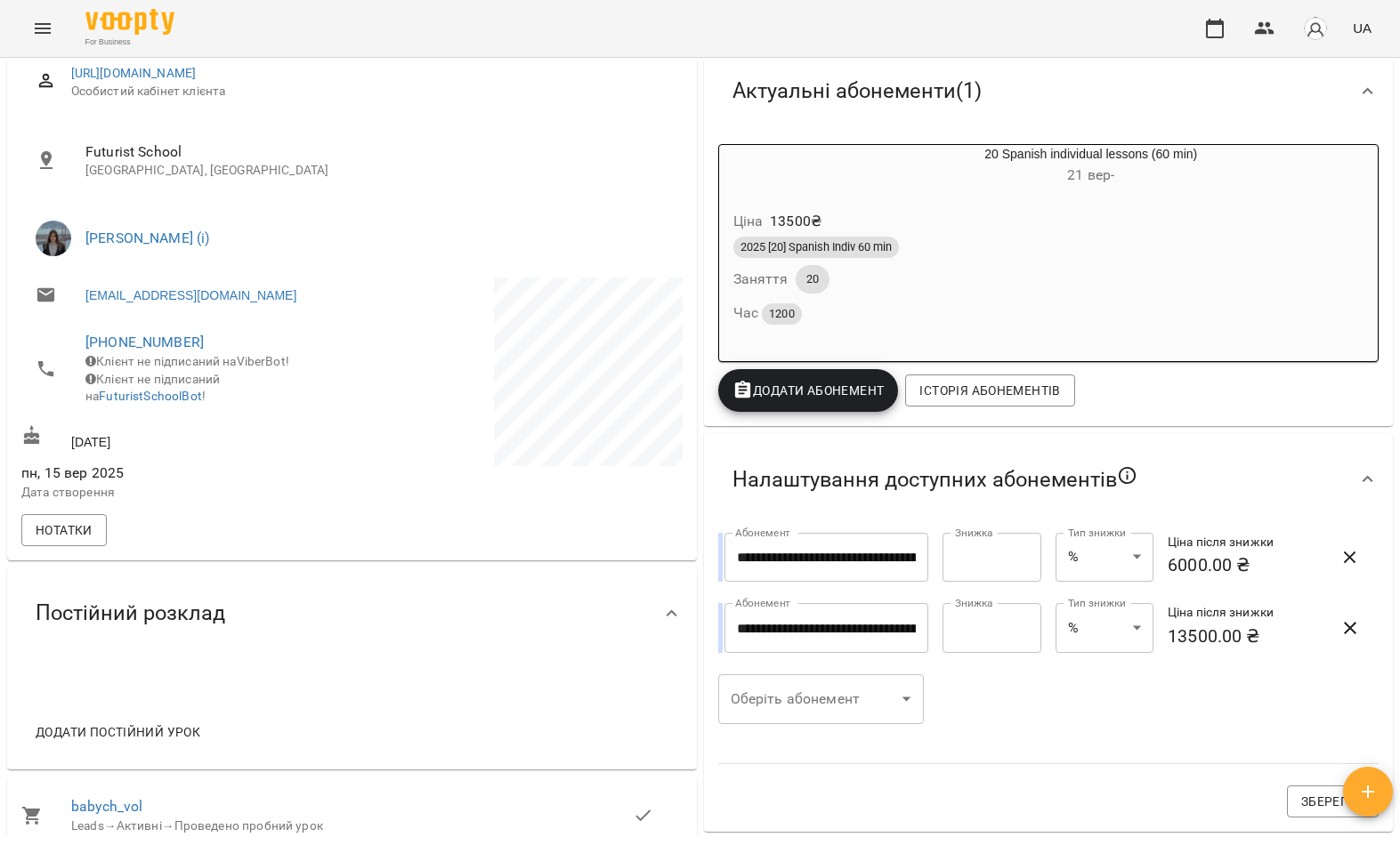
scroll to position [343, 0]
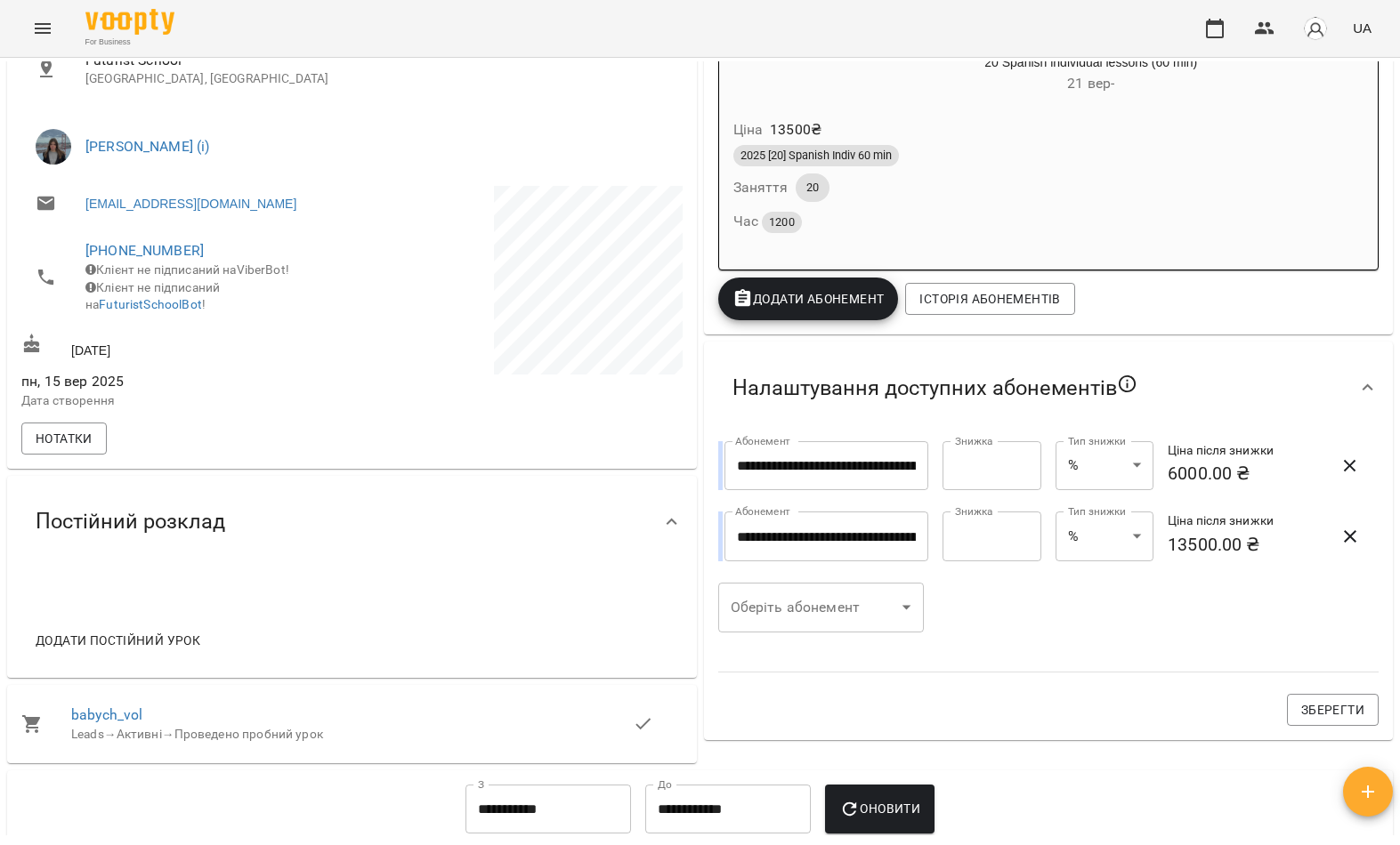
click at [171, 651] on span "Додати постійний урок" at bounding box center [117, 641] width 165 height 22
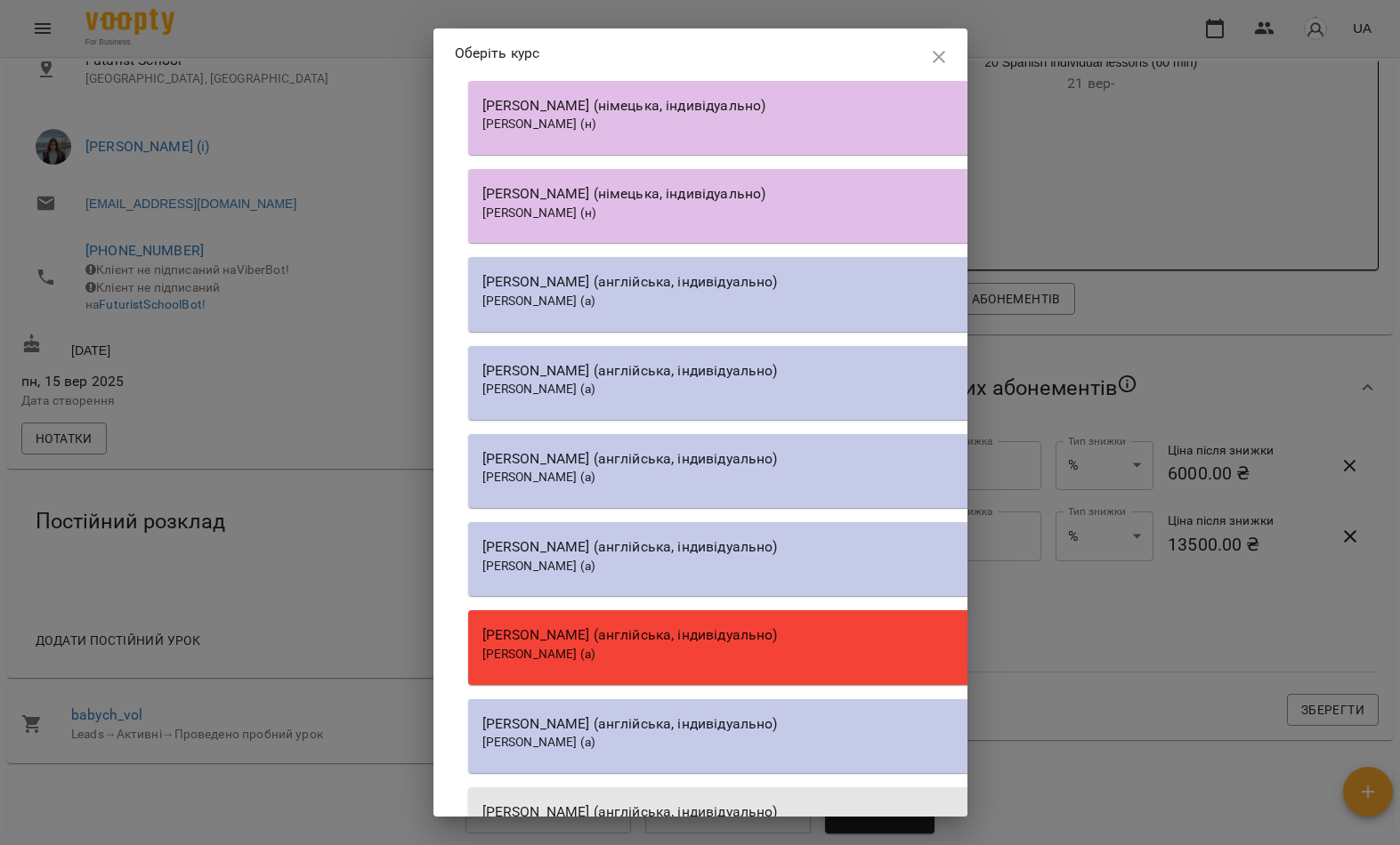
scroll to position [20757, 0]
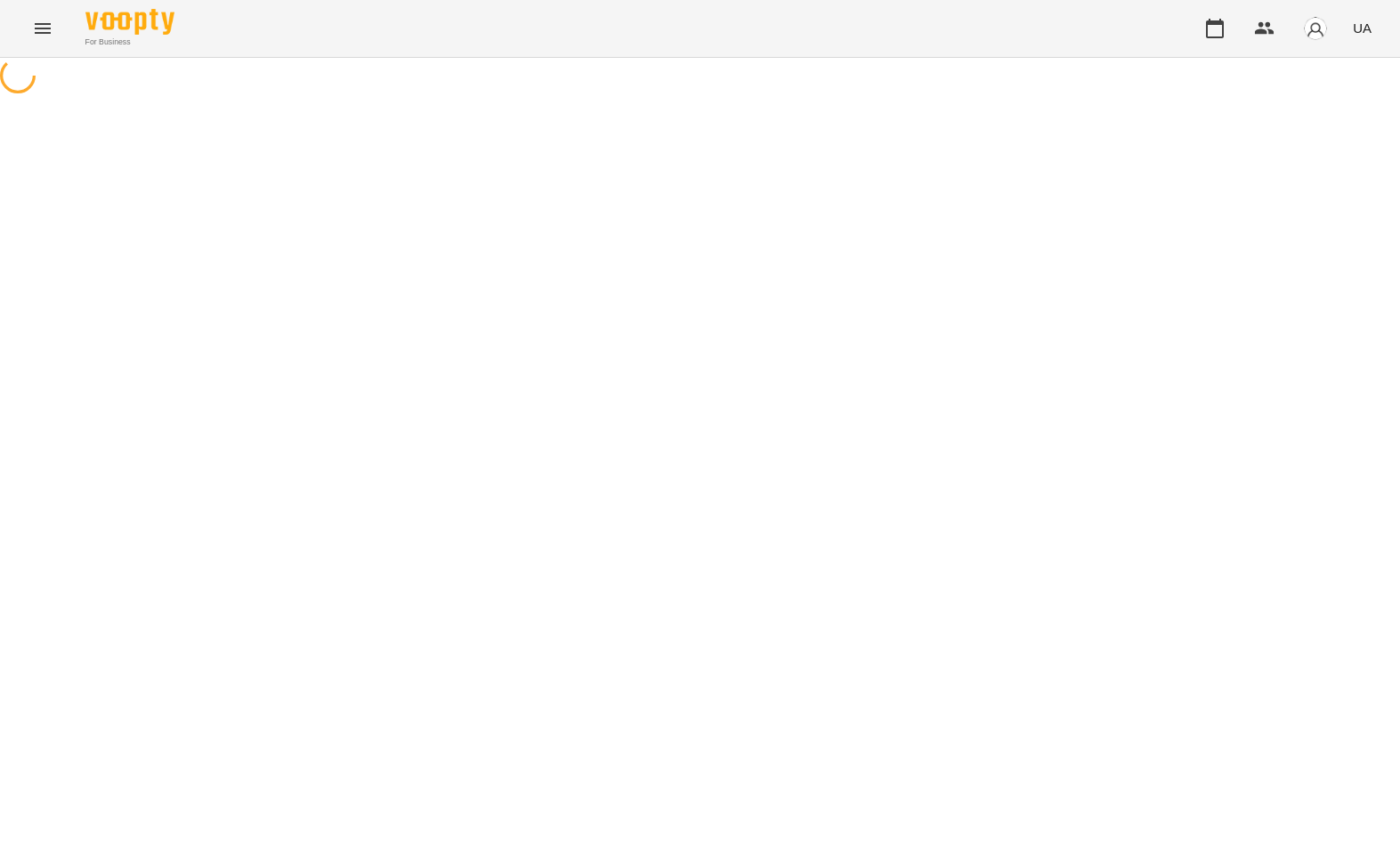
select select "**********"
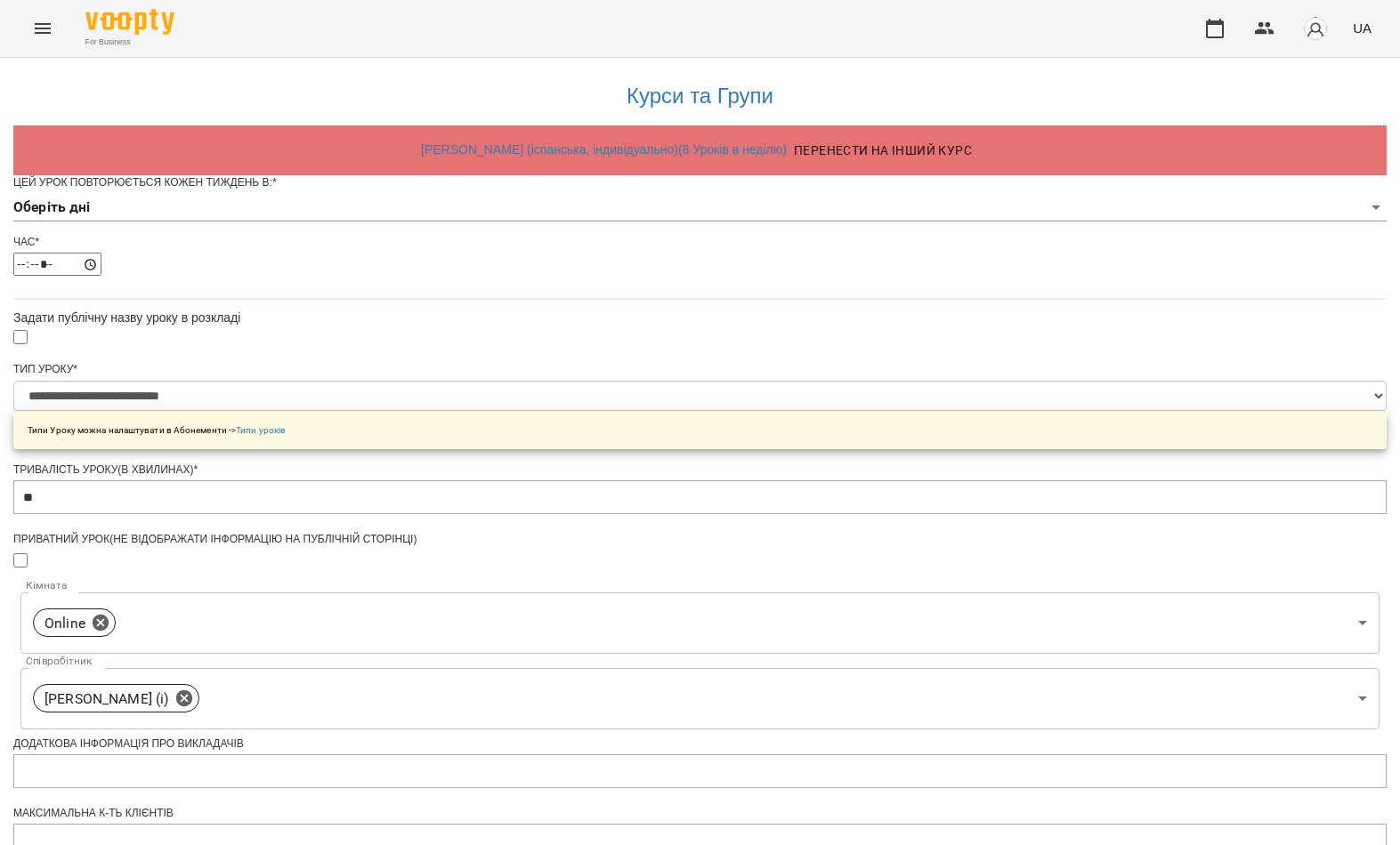
click at [759, 241] on body "**********" at bounding box center [700, 579] width 1400 height 1158
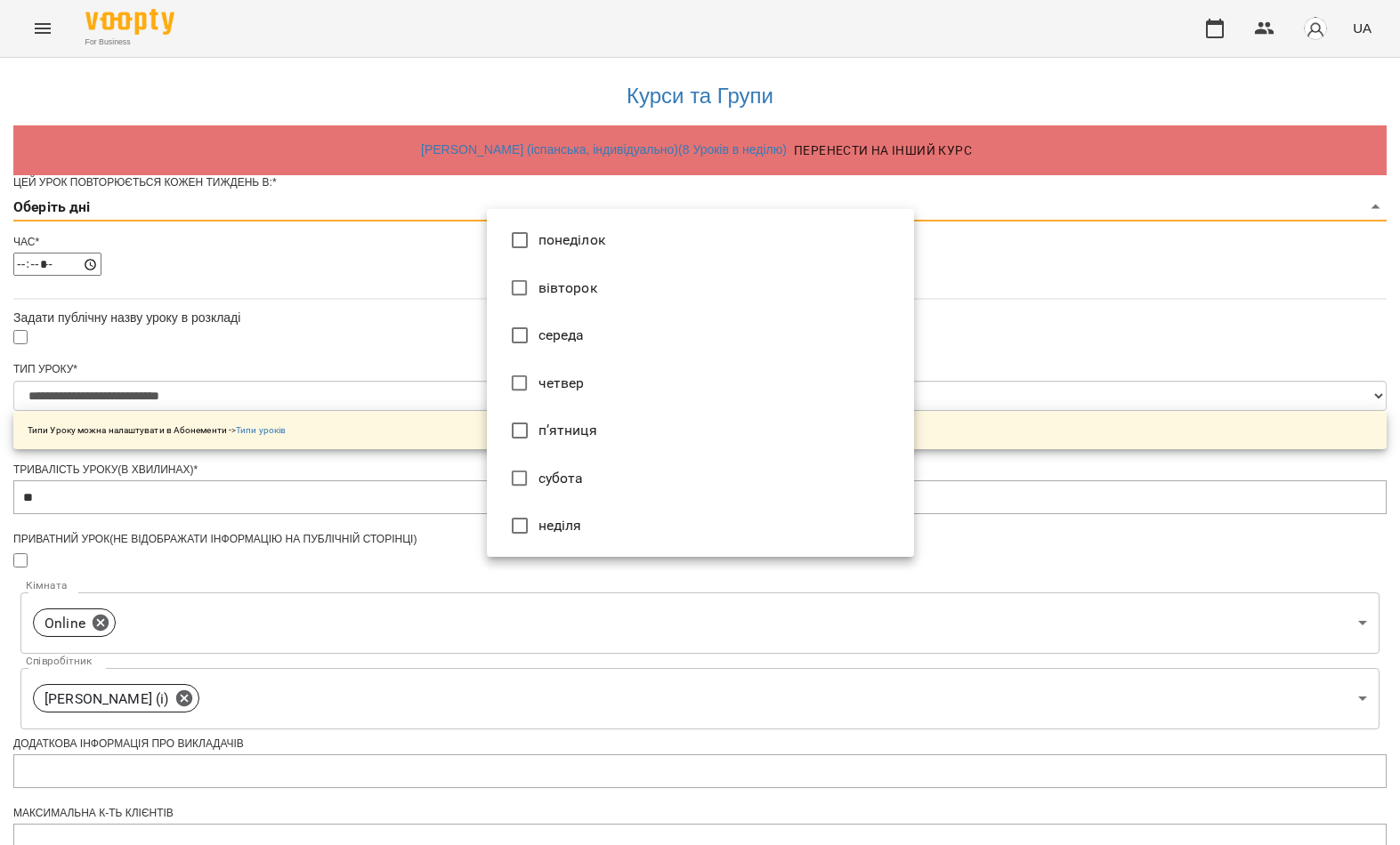
type input "*"
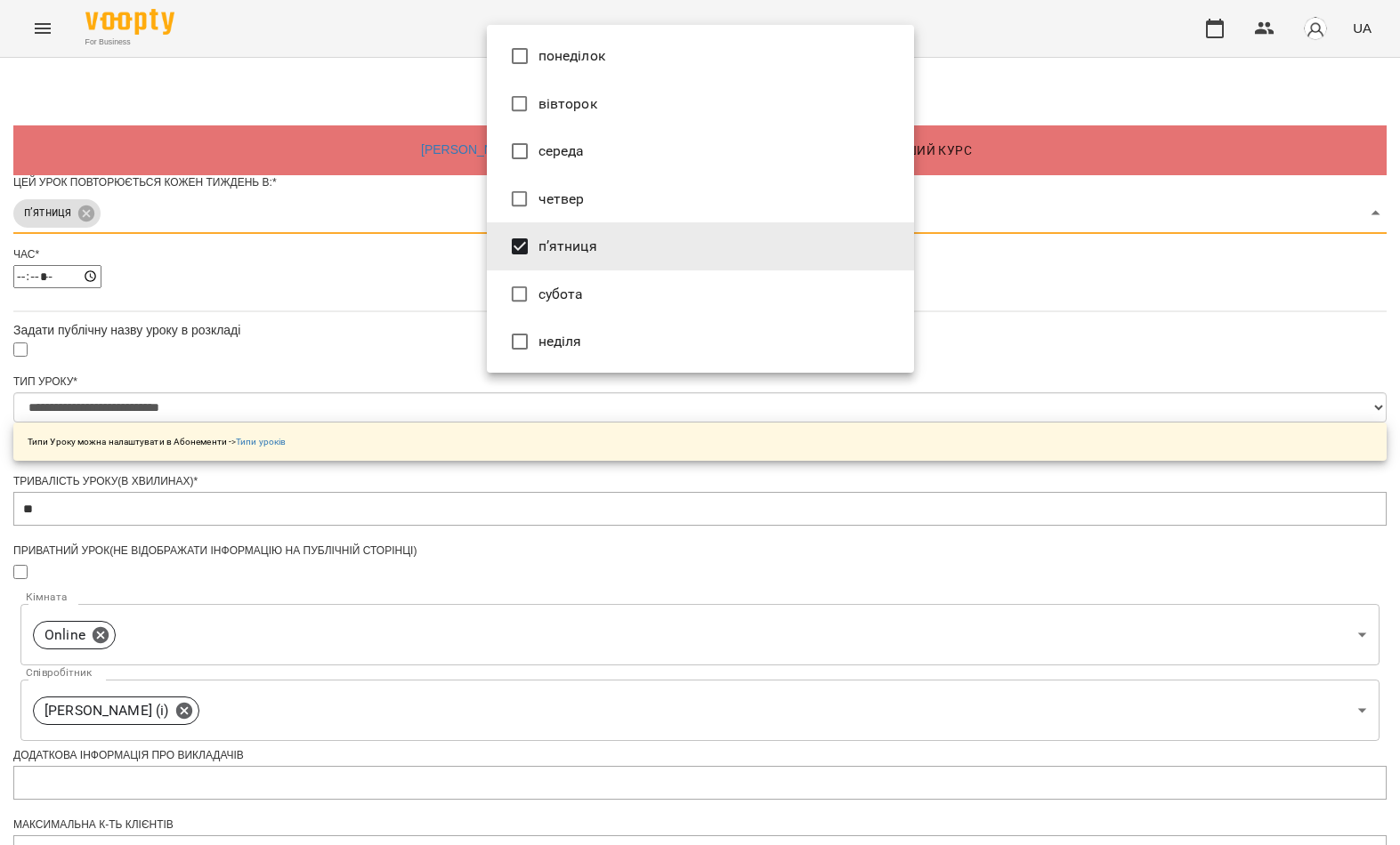
click at [382, 500] on div at bounding box center [700, 422] width 1400 height 845
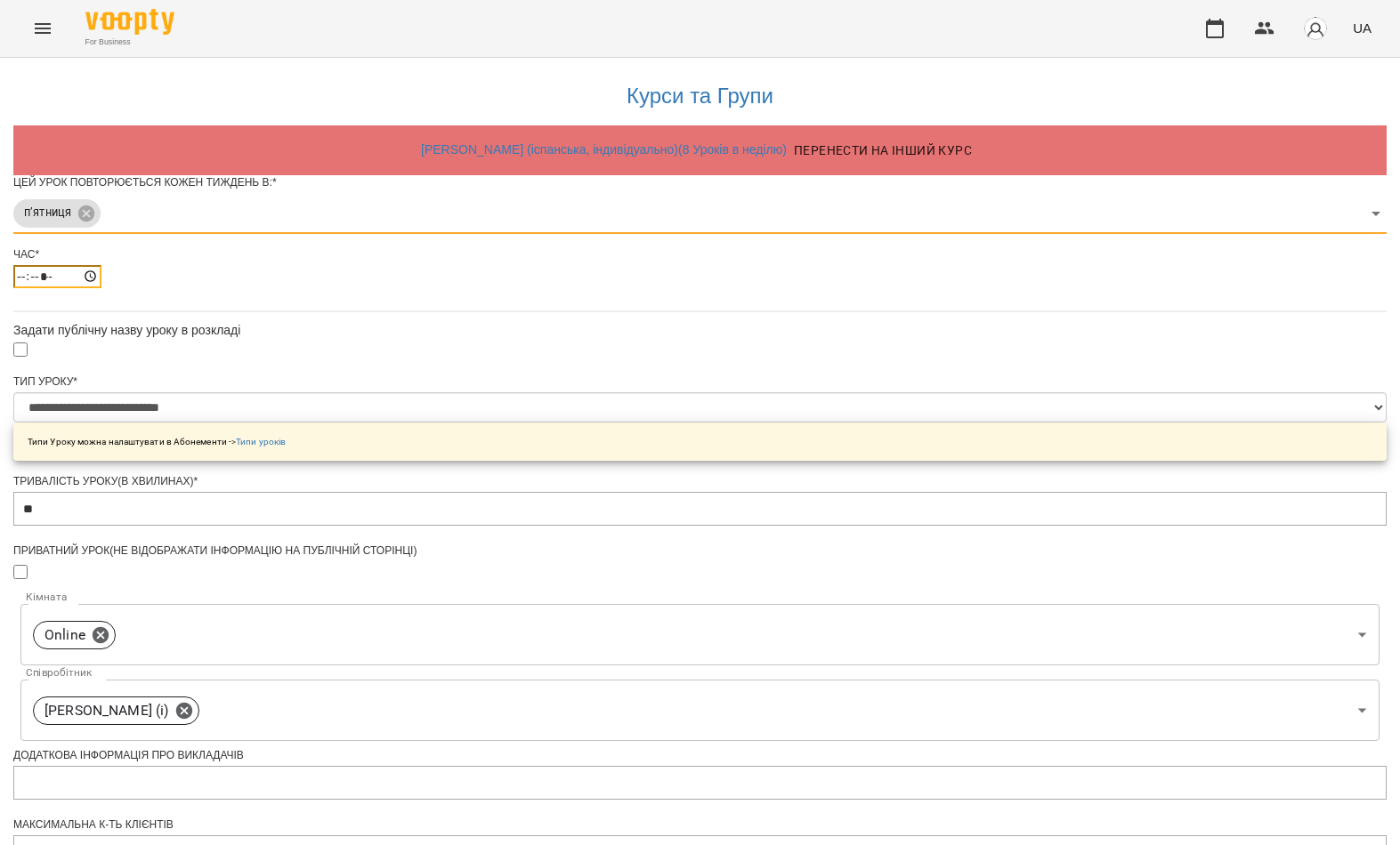
click at [101, 289] on input "*****" at bounding box center [58, 277] width 88 height 23
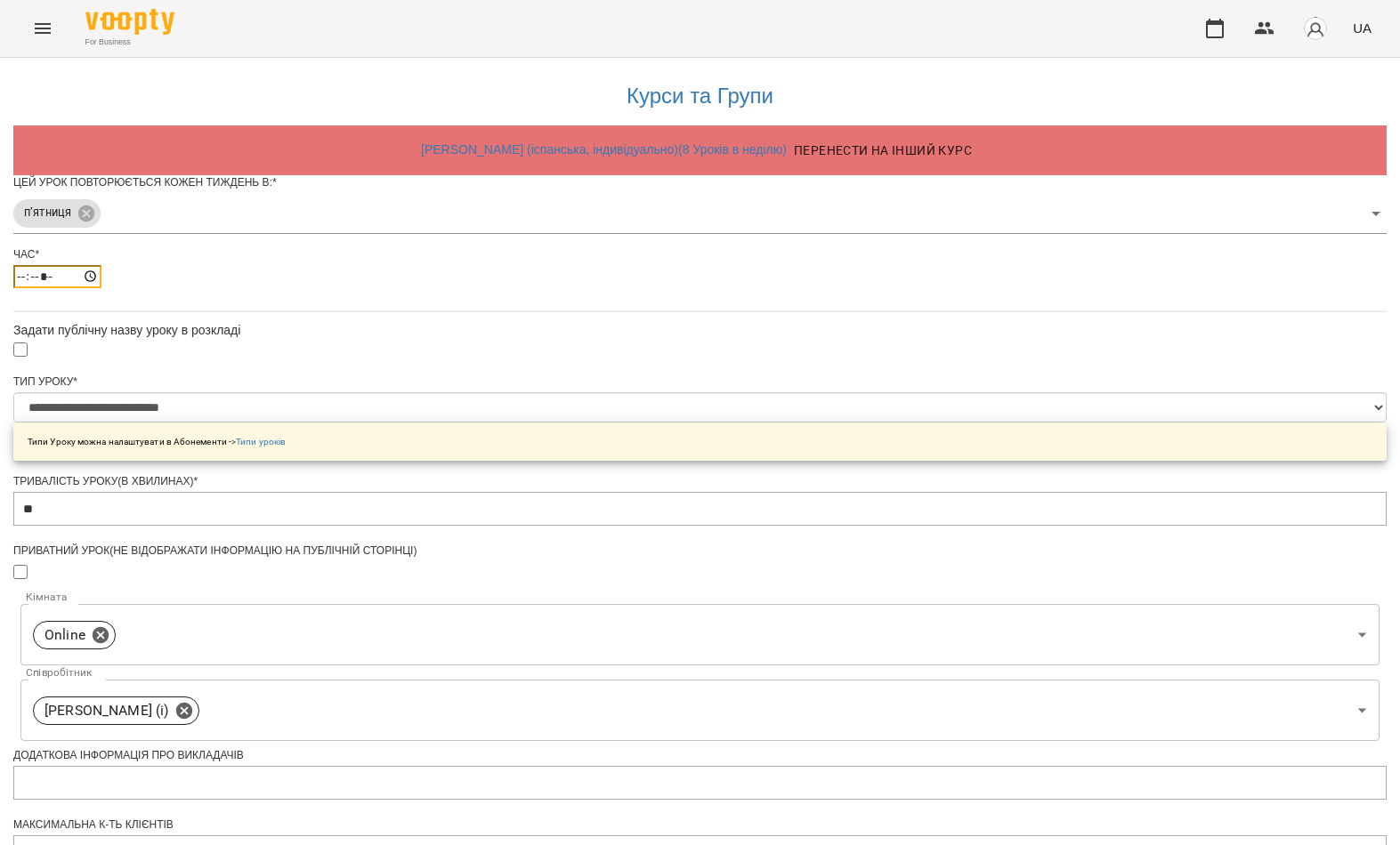
type input "*****"
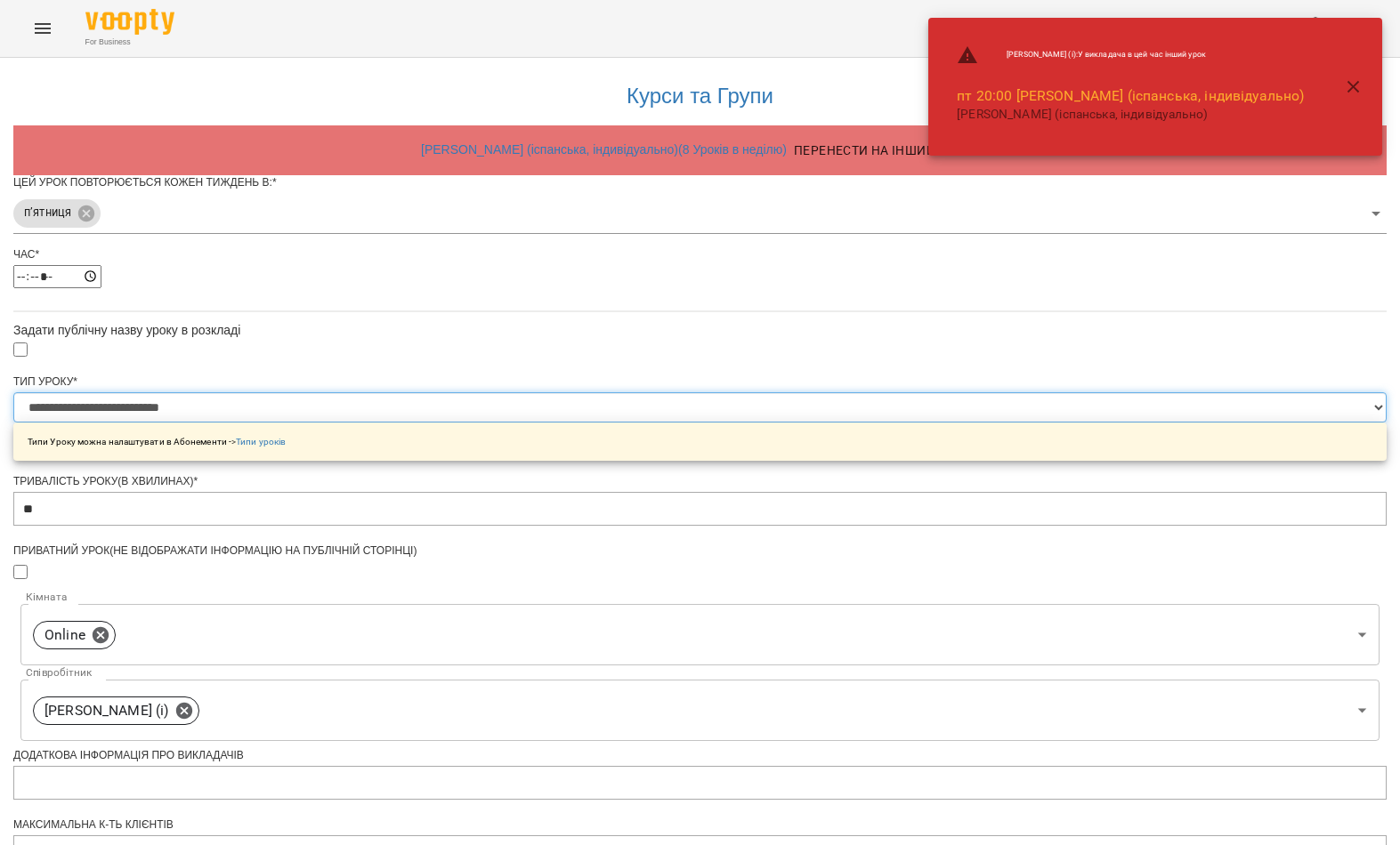
click at [764, 423] on select "**********" at bounding box center [700, 408] width 1373 height 31
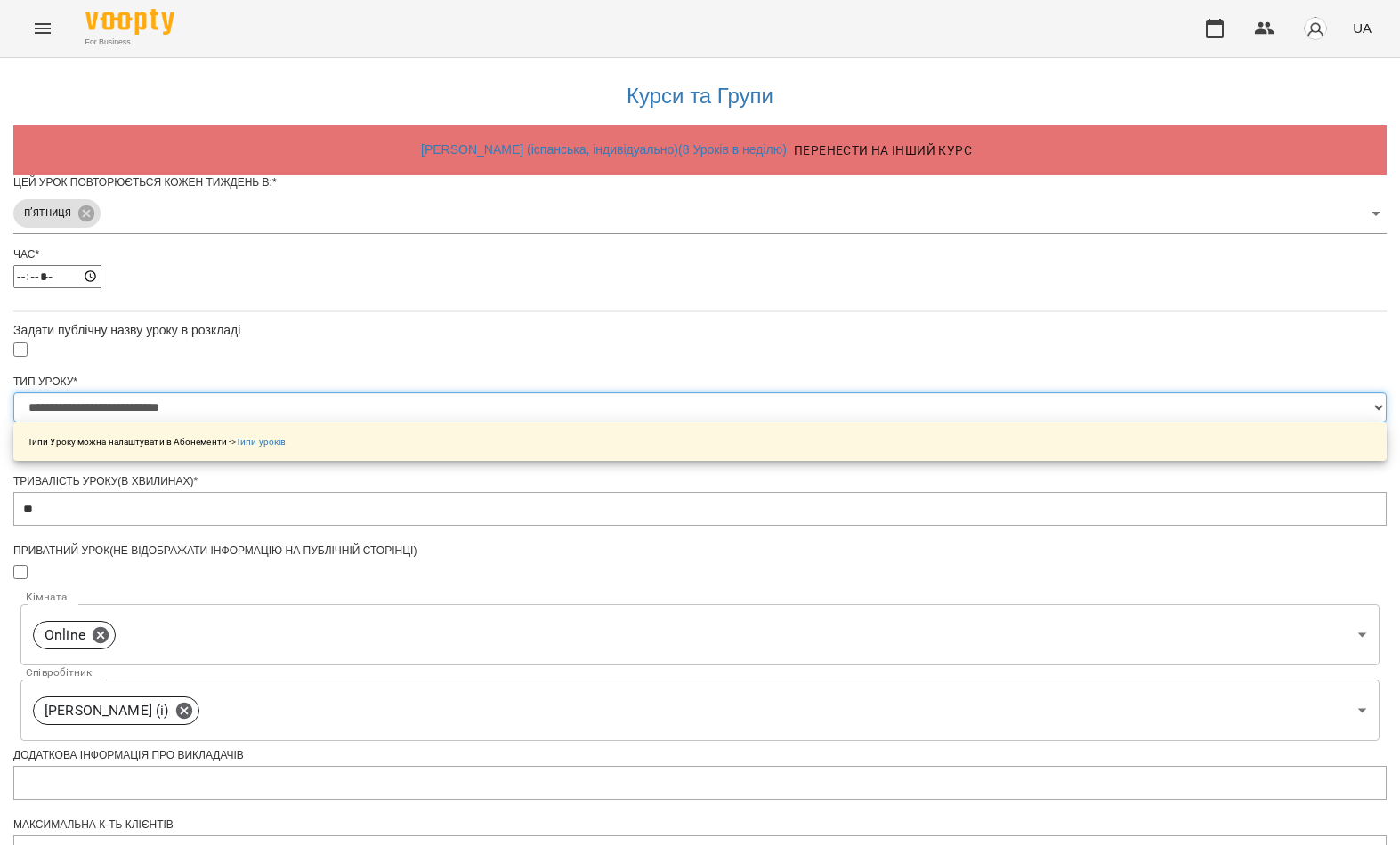
select select "**********"
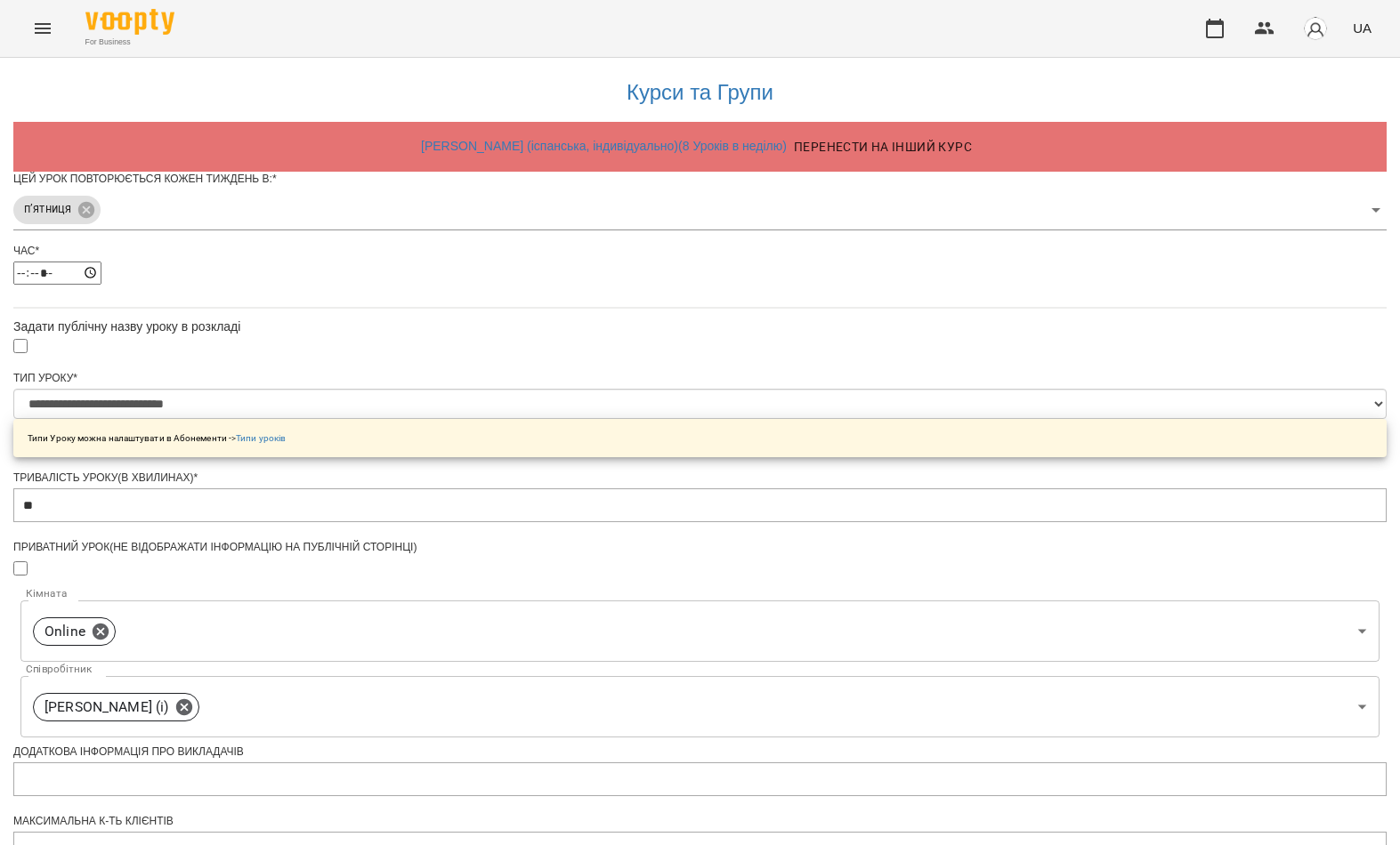
scroll to position [483, 0]
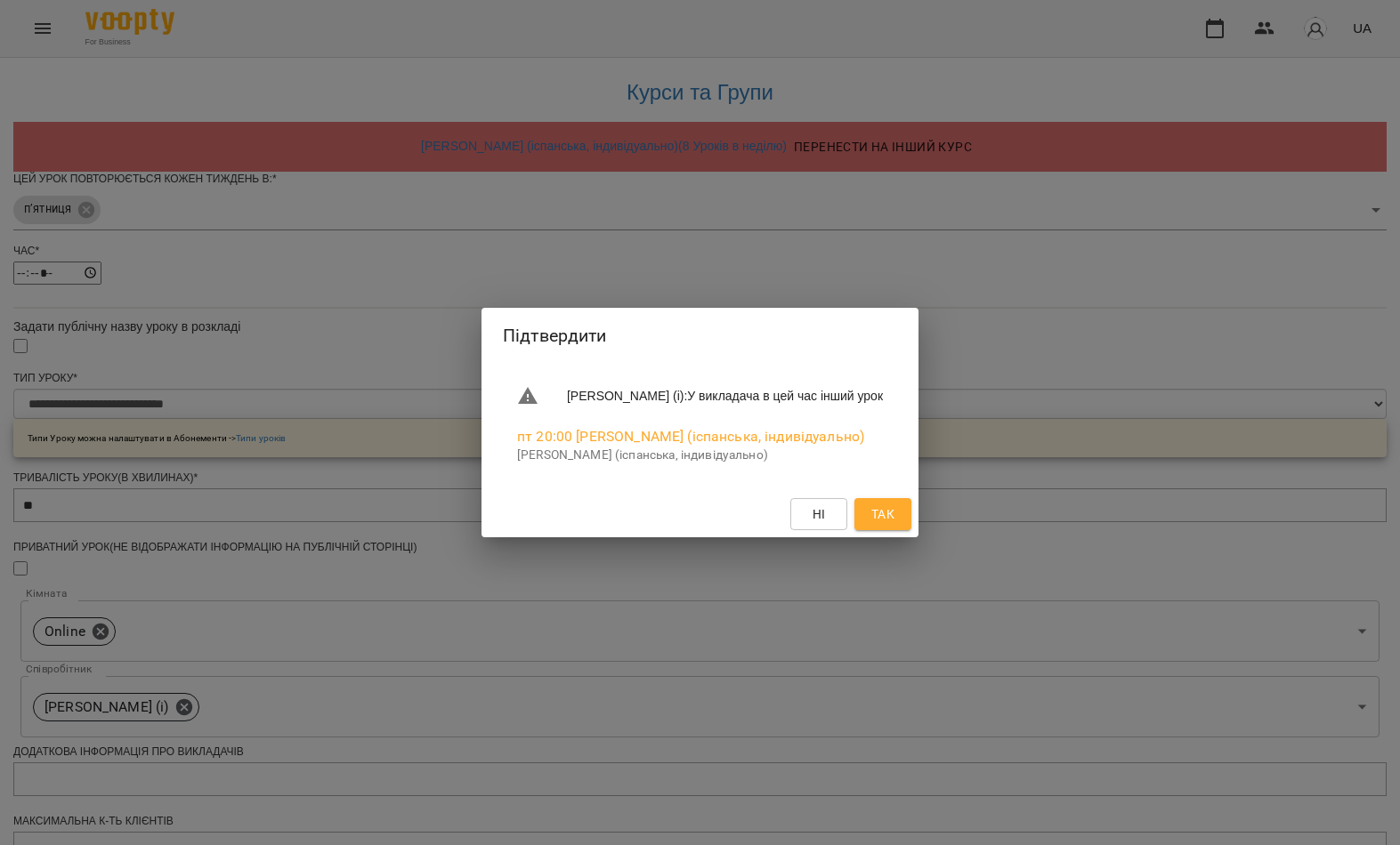
click at [895, 515] on span "Так" at bounding box center [883, 514] width 23 height 22
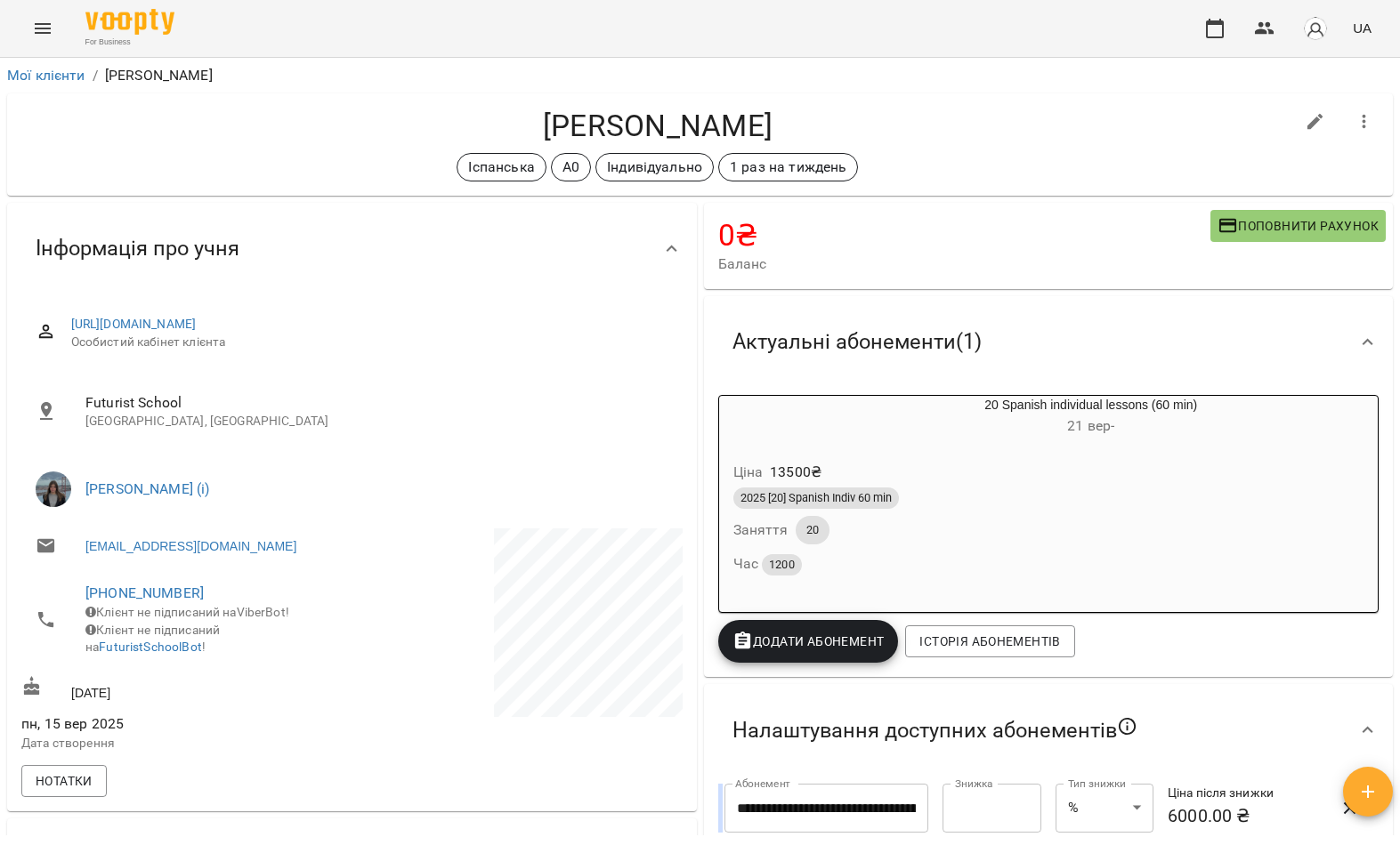
click at [28, 32] on button "Menu" at bounding box center [42, 28] width 42 height 42
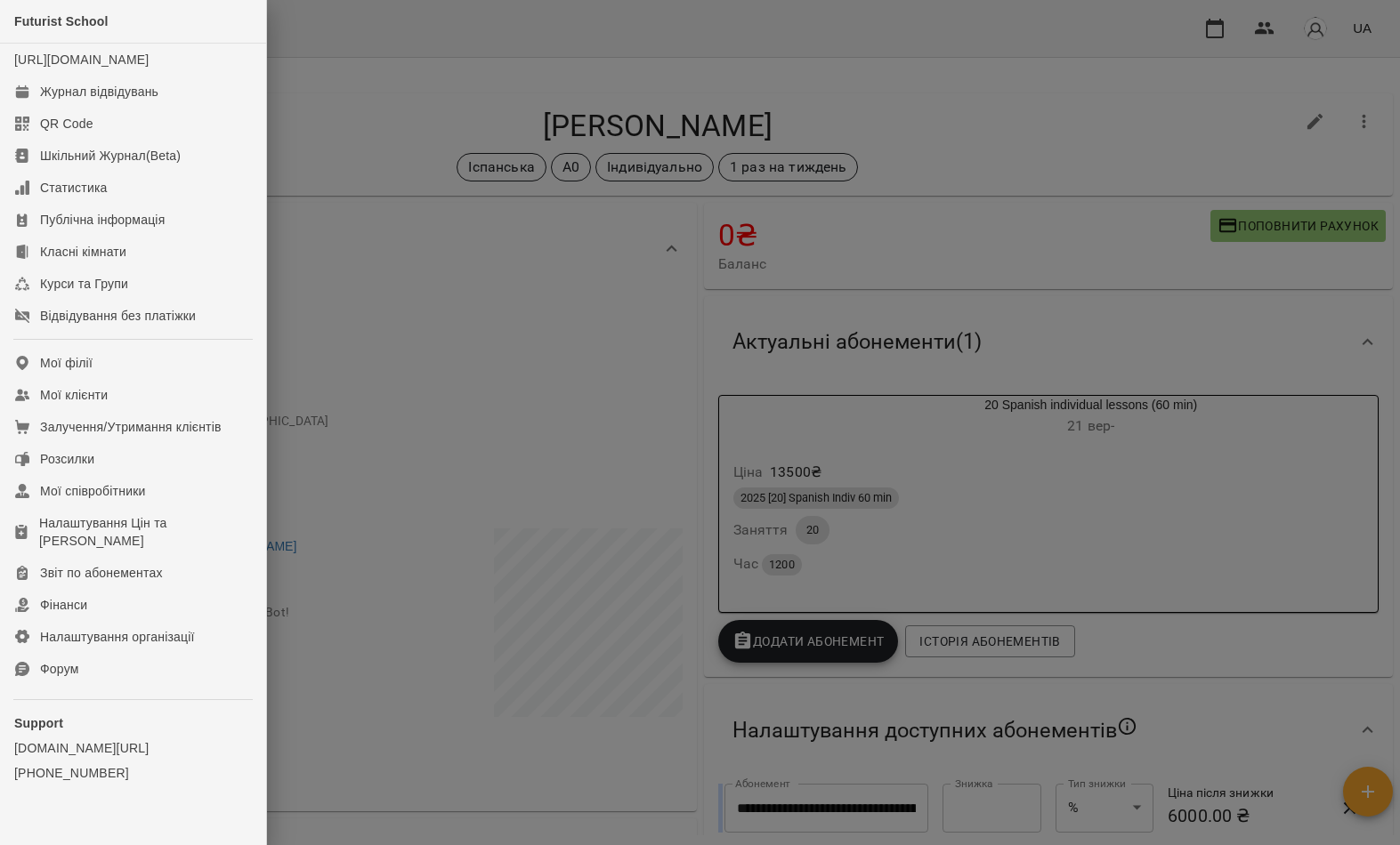
click at [197, 411] on link "Мої клієнти" at bounding box center [133, 395] width 266 height 32
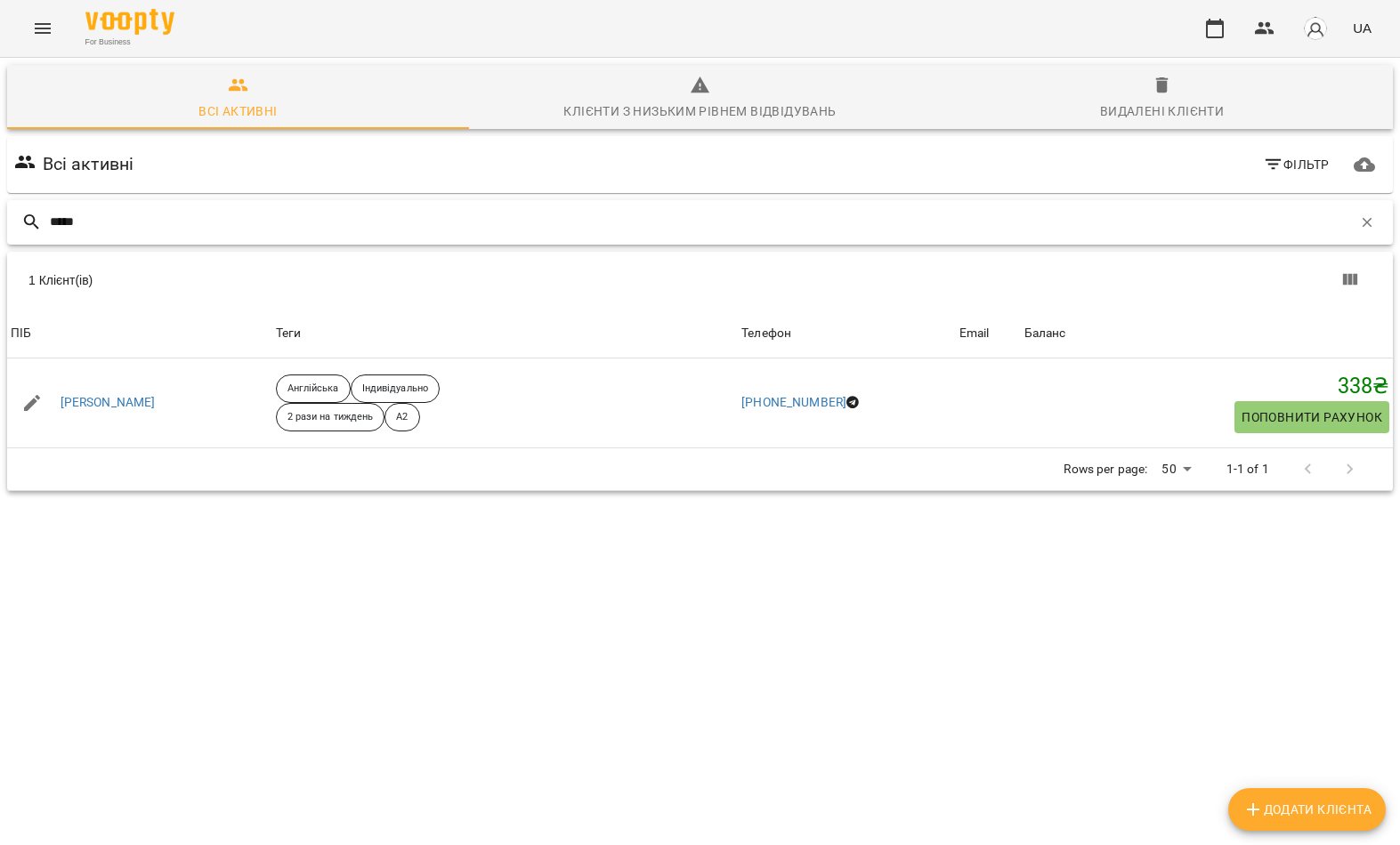
type input "*****"
click at [236, 296] on div "1 Клієнт(ів)" at bounding box center [700, 280] width 1386 height 57
click at [124, 410] on link "[PERSON_NAME]" at bounding box center [108, 403] width 96 height 18
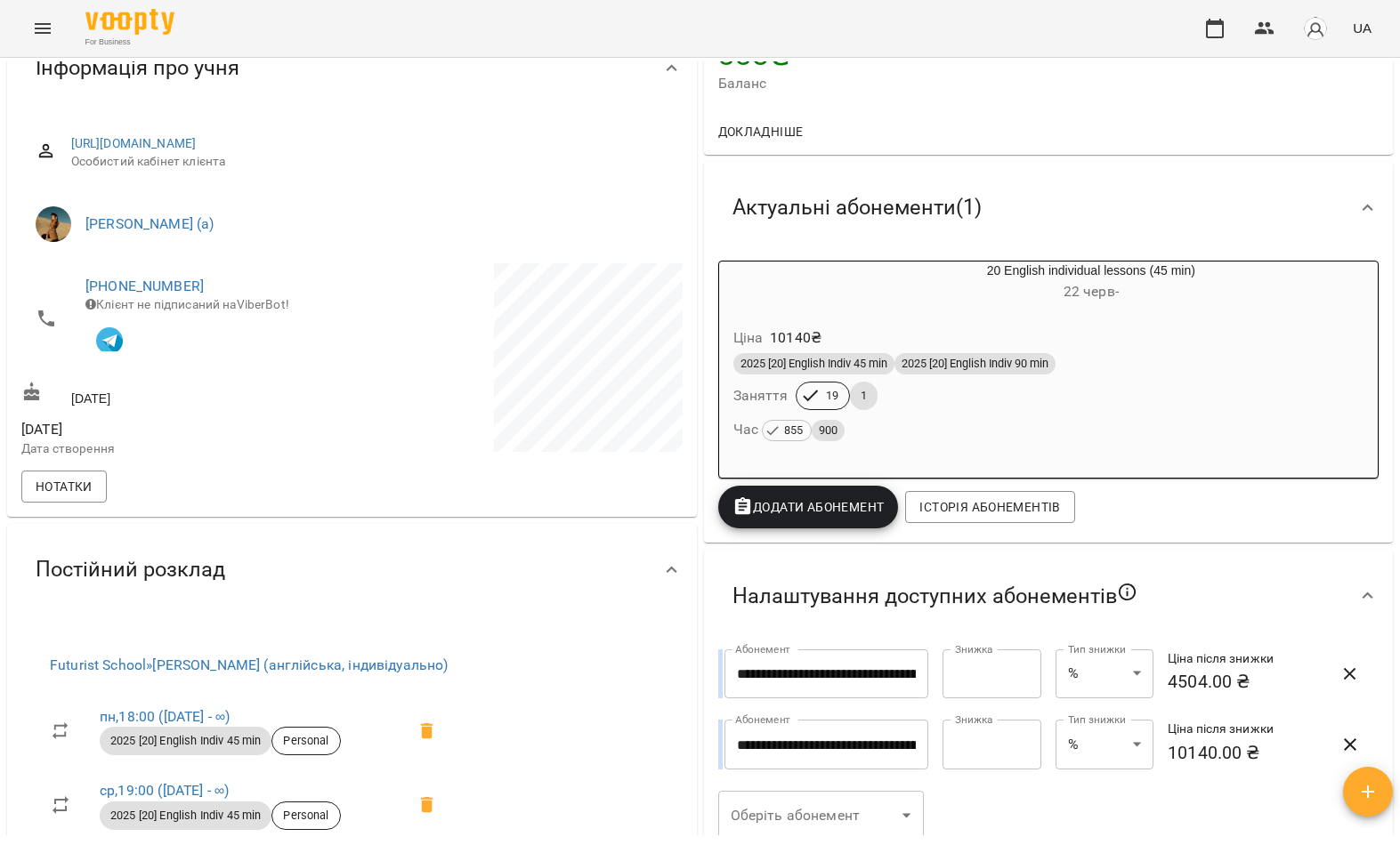
scroll to position [187, 0]
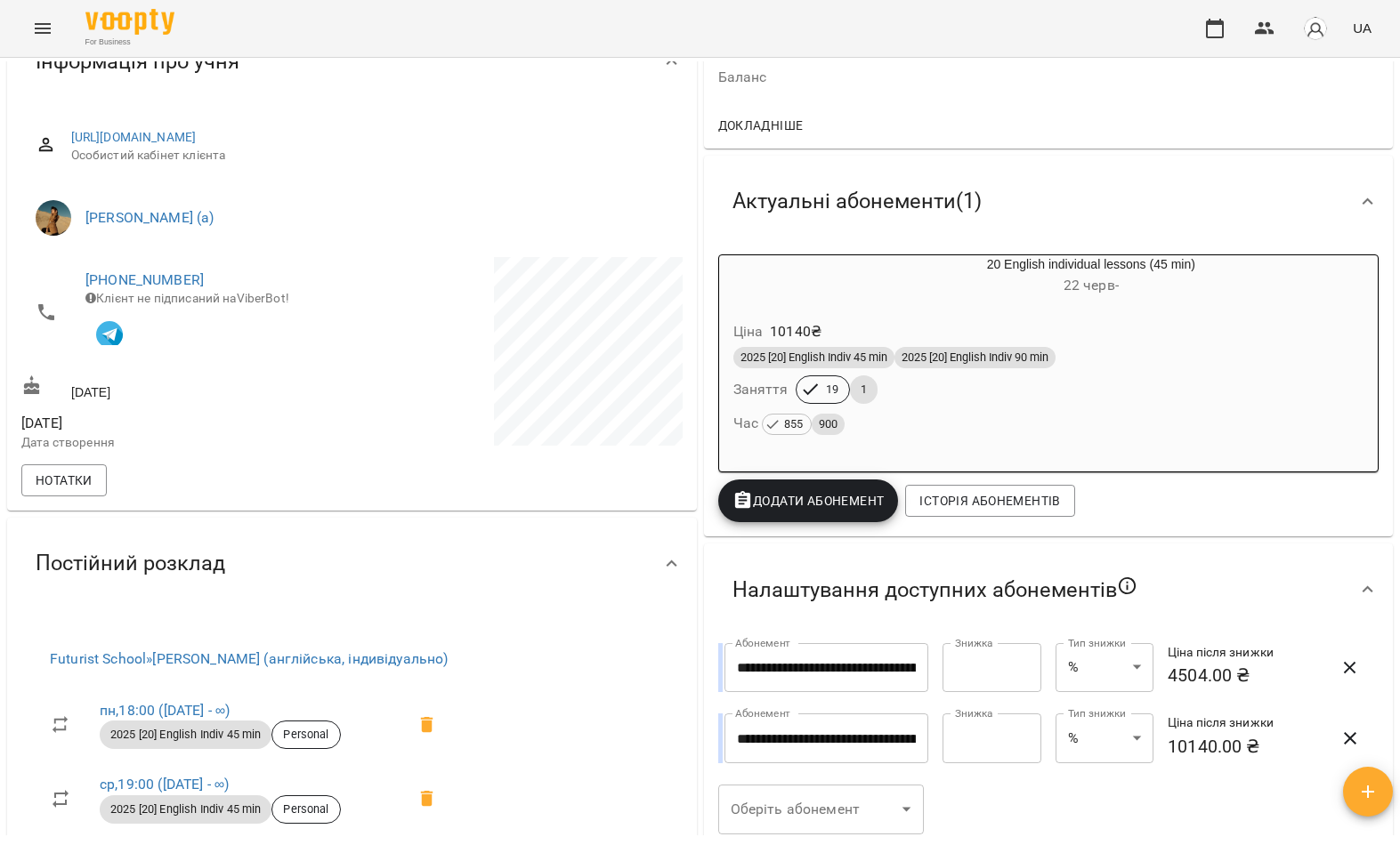
click at [29, 28] on button "Menu" at bounding box center [42, 28] width 42 height 42
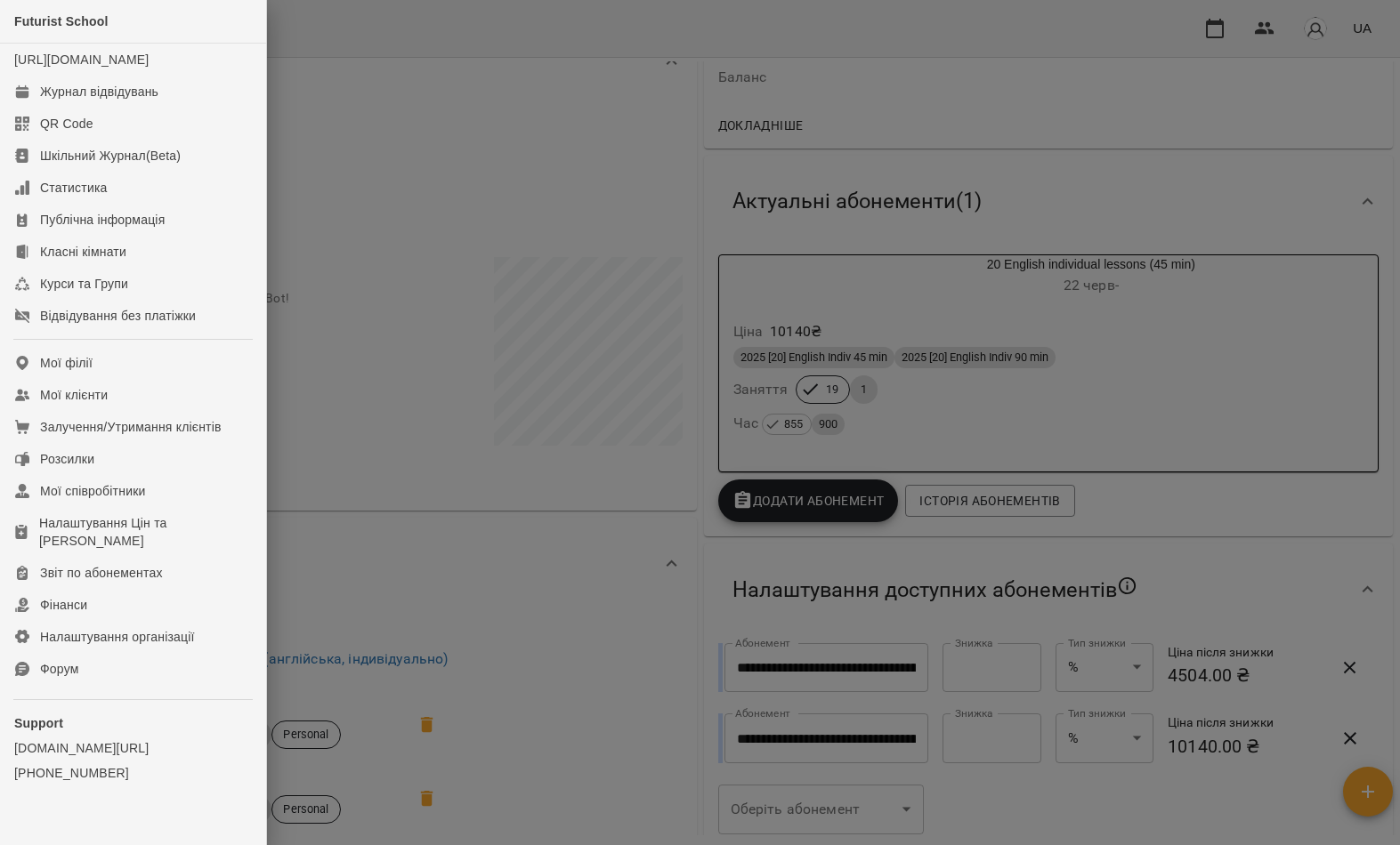
click at [197, 411] on link "Мої клієнти" at bounding box center [133, 395] width 266 height 32
